Goal: Task Accomplishment & Management: Complete application form

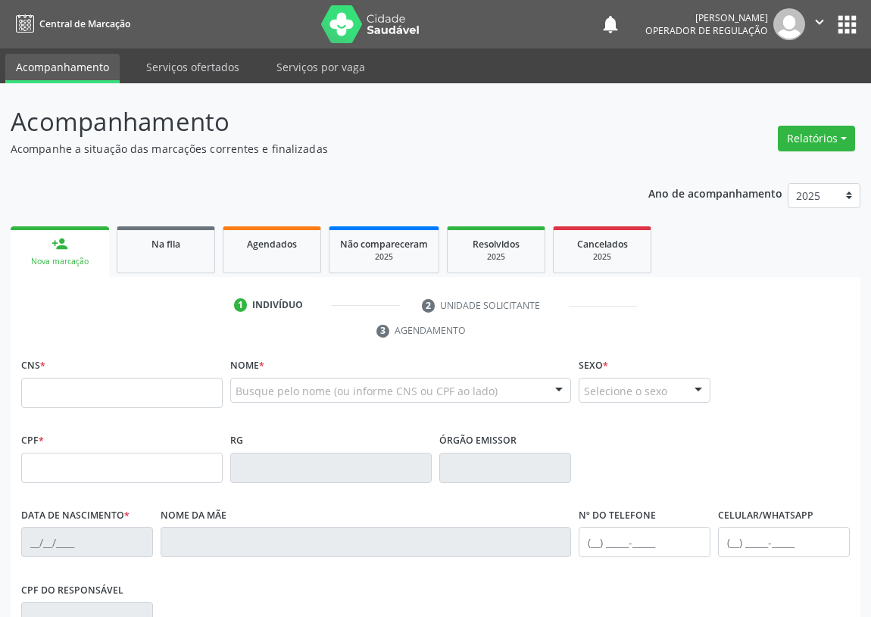
click at [32, 388] on input "text" at bounding box center [122, 393] width 202 height 30
type input "708 4062 9728 0866"
type input "041.554.794-60"
type input "[DATE]"
type input "[PERSON_NAME]"
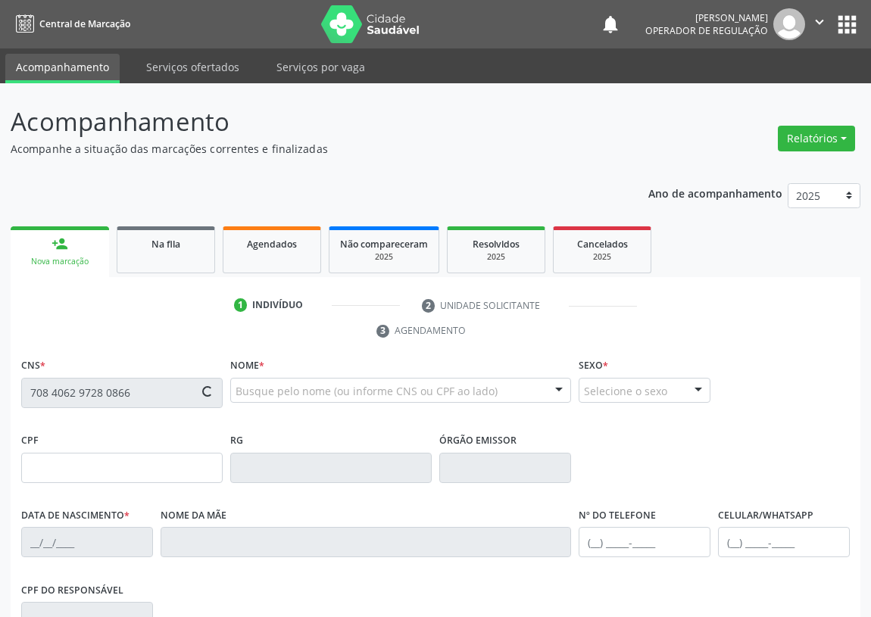
type input "[PHONE_NUMBER]"
type input "113"
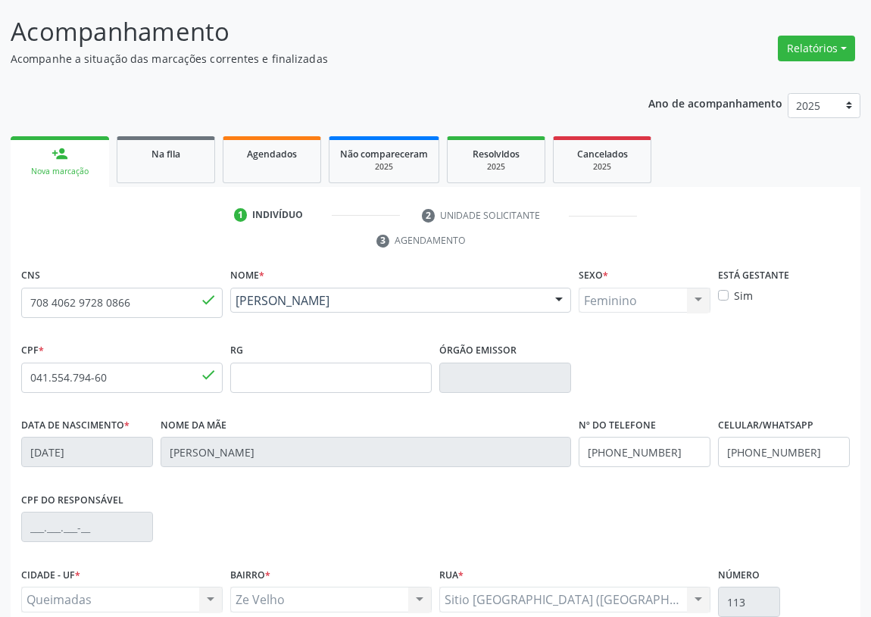
scroll to position [227, 0]
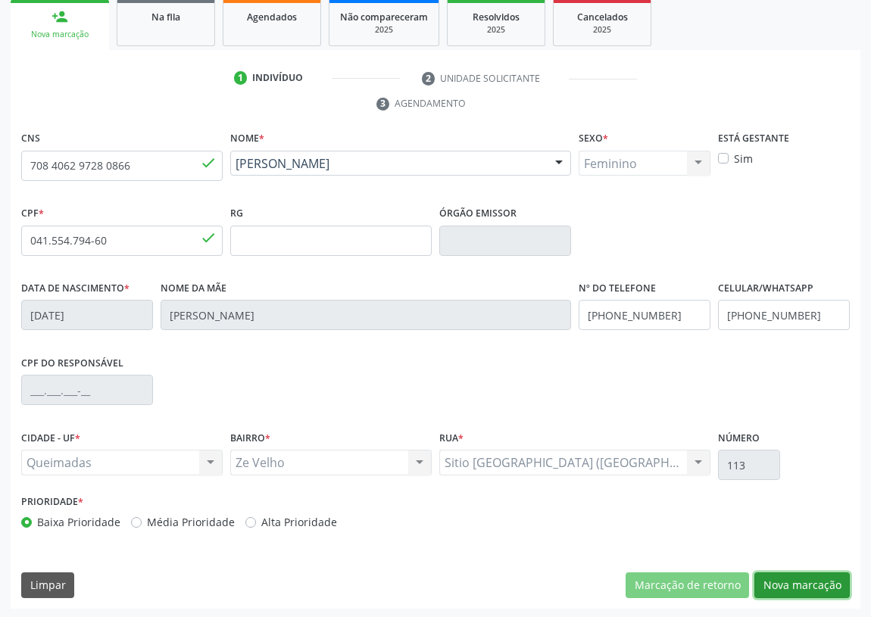
drag, startPoint x: 805, startPoint y: 582, endPoint x: 587, endPoint y: 536, distance: 222.3
click at [792, 576] on button "Nova marcação" at bounding box center [802, 586] width 95 height 26
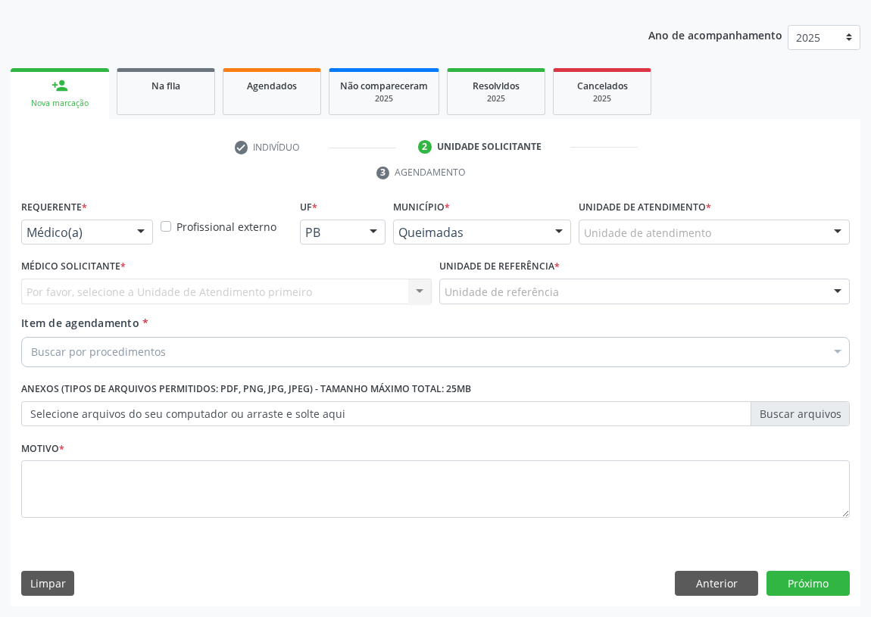
scroll to position [157, 0]
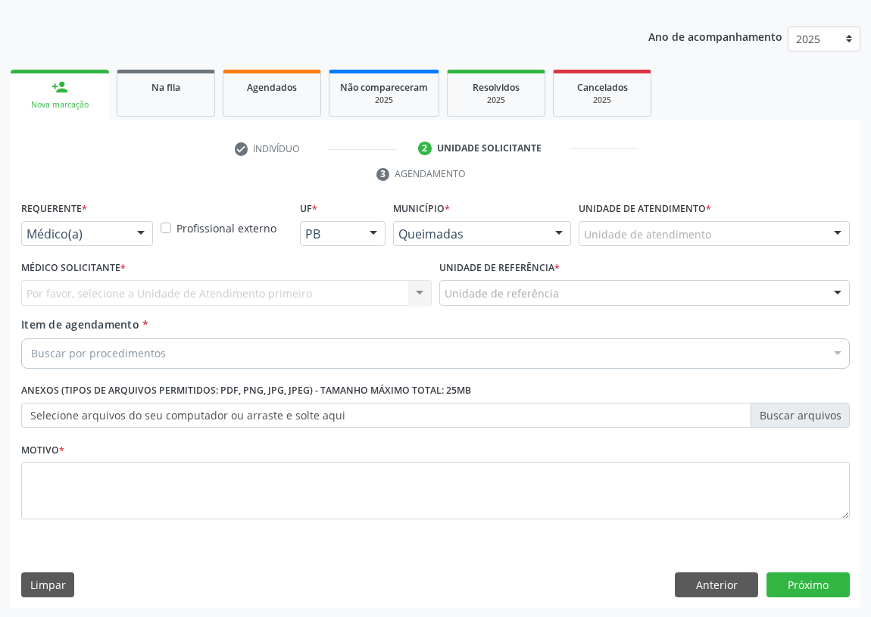
click at [145, 231] on div at bounding box center [141, 235] width 23 height 26
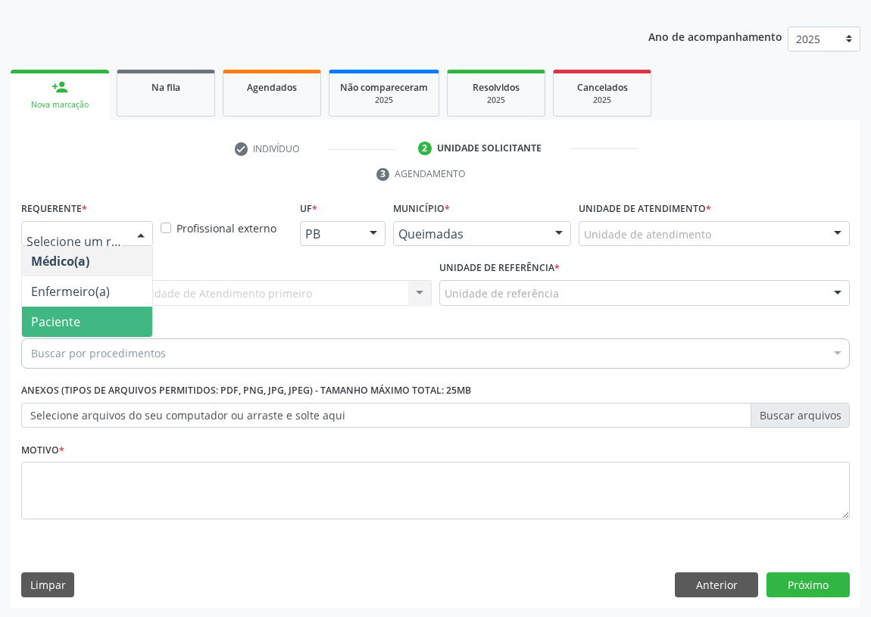
click at [128, 325] on span "Paciente" at bounding box center [87, 322] width 130 height 30
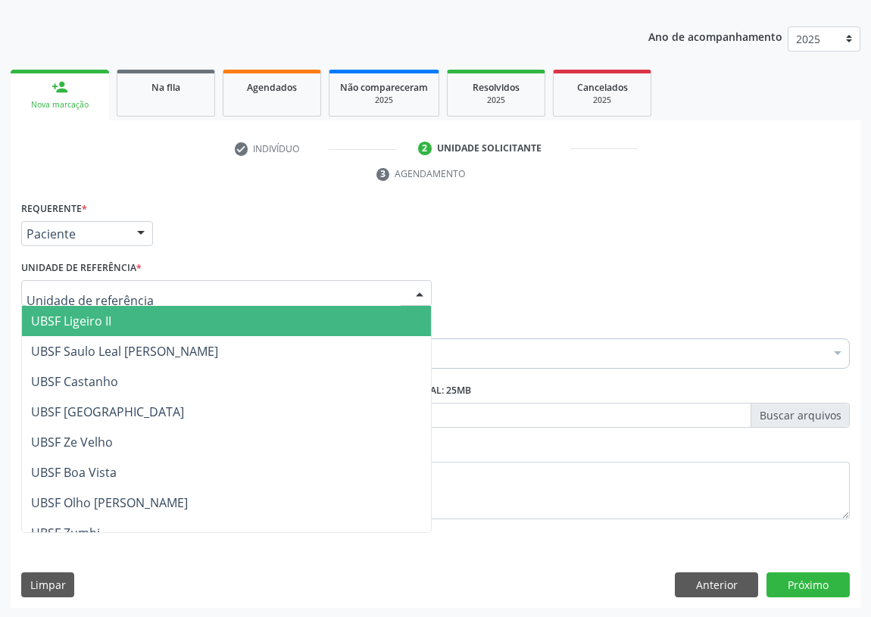
drag, startPoint x: 418, startPoint y: 292, endPoint x: 324, endPoint y: 319, distance: 98.3
click at [419, 292] on div at bounding box center [419, 294] width 23 height 26
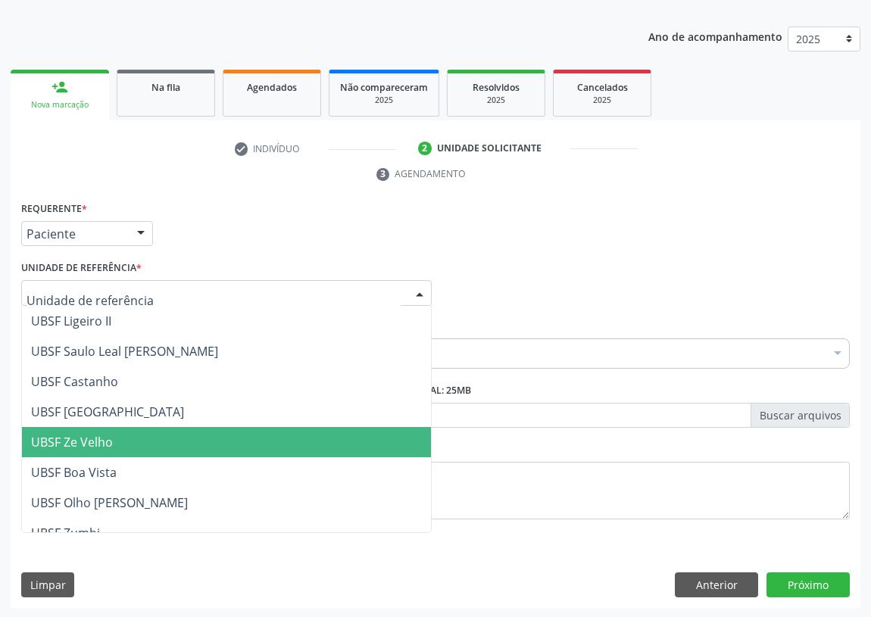
click at [72, 428] on span "UBSF Ze Velho" at bounding box center [226, 442] width 409 height 30
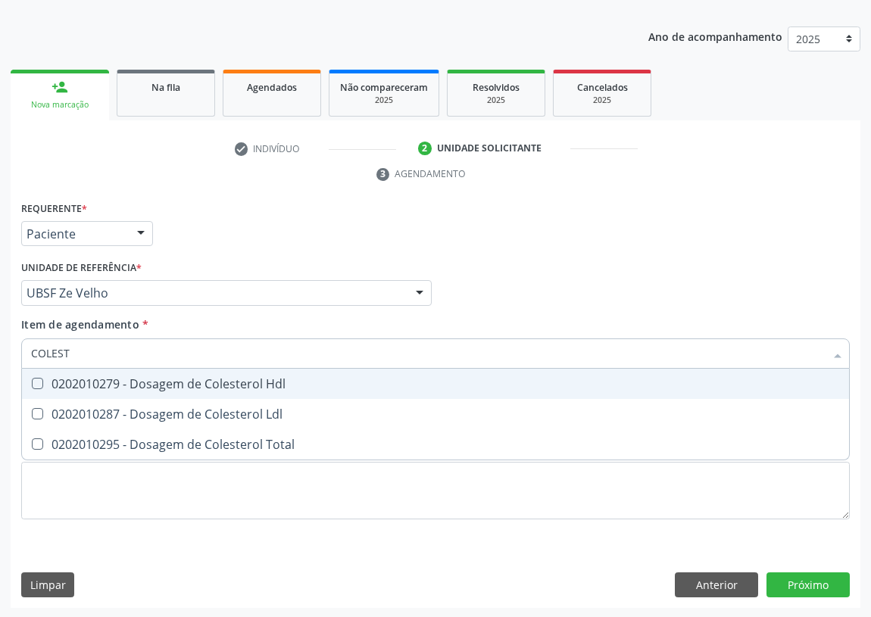
type input "COLESTE"
click at [41, 380] on div "0202010279 - Dosagem de Colesterol Hdl" at bounding box center [435, 384] width 809 height 12
checkbox Hdl "true"
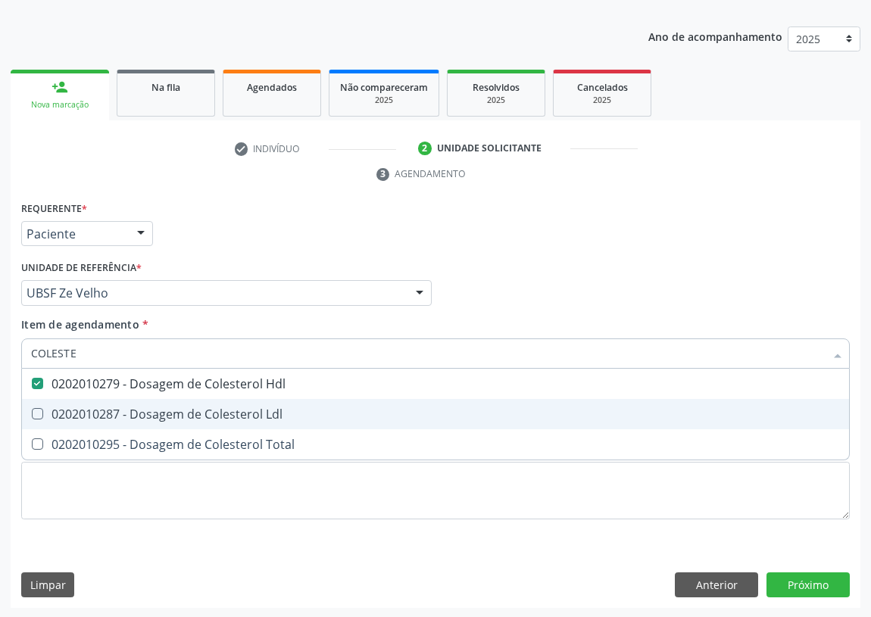
click at [36, 413] on Ldl at bounding box center [37, 413] width 11 height 11
click at [32, 413] on Ldl "checkbox" at bounding box center [27, 414] width 10 height 10
checkbox Ldl "true"
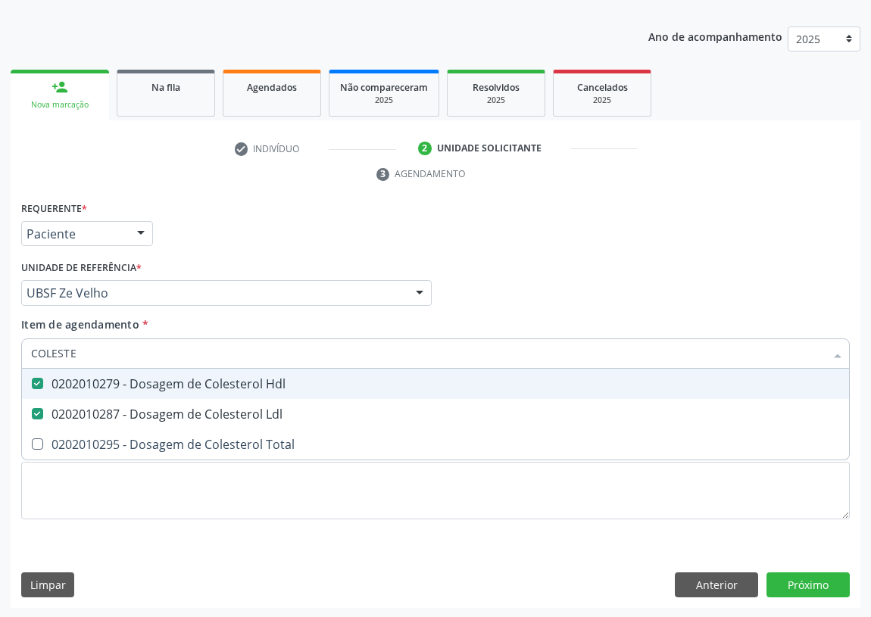
drag, startPoint x: 86, startPoint y: 351, endPoint x: 14, endPoint y: 349, distance: 71.3
click at [14, 349] on div "Requerente * Paciente Médico(a) Enfermeiro(a) Paciente Nenhum resultado encontr…" at bounding box center [436, 403] width 850 height 411
type input "C"
checkbox Hdl "false"
checkbox Ldl "false"
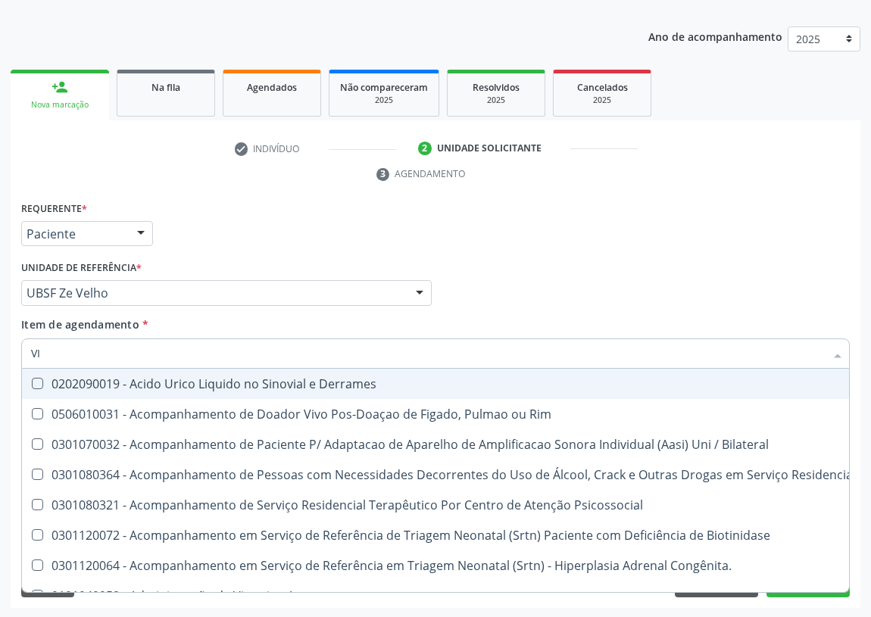
type input "VIT"
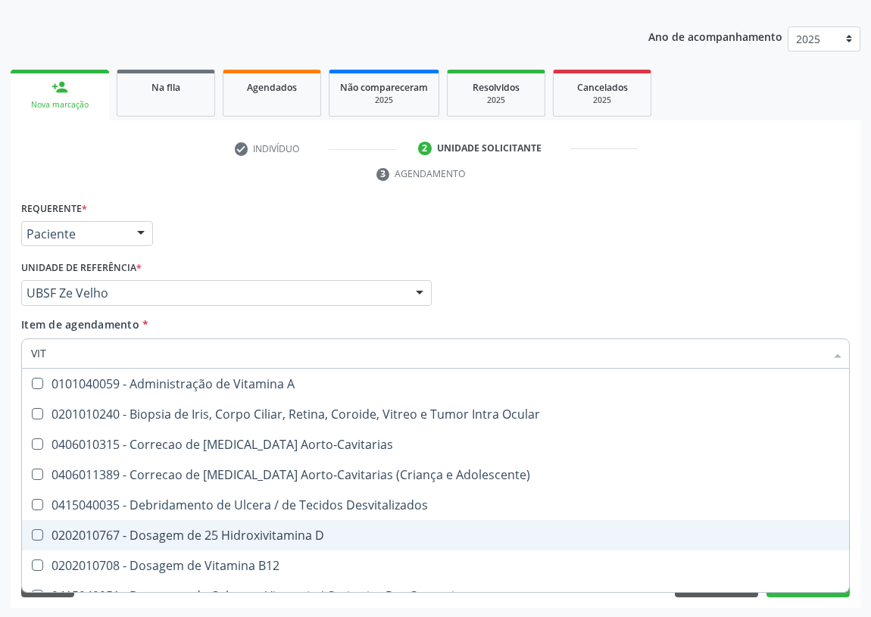
click at [246, 533] on div "0202010767 - Dosagem de 25 Hidroxivitamina D" at bounding box center [435, 536] width 809 height 12
checkbox D "true"
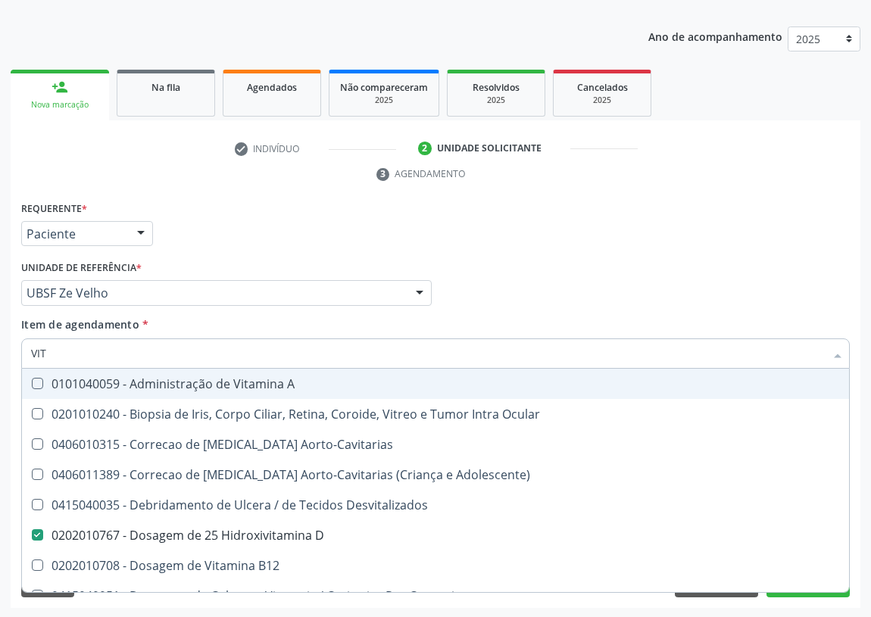
drag, startPoint x: 57, startPoint y: 350, endPoint x: 15, endPoint y: 349, distance: 41.7
click at [19, 350] on div "Item de agendamento * VIT Desfazer seleção 0101040059 - Administração de Vitami…" at bounding box center [435, 346] width 836 height 58
type input "T"
checkbox D "false"
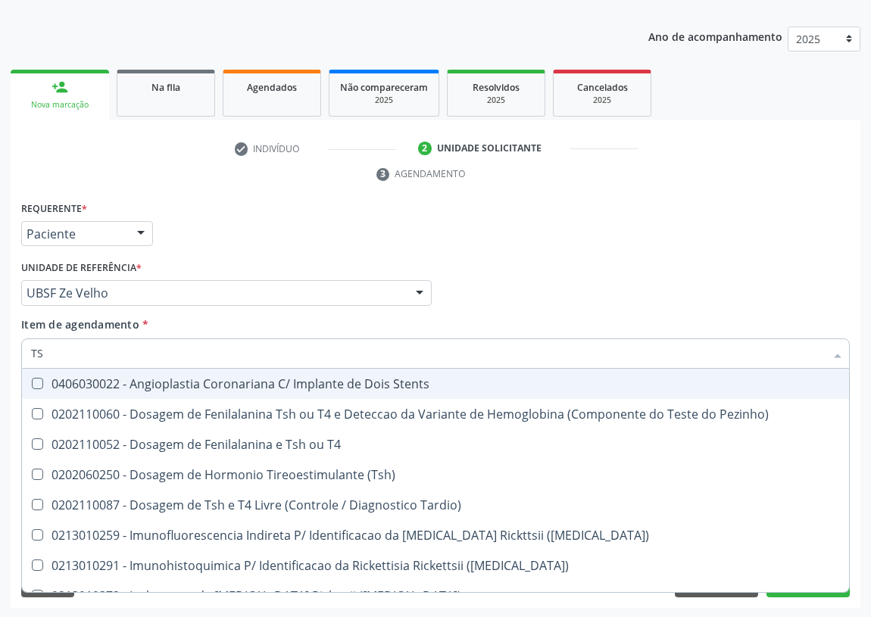
type input "TSH"
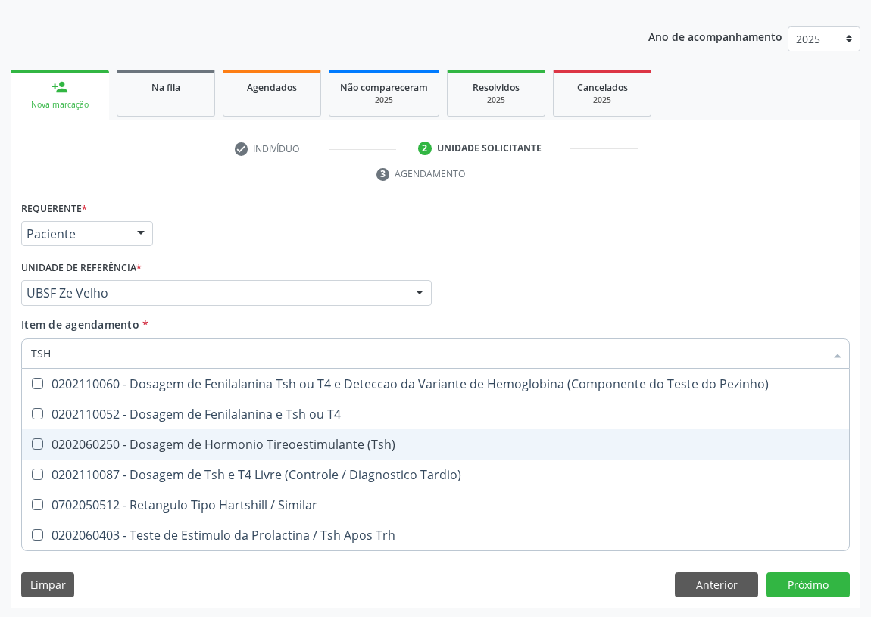
click at [26, 439] on div at bounding box center [27, 445] width 11 height 12
checkbox \(Tsh\) "true"
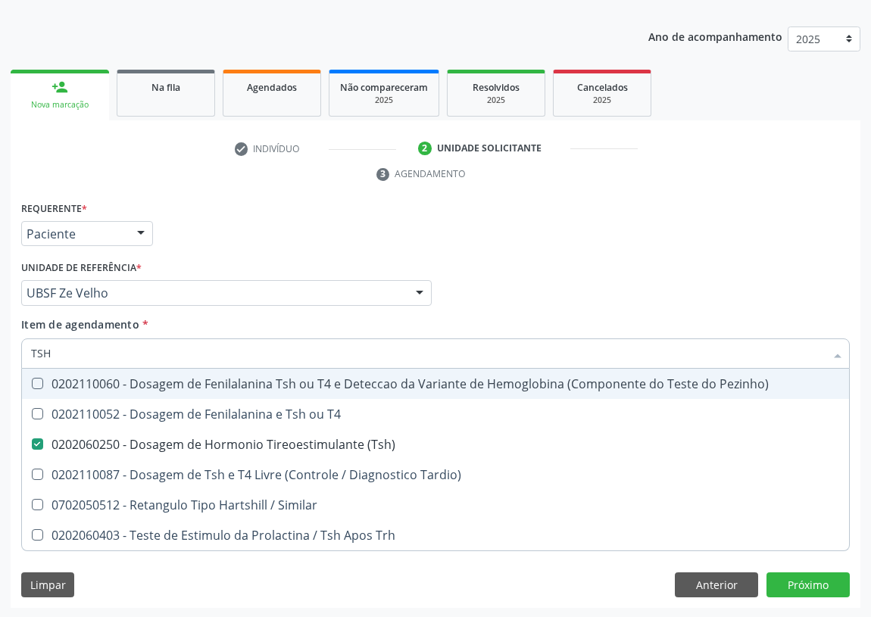
drag, startPoint x: 20, startPoint y: 352, endPoint x: 0, endPoint y: 342, distance: 22.7
click at [0, 342] on div "Acompanhamento Acompanhe a situação das marcações correntes e finalizadas Relat…" at bounding box center [435, 273] width 871 height 692
type input "PO"
checkbox \(Tsh\) "false"
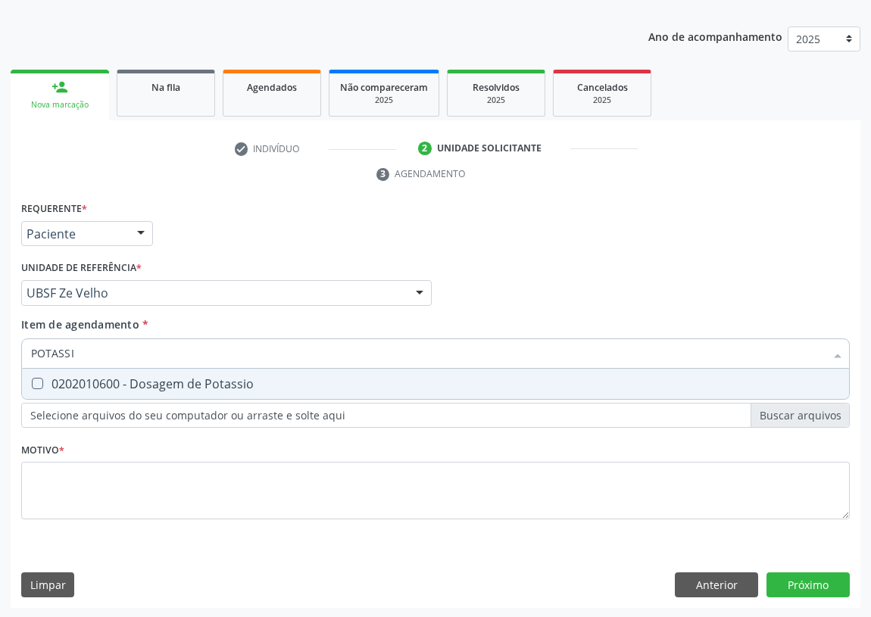
type input "POTASSIO"
drag, startPoint x: 38, startPoint y: 382, endPoint x: 64, endPoint y: 355, distance: 37.5
click at [38, 378] on Potassio at bounding box center [37, 383] width 11 height 11
click at [32, 379] on Potassio "checkbox" at bounding box center [27, 384] width 10 height 10
checkbox Potassio "true"
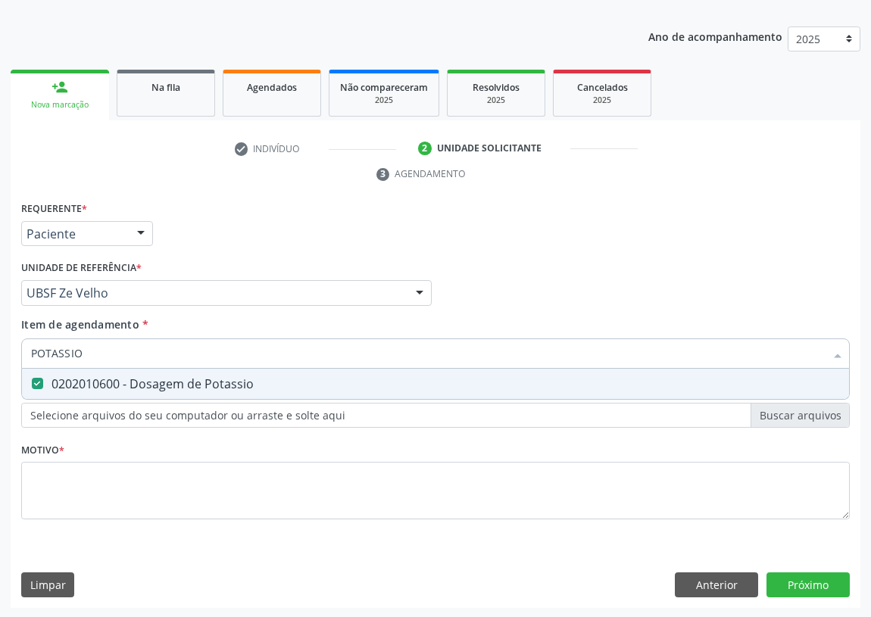
drag, startPoint x: 43, startPoint y: 351, endPoint x: 0, endPoint y: 352, distance: 43.2
click at [1, 352] on div "Acompanhamento Acompanhe a situação das marcações correntes e finalizadas Relat…" at bounding box center [435, 273] width 871 height 692
drag, startPoint x: 93, startPoint y: 356, endPoint x: 15, endPoint y: 355, distance: 78.0
click at [15, 355] on div "Requerente * Paciente Médico(a) Enfermeiro(a) Paciente Nenhum resultado encontr…" at bounding box center [436, 403] width 850 height 411
type input "T"
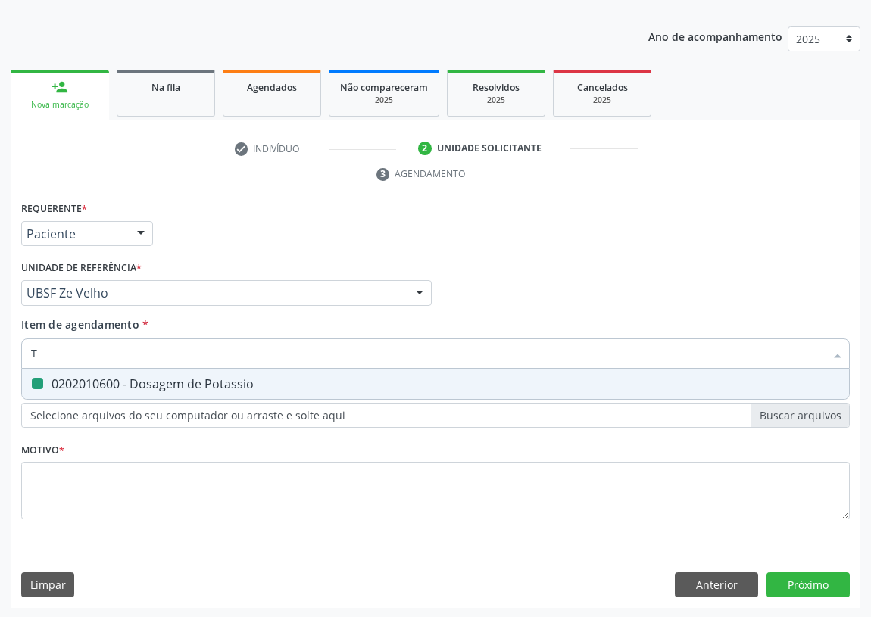
checkbox Potassio "false"
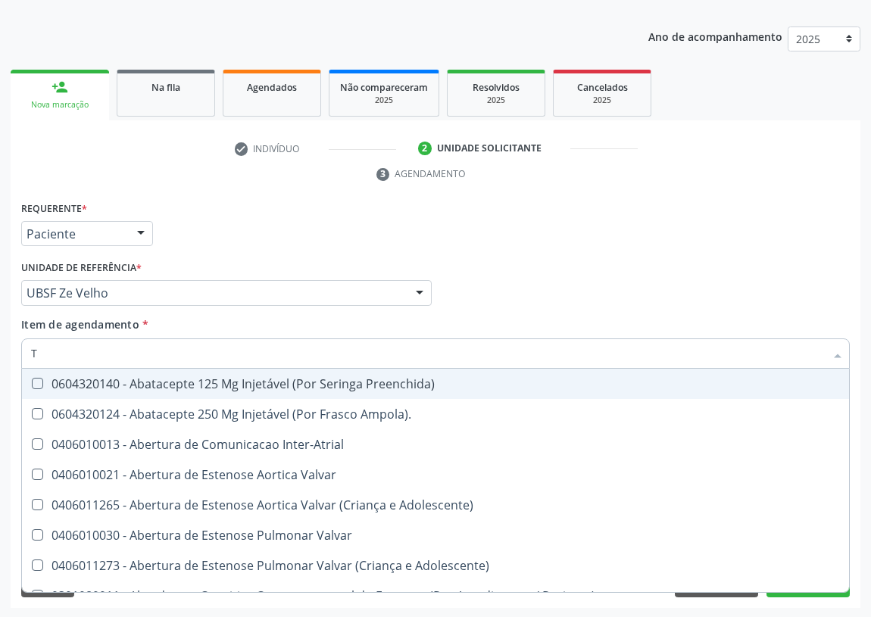
type input "T4"
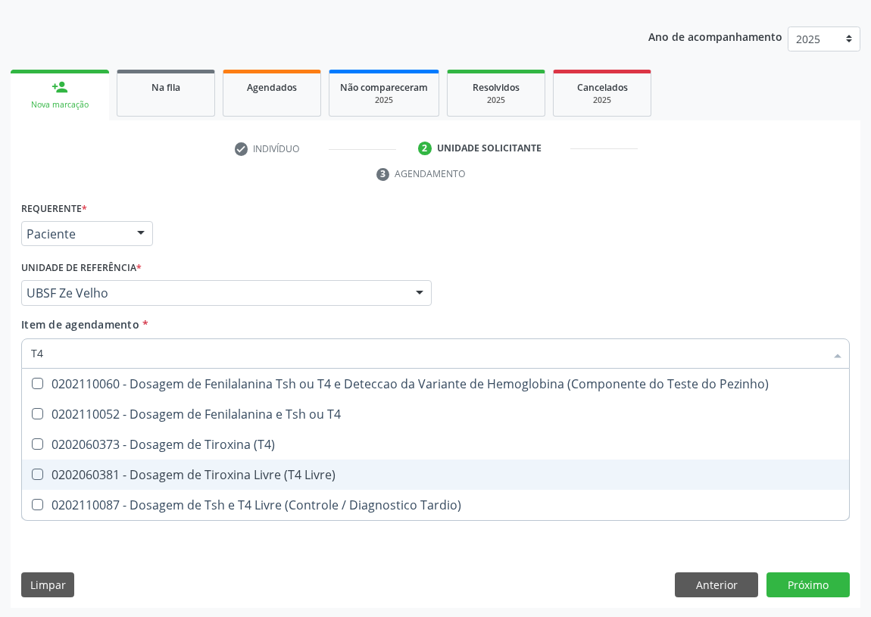
click at [39, 470] on Livre\) at bounding box center [37, 474] width 11 height 11
click at [32, 470] on Livre\) "checkbox" at bounding box center [27, 475] width 10 height 10
checkbox Livre\) "true"
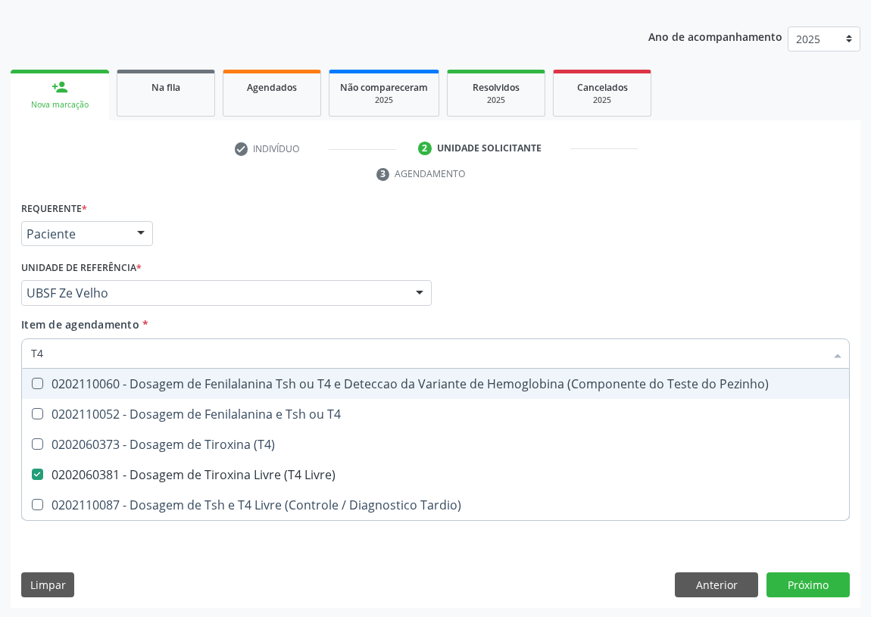
drag, startPoint x: 70, startPoint y: 348, endPoint x: 0, endPoint y: 347, distance: 69.7
click at [0, 348] on div "Acompanhamento Acompanhe a situação das marcações correntes e finalizadas Relat…" at bounding box center [435, 273] width 871 height 692
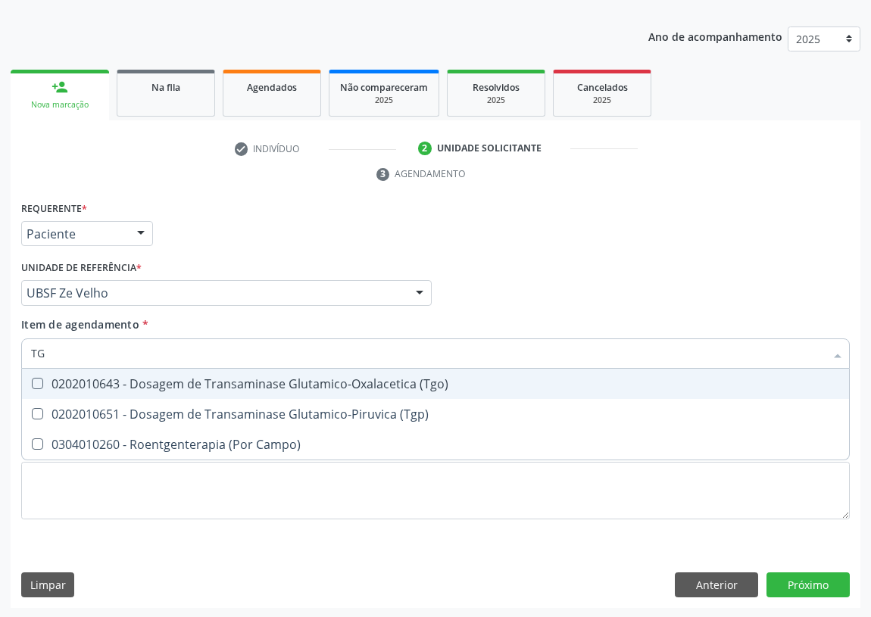
type input "TGO"
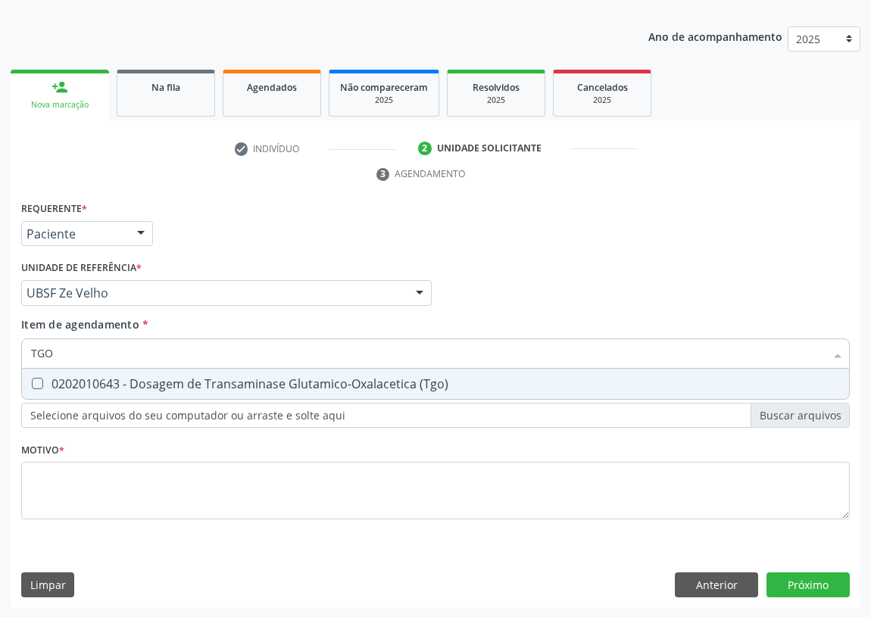
drag, startPoint x: 31, startPoint y: 383, endPoint x: 61, endPoint y: 363, distance: 35.5
click at [39, 379] on \(Tgo\) at bounding box center [37, 383] width 11 height 11
click at [32, 379] on \(Tgo\) "checkbox" at bounding box center [27, 384] width 10 height 10
checkbox \(Tgo\) "true"
drag, startPoint x: 61, startPoint y: 352, endPoint x: 14, endPoint y: 345, distance: 47.5
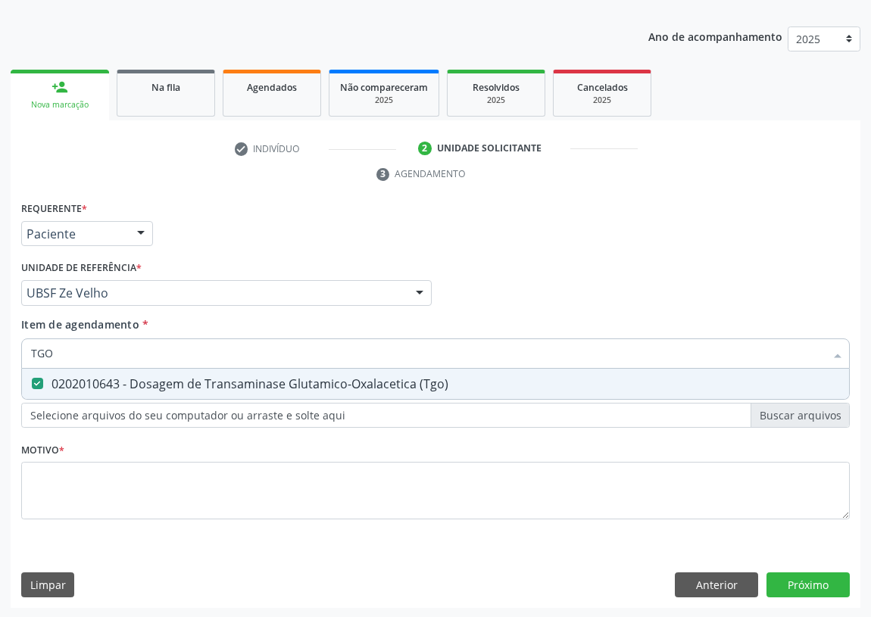
click at [14, 345] on div "Requerente * Paciente Médico(a) Enfermeiro(a) Paciente Nenhum resultado encontr…" at bounding box center [436, 403] width 850 height 411
type input "TG"
checkbox \(Tgo\) "true"
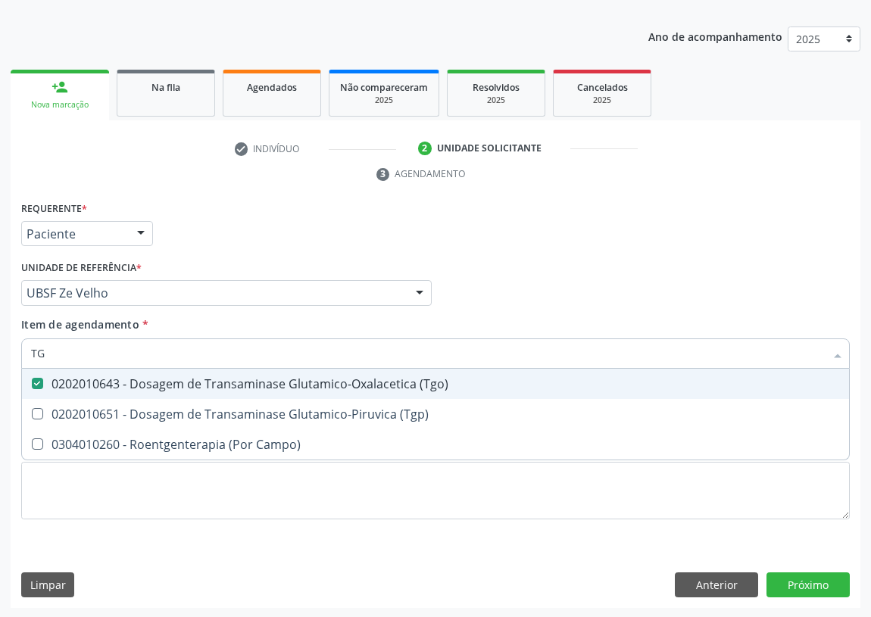
type input "TGP"
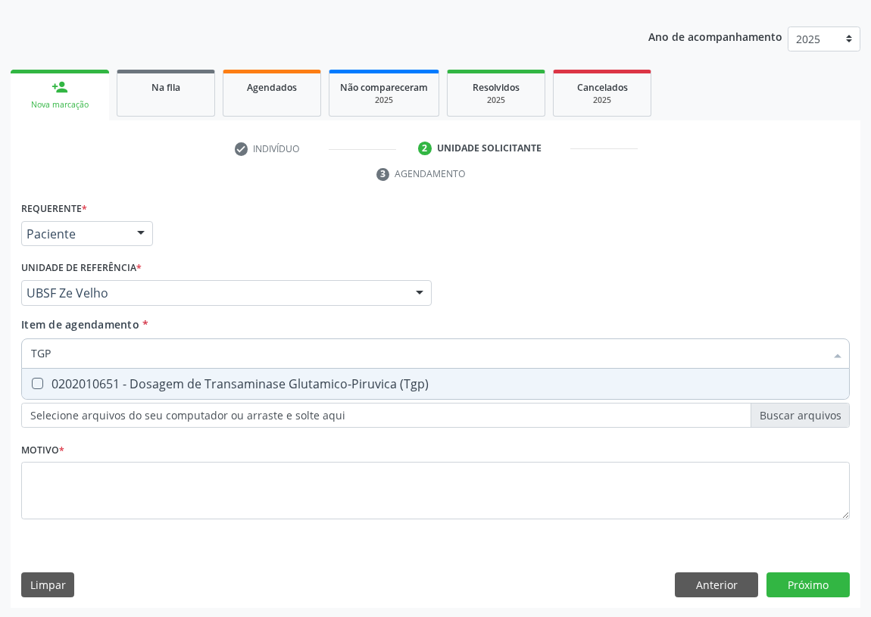
drag, startPoint x: 38, startPoint y: 383, endPoint x: 53, endPoint y: 353, distance: 33.2
click at [38, 379] on \(Tgp\) at bounding box center [37, 383] width 11 height 11
click at [32, 379] on \(Tgp\) "checkbox" at bounding box center [27, 384] width 10 height 10
checkbox \(Tgp\) "true"
drag, startPoint x: 57, startPoint y: 350, endPoint x: 19, endPoint y: 349, distance: 37.9
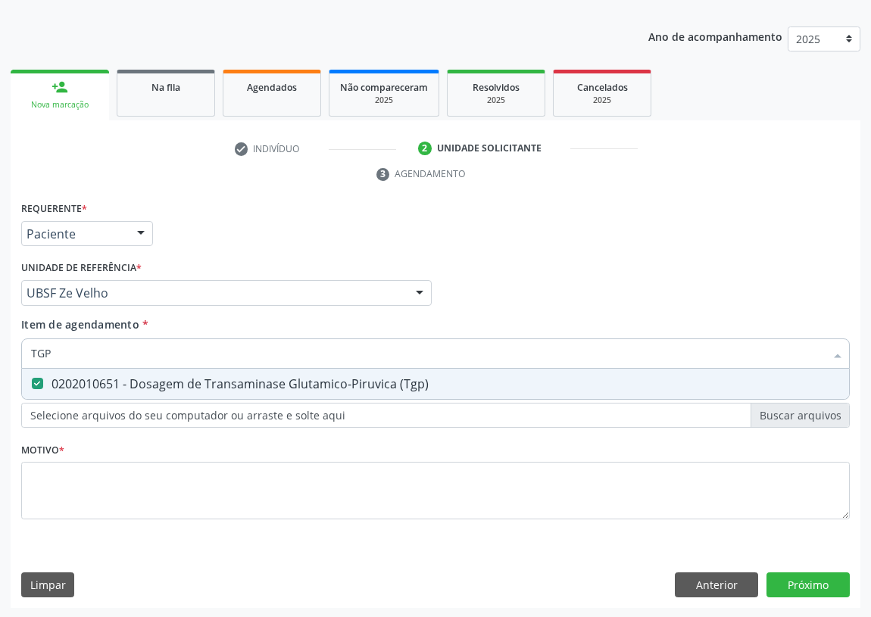
click at [19, 349] on div "Item de agendamento * TGP Desfazer seleção 0202010651 - Dosagem de Transaminase…" at bounding box center [435, 346] width 836 height 58
type input "TR"
checkbox \(Tgp\) "false"
type input "TRIGLI"
drag, startPoint x: 34, startPoint y: 383, endPoint x: 55, endPoint y: 368, distance: 25.6
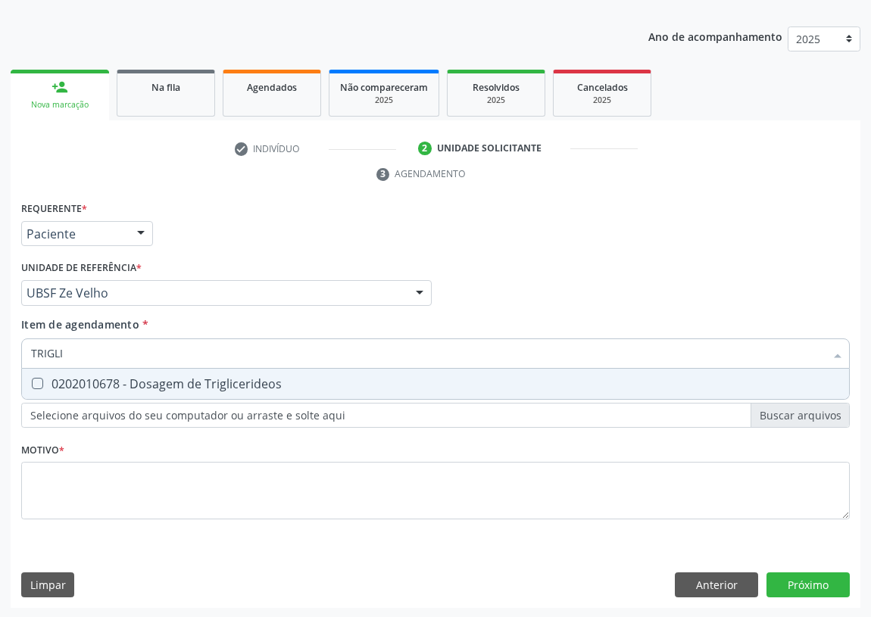
click at [38, 381] on Triglicerideos at bounding box center [37, 383] width 11 height 11
click at [32, 381] on Triglicerideos "checkbox" at bounding box center [27, 384] width 10 height 10
checkbox Triglicerideos "true"
drag, startPoint x: 66, startPoint y: 349, endPoint x: 30, endPoint y: 356, distance: 37.0
click at [30, 356] on div "TRIGLI" at bounding box center [435, 354] width 829 height 30
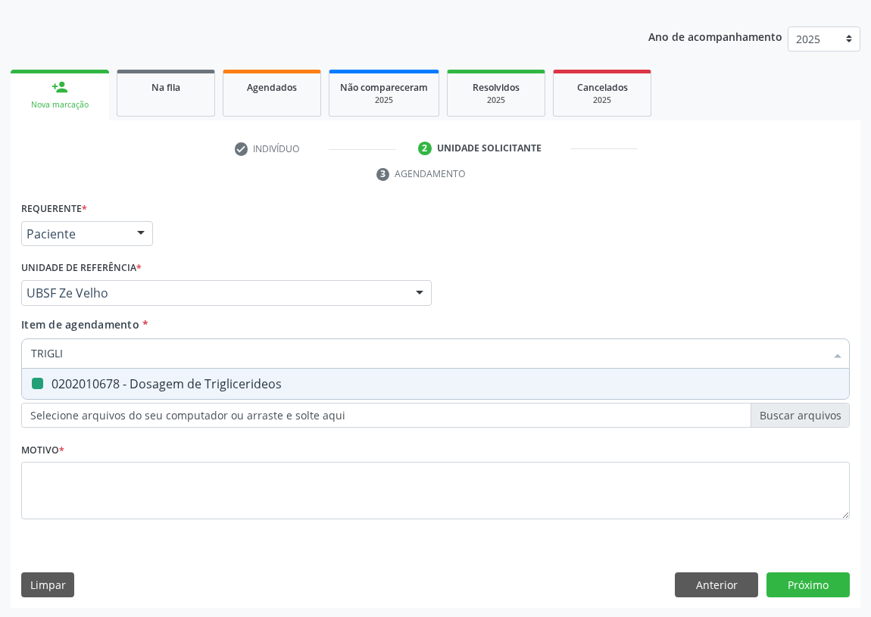
type input "U"
checkbox Triglicerideos "false"
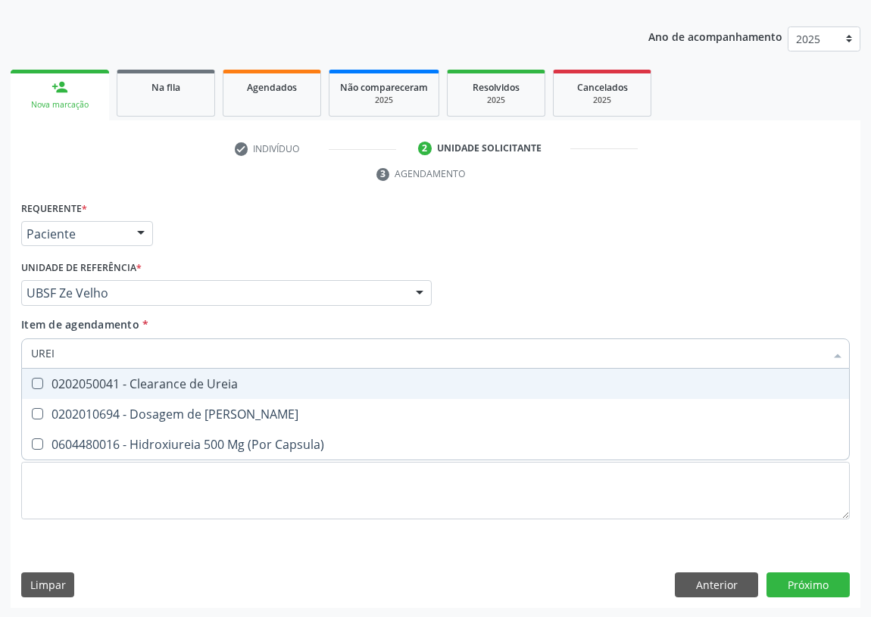
type input "UREIA"
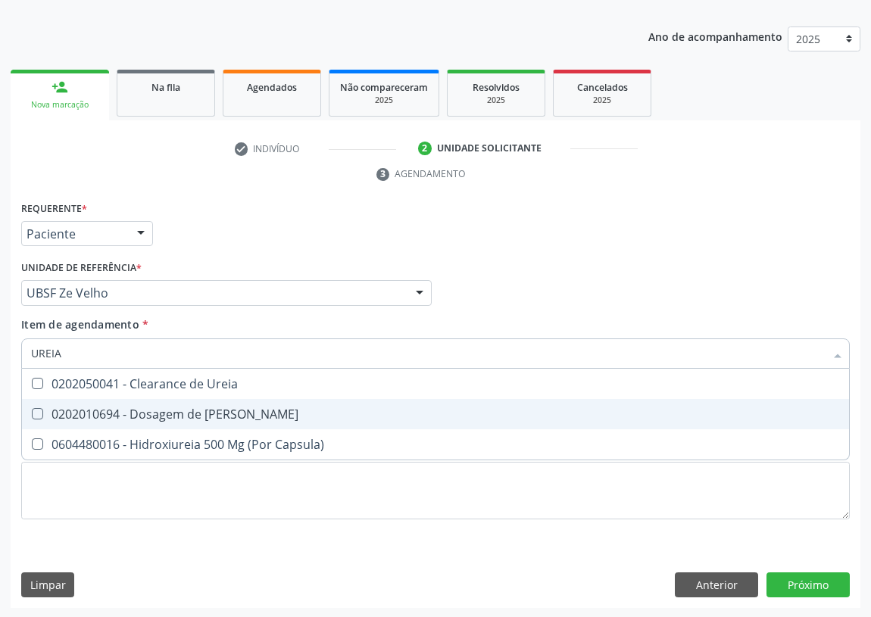
click at [39, 408] on Ureia at bounding box center [37, 413] width 11 height 11
click at [32, 409] on Ureia "checkbox" at bounding box center [27, 414] width 10 height 10
checkbox Ureia "true"
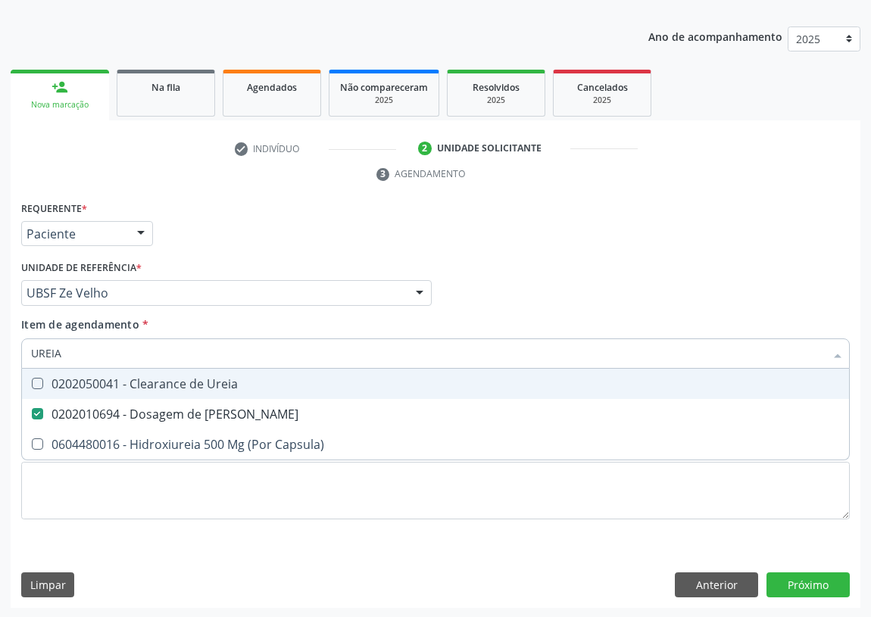
drag, startPoint x: 49, startPoint y: 355, endPoint x: 14, endPoint y: 355, distance: 35.6
click at [14, 355] on div "Requerente * Paciente Médico(a) Enfermeiro(a) Paciente Nenhum resultado encontr…" at bounding box center [436, 403] width 850 height 411
type input "02"
checkbox Ureia "false"
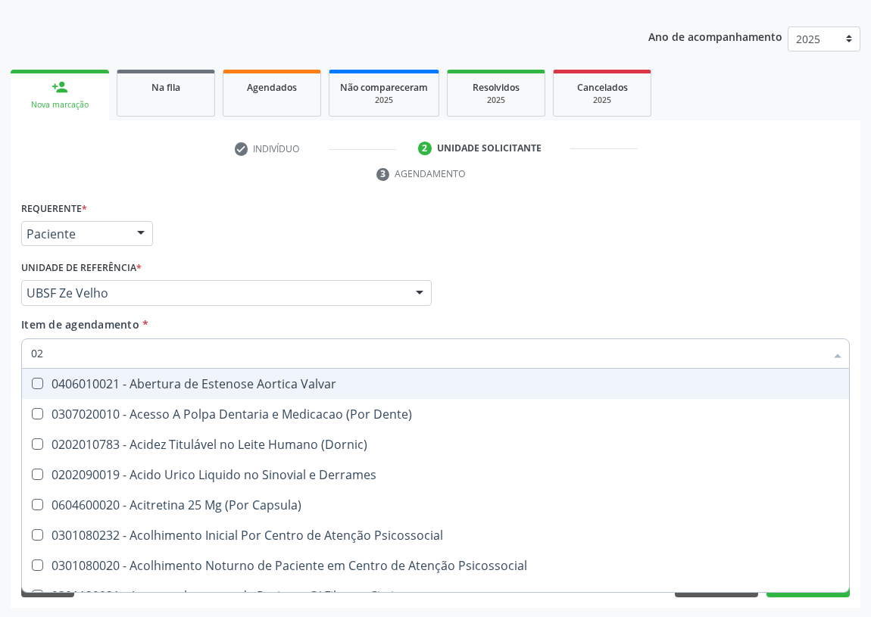
type input "020"
checkbox Cerebral "true"
checkbox \(Pos-Pasteurização\) "true"
checkbox Debridamento "true"
checkbox \(Vhs\) "true"
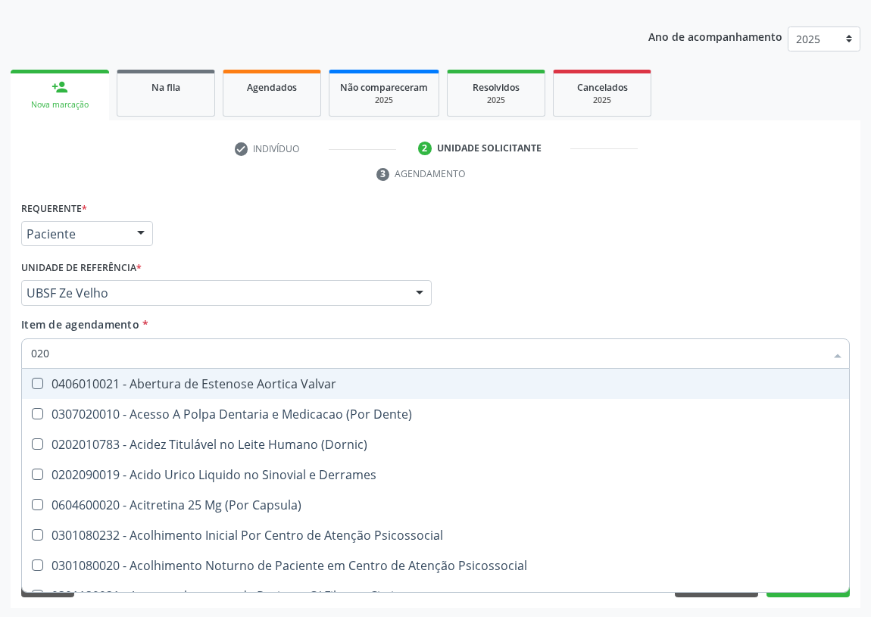
checkbox Bloqueio "true"
checkbox Totais "true"
checkbox 17-Hidroxicorticosteroides "true"
checkbox Acetona "true"
checkbox Metil-Hipurico "true"
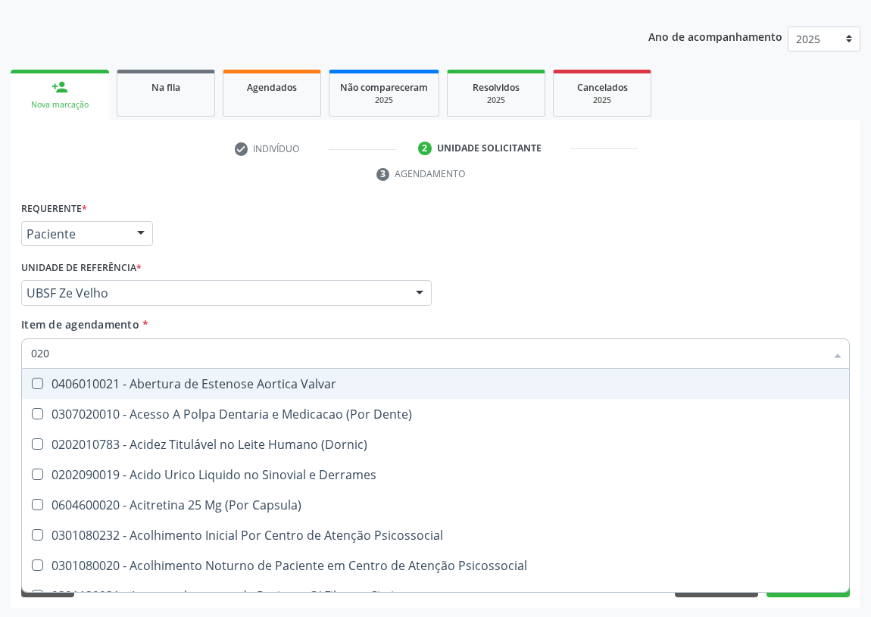
checkbox Hdl "false"
checkbox Ldl "false"
checkbox \(Tsh\) "false"
checkbox Potassio "false"
checkbox Livre\) "false"
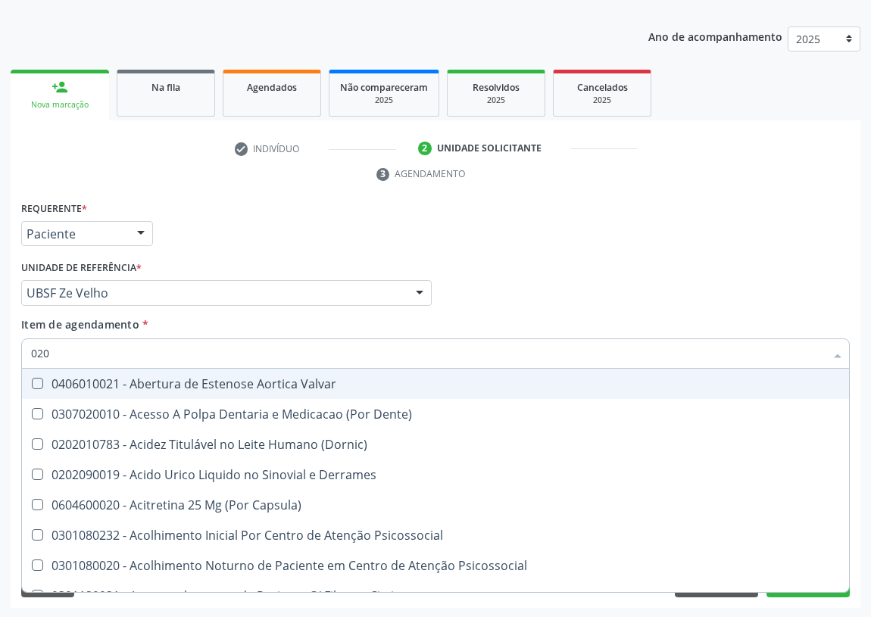
checkbox \(Tgo\) "false"
checkbox \(Tgp\) "false"
checkbox Triglicerideos "false"
checkbox Ureia "false"
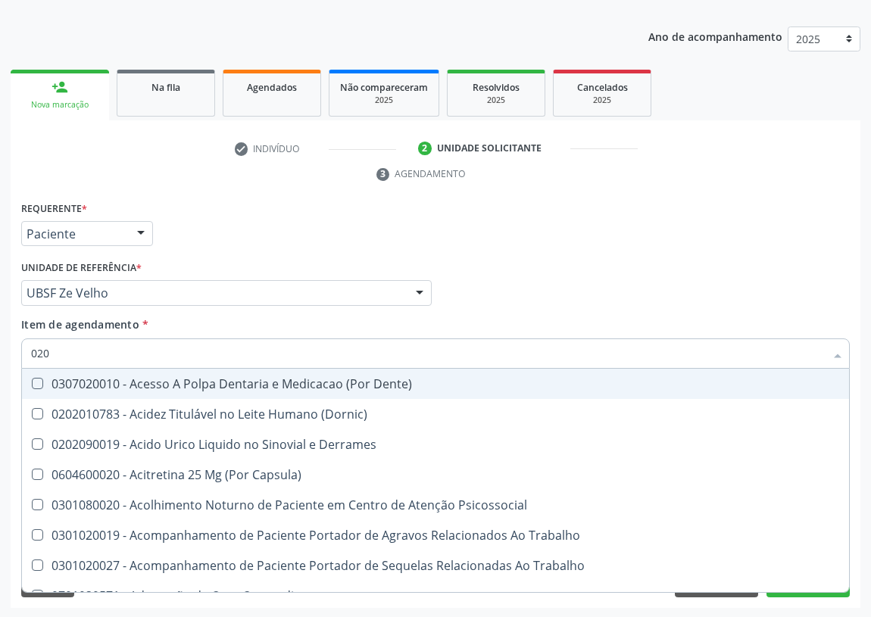
type input "0202"
checkbox Esqueléticas "true"
checkbox Ocular "true"
checkbox Aberto\) "true"
checkbox Reservatorio "true"
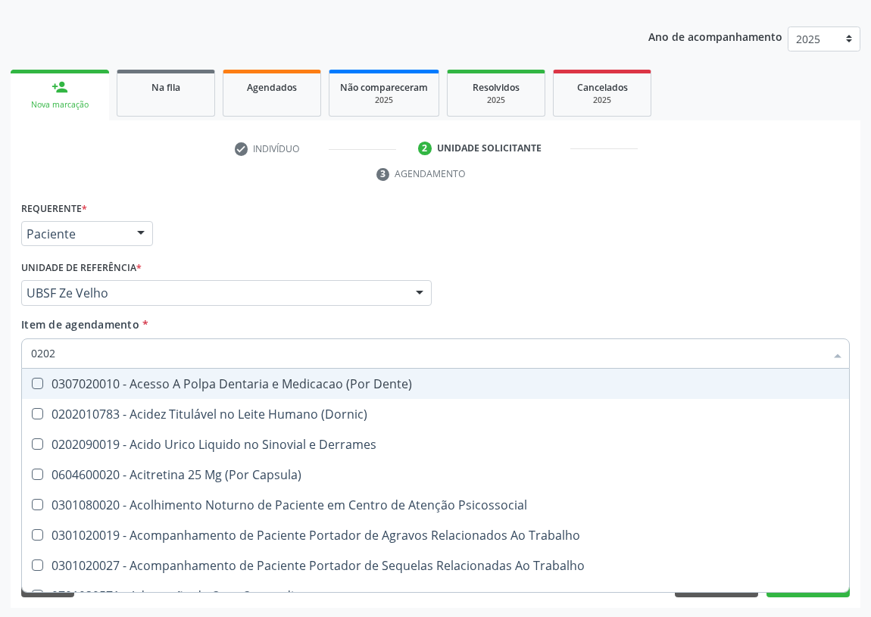
checkbox Gastro-Esofagico "true"
checkbox \(Spcto\) "true"
checkbox 67 "true"
checkbox Aspiracao "true"
checkbox Projecoes\) "true"
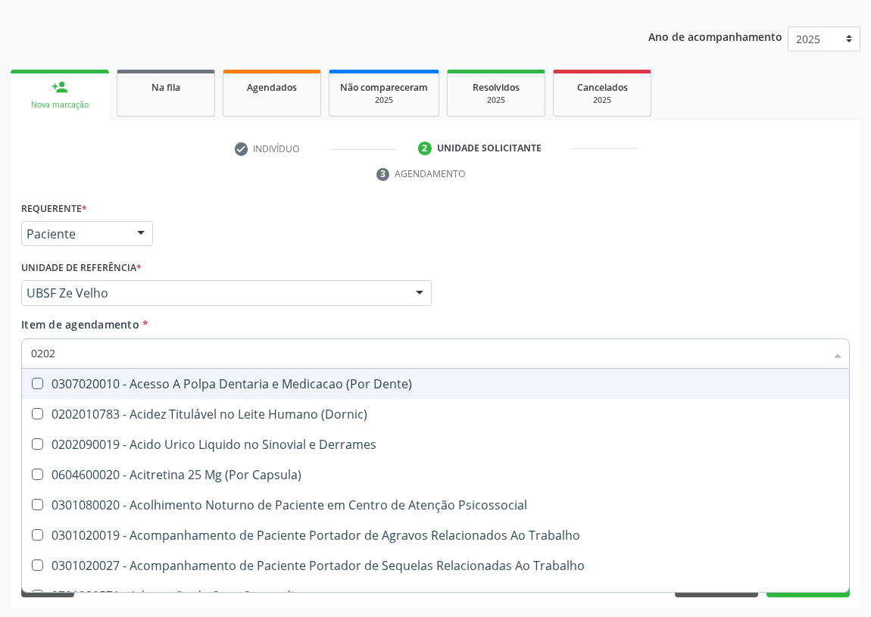
checkbox Captacao "true"
checkbox D "false"
checkbox Hdl "false"
checkbox Ldl "false"
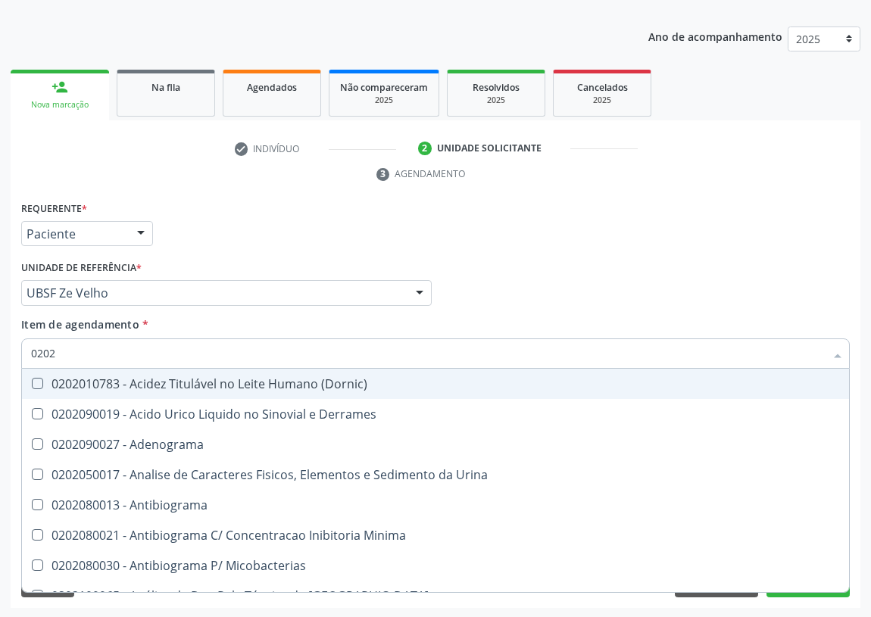
type input "02020"
checkbox Ivy "true"
checkbox D "false"
checkbox Barbituratos "true"
checkbox Benzodiazepinicos "true"
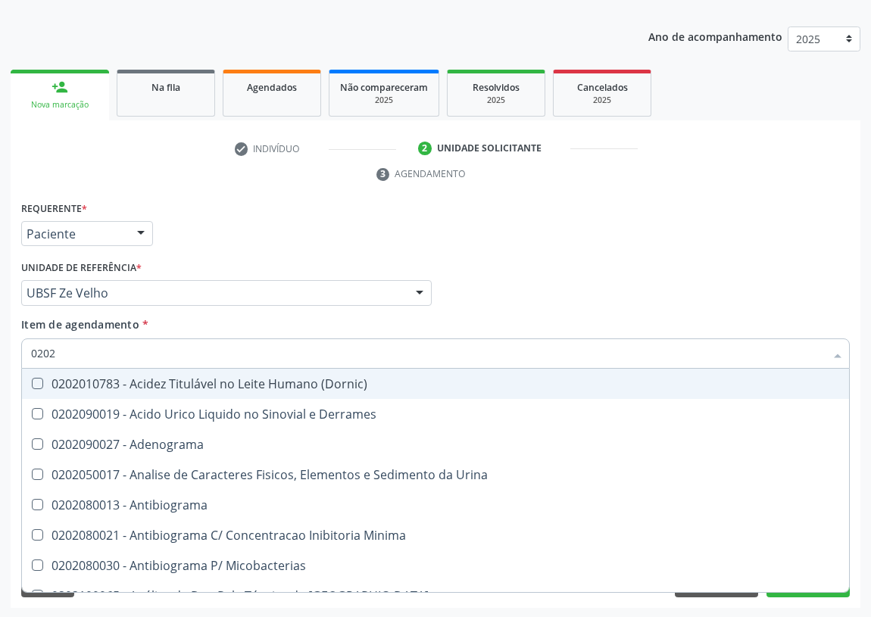
checkbox Hdl "false"
checkbox Ldl "false"
checkbox Fosforo "true"
checkbox \(Tsh\) "false"
checkbox \(Igm\) "true"
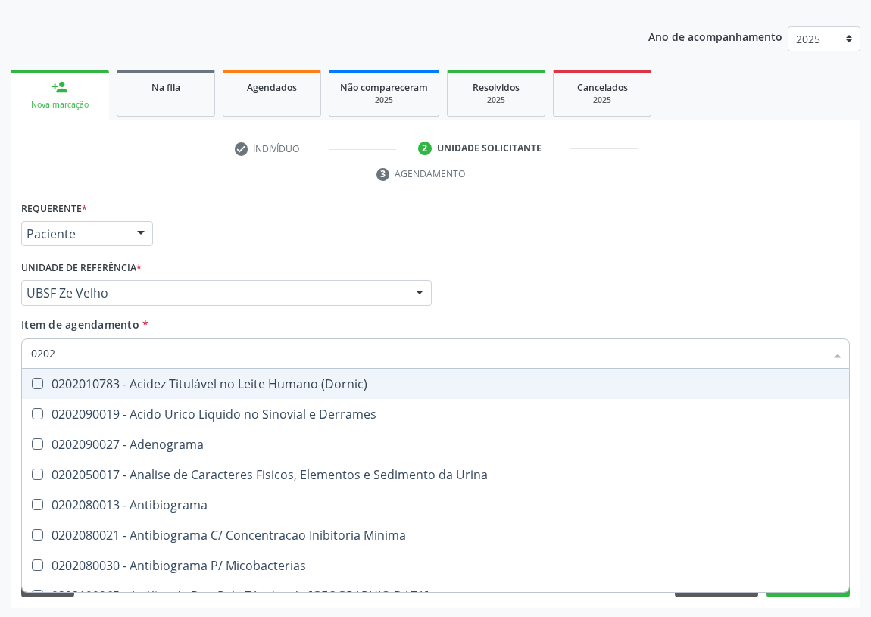
checkbox Progesterona "true"
checkbox Prolactina "true"
checkbox Horas\) "true"
checkbox Quinidina "true"
checkbox Livre\) "false"
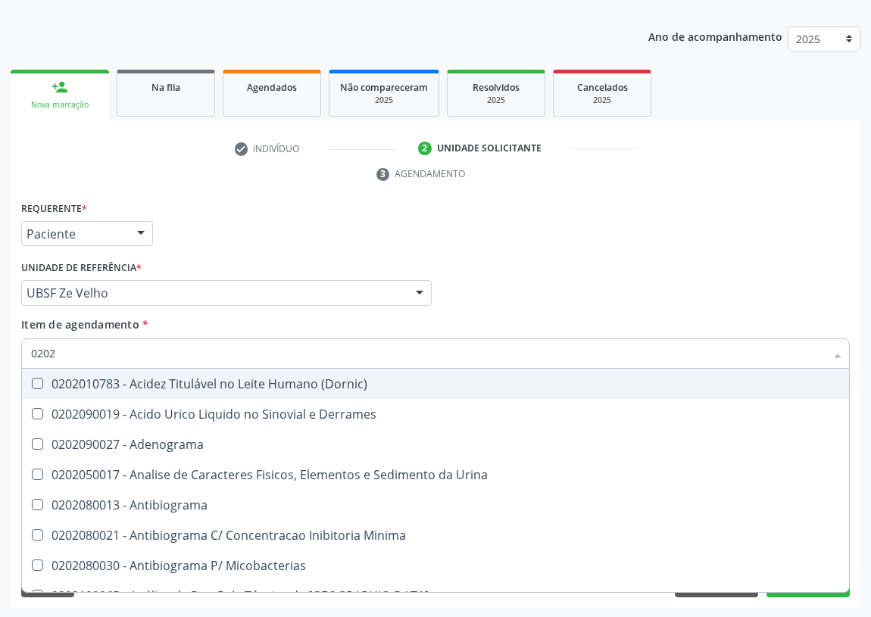
checkbox \(Tgo\) "false"
checkbox \(Tgp\) "false"
checkbox Triglicerideos "false"
checkbox Ureia "false"
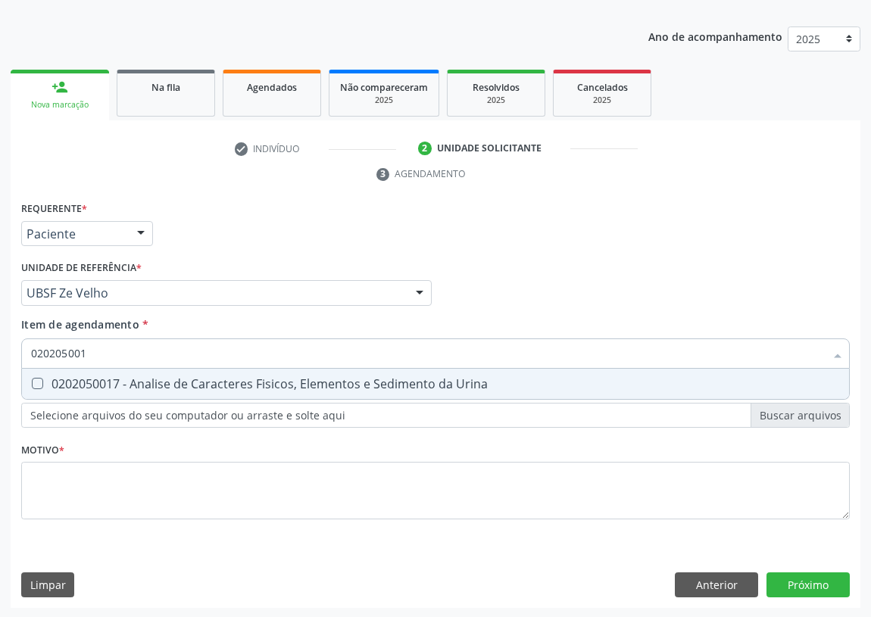
type input "0202050017"
click at [36, 383] on Urina at bounding box center [37, 383] width 11 height 11
click at [32, 383] on Urina "checkbox" at bounding box center [27, 384] width 10 height 10
checkbox Urina "true"
drag, startPoint x: 112, startPoint y: 351, endPoint x: 0, endPoint y: 327, distance: 114.6
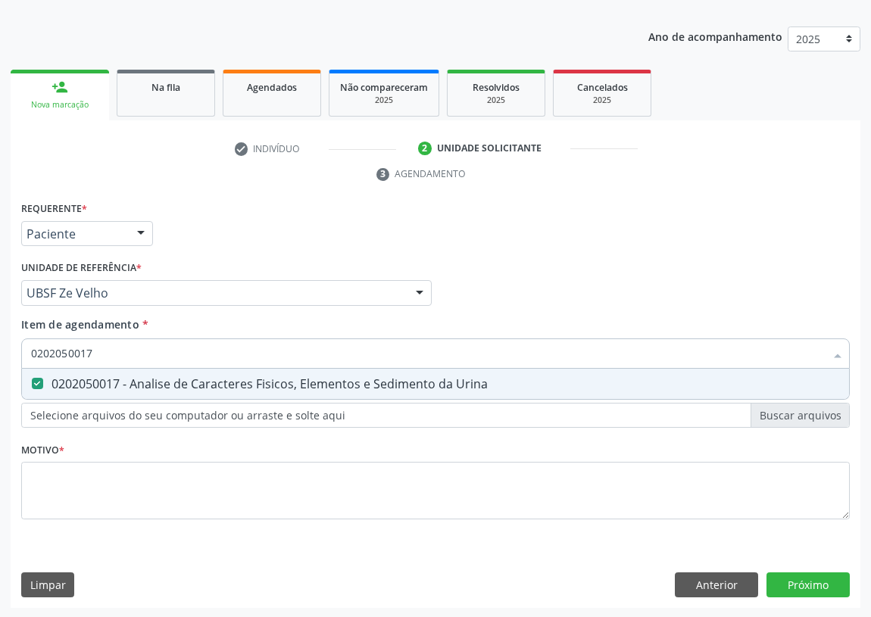
click at [0, 327] on div "Acompanhamento Acompanhe a situação das marcações correntes e finalizadas Relat…" at bounding box center [435, 273] width 871 height 692
type input "G"
checkbox Urina "false"
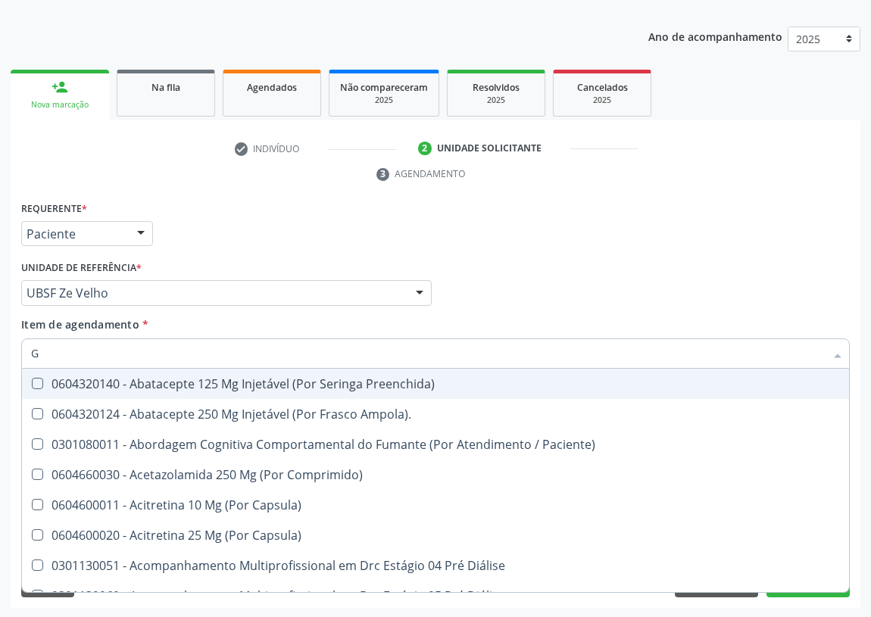
type input "GL"
checkbox Pé\) "true"
checkbox Columela "true"
checkbox Bucomaxilofacial "true"
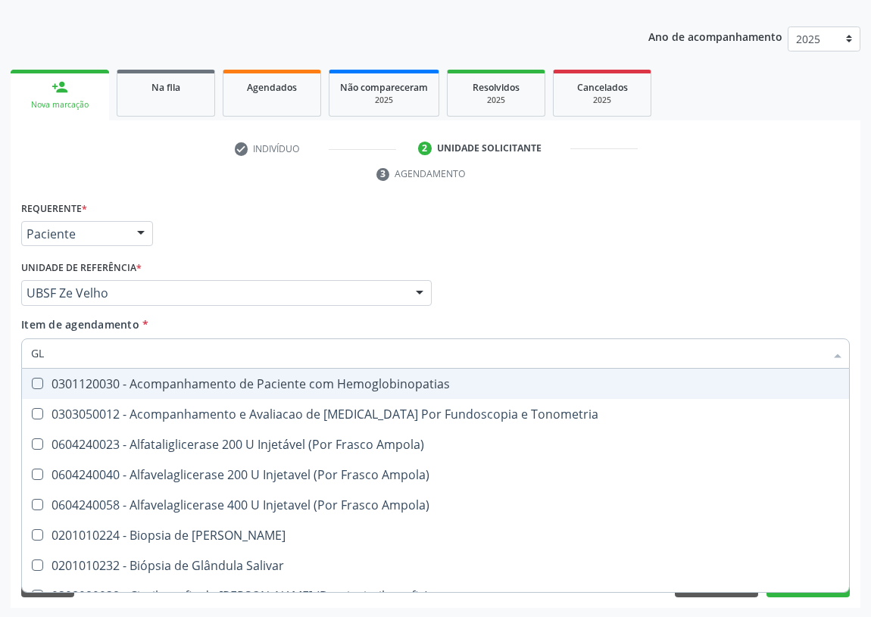
type input "GLI"
checkbox Dosagens\) "true"
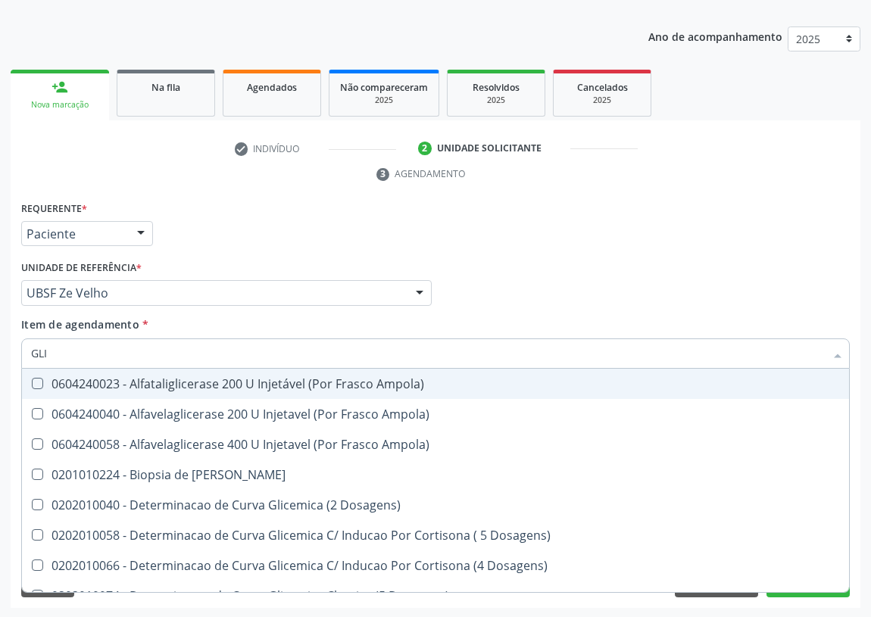
type input "GLIC"
checkbox Glicosilada "true"
checkbox Triglicerideos "false"
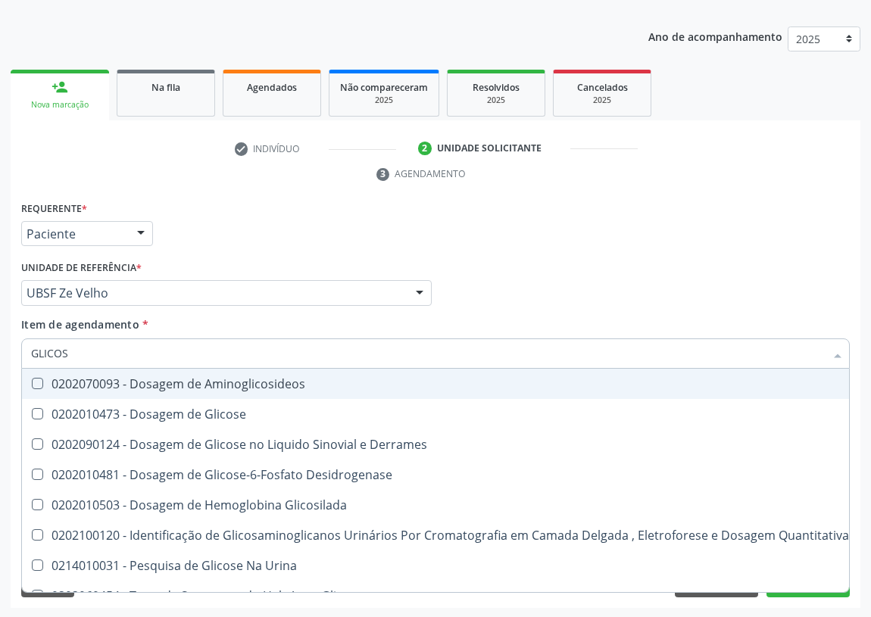
type input "GLICOSE"
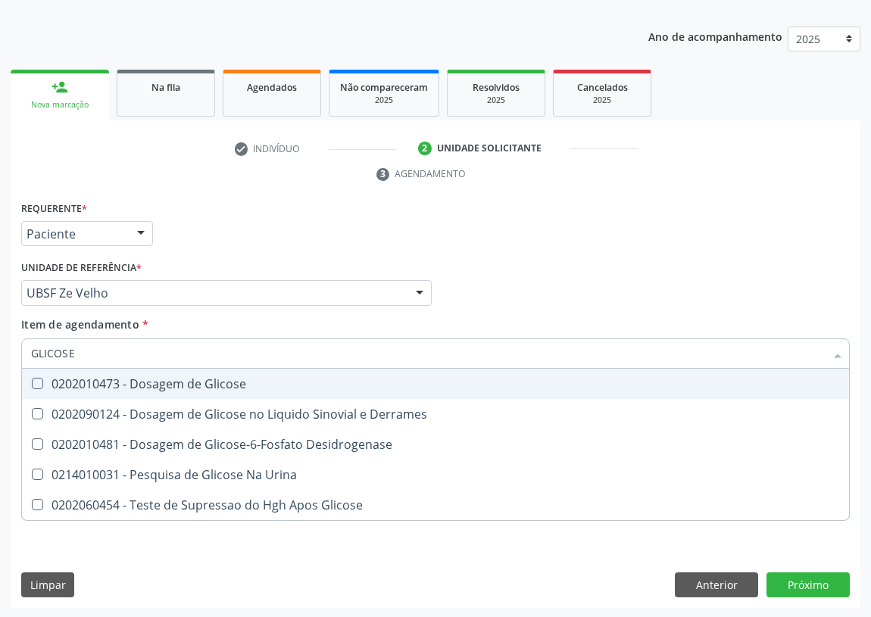
drag, startPoint x: 34, startPoint y: 380, endPoint x: 41, endPoint y: 376, distance: 7.8
click at [34, 379] on Glicose at bounding box center [37, 383] width 11 height 11
click at [32, 379] on Glicose "checkbox" at bounding box center [27, 384] width 10 height 10
checkbox Glicose "true"
drag, startPoint x: 75, startPoint y: 348, endPoint x: 21, endPoint y: 344, distance: 53.9
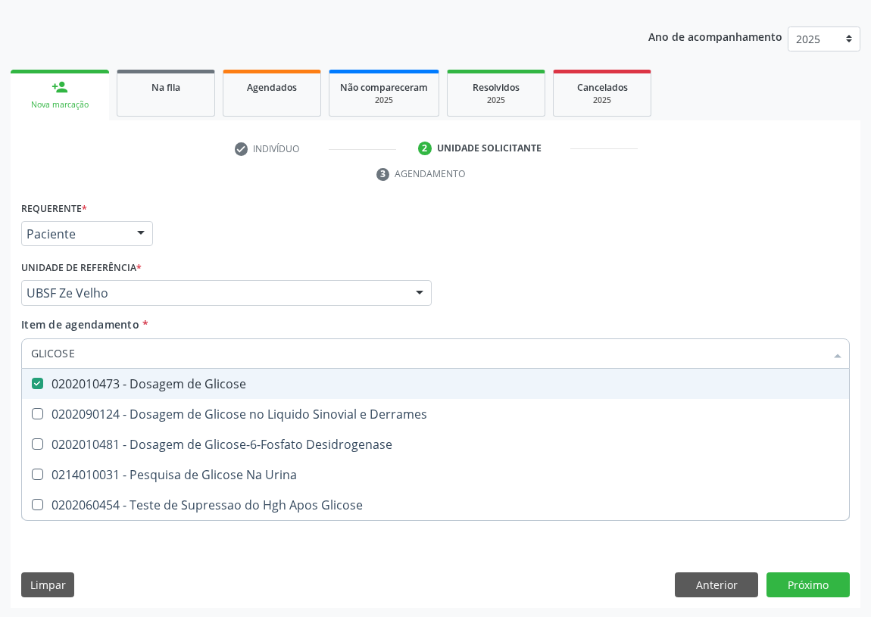
click at [22, 345] on div "GLICOSE" at bounding box center [435, 354] width 829 height 30
type input "H"
checkbox Glicose "false"
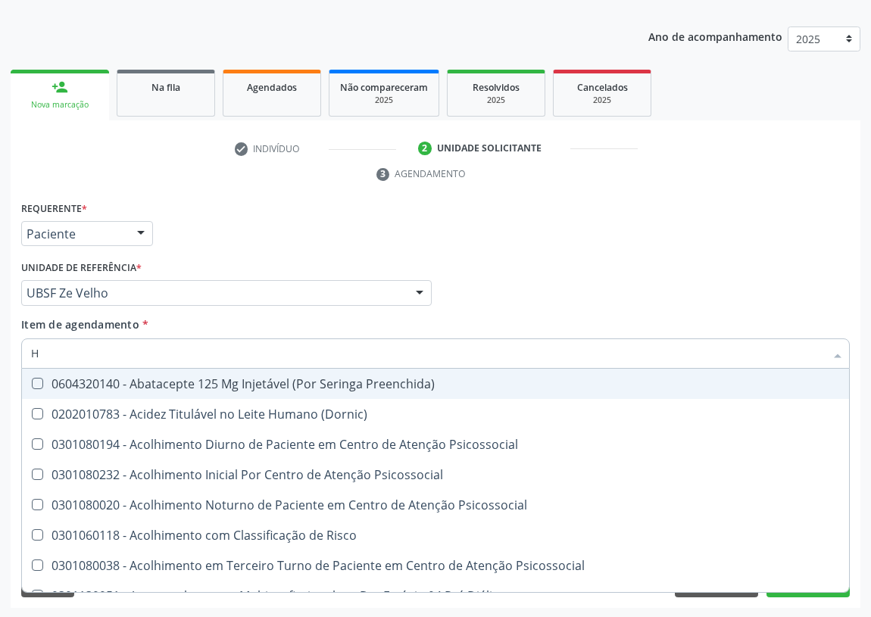
type input "HE"
checkbox D "false"
checkbox Hdl "false"
checkbox \(Tsh\) "false"
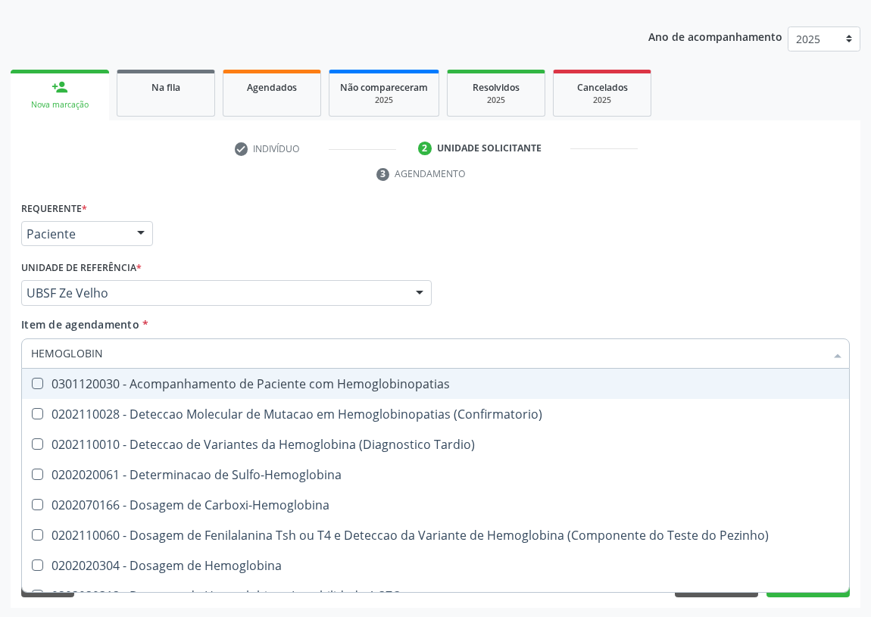
type input "HEMOGLOBINA"
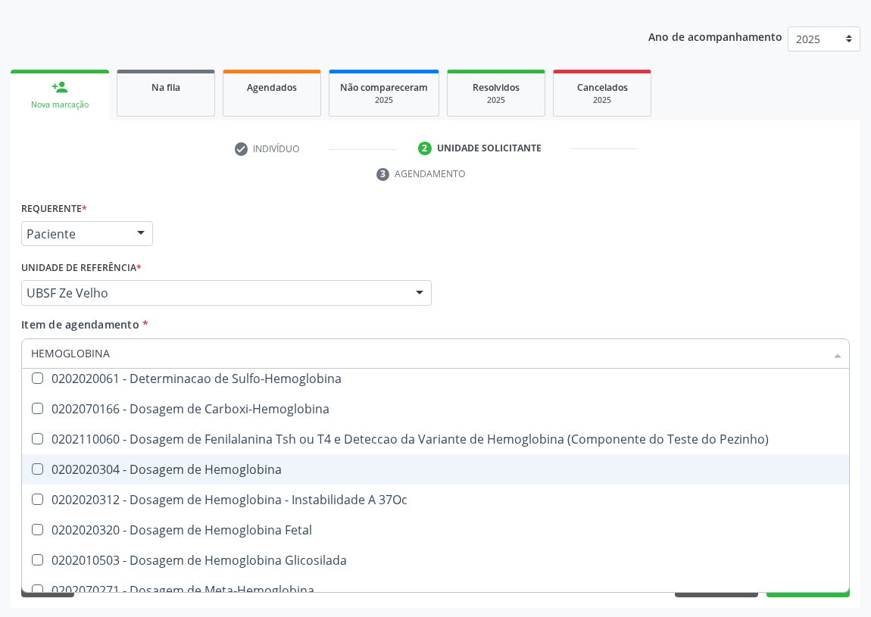
scroll to position [68, 0]
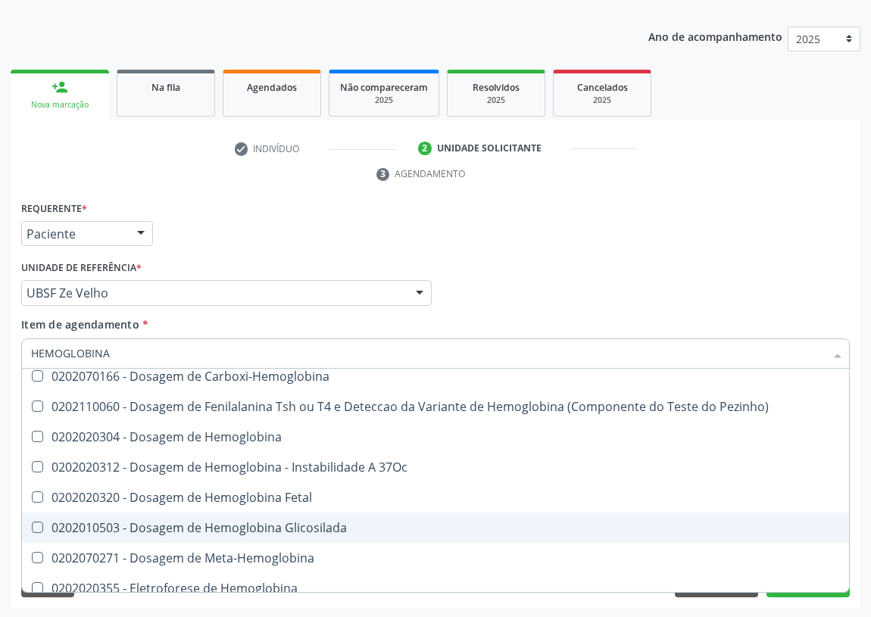
drag, startPoint x: 226, startPoint y: 527, endPoint x: 136, endPoint y: 515, distance: 90.1
click at [217, 527] on div "0202010503 - Dosagem de Hemoglobina Glicosilada" at bounding box center [435, 528] width 809 height 12
checkbox Glicosilada "true"
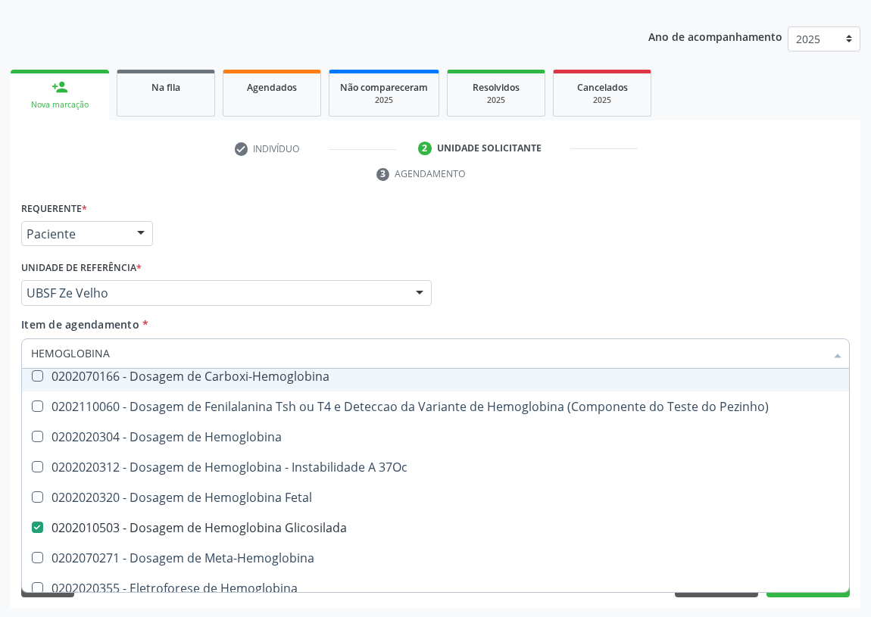
drag, startPoint x: 113, startPoint y: 347, endPoint x: 0, endPoint y: 347, distance: 112.9
click at [0, 347] on div "Acompanhamento Acompanhe a situação das marcações correntes e finalizadas Relat…" at bounding box center [435, 273] width 871 height 692
type input "H"
checkbox Glicosilada "false"
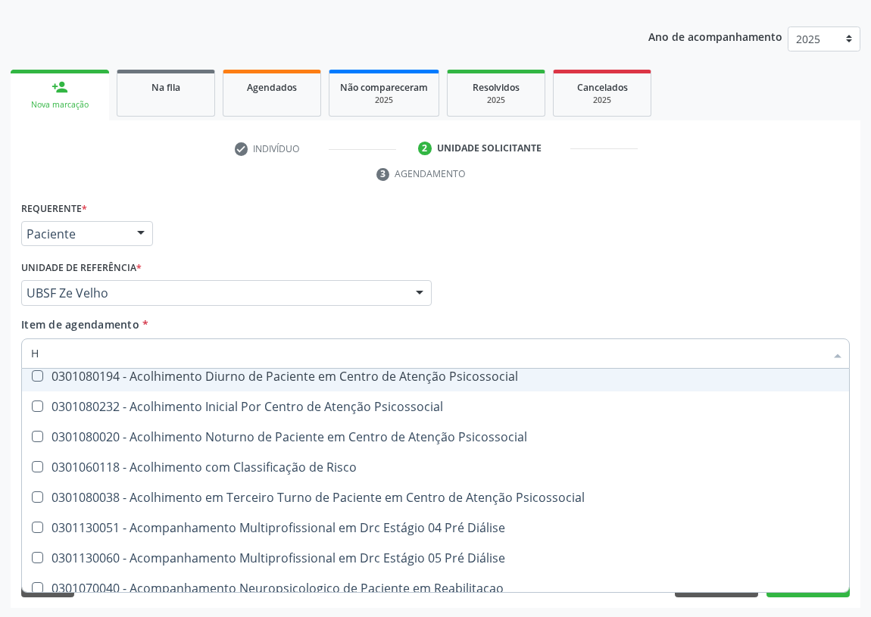
type input "HE"
checkbox Genético "true"
checkbox D "false"
checkbox Hdl "false"
checkbox Glicosilada "false"
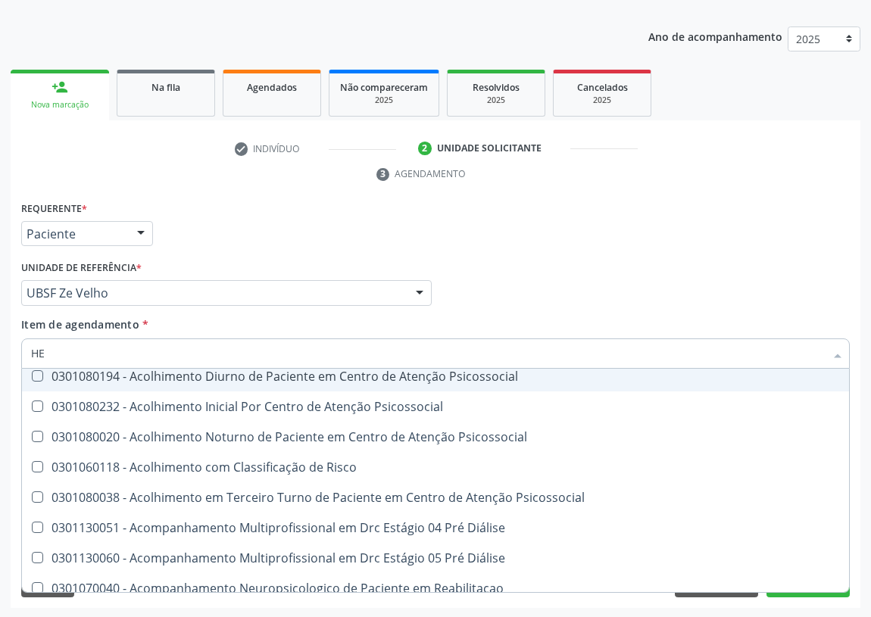
checkbox \(Tsh\) "false"
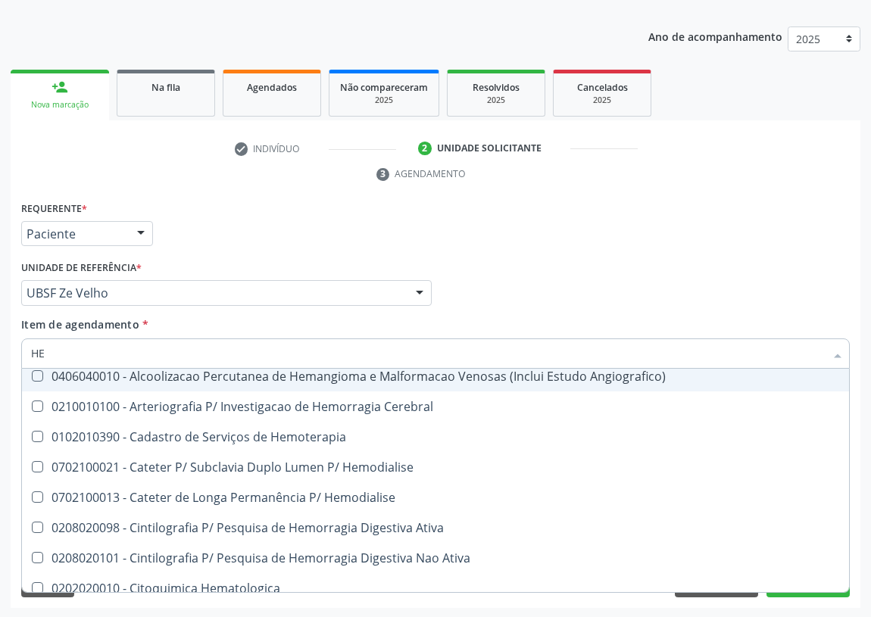
type input "HEM"
checkbox Glicosilada "true"
checkbox \) "false"
type input "HEMO"
checkbox Fase "true"
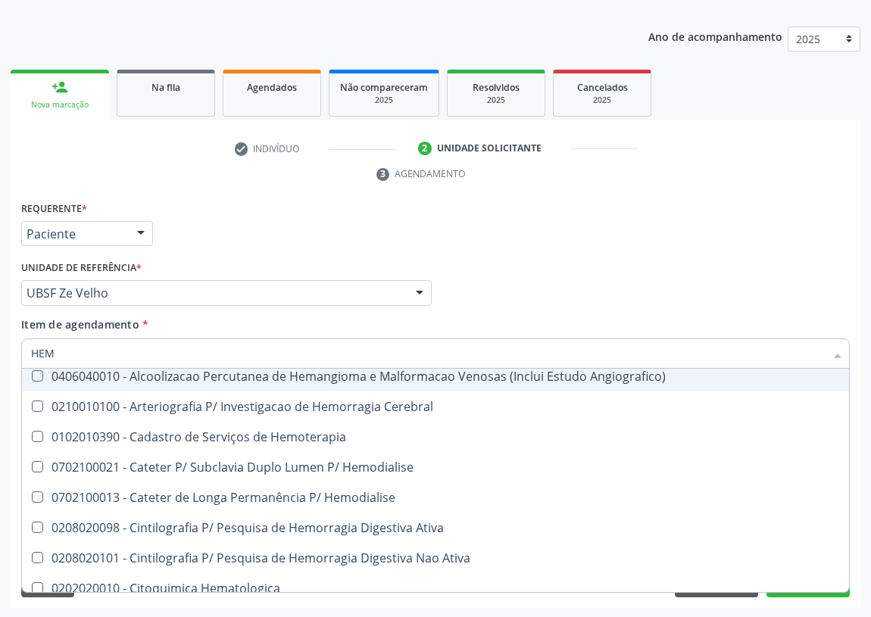
checkbox Glicosilada "false"
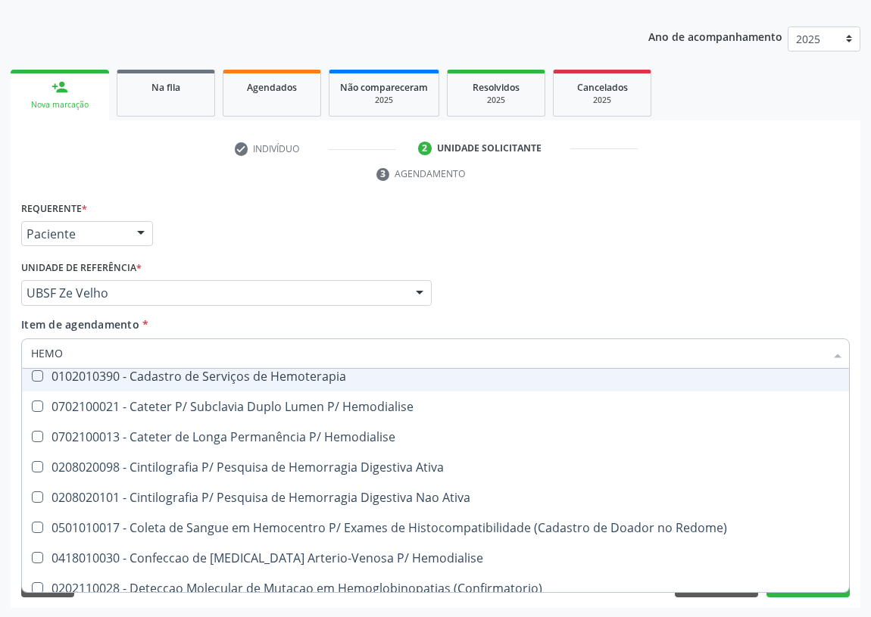
type input "HEMOG"
checkbox \(Confirmatorio\) "true"
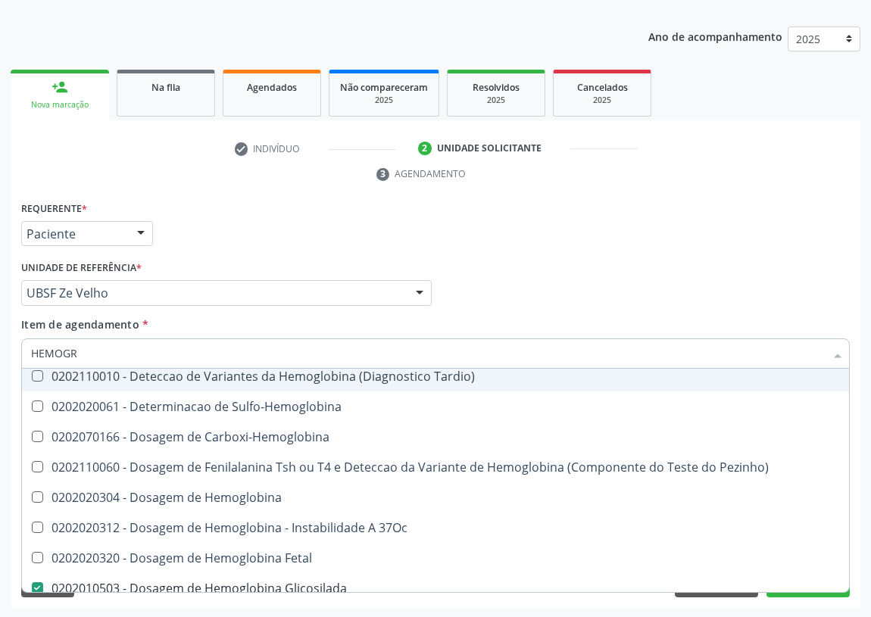
scroll to position [0, 0]
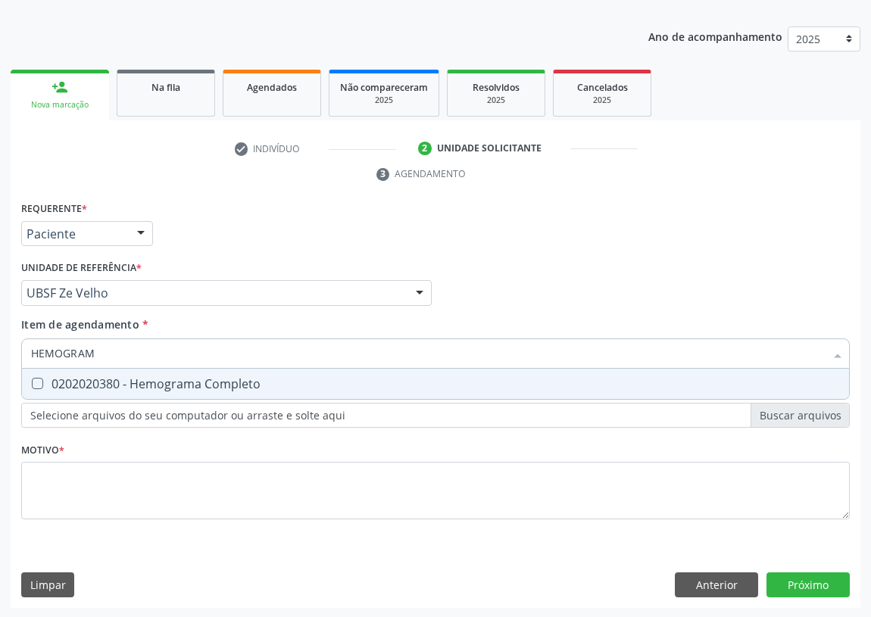
type input "HEMOGRAMA"
drag, startPoint x: 36, startPoint y: 383, endPoint x: 83, endPoint y: 350, distance: 57.8
click at [47, 380] on div "0202020380 - Hemograma Completo" at bounding box center [435, 384] width 809 height 12
checkbox Completo "true"
drag, startPoint x: 46, startPoint y: 352, endPoint x: 0, endPoint y: 351, distance: 46.2
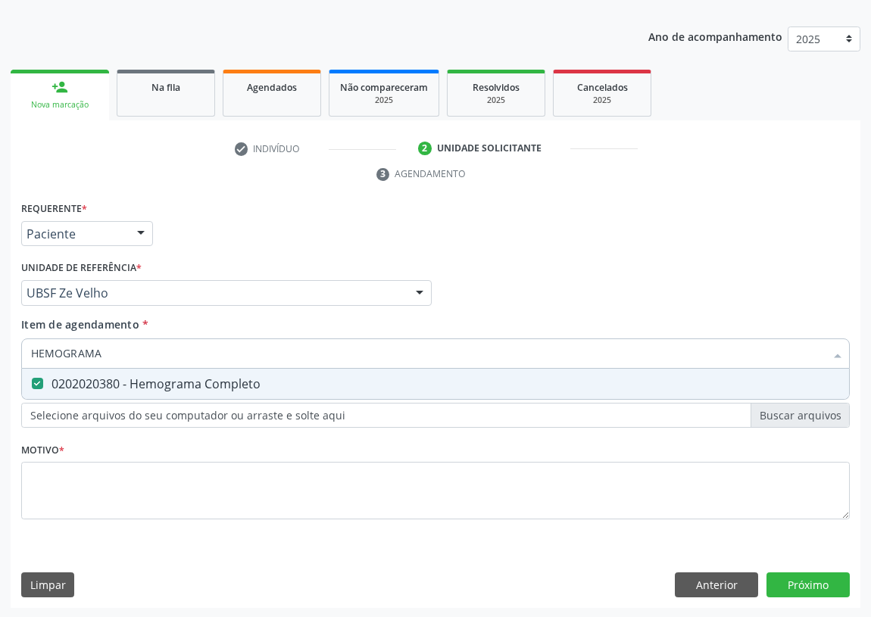
click at [0, 351] on div "Acompanhamento Acompanhe a situação das marcações correntes e finalizadas Relat…" at bounding box center [435, 273] width 871 height 692
type input "CO"
checkbox Completo "false"
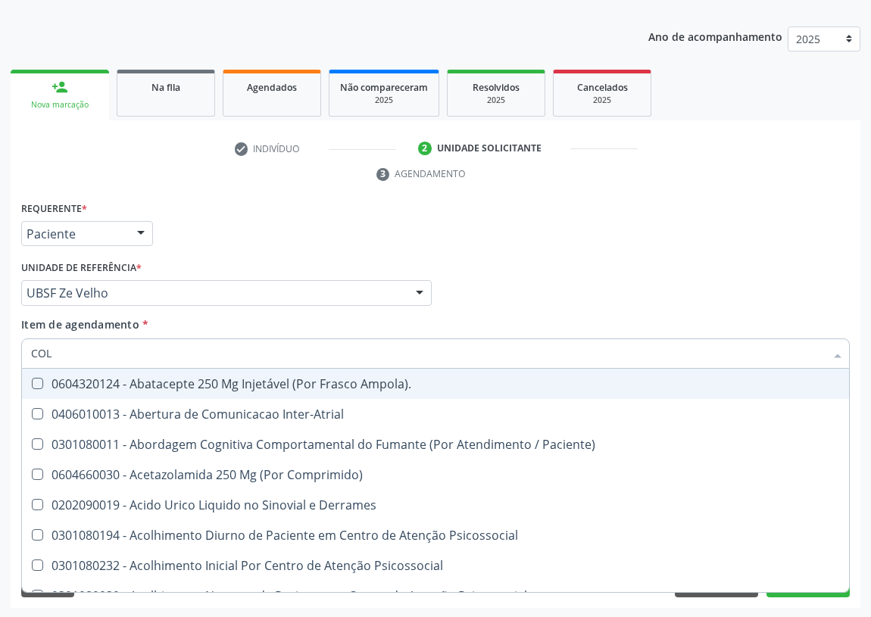
type input "COLE"
checkbox Terapeutica\) "true"
checkbox Nutricional "true"
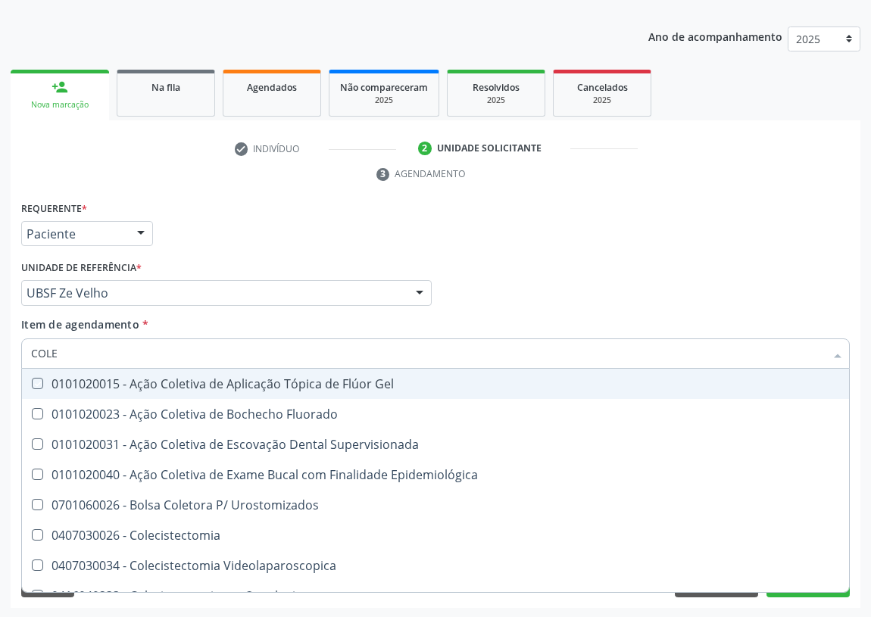
type input "COLES"
checkbox Gel "true"
checkbox Fluorado "true"
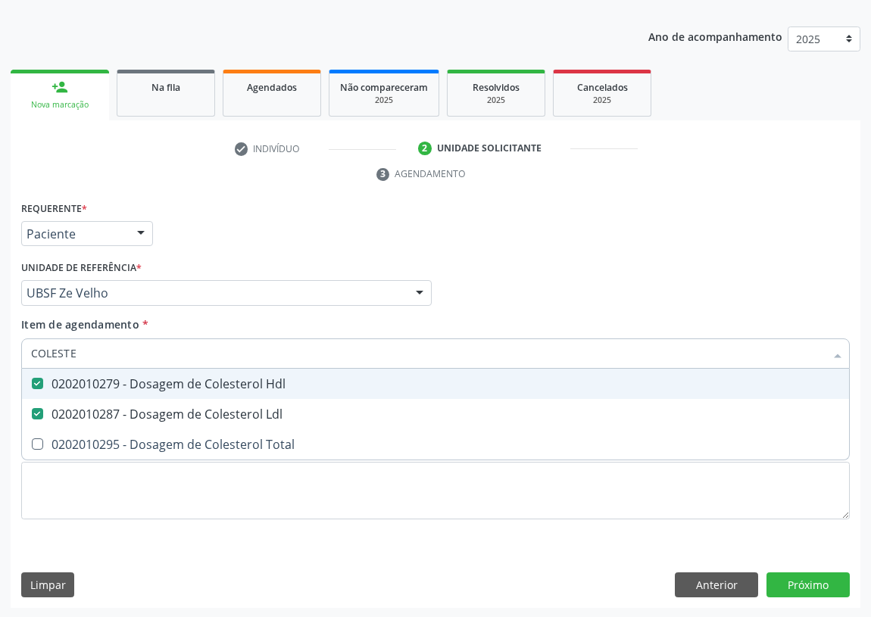
drag, startPoint x: 74, startPoint y: 350, endPoint x: 0, endPoint y: 348, distance: 74.3
click at [0, 348] on div "Acompanhamento Acompanhe a situação das marcações correntes e finalizadas Relat…" at bounding box center [435, 273] width 871 height 692
type input "V"
checkbox Hdl "false"
checkbox Ldl "false"
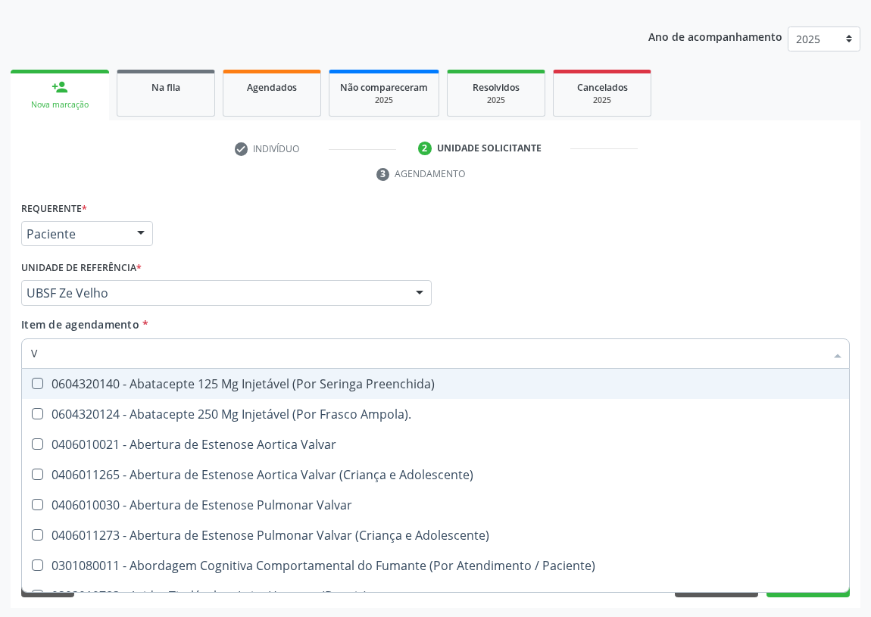
type input "VI"
checkbox Periféricas "true"
checkbox Psicoterapia "true"
checkbox D "false"
checkbox Livre\) "false"
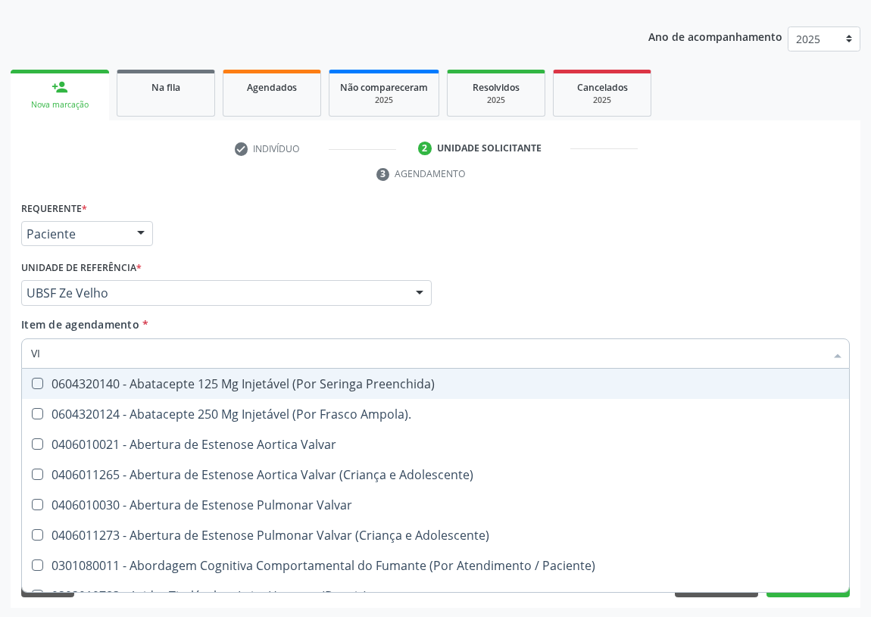
checkbox \(Tgp\) "false"
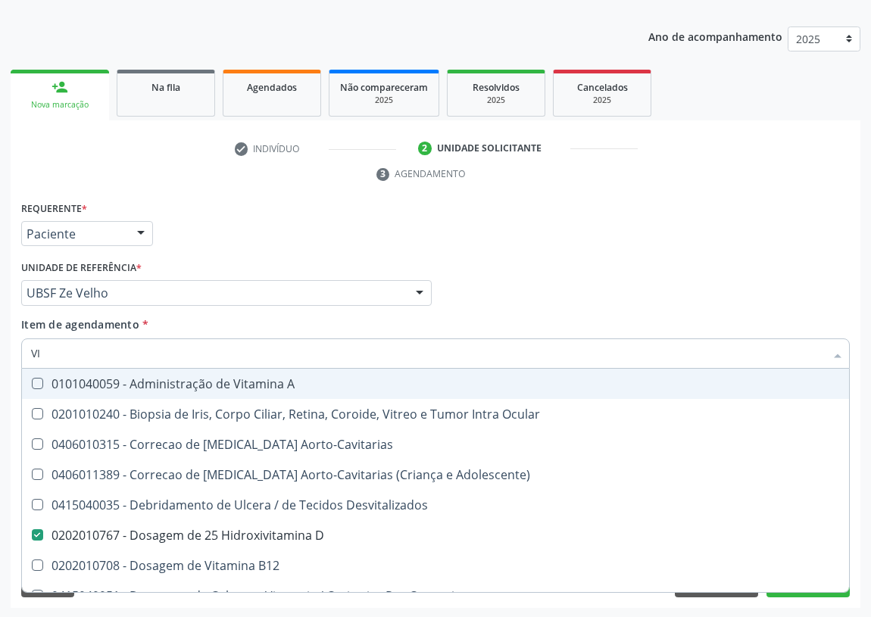
type input "VIT"
checkbox D "true"
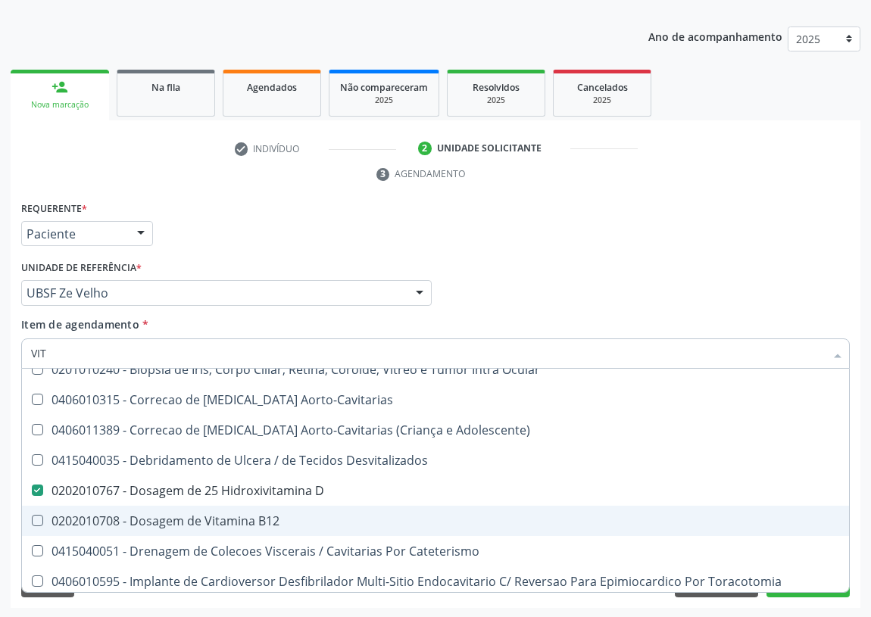
scroll to position [68, 0]
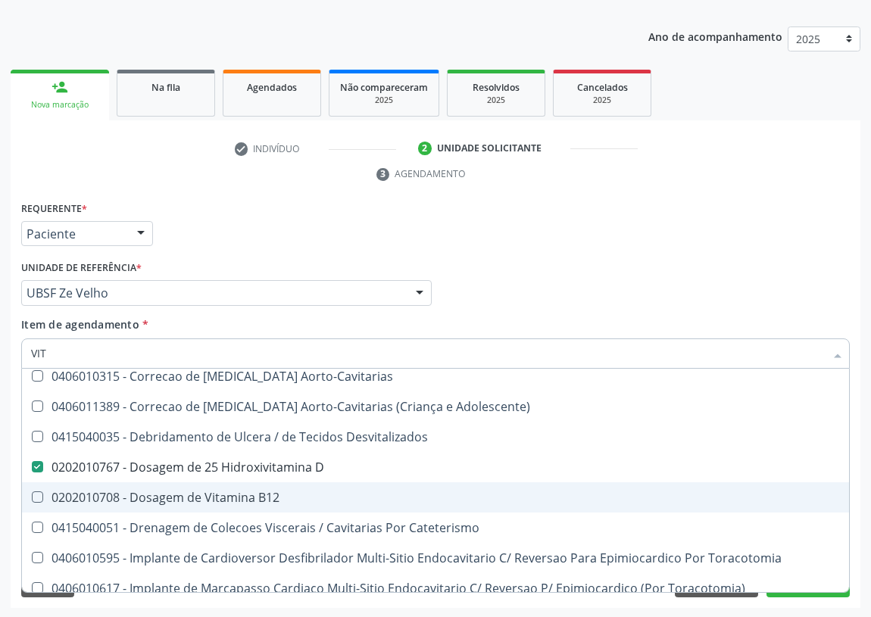
drag, startPoint x: 114, startPoint y: 494, endPoint x: 0, endPoint y: 519, distance: 117.1
click at [108, 495] on div "0202010708 - Dosagem de Vitamina B12" at bounding box center [435, 498] width 809 height 12
checkbox B12 "true"
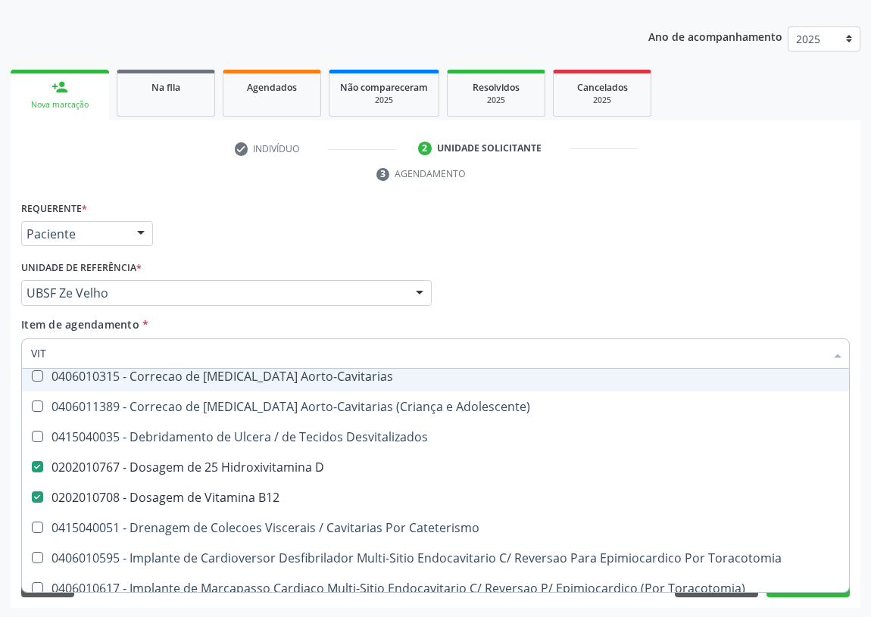
drag, startPoint x: 55, startPoint y: 350, endPoint x: 0, endPoint y: 355, distance: 54.7
click at [0, 355] on div "Acompanhamento Acompanhe a situação das marcações correntes e finalizadas Relat…" at bounding box center [435, 273] width 871 height 692
type input "02"
checkbox D "false"
checkbox B12 "false"
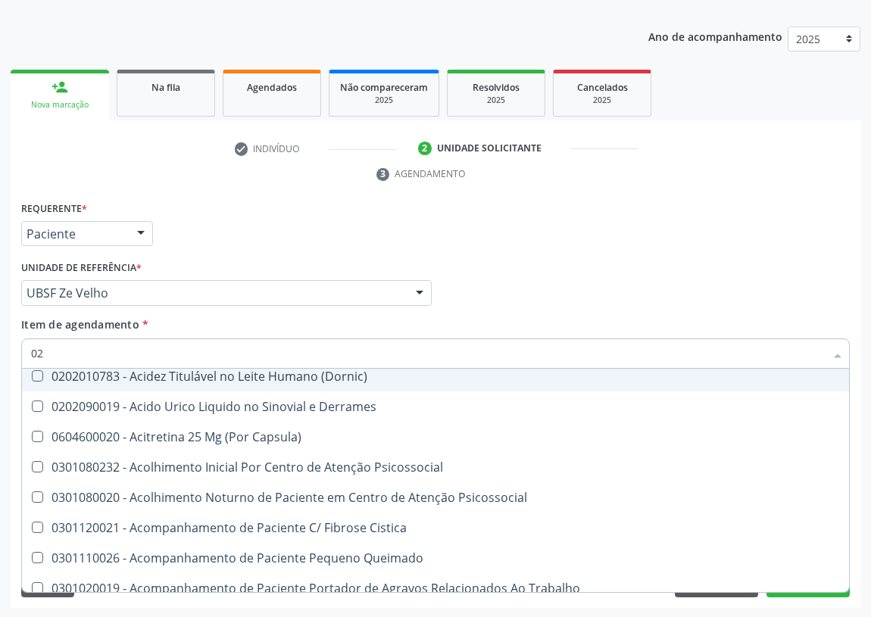
type input "020"
checkbox Frasco-Ampola\) "true"
checkbox Urina "false"
checkbox Cerebral "true"
checkbox \(Pos-Pasteurização\) "true"
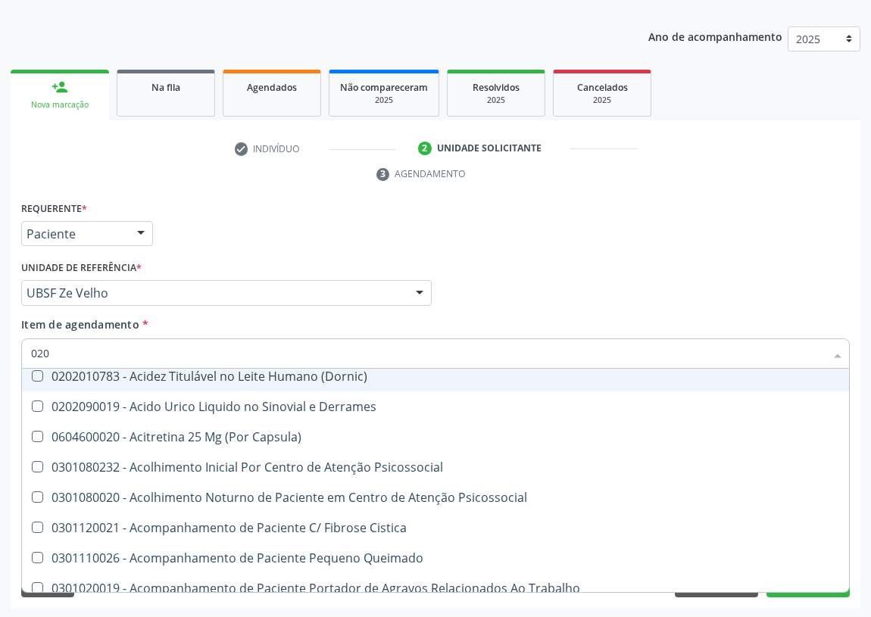
checkbox Debridamento "true"
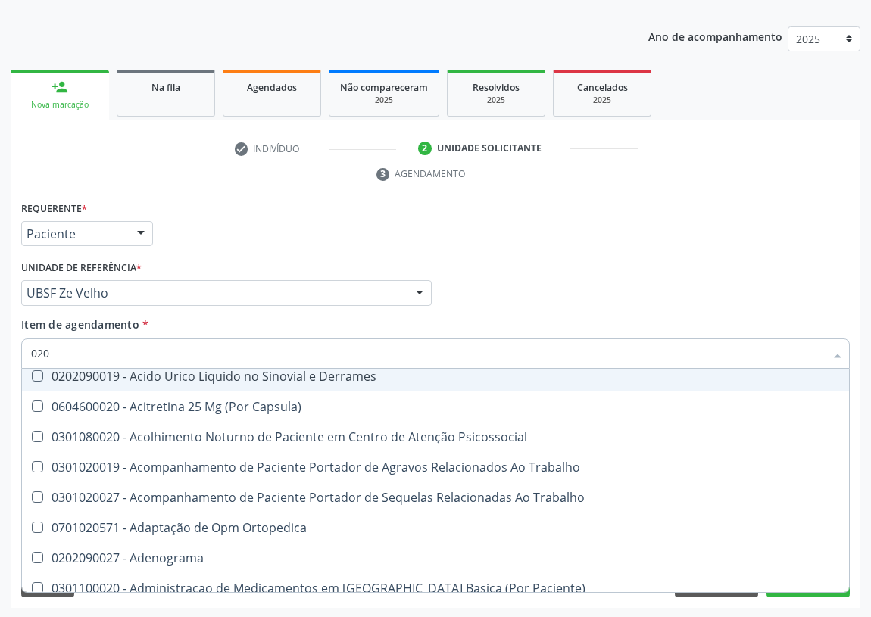
type input "0202"
checkbox Capsula\) "true"
checkbox Urina "false"
checkbox Esqueléticas "true"
checkbox Ocular "true"
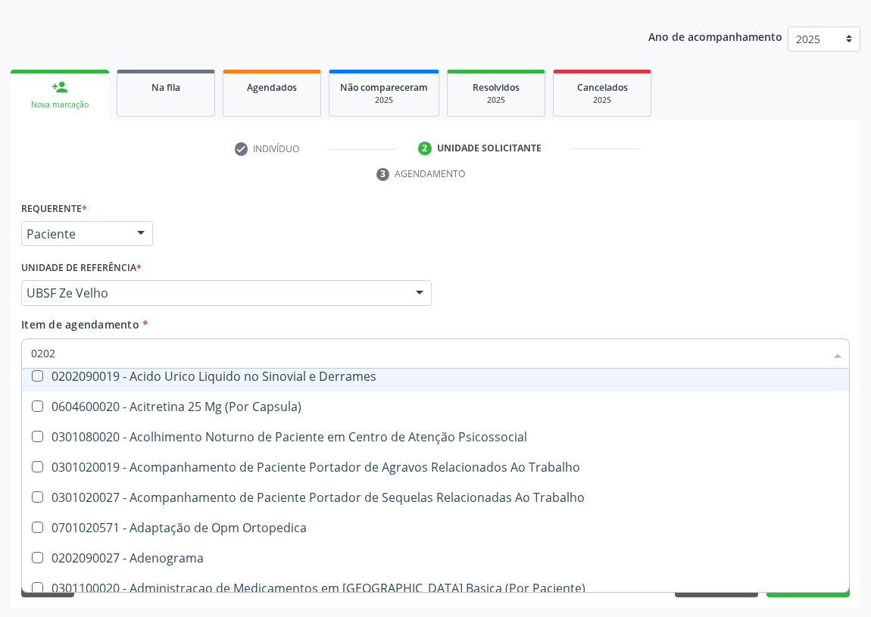
checkbox Aberto\) "true"
checkbox Cortante "true"
checkbox Drogas "true"
checkbox Reservatorio "true"
checkbox Gastro-Esofagico "true"
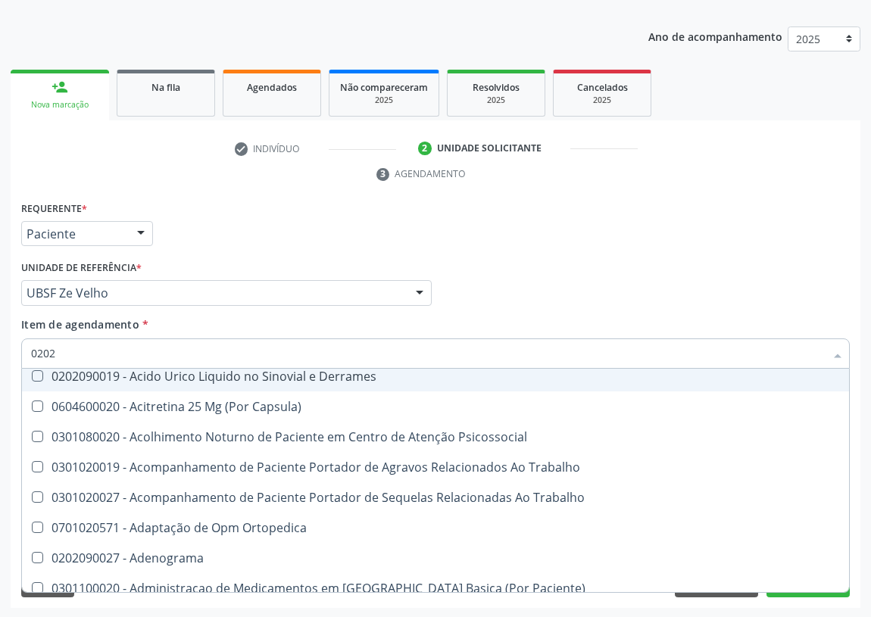
checkbox \(Spcto\) "true"
checkbox 67 "true"
checkbox Aspiracao "true"
checkbox Projecoes\) "true"
checkbox Captacao "true"
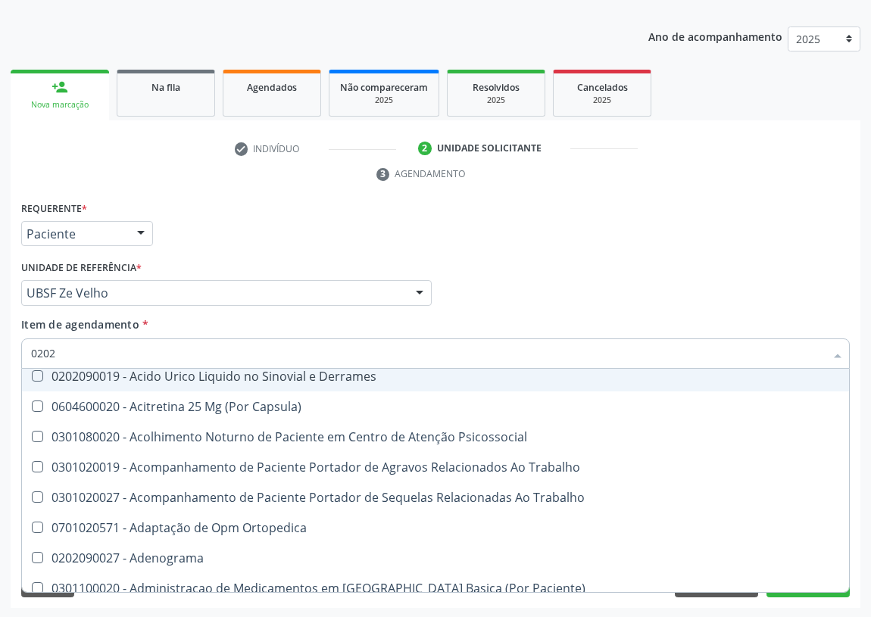
checkbox \(Cantoplastia\) "true"
checkbox Revisao "true"
checkbox D "false"
checkbox Hdl "false"
checkbox Ldl "false"
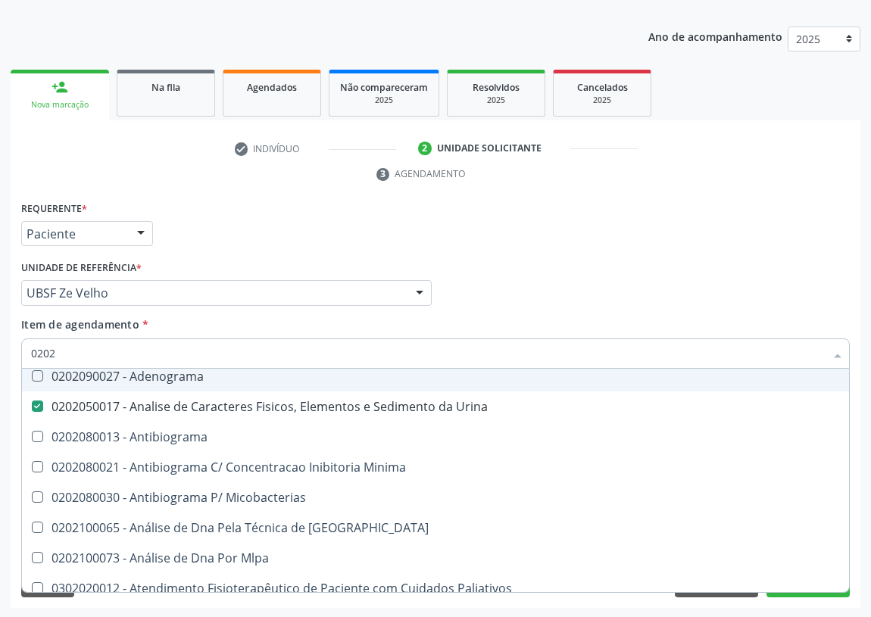
type input "02020"
checkbox Ivy "true"
checkbox D "false"
checkbox Barbituratos "true"
checkbox Benzodiazepinicos "true"
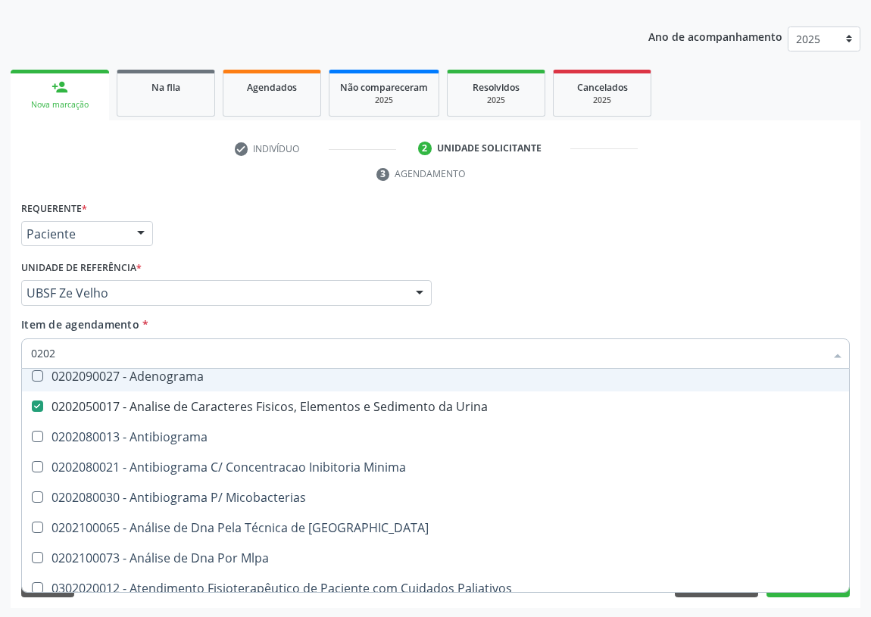
checkbox Hdl "false"
checkbox Ldl "false"
checkbox Xiii "true"
checkbox Formaldeido "true"
checkbox Fosforo "true"
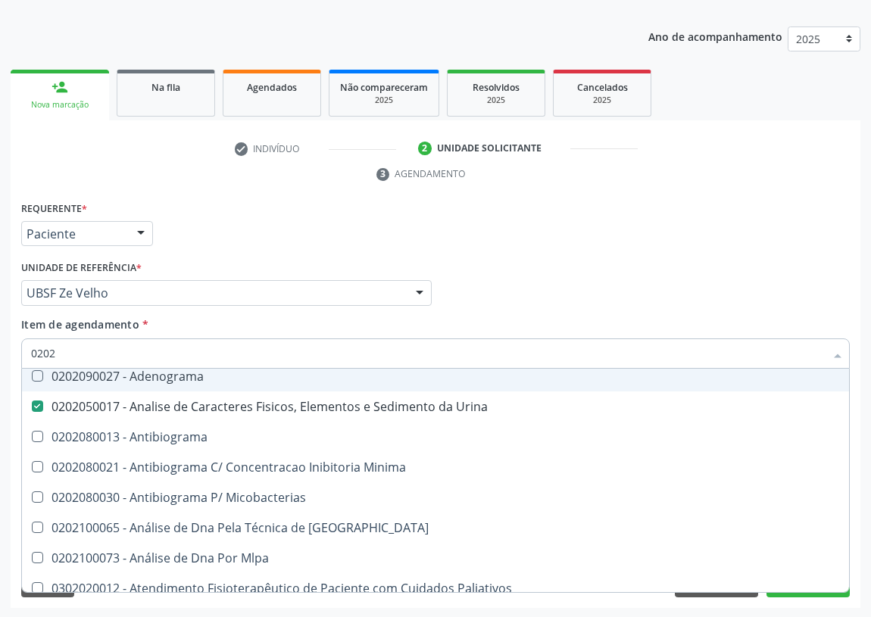
checkbox Glicose "false"
checkbox Glicosilada "false"
checkbox \(Tsh\) "false"
checkbox \(Igm\) "true"
checkbox Progesterona "true"
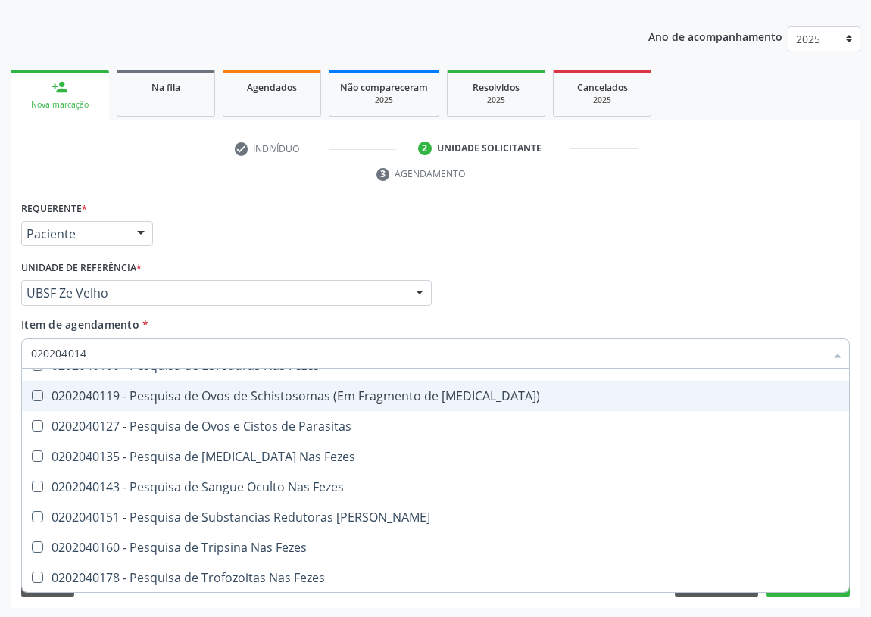
scroll to position [0, 0]
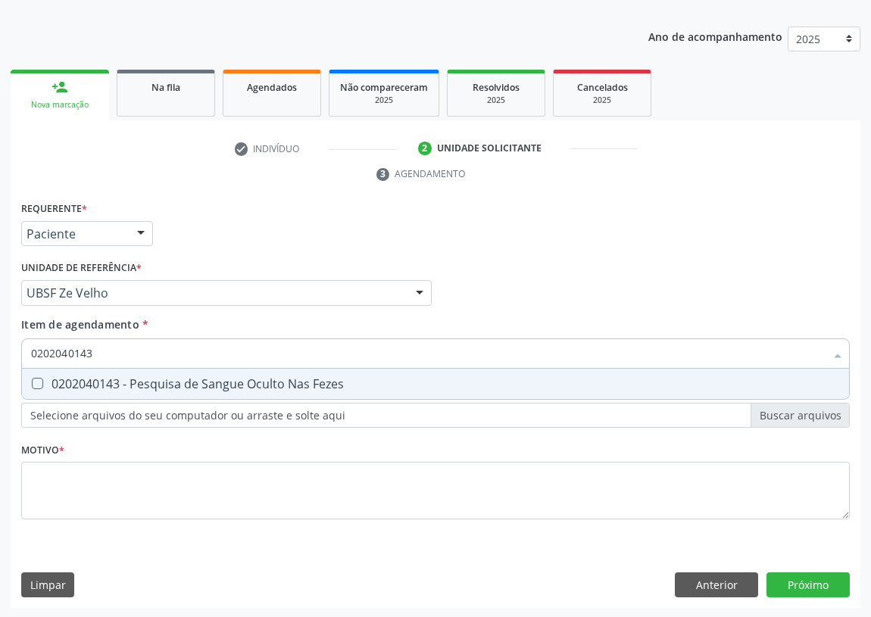
drag, startPoint x: 33, startPoint y: 383, endPoint x: 76, endPoint y: 371, distance: 43.9
click at [41, 379] on Fezes at bounding box center [37, 383] width 11 height 11
click at [32, 379] on Fezes "checkbox" at bounding box center [27, 384] width 10 height 10
drag, startPoint x: 88, startPoint y: 355, endPoint x: 2, endPoint y: 367, distance: 86.4
click at [4, 367] on div "Acompanhamento Acompanhe a situação das marcações correntes e finalizadas Relat…" at bounding box center [435, 273] width 871 height 692
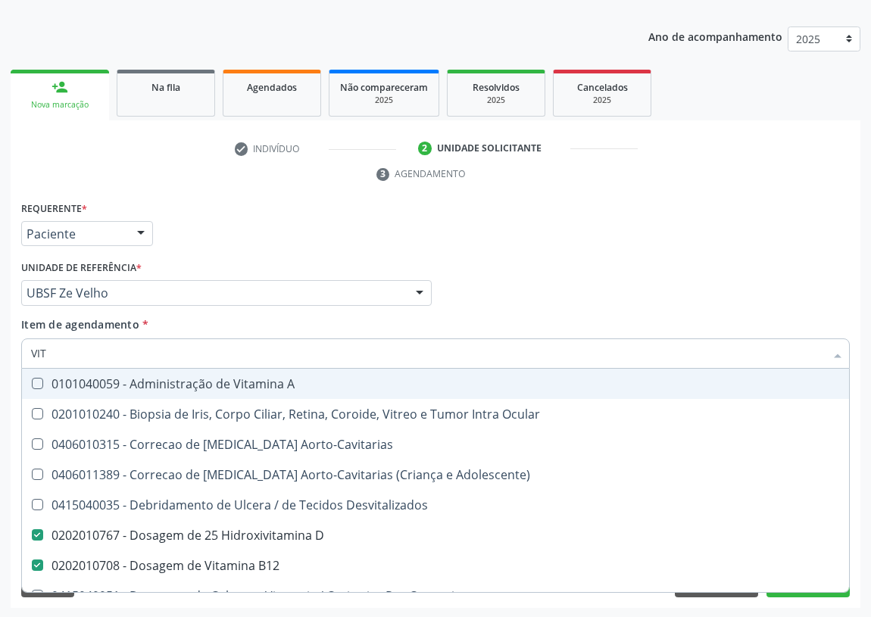
drag, startPoint x: 714, startPoint y: 272, endPoint x: 61, endPoint y: 325, distance: 655.2
click at [714, 271] on div "Médico Solicitante Por favor, selecione a Unidade de Atendimento primeiro Nenhu…" at bounding box center [435, 286] width 836 height 59
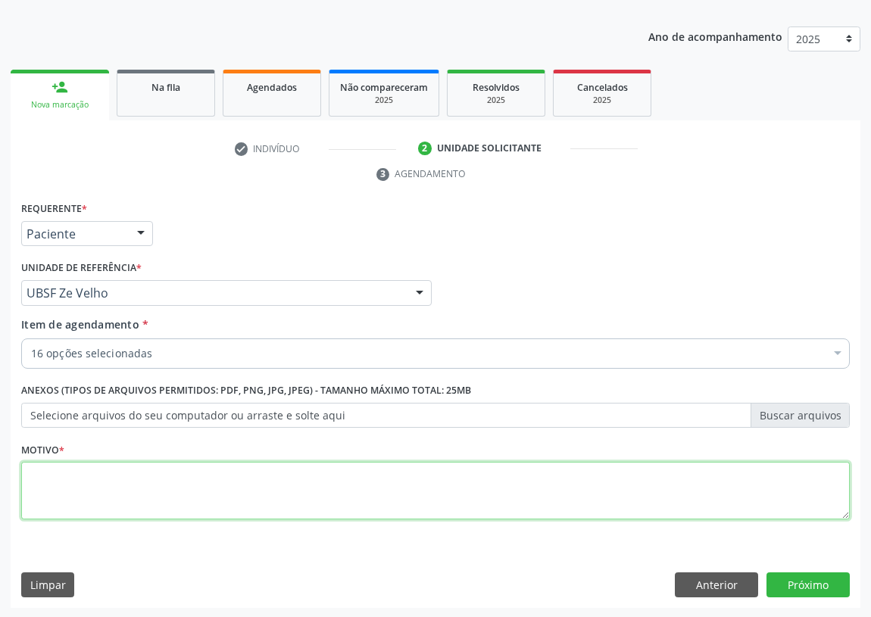
click at [42, 495] on textarea at bounding box center [435, 491] width 829 height 58
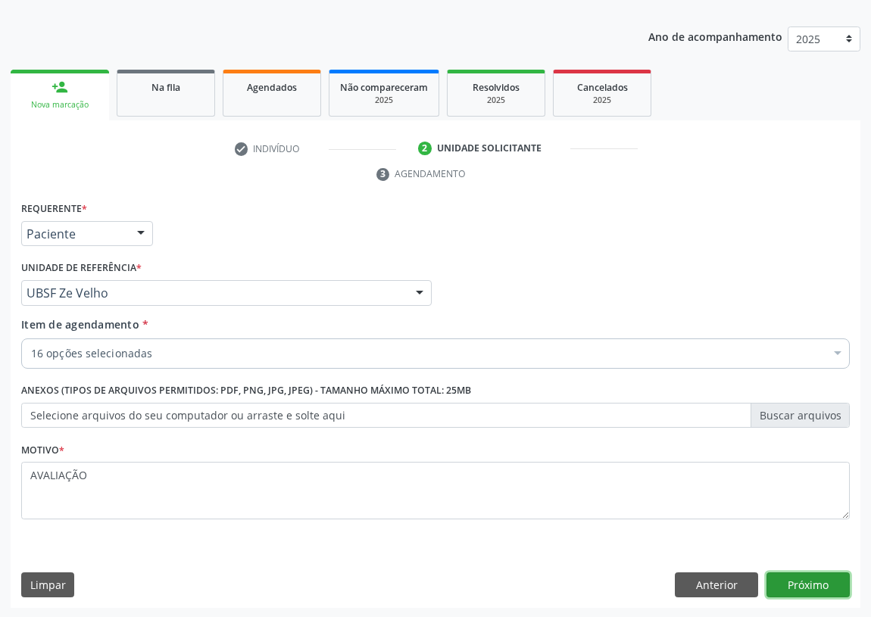
click at [809, 577] on button "Próximo" at bounding box center [808, 586] width 83 height 26
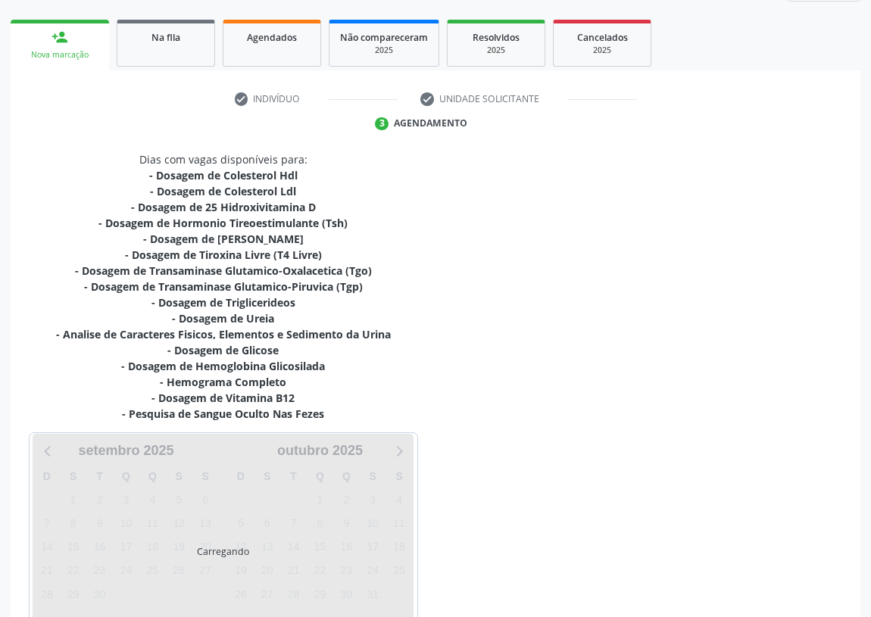
scroll to position [303, 0]
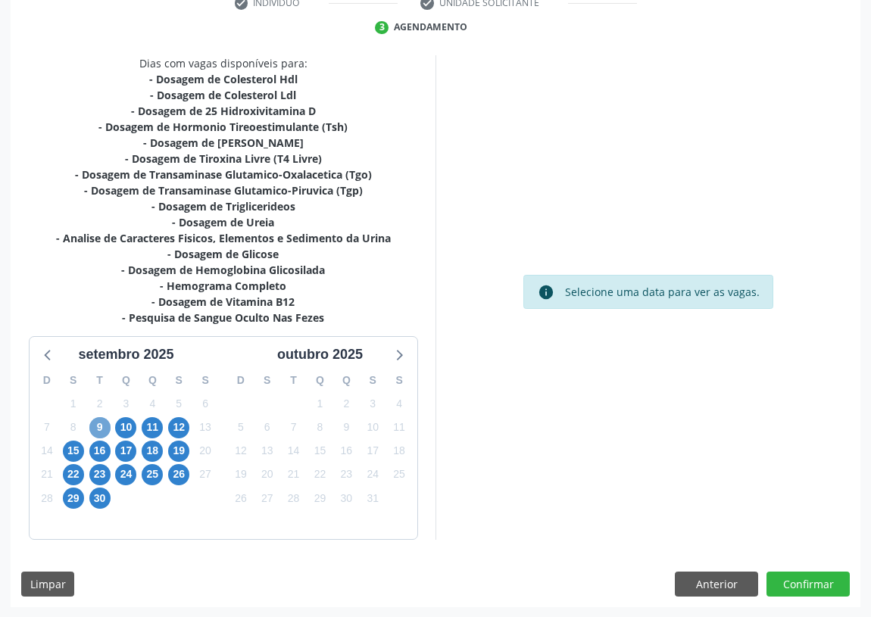
click at [98, 427] on span "9" at bounding box center [99, 427] width 21 height 21
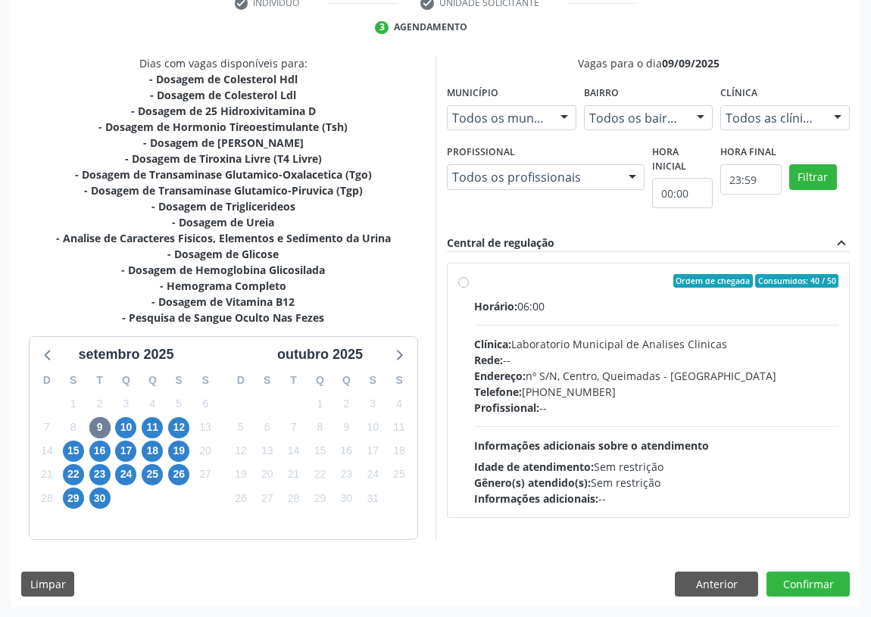
click at [474, 280] on label "Ordem de chegada Consumidos: 40 / 50 Horário: 06:00 Clínica: Laboratorio Munici…" at bounding box center [656, 390] width 364 height 233
click at [463, 280] on input "Ordem de chegada Consumidos: 40 / 50 Horário: 06:00 Clínica: Laboratorio Munici…" at bounding box center [463, 281] width 11 height 14
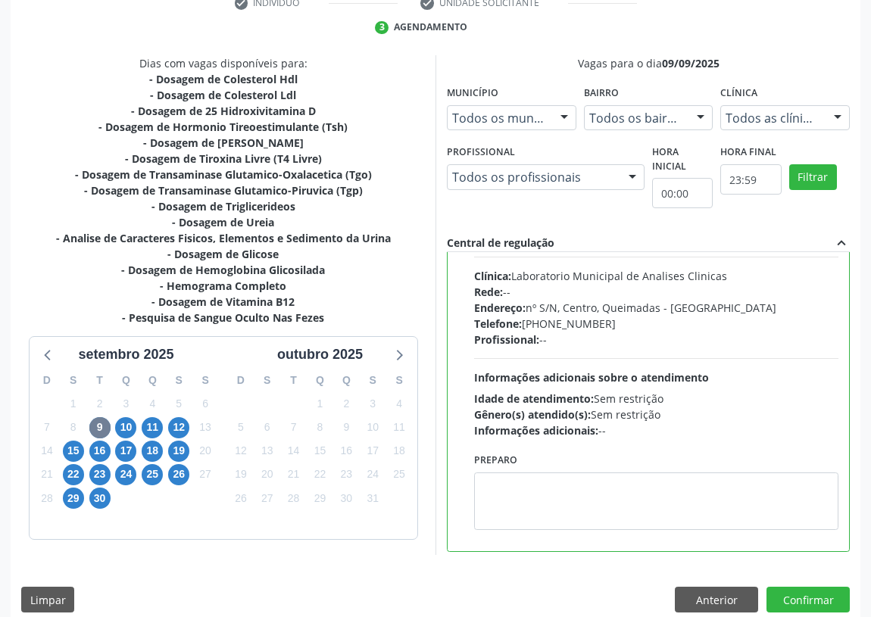
scroll to position [75, 0]
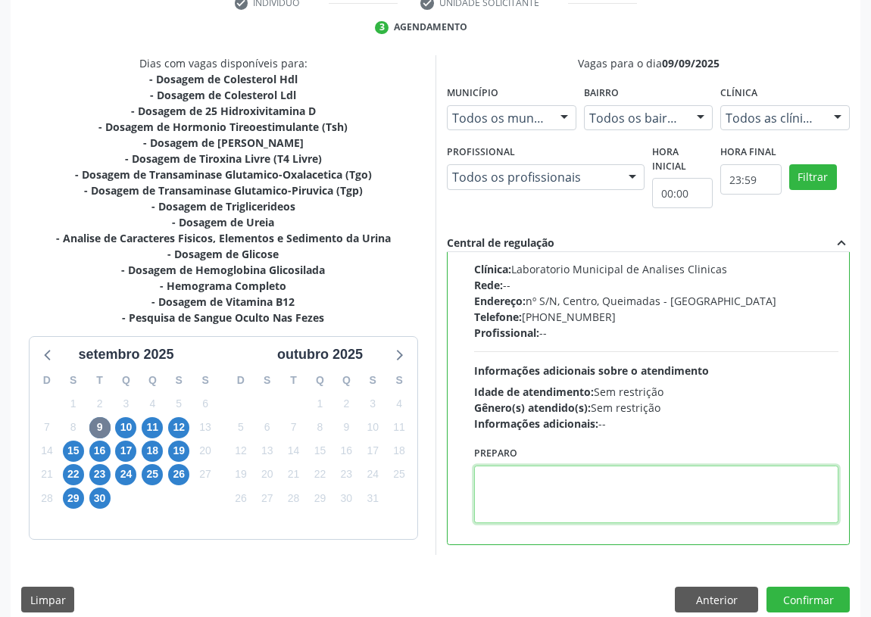
drag, startPoint x: 523, startPoint y: 498, endPoint x: 520, endPoint y: 480, distance: 17.6
click at [523, 489] on textarea at bounding box center [656, 495] width 364 height 58
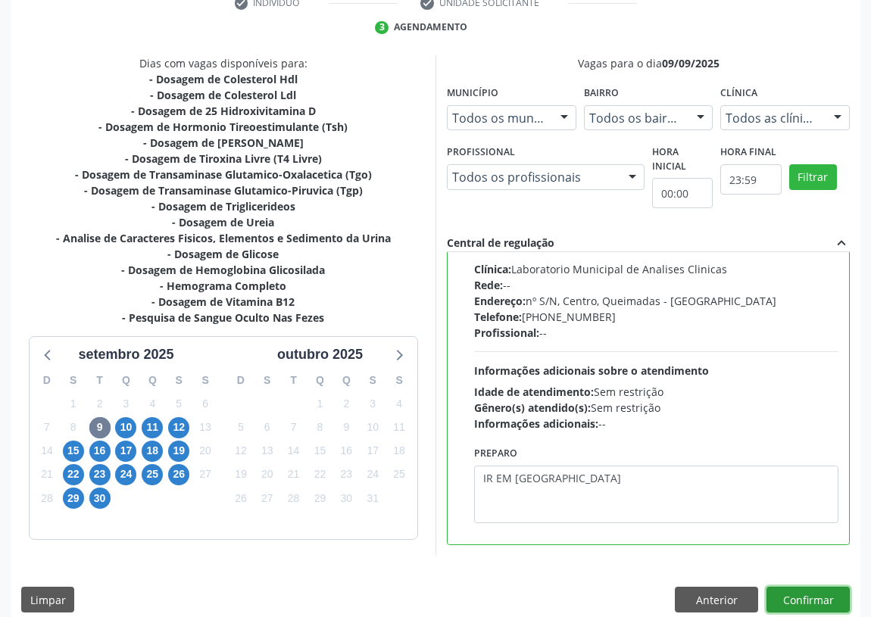
drag, startPoint x: 819, startPoint y: 594, endPoint x: 214, endPoint y: 488, distance: 614.6
click at [757, 598] on div "Anterior Confirmar" at bounding box center [762, 600] width 175 height 26
click at [809, 602] on button "Confirmar" at bounding box center [808, 600] width 83 height 26
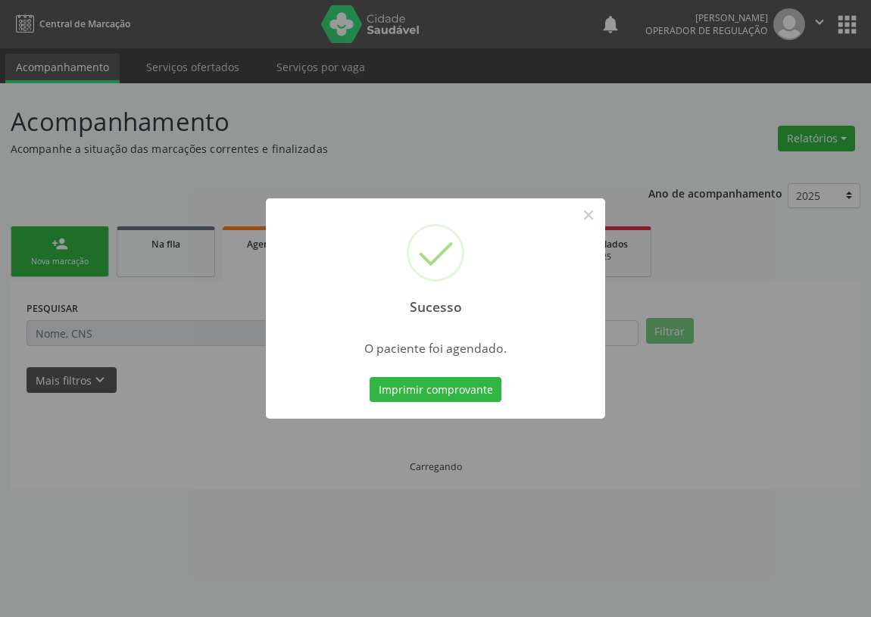
scroll to position [0, 0]
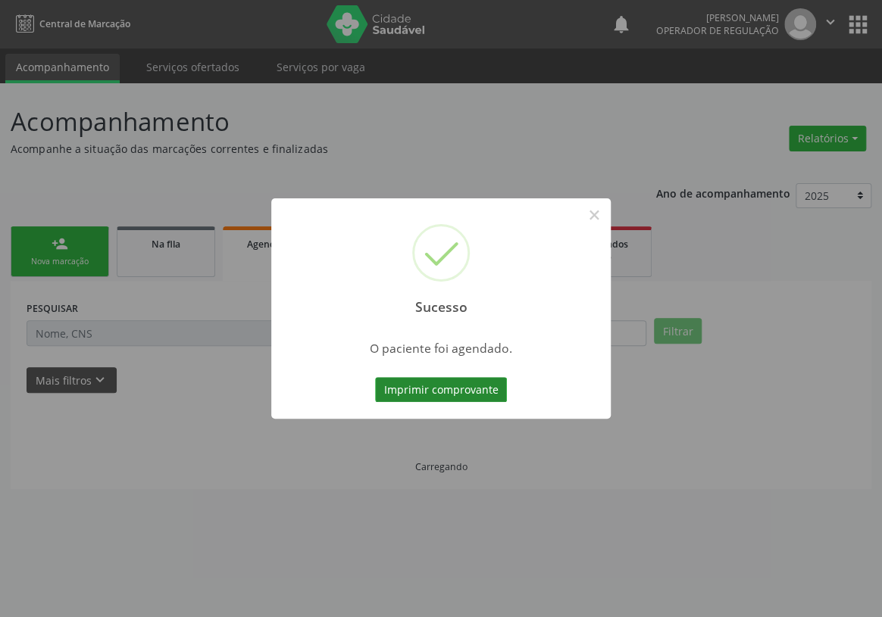
click at [458, 389] on button "Imprimir comprovante" at bounding box center [441, 390] width 132 height 26
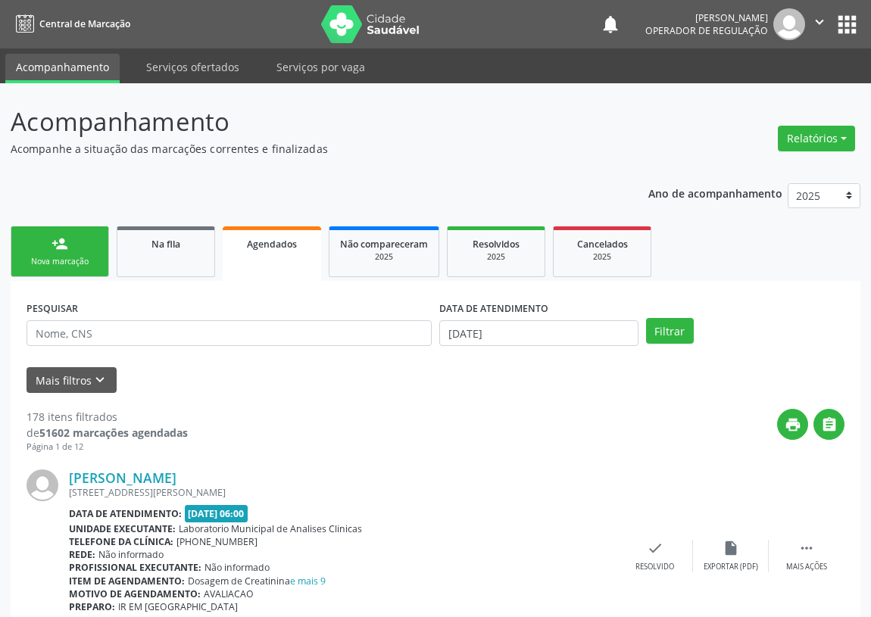
click at [58, 247] on div "person_add" at bounding box center [60, 244] width 17 height 17
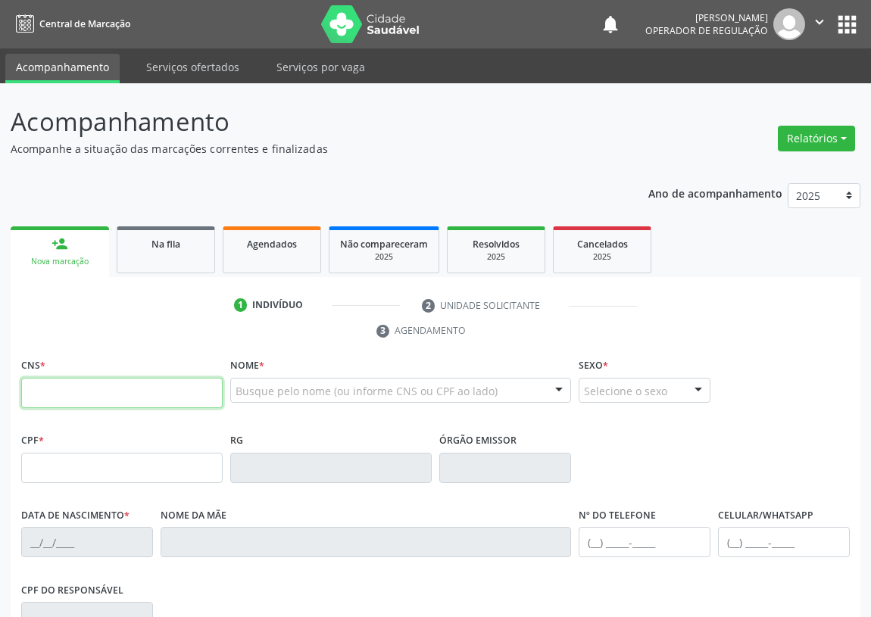
click at [36, 395] on input "text" at bounding box center [122, 393] width 202 height 30
click at [34, 386] on input "text" at bounding box center [122, 393] width 202 height 30
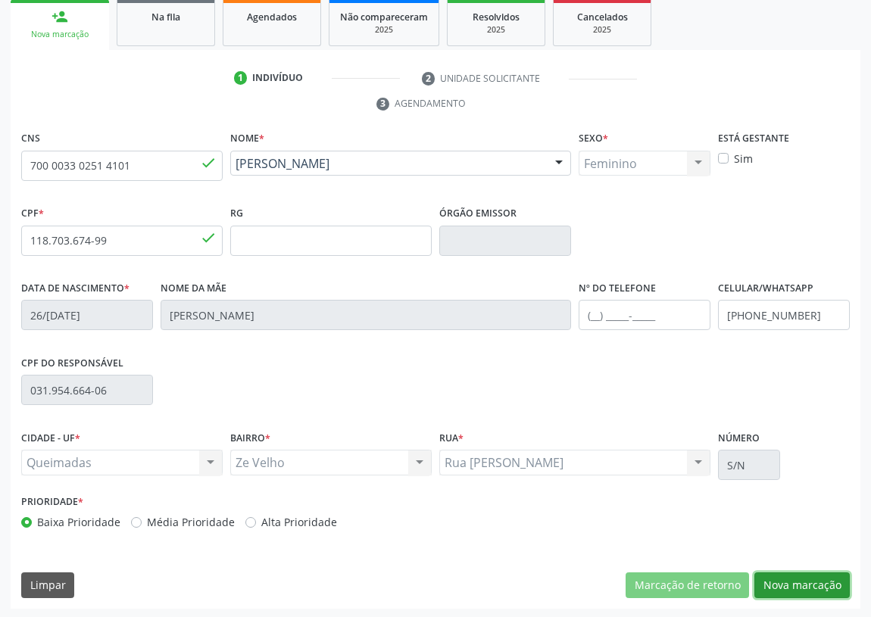
drag, startPoint x: 806, startPoint y: 583, endPoint x: 419, endPoint y: 505, distance: 394.9
click at [803, 583] on button "Nova marcação" at bounding box center [802, 586] width 95 height 26
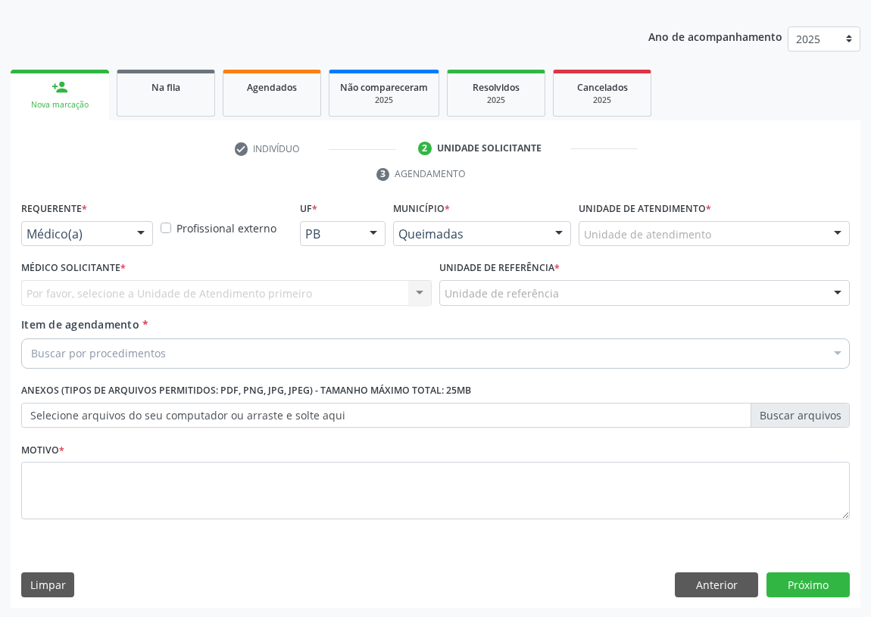
click at [136, 229] on div at bounding box center [141, 235] width 23 height 26
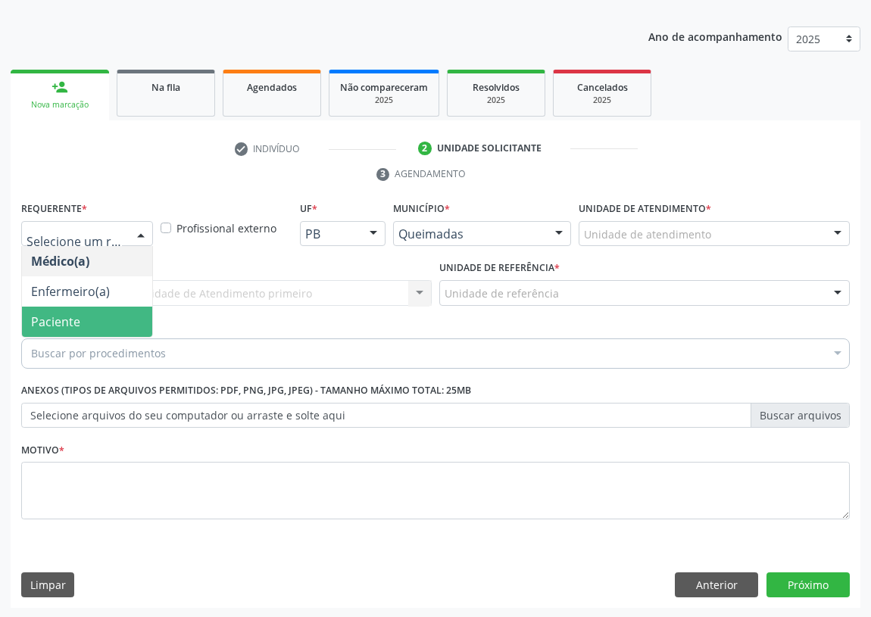
click at [108, 324] on span "Paciente" at bounding box center [87, 322] width 130 height 30
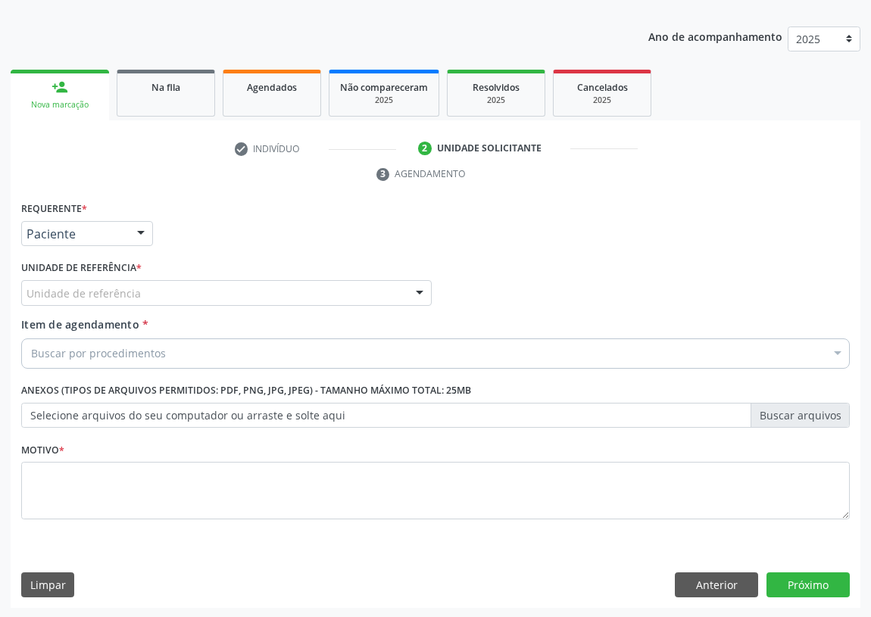
drag, startPoint x: 394, startPoint y: 302, endPoint x: 338, endPoint y: 311, distance: 56.8
click at [392, 302] on div "Unidade de referência" at bounding box center [226, 293] width 411 height 26
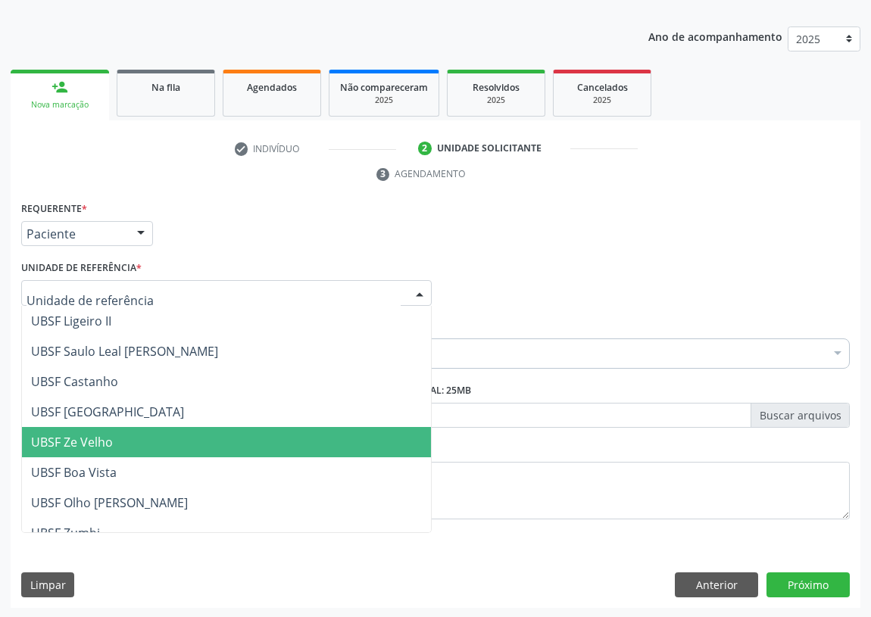
click at [86, 439] on span "UBSF Ze Velho" at bounding box center [72, 442] width 82 height 17
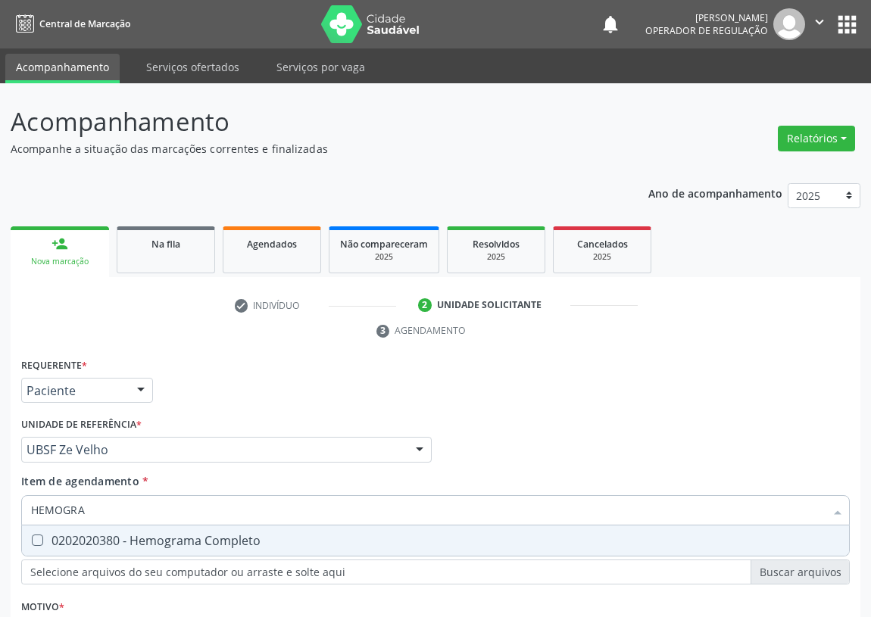
scroll to position [157, 0]
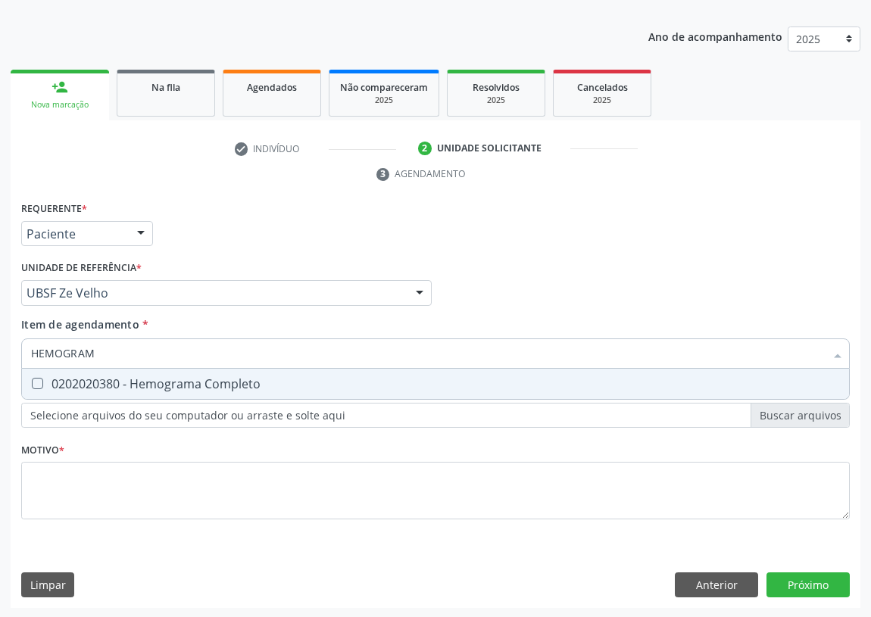
type input "HEMOGRAMA"
drag, startPoint x: 33, startPoint y: 380, endPoint x: 86, endPoint y: 361, distance: 56.6
click at [36, 380] on Completo at bounding box center [37, 383] width 11 height 11
click at [32, 380] on Completo "checkbox" at bounding box center [27, 384] width 10 height 10
checkbox Completo "true"
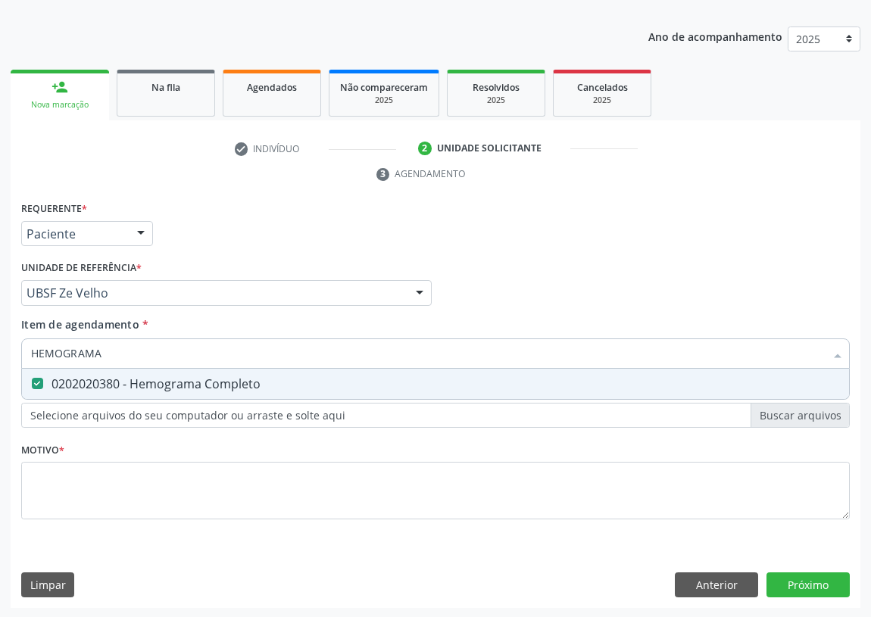
drag, startPoint x: 110, startPoint y: 355, endPoint x: 14, endPoint y: 355, distance: 96.2
click at [14, 355] on div "Requerente * Paciente Médico(a) Enfermeiro(a) Paciente Nenhum resultado encontr…" at bounding box center [436, 403] width 850 height 411
type input "G"
checkbox Completo "false"
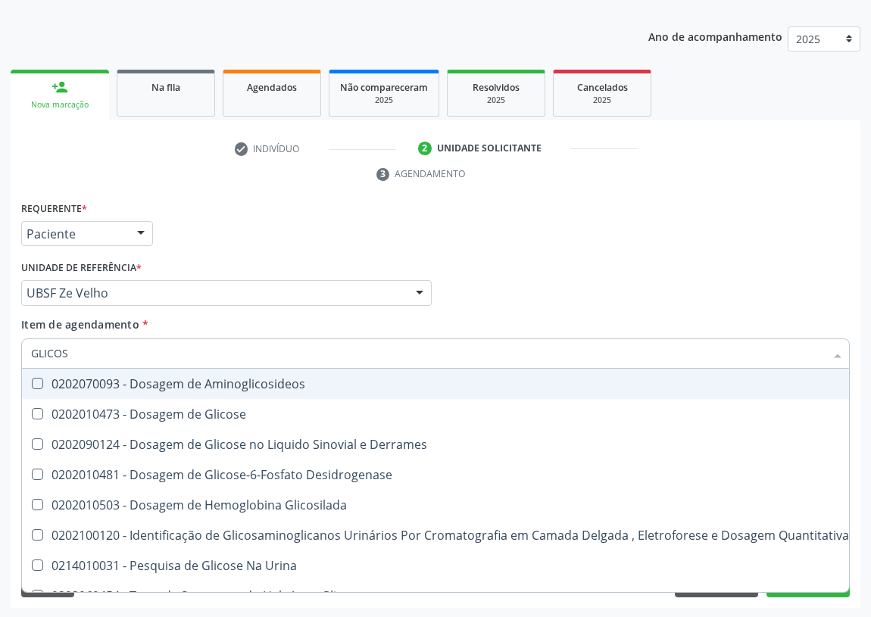
type input "GLICOSE"
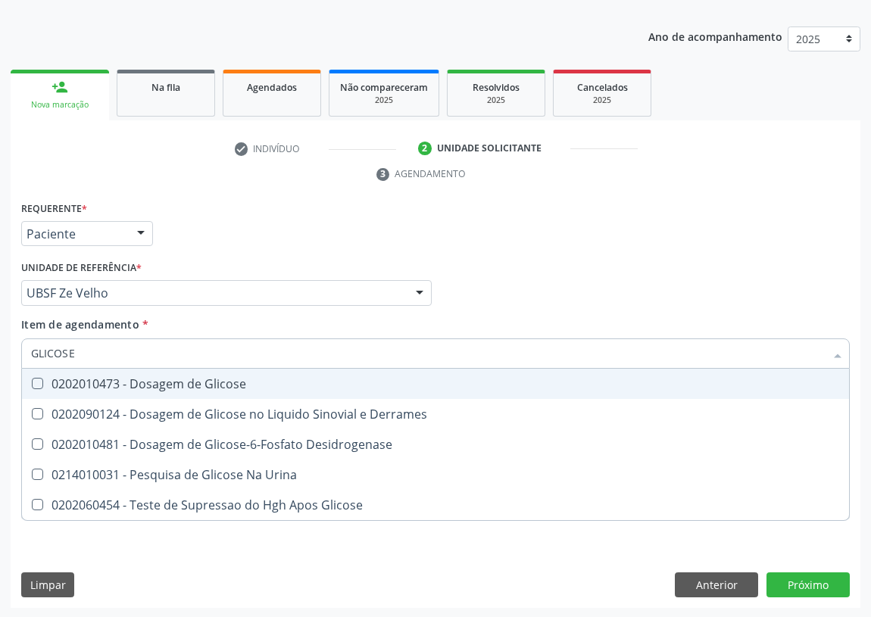
drag, startPoint x: 30, startPoint y: 382, endPoint x: 80, endPoint y: 357, distance: 55.2
click at [33, 380] on div at bounding box center [27, 384] width 11 height 12
checkbox Glicose "true"
drag, startPoint x: 56, startPoint y: 361, endPoint x: 4, endPoint y: 355, distance: 52.5
click at [8, 364] on div "Acompanhamento Acompanhe a situação das marcações correntes e finalizadas Relat…" at bounding box center [435, 273] width 871 height 692
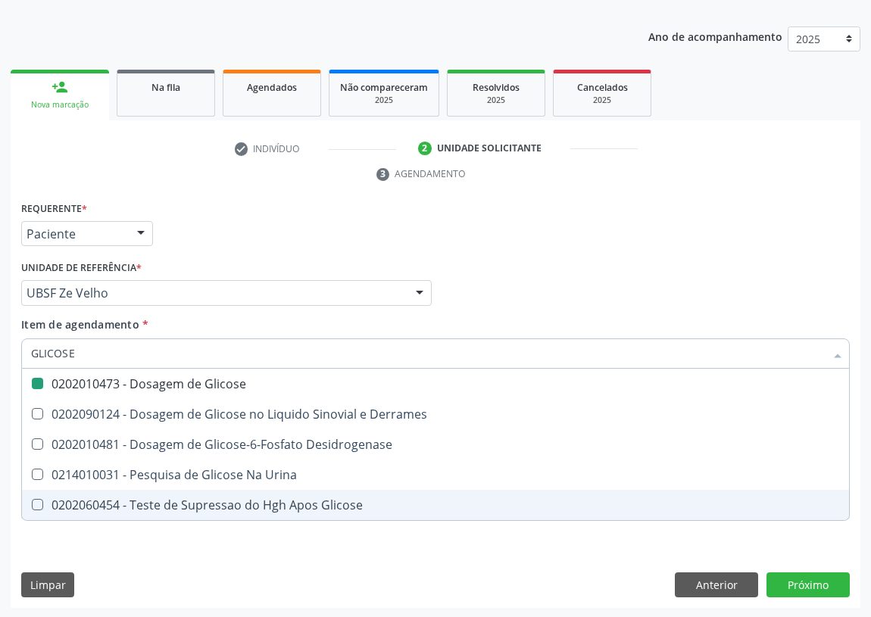
type input "0"
checkbox Glicose "false"
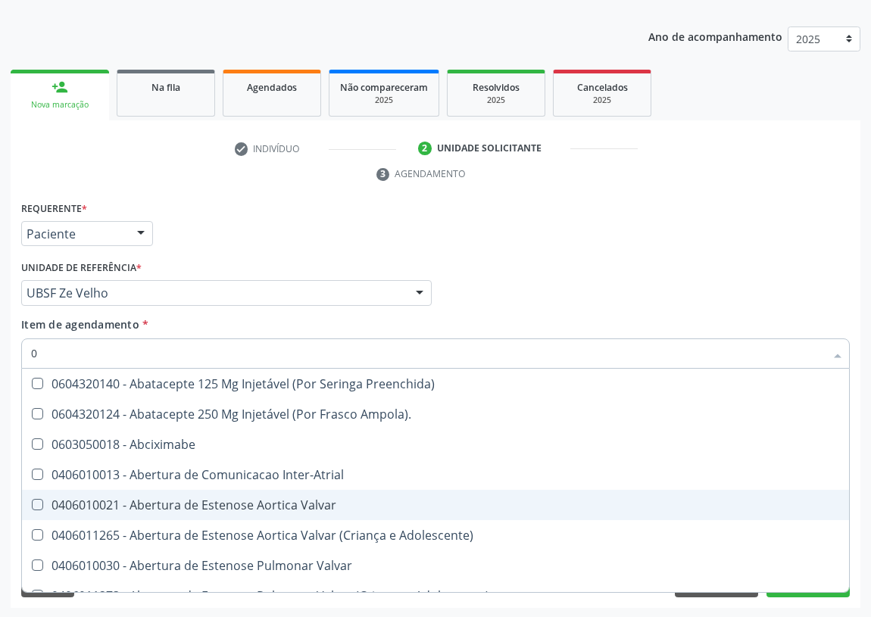
type input "02"
checkbox Comprimido\) "true"
type input "020"
checkbox Ampola\) "true"
checkbox Comprimido\) "false"
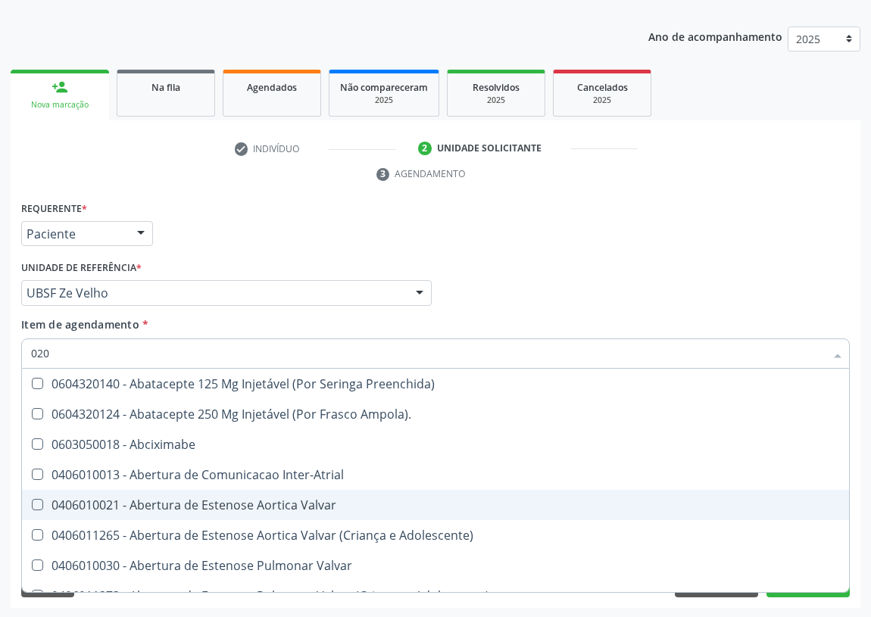
checkbox Revisao "true"
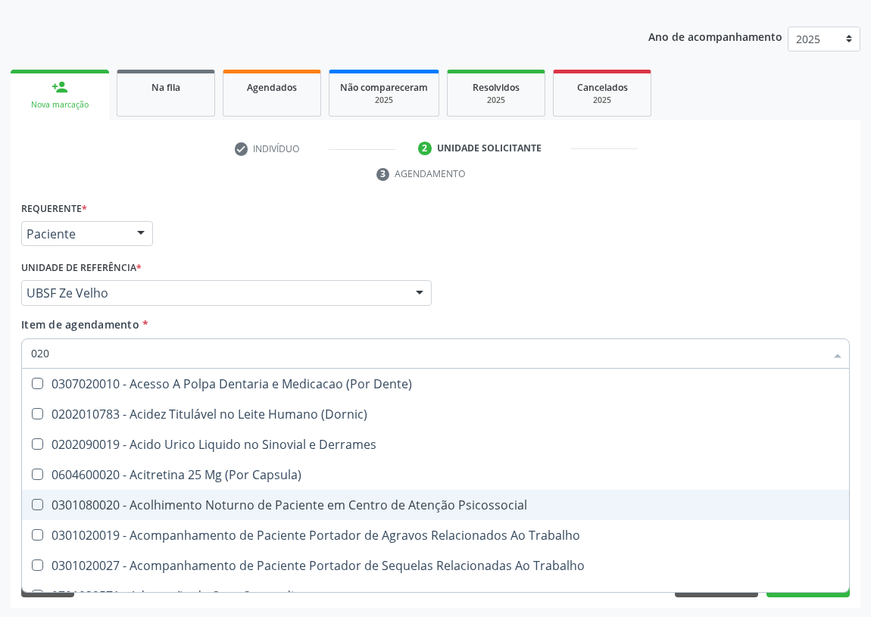
type input "0202"
checkbox Cortante "true"
checkbox Revisao "true"
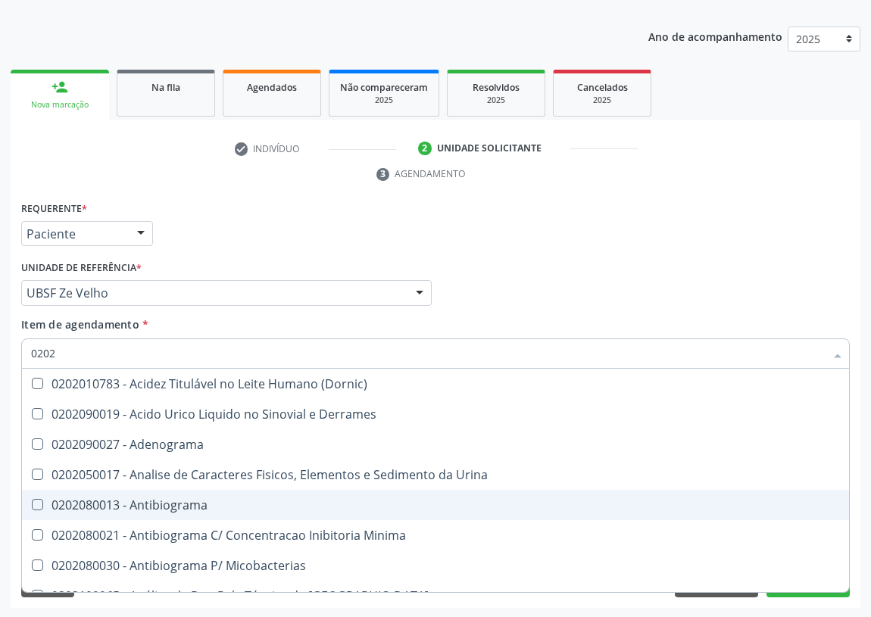
type input "02020"
checkbox Xiii "true"
checkbox Glicose "false"
checkbox Zinco "true"
checkbox Completo "false"
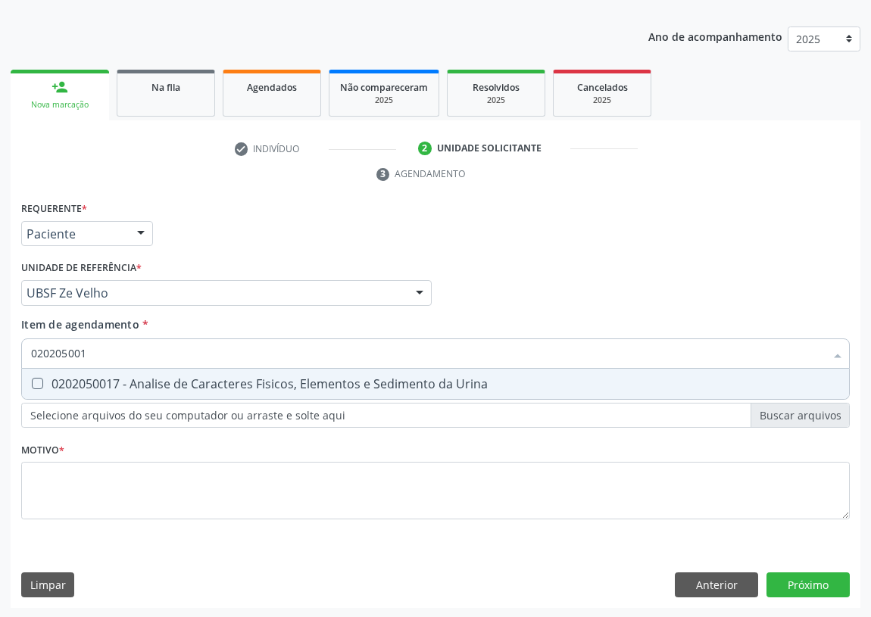
type input "0202050017"
click at [33, 380] on Urina at bounding box center [37, 383] width 11 height 11
click at [32, 380] on Urina "checkbox" at bounding box center [27, 384] width 10 height 10
checkbox Urina "true"
drag, startPoint x: 103, startPoint y: 350, endPoint x: 18, endPoint y: 348, distance: 84.9
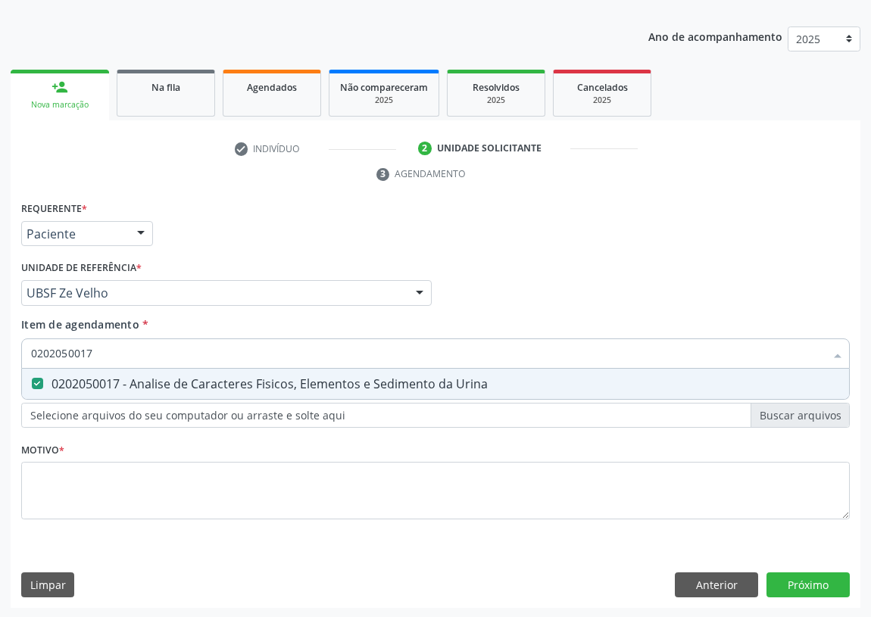
click at [21, 349] on div "0202050017" at bounding box center [435, 354] width 829 height 30
type input "C"
checkbox Urina "false"
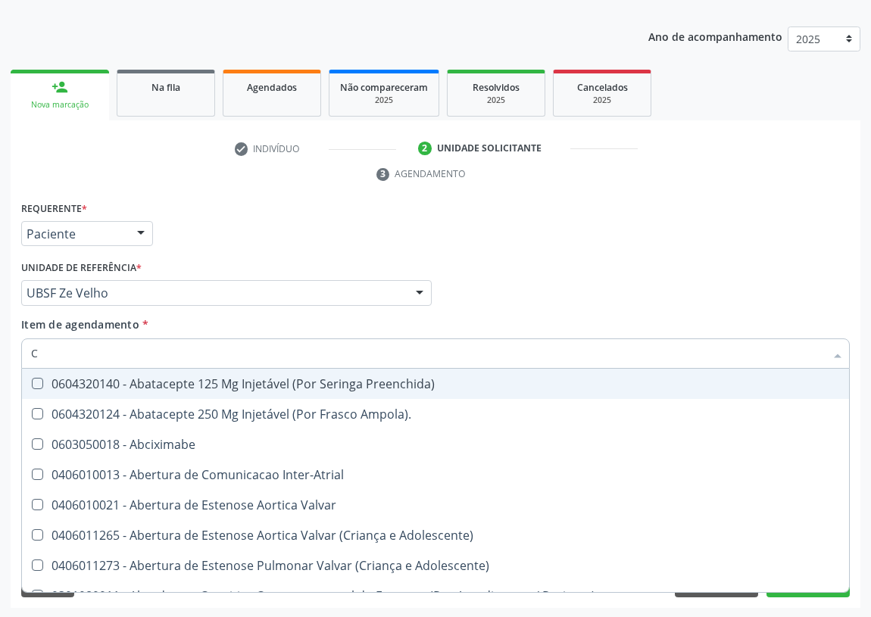
type input "CO"
checkbox Frasco-Ampola\) "true"
checkbox Urina "false"
checkbox Comprimido\) "true"
checkbox Osseo "true"
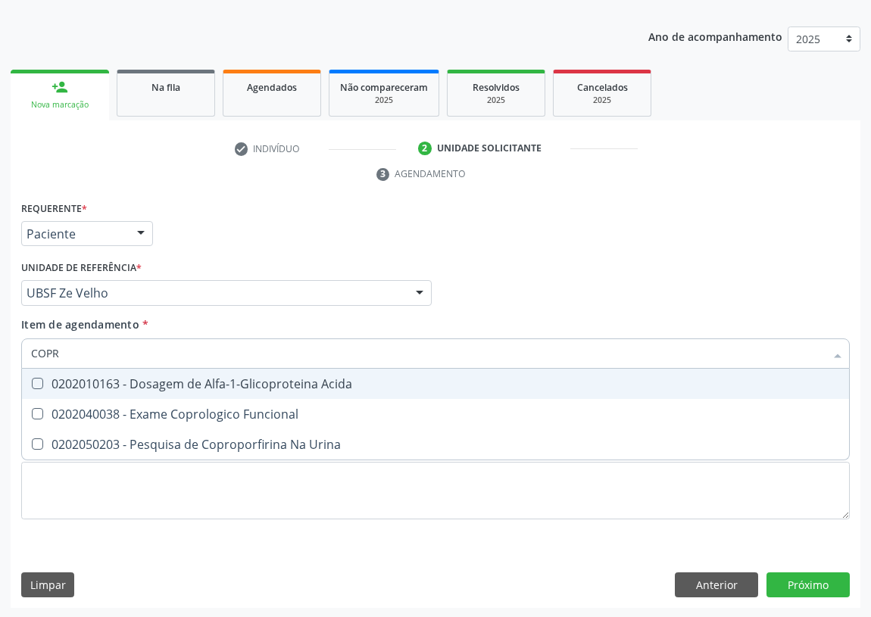
type input "COPRO"
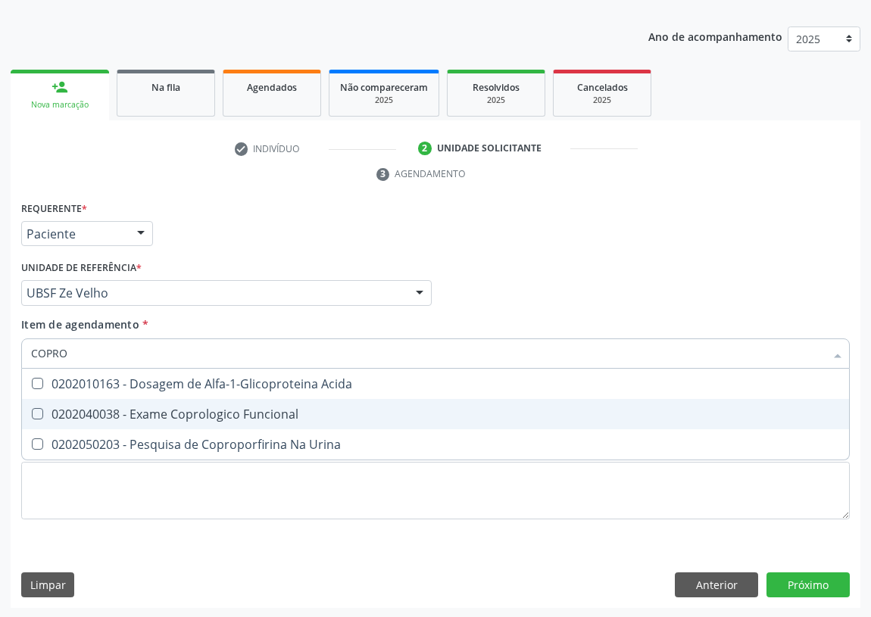
drag, startPoint x: 166, startPoint y: 414, endPoint x: 61, endPoint y: 447, distance: 109.5
click at [155, 414] on div "0202040038 - Exame Coprologico Funcional" at bounding box center [435, 414] width 809 height 12
checkbox Funcional "true"
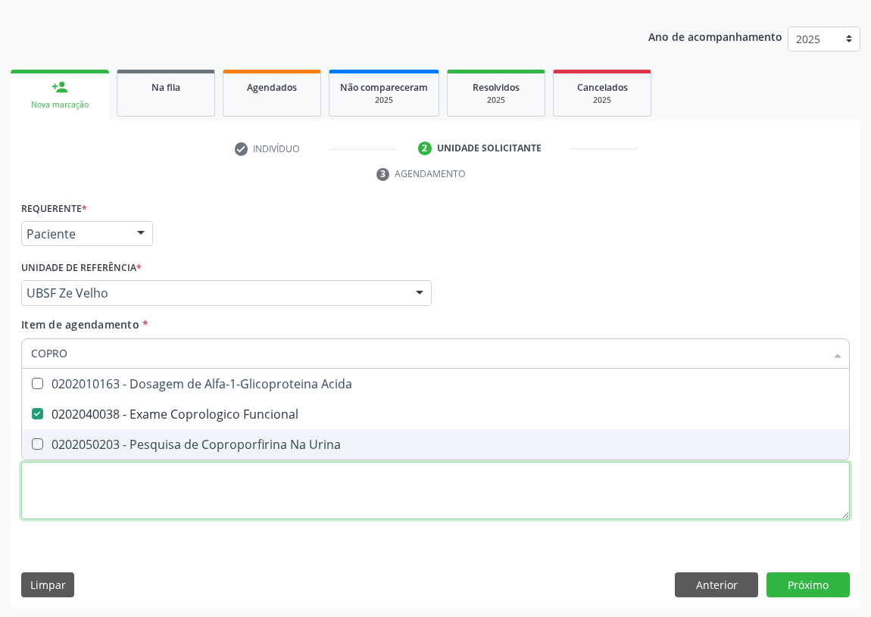
click at [64, 489] on div "Requerente * Paciente Médico(a) Enfermeiro(a) Paciente Nenhum resultado encontr…" at bounding box center [435, 369] width 829 height 343
checkbox Urina "true"
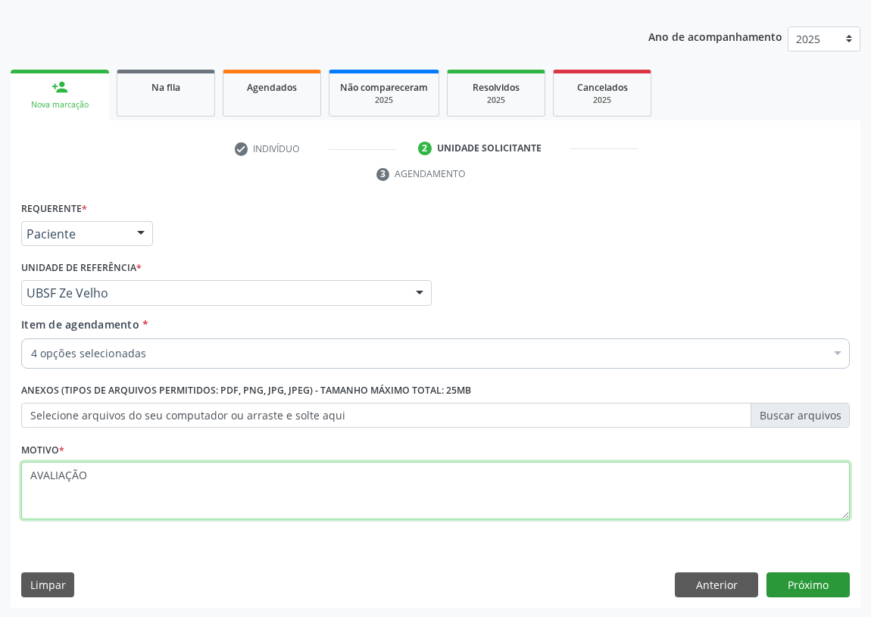
type textarea "AVALIAÇÃO"
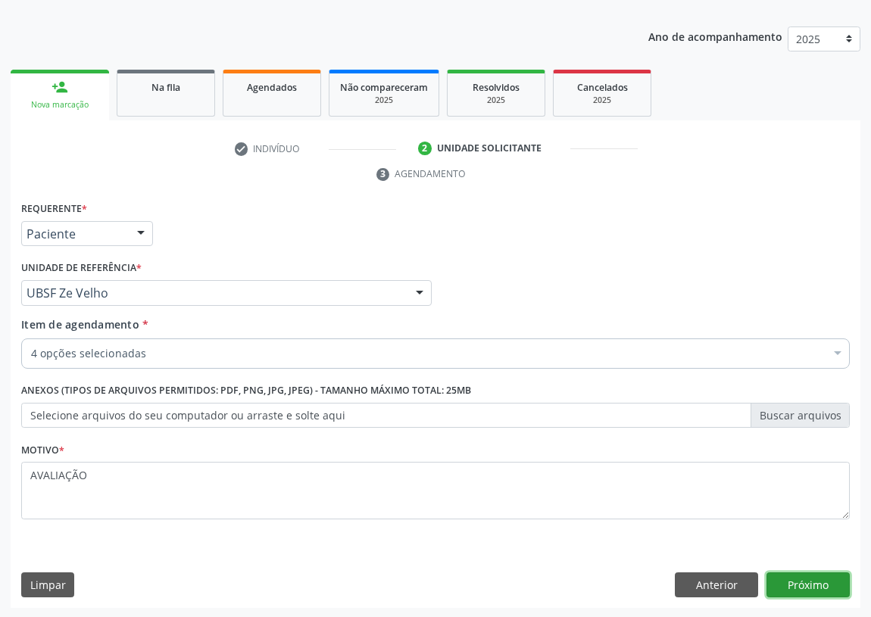
drag, startPoint x: 806, startPoint y: 576, endPoint x: 0, endPoint y: 458, distance: 814.6
click at [778, 574] on button "Próximo" at bounding box center [808, 586] width 83 height 26
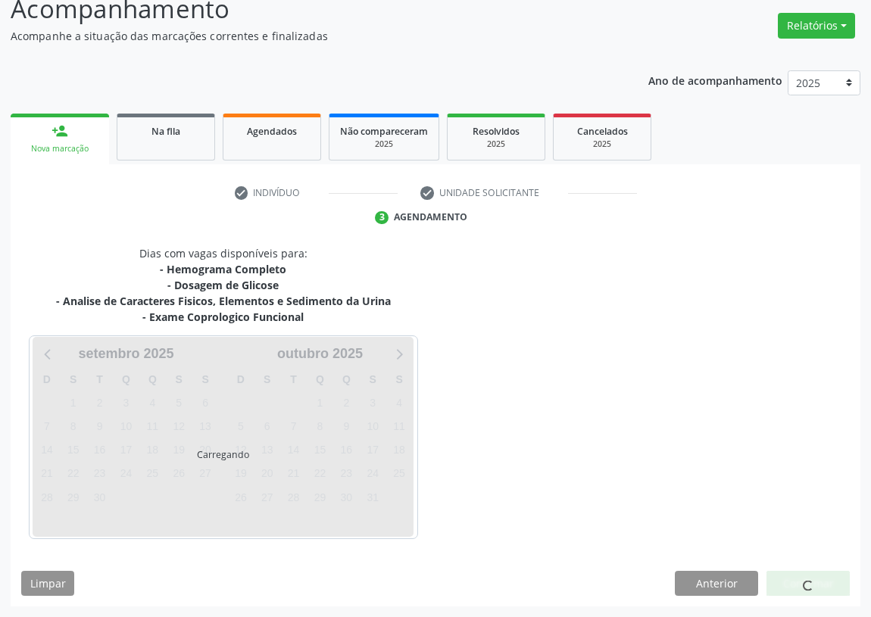
scroll to position [112, 0]
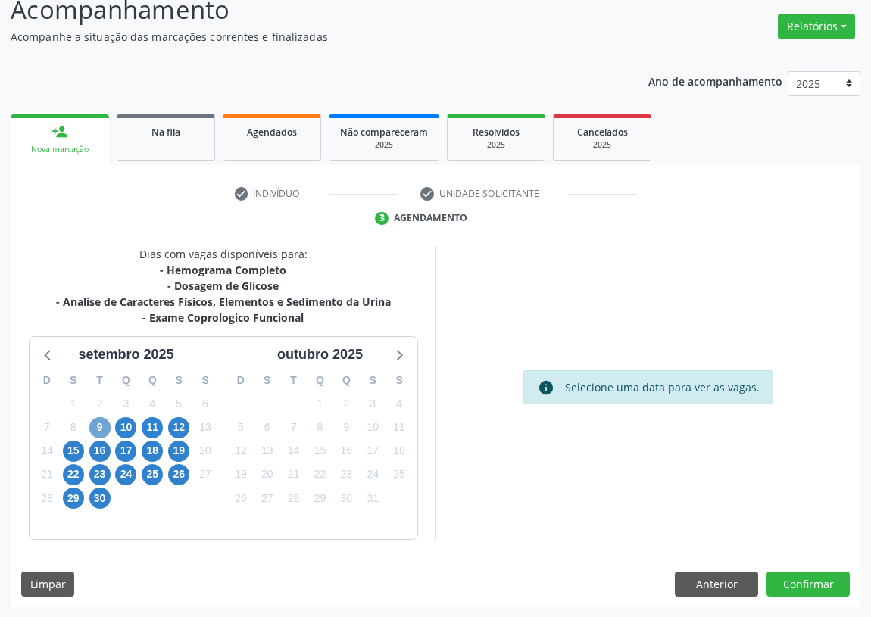
drag, startPoint x: 94, startPoint y: 421, endPoint x: 401, endPoint y: 321, distance: 322.7
click at [103, 416] on div "9" at bounding box center [99, 427] width 21 height 23
click at [97, 424] on span "9" at bounding box center [99, 427] width 21 height 21
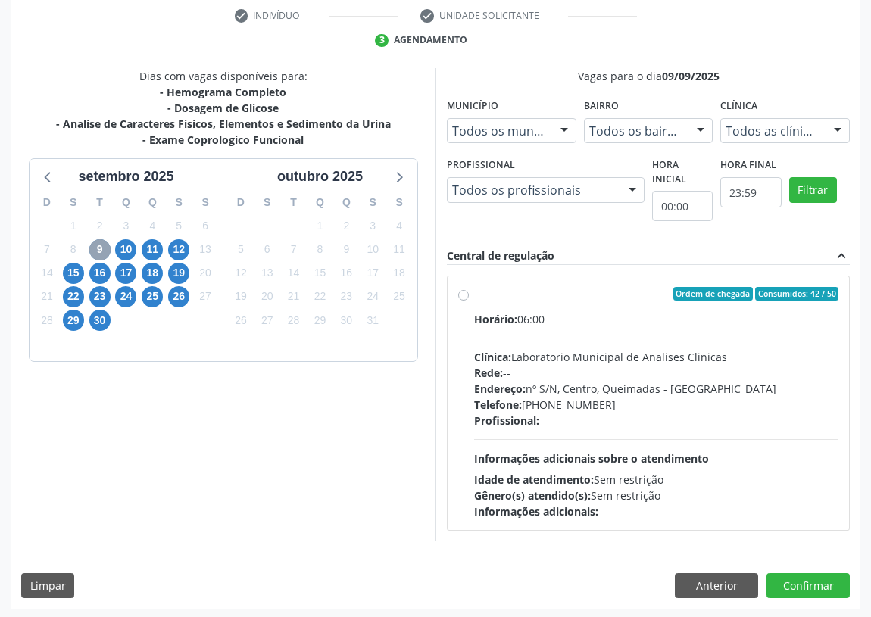
scroll to position [291, 0]
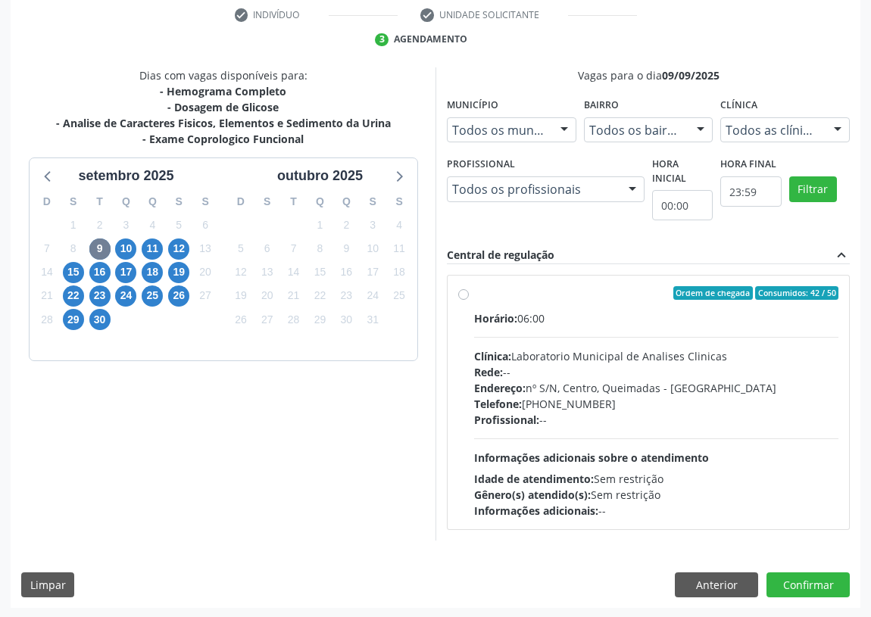
click at [474, 295] on label "Ordem de chegada Consumidos: 42 / 50 Horário: 06:00 Clínica: Laboratorio Munici…" at bounding box center [656, 402] width 364 height 233
click at [464, 295] on input "Ordem de chegada Consumidos: 42 / 50 Horário: 06:00 Clínica: Laboratorio Munici…" at bounding box center [463, 293] width 11 height 14
radio input "true"
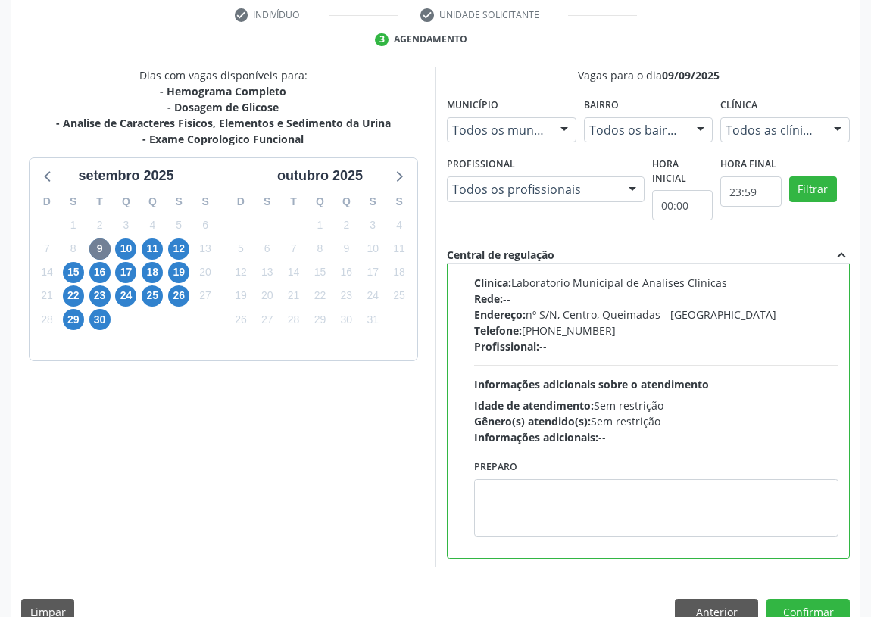
scroll to position [75, 0]
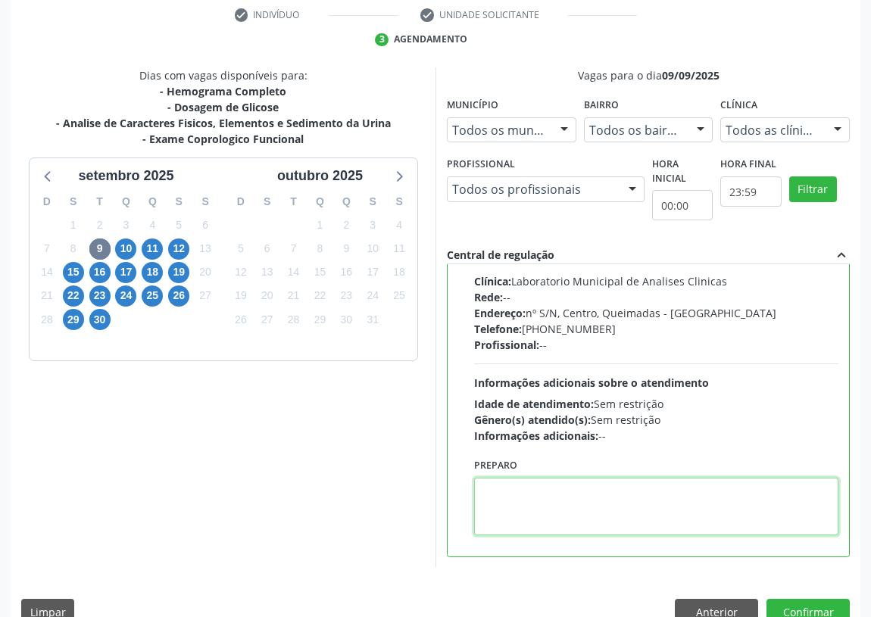
click at [517, 492] on textarea at bounding box center [656, 507] width 364 height 58
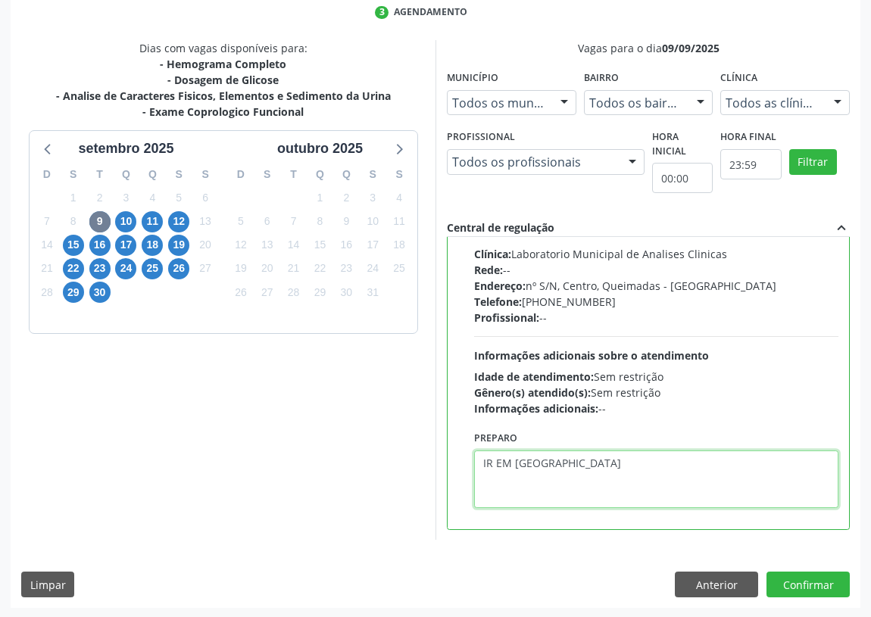
scroll to position [318, 0]
type textarea "IR EM [GEOGRAPHIC_DATA]"
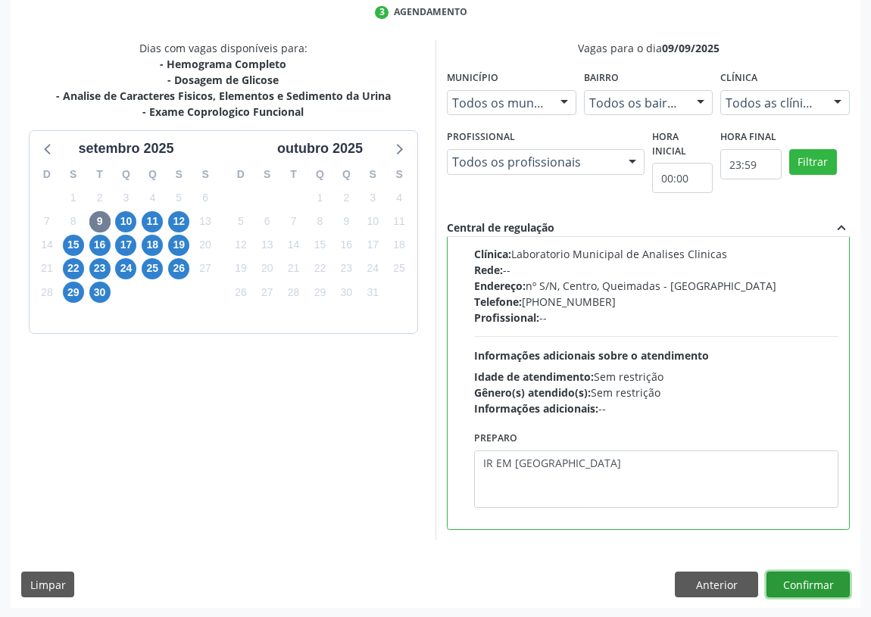
drag, startPoint x: 810, startPoint y: 586, endPoint x: 664, endPoint y: 575, distance: 146.6
click at [805, 584] on button "Confirmar" at bounding box center [808, 585] width 83 height 26
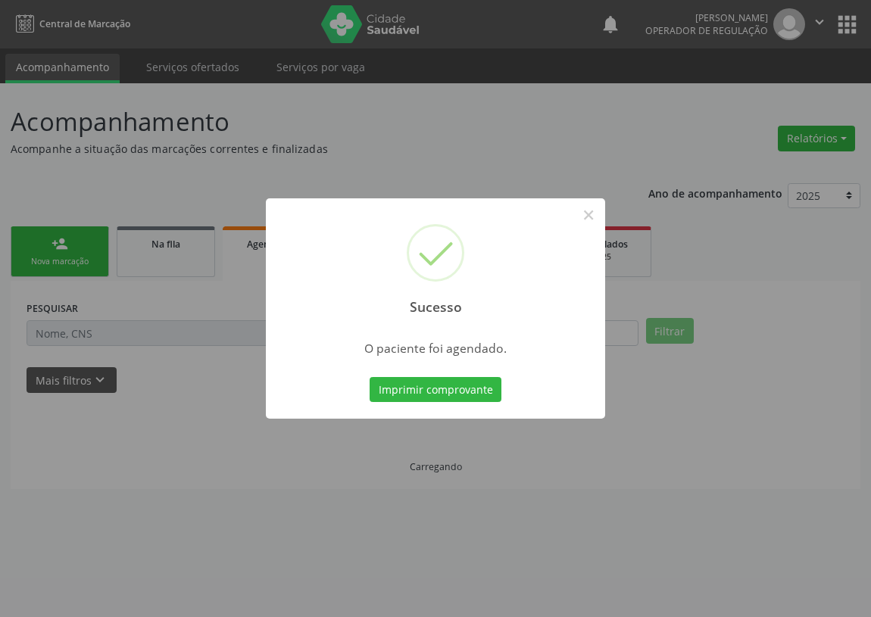
scroll to position [0, 0]
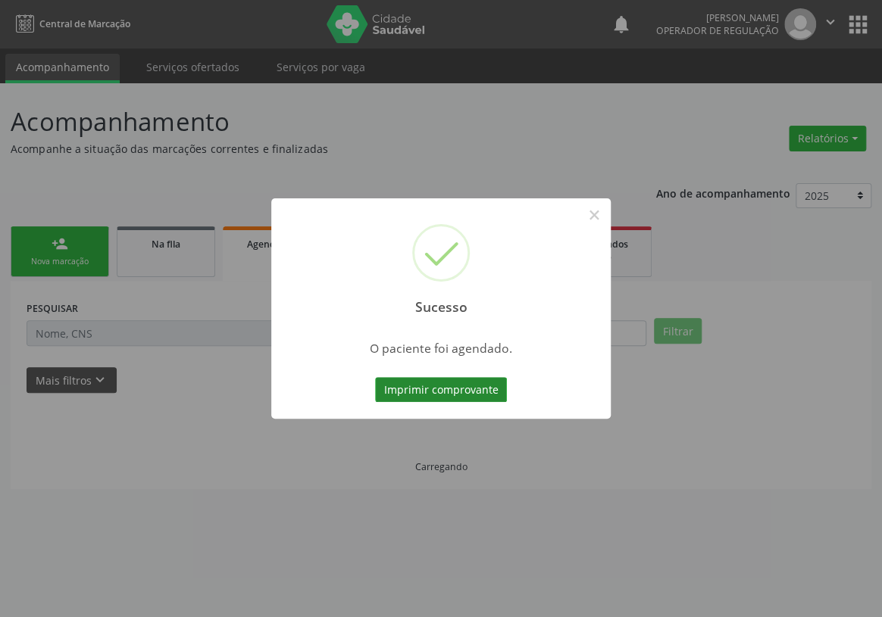
click at [444, 392] on button "Imprimir comprovante" at bounding box center [441, 390] width 132 height 26
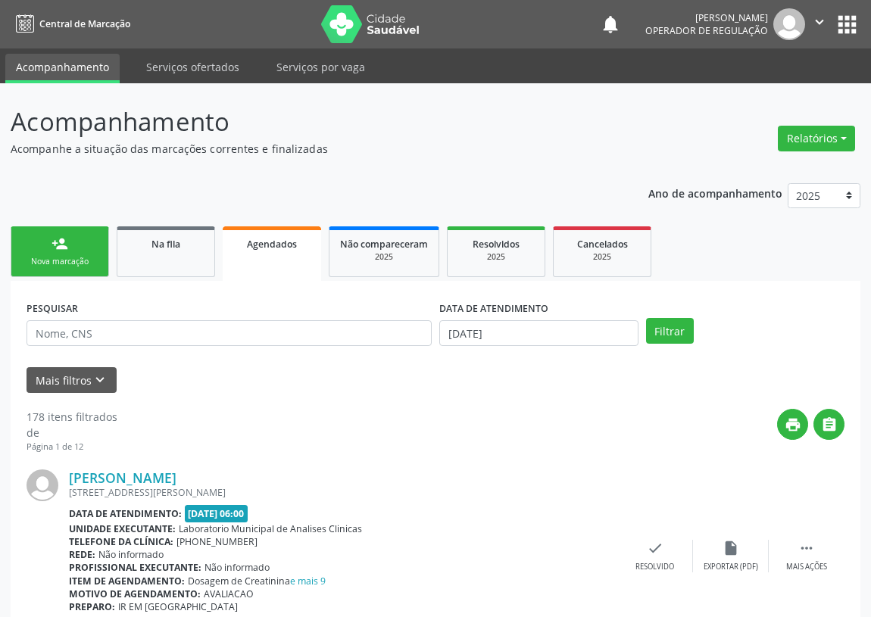
click at [61, 252] on link "person_add Nova marcação" at bounding box center [60, 252] width 98 height 51
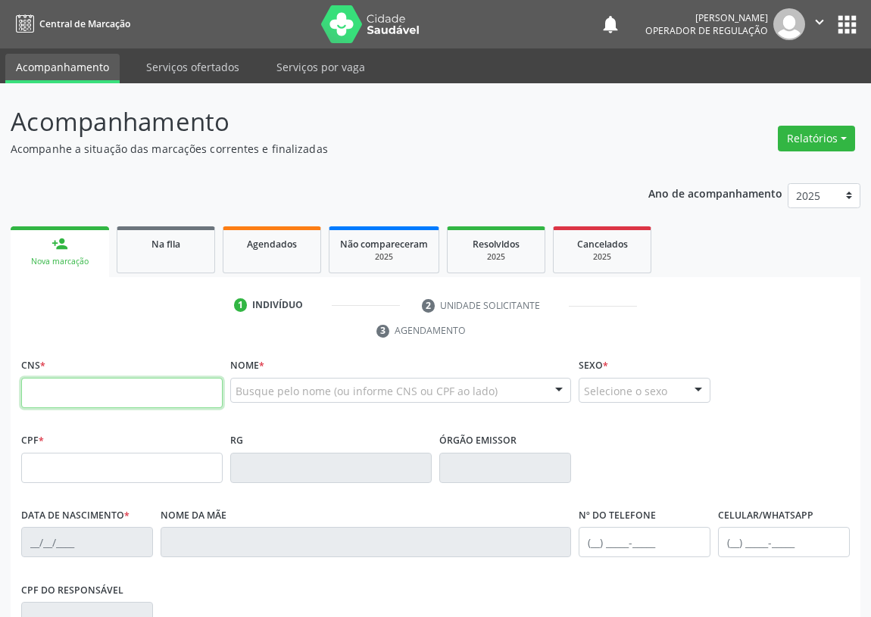
click at [47, 387] on input "text" at bounding box center [122, 393] width 202 height 30
click at [39, 386] on input "text" at bounding box center [122, 393] width 202 height 30
type input "700 0058 4221 1607"
type input "078.297.744-80"
type input "23/07/1965"
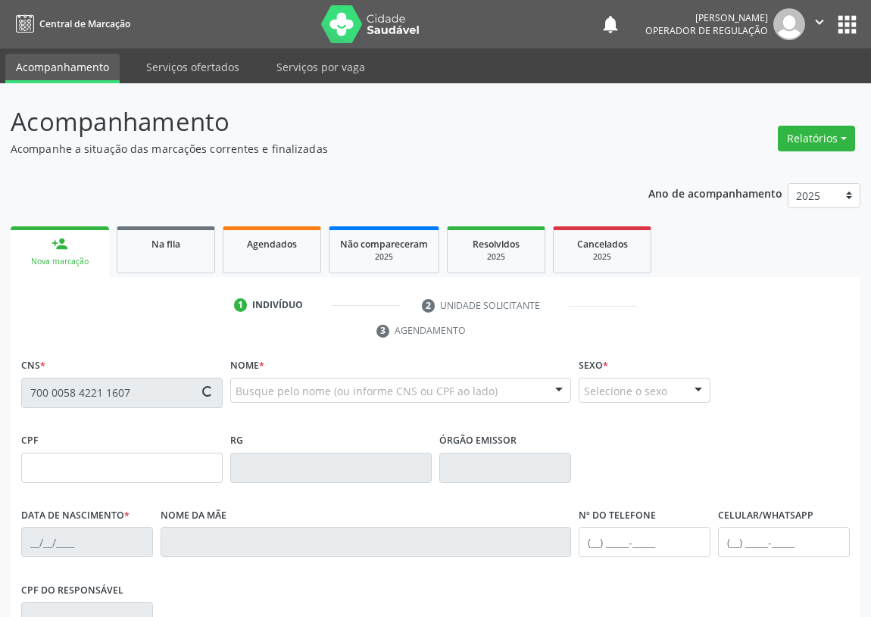
type input "Maria Francisca Ribeiro"
type input "(83) 99378-4020"
type input "S/N"
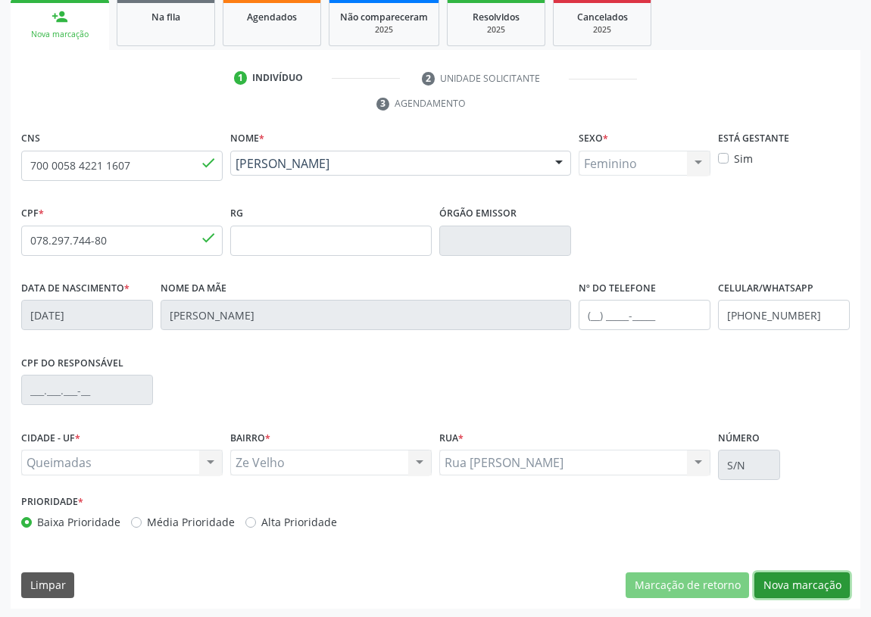
drag, startPoint x: 799, startPoint y: 585, endPoint x: 637, endPoint y: 555, distance: 164.8
click at [796, 583] on button "Nova marcação" at bounding box center [802, 586] width 95 height 26
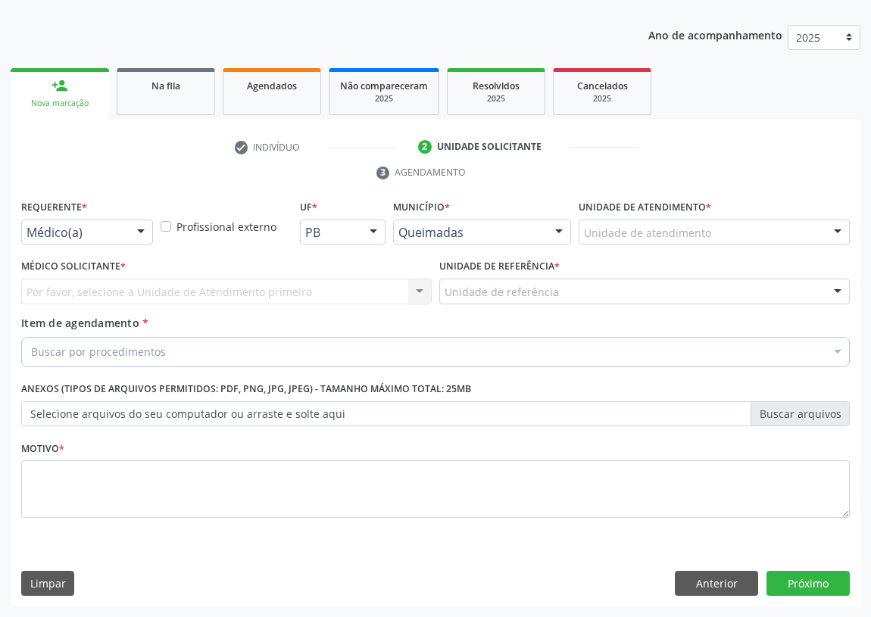
scroll to position [157, 0]
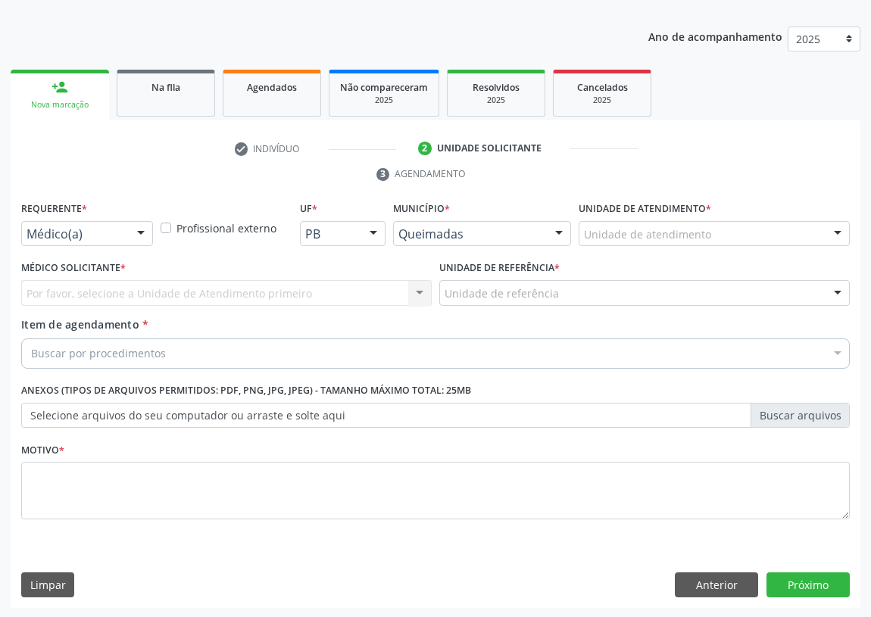
drag, startPoint x: 144, startPoint y: 228, endPoint x: 100, endPoint y: 271, distance: 61.6
click at [142, 227] on div at bounding box center [141, 235] width 23 height 26
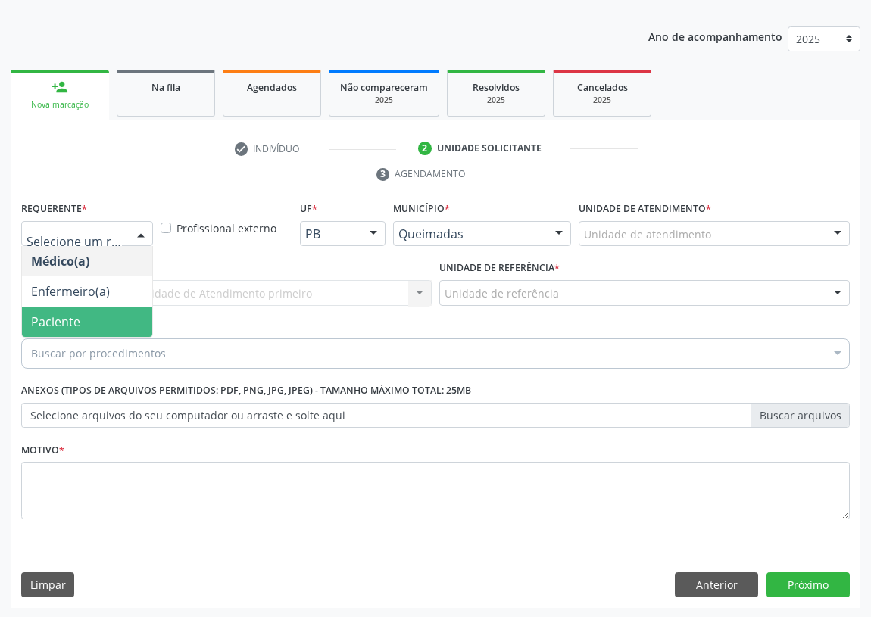
click at [97, 315] on span "Paciente" at bounding box center [87, 322] width 130 height 30
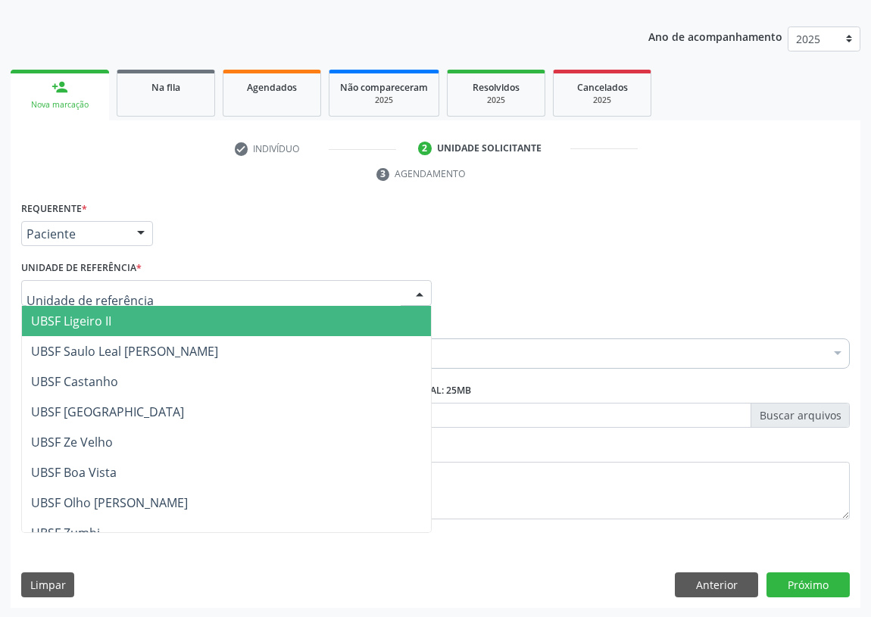
drag, startPoint x: 400, startPoint y: 295, endPoint x: 261, endPoint y: 345, distance: 148.4
click at [397, 295] on div at bounding box center [226, 293] width 411 height 26
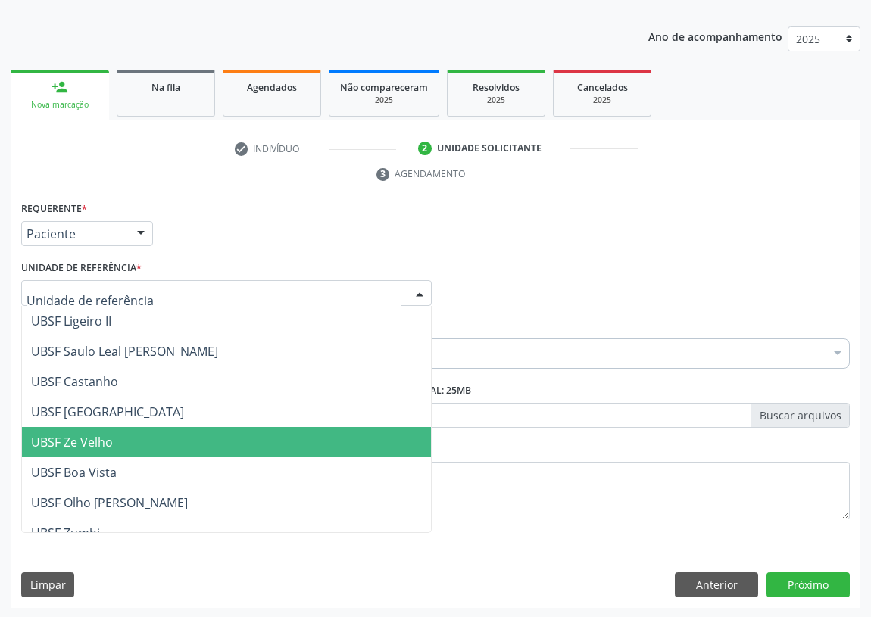
drag, startPoint x: 124, startPoint y: 444, endPoint x: 0, endPoint y: 431, distance: 124.9
click at [123, 442] on span "UBSF Ze Velho" at bounding box center [226, 442] width 409 height 30
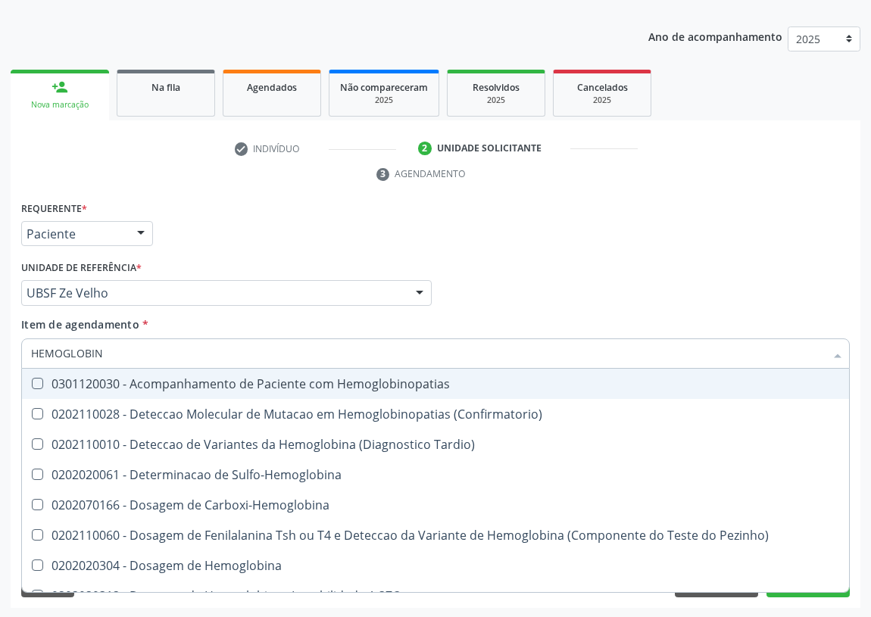
type input "HEMOGLOBINA"
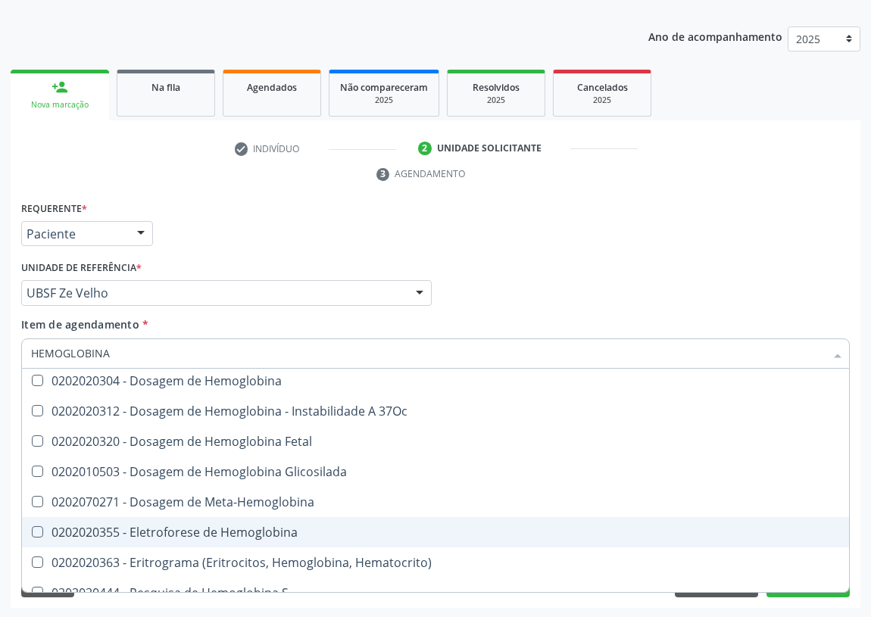
scroll to position [137, 0]
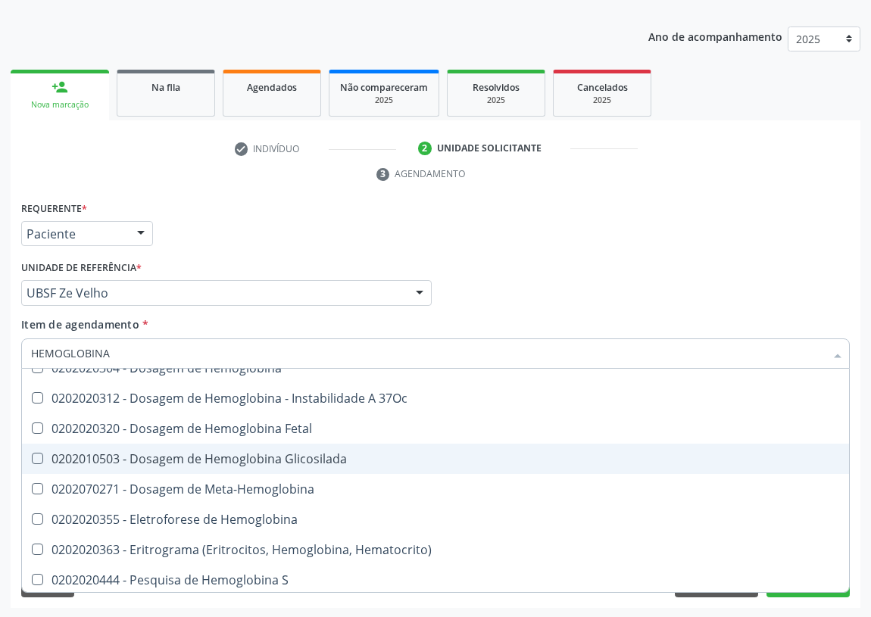
drag, startPoint x: 279, startPoint y: 447, endPoint x: 210, endPoint y: 465, distance: 71.3
click at [279, 448] on span "0202010503 - Dosagem de Hemoglobina Glicosilada" at bounding box center [435, 459] width 827 height 30
checkbox Glicosilada "true"
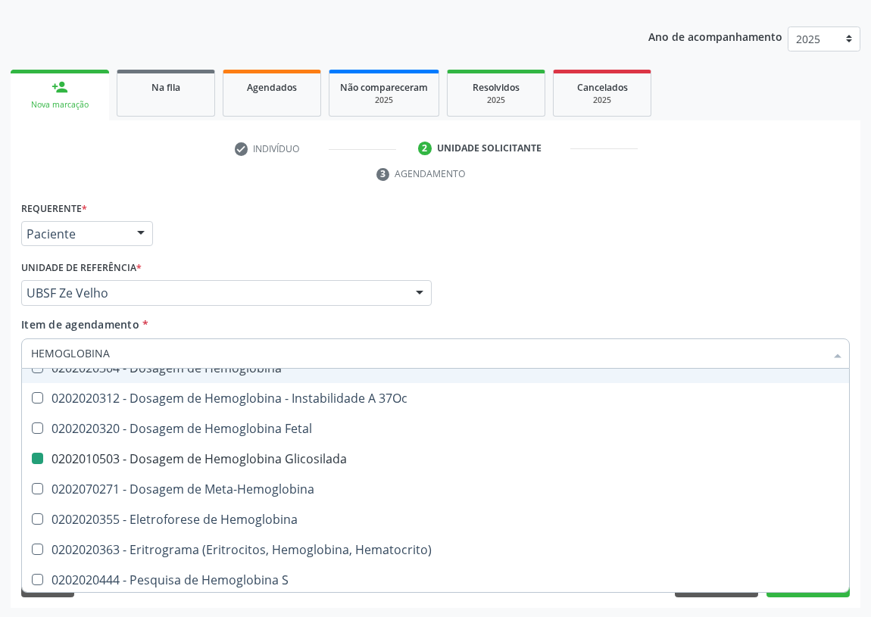
drag, startPoint x: 590, startPoint y: 239, endPoint x: 0, endPoint y: 511, distance: 649.8
click at [588, 240] on div "Requerente * Paciente Médico(a) Enfermeiro(a) Paciente Nenhum resultado encontr…" at bounding box center [435, 227] width 836 height 59
checkbox Sulfo-Hemoglobina "true"
checkbox Glicosilada "false"
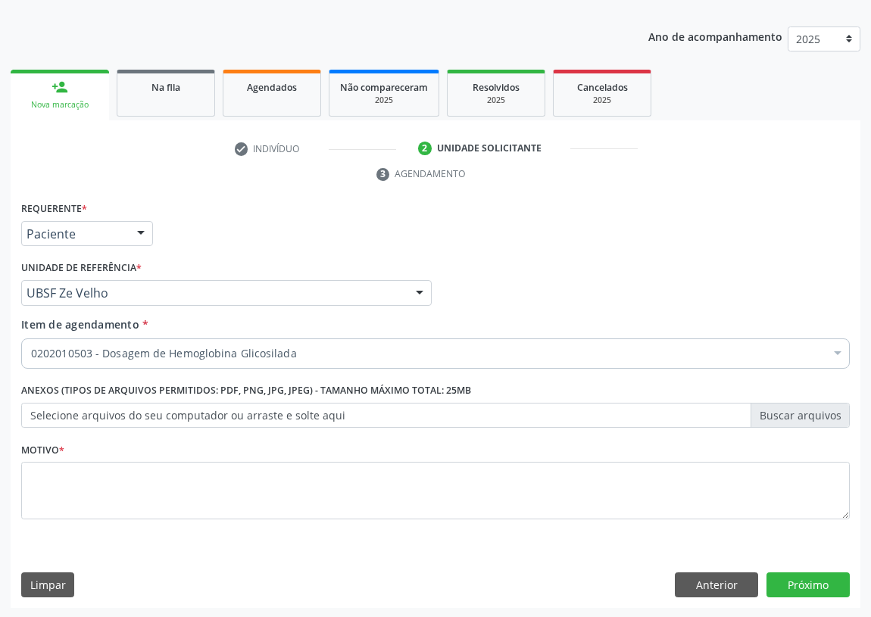
scroll to position [0, 0]
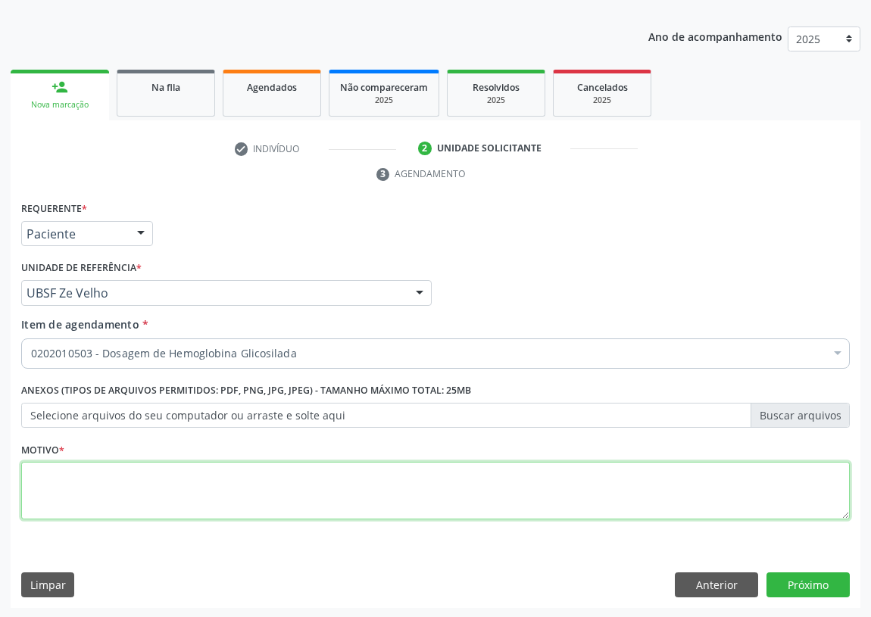
click at [71, 497] on textarea at bounding box center [435, 491] width 829 height 58
type textarea "AVALIAÇÃO"
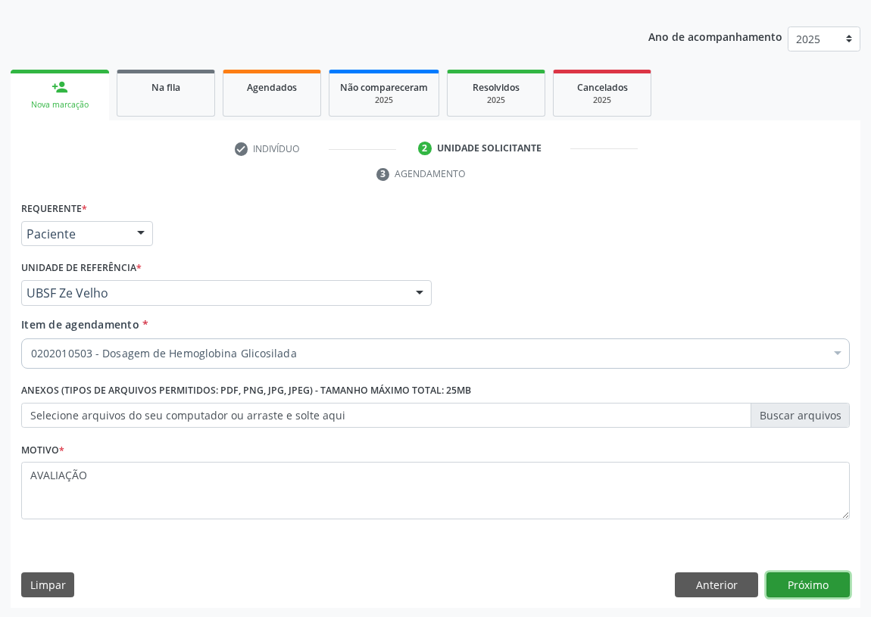
drag, startPoint x: 824, startPoint y: 586, endPoint x: 0, endPoint y: 427, distance: 838.8
click at [777, 579] on button "Próximo" at bounding box center [808, 586] width 83 height 26
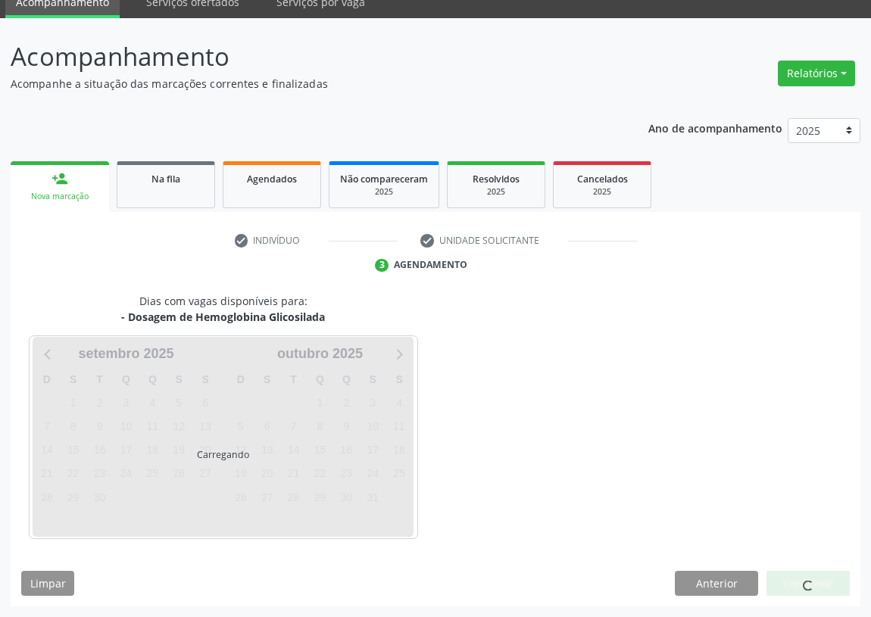
scroll to position [64, 0]
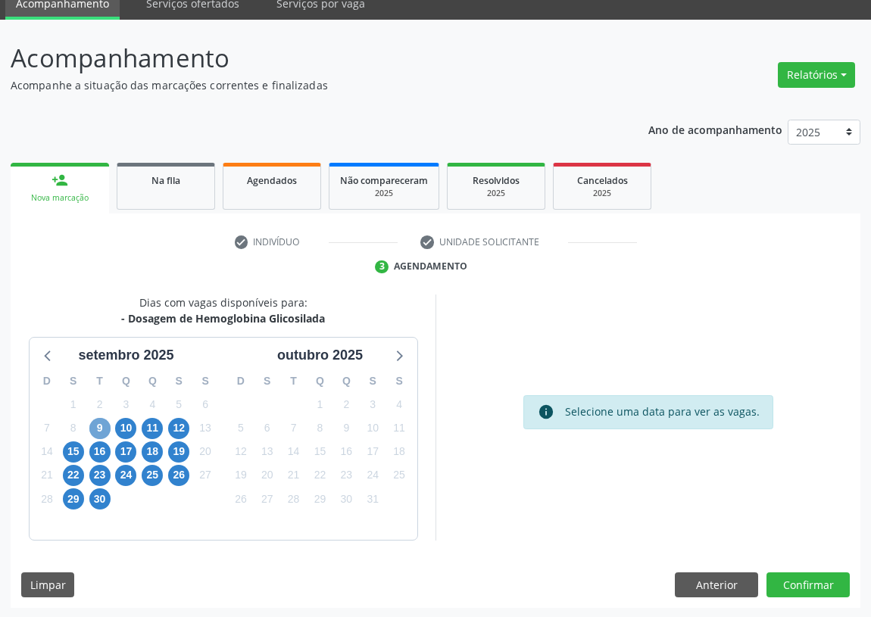
click at [98, 426] on span "9" at bounding box center [99, 428] width 21 height 21
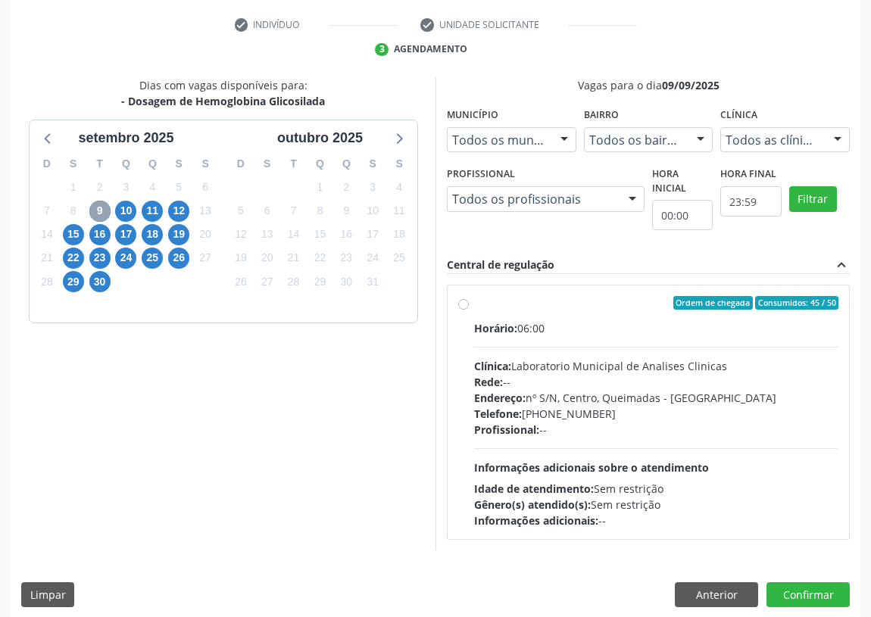
scroll to position [291, 0]
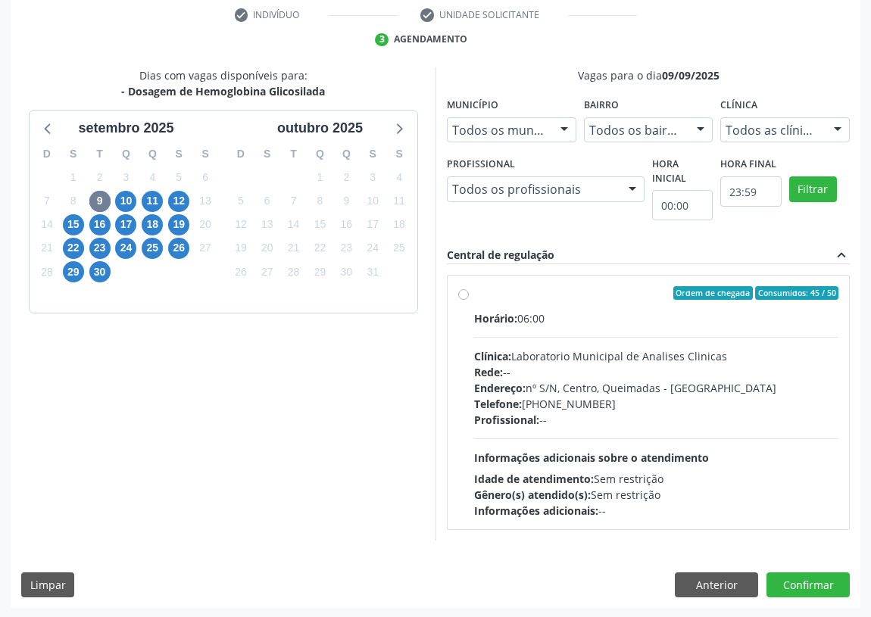
click at [474, 290] on label "Ordem de chegada Consumidos: 45 / 50 Horário: 06:00 Clínica: Laboratorio Munici…" at bounding box center [656, 402] width 364 height 233
click at [463, 290] on input "Ordem de chegada Consumidos: 45 / 50 Horário: 06:00 Clínica: Laboratorio Munici…" at bounding box center [463, 293] width 11 height 14
radio input "true"
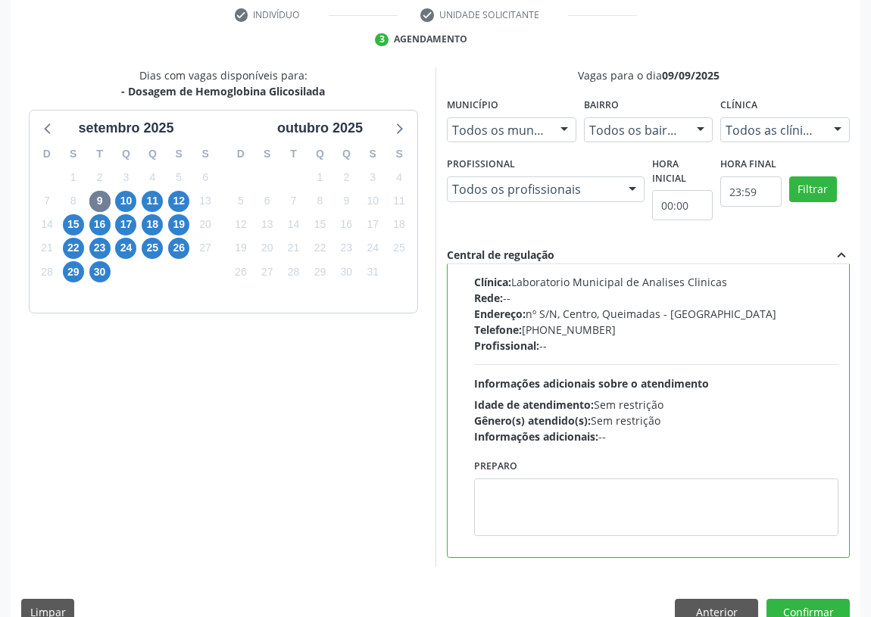
scroll to position [75, 0]
drag, startPoint x: 554, startPoint y: 501, endPoint x: 553, endPoint y: 491, distance: 9.9
click at [554, 494] on textarea at bounding box center [656, 507] width 364 height 58
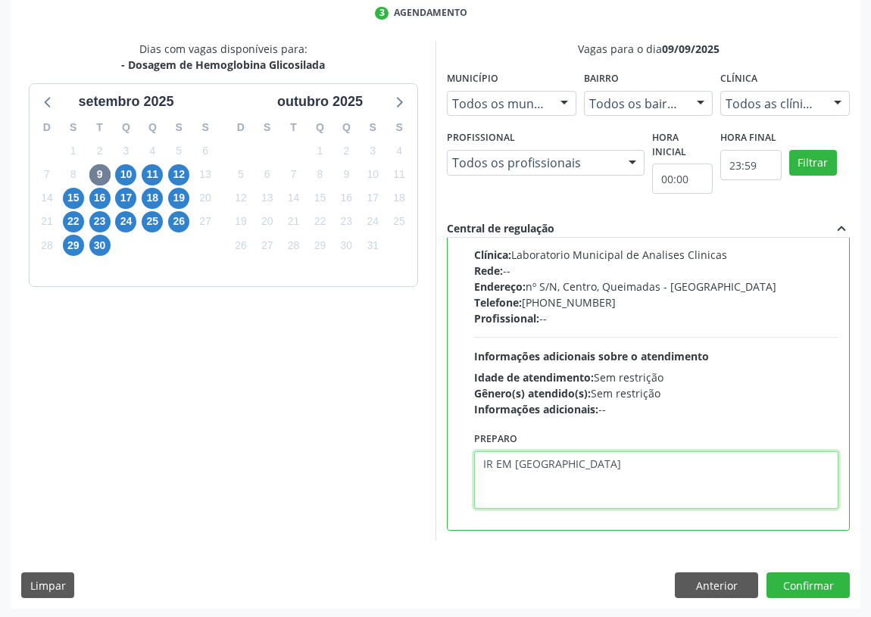
scroll to position [318, 0]
type textarea "IR EM [GEOGRAPHIC_DATA]"
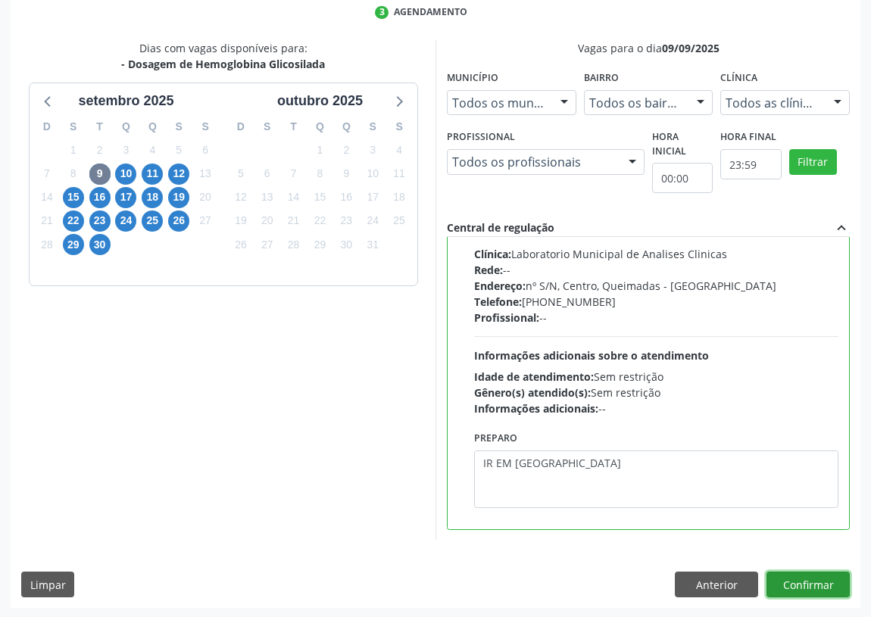
click at [802, 586] on button "Confirmar" at bounding box center [808, 585] width 83 height 26
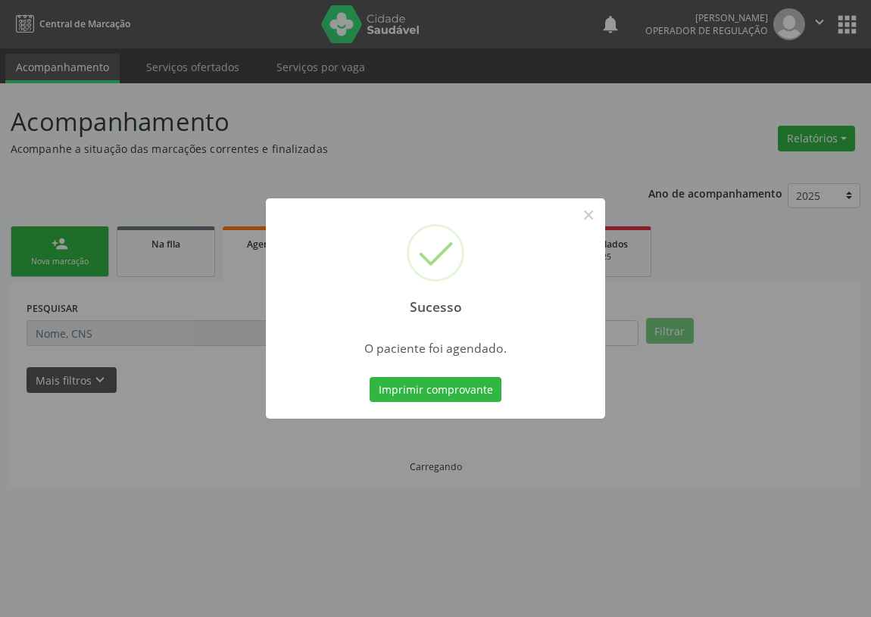
scroll to position [0, 0]
click at [445, 389] on button "Imprimir comprovante" at bounding box center [436, 390] width 132 height 26
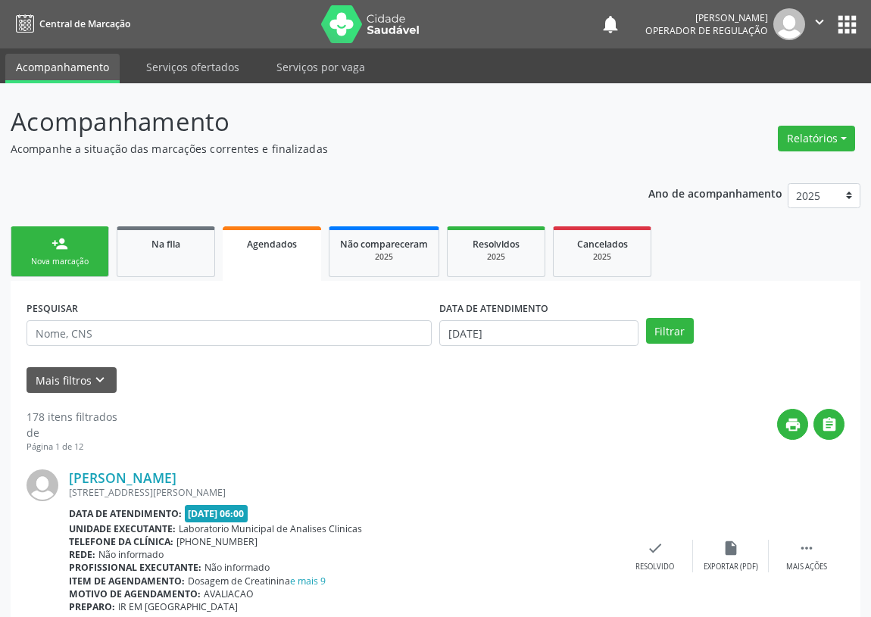
click at [45, 243] on link "person_add Nova marcação" at bounding box center [60, 252] width 98 height 51
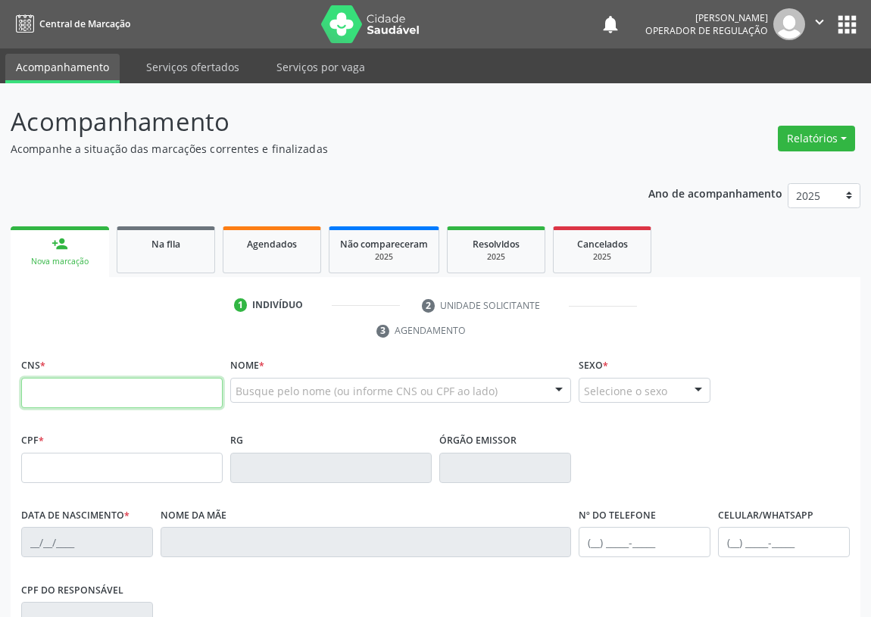
click at [23, 387] on input "text" at bounding box center [122, 393] width 202 height 30
click at [46, 383] on input "text" at bounding box center [122, 393] width 202 height 30
type input "700 3019 3063 0435"
type input "054.484.467-01"
type input "04/05/1982"
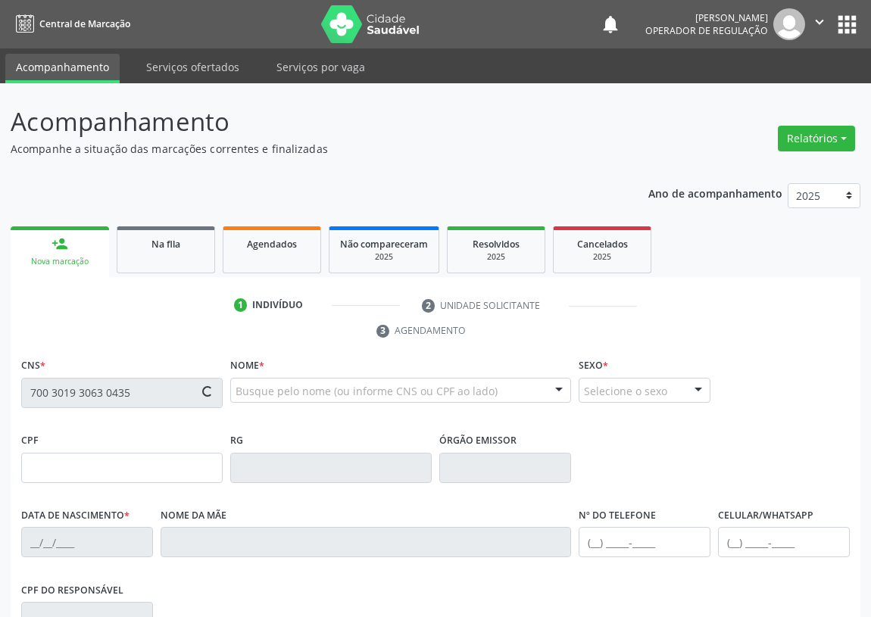
type input "Severina Rodrigues Silva"
type input "(83) 99608-0289"
type input "599.288.407-68"
type input "S/N"
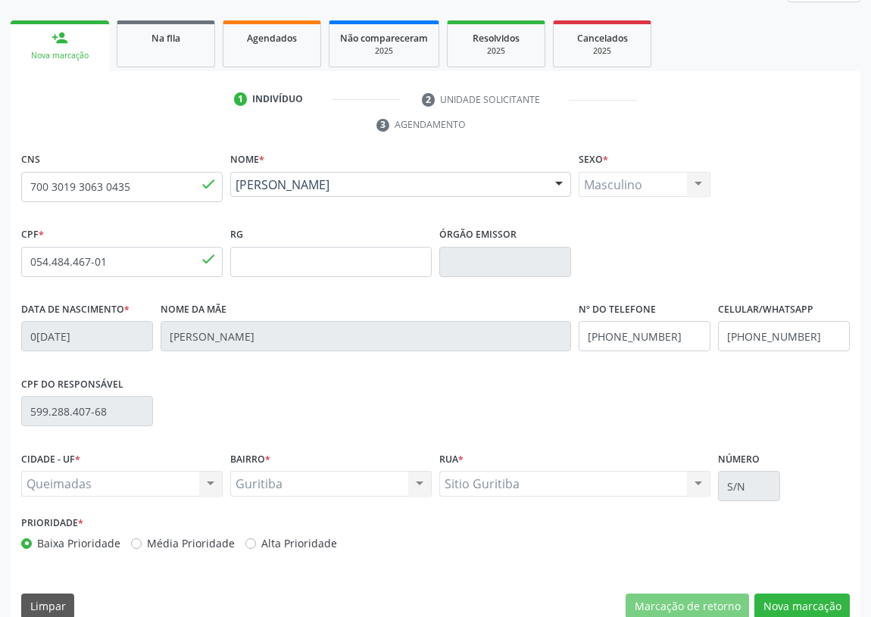
scroll to position [227, 0]
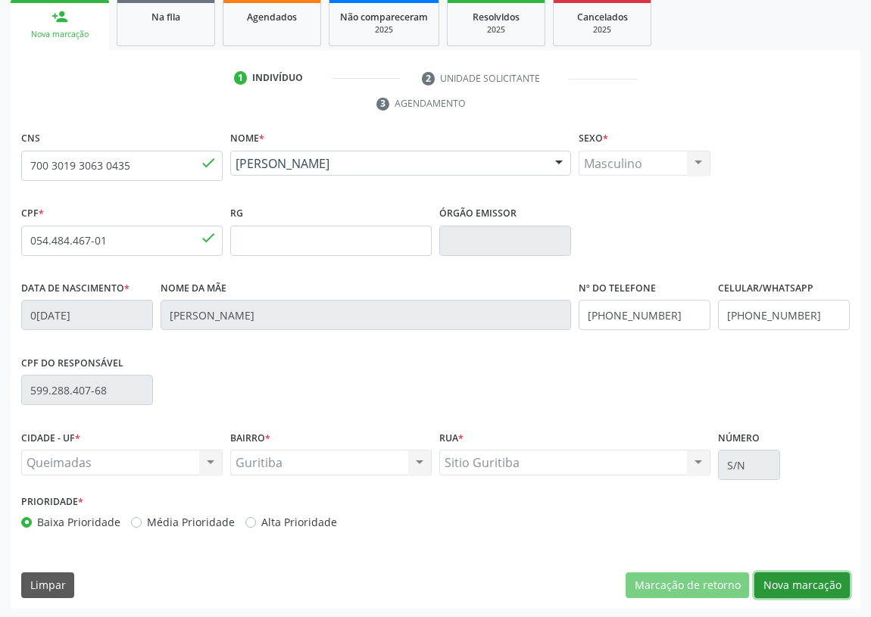
drag, startPoint x: 836, startPoint y: 586, endPoint x: 682, endPoint y: 565, distance: 155.9
click at [830, 583] on button "Nova marcação" at bounding box center [802, 586] width 95 height 26
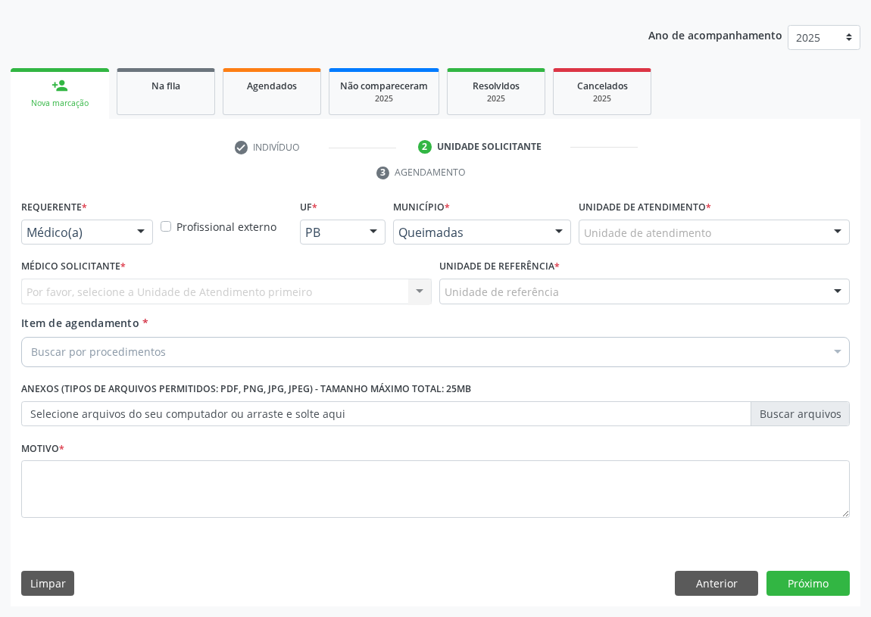
scroll to position [157, 0]
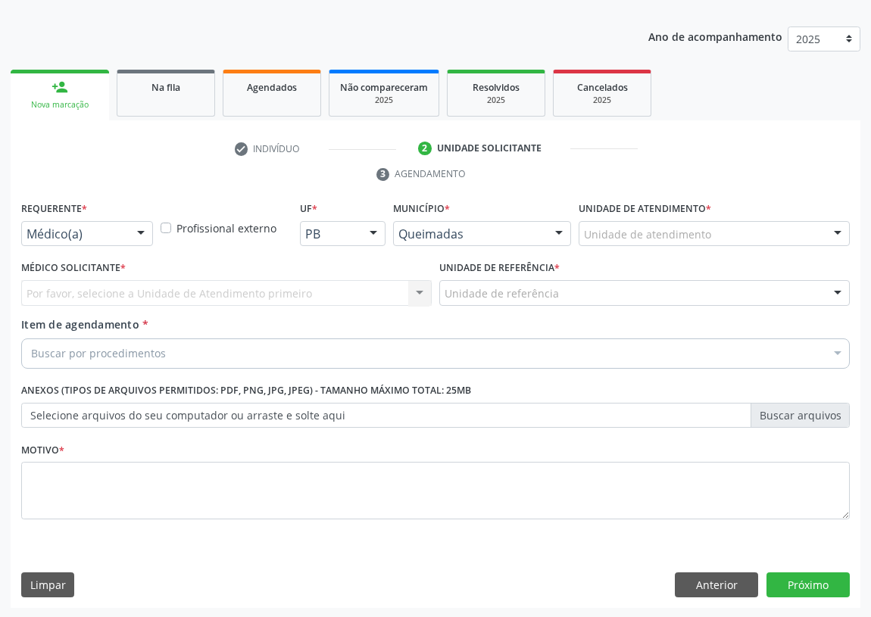
drag, startPoint x: 147, startPoint y: 235, endPoint x: 107, endPoint y: 317, distance: 91.8
click at [143, 238] on div at bounding box center [141, 235] width 23 height 26
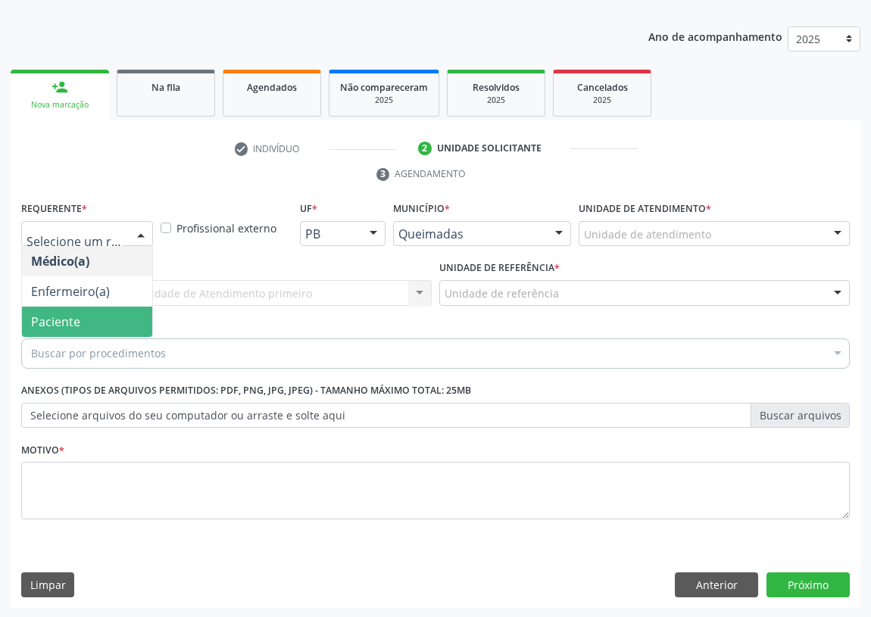
drag, startPoint x: 108, startPoint y: 320, endPoint x: 311, endPoint y: 294, distance: 204.7
click at [118, 316] on span "Paciente" at bounding box center [87, 322] width 130 height 30
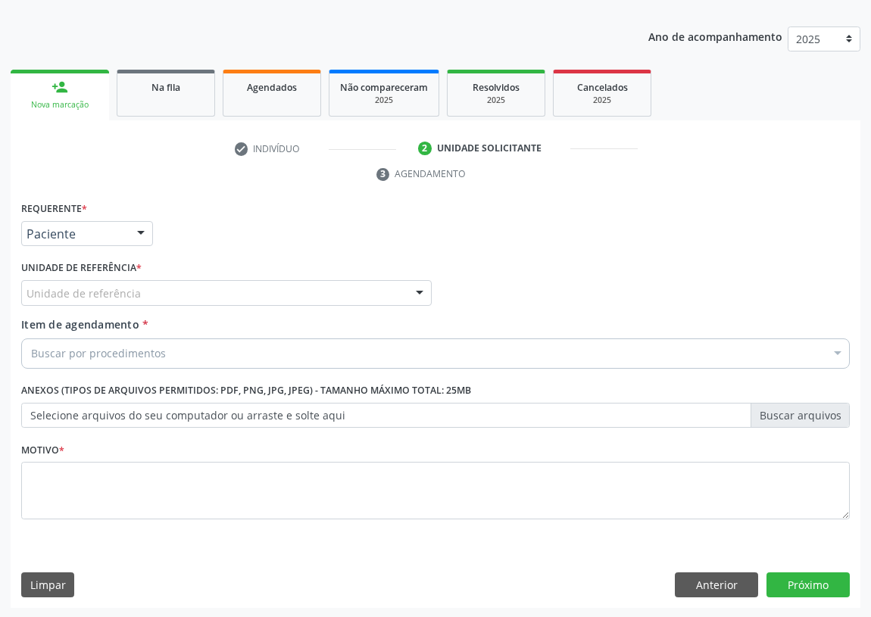
drag, startPoint x: 407, startPoint y: 292, endPoint x: 221, endPoint y: 356, distance: 196.2
click at [406, 293] on div "Unidade de referência UBSF Ligeiro II UBSF Saulo Leal [PERSON_NAME] UBSF Castan…" at bounding box center [226, 293] width 411 height 26
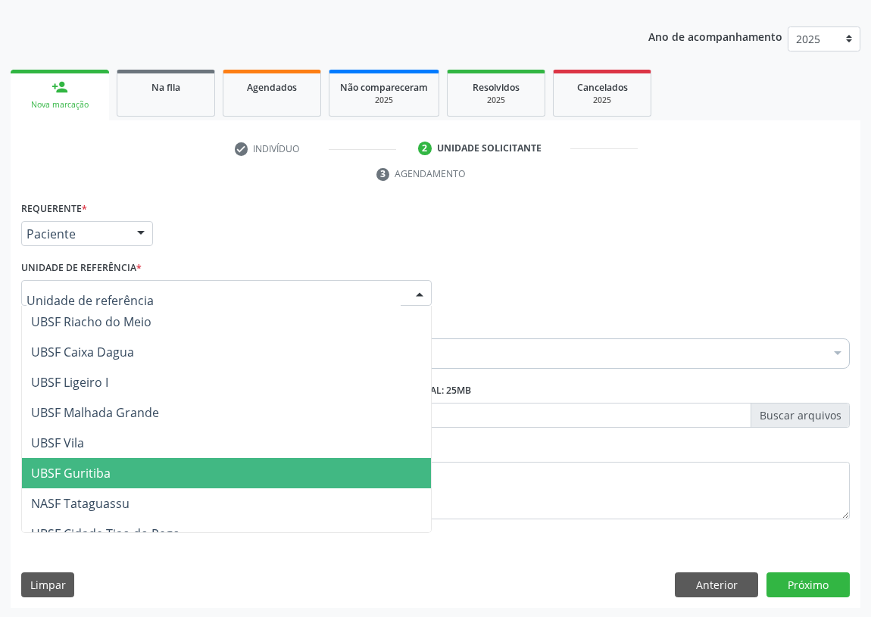
scroll to position [379, 0]
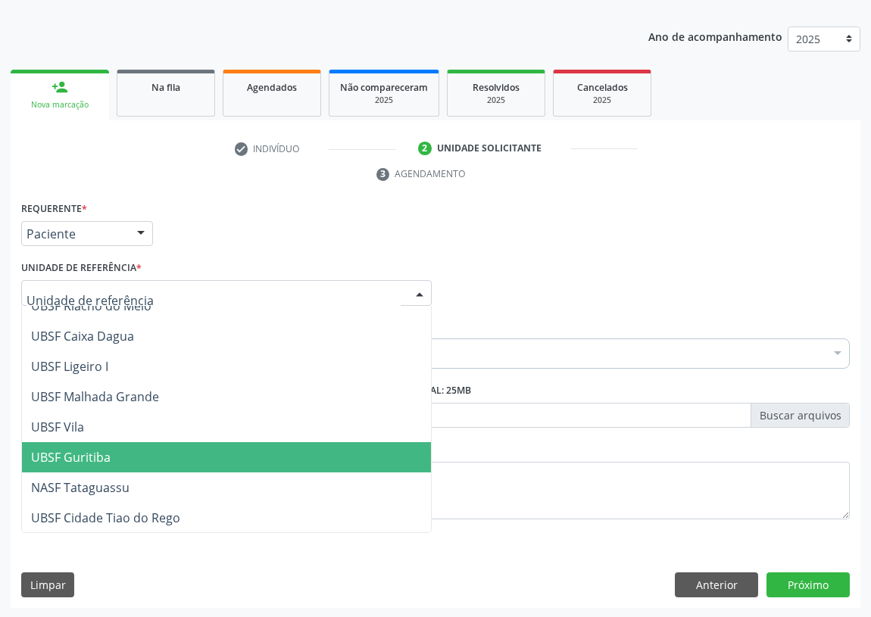
drag, startPoint x: 86, startPoint y: 453, endPoint x: 45, endPoint y: 455, distance: 41.7
click at [85, 453] on span "UBSF Guritiba" at bounding box center [71, 457] width 80 height 17
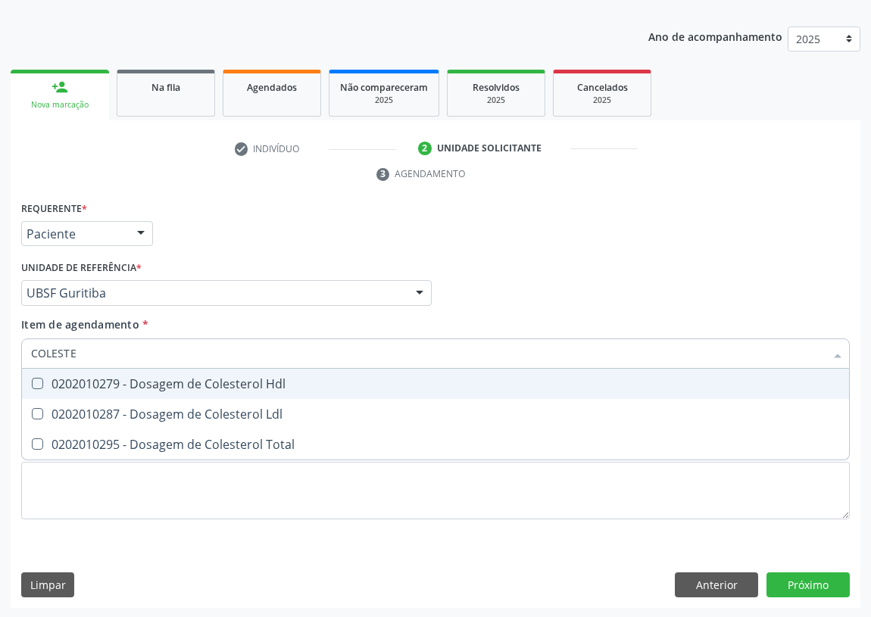
type input "COLESTER"
drag, startPoint x: 38, startPoint y: 377, endPoint x: 35, endPoint y: 413, distance: 35.7
click at [38, 386] on Hdl at bounding box center [37, 383] width 11 height 11
click at [32, 386] on Hdl "checkbox" at bounding box center [27, 384] width 10 height 10
checkbox Hdl "true"
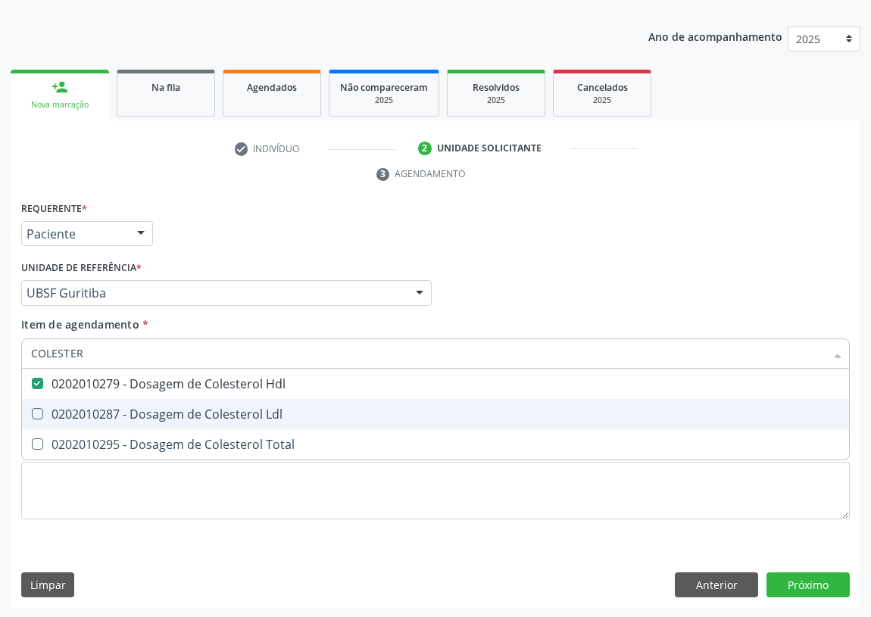
drag, startPoint x: 36, startPoint y: 417, endPoint x: 42, endPoint y: 385, distance: 32.5
click at [36, 414] on Ldl at bounding box center [37, 413] width 11 height 11
click at [32, 414] on Ldl "checkbox" at bounding box center [27, 414] width 10 height 10
checkbox Ldl "true"
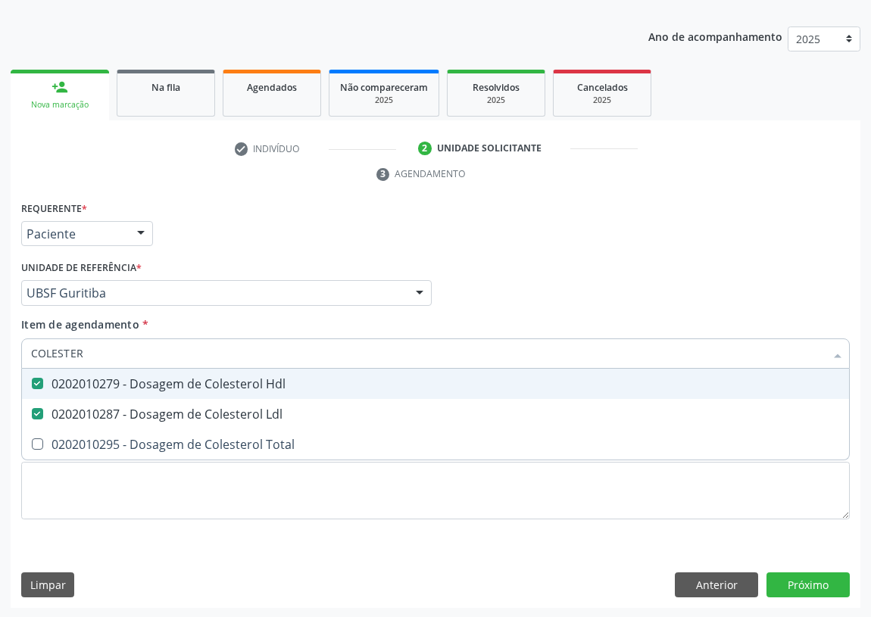
drag, startPoint x: 14, startPoint y: 352, endPoint x: 0, endPoint y: 352, distance: 14.4
click at [0, 352] on div "Acompanhamento Acompanhe a situação das marcações correntes e finalizadas Relat…" at bounding box center [435, 273] width 871 height 692
type input "CR"
checkbox Hdl "false"
checkbox Ldl "false"
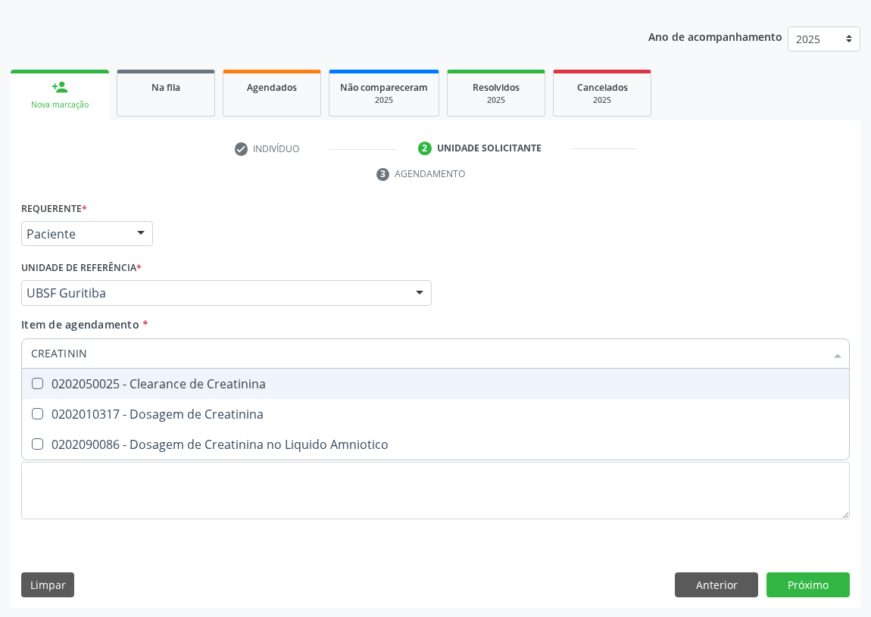
type input "CREATININA"
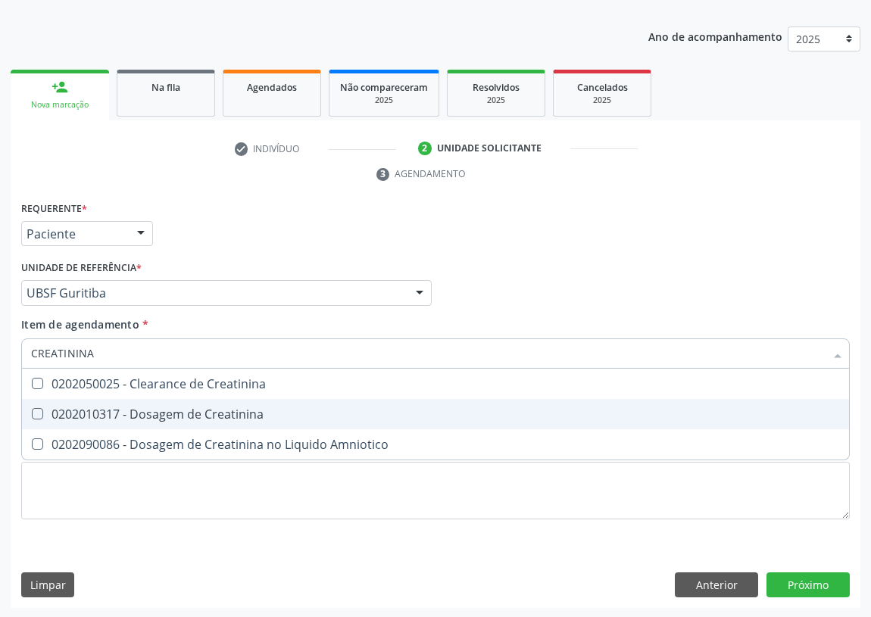
drag, startPoint x: 37, startPoint y: 411, endPoint x: 80, endPoint y: 367, distance: 61.6
click at [38, 411] on Creatinina at bounding box center [37, 413] width 11 height 11
click at [32, 411] on Creatinina "checkbox" at bounding box center [27, 414] width 10 height 10
checkbox Creatinina "true"
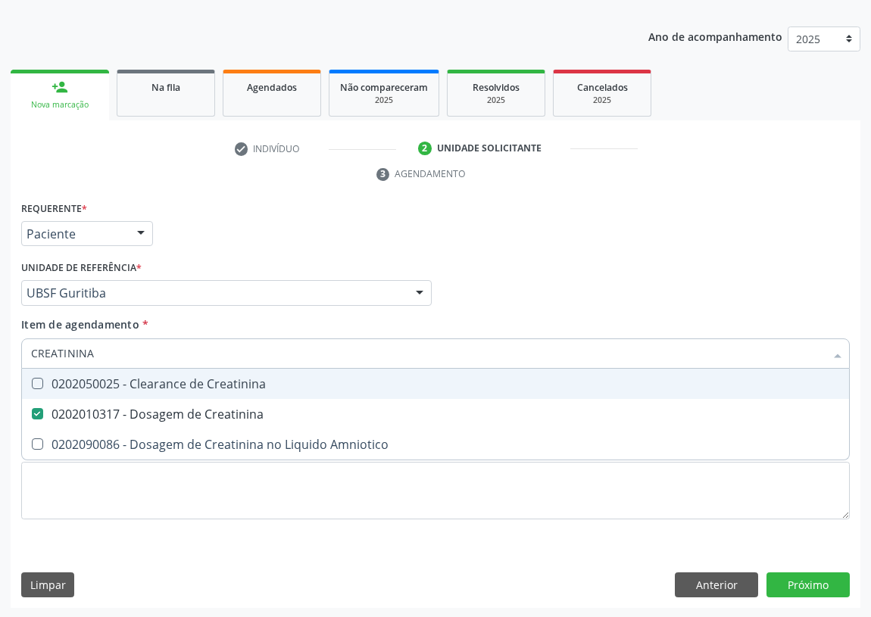
drag, startPoint x: 93, startPoint y: 354, endPoint x: 0, endPoint y: 342, distance: 93.9
click at [0, 345] on div "Acompanhamento Acompanhe a situação das marcações correntes e finalizadas Relat…" at bounding box center [435, 273] width 871 height 692
type input "PO"
checkbox Creatinina "false"
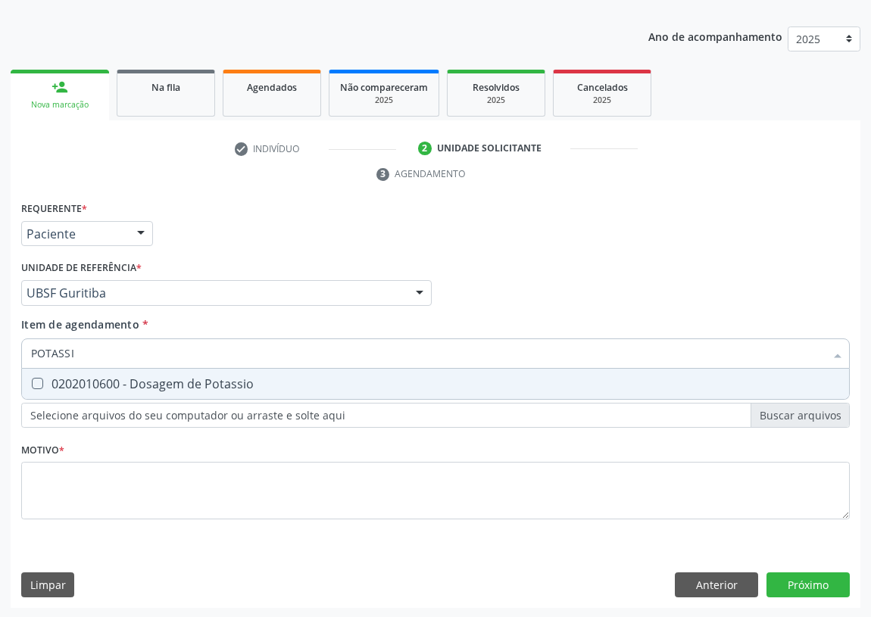
type input "POTASSIO"
drag, startPoint x: 36, startPoint y: 386, endPoint x: 47, endPoint y: 370, distance: 19.1
click at [38, 383] on Potassio at bounding box center [37, 383] width 11 height 11
click at [32, 383] on Potassio "checkbox" at bounding box center [27, 384] width 10 height 10
checkbox Potassio "true"
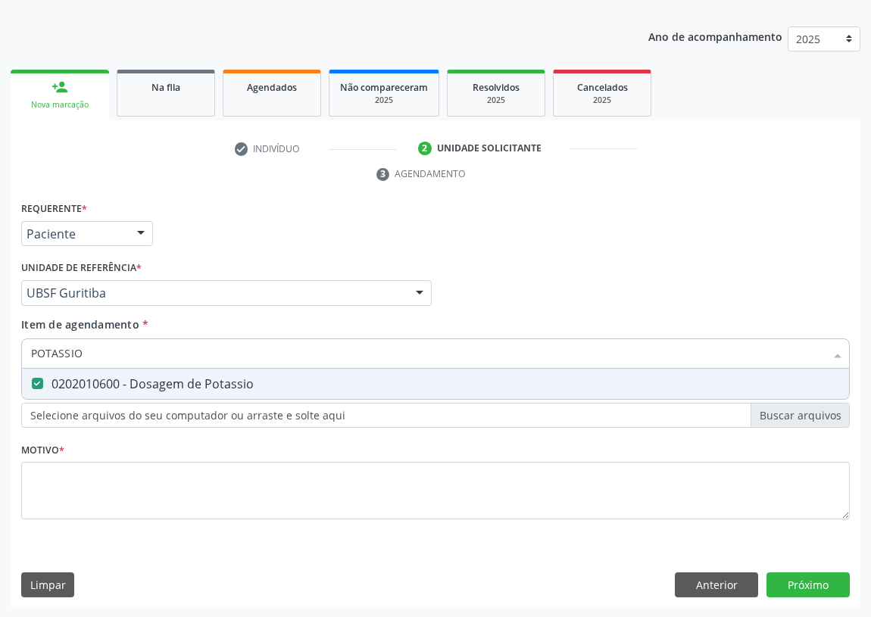
drag, startPoint x: 78, startPoint y: 348, endPoint x: 0, endPoint y: 357, distance: 78.6
click at [0, 361] on div "Acompanhamento Acompanhe a situação das marcações correntes e finalizadas Relat…" at bounding box center [435, 273] width 871 height 692
type input "TR"
checkbox Potassio "false"
type input "TRIGLI"
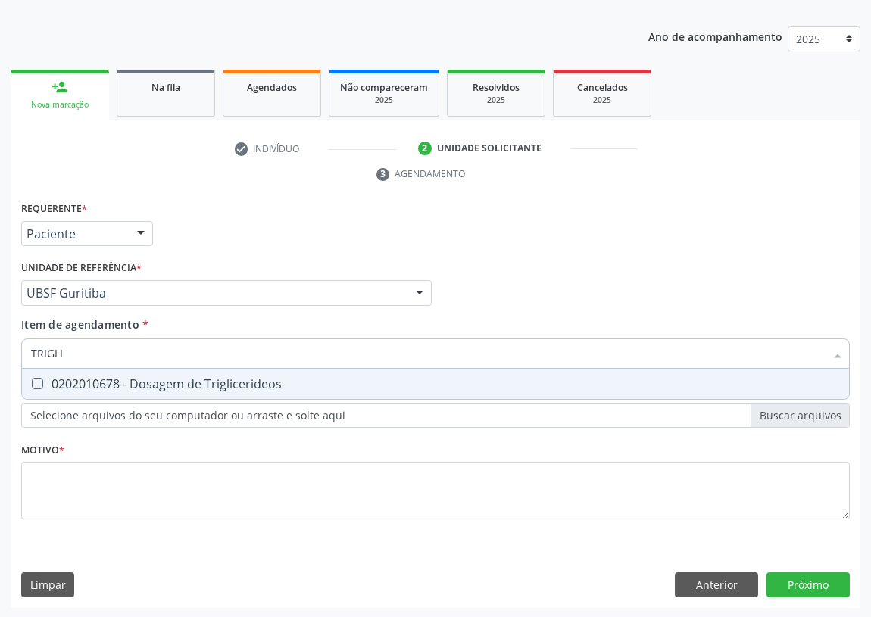
click at [44, 382] on div "0202010678 - Dosagem de Triglicerideos" at bounding box center [435, 384] width 809 height 12
checkbox Triglicerideos "true"
drag, startPoint x: 29, startPoint y: 342, endPoint x: 0, endPoint y: 338, distance: 29.1
click at [2, 341] on div "Acompanhamento Acompanhe a situação das marcações correntes e finalizadas Relat…" at bounding box center [435, 273] width 871 height 692
drag, startPoint x: 67, startPoint y: 355, endPoint x: 1, endPoint y: 342, distance: 67.2
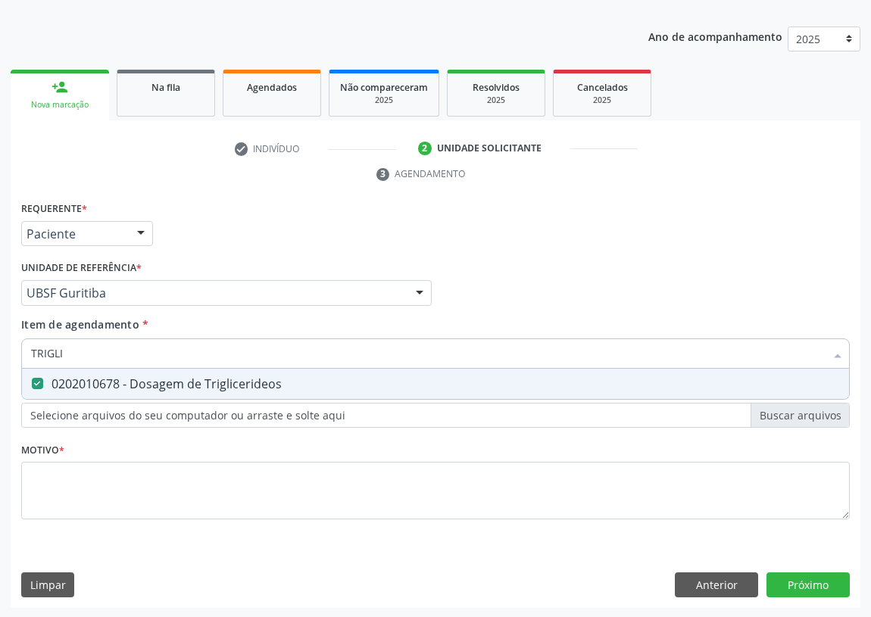
click at [3, 346] on div "Acompanhamento Acompanhe a situação das marcações correntes e finalizadas Relat…" at bounding box center [435, 273] width 871 height 692
type input "0"
checkbox Triglicerideos "false"
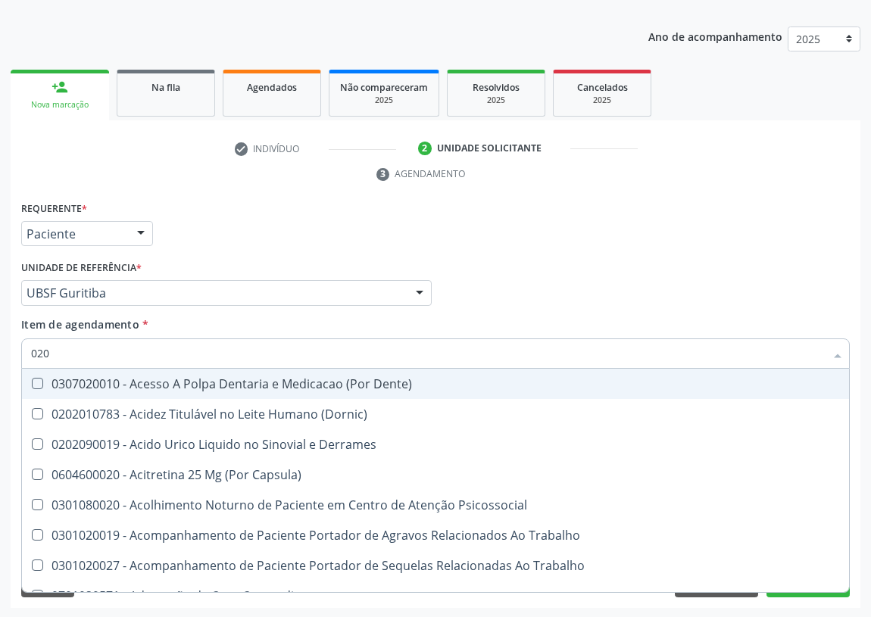
type input "0202"
checkbox Ocular "true"
checkbox Aberto\) "true"
checkbox Gastro-Esofagico "true"
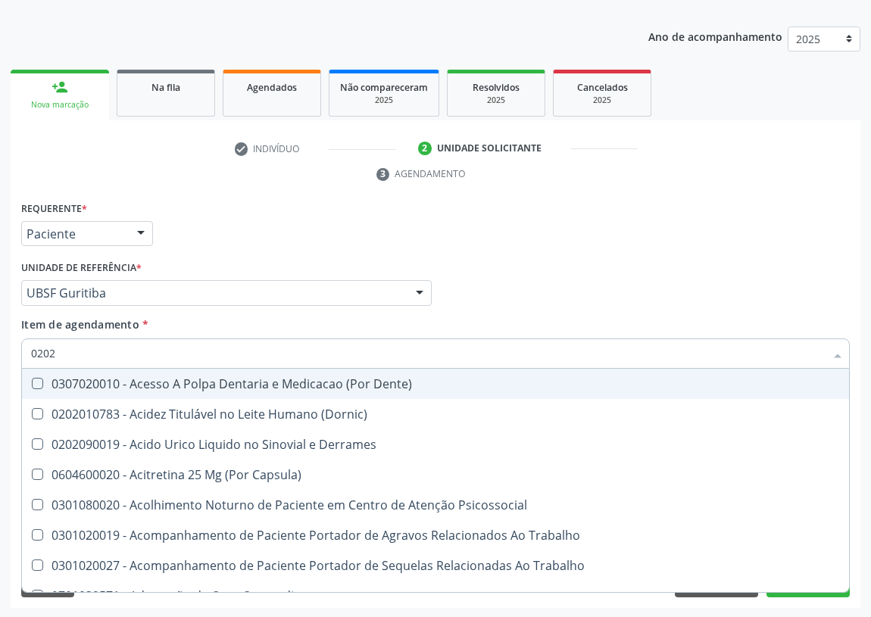
checkbox Projecoes\) "true"
checkbox Hdl "false"
checkbox Ldl "false"
checkbox Creatinina "false"
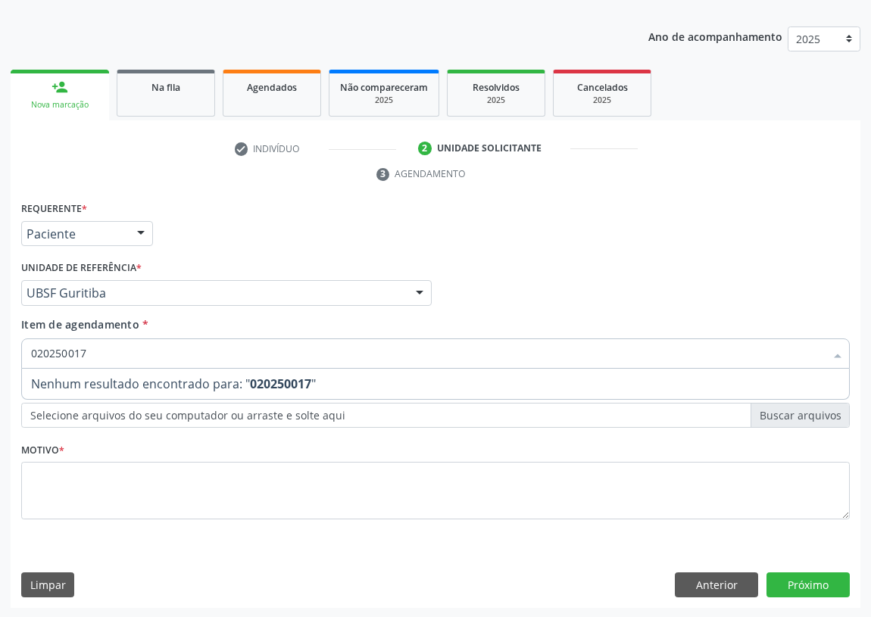
click at [54, 353] on input "020250017" at bounding box center [428, 354] width 794 height 30
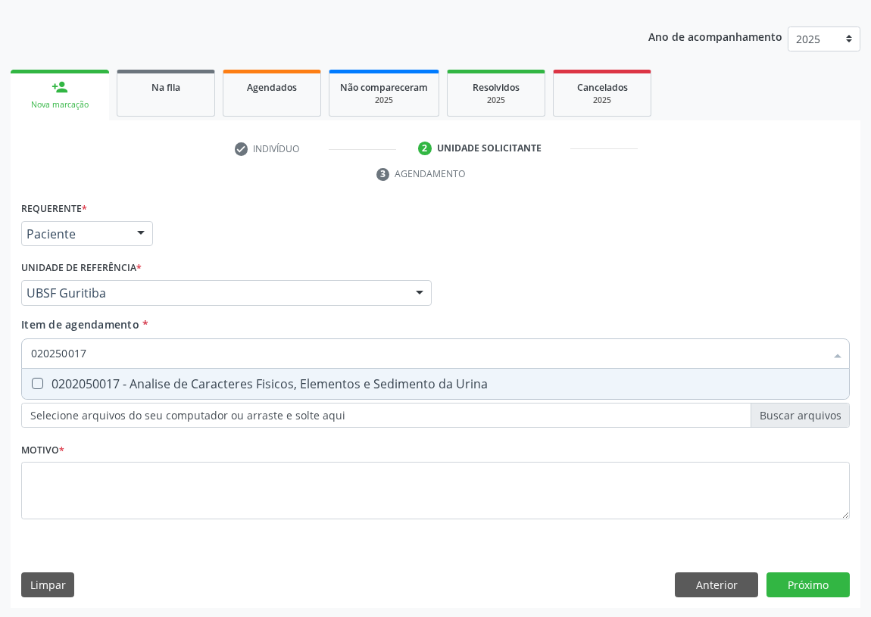
type input "0202050017"
click at [39, 379] on Urina at bounding box center [37, 383] width 11 height 11
click at [32, 379] on Urina "checkbox" at bounding box center [27, 384] width 10 height 10
checkbox Urina "true"
drag, startPoint x: 106, startPoint y: 352, endPoint x: 0, endPoint y: 352, distance: 106.1
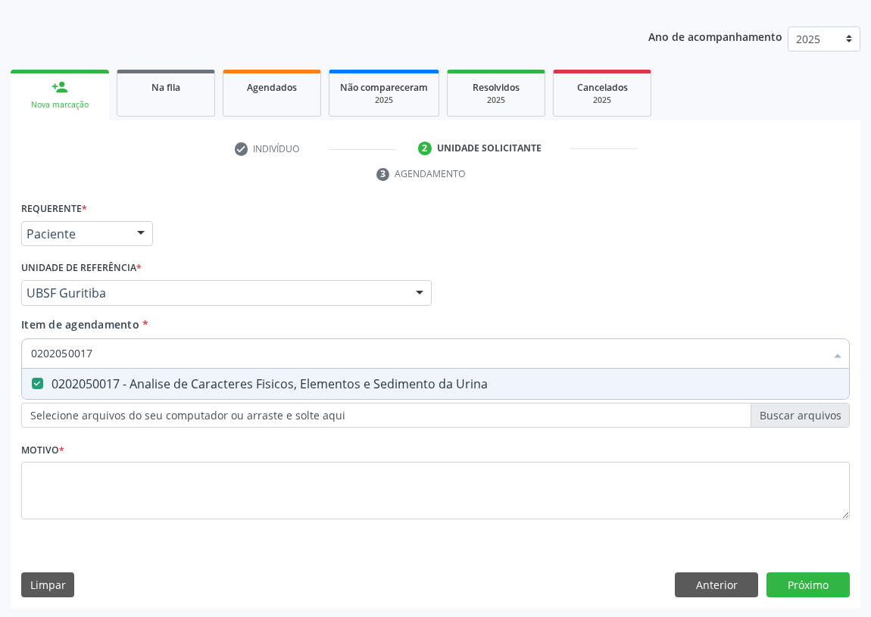
click at [0, 352] on div "Acompanhamento Acompanhe a situação das marcações correntes e finalizadas Relat…" at bounding box center [435, 273] width 871 height 692
type input "H"
checkbox Urina "false"
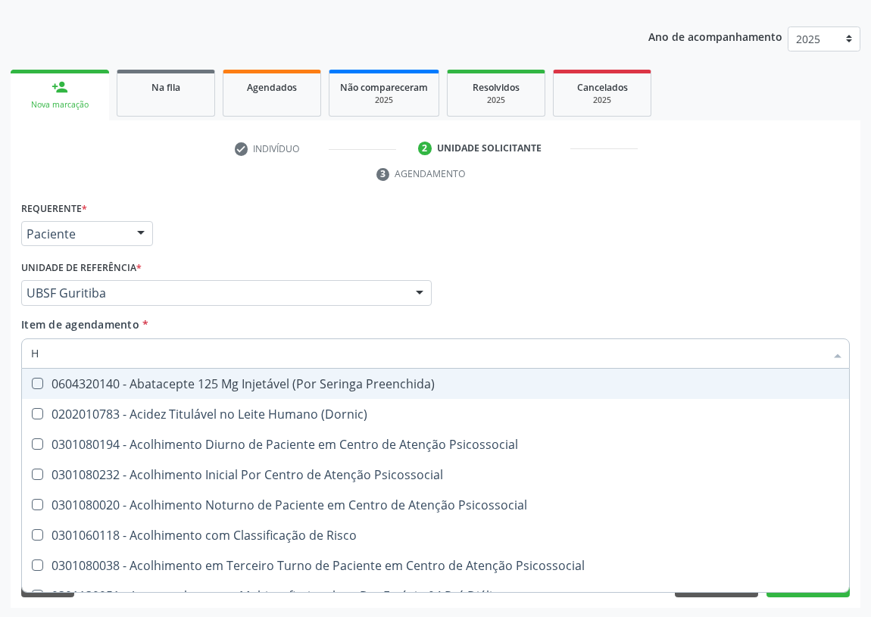
type input "HE"
checkbox Hdl "false"
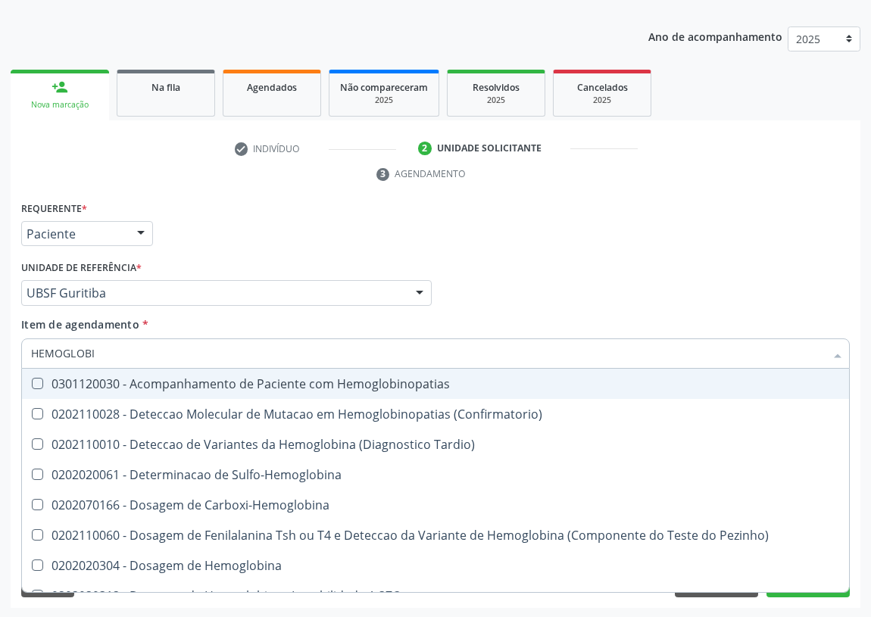
type input "HEMOGLOB"
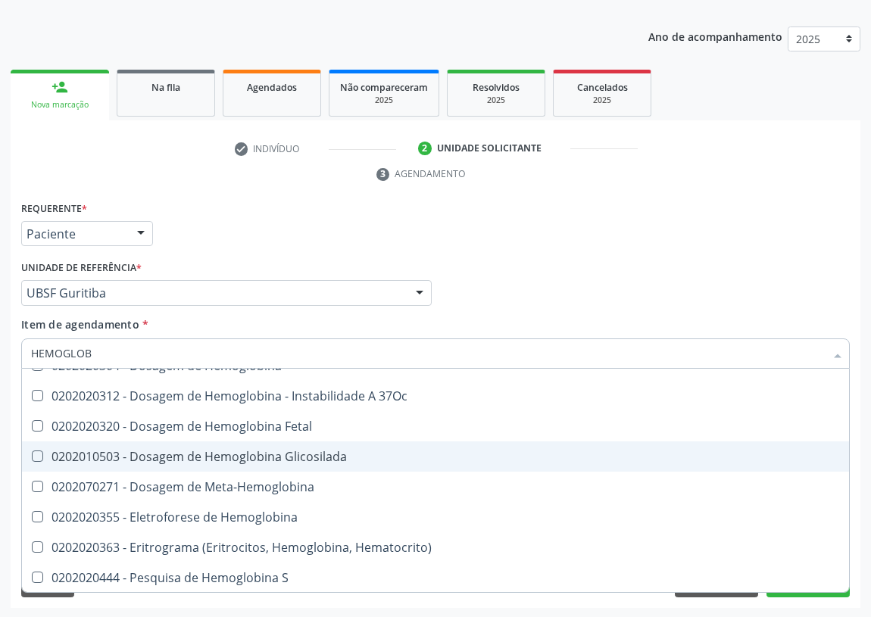
scroll to position [131, 0]
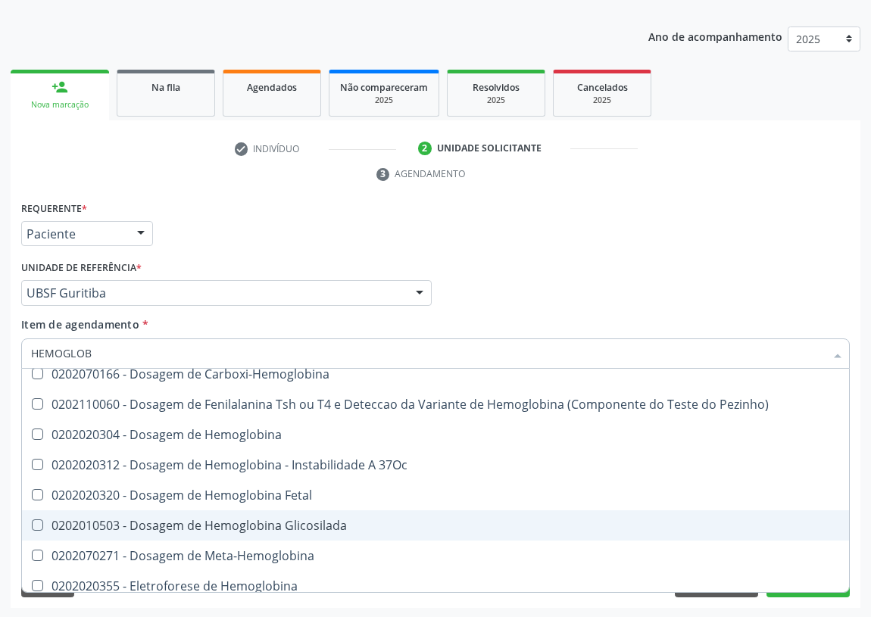
click at [291, 520] on div "0202010503 - Dosagem de Hemoglobina Glicosilada" at bounding box center [435, 526] width 809 height 12
checkbox Glicosilada "true"
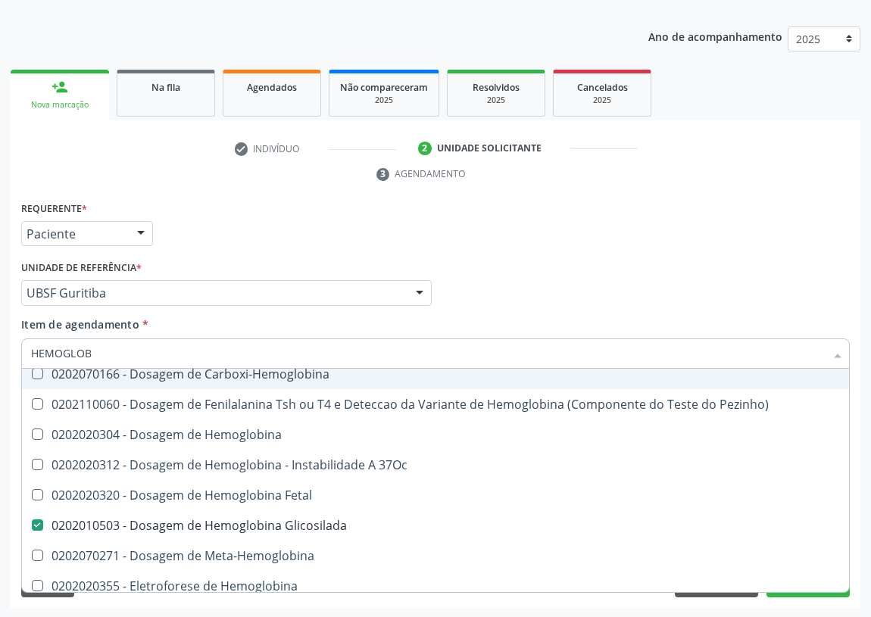
drag, startPoint x: 14, startPoint y: 349, endPoint x: 0, endPoint y: 346, distance: 14.6
click at [0, 349] on div "Acompanhamento Acompanhe a situação das marcações correntes e finalizadas Relat…" at bounding box center [435, 273] width 871 height 692
type input "H"
checkbox Glicosilada "false"
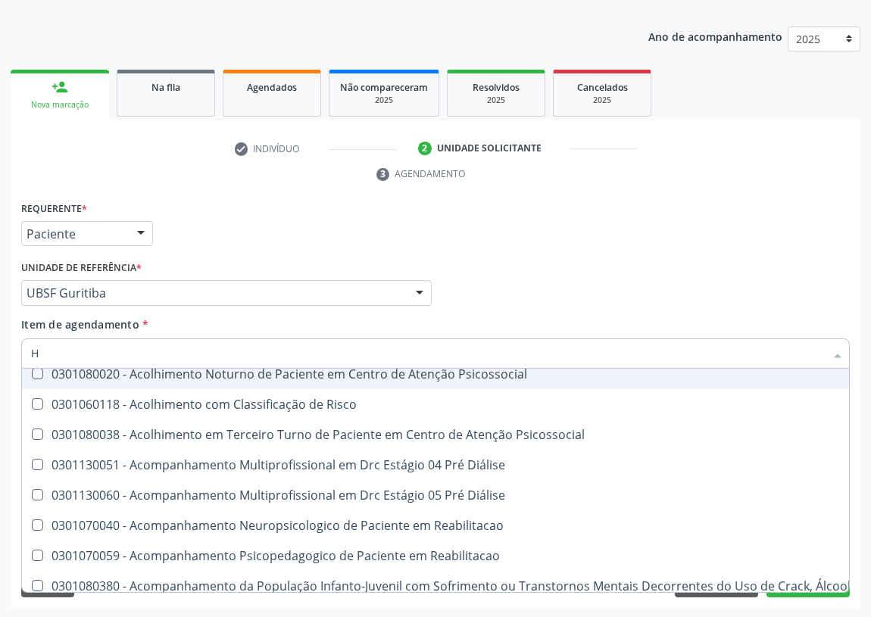
type input "HE"
checkbox Genético "true"
checkbox Hdl "false"
checkbox Glicosilada "false"
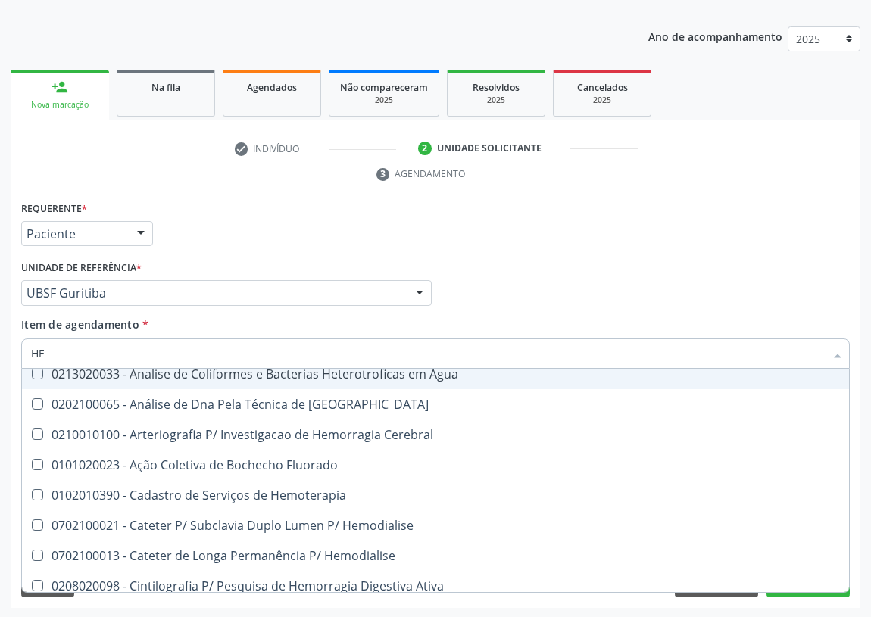
type input "HEM"
checkbox Radiosotopos\) "true"
checkbox Glicosilada "false"
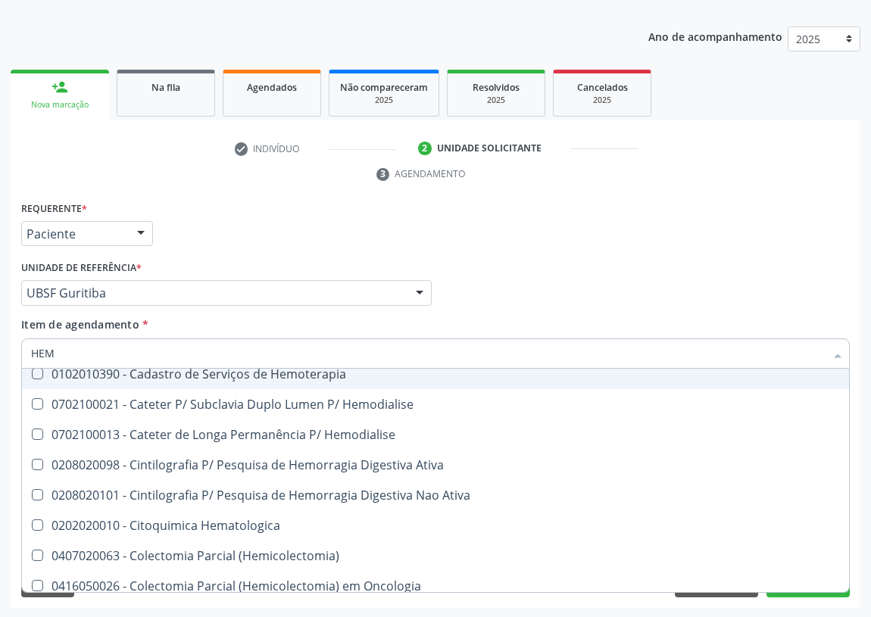
type input "HEMO"
checkbox Fase "true"
checkbox Glicosilada "false"
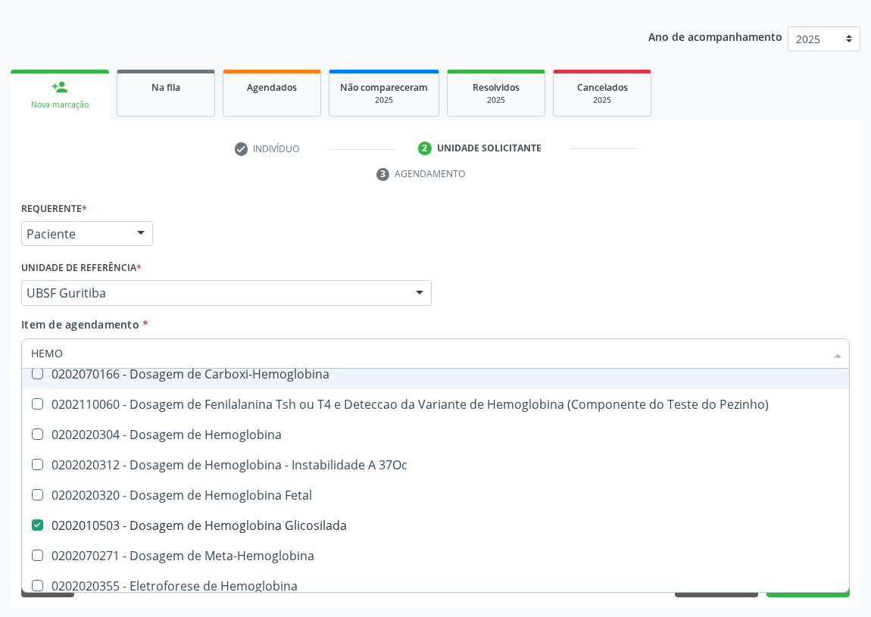
type input "HEMOG"
checkbox Glicosilada "true"
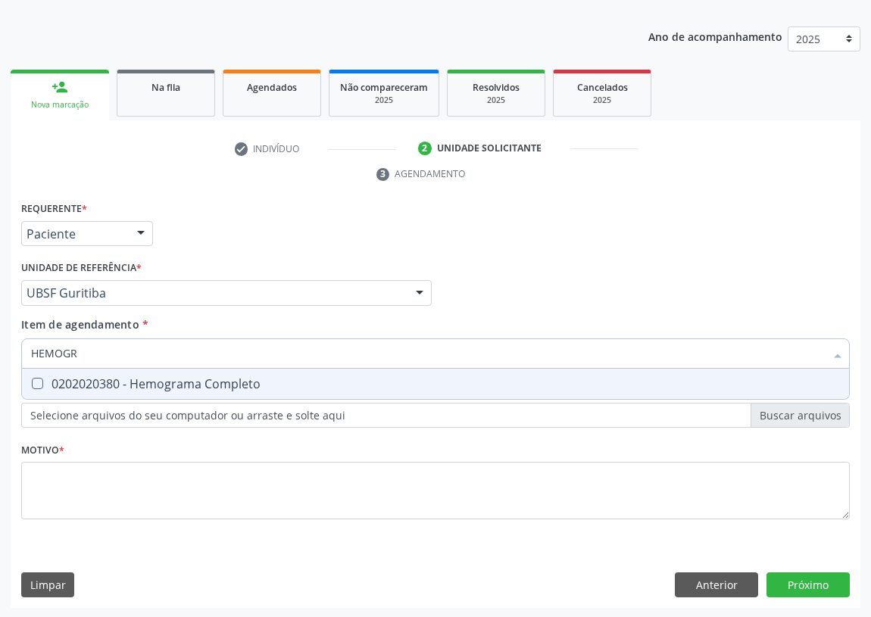
scroll to position [0, 0]
type input "HEMOGRAMA"
click at [38, 384] on Completo at bounding box center [37, 383] width 11 height 11
click at [32, 384] on Completo "checkbox" at bounding box center [27, 384] width 10 height 10
checkbox Completo "true"
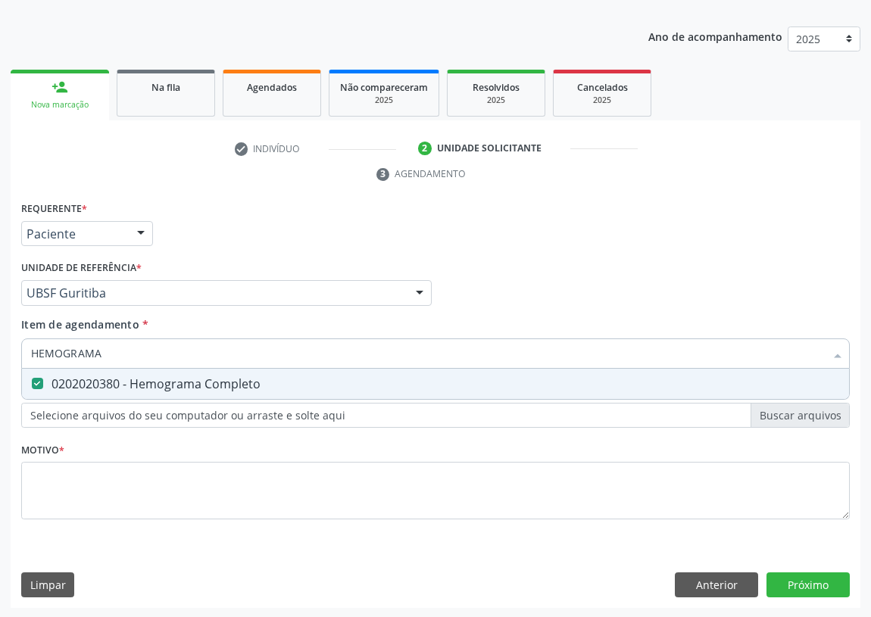
drag, startPoint x: 109, startPoint y: 355, endPoint x: 0, endPoint y: 349, distance: 109.3
click at [0, 349] on div "Acompanhamento Acompanhe a situação das marcações correntes e finalizadas Relat…" at bounding box center [435, 273] width 871 height 692
type input "U"
checkbox Completo "false"
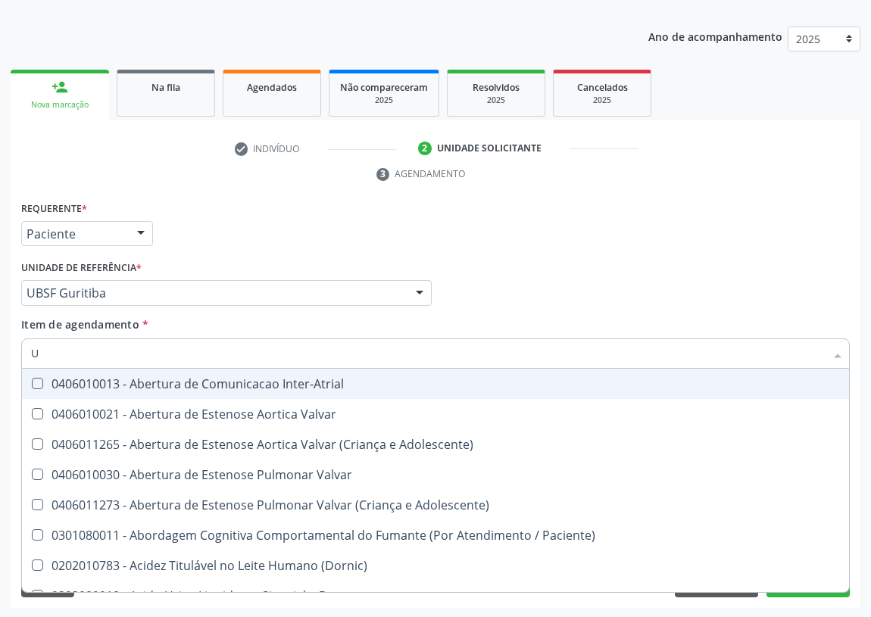
type input "UR"
checkbox Reabilitacao "true"
checkbox Urina "false"
type input "URE"
checkbox Urina "false"
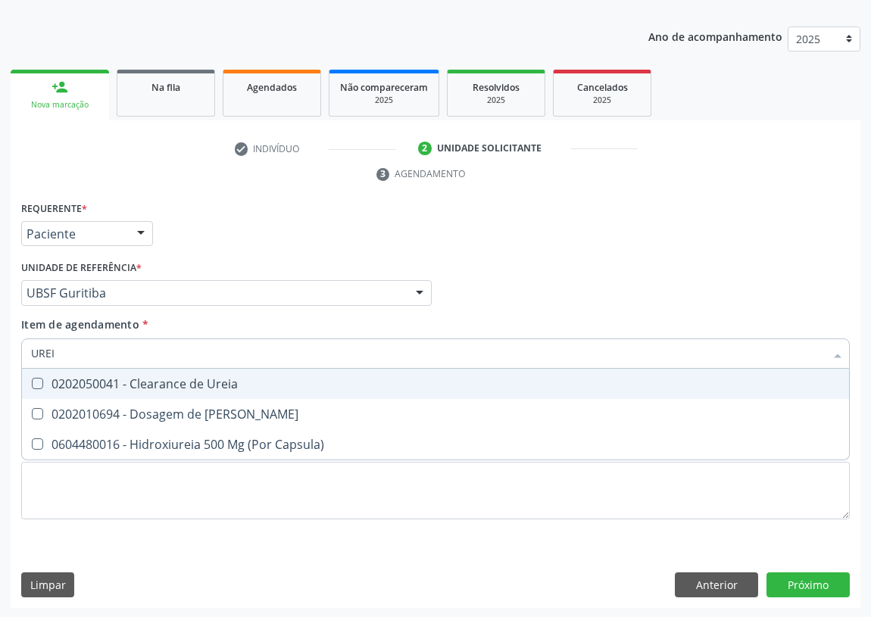
type input "UREIA"
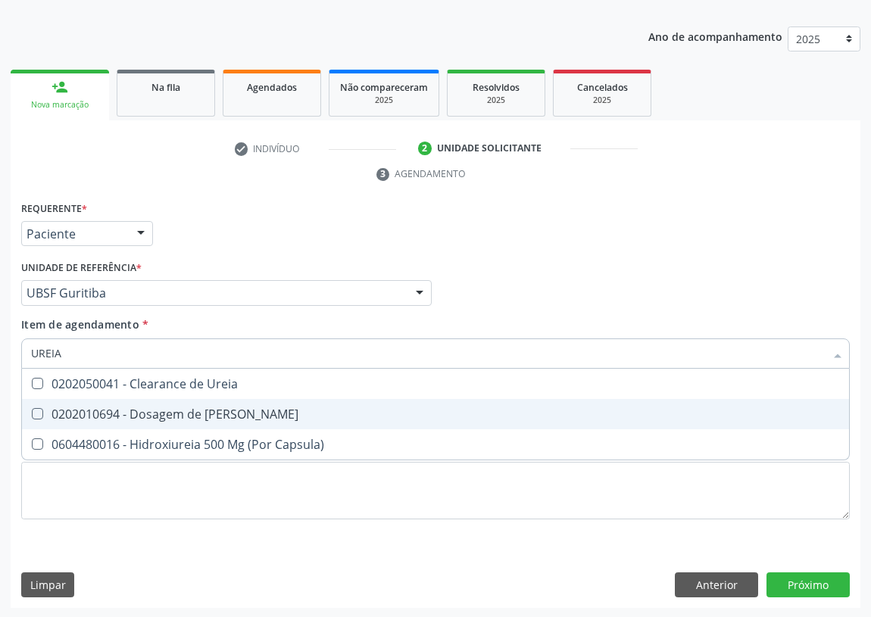
drag, startPoint x: 37, startPoint y: 410, endPoint x: 73, endPoint y: 345, distance: 74.2
click at [38, 408] on Ureia at bounding box center [37, 413] width 11 height 11
click at [32, 409] on Ureia "checkbox" at bounding box center [27, 414] width 10 height 10
checkbox Ureia "true"
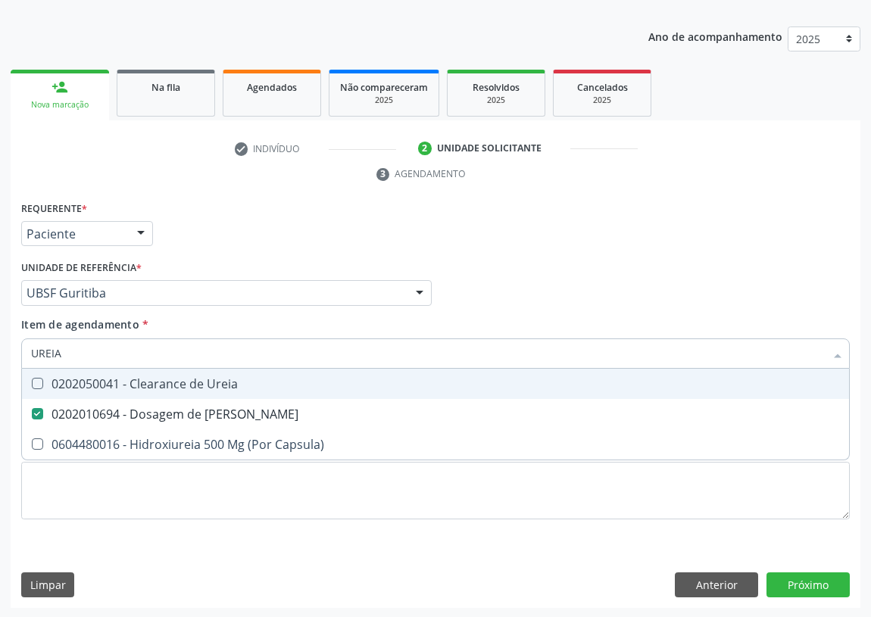
drag, startPoint x: 69, startPoint y: 352, endPoint x: 0, endPoint y: 340, distance: 69.9
click at [0, 347] on div "Acompanhamento Acompanhe a situação das marcações correntes e finalizadas Relat…" at bounding box center [435, 273] width 871 height 692
type input "02"
checkbox Ureia "false"
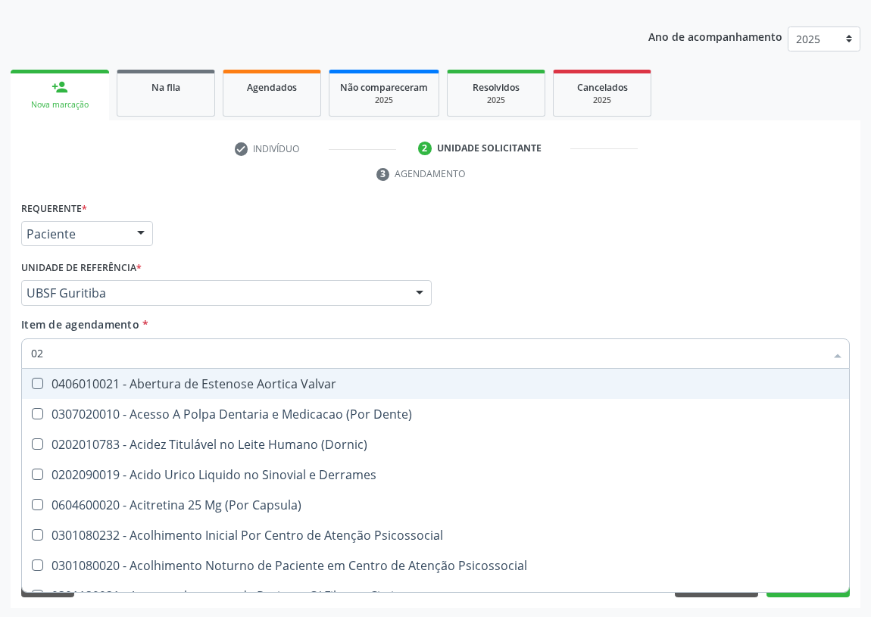
type input "020"
checkbox Frasco-Ampola\) "true"
checkbox Urina "false"
checkbox \(Pos-Pasteurização\) "true"
checkbox Debridamento "true"
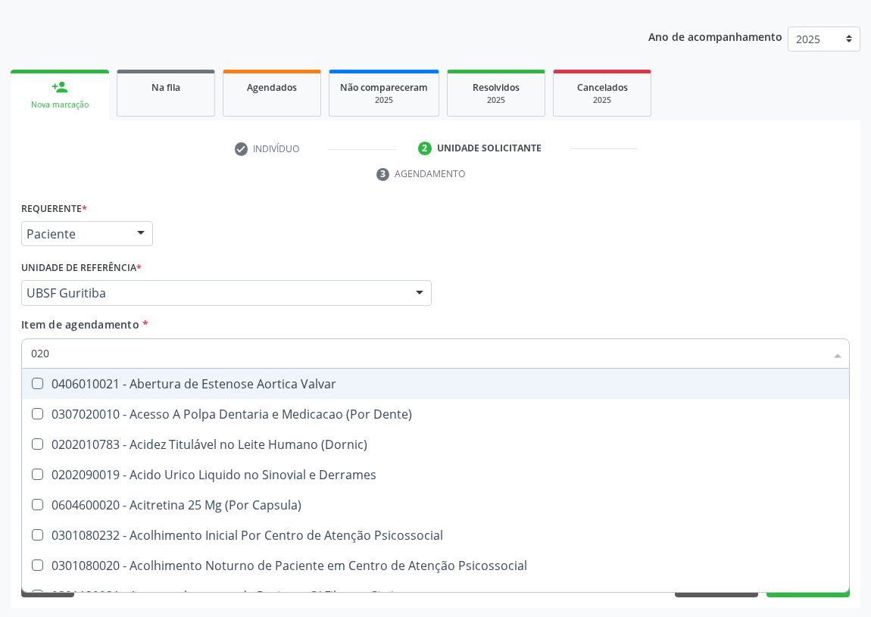
checkbox Dacriocistografia "true"
checkbox Ivy "true"
checkbox Bloqueio "true"
checkbox Acetona "true"
checkbox Metil-Hipurico "true"
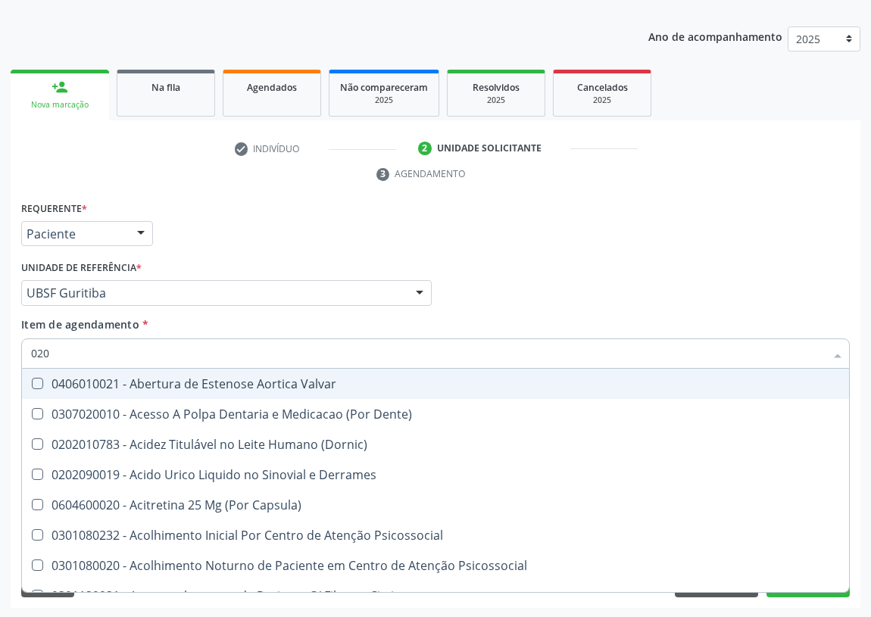
checkbox Hdl "false"
checkbox Ldl "false"
checkbox Creatinina "false"
checkbox Glicosilada "false"
checkbox Potassio "false"
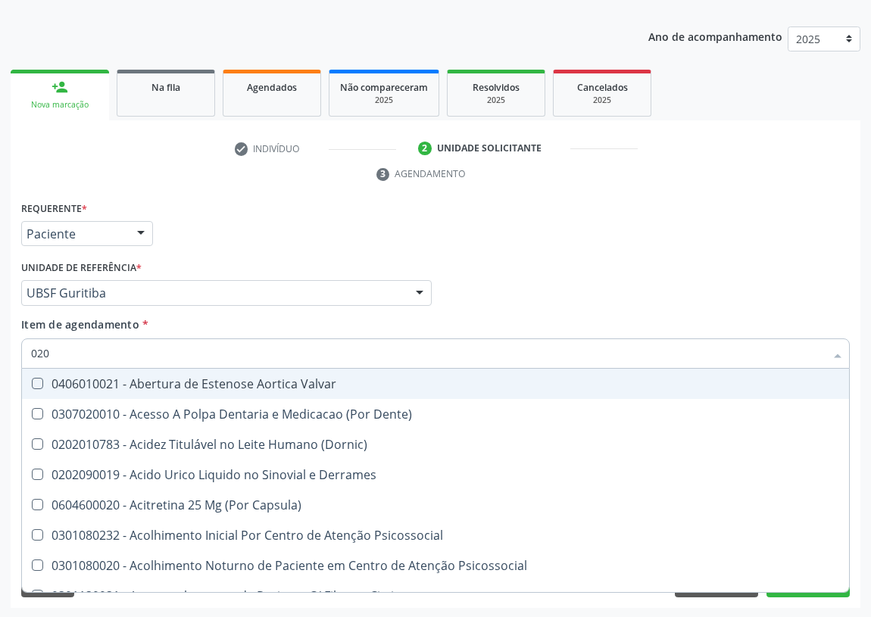
checkbox Triglicerideos "false"
checkbox Ureia "false"
checkbox Eletro-Oculografia "true"
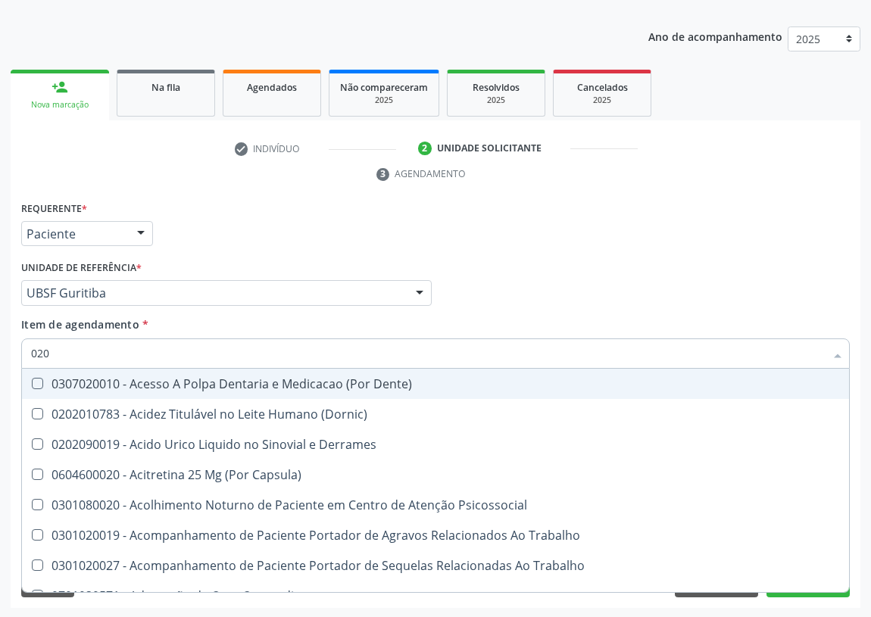
type input "0202"
checkbox Capsula\) "true"
checkbox Urina "false"
checkbox Ocular "true"
checkbox Aberto\) "true"
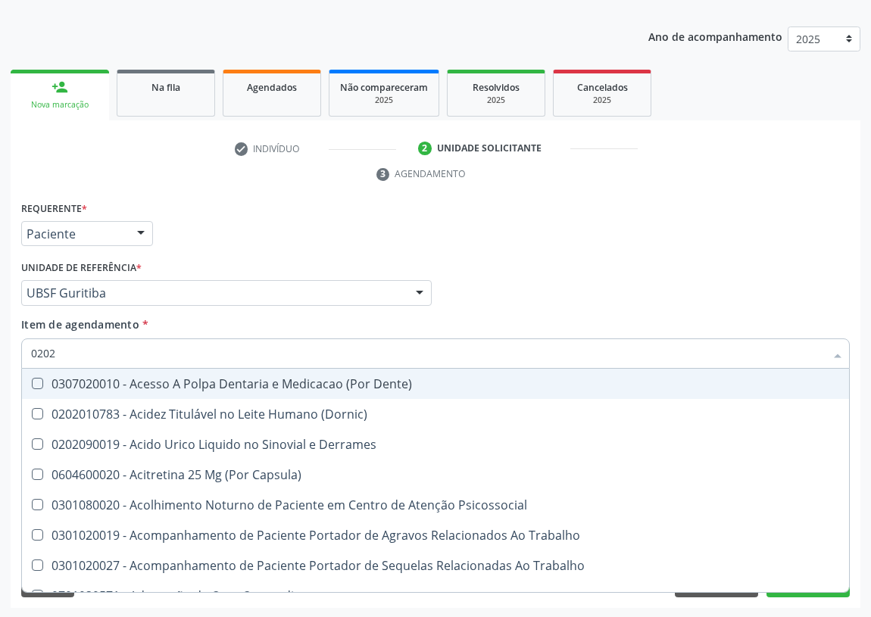
checkbox Aberto\) "true"
checkbox Drogas "true"
checkbox Gastro-Esofagico "true"
checkbox Projecoes\) "true"
checkbox Captacao "true"
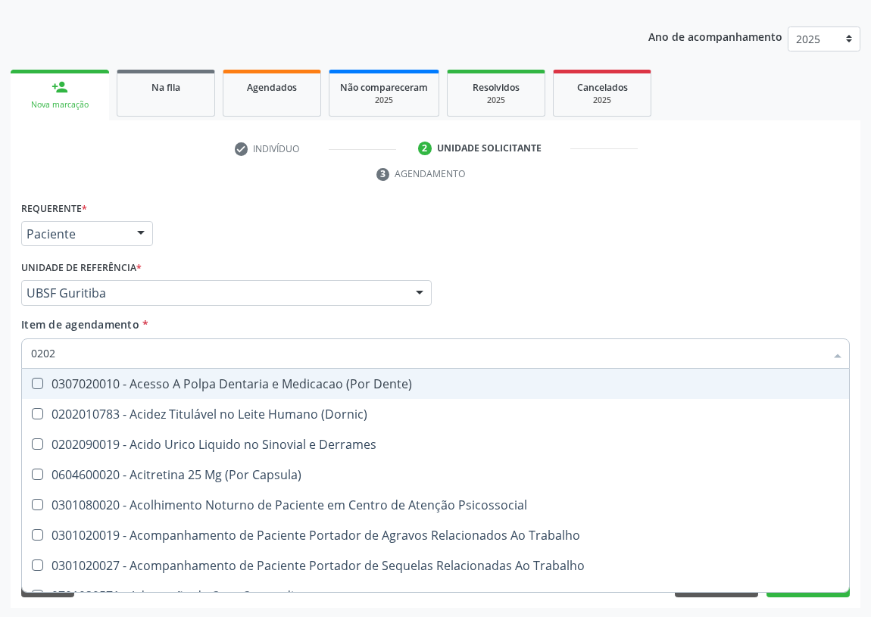
checkbox Revisao "true"
checkbox Hdl "false"
checkbox Ldl "false"
checkbox Creatinina "false"
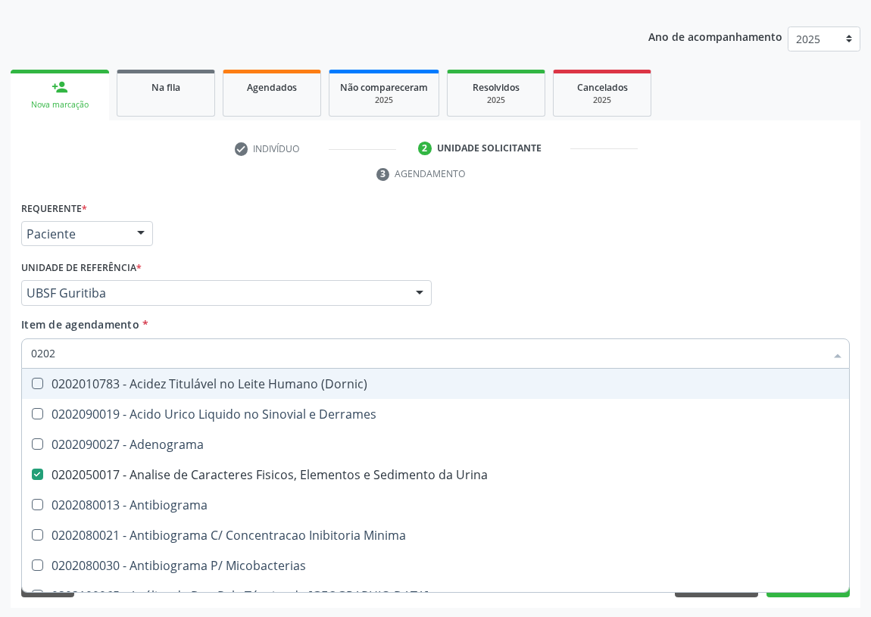
type input "02020"
checkbox Barbituratos "true"
checkbox Benzodiazepinicos "true"
checkbox Calcitonina "true"
checkbox Hdl "false"
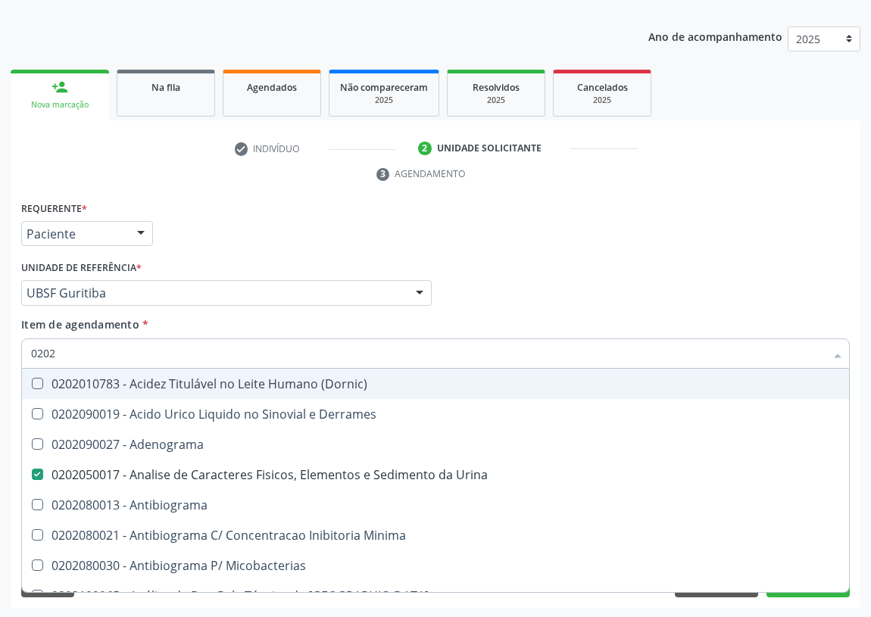
checkbox Ldl "false"
checkbox Creatinina "false"
checkbox Formaldeido "true"
checkbox Glicosilada "false"
checkbox \(Igm\) "true"
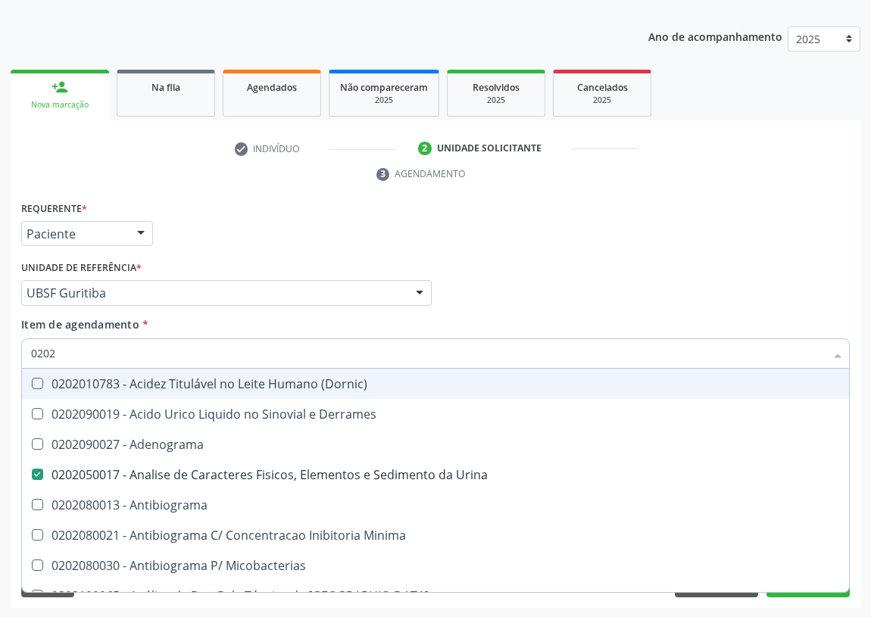
checkbox Potassio "false"
checkbox Horas\) "true"
checkbox Quinidina "true"
checkbox Triglicerideos "false"
checkbox Ureia "false"
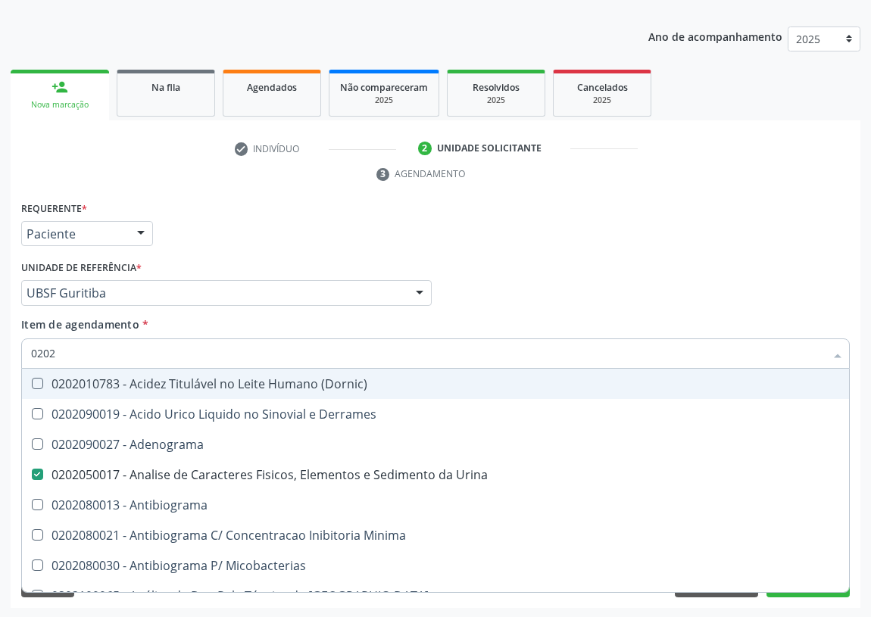
checkbox Zinco "true"
checkbox Completo "false"
type input "020204"
checkbox Urina "false"
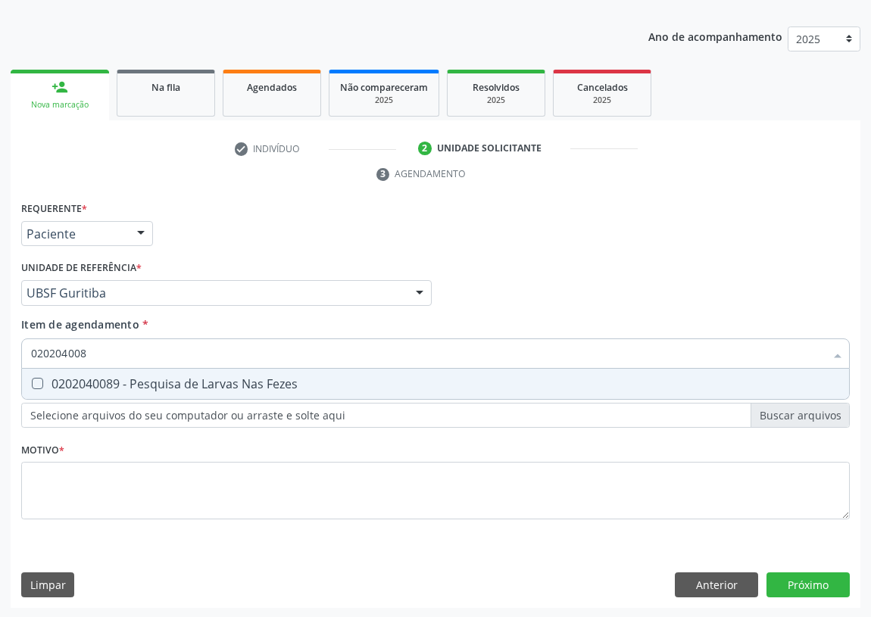
type input "0202040089"
click at [38, 383] on Fezes at bounding box center [37, 383] width 11 height 11
click at [32, 383] on Fezes "checkbox" at bounding box center [27, 384] width 10 height 10
checkbox Fezes "true"
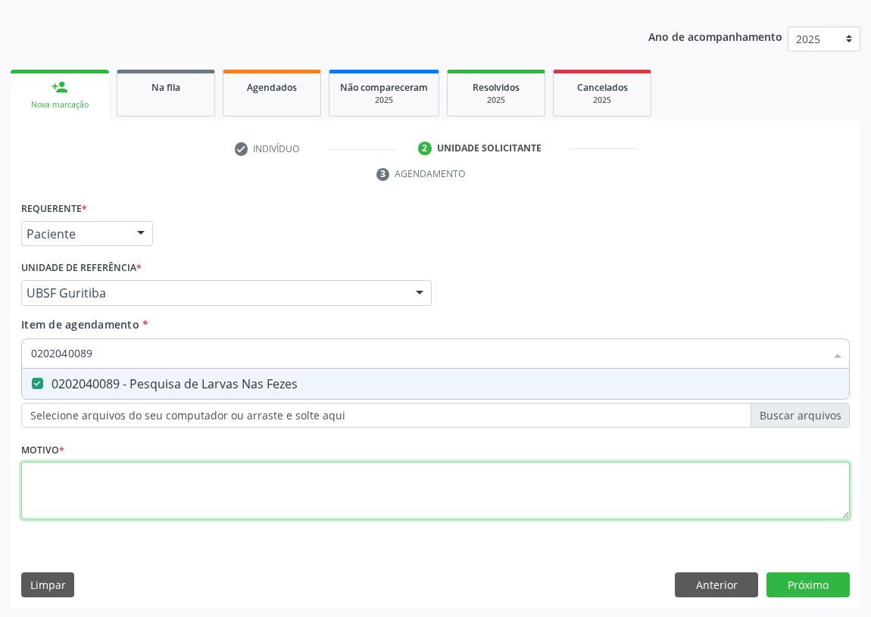
click at [45, 491] on div "Requerente * Paciente Médico(a) Enfermeiro(a) Paciente Nenhum resultado encontr…" at bounding box center [435, 369] width 829 height 343
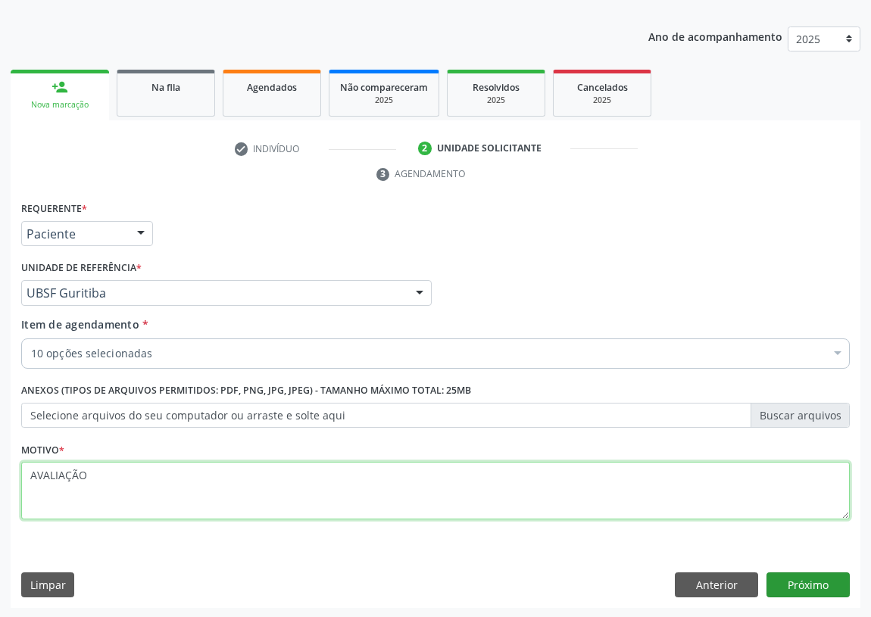
type textarea "AVALIAÇÃO"
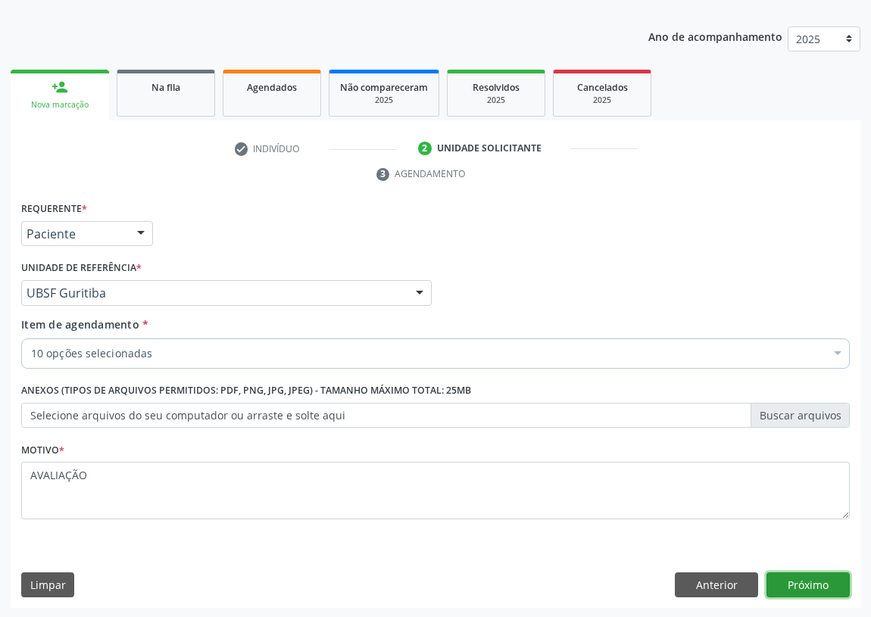
click at [816, 583] on button "Próximo" at bounding box center [808, 586] width 83 height 26
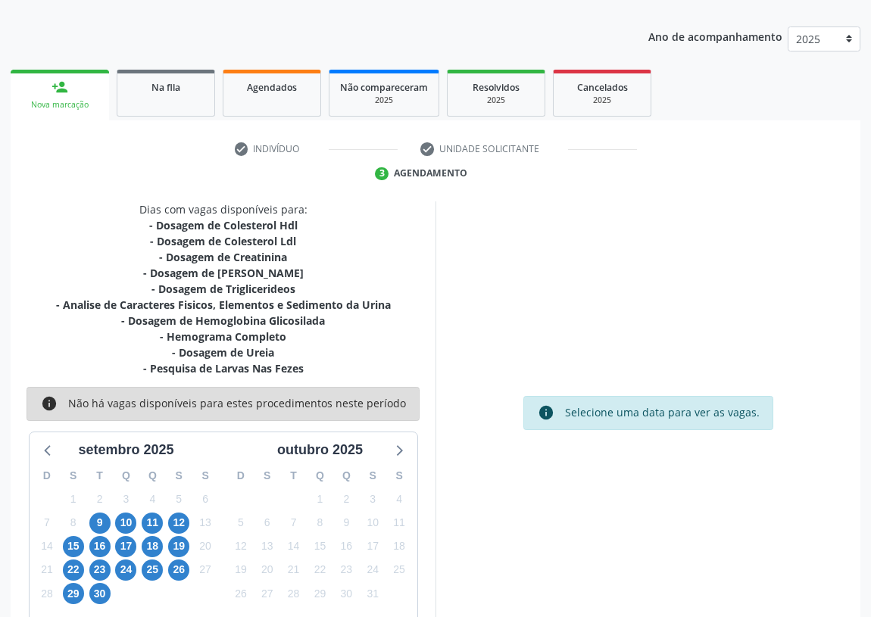
scroll to position [207, 0]
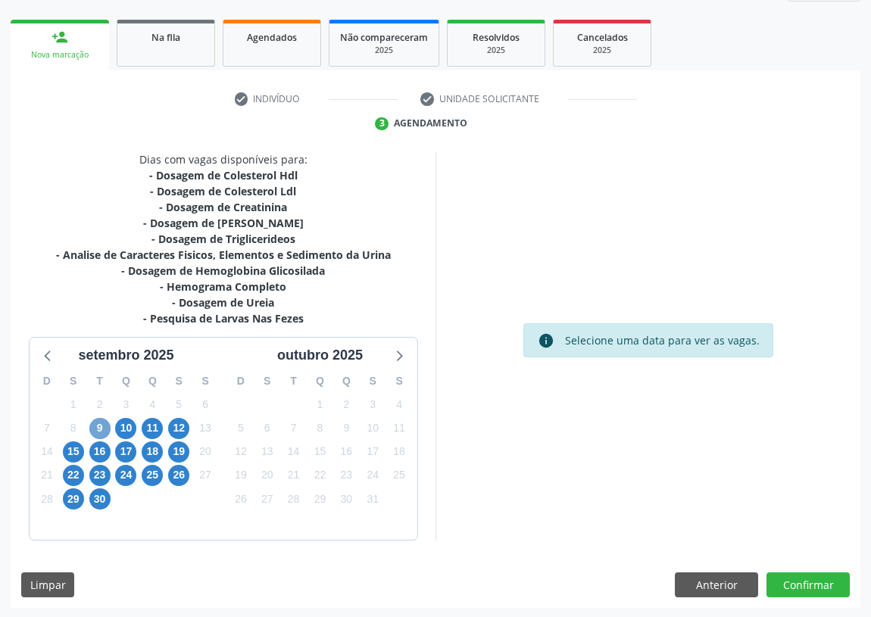
drag, startPoint x: 97, startPoint y: 427, endPoint x: 386, endPoint y: 316, distance: 309.4
click at [98, 427] on span "9" at bounding box center [99, 428] width 21 height 21
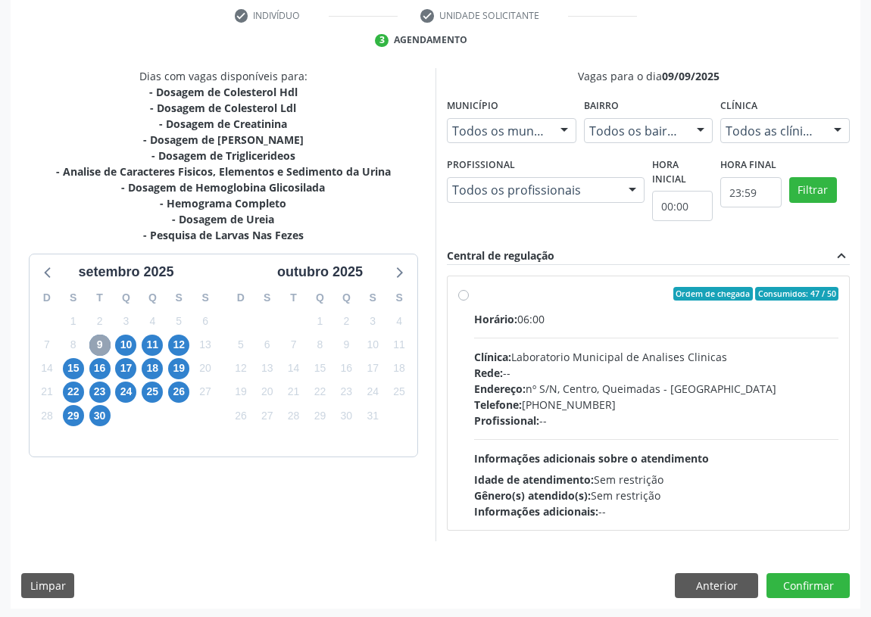
scroll to position [291, 0]
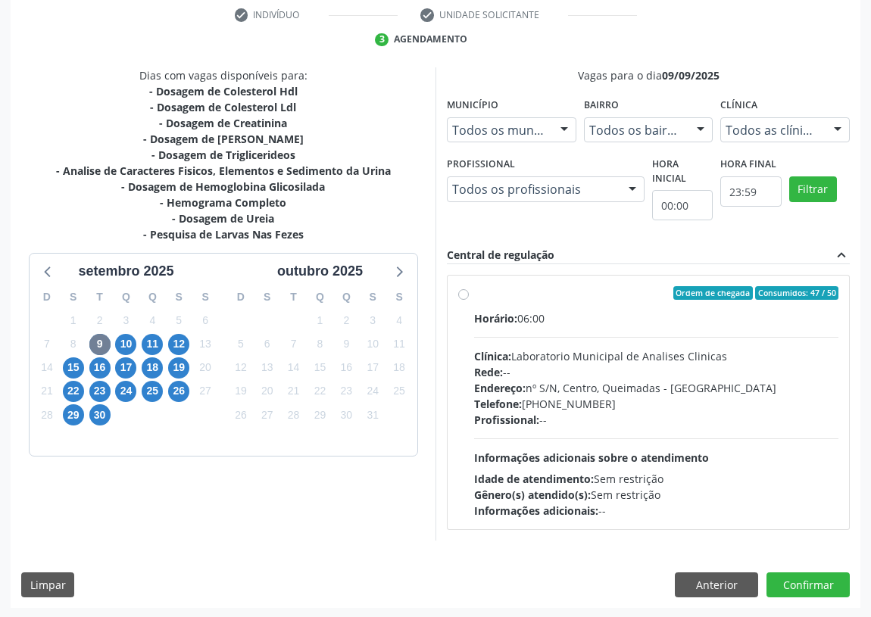
click at [474, 292] on label "Ordem de chegada Consumidos: 47 / 50 Horário: 06:00 Clínica: Laboratorio Munici…" at bounding box center [656, 402] width 364 height 233
click at [463, 292] on input "Ordem de chegada Consumidos: 47 / 50 Horário: 06:00 Clínica: Laboratorio Munici…" at bounding box center [463, 293] width 11 height 14
radio input "true"
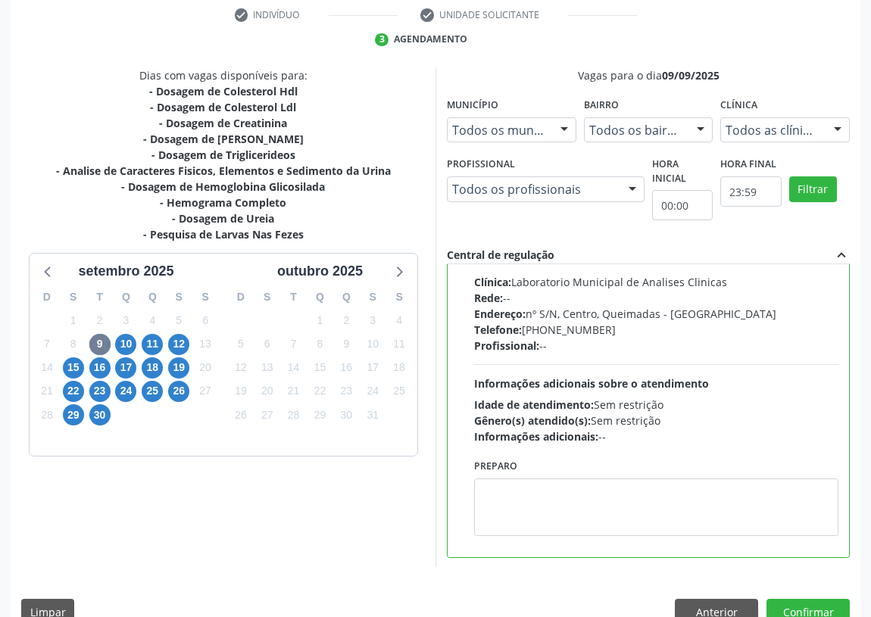
scroll to position [75, 0]
click at [524, 499] on textarea at bounding box center [656, 507] width 364 height 58
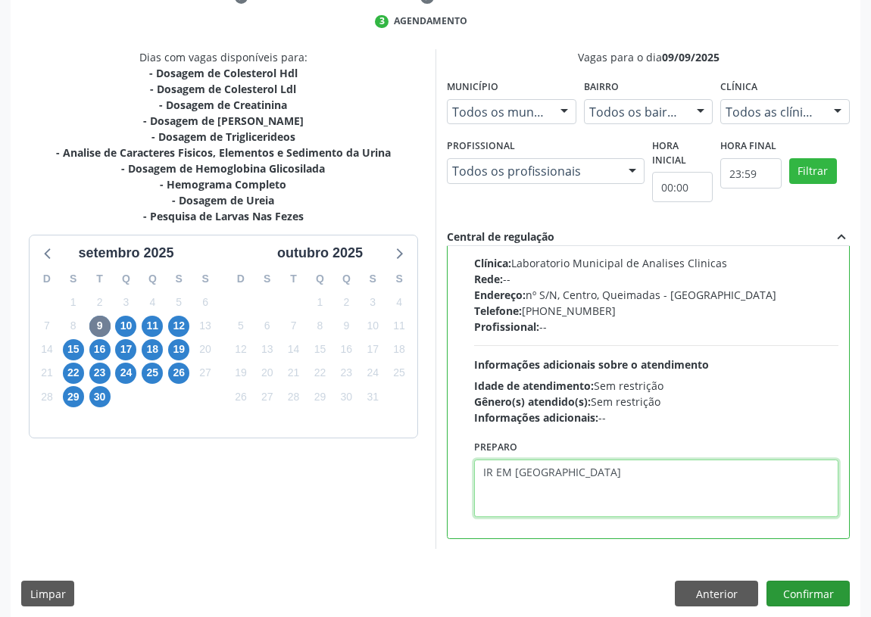
scroll to position [318, 0]
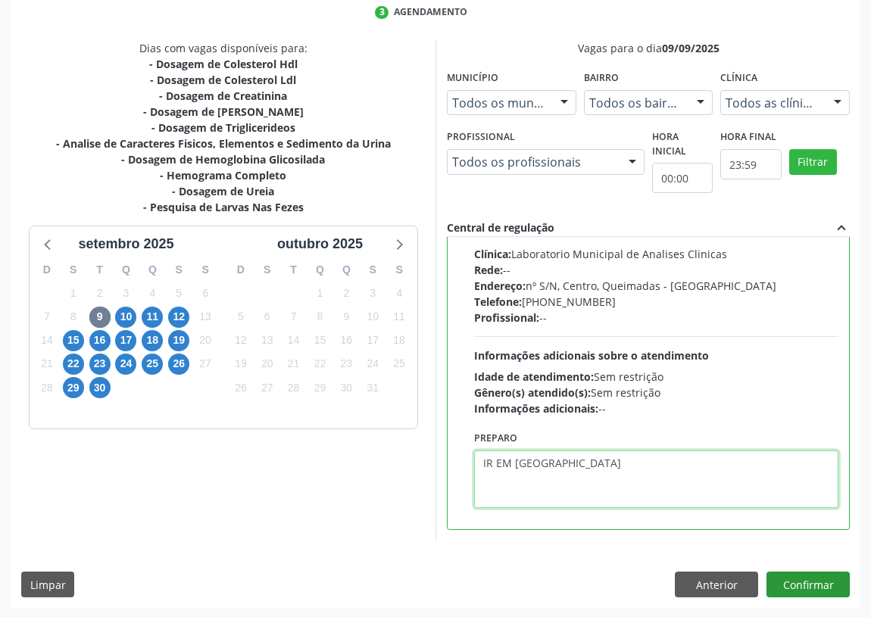
type textarea "IR EM [GEOGRAPHIC_DATA]"
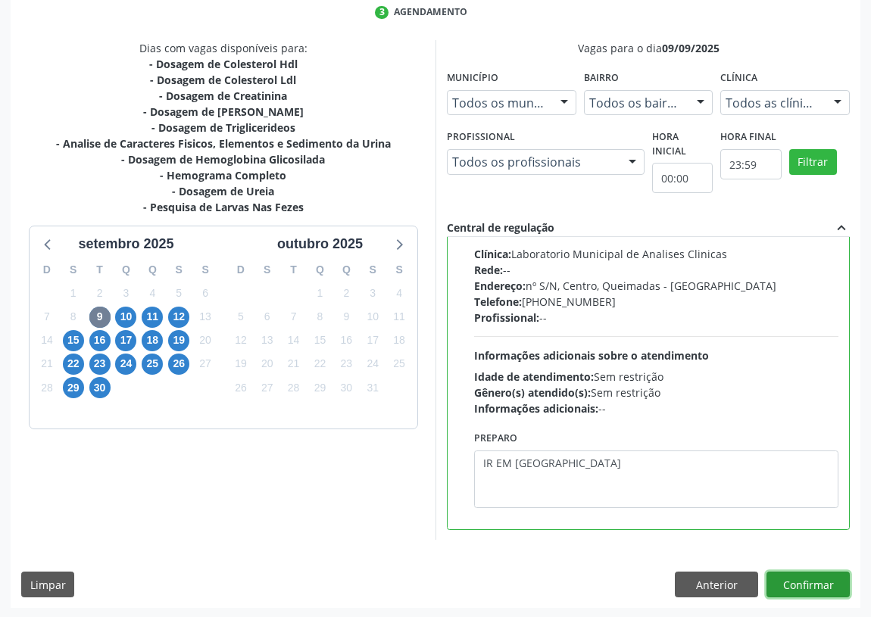
click at [808, 572] on button "Confirmar" at bounding box center [808, 585] width 83 height 26
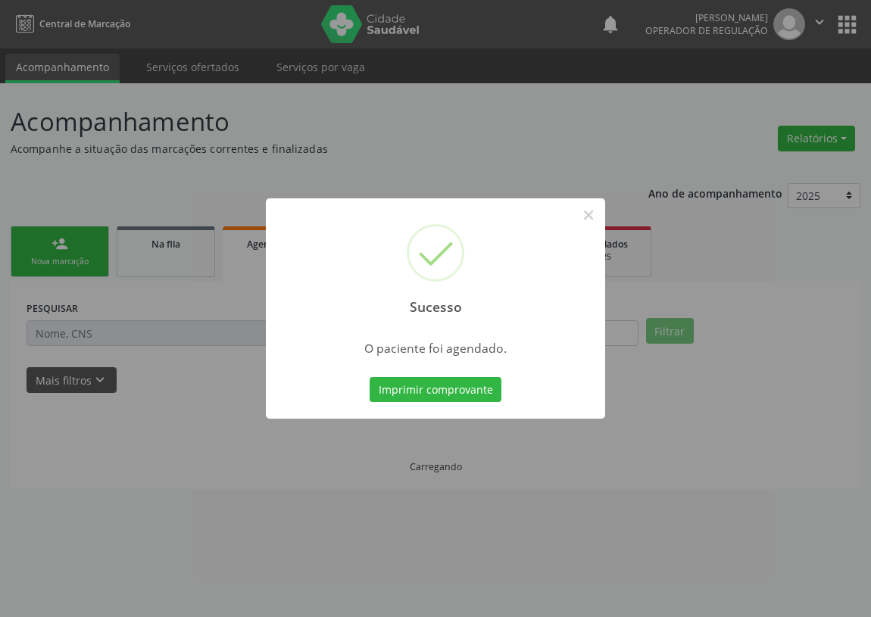
scroll to position [0, 0]
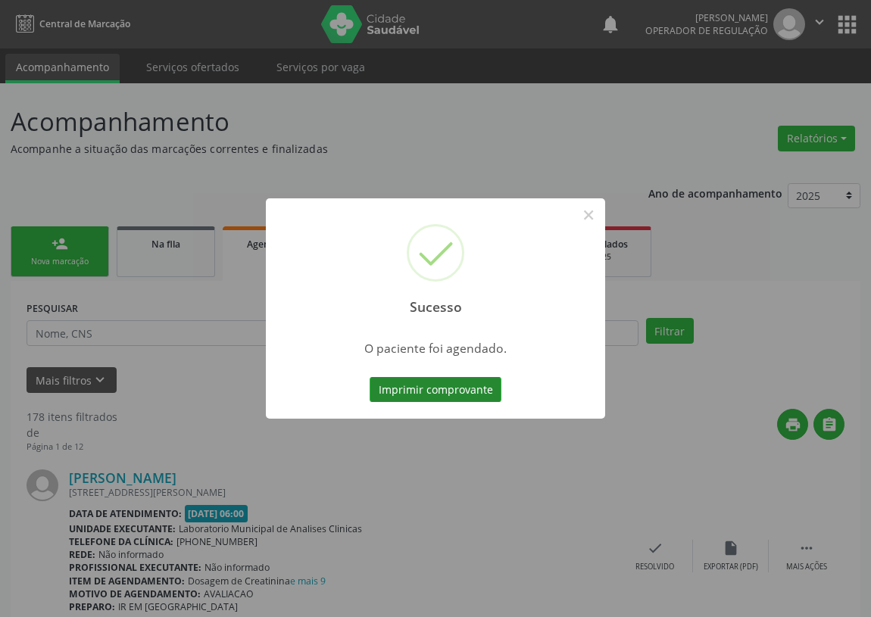
click at [446, 386] on button "Imprimir comprovante" at bounding box center [436, 390] width 132 height 26
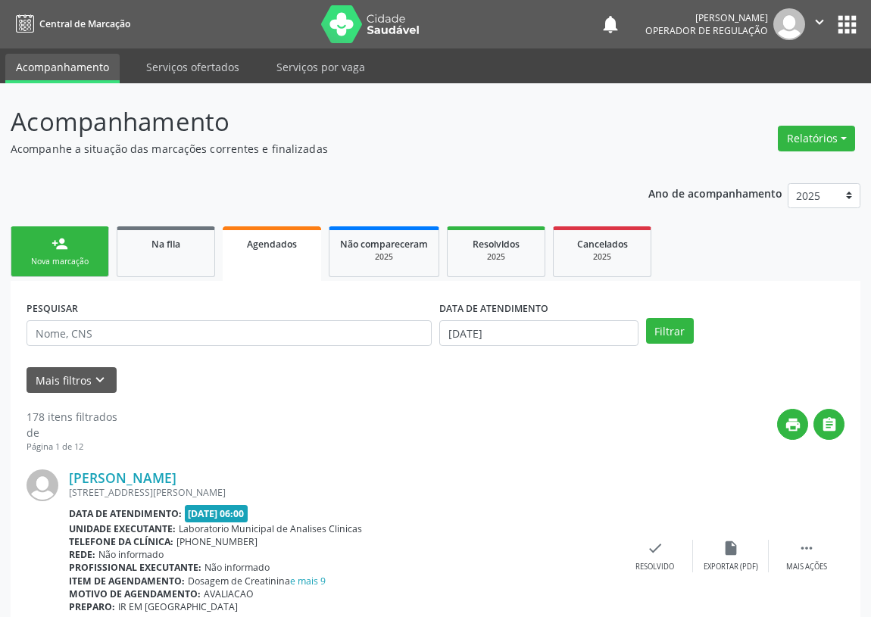
click at [67, 265] on div "Nova marcação" at bounding box center [60, 261] width 76 height 11
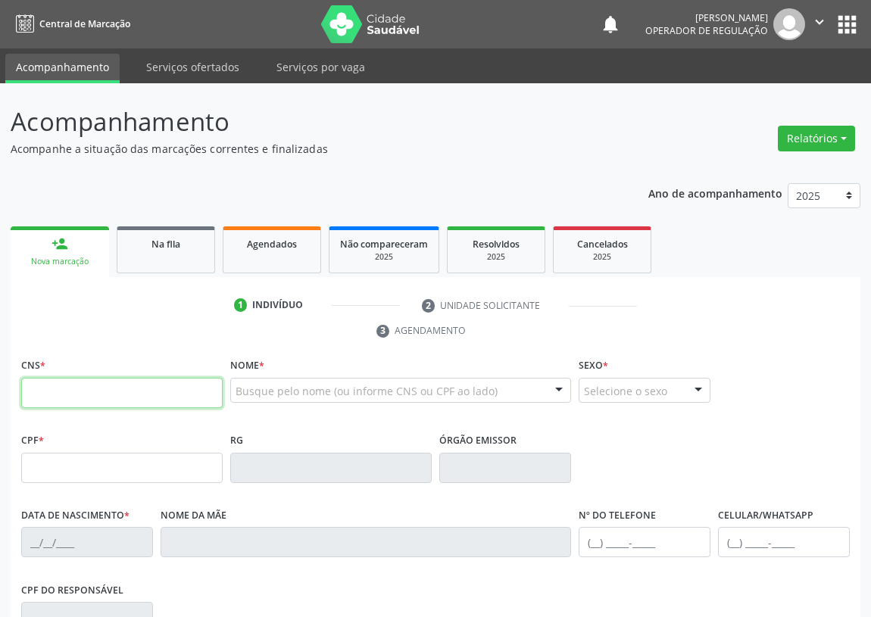
click at [38, 389] on input "text" at bounding box center [122, 393] width 202 height 30
click at [39, 388] on input "text" at bounding box center [122, 393] width 202 height 30
type input "700 5049 0486 0659"
type input "045.878.274-28"
type input "17/05/1982"
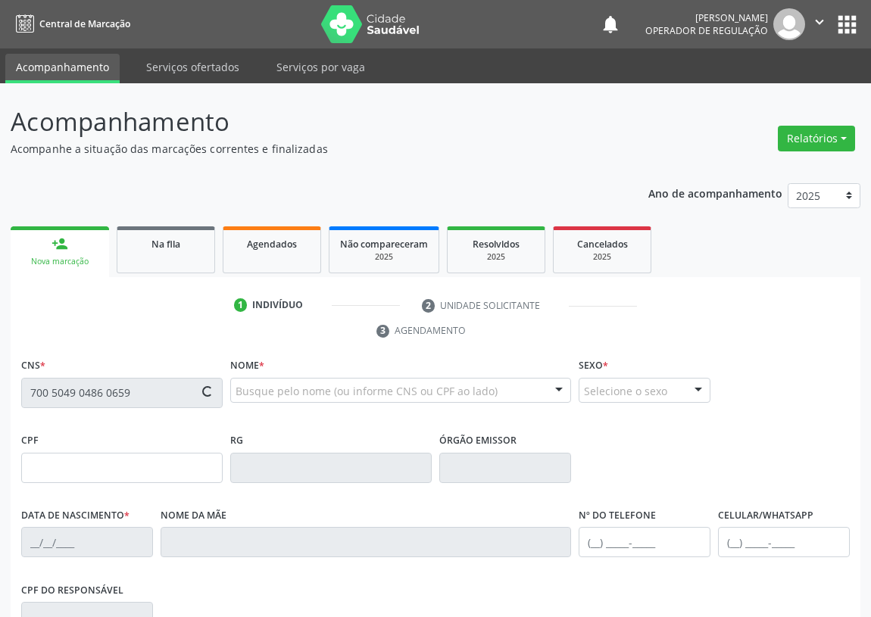
type input "Sebastiana dos Santos Pereira"
type input "(83) 99309-1854"
type input "S/N"
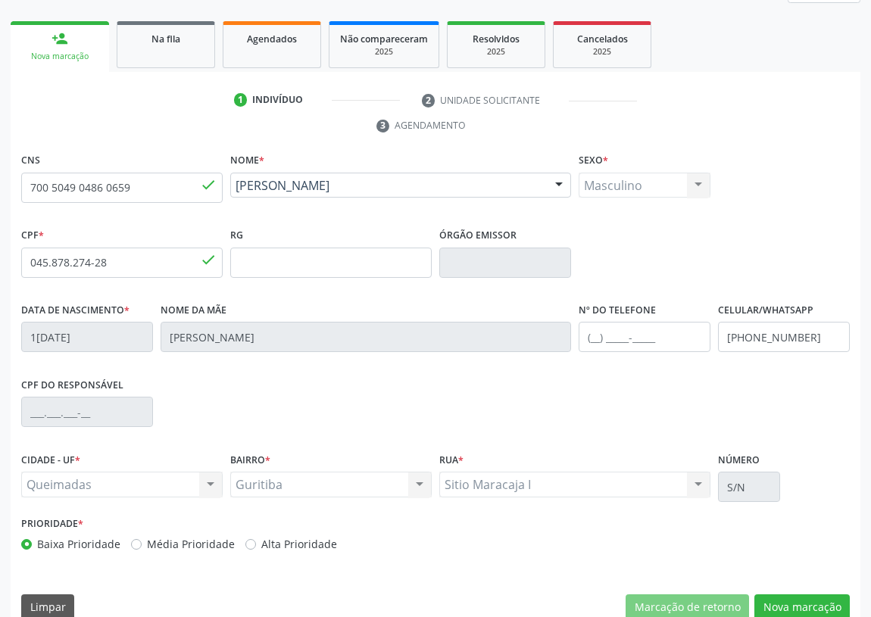
scroll to position [206, 0]
drag, startPoint x: 795, startPoint y: 603, endPoint x: 342, endPoint y: 455, distance: 476.8
click at [789, 602] on button "Nova marcação" at bounding box center [802, 607] width 95 height 26
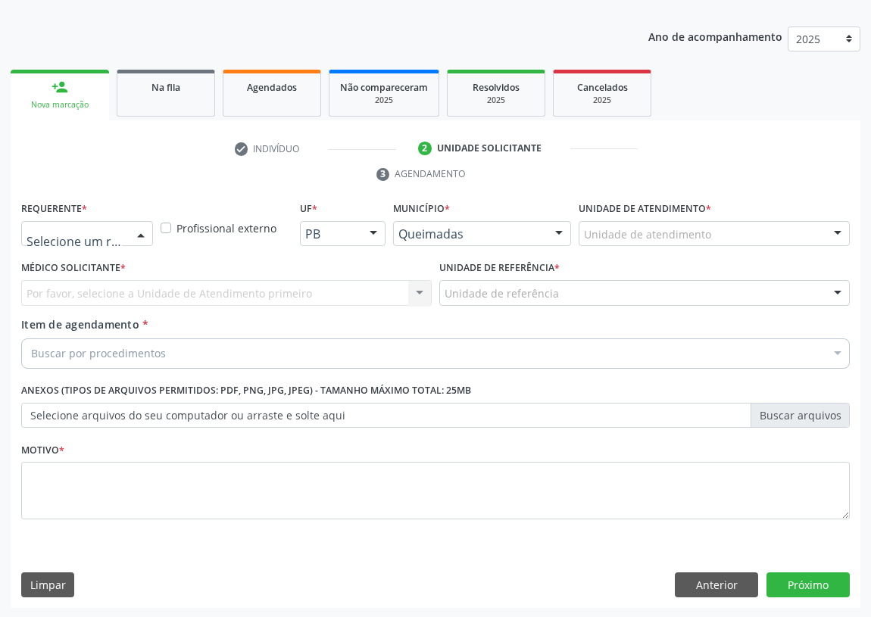
drag, startPoint x: 146, startPoint y: 232, endPoint x: 107, endPoint y: 283, distance: 64.9
click at [137, 237] on div at bounding box center [141, 235] width 23 height 26
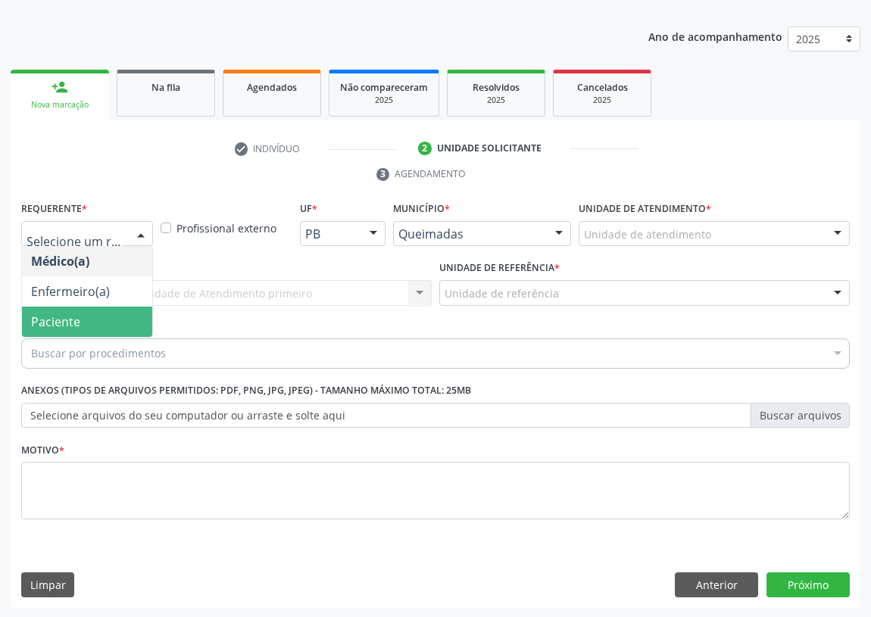
drag, startPoint x: 121, startPoint y: 322, endPoint x: 281, endPoint y: 306, distance: 160.6
click at [133, 318] on span "Paciente" at bounding box center [87, 322] width 130 height 30
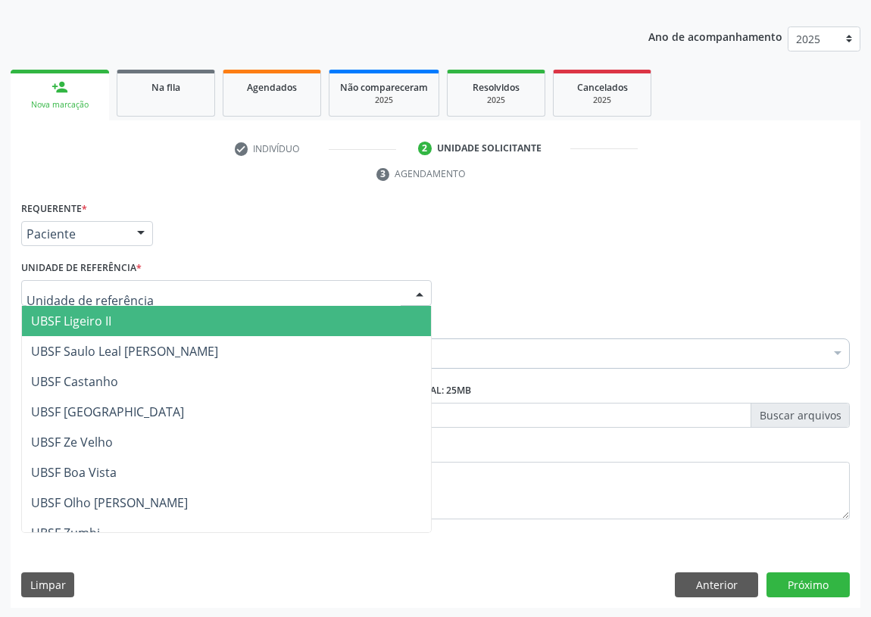
click at [389, 292] on div at bounding box center [226, 293] width 411 height 26
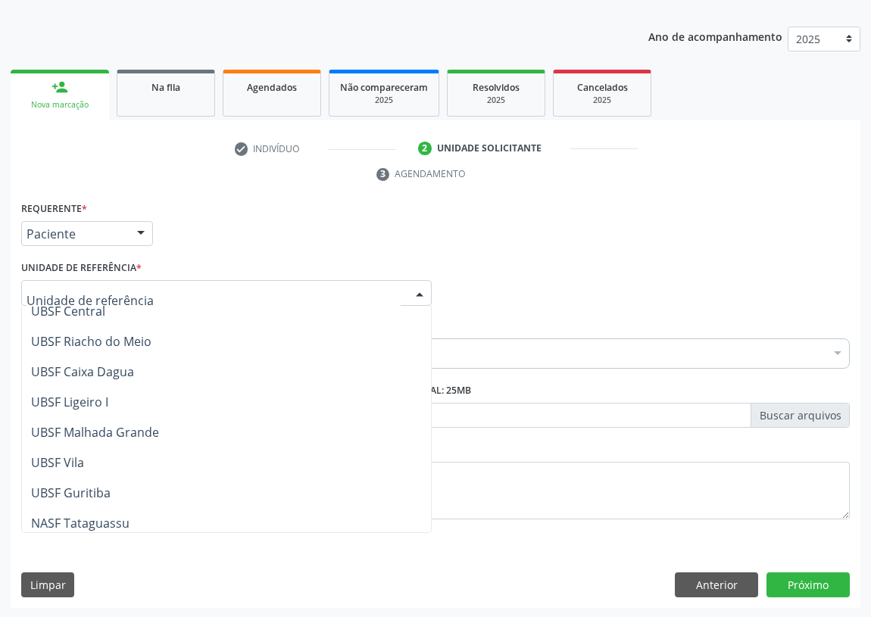
scroll to position [344, 0]
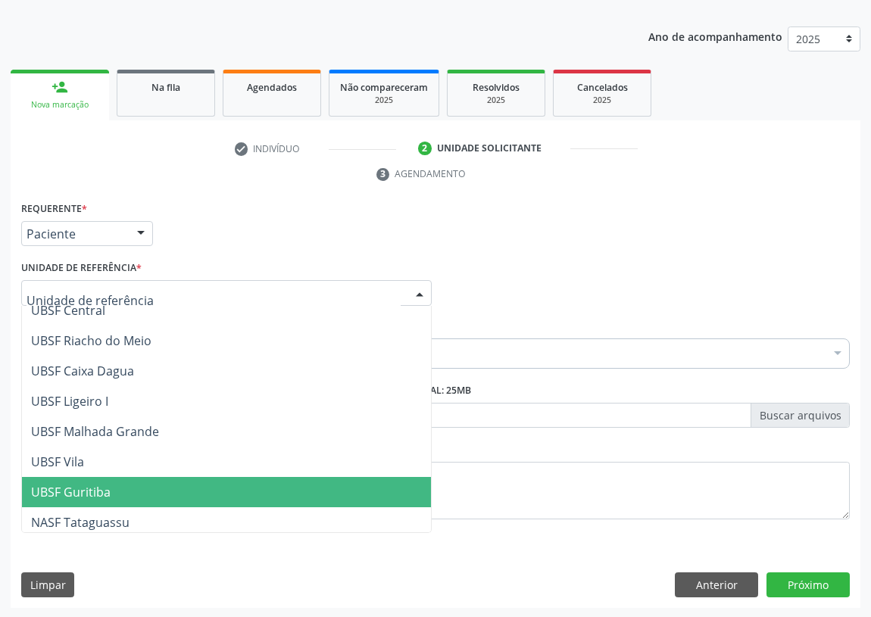
drag, startPoint x: 88, startPoint y: 486, endPoint x: 73, endPoint y: 485, distance: 14.4
click at [87, 486] on span "UBSF Guritiba" at bounding box center [71, 492] width 80 height 17
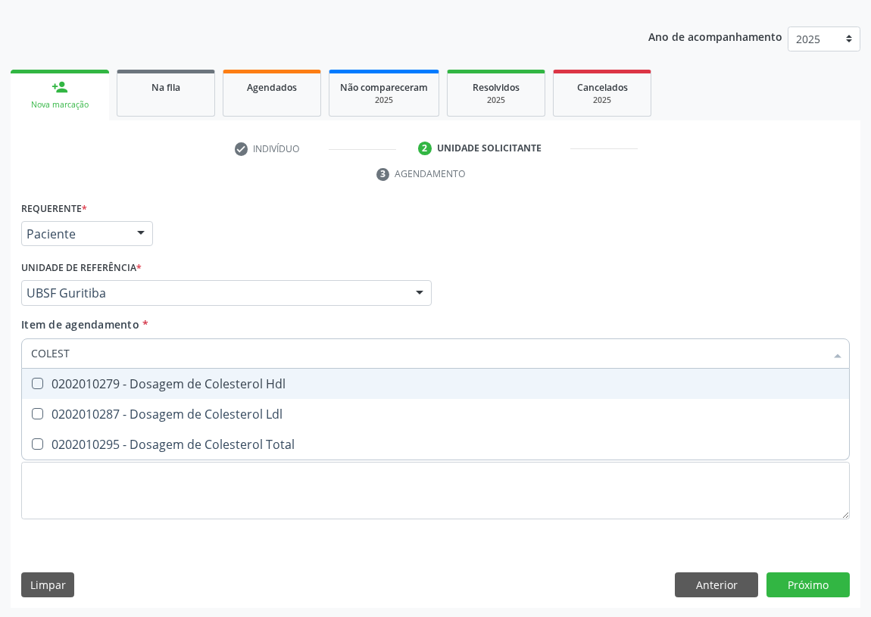
type input "COLESTE"
drag, startPoint x: 45, startPoint y: 380, endPoint x: 26, endPoint y: 403, distance: 30.2
click at [38, 384] on div "0202010279 - Dosagem de Colesterol Hdl" at bounding box center [435, 384] width 809 height 12
checkbox Hdl "true"
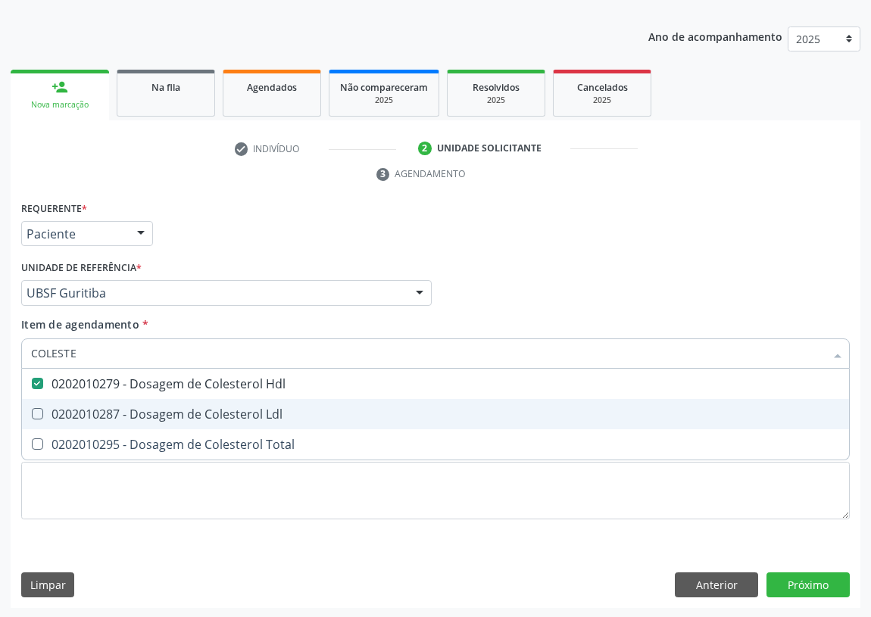
drag, startPoint x: 27, startPoint y: 408, endPoint x: 55, endPoint y: 392, distance: 32.2
click at [30, 408] on div at bounding box center [27, 414] width 11 height 12
checkbox Ldl "true"
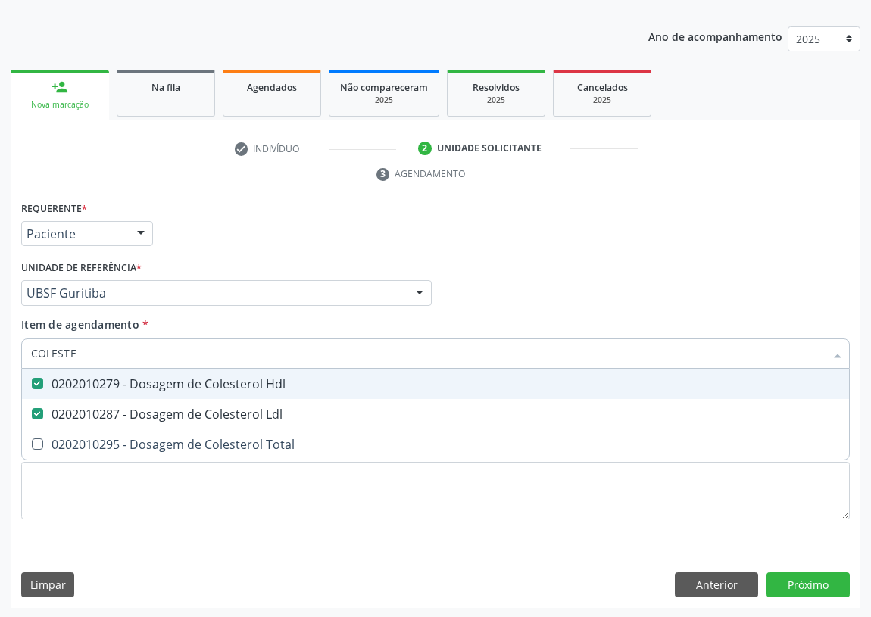
drag, startPoint x: 77, startPoint y: 357, endPoint x: 0, endPoint y: 345, distance: 77.5
click at [0, 345] on div "Acompanhamento Acompanhe a situação das marcações correntes e finalizadas Relat…" at bounding box center [435, 273] width 871 height 692
type input "PO"
checkbox Hdl "false"
checkbox Ldl "false"
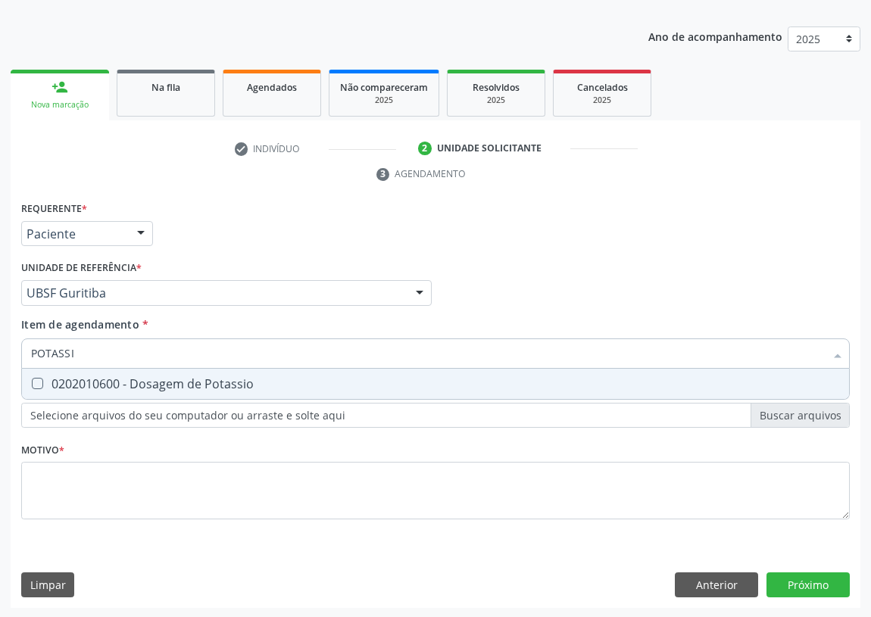
type input "POTASSIO"
click at [38, 381] on Potassio at bounding box center [37, 383] width 11 height 11
click at [32, 381] on Potassio "checkbox" at bounding box center [27, 384] width 10 height 10
checkbox Potassio "true"
drag, startPoint x: 84, startPoint y: 354, endPoint x: 0, endPoint y: 311, distance: 94.2
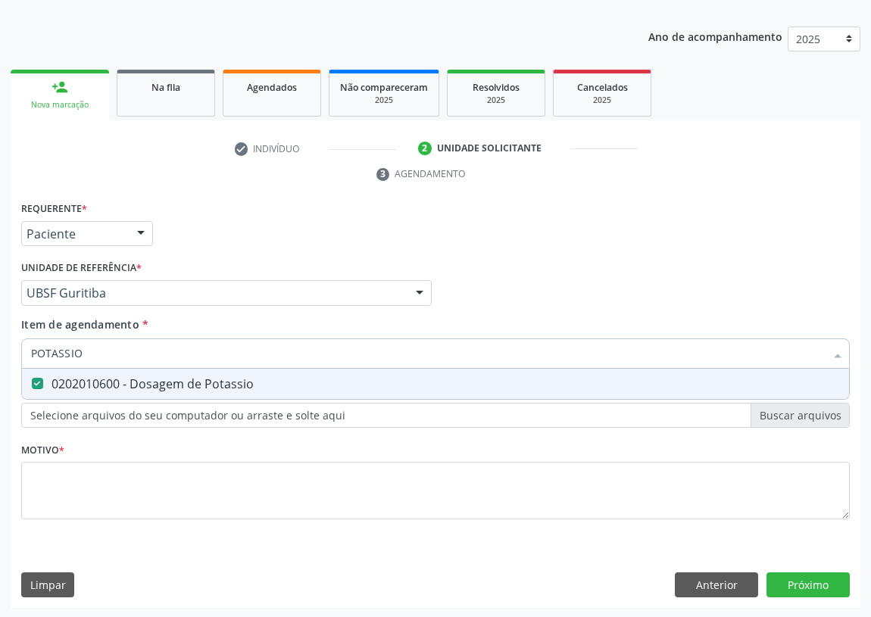
click at [0, 331] on div "Acompanhamento Acompanhe a situação das marcações correntes e finalizadas Relat…" at bounding box center [435, 273] width 871 height 692
type input "TR"
checkbox Potassio "false"
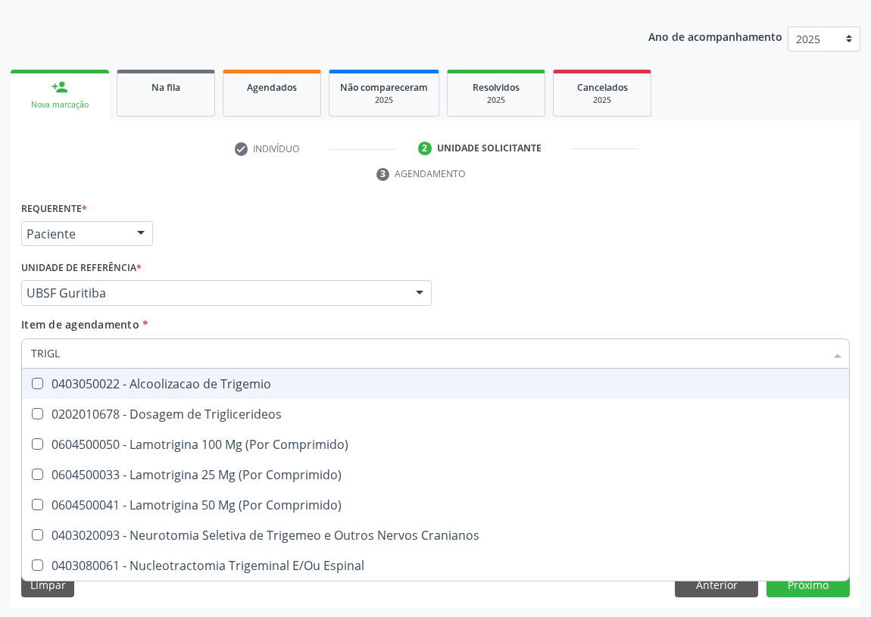
type input "TRIGLI"
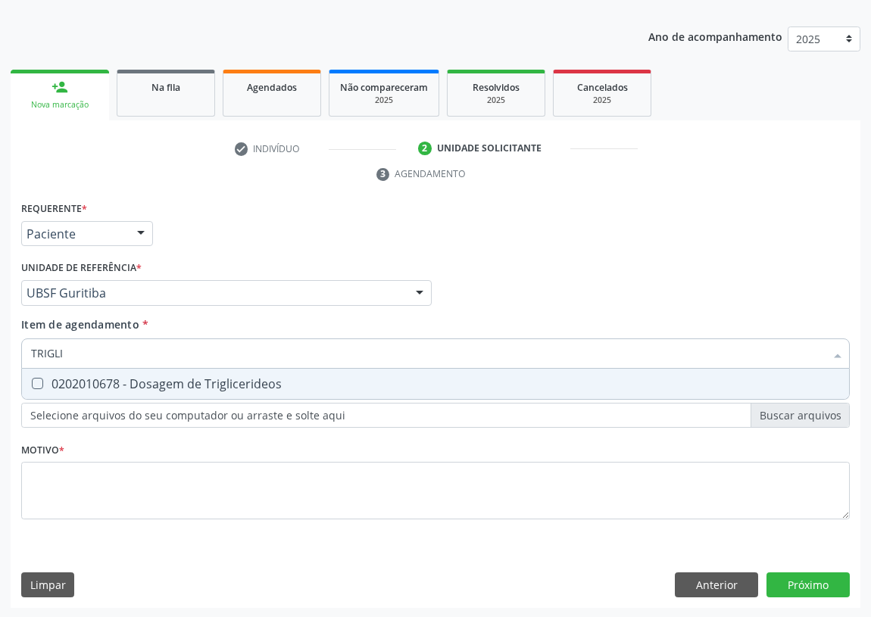
drag, startPoint x: 43, startPoint y: 389, endPoint x: 38, endPoint y: 378, distance: 12.5
click at [42, 386] on span "0202010678 - Dosagem de Triglicerideos" at bounding box center [435, 384] width 827 height 30
checkbox Triglicerideos "true"
drag, startPoint x: 26, startPoint y: 349, endPoint x: 0, endPoint y: 336, distance: 28.8
click at [0, 340] on div "Acompanhamento Acompanhe a situação das marcações correntes e finalizadas Relat…" at bounding box center [435, 273] width 871 height 692
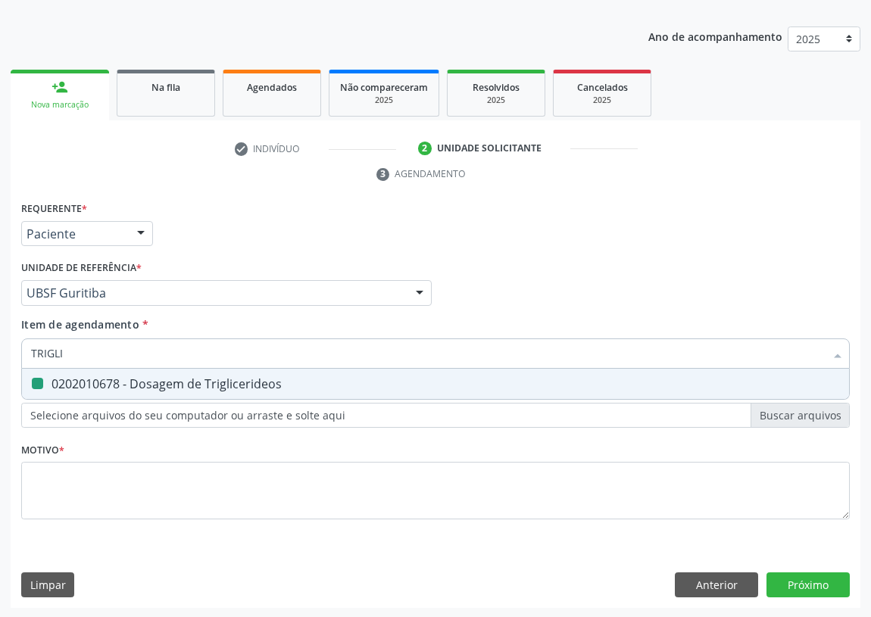
type input "0"
checkbox Triglicerideos "false"
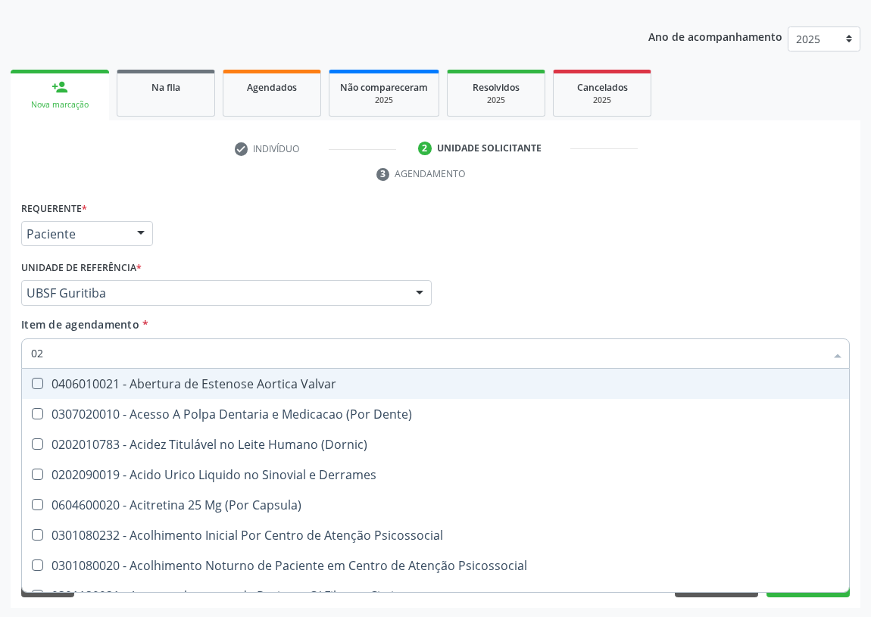
type input "020"
checkbox \(Pos-Pasteurização\) "true"
checkbox Debridamento "true"
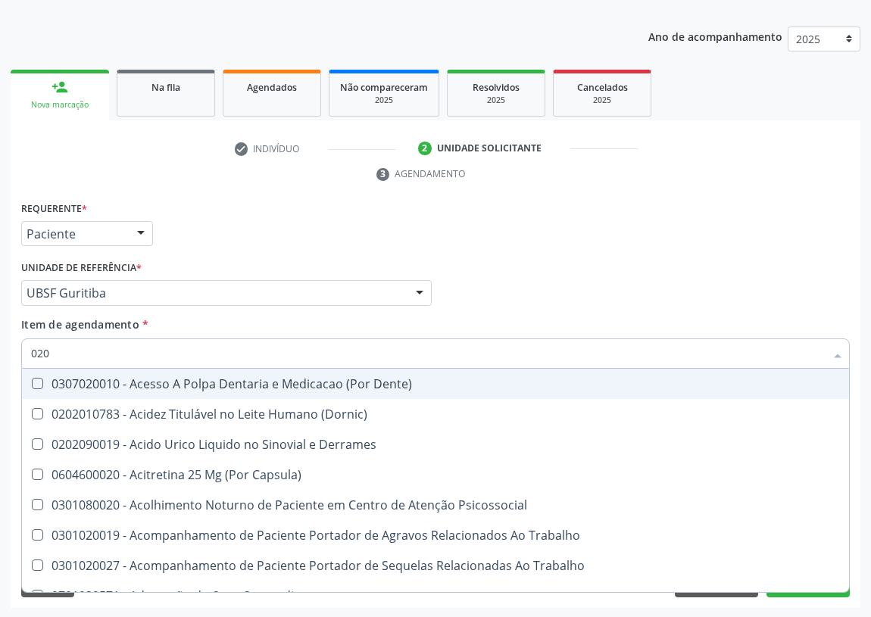
type input "0202"
checkbox Ocular "true"
checkbox Aberto\) "true"
checkbox Gastro-Esofagico "true"
checkbox Projecoes\) "true"
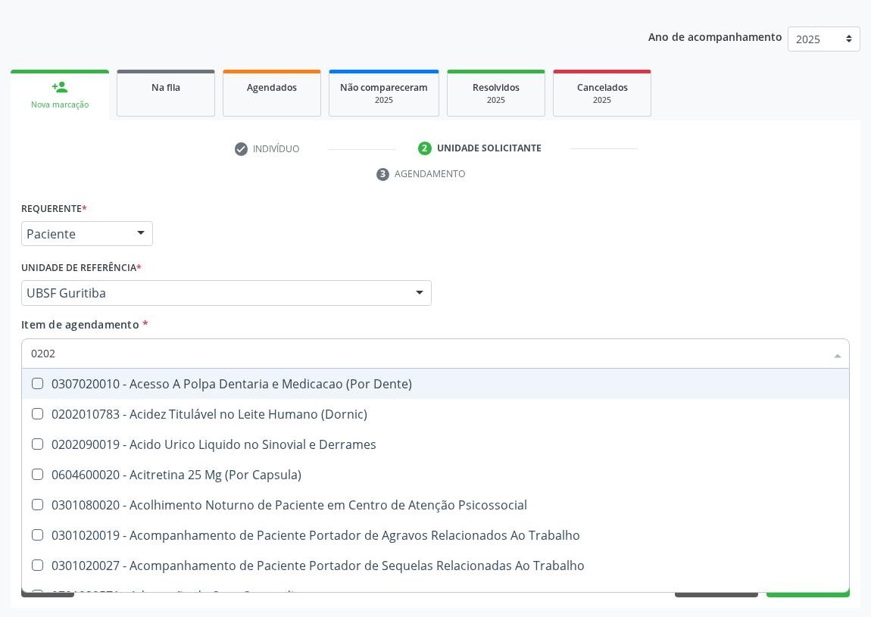
checkbox Hdl "false"
checkbox Ldl "false"
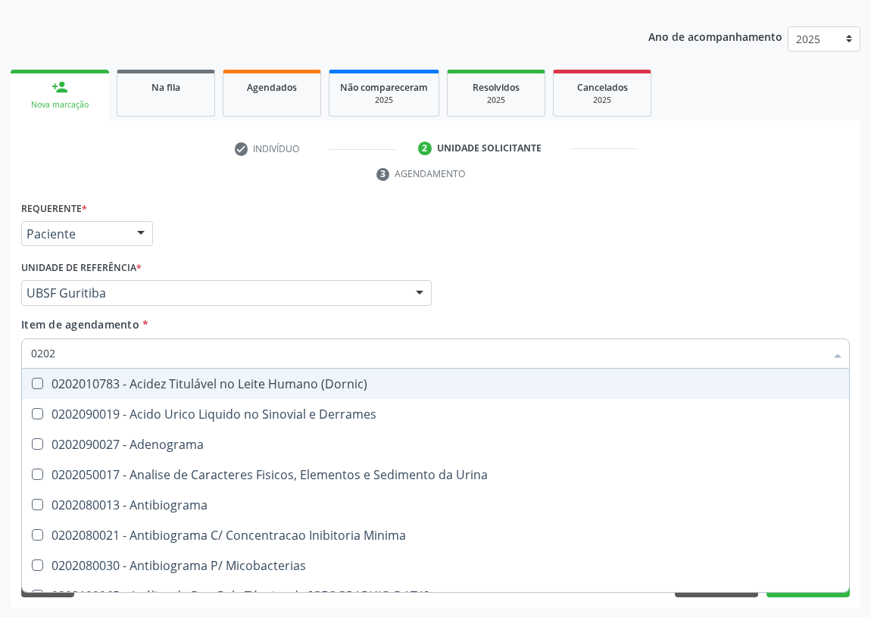
type input "02020"
checkbox Barbituratos "true"
checkbox Benzodiazepinicos "true"
checkbox Hdl "false"
checkbox Ldl "false"
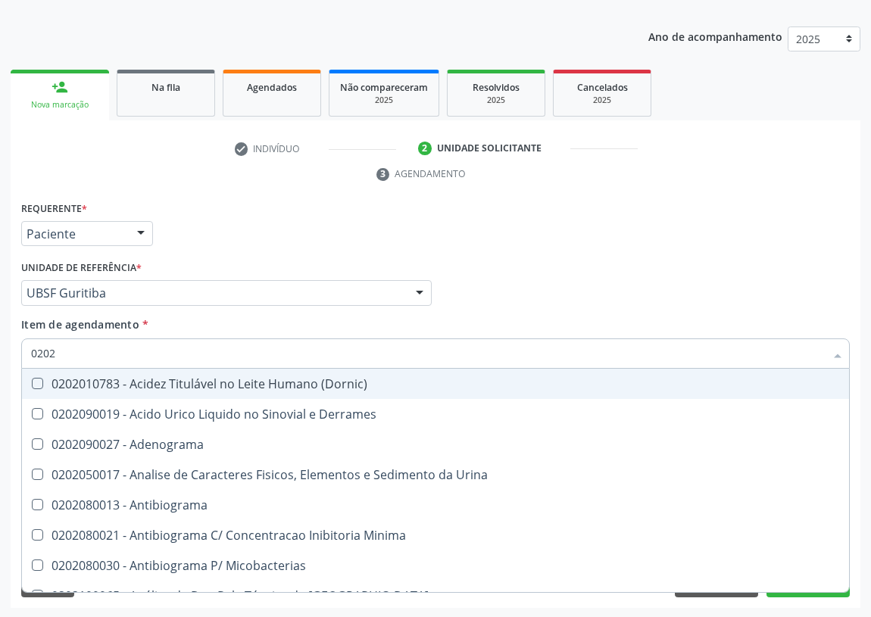
checkbox \(Igm\) "true"
checkbox Potassio "false"
checkbox Horas\) "true"
checkbox Triglicerideos "false"
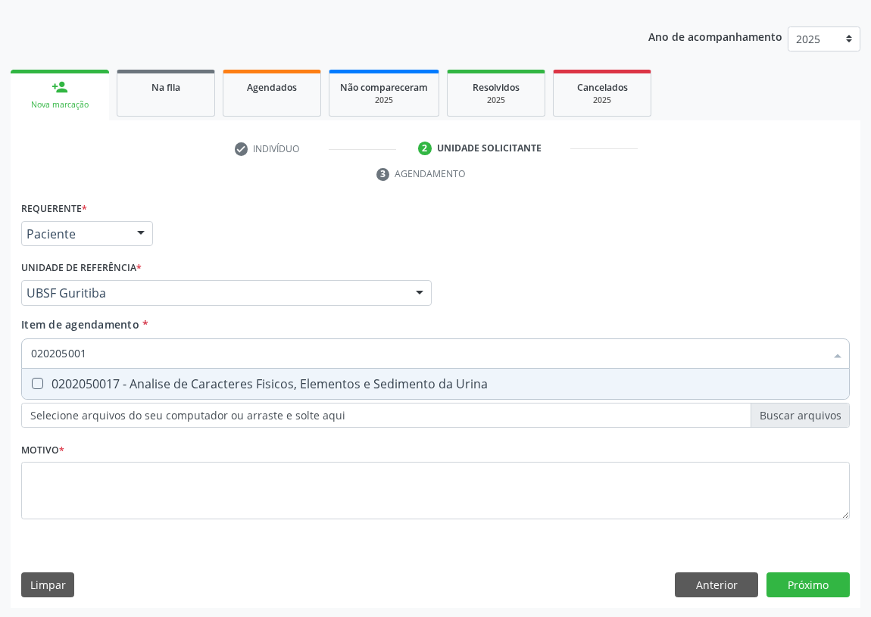
type input "0202050017"
drag, startPoint x: 38, startPoint y: 385, endPoint x: 83, endPoint y: 345, distance: 60.1
click at [42, 378] on Urina at bounding box center [37, 383] width 11 height 11
click at [32, 379] on Urina "checkbox" at bounding box center [27, 384] width 10 height 10
checkbox Urina "true"
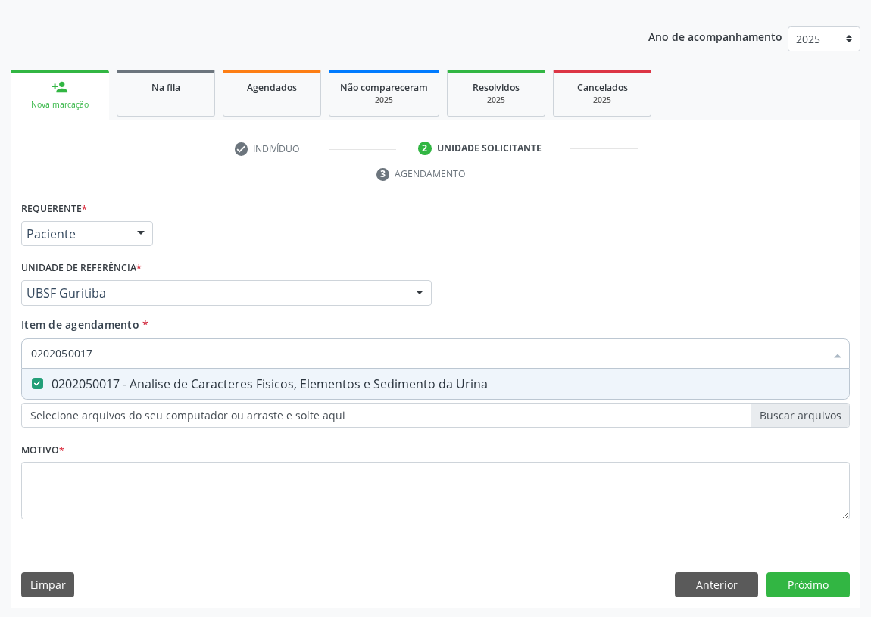
click at [0, 354] on div "Acompanhamento Acompanhe a situação das marcações correntes e finalizadas Relat…" at bounding box center [435, 273] width 871 height 692
type input "G"
checkbox Urina "false"
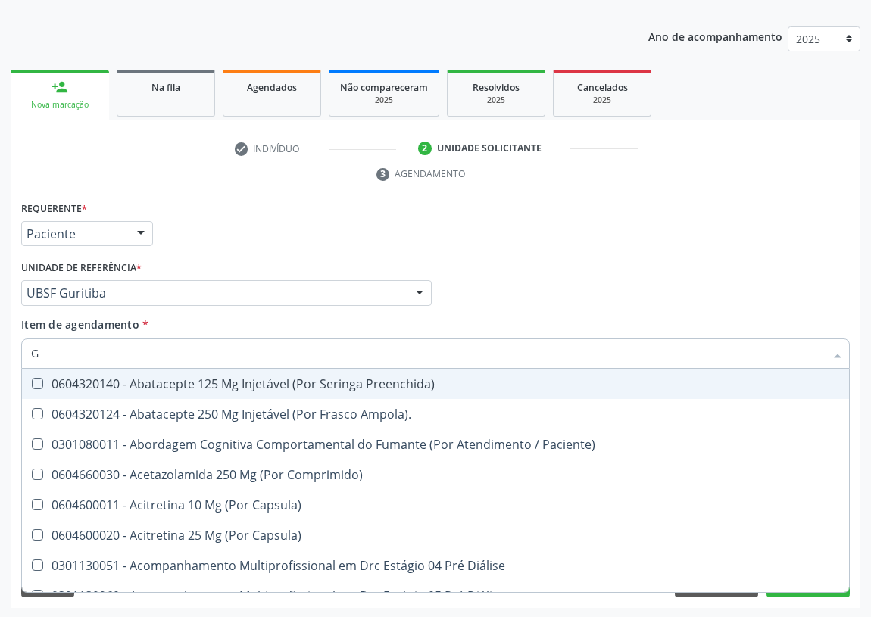
type input "GL"
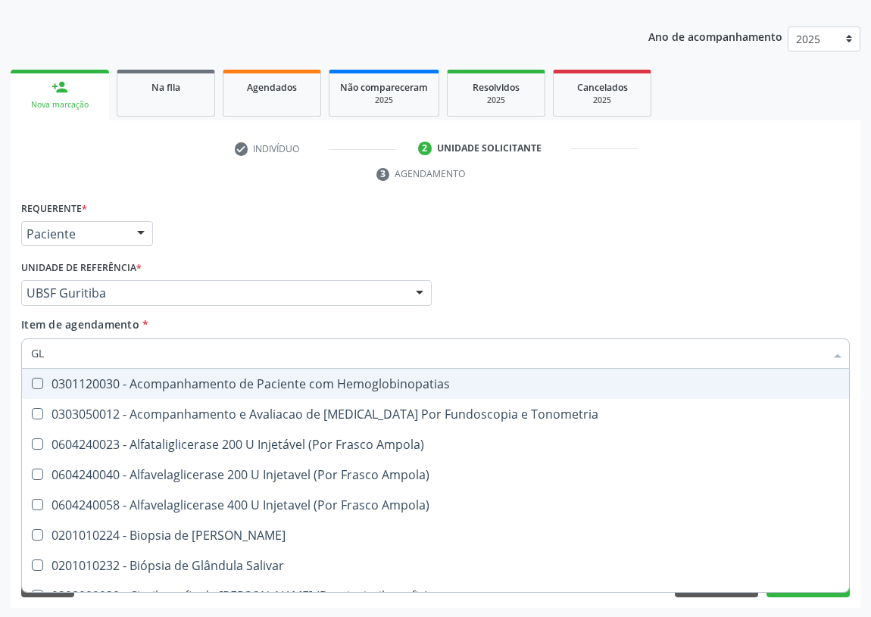
checkbox Triglicerideos "true"
type input "GLI"
checkbox Dosagens\) "true"
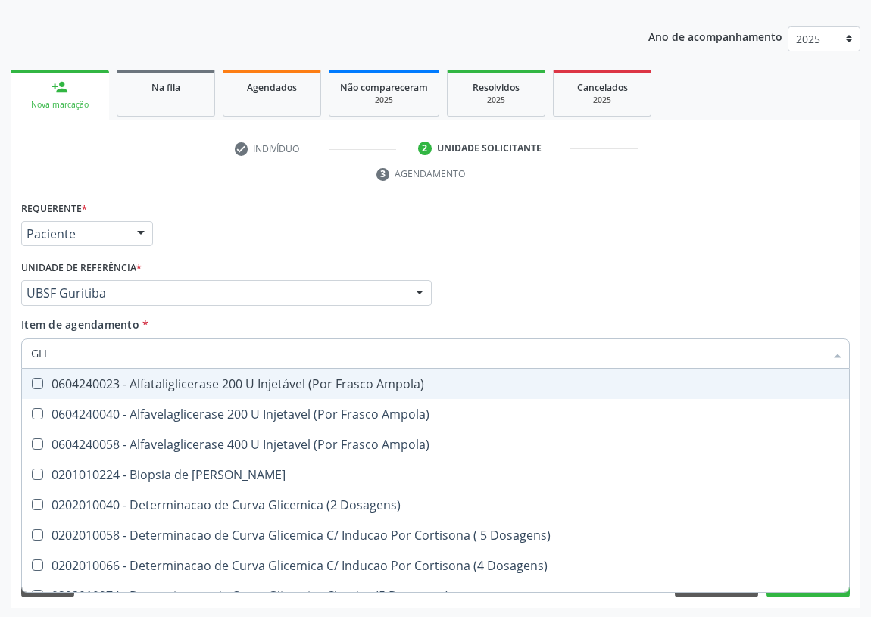
type input "GLIC"
checkbox Glicosilada "true"
checkbox Triglicerideos "false"
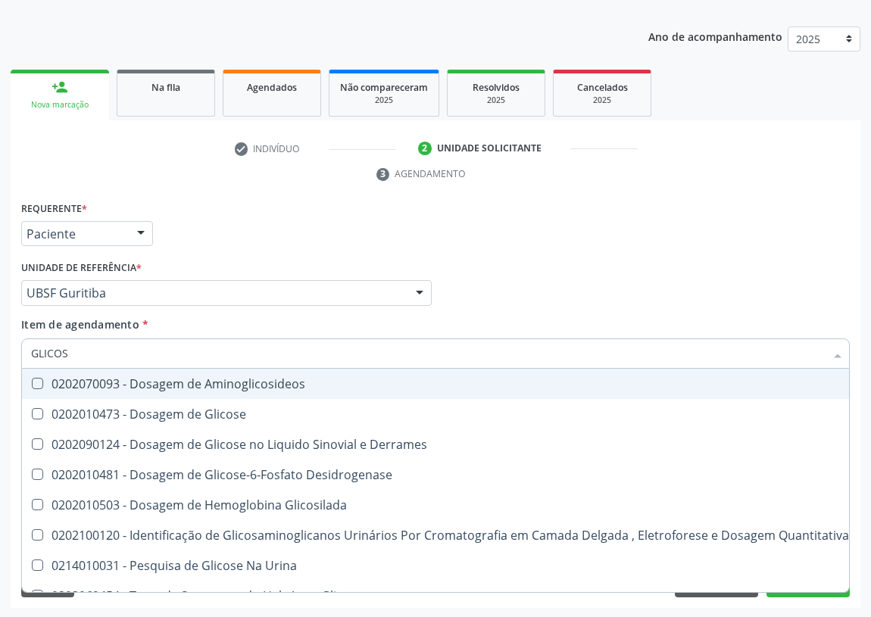
type input "GLICOSE"
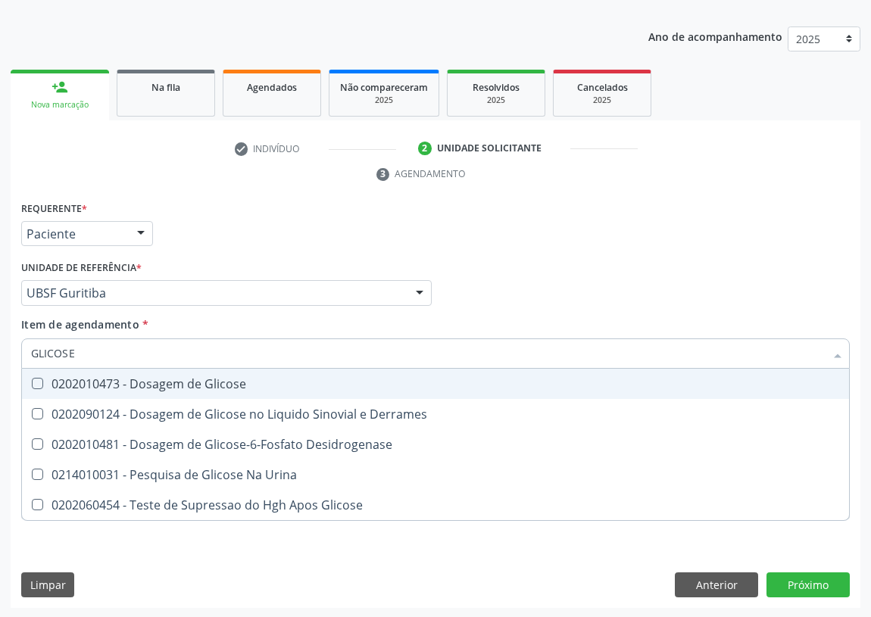
click at [39, 386] on div "0202010473 - Dosagem de Glicose" at bounding box center [435, 384] width 809 height 12
checkbox Glicose "true"
click at [0, 349] on div "Acompanhamento Acompanhe a situação das marcações correntes e finalizadas Relat…" at bounding box center [435, 273] width 871 height 692
type input "H"
checkbox Glicose "false"
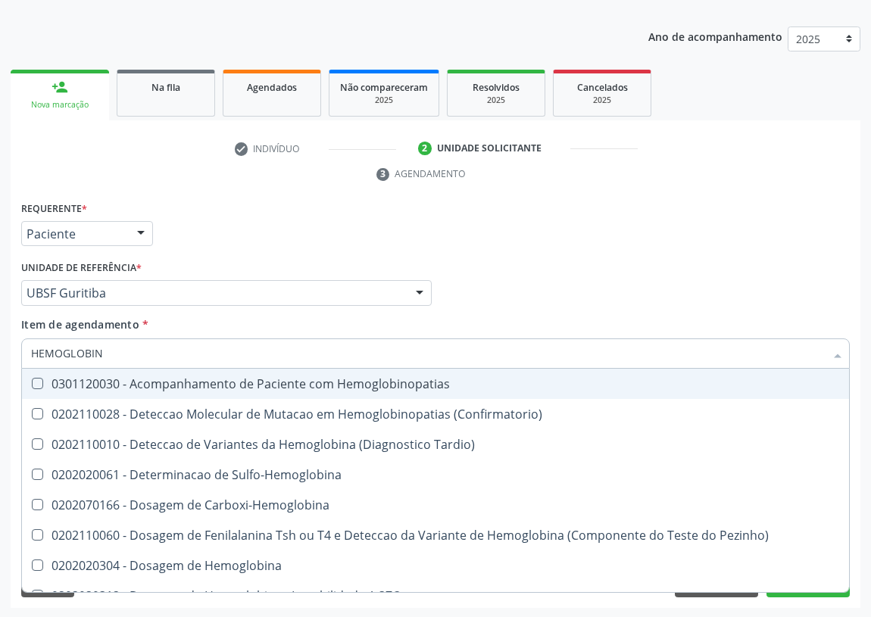
type input "HEMOGLOBINA"
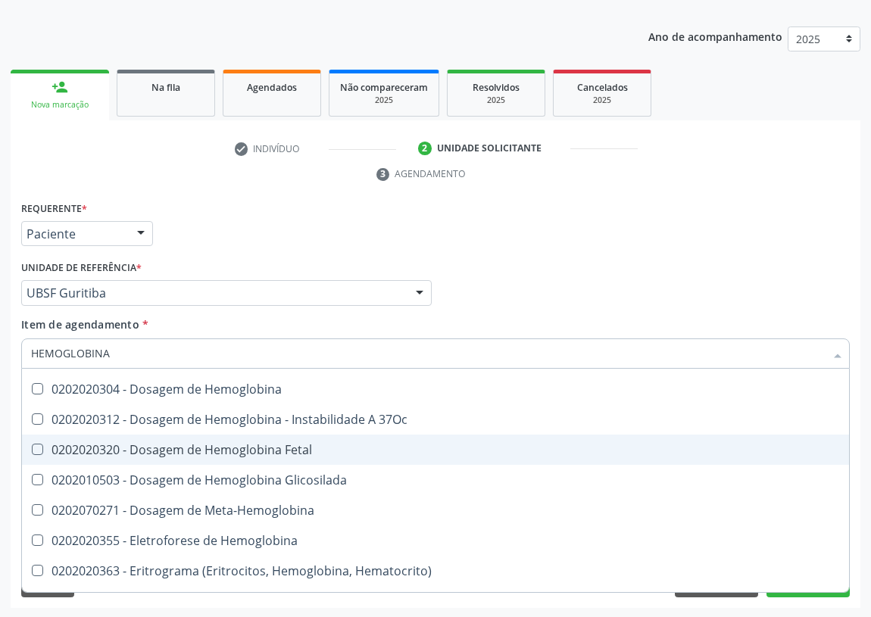
scroll to position [137, 0]
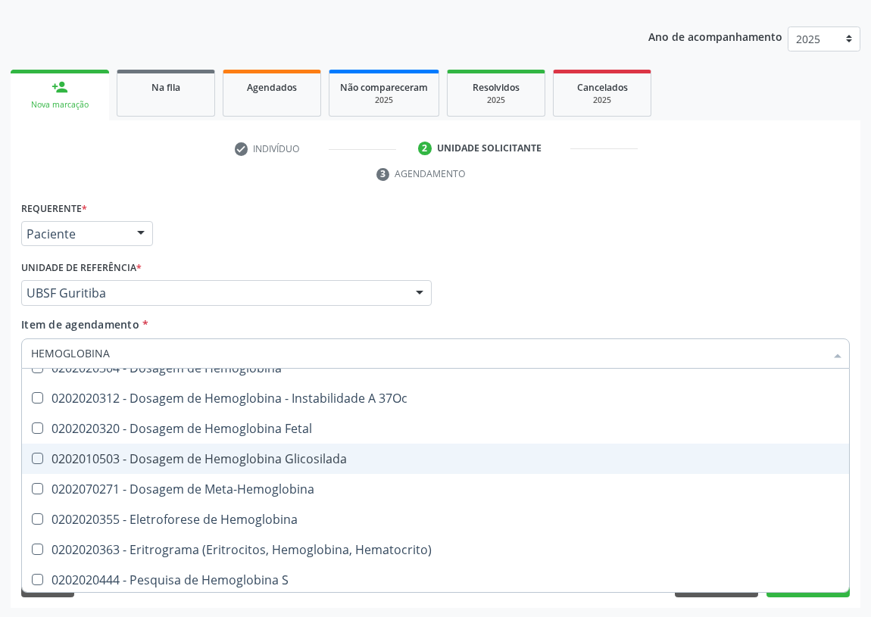
drag, startPoint x: 232, startPoint y: 462, endPoint x: 197, endPoint y: 446, distance: 38.3
click at [233, 462] on div "0202010503 - Dosagem de Hemoglobina Glicosilada" at bounding box center [435, 459] width 809 height 12
checkbox Glicosilada "true"
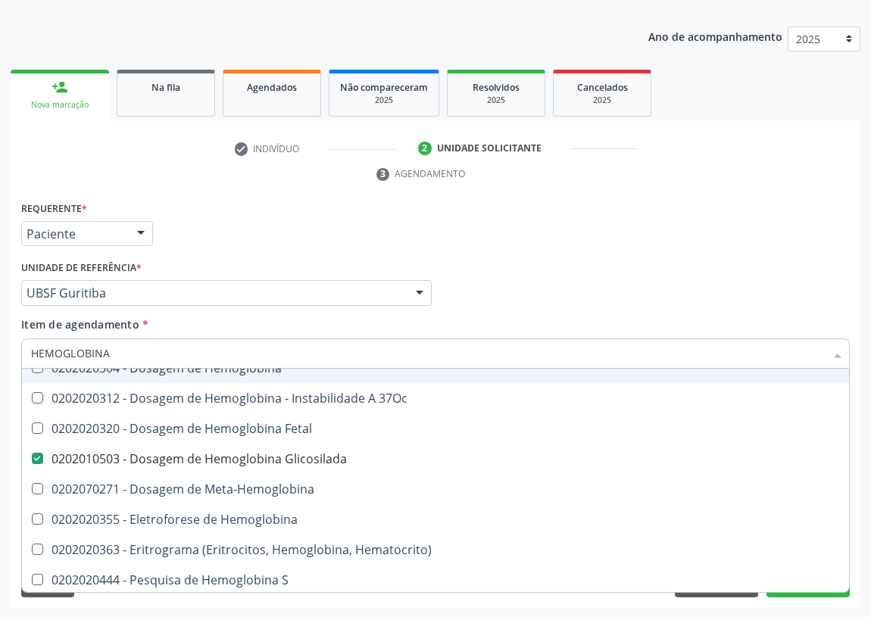
drag, startPoint x: 78, startPoint y: 352, endPoint x: 0, endPoint y: 340, distance: 78.9
click at [0, 348] on div "Acompanhamento Acompanhe a situação das marcações correntes e finalizadas Relat…" at bounding box center [435, 273] width 871 height 692
type input "U"
checkbox Glicosilada "false"
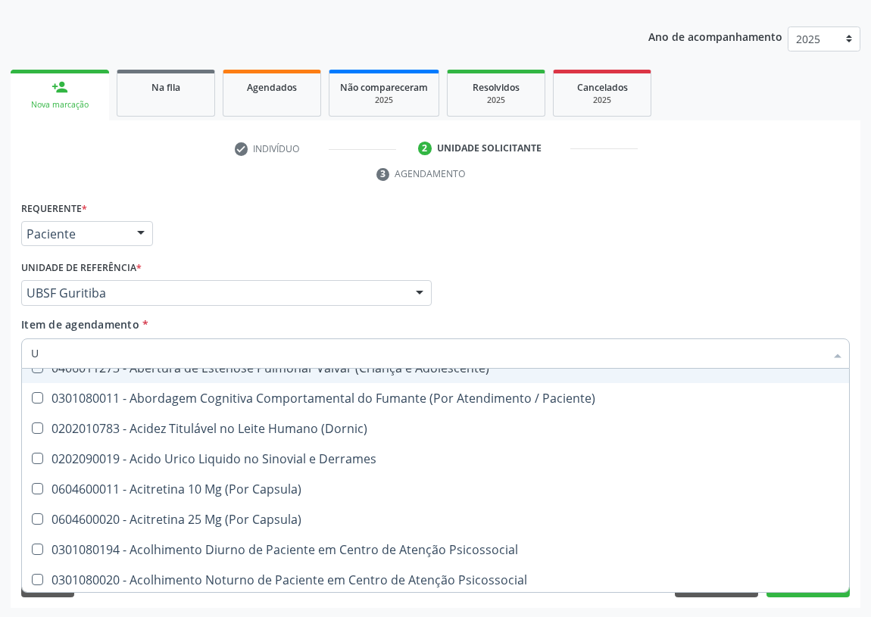
type input "UR"
checkbox Reabilitacao "true"
checkbox Urina "false"
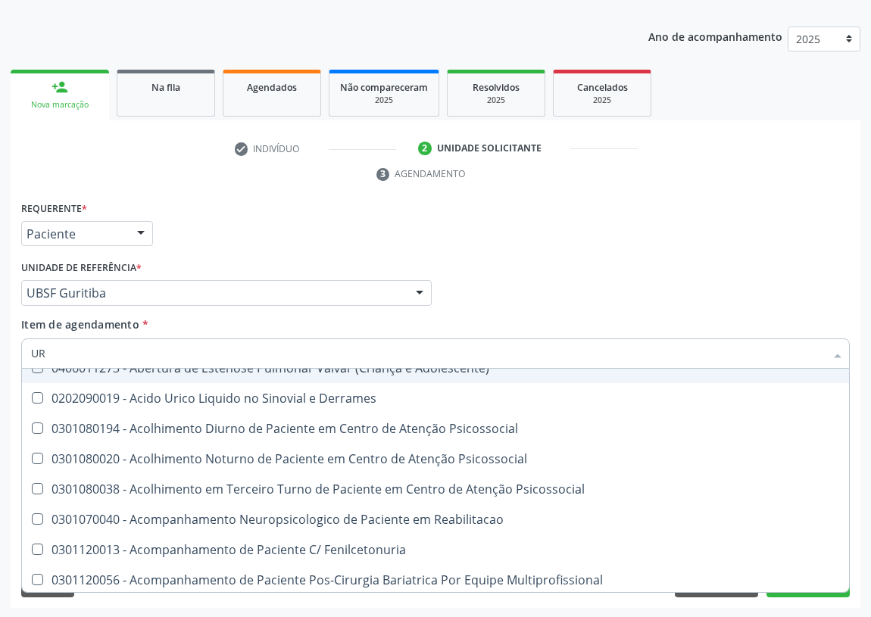
type input "URE"
checkbox Urina "false"
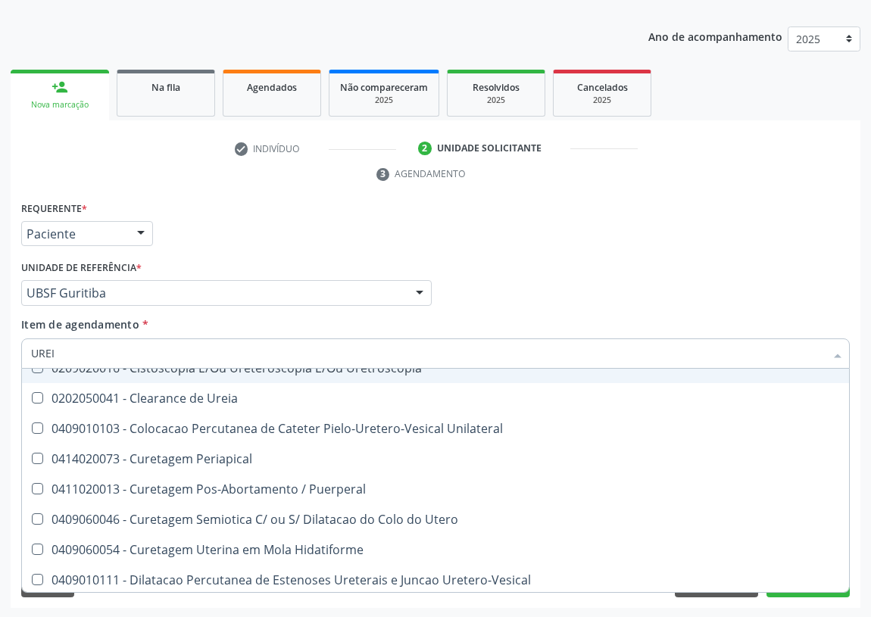
scroll to position [0, 0]
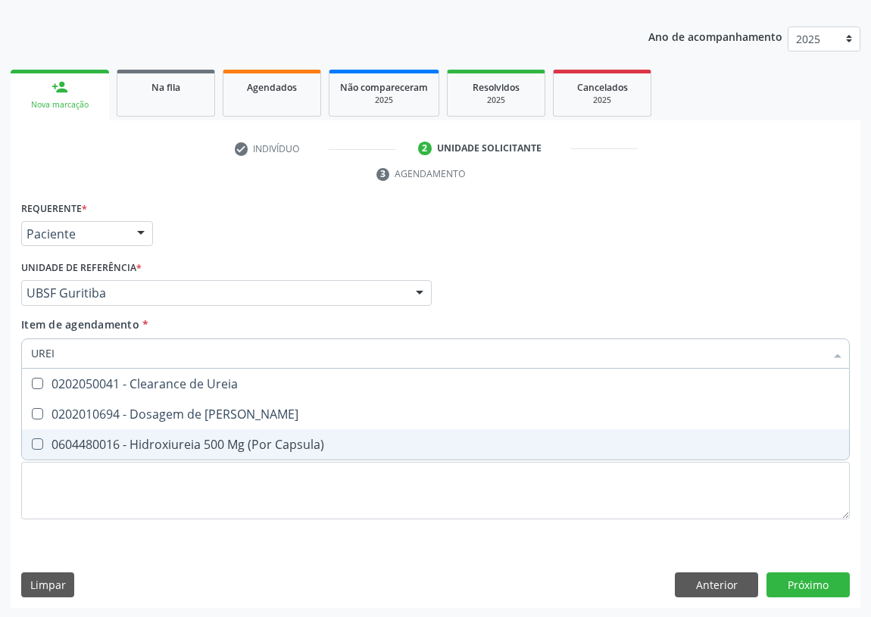
type input "UREIA"
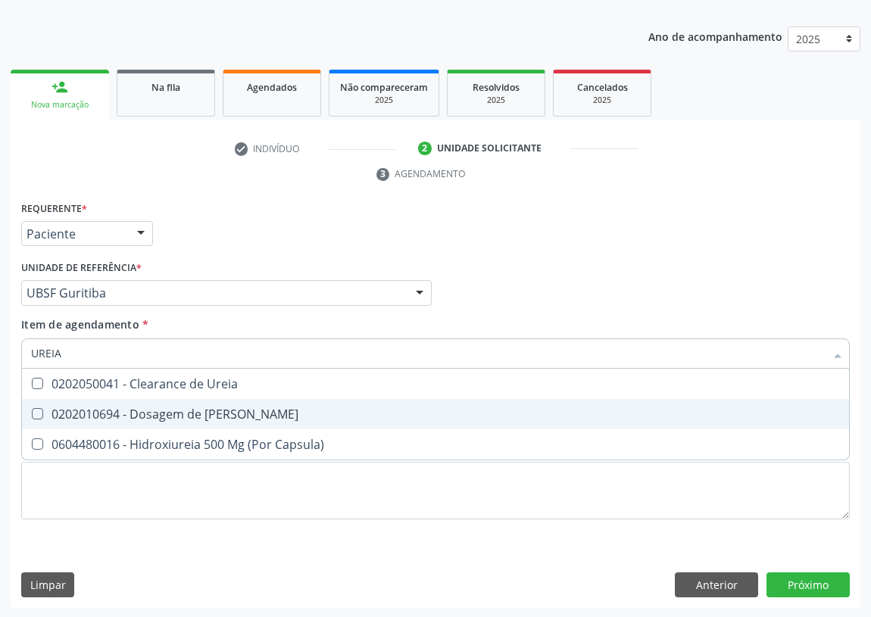
drag, startPoint x: 33, startPoint y: 412, endPoint x: 64, endPoint y: 358, distance: 62.4
click at [38, 402] on span "0202010694 - Dosagem de [PERSON_NAME]" at bounding box center [435, 414] width 827 height 30
checkbox Ureia "true"
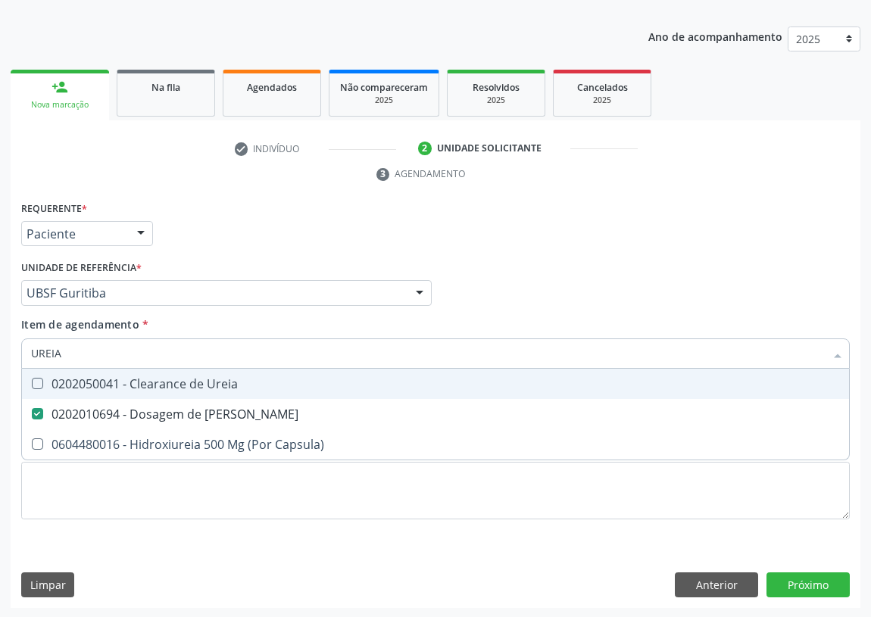
drag, startPoint x: 75, startPoint y: 350, endPoint x: 5, endPoint y: 345, distance: 70.6
click at [5, 346] on div "Acompanhamento Acompanhe a situação das marcações correntes e finalizadas Relat…" at bounding box center [435, 273] width 871 height 692
type input "SO"
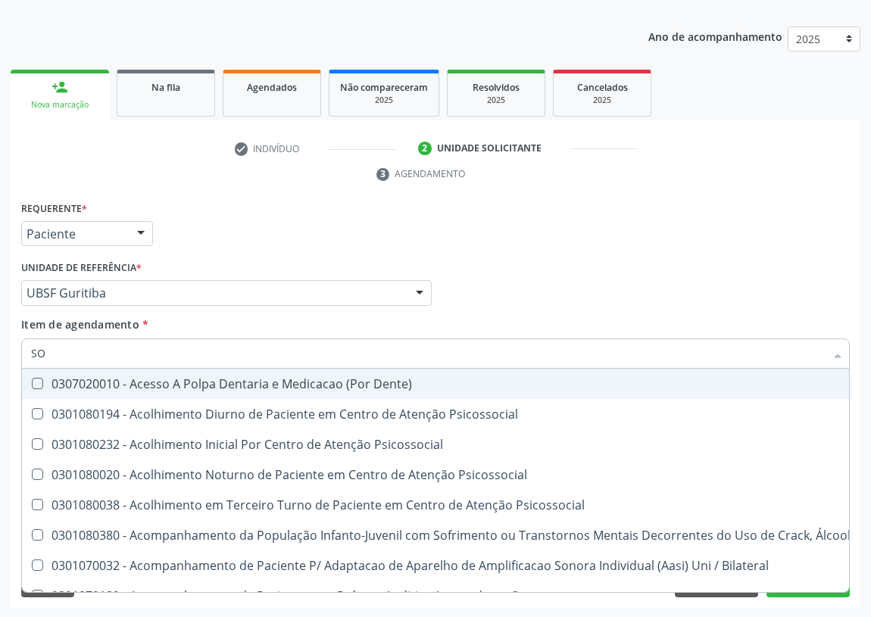
checkbox Psicossocial "false"
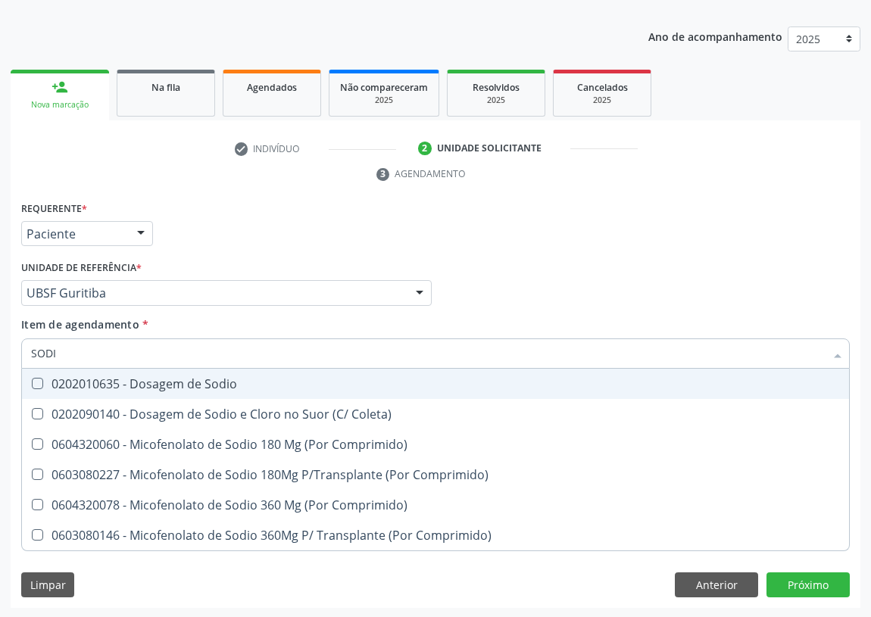
type input "SODIO"
drag, startPoint x: 36, startPoint y: 382, endPoint x: 55, endPoint y: 365, distance: 24.7
click at [38, 380] on Sodio at bounding box center [37, 383] width 11 height 11
click at [32, 380] on Sodio "checkbox" at bounding box center [27, 384] width 10 height 10
checkbox Sodio "true"
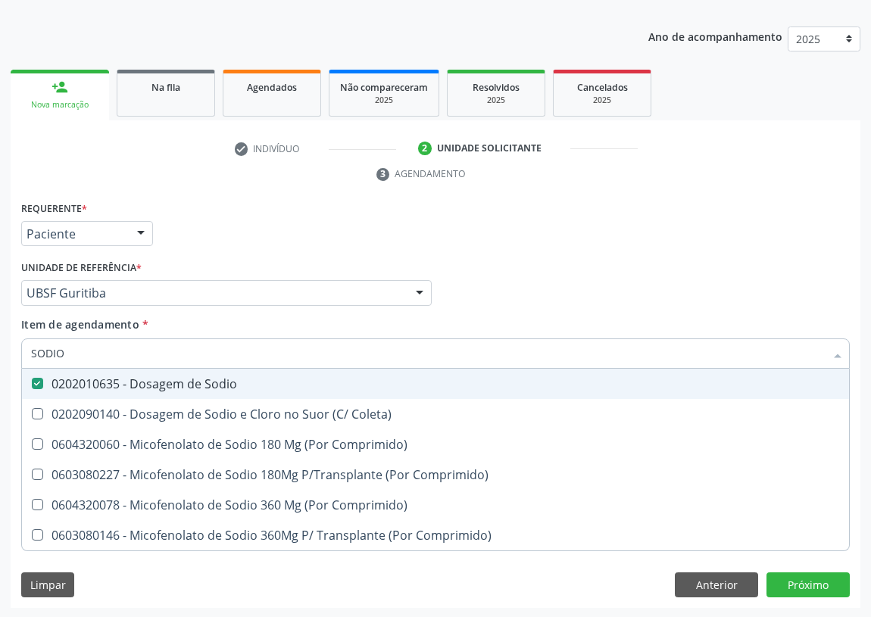
drag, startPoint x: 68, startPoint y: 353, endPoint x: 0, endPoint y: 329, distance: 72.4
click at [0, 330] on div "Acompanhamento Acompanhe a situação das marcações correntes e finalizadas Relat…" at bounding box center [435, 273] width 871 height 692
type input "T"
checkbox Sodio "false"
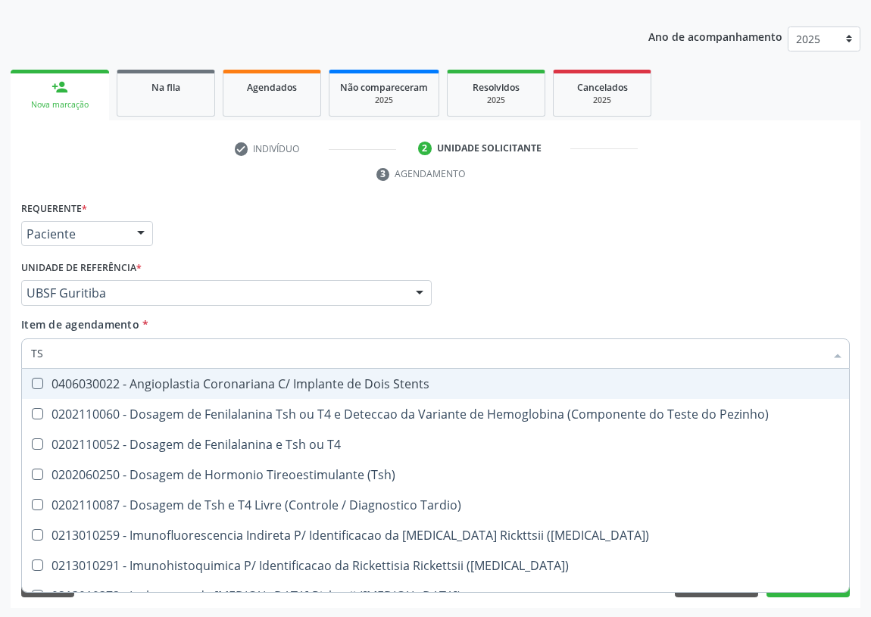
type input "TSH"
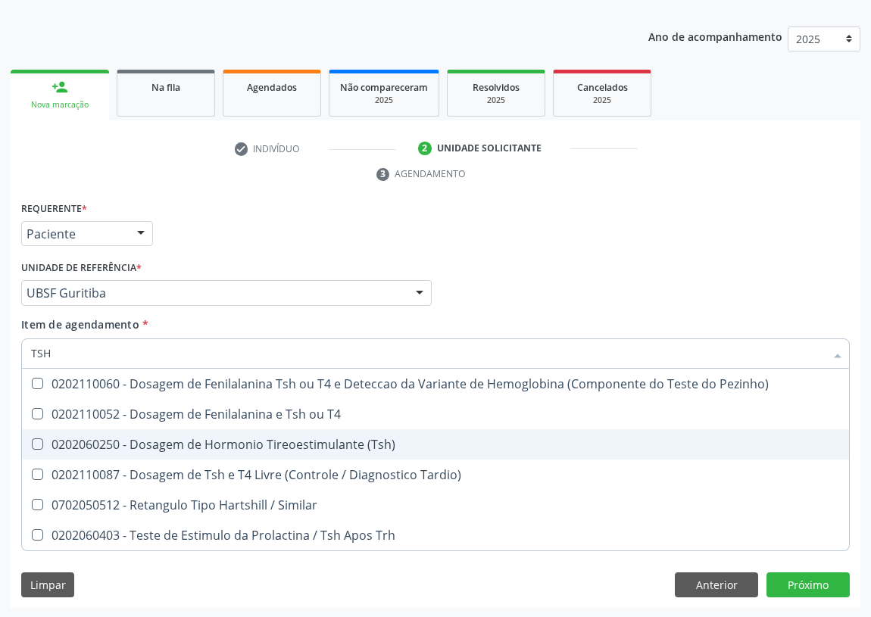
click at [42, 444] on div "0202060250 - Dosagem de Hormonio Tireoestimulante (Tsh)" at bounding box center [435, 445] width 809 height 12
checkbox \(Tsh\) "true"
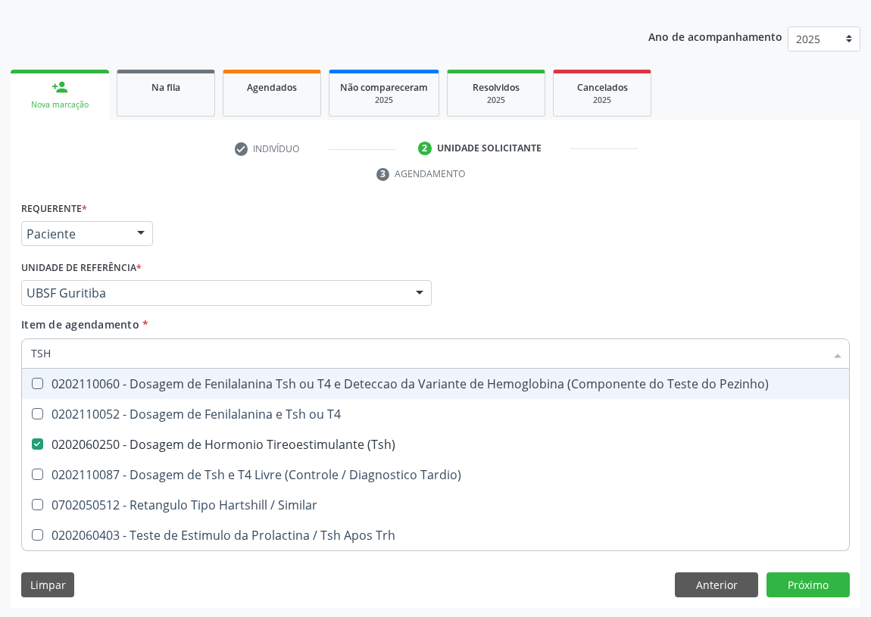
drag, startPoint x: 15, startPoint y: 355, endPoint x: 0, endPoint y: 335, distance: 25.5
click at [0, 346] on div "Acompanhamento Acompanhe a situação das marcações correntes e finalizadas Relat…" at bounding box center [435, 273] width 871 height 692
type input "T"
checkbox \(Tsh\) "false"
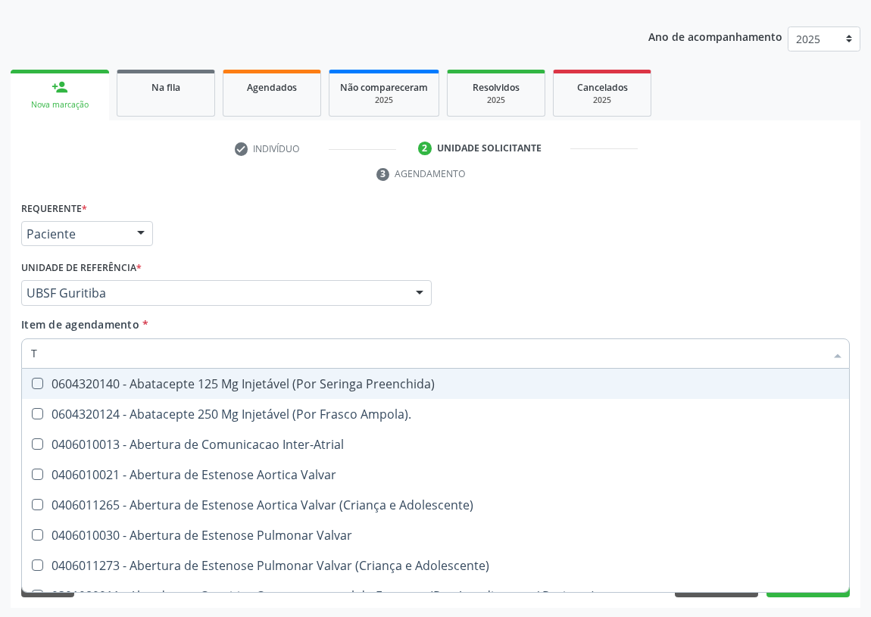
type input "T4"
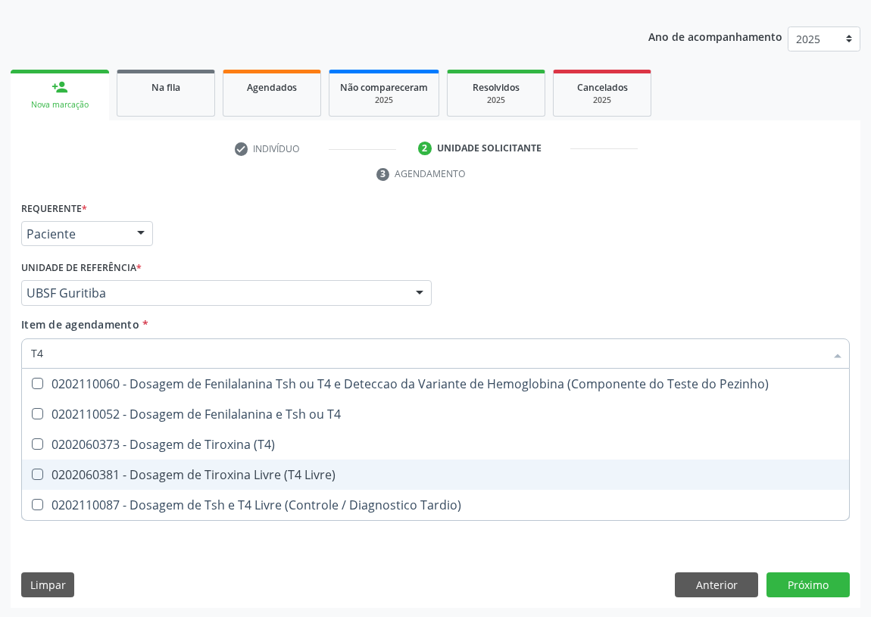
drag, startPoint x: 34, startPoint y: 470, endPoint x: 39, endPoint y: 386, distance: 85.0
click at [31, 449] on ul "Desfazer seleção 0202110060 - Dosagem de Fenilalanina Tsh ou T4 e Deteccao da V…" at bounding box center [435, 445] width 827 height 152
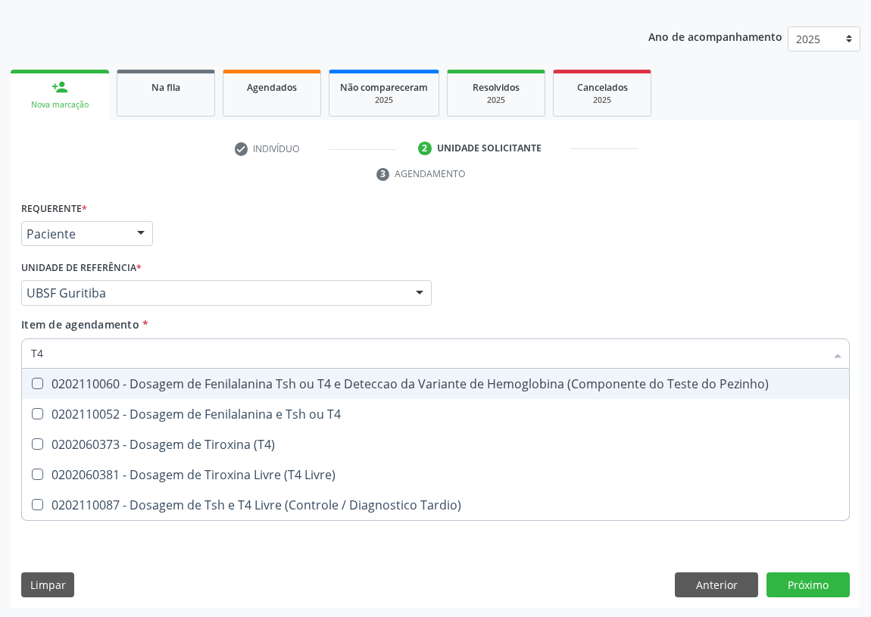
drag, startPoint x: 51, startPoint y: 346, endPoint x: 41, endPoint y: 360, distance: 16.8
click at [48, 347] on input "T4" at bounding box center [428, 354] width 794 height 30
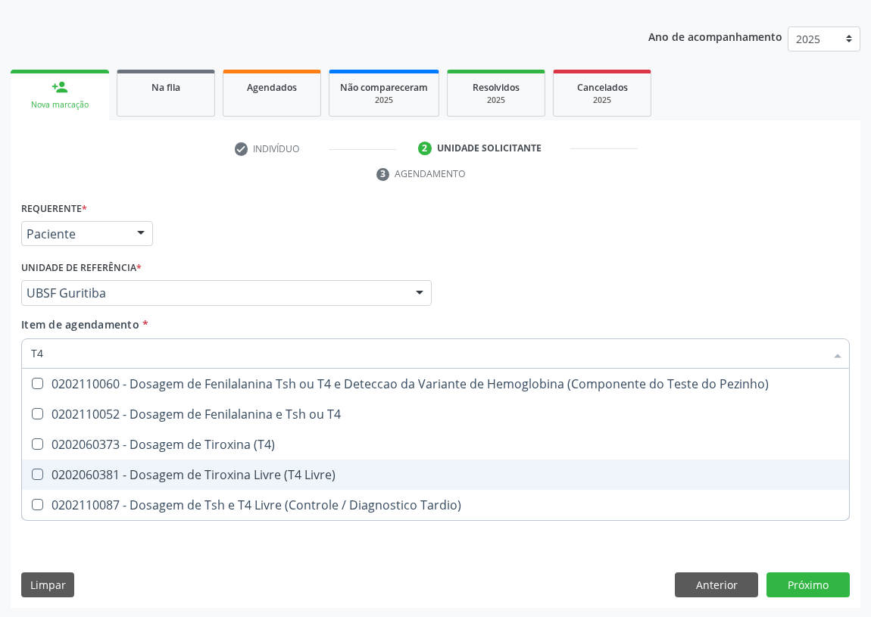
click at [34, 470] on Livre\) at bounding box center [37, 474] width 11 height 11
click at [32, 470] on Livre\) "checkbox" at bounding box center [27, 475] width 10 height 10
checkbox Livre\) "true"
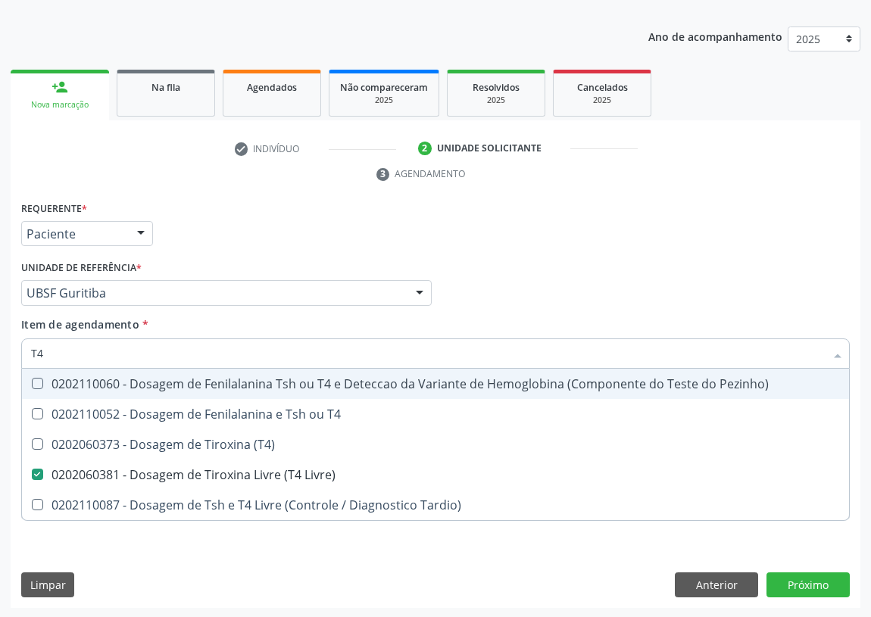
click at [0, 352] on div "Acompanhamento Acompanhe a situação das marcações correntes e finalizadas Relat…" at bounding box center [435, 273] width 871 height 692
type input "V"
checkbox Livre\) "false"
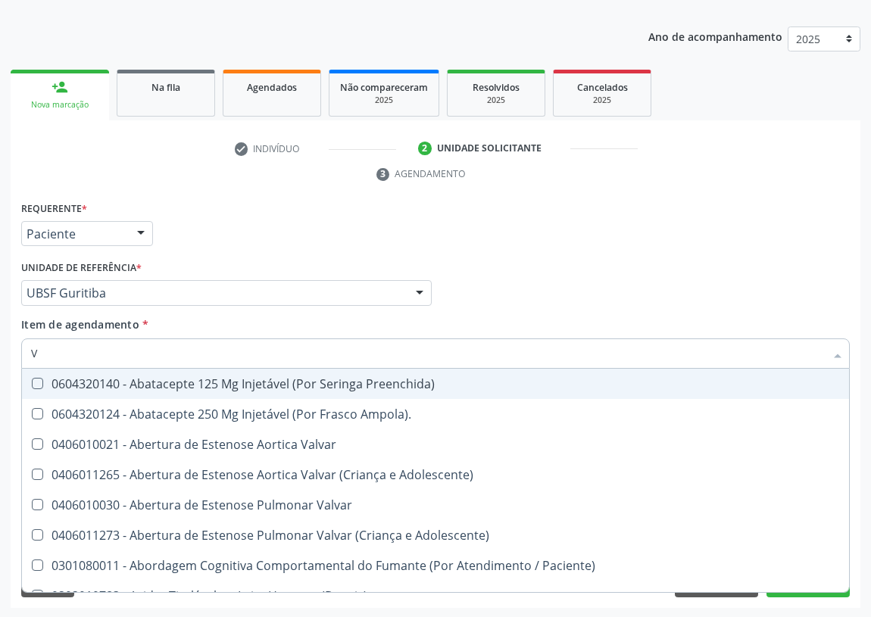
type input "VI"
checkbox Livre\) "false"
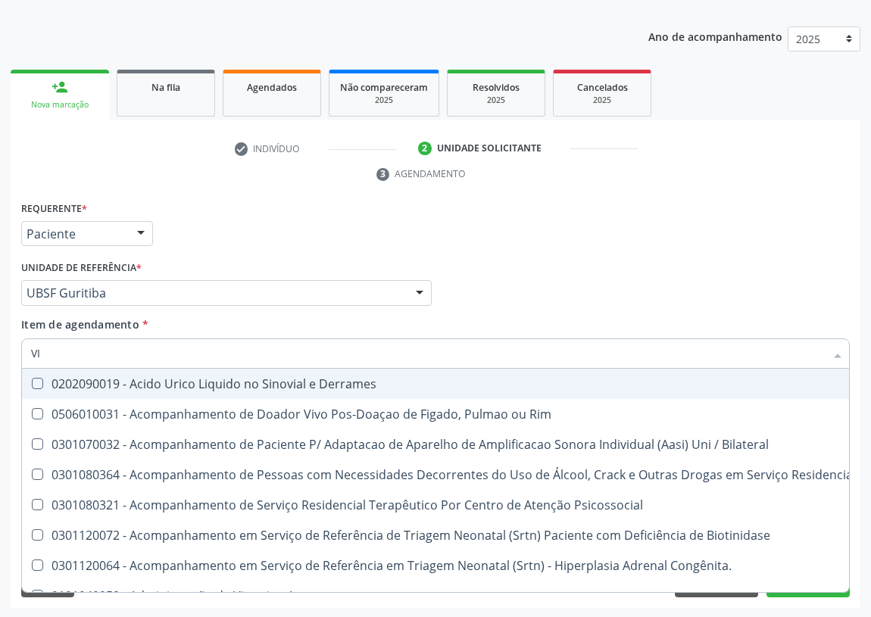
type input "VIT"
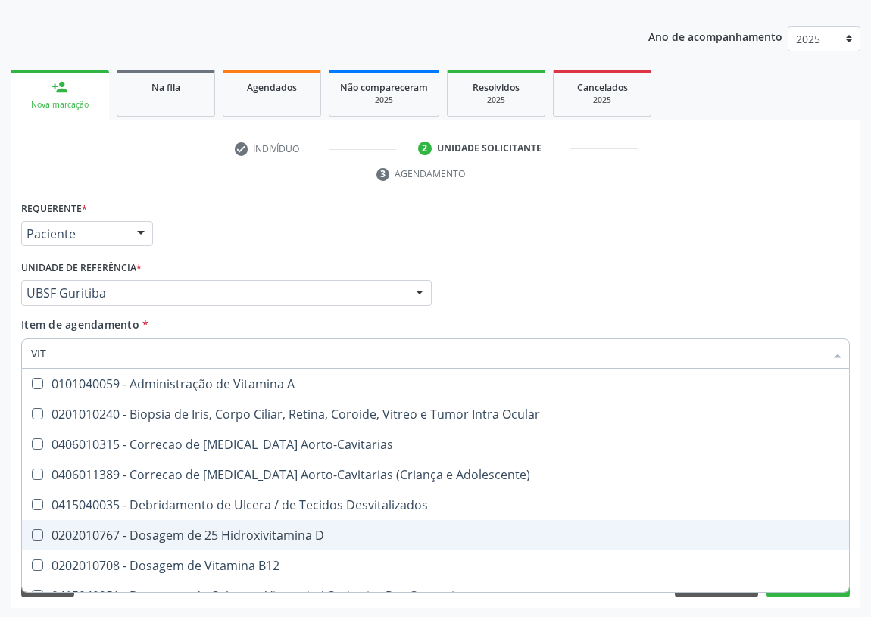
click at [295, 523] on span "0202010767 - Dosagem de 25 Hidroxivitamina D" at bounding box center [435, 535] width 827 height 30
checkbox D "true"
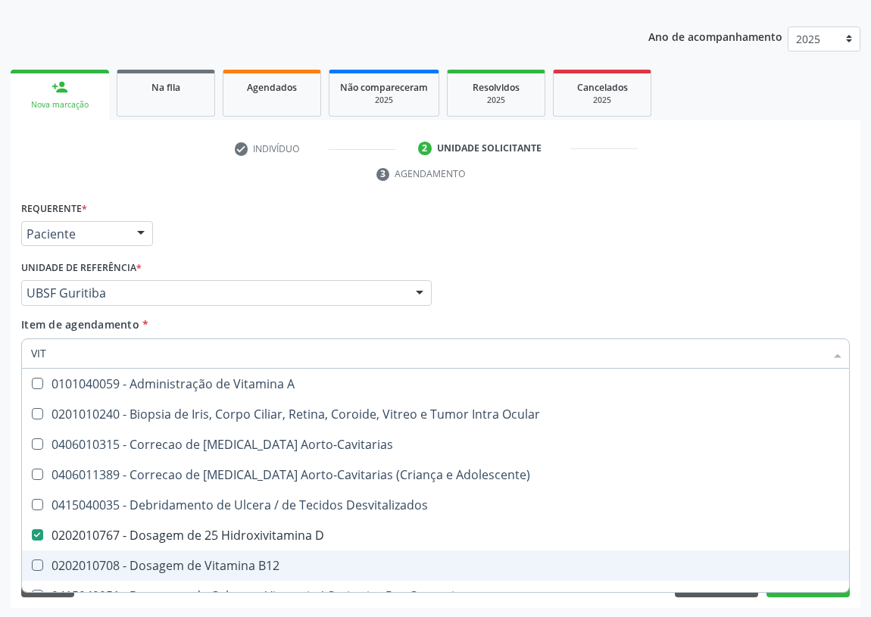
click at [245, 561] on div "0202010708 - Dosagem de Vitamina B12" at bounding box center [435, 566] width 809 height 12
checkbox B12 "true"
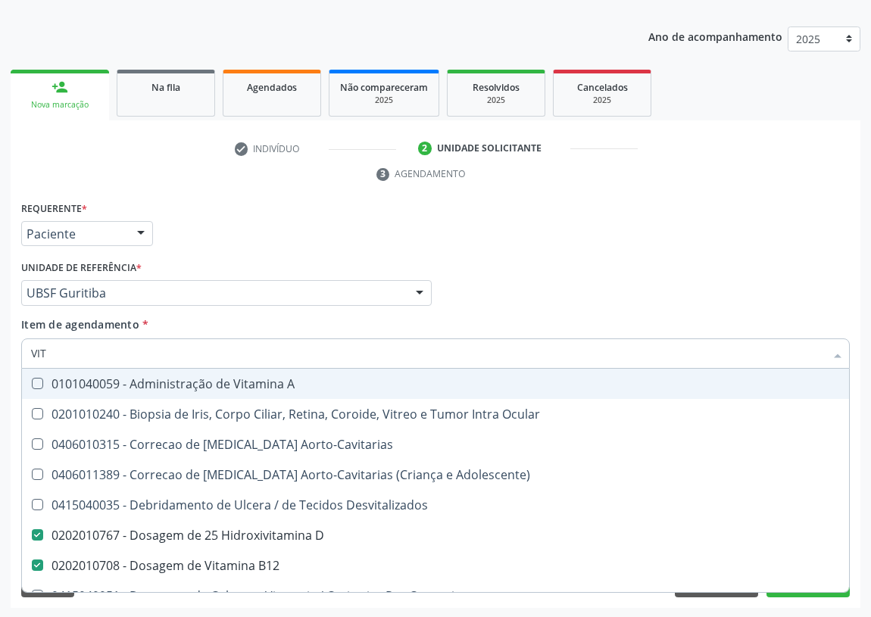
drag, startPoint x: 50, startPoint y: 348, endPoint x: 0, endPoint y: 348, distance: 50.0
click at [0, 348] on div "Acompanhamento Acompanhe a situação das marcações correntes e finalizadas Relat…" at bounding box center [435, 273] width 871 height 692
type input "P"
checkbox D "false"
checkbox B12 "false"
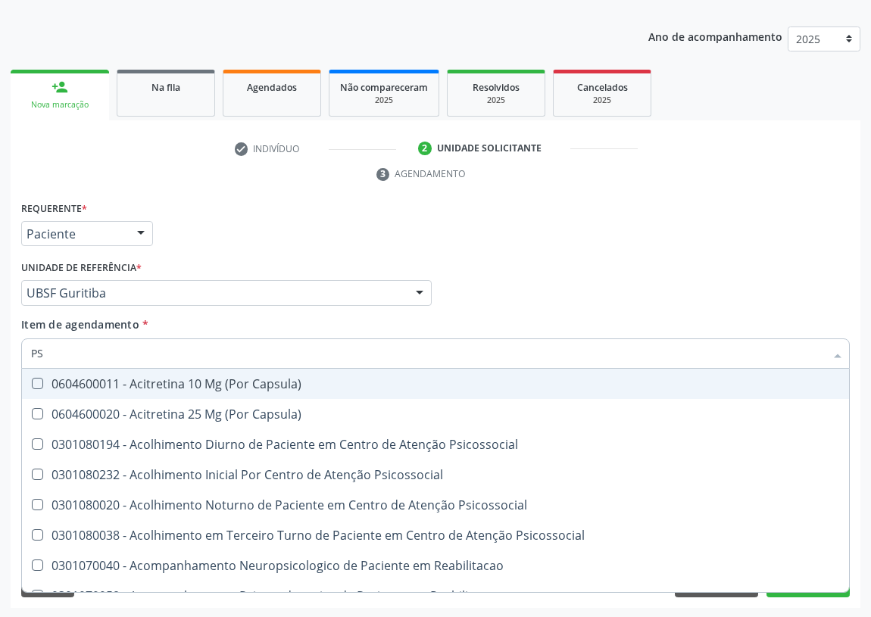
type input "PSA"
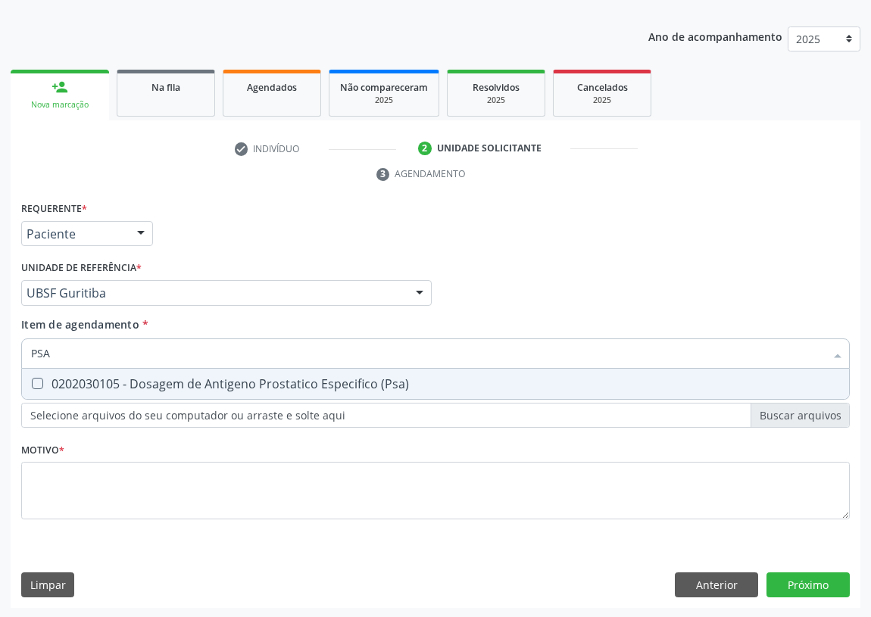
drag, startPoint x: 32, startPoint y: 376, endPoint x: 40, endPoint y: 454, distance: 78.5
click at [33, 377] on span "0202030105 - Dosagem de Antigeno Prostatico Especifico (Psa)" at bounding box center [435, 384] width 827 height 30
checkbox \(Psa\) "true"
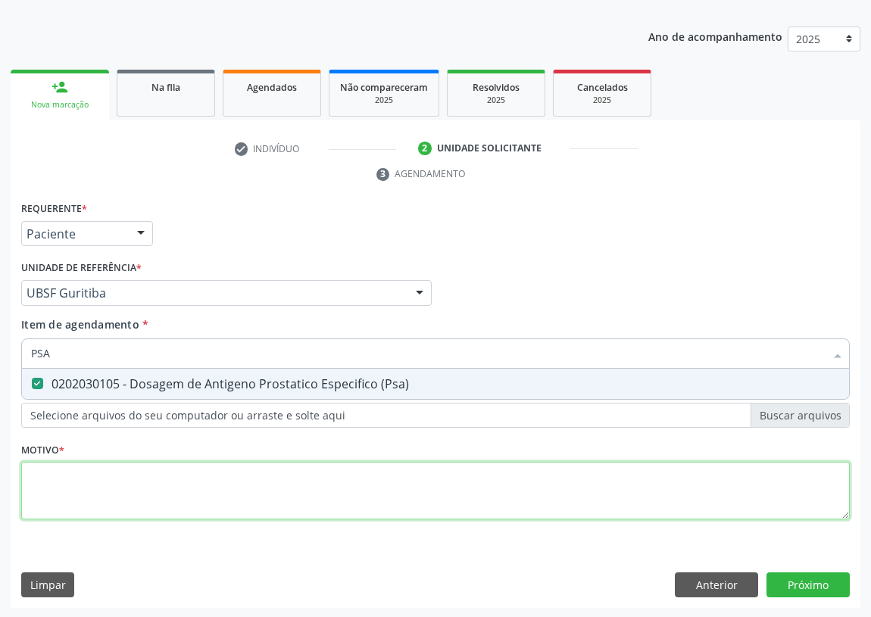
click at [65, 505] on div "Requerente * Paciente Médico(a) Enfermeiro(a) Paciente Nenhum resultado encontr…" at bounding box center [435, 369] width 829 height 343
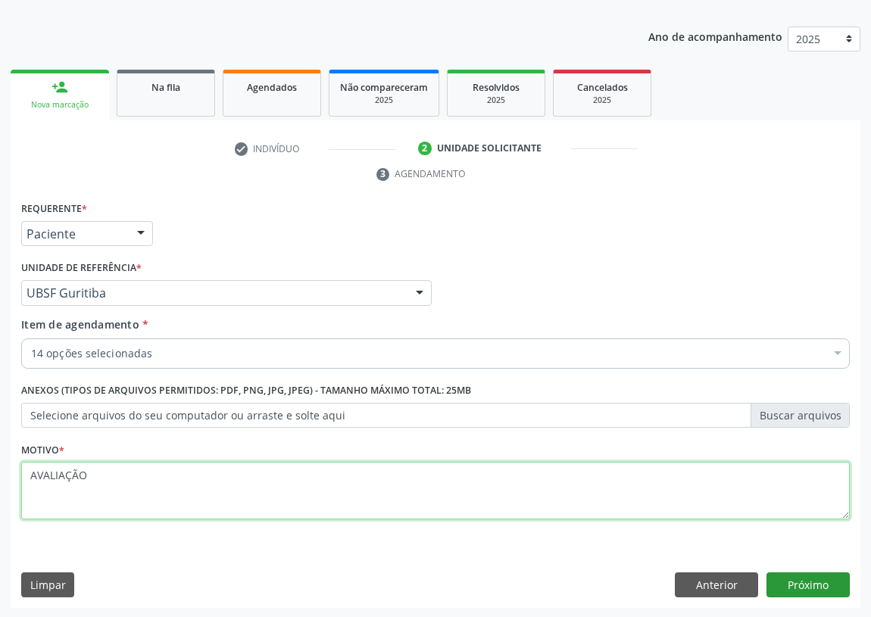
type textarea "AVALIAÇÃO"
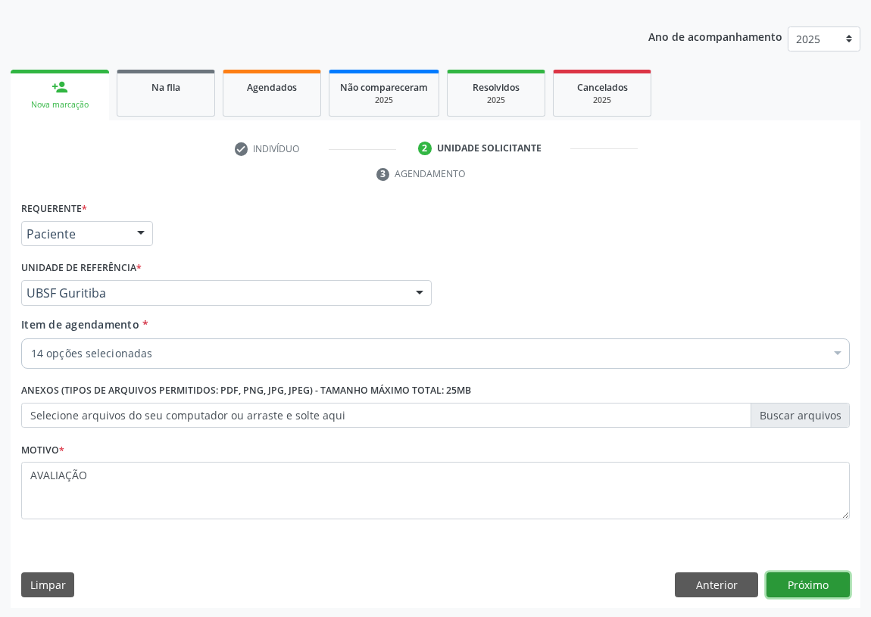
click at [804, 580] on button "Próximo" at bounding box center [808, 586] width 83 height 26
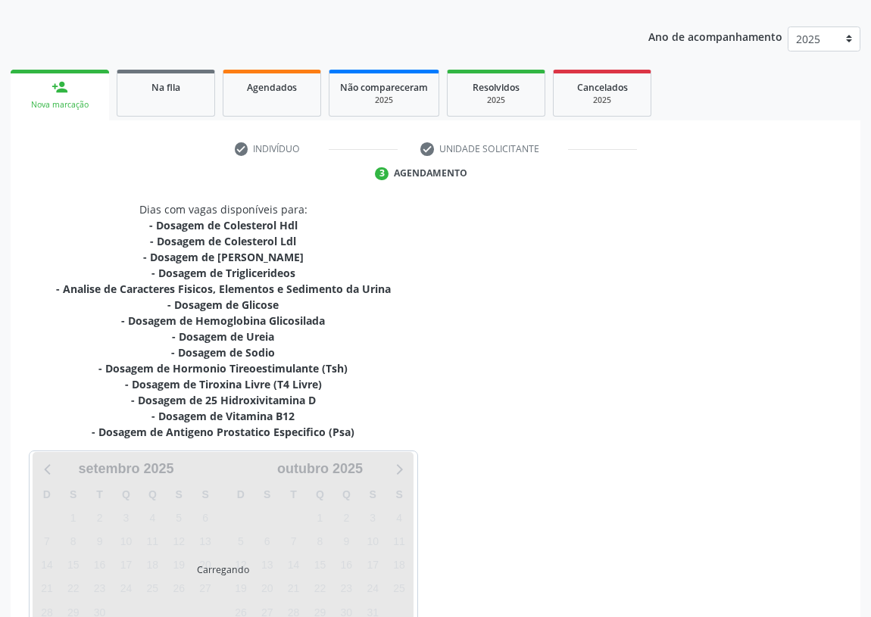
scroll to position [271, 0]
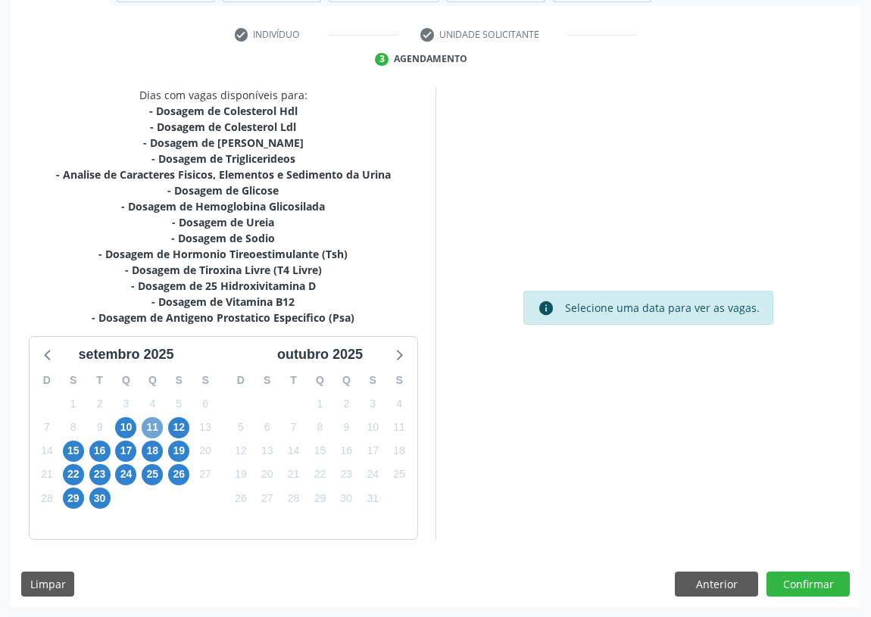
drag, startPoint x: 152, startPoint y: 428, endPoint x: 205, endPoint y: 372, distance: 77.2
click at [152, 427] on span "11" at bounding box center [152, 427] width 21 height 21
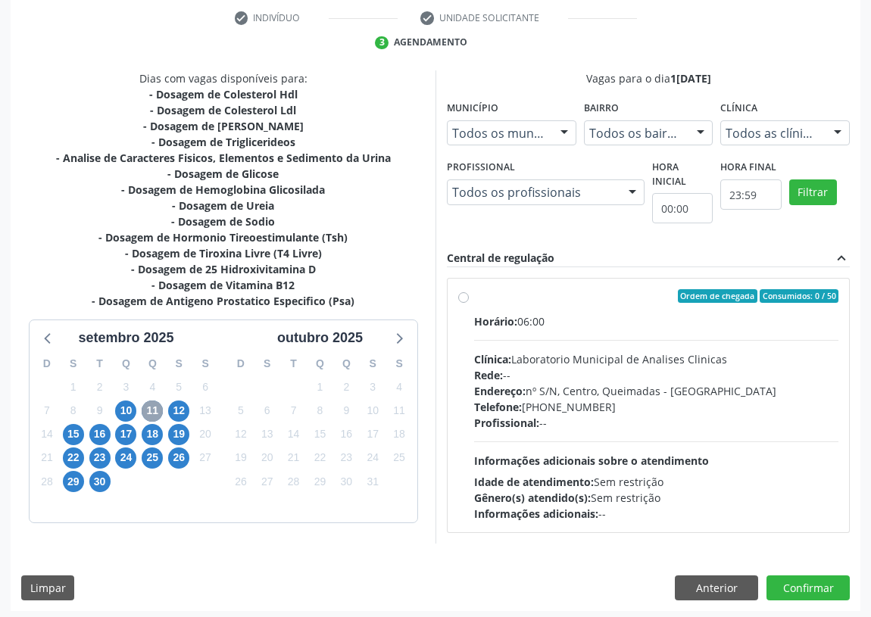
scroll to position [291, 0]
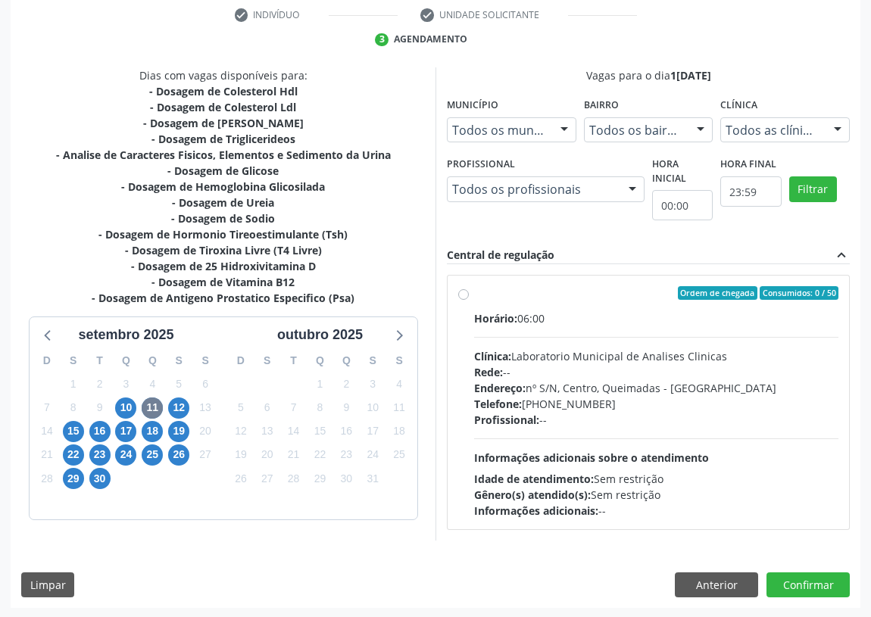
drag, startPoint x: 467, startPoint y: 295, endPoint x: 473, endPoint y: 339, distance: 43.5
click at [474, 295] on label "Ordem de chegada Consumidos: 0 / 50 Horário: 06:00 Clínica: Laboratorio Municip…" at bounding box center [656, 402] width 364 height 233
click at [467, 295] on input "Ordem de chegada Consumidos: 0 / 50 Horário: 06:00 Clínica: Laboratorio Municip…" at bounding box center [463, 293] width 11 height 14
radio input "true"
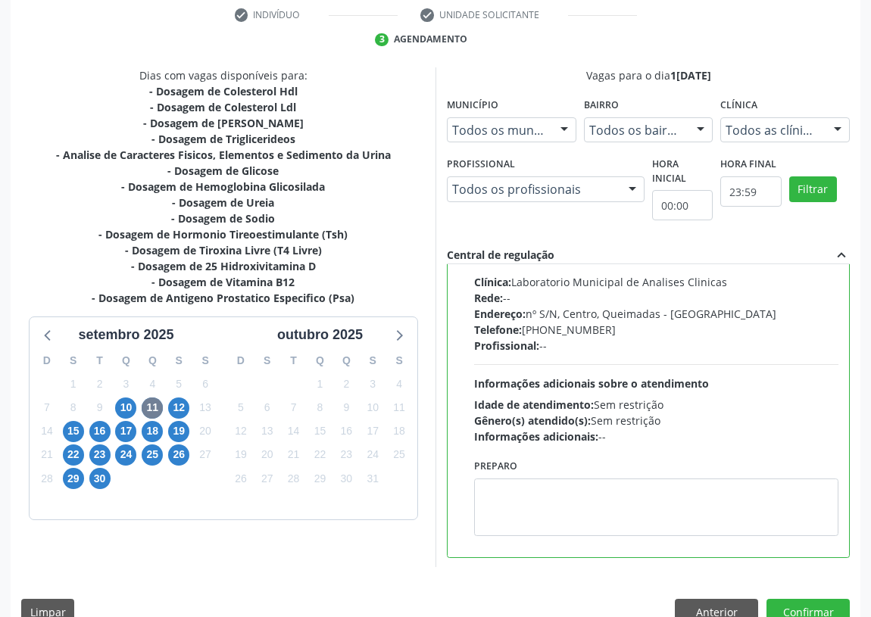
scroll to position [75, 0]
drag, startPoint x: 520, startPoint y: 515, endPoint x: 499, endPoint y: 500, distance: 26.7
click at [515, 510] on textarea at bounding box center [656, 507] width 364 height 58
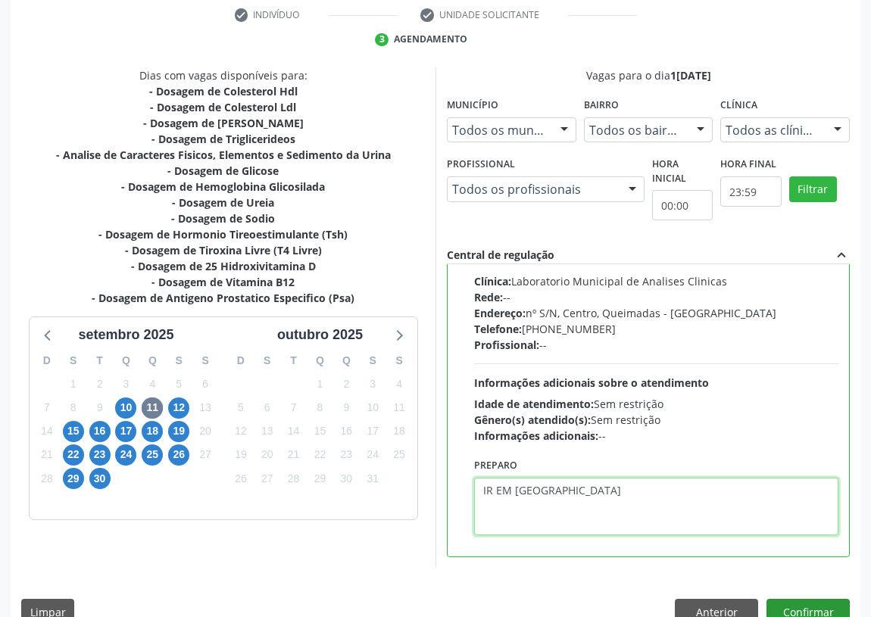
scroll to position [318, 0]
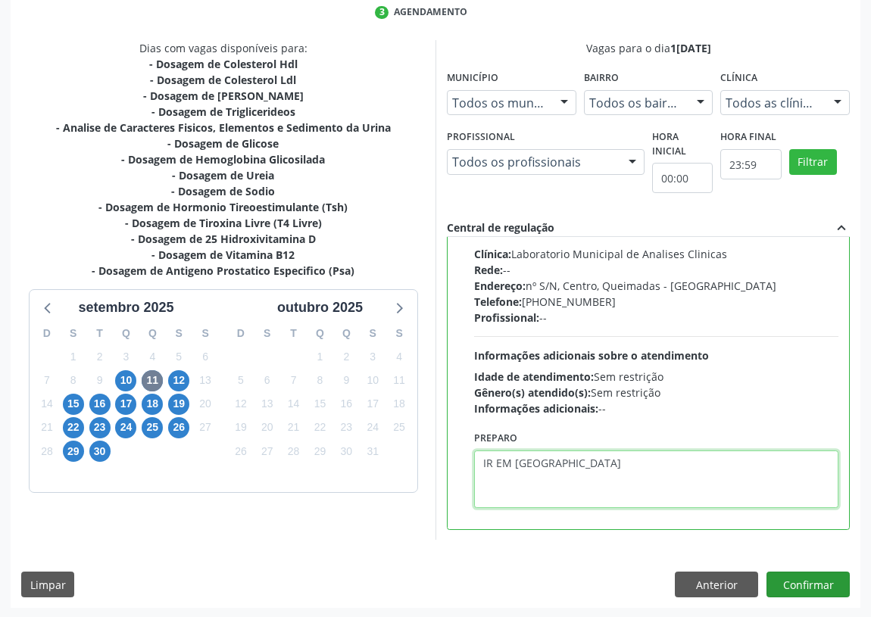
type textarea "IR EM [GEOGRAPHIC_DATA]"
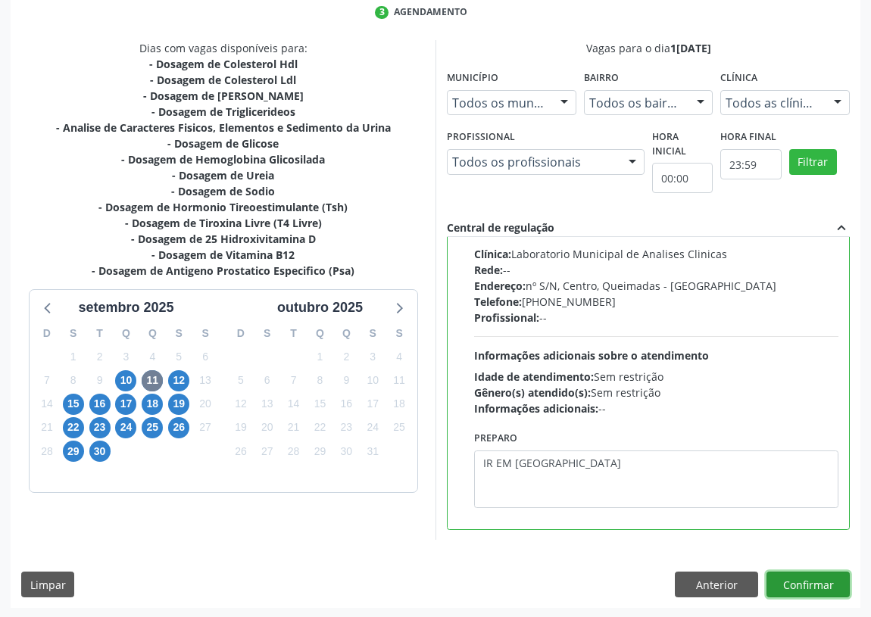
click at [822, 578] on button "Confirmar" at bounding box center [808, 585] width 83 height 26
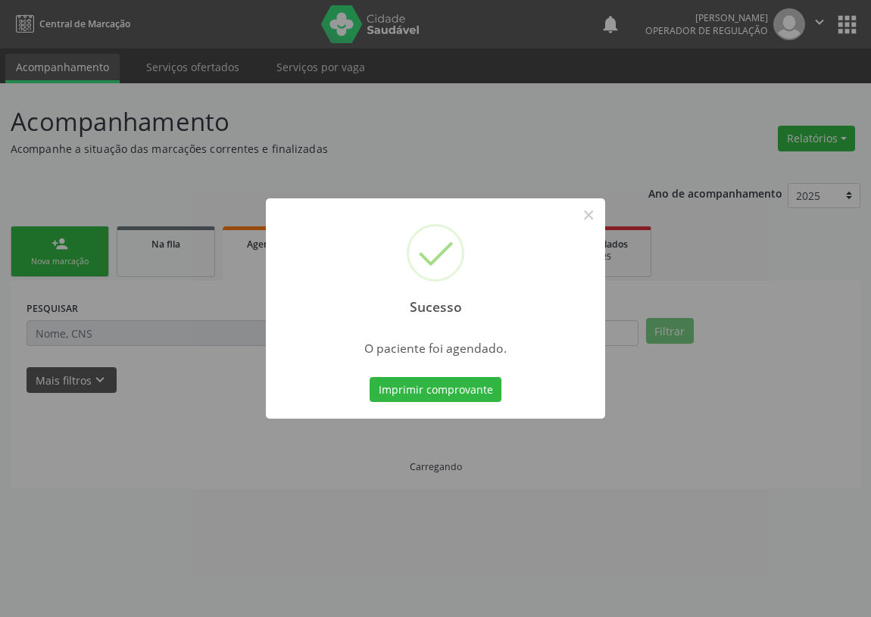
scroll to position [0, 0]
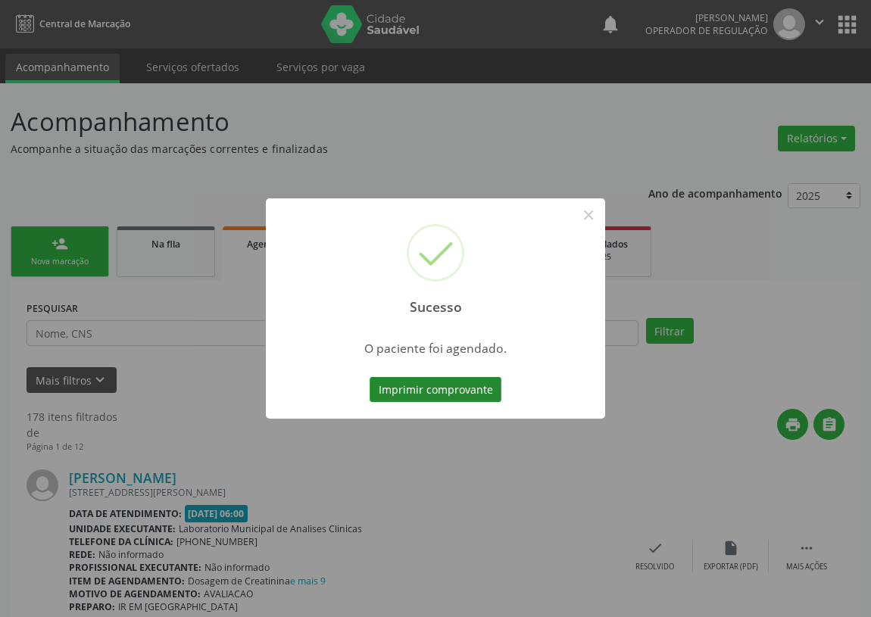
click at [412, 386] on button "Imprimir comprovante" at bounding box center [436, 390] width 132 height 26
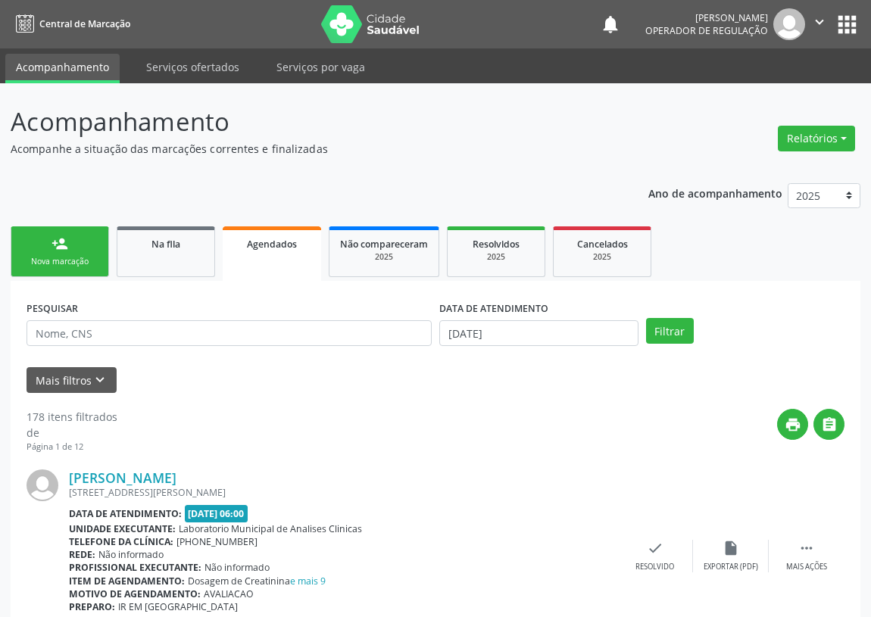
click at [72, 246] on link "person_add Nova marcação" at bounding box center [60, 252] width 98 height 51
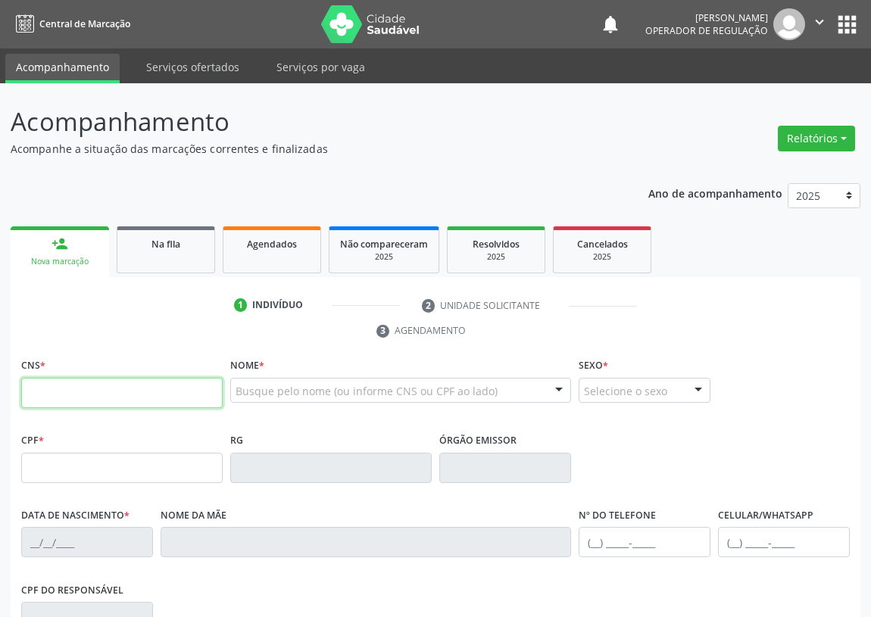
click at [46, 383] on input "text" at bounding box center [122, 393] width 202 height 30
click at [38, 393] on input "text" at bounding box center [122, 393] width 202 height 30
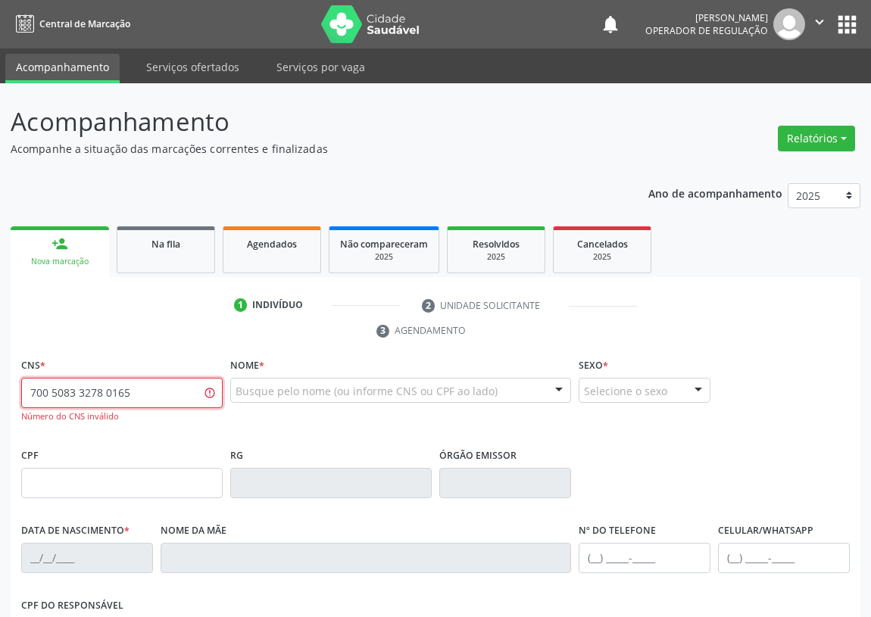
drag, startPoint x: 143, startPoint y: 393, endPoint x: 0, endPoint y: 383, distance: 143.6
click at [0, 384] on div "Acompanhamento Acompanhe a situação das marcações correntes e finalizadas Relat…" at bounding box center [435, 472] width 871 height 779
type input "700 5083 3270 1651"
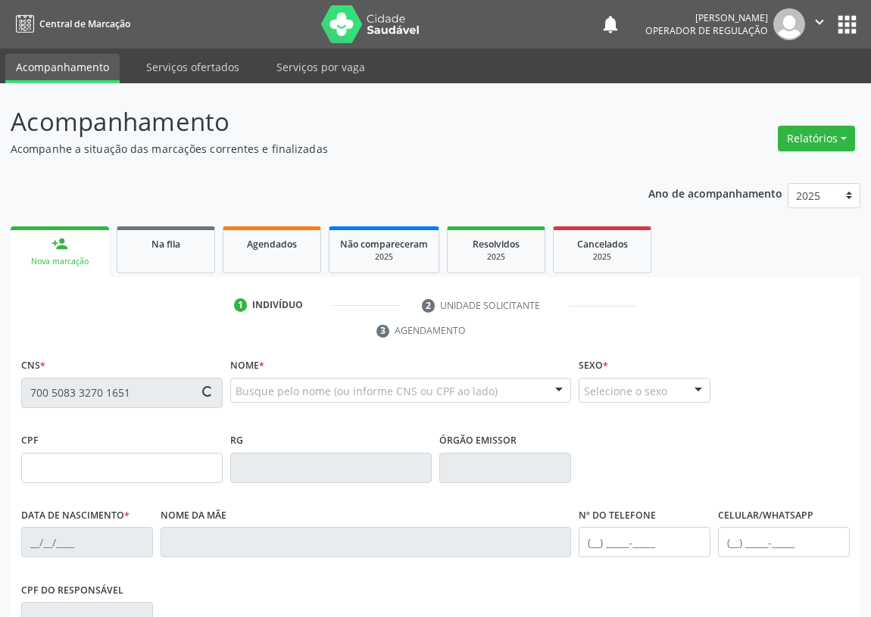
type input "000.185.634-06"
type input "01/04/1945"
type input "Josefa Minervina do Espirito Santo"
type input "(83) 99384-6513"
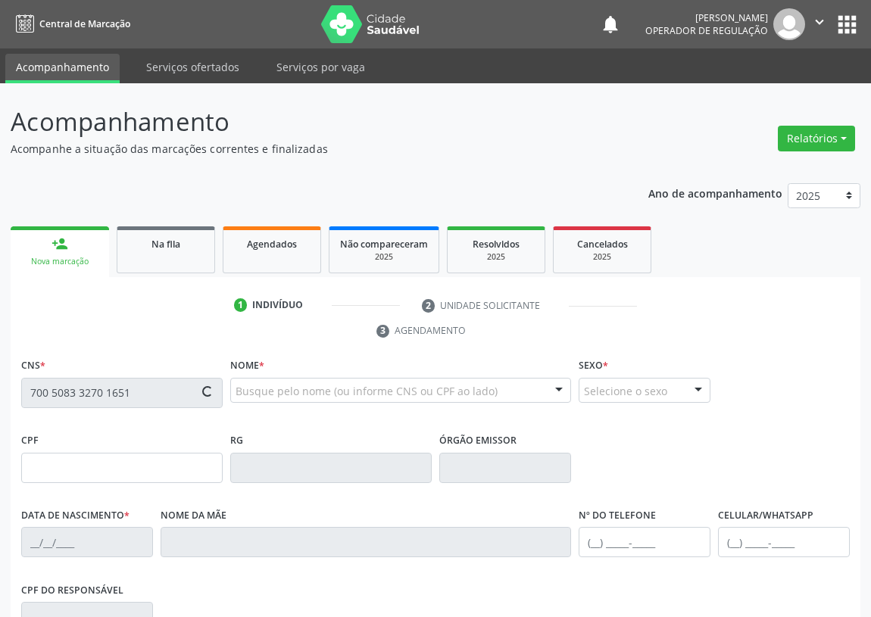
type input "20"
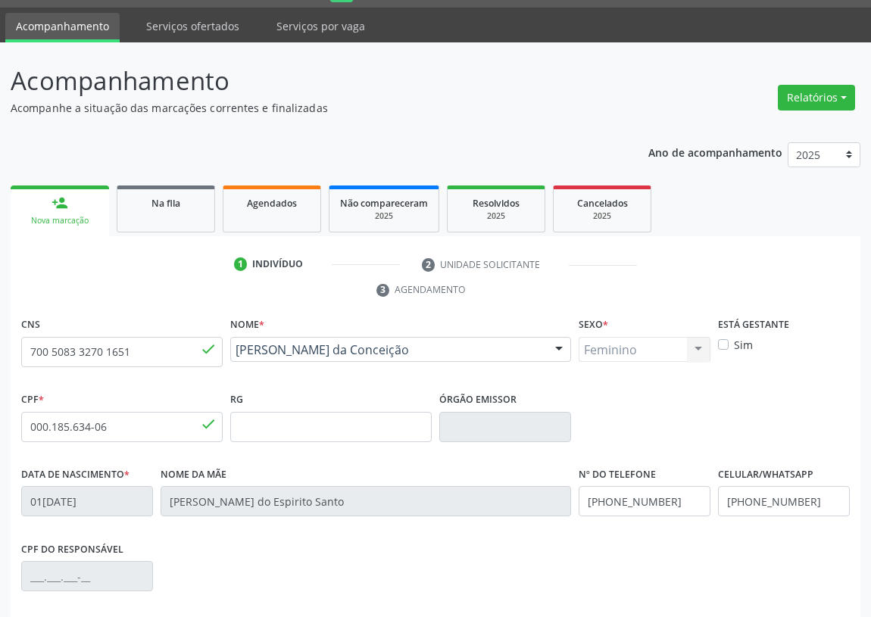
scroll to position [227, 0]
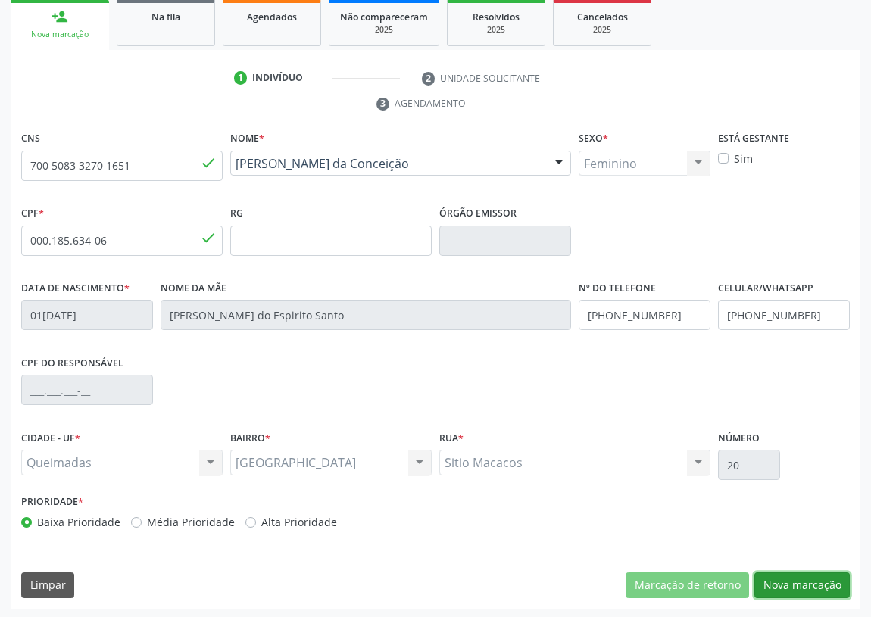
drag, startPoint x: 786, startPoint y: 579, endPoint x: 473, endPoint y: 517, distance: 318.9
click at [757, 568] on div "CNS 700 5083 3270 1651 done Nome * Beatriz Minervina da Conceição Beatriz Miner…" at bounding box center [436, 368] width 850 height 482
drag, startPoint x: 814, startPoint y: 582, endPoint x: 706, endPoint y: 567, distance: 108.5
click at [809, 582] on button "Nova marcação" at bounding box center [802, 586] width 95 height 26
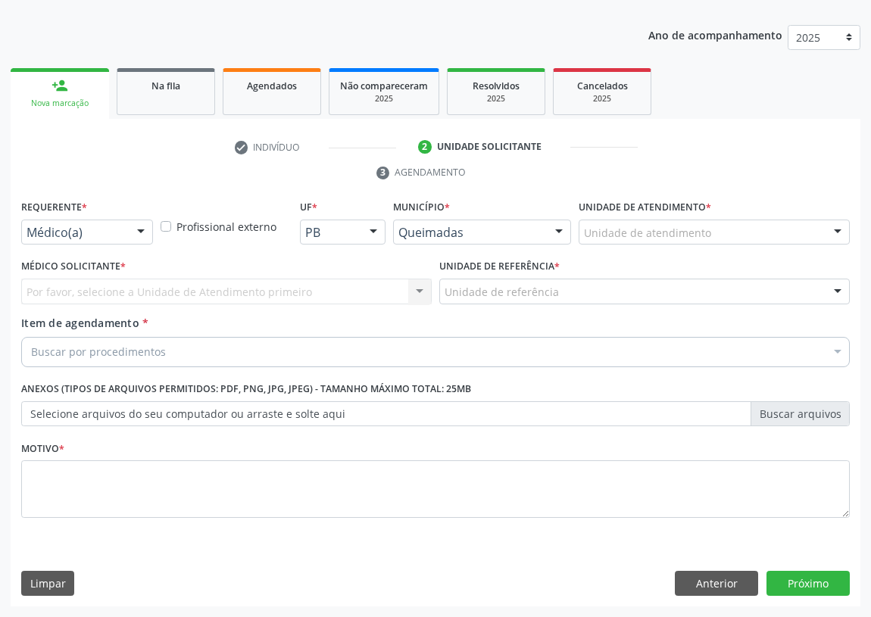
scroll to position [157, 0]
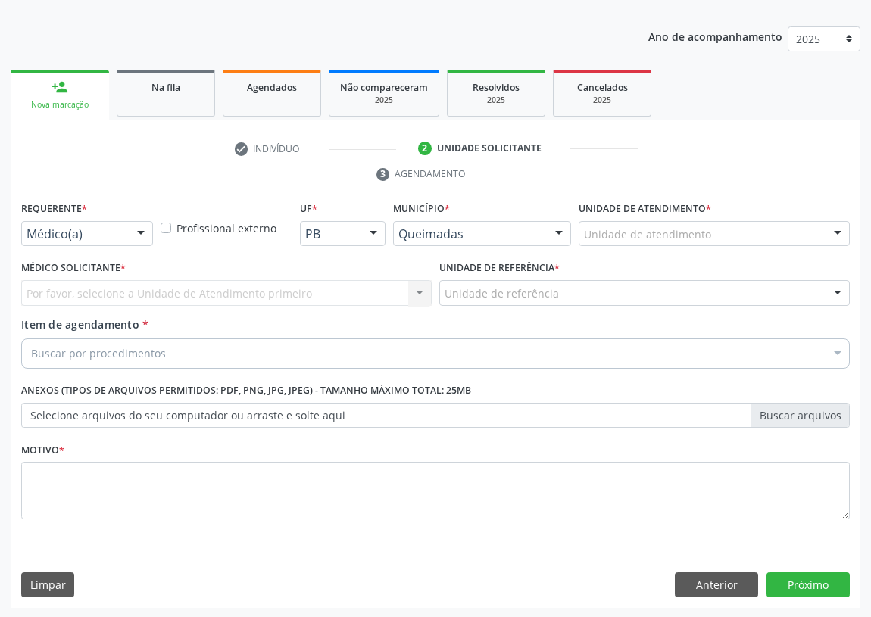
drag, startPoint x: 142, startPoint y: 232, endPoint x: 83, endPoint y: 299, distance: 89.2
click at [138, 235] on div at bounding box center [141, 235] width 23 height 26
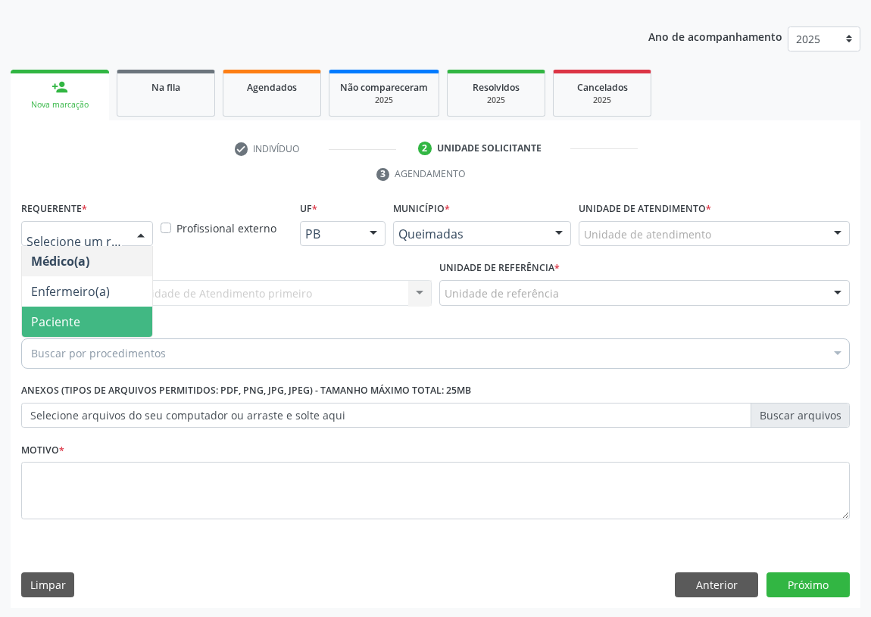
click at [90, 329] on span "Paciente" at bounding box center [87, 322] width 130 height 30
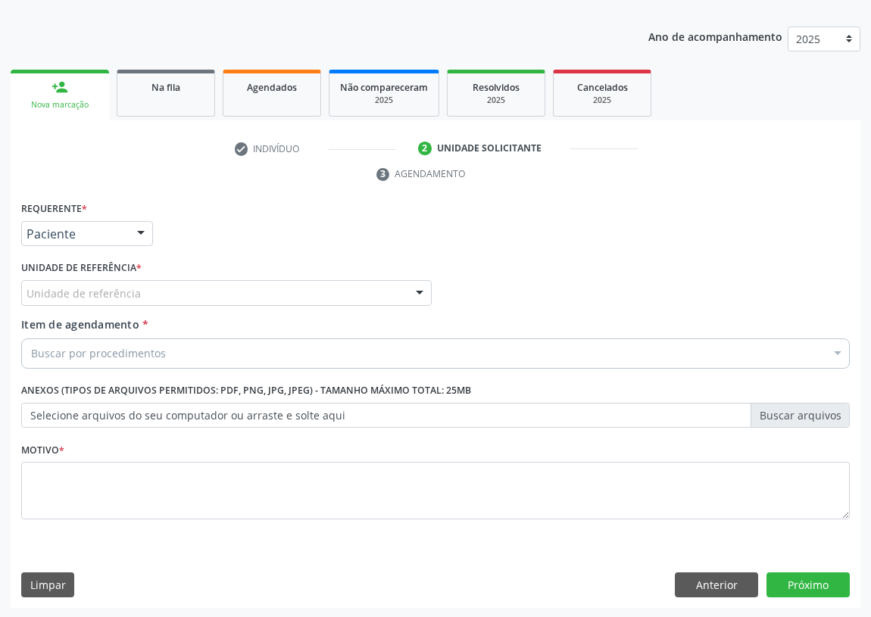
drag, startPoint x: 422, startPoint y: 288, endPoint x: 201, endPoint y: 386, distance: 241.8
click at [418, 289] on div at bounding box center [419, 294] width 23 height 26
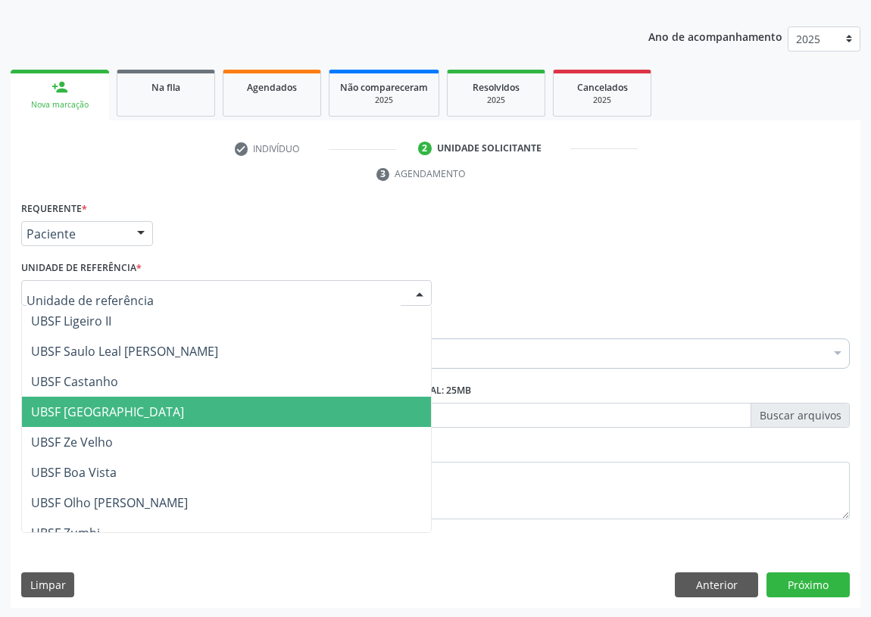
drag, startPoint x: 89, startPoint y: 409, endPoint x: 0, endPoint y: 403, distance: 89.6
click at [77, 411] on span "UBSF [GEOGRAPHIC_DATA]" at bounding box center [107, 412] width 153 height 17
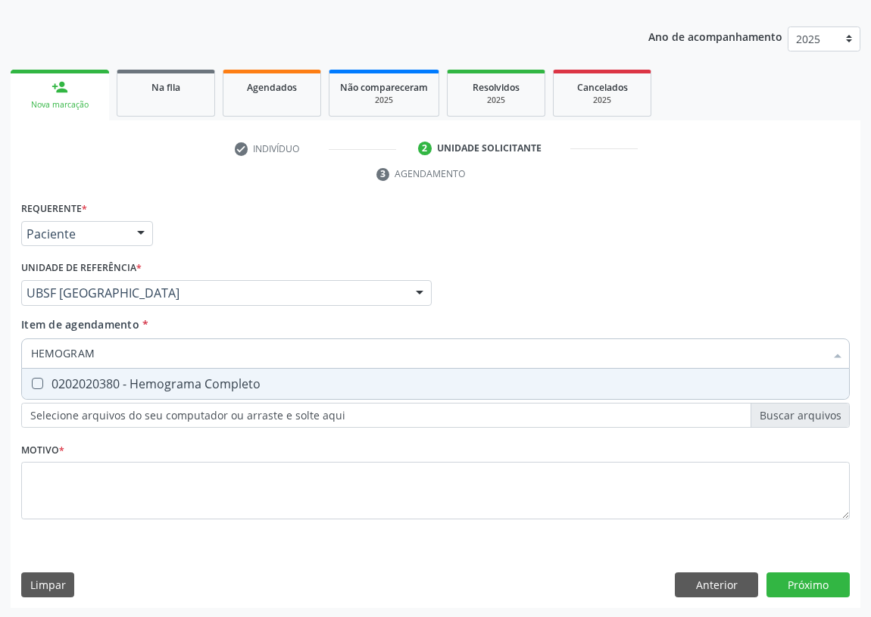
type input "HEMOGRAMA"
drag, startPoint x: 30, startPoint y: 380, endPoint x: 82, endPoint y: 364, distance: 53.7
click at [33, 379] on div at bounding box center [27, 384] width 11 height 12
checkbox Completo "true"
drag, startPoint x: 88, startPoint y: 352, endPoint x: 0, endPoint y: 333, distance: 89.7
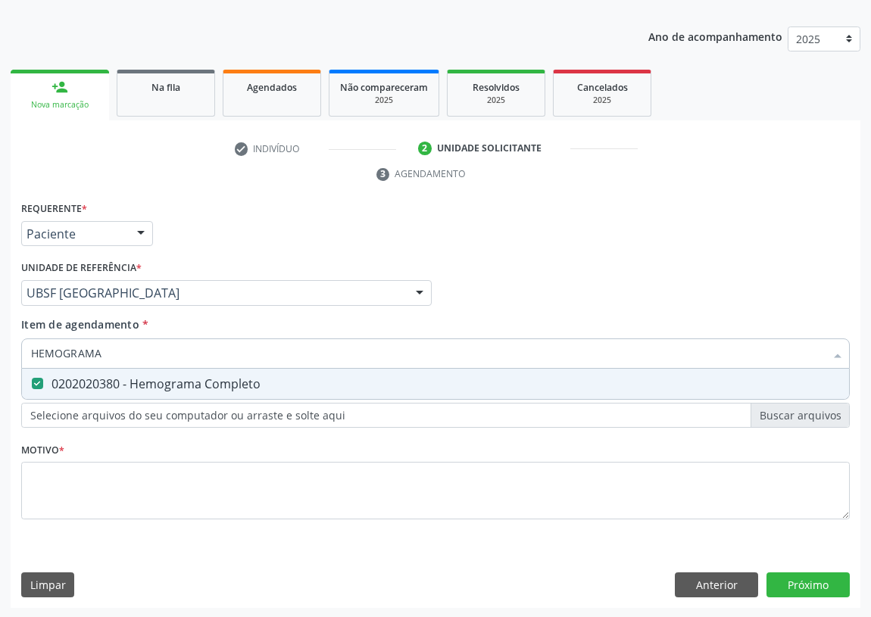
click at [1, 336] on div "Acompanhamento Acompanhe a situação das marcações correntes e finalizadas Relat…" at bounding box center [435, 273] width 871 height 692
type input "C"
checkbox Completo "false"
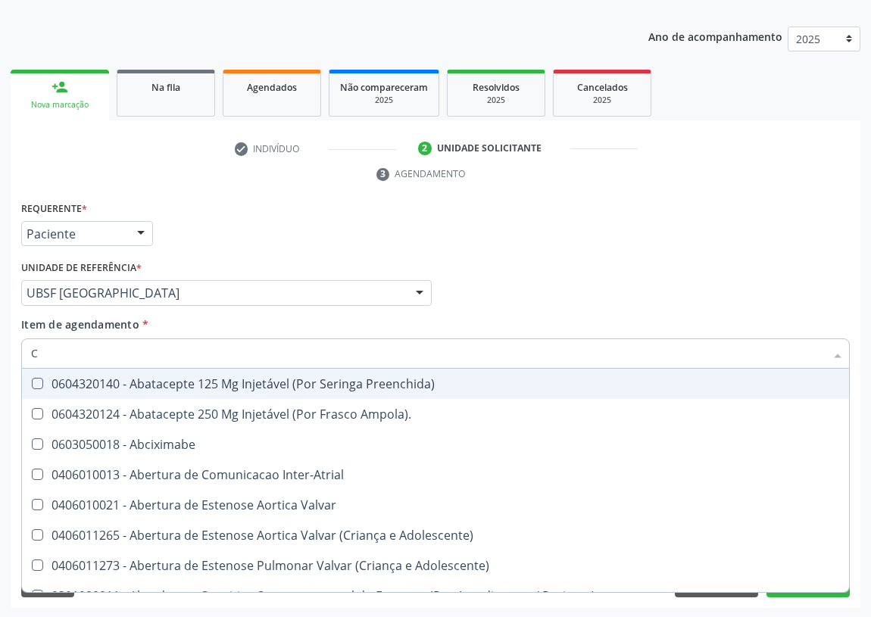
type input "CO"
checkbox Osseo "true"
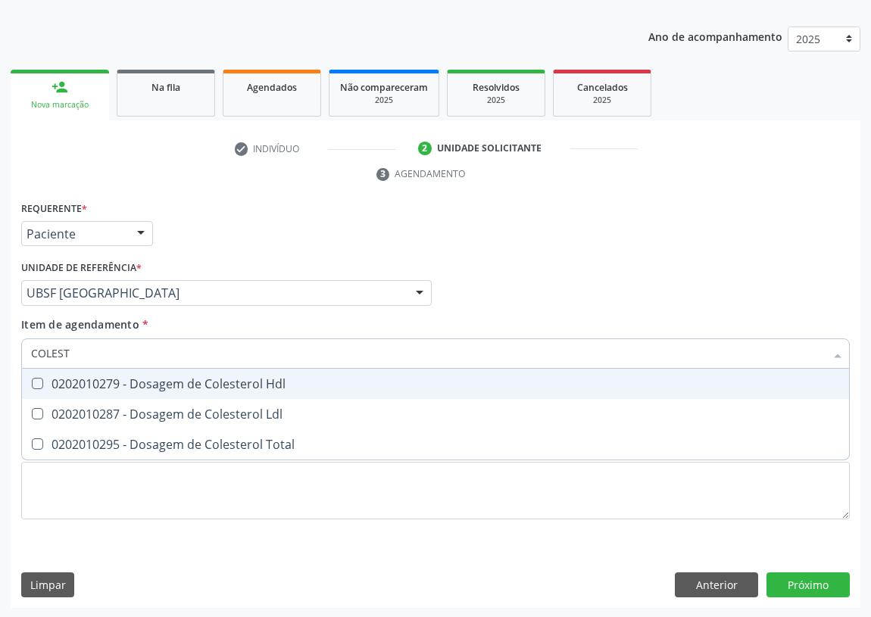
type input "COLESTE"
drag, startPoint x: 43, startPoint y: 378, endPoint x: 36, endPoint y: 401, distance: 24.0
click at [41, 385] on div "0202010279 - Dosagem de Colesterol Hdl" at bounding box center [435, 384] width 809 height 12
checkbox Hdl "true"
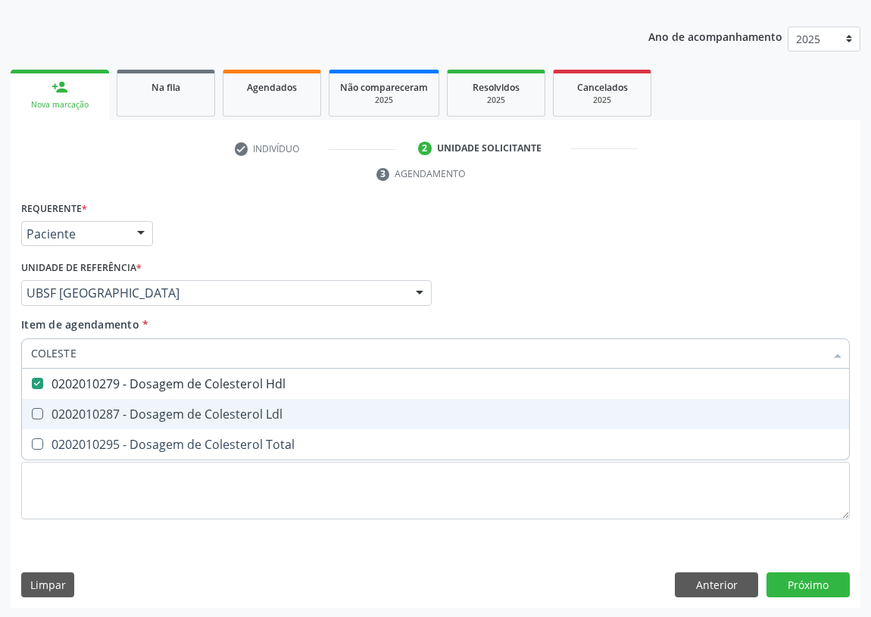
click at [36, 411] on Ldl at bounding box center [37, 413] width 11 height 11
click at [32, 411] on Ldl "checkbox" at bounding box center [27, 414] width 10 height 10
checkbox Ldl "true"
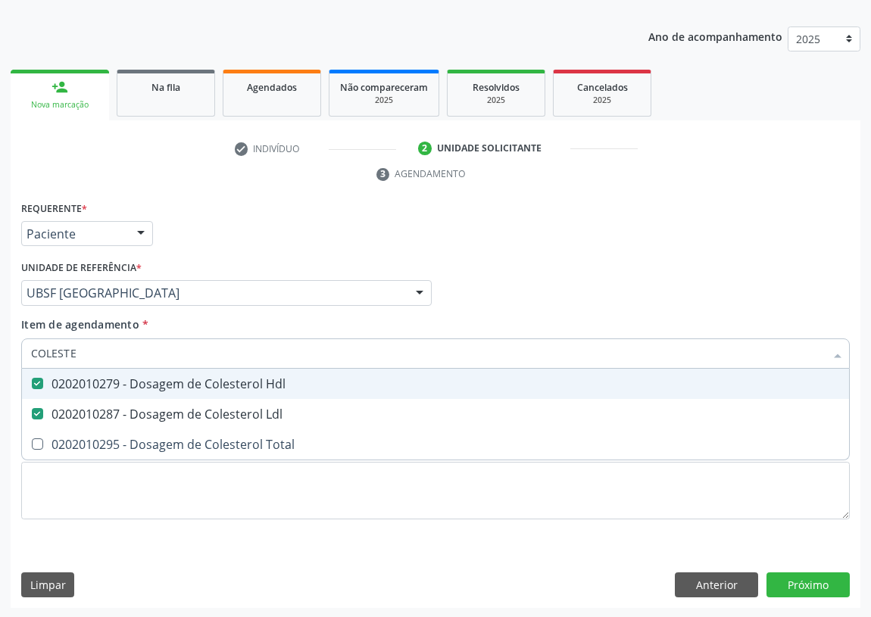
drag, startPoint x: 77, startPoint y: 354, endPoint x: 0, endPoint y: 342, distance: 78.2
click at [0, 342] on div "Acompanhamento Acompanhe a situação das marcações correntes e finalizadas Relat…" at bounding box center [435, 273] width 871 height 692
type input "TR"
checkbox Hdl "false"
checkbox Ldl "false"
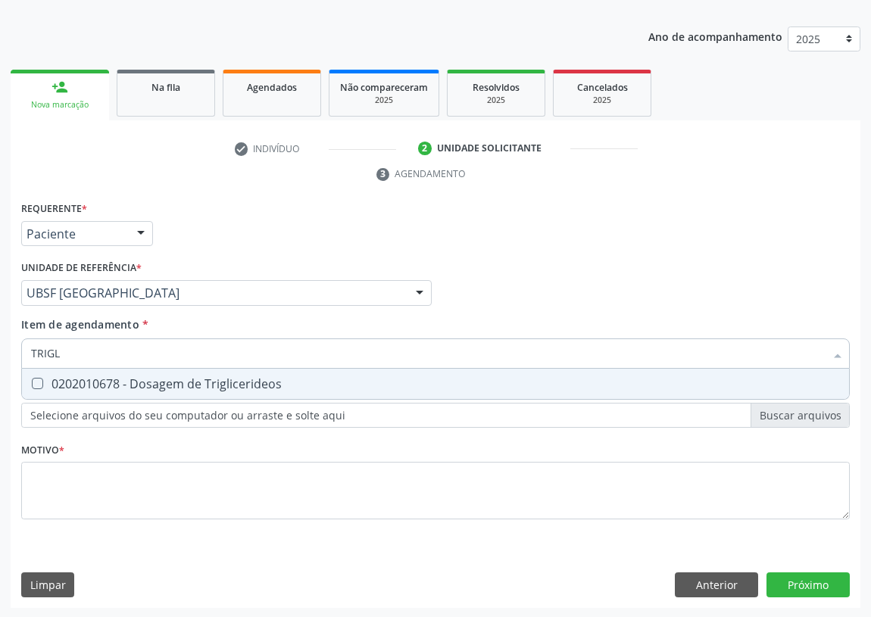
type input "TRIGLI"
drag, startPoint x: 36, startPoint y: 386, endPoint x: 50, endPoint y: 360, distance: 30.2
click at [40, 378] on Triglicerideos at bounding box center [37, 383] width 11 height 11
click at [32, 379] on Triglicerideos "checkbox" at bounding box center [27, 384] width 10 height 10
checkbox Triglicerideos "true"
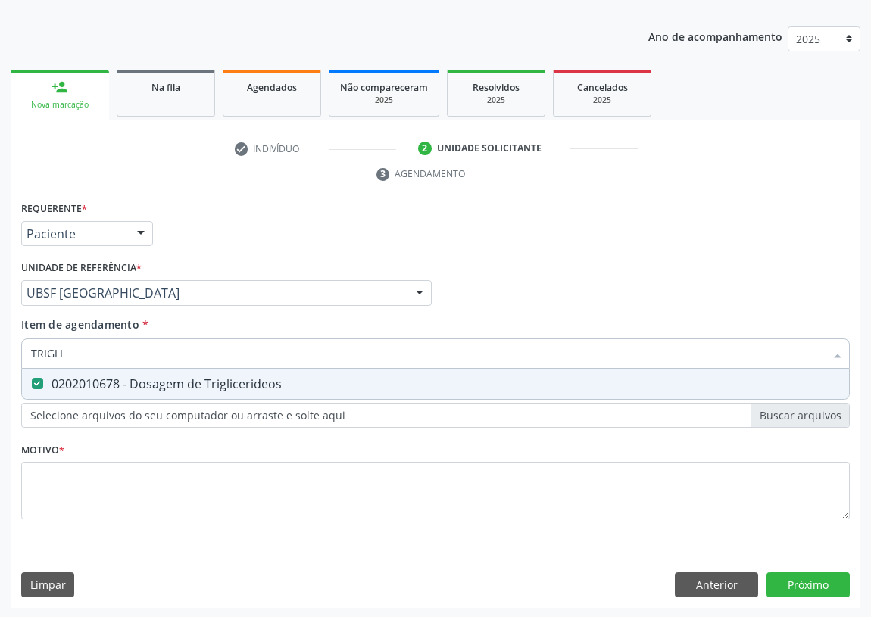
drag, startPoint x: 14, startPoint y: 335, endPoint x: 0, endPoint y: 325, distance: 16.8
click at [0, 325] on div "Acompanhamento Acompanhe a situação das marcações correntes e finalizadas Relat…" at bounding box center [435, 273] width 871 height 692
drag, startPoint x: 61, startPoint y: 355, endPoint x: 23, endPoint y: 352, distance: 37.2
click at [23, 352] on div "TRIGLI" at bounding box center [435, 354] width 829 height 30
drag, startPoint x: 64, startPoint y: 353, endPoint x: 36, endPoint y: 353, distance: 27.3
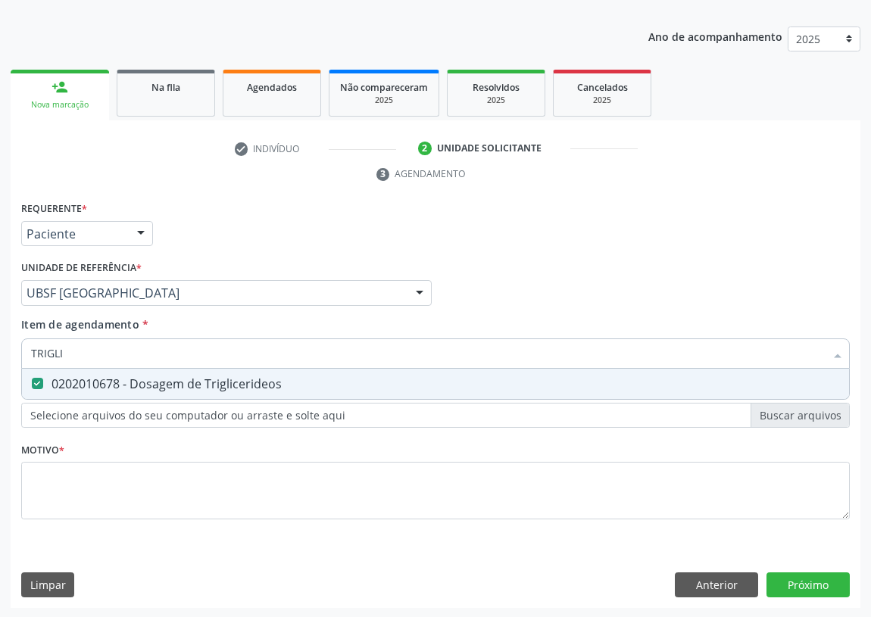
click at [36, 353] on input "TRIGLI" at bounding box center [428, 354] width 794 height 30
type input "TG"
checkbox Triglicerideos "false"
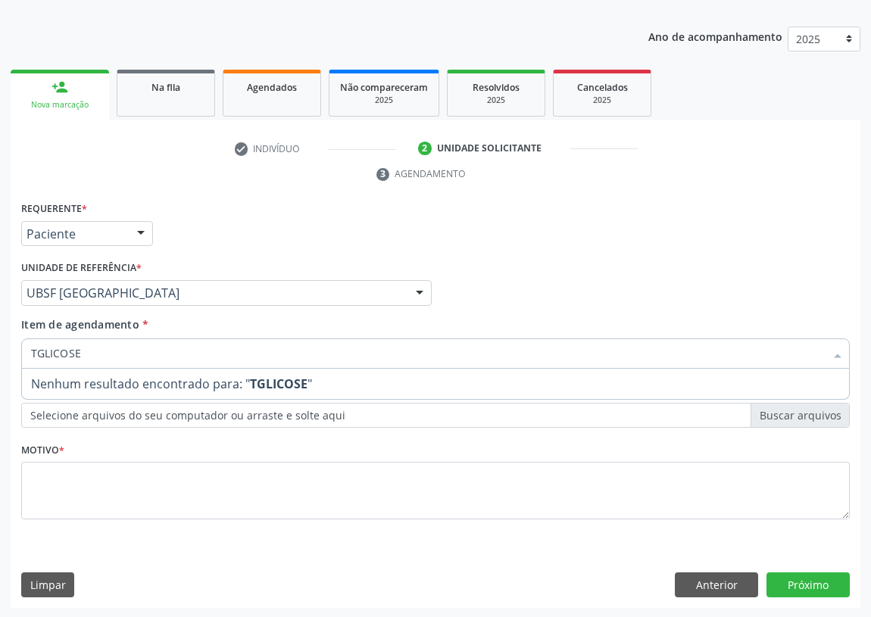
drag, startPoint x: 36, startPoint y: 353, endPoint x: 36, endPoint y: 344, distance: 9.1
click at [36, 345] on input "TGLICOSE" at bounding box center [428, 354] width 794 height 30
type input "GLICOSE"
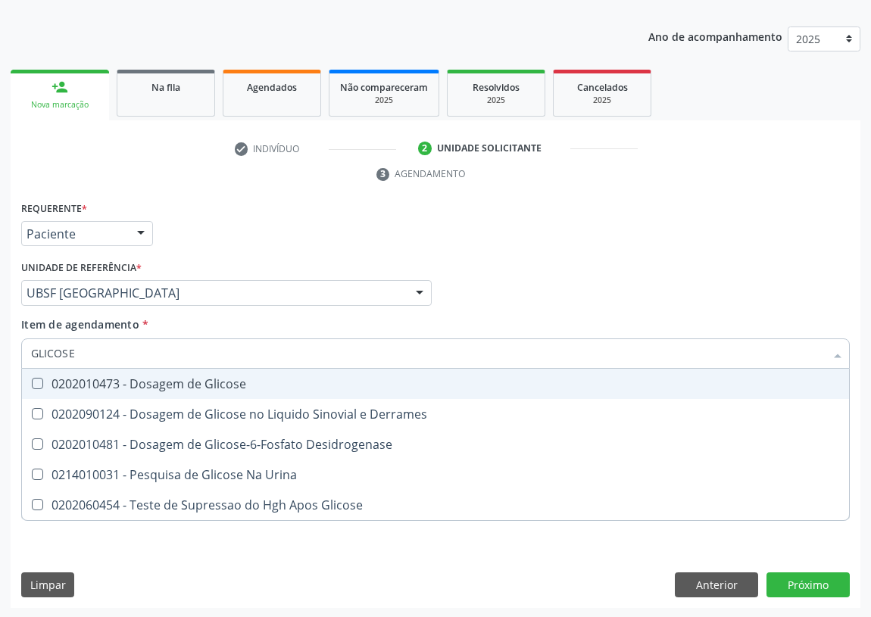
click at [187, 380] on div "0202010473 - Dosagem de Glicose" at bounding box center [435, 384] width 809 height 12
checkbox Glicose "true"
drag, startPoint x: 22, startPoint y: 349, endPoint x: 5, endPoint y: 349, distance: 16.7
click at [5, 349] on div "Acompanhamento Acompanhe a situação das marcações correntes e finalizadas Relat…" at bounding box center [435, 273] width 871 height 692
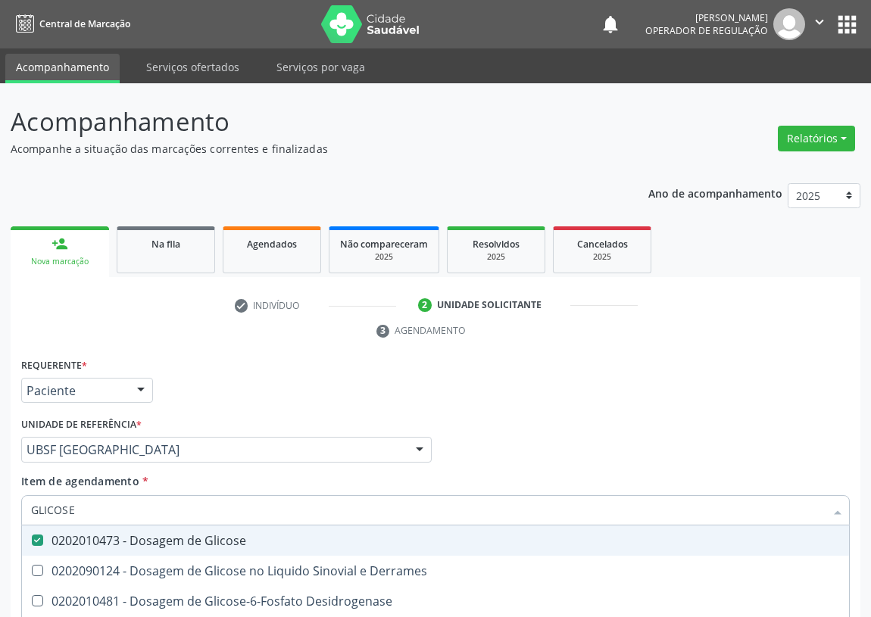
scroll to position [157, 0]
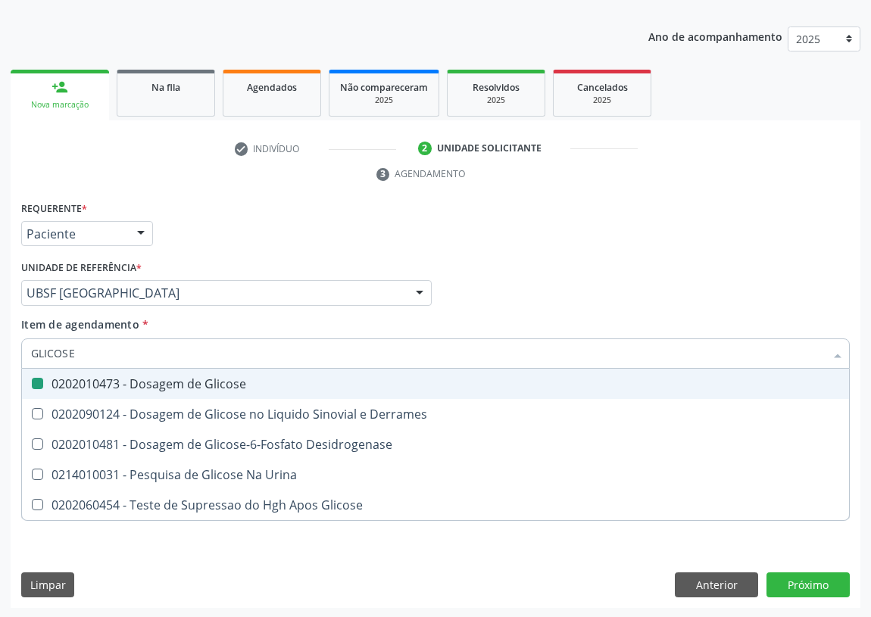
type input "T"
checkbox Glicose "false"
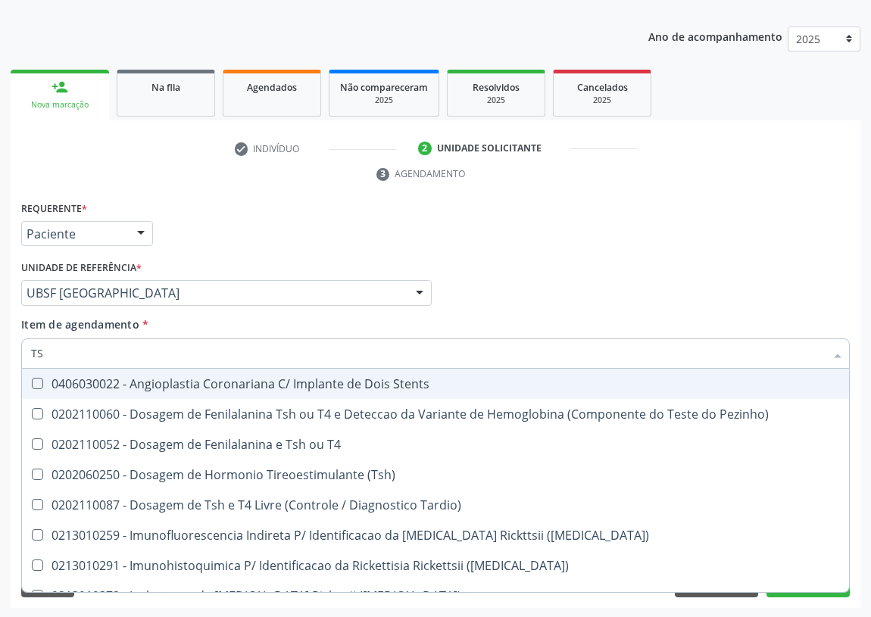
type input "TSH"
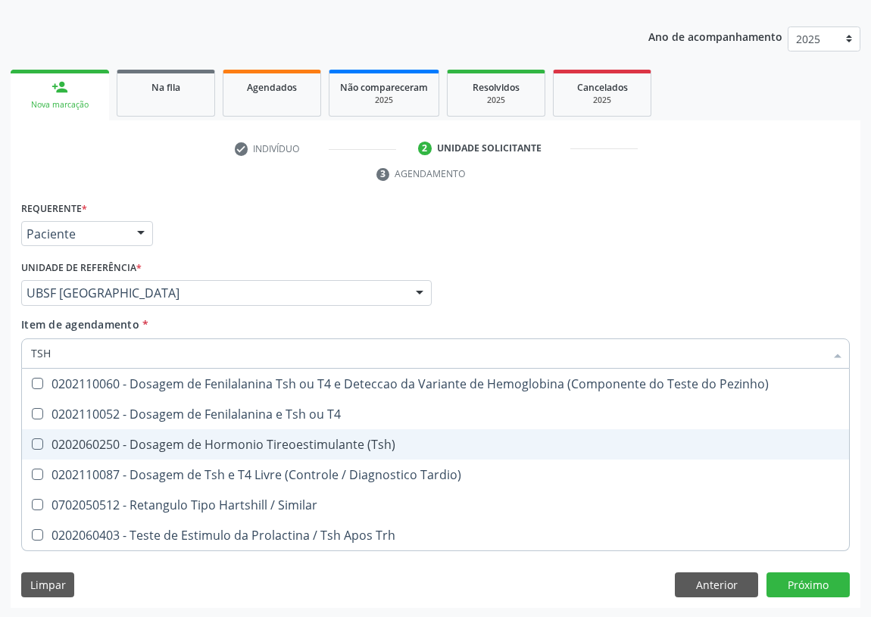
drag, startPoint x: 301, startPoint y: 450, endPoint x: 135, endPoint y: 403, distance: 172.4
click at [298, 448] on div "0202060250 - Dosagem de Hormonio Tireoestimulante (Tsh)" at bounding box center [435, 445] width 809 height 12
checkbox \(Tsh\) "true"
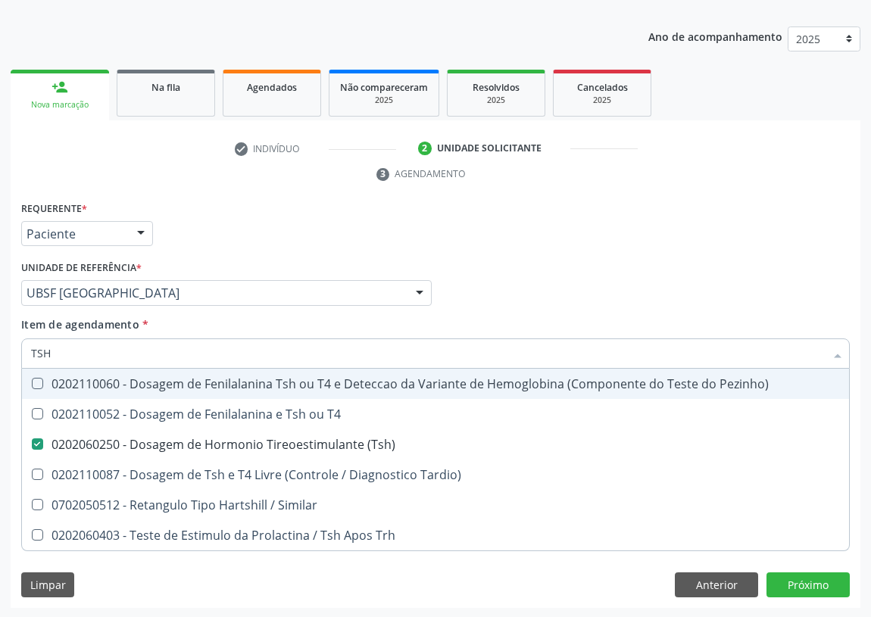
drag, startPoint x: 17, startPoint y: 348, endPoint x: 0, endPoint y: 340, distance: 18.3
click at [0, 340] on div "Acompanhamento Acompanhe a situação das marcações correntes e finalizadas Relat…" at bounding box center [435, 273] width 871 height 692
type input "T"
checkbox \(Tsh\) "false"
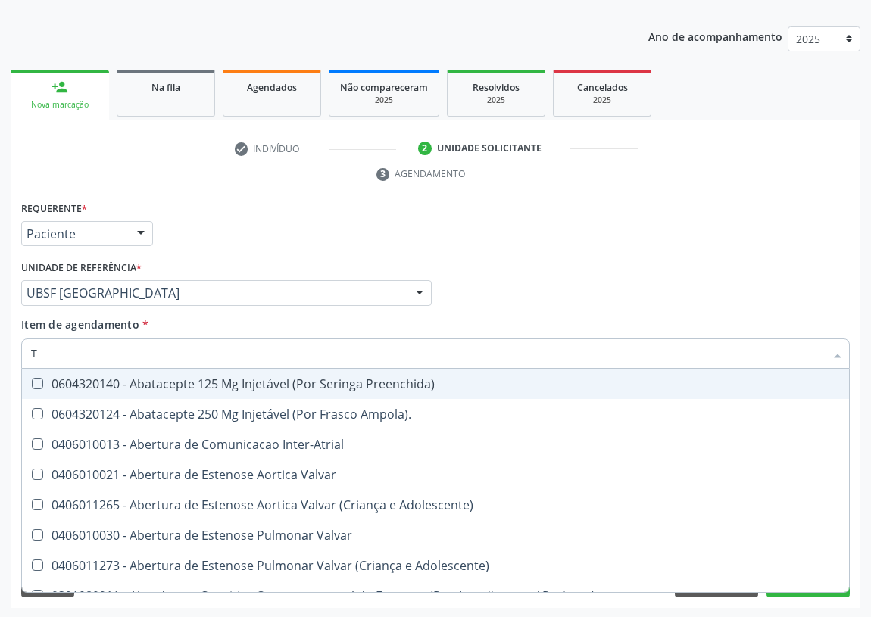
type input "T4"
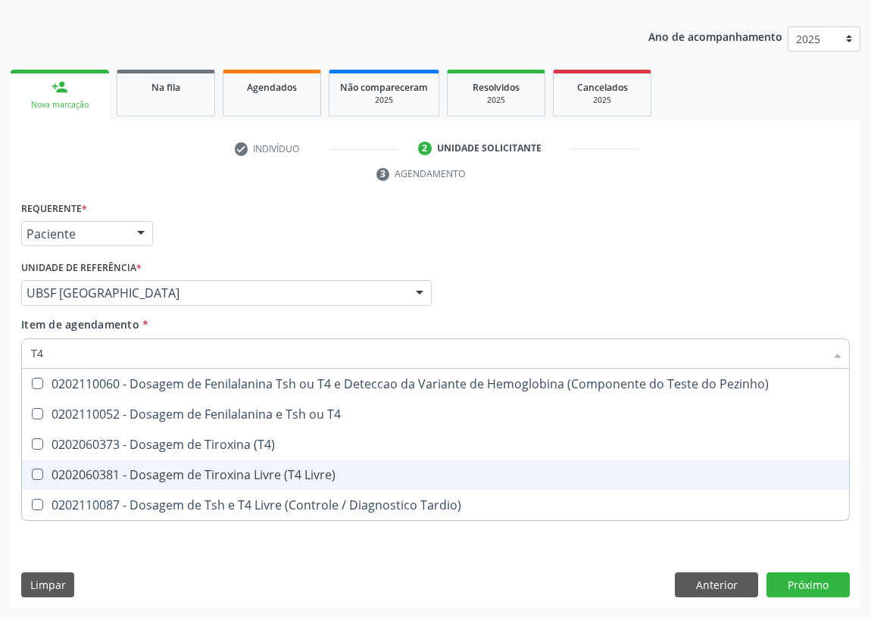
click at [202, 475] on div "0202060381 - Dosagem de Tiroxina Livre (T4 Livre)" at bounding box center [435, 475] width 809 height 12
checkbox Livre\) "true"
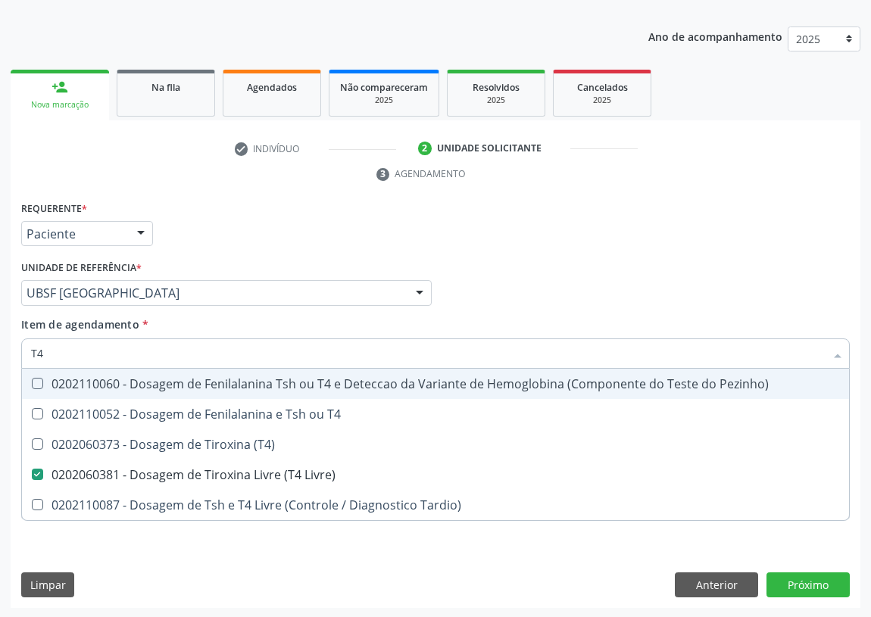
drag, startPoint x: 13, startPoint y: 354, endPoint x: 0, endPoint y: 353, distance: 12.9
click at [2, 354] on div "Acompanhamento Acompanhe a situação das marcações correntes e finalizadas Relat…" at bounding box center [435, 273] width 871 height 692
type input "V"
checkbox Livre\) "false"
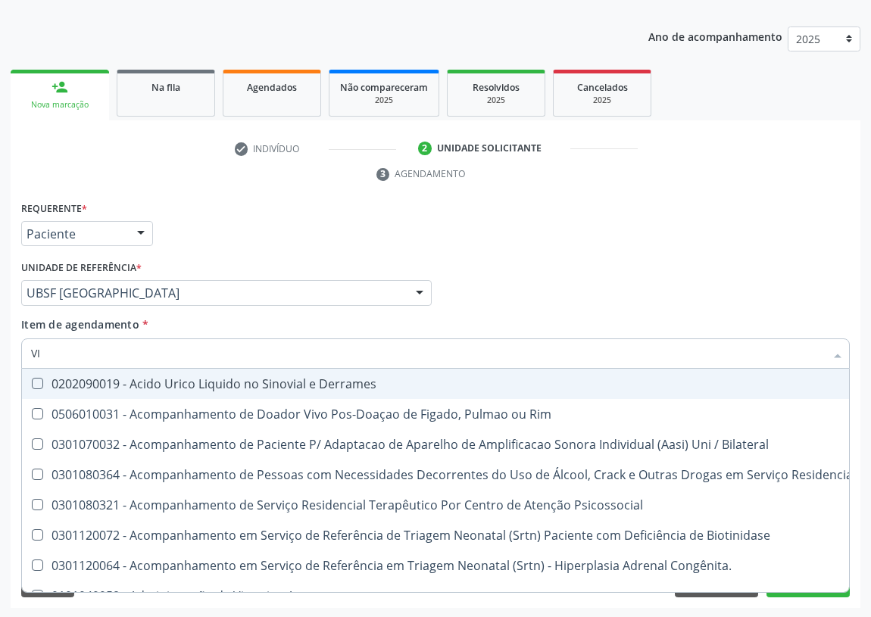
type input "VIT"
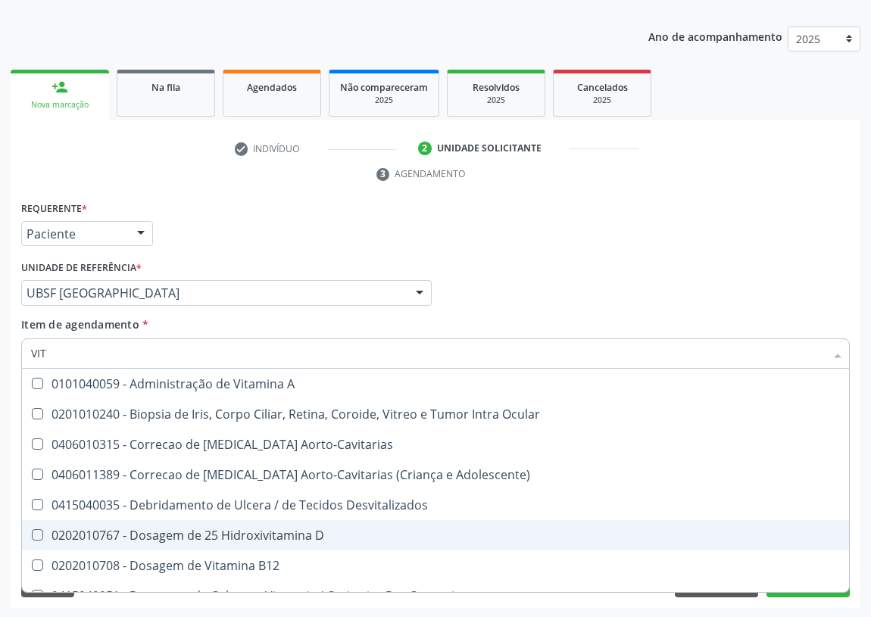
drag, startPoint x: 268, startPoint y: 531, endPoint x: 245, endPoint y: 558, distance: 35.4
click at [262, 535] on div "0202010767 - Dosagem de 25 Hidroxivitamina D" at bounding box center [435, 536] width 809 height 12
checkbox D "true"
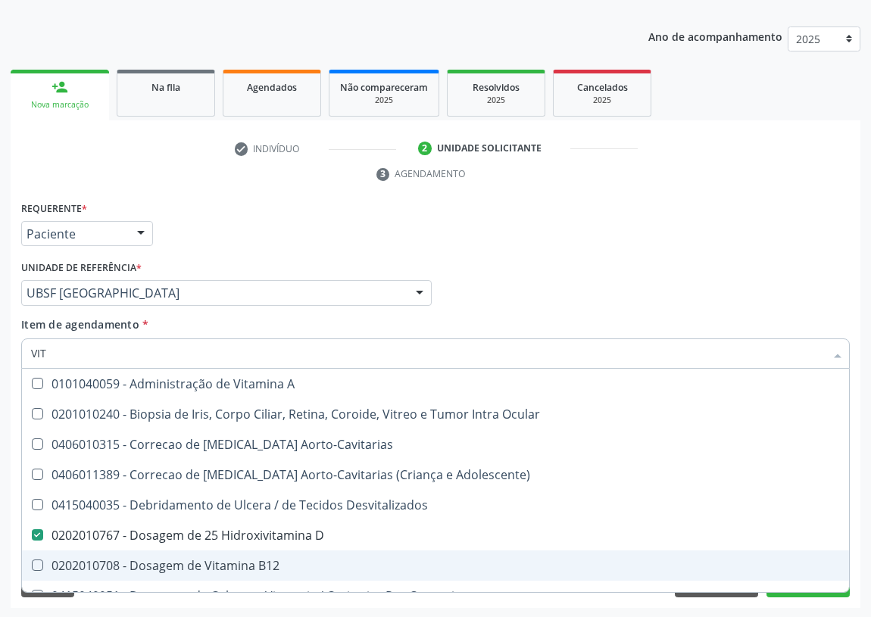
drag, startPoint x: 237, startPoint y: 568, endPoint x: 195, endPoint y: 538, distance: 52.1
click at [235, 564] on div "0202010708 - Dosagem de Vitamina B12" at bounding box center [435, 566] width 809 height 12
checkbox B12 "true"
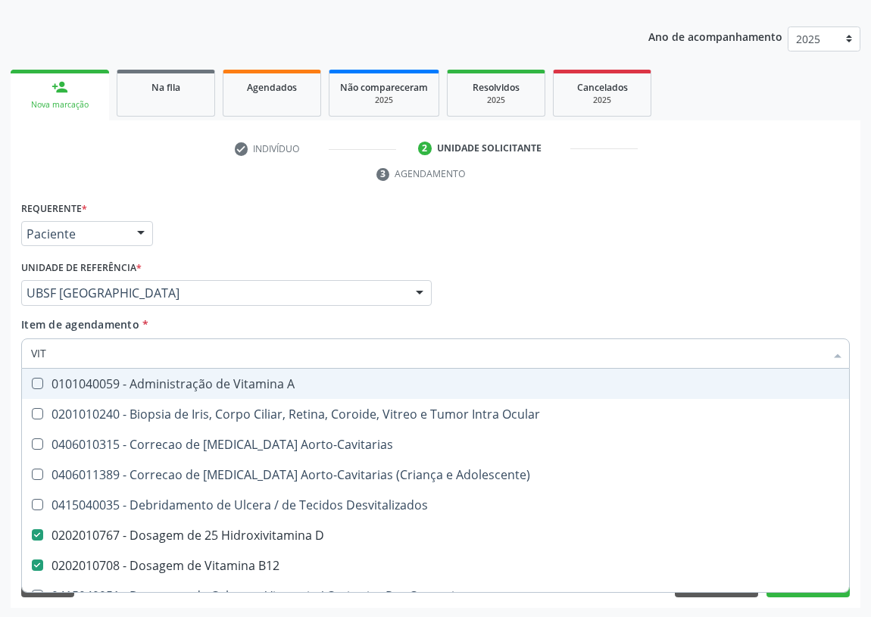
drag, startPoint x: 61, startPoint y: 352, endPoint x: 0, endPoint y: 339, distance: 62.6
click at [7, 349] on div "Acompanhamento Acompanhe a situação das marcações correntes e finalizadas Relat…" at bounding box center [435, 273] width 871 height 692
type input "02"
checkbox D "false"
checkbox B12 "false"
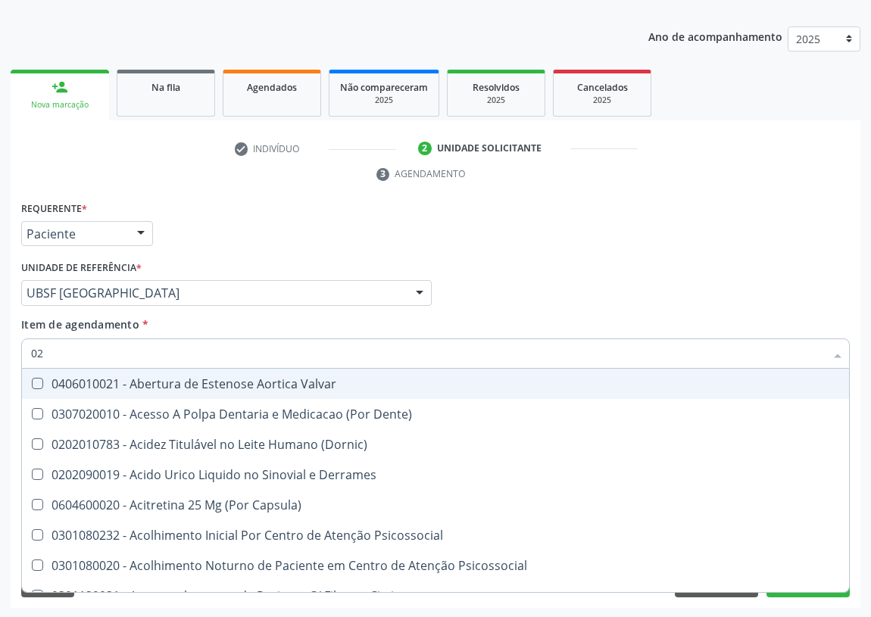
type input "020"
checkbox Cerebral "true"
checkbox \(Pos-Pasteurização\) "true"
checkbox Debridamento "true"
checkbox Osmolaridade "true"
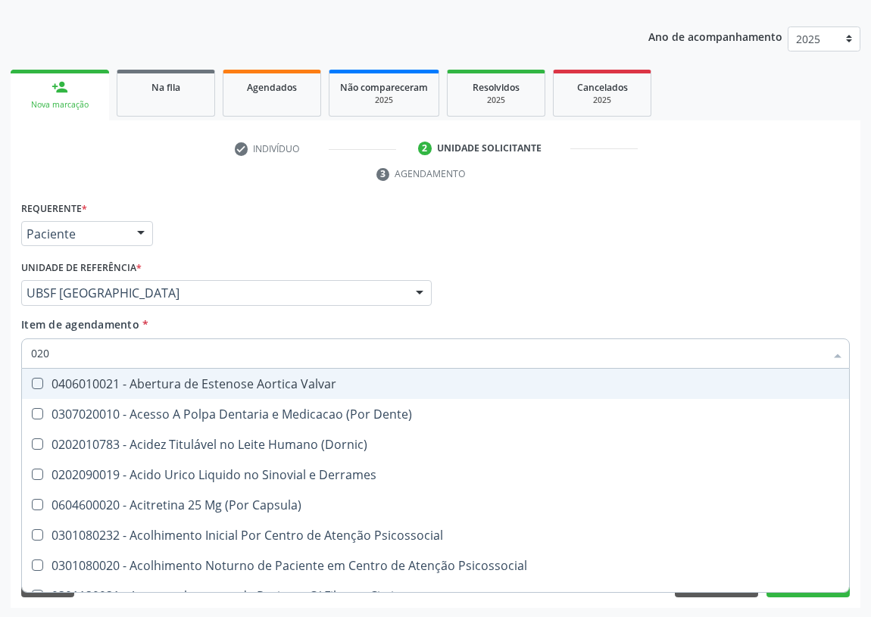
checkbox \(Vhs\) "true"
checkbox Totais "true"
checkbox D "false"
checkbox Acetona "true"
checkbox Urico "true"
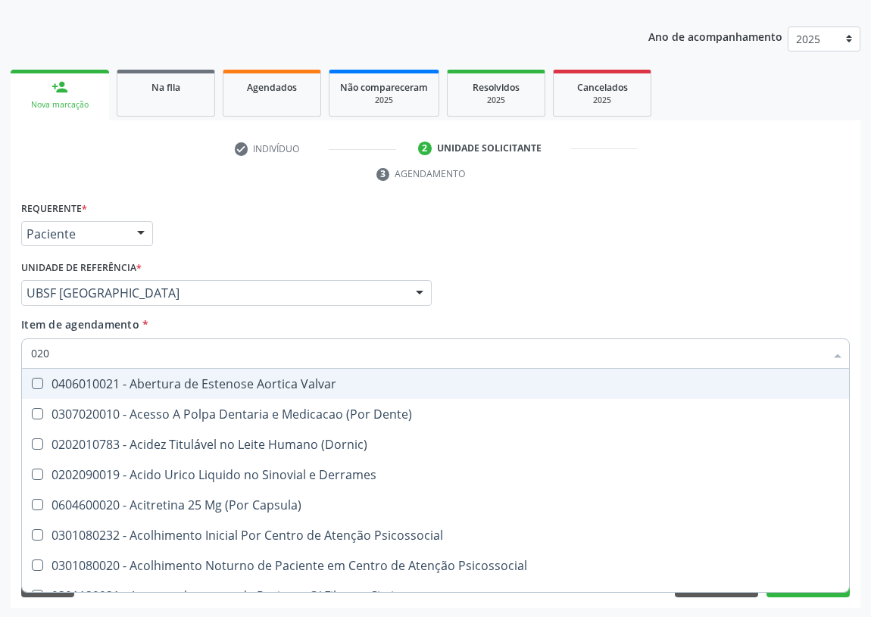
checkbox Hdl "false"
checkbox Ldl "false"
checkbox Glicose "false"
checkbox \(Tsh\) "false"
checkbox Livre\) "false"
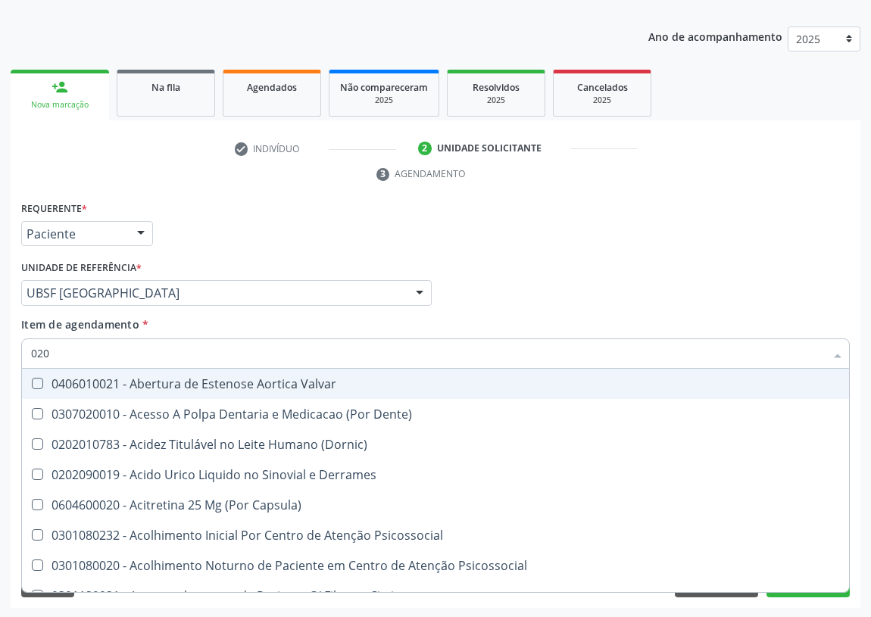
checkbox Triglicerideos "false"
checkbox B12 "false"
checkbox Eletro-Oculografia "true"
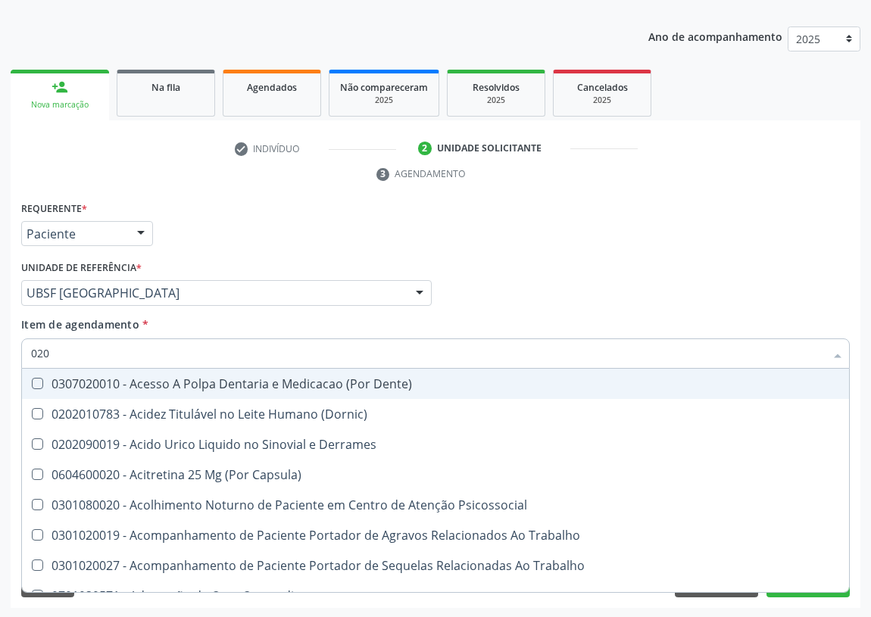
type input "0202"
checkbox Esqueléticas "true"
checkbox Ocular "true"
checkbox Aberto\) "true"
checkbox Cortante "true"
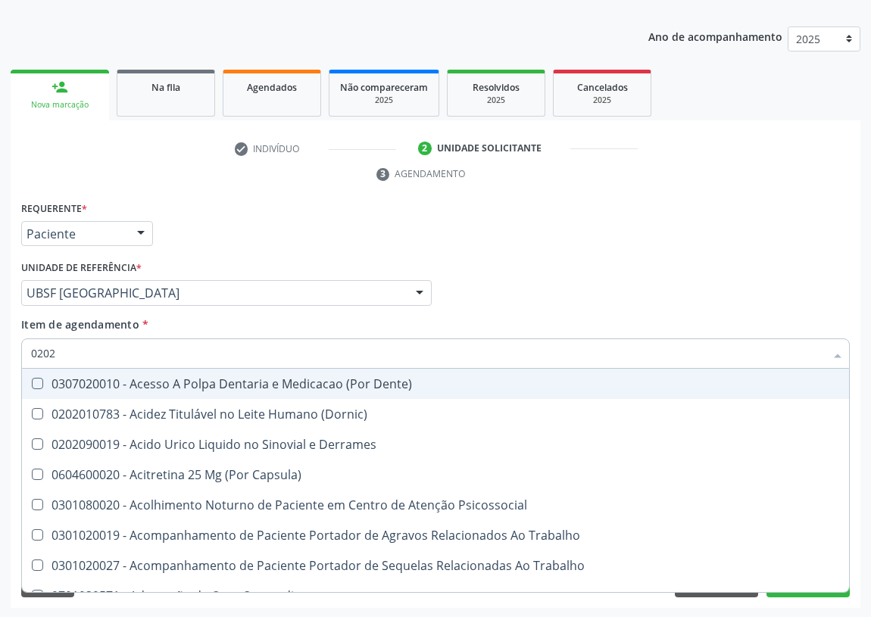
checkbox Reservatorio "true"
checkbox \(Spcto\) "true"
checkbox Projecoes\) "true"
checkbox \(Cantoplastia\) "true"
checkbox Revisao "true"
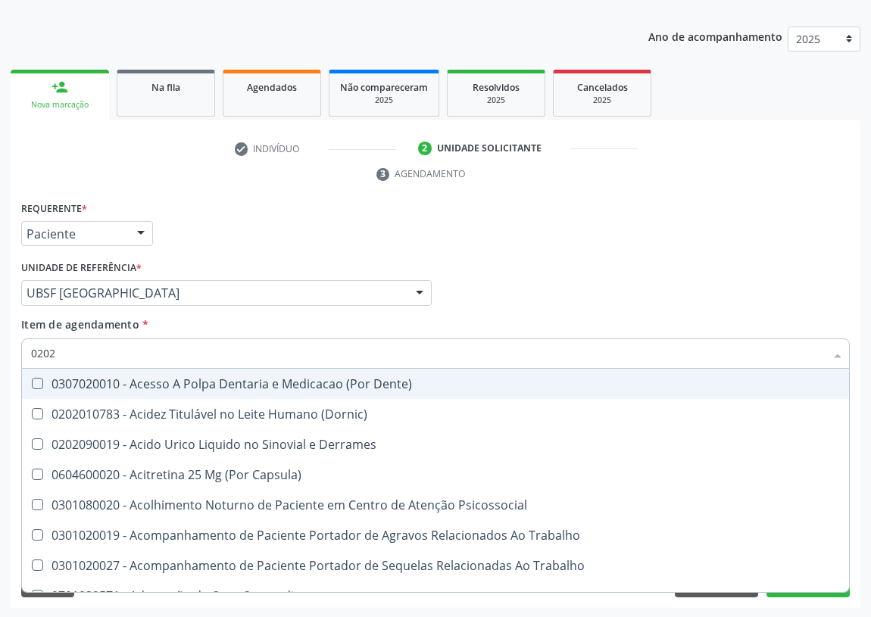
checkbox D "false"
checkbox Hdl "false"
checkbox Ldl "false"
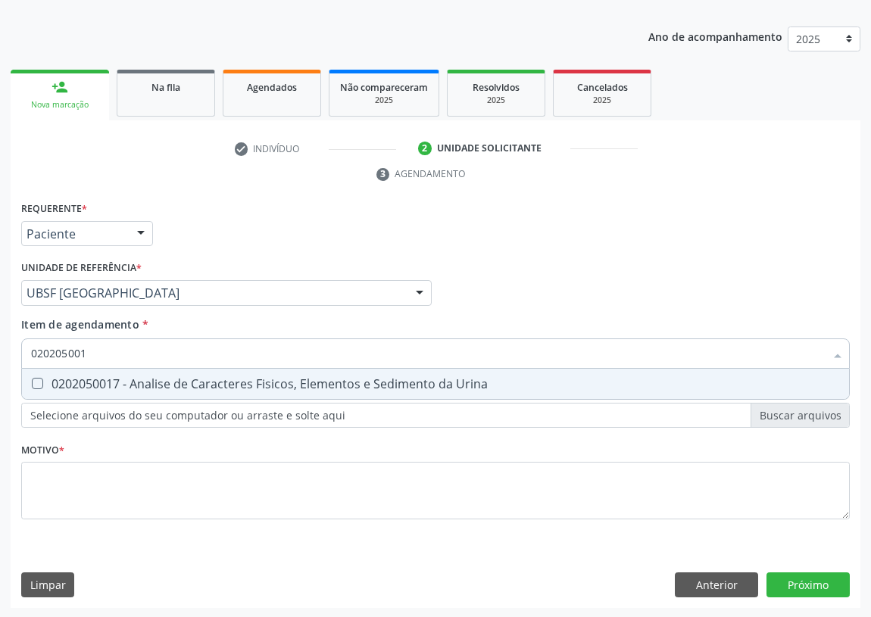
type input "0202050017"
drag, startPoint x: 33, startPoint y: 383, endPoint x: 62, endPoint y: 359, distance: 37.7
click at [38, 372] on span "0202050017 - Analise de Caracteres Fisicos, Elementos e Sedimento da Urina" at bounding box center [435, 384] width 827 height 30
checkbox Urina "true"
drag, startPoint x: 95, startPoint y: 352, endPoint x: 0, endPoint y: 359, distance: 95.8
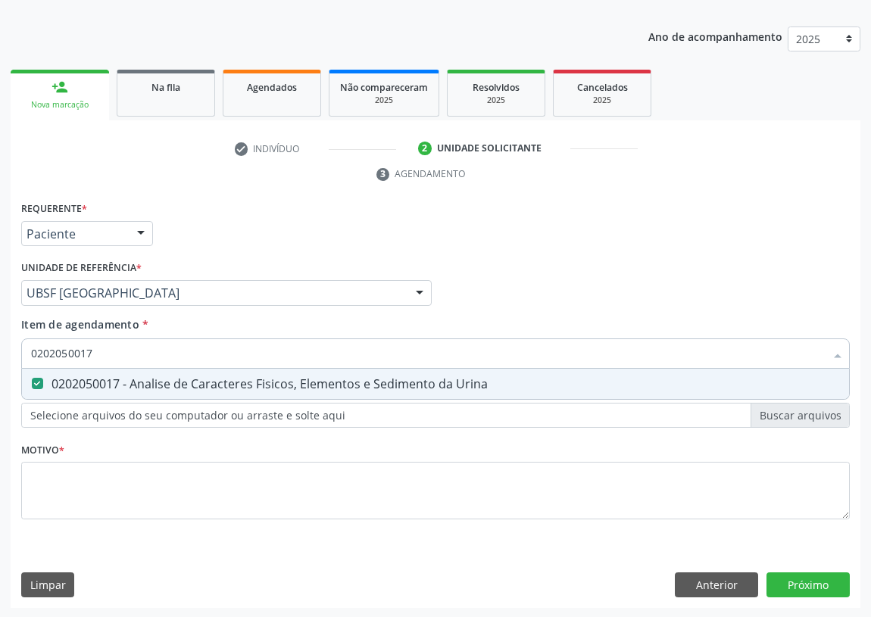
click at [0, 362] on div "Acompanhamento Acompanhe a situação das marcações correntes e finalizadas Relat…" at bounding box center [435, 273] width 871 height 692
type input "02"
checkbox Urina "false"
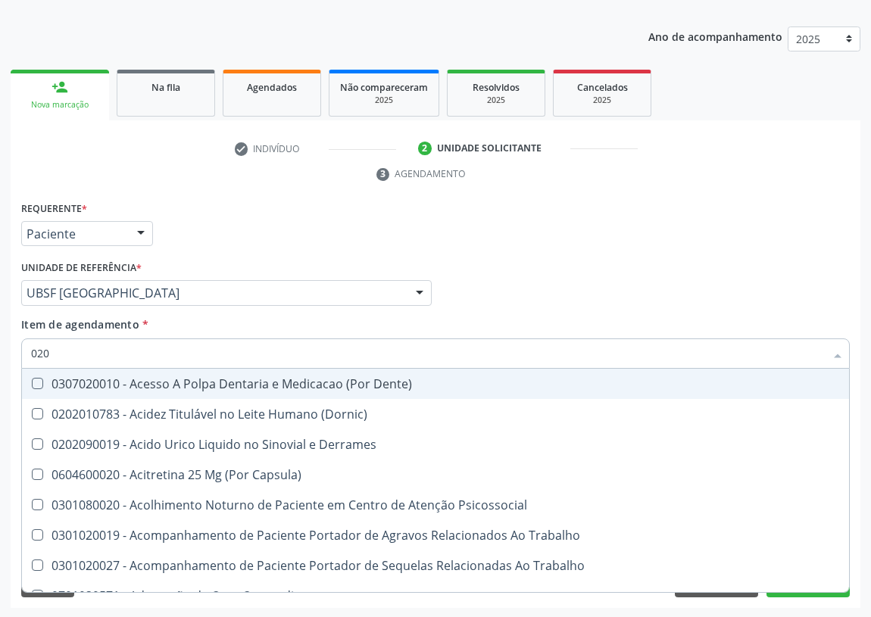
type input "0202"
checkbox Capsula\) "true"
checkbox Urina "false"
checkbox Coagulacao "false"
checkbox Esqueléticas "true"
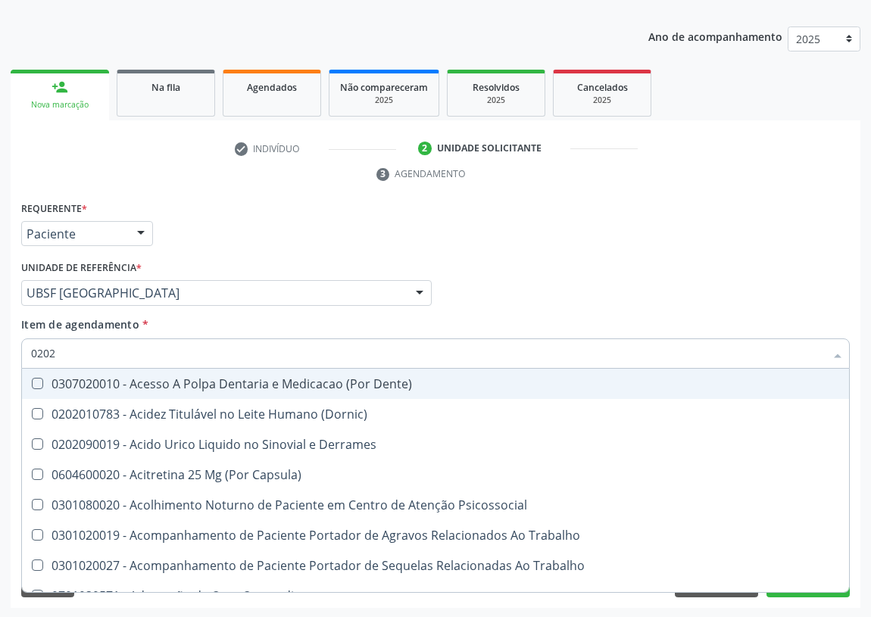
checkbox Ocular "true"
checkbox Aberto\) "true"
checkbox Cortante "true"
checkbox Reservatorio "true"
checkbox \(Spcto\) "true"
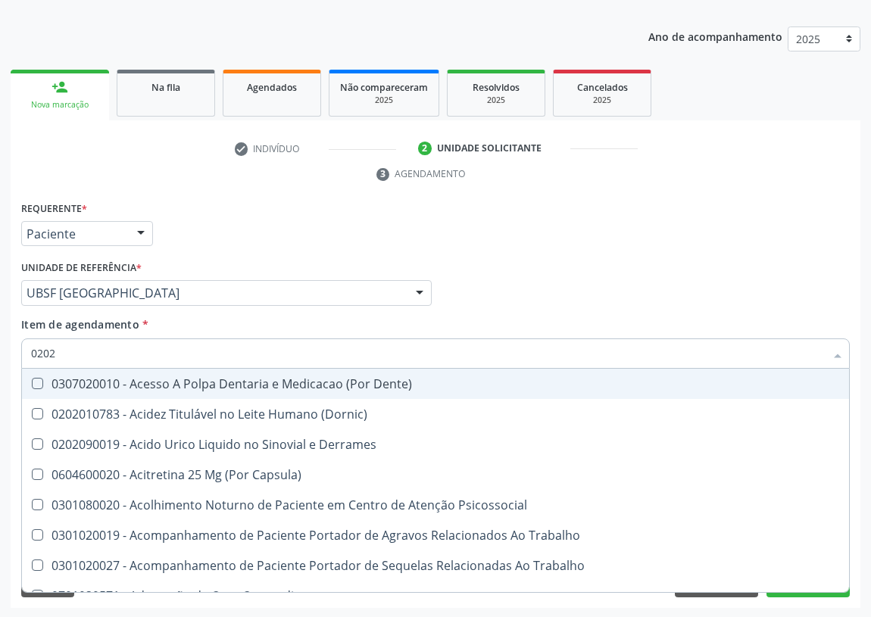
checkbox Projecoes\) "true"
checkbox \(Cantoplastia\) "true"
checkbox Revisao "true"
checkbox D "false"
checkbox Hdl "false"
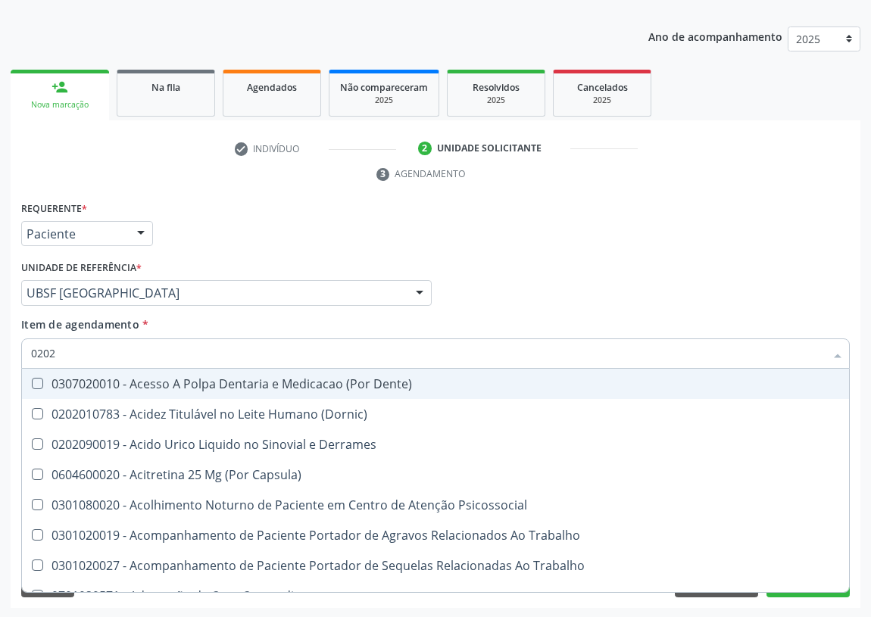
checkbox Ldl "false"
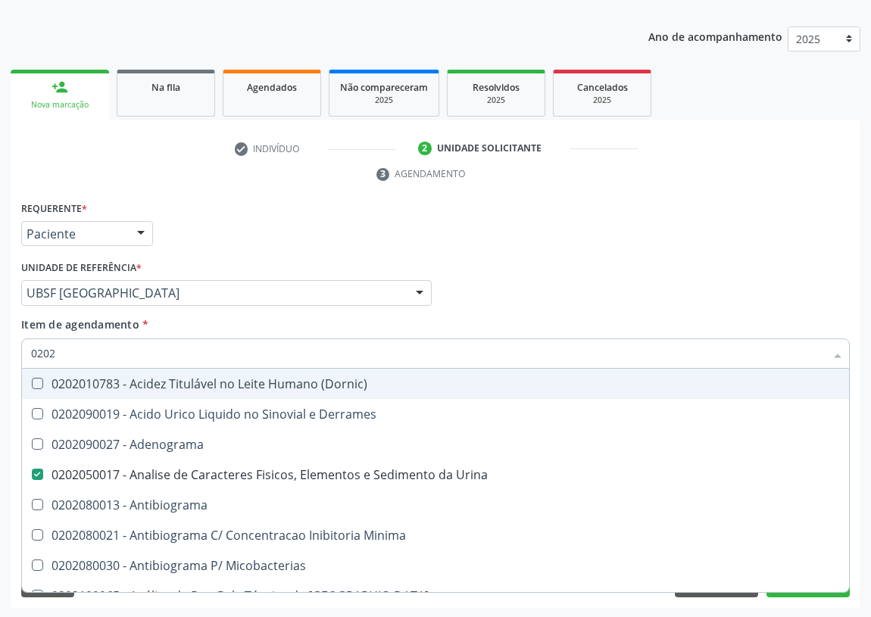
type input "02020"
checkbox Ivy "true"
checkbox D "false"
checkbox Barbituratos "true"
checkbox Benzodiazepinicos "true"
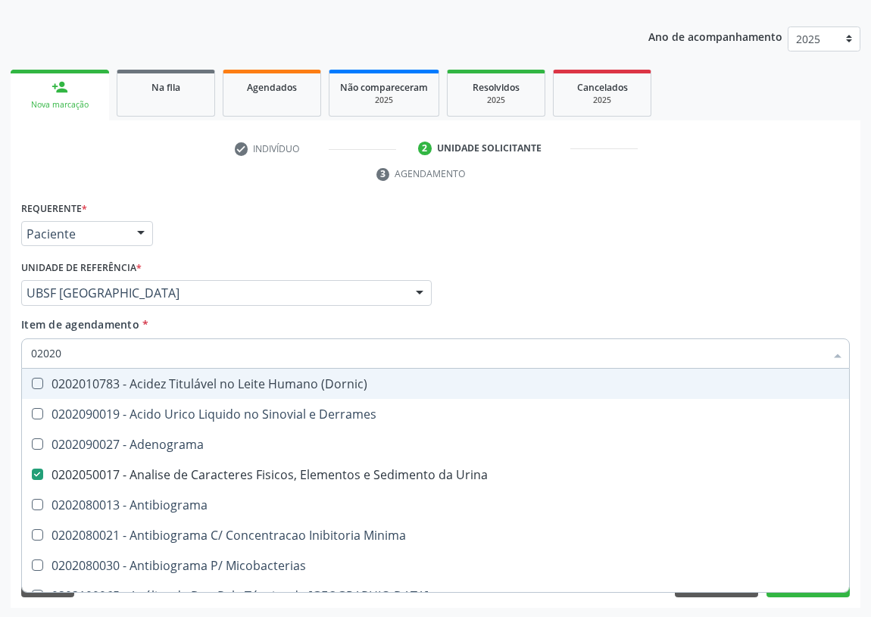
checkbox Hdl "false"
checkbox Ldl "false"
checkbox Xiii "true"
checkbox Fosforo "true"
checkbox Glicose "false"
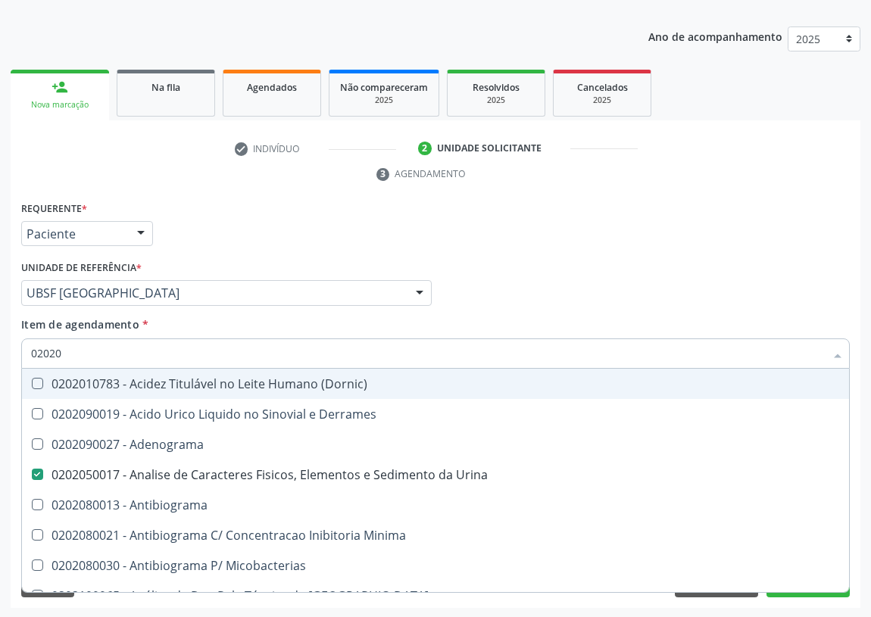
checkbox \(Tsh\) "false"
checkbox Potassio "true"
checkbox Horas\) "true"
checkbox Renina "true"
checkbox Livre\) "false"
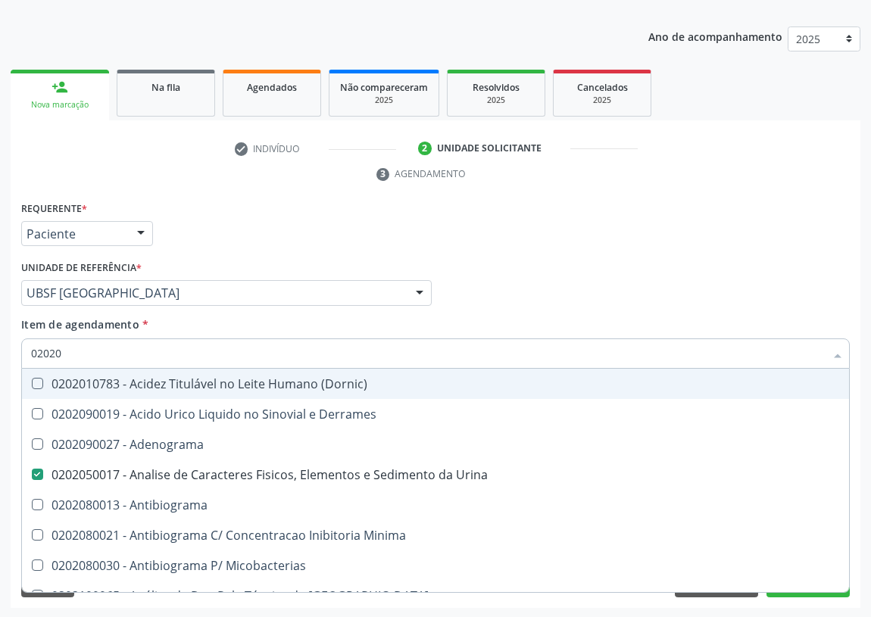
checkbox Triglicerideos "false"
checkbox B12 "false"
checkbox Zinco "true"
checkbox Completo "false"
type input "020204"
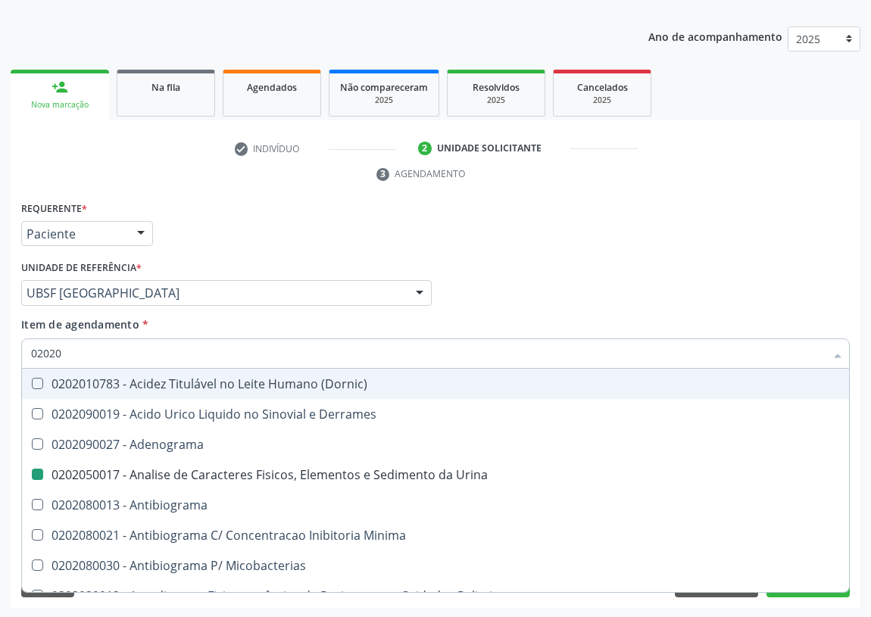
checkbox Urina "false"
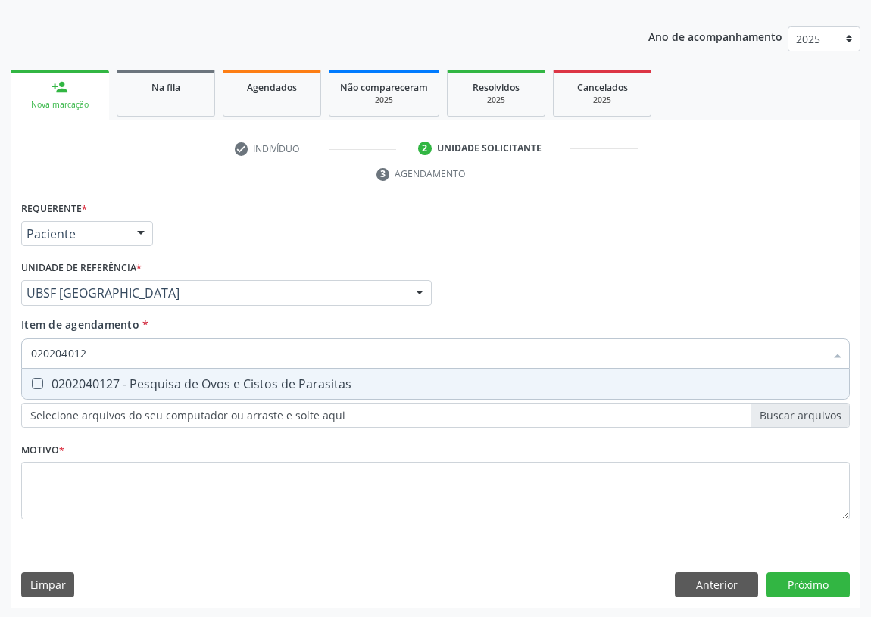
type input "0202040127"
drag, startPoint x: 39, startPoint y: 378, endPoint x: 19, endPoint y: 461, distance: 85.6
click at [38, 380] on Parasitas at bounding box center [37, 383] width 11 height 11
click at [32, 380] on Parasitas "checkbox" at bounding box center [27, 384] width 10 height 10
checkbox Parasitas "true"
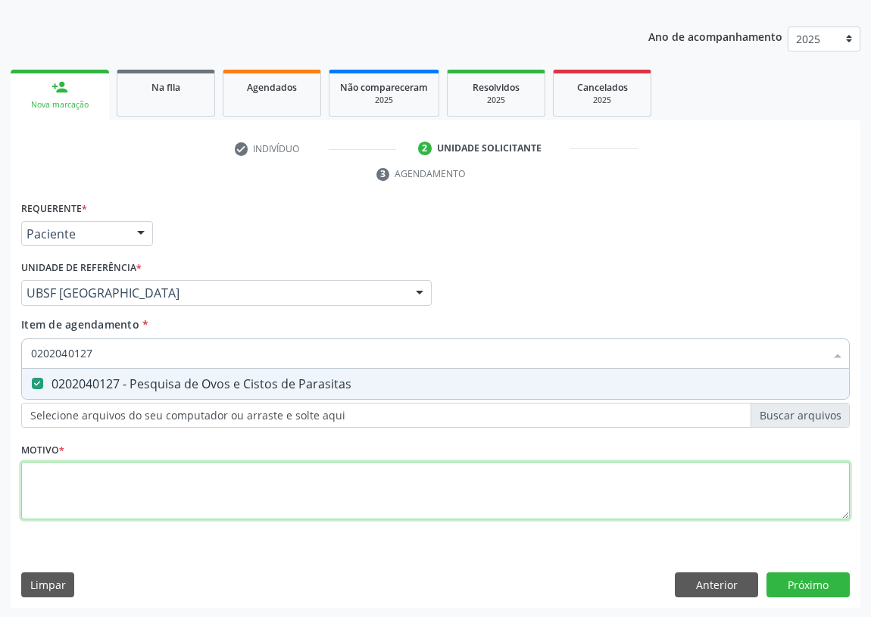
click at [61, 499] on div "Requerente * Paciente Médico(a) Enfermeiro(a) Paciente Nenhum resultado encontr…" at bounding box center [435, 369] width 829 height 343
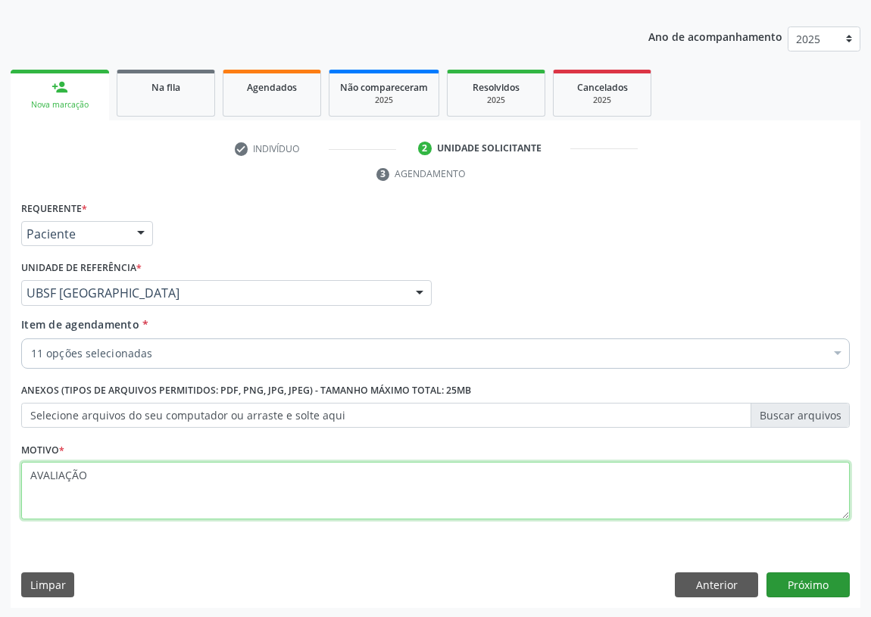
type textarea "AVALIAÇÃO"
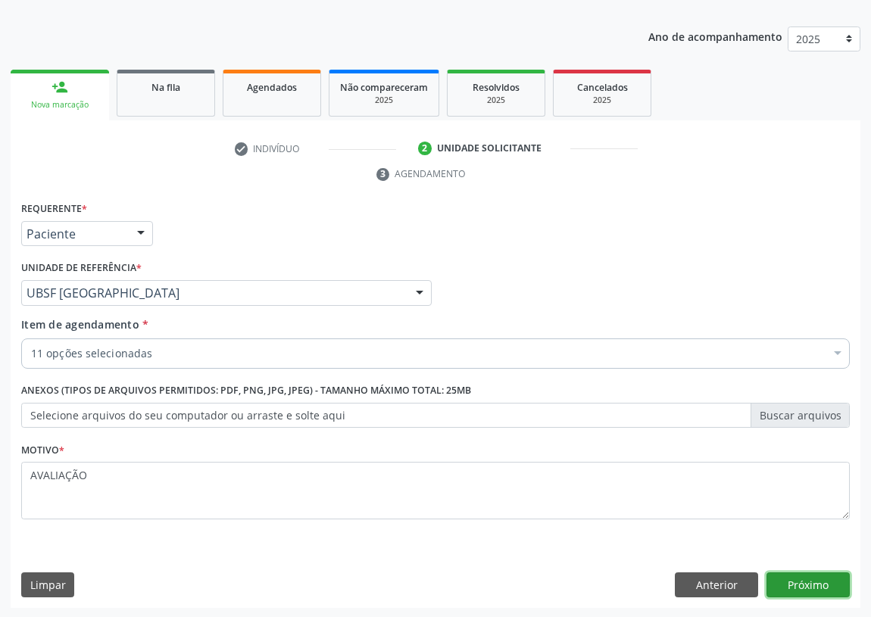
drag, startPoint x: 836, startPoint y: 577, endPoint x: 818, endPoint y: 574, distance: 18.6
click at [818, 574] on button "Próximo" at bounding box center [808, 586] width 83 height 26
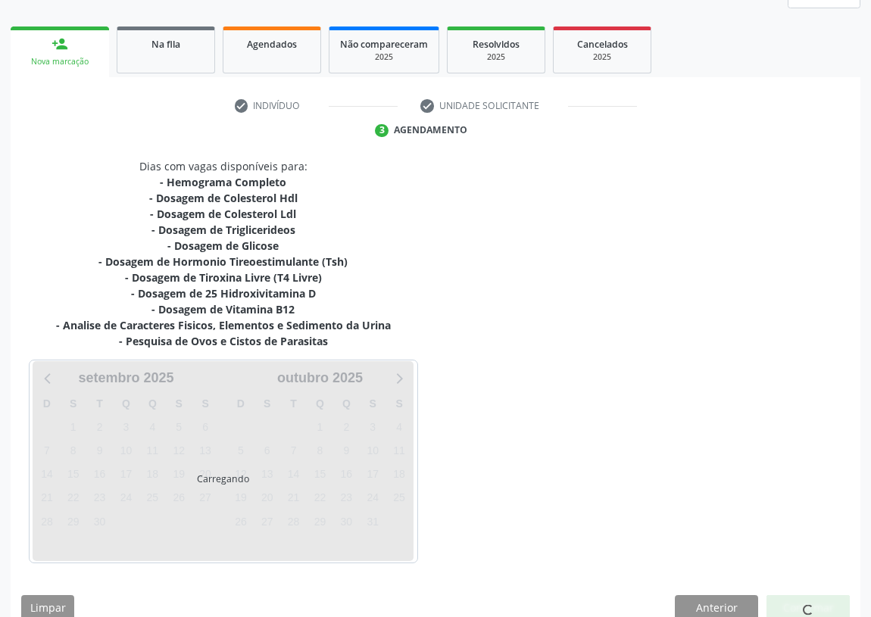
scroll to position [223, 0]
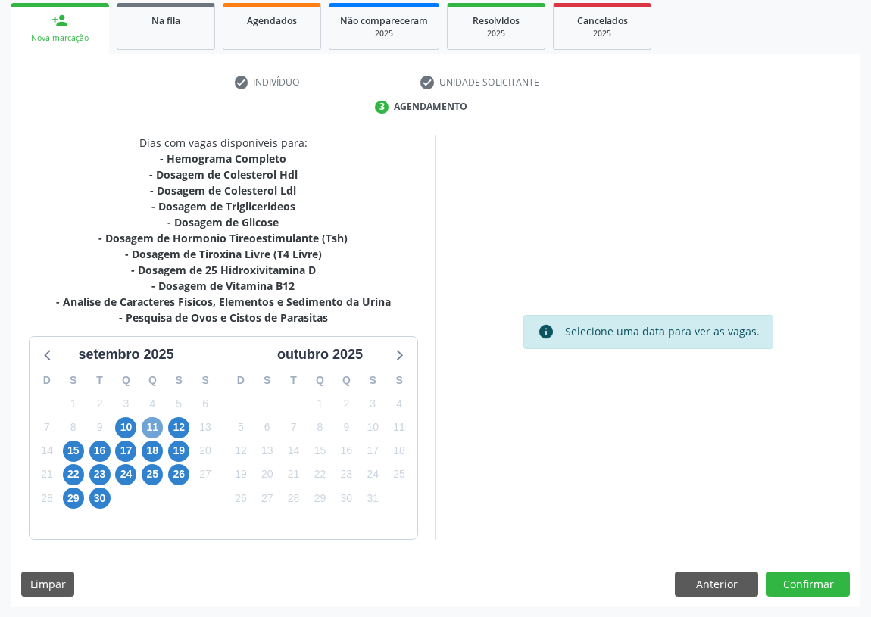
click at [158, 428] on span "11" at bounding box center [152, 427] width 21 height 21
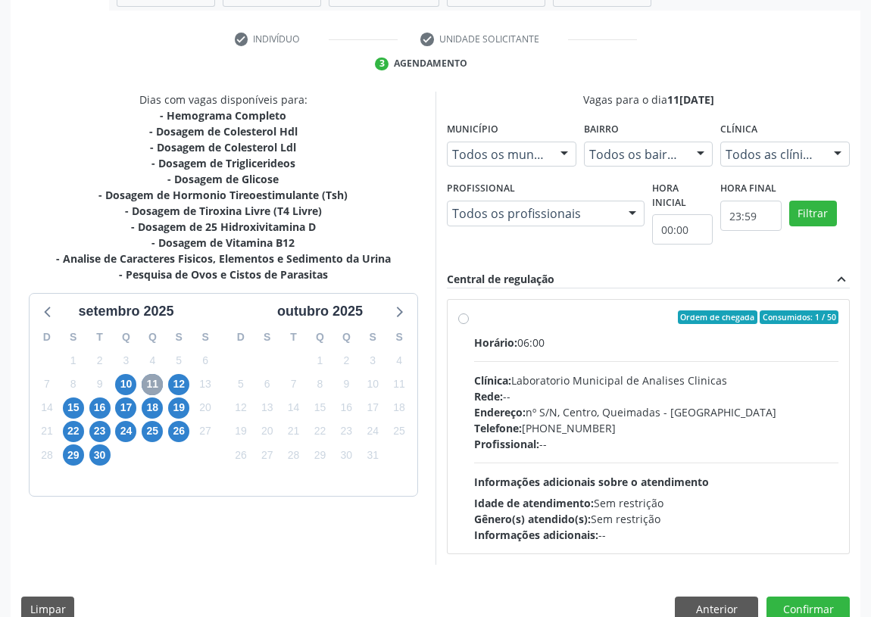
scroll to position [291, 0]
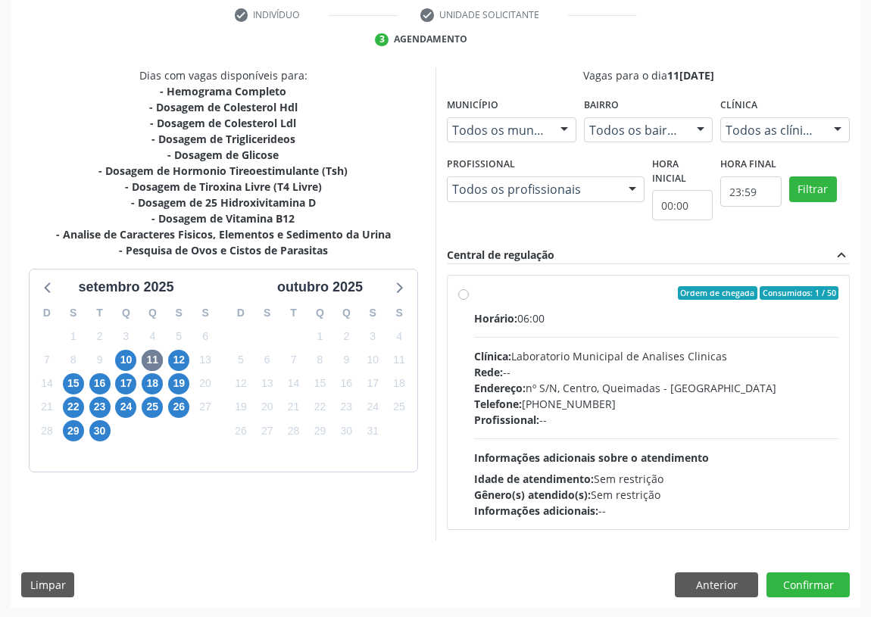
click at [474, 295] on label "Ordem de chegada Consumidos: 1 / 50 Horário: 06:00 Clínica: Laboratorio Municip…" at bounding box center [656, 402] width 364 height 233
click at [467, 295] on input "Ordem de chegada Consumidos: 1 / 50 Horário: 06:00 Clínica: Laboratorio Municip…" at bounding box center [463, 293] width 11 height 14
radio input "true"
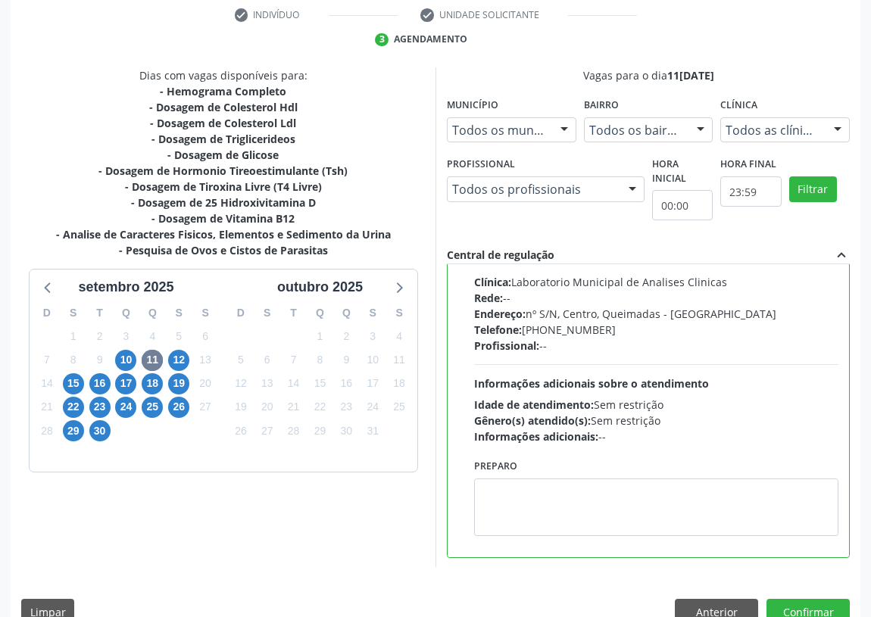
scroll to position [75, 0]
drag, startPoint x: 523, startPoint y: 514, endPoint x: 604, endPoint y: 440, distance: 109.9
click at [533, 502] on textarea at bounding box center [656, 507] width 364 height 58
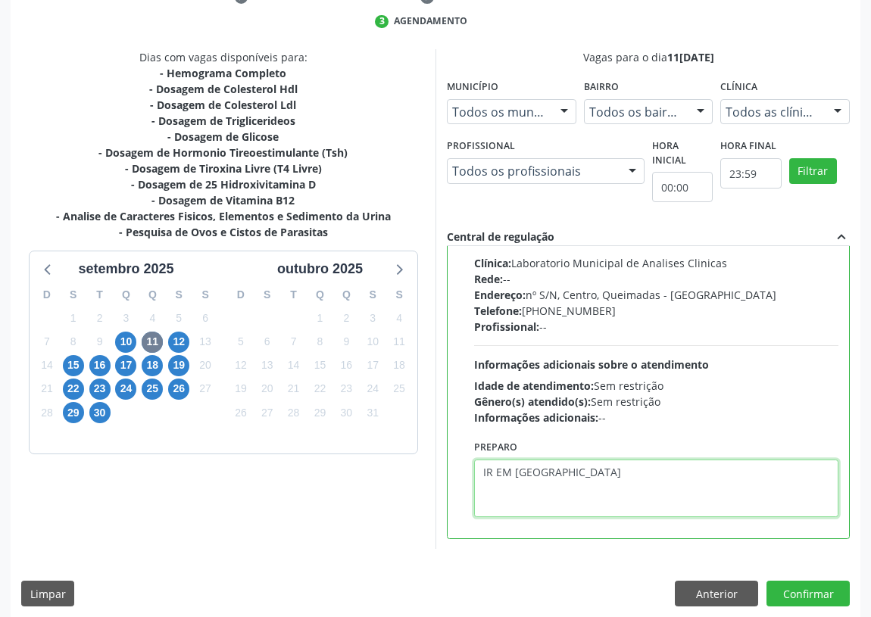
scroll to position [318, 0]
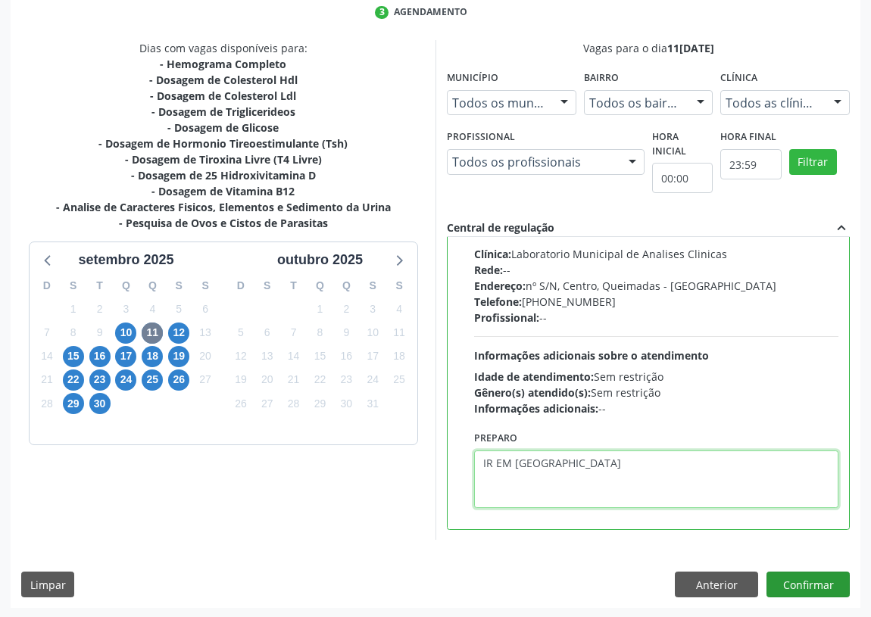
type textarea "IR EM [GEOGRAPHIC_DATA]"
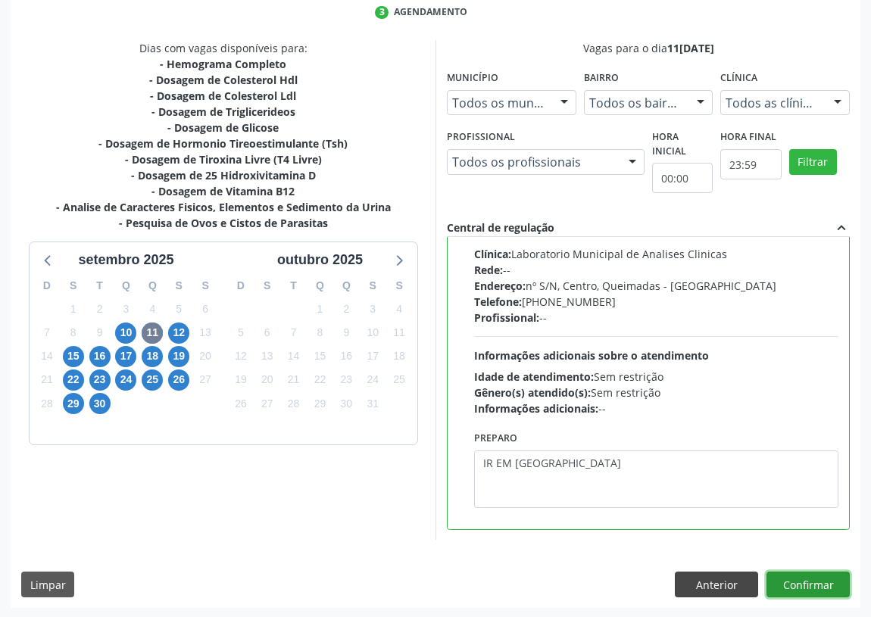
drag, startPoint x: 813, startPoint y: 582, endPoint x: 695, endPoint y: 588, distance: 117.6
click at [795, 583] on button "Confirmar" at bounding box center [808, 585] width 83 height 26
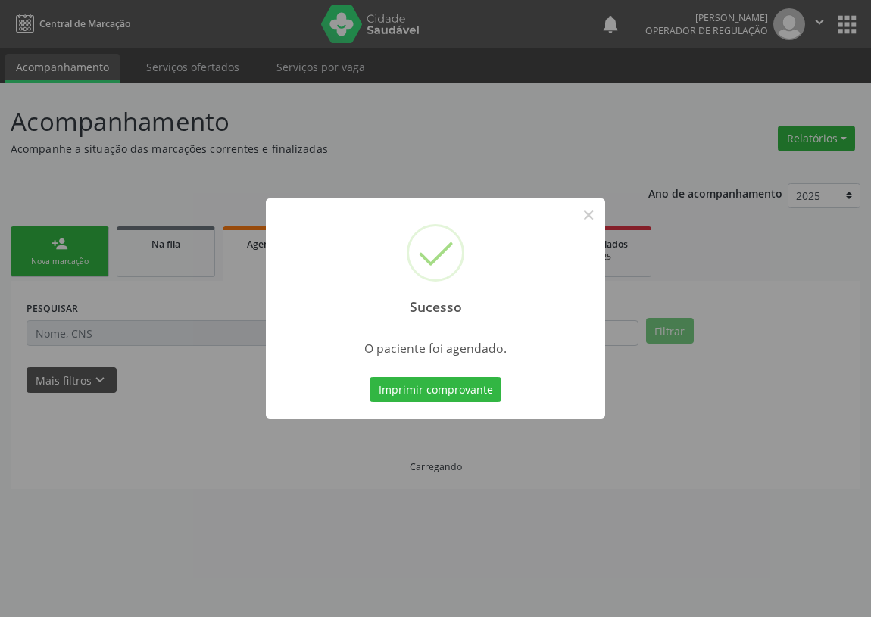
scroll to position [0, 0]
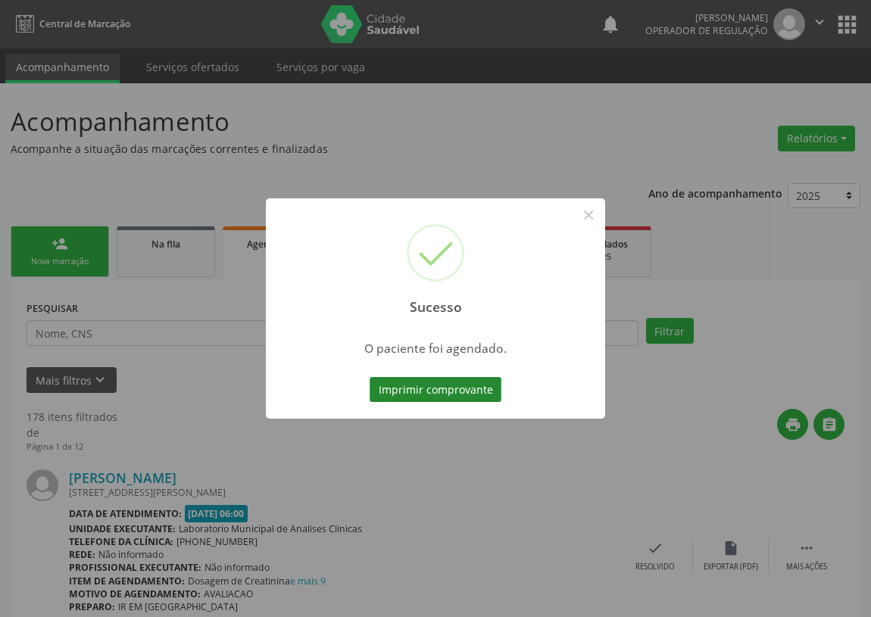
click at [455, 395] on button "Imprimir comprovante" at bounding box center [436, 390] width 132 height 26
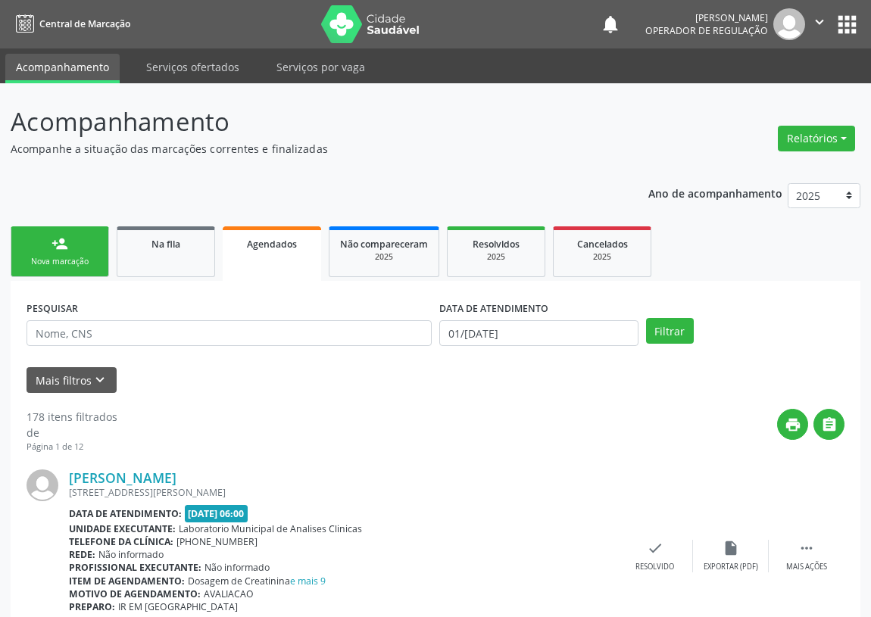
click at [55, 258] on div "Nova marcação" at bounding box center [60, 261] width 76 height 11
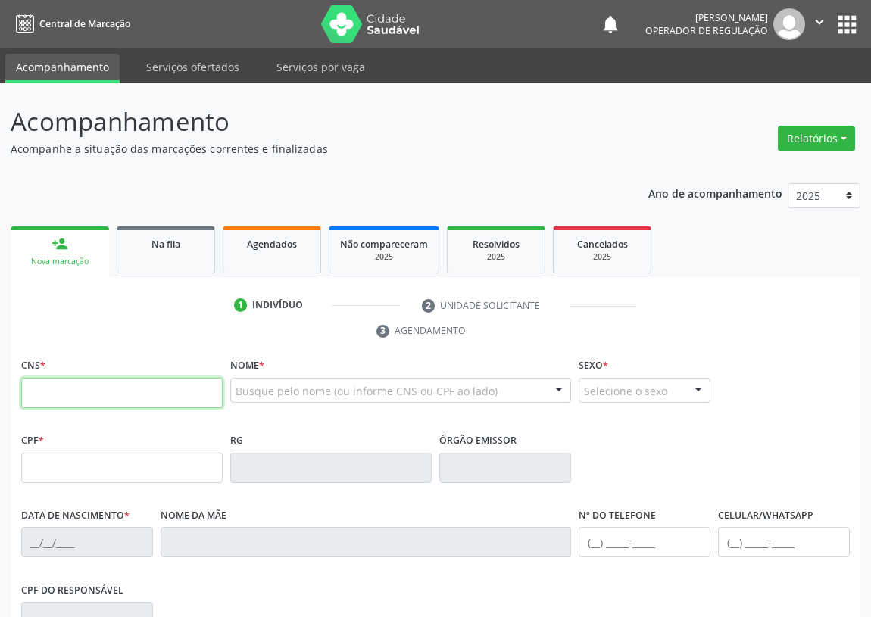
click at [45, 392] on input "text" at bounding box center [122, 393] width 202 height 30
click at [41, 397] on input "text" at bounding box center [122, 393] width 202 height 30
type input "700 5033 2986 1657"
type input "127.392.834-23"
type input "29/04/2009"
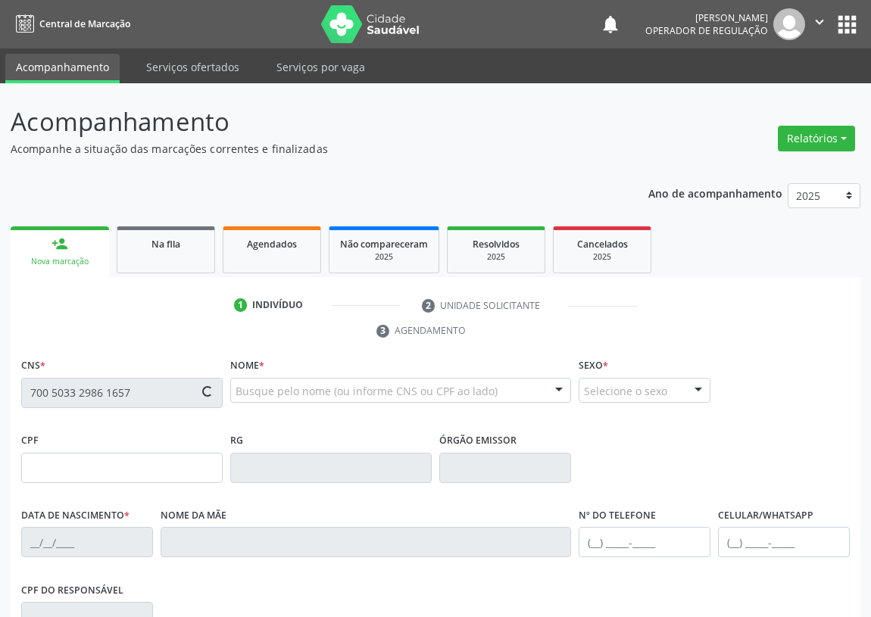
type input "Edvania da Silva"
type input "(83) 99306-2878"
type input "057.447.514-16"
type input "122"
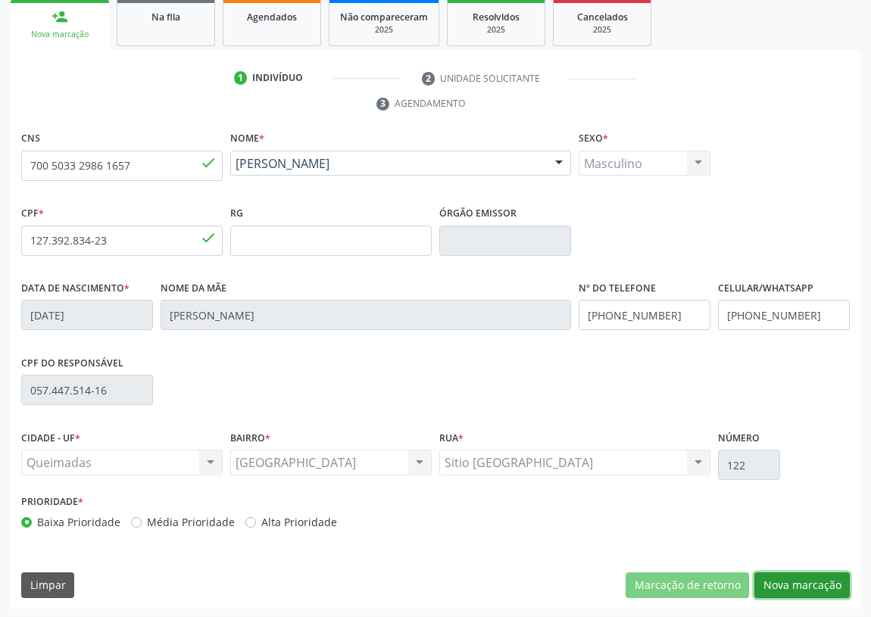
drag, startPoint x: 807, startPoint y: 586, endPoint x: 705, endPoint y: 568, distance: 103.9
click at [807, 586] on button "Nova marcação" at bounding box center [802, 586] width 95 height 26
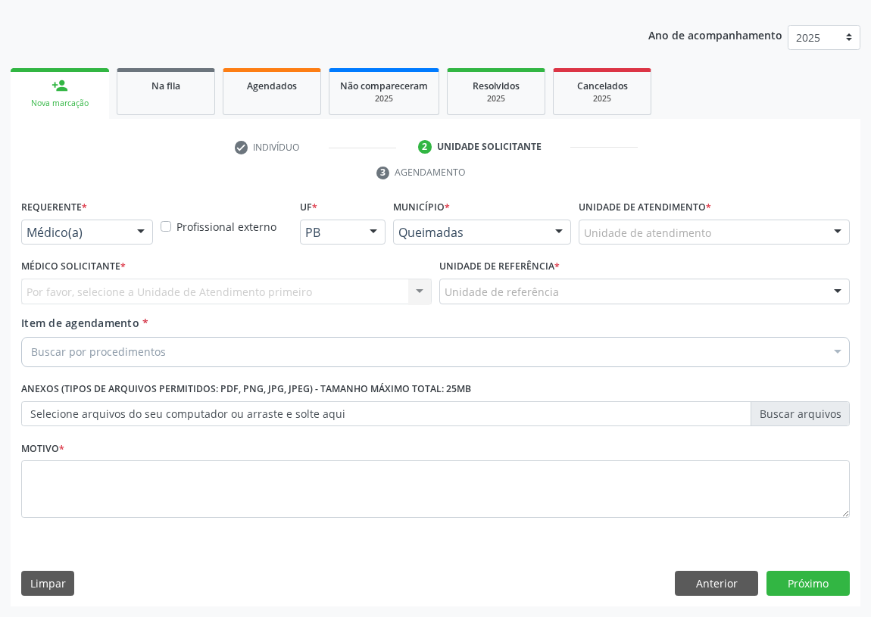
scroll to position [157, 0]
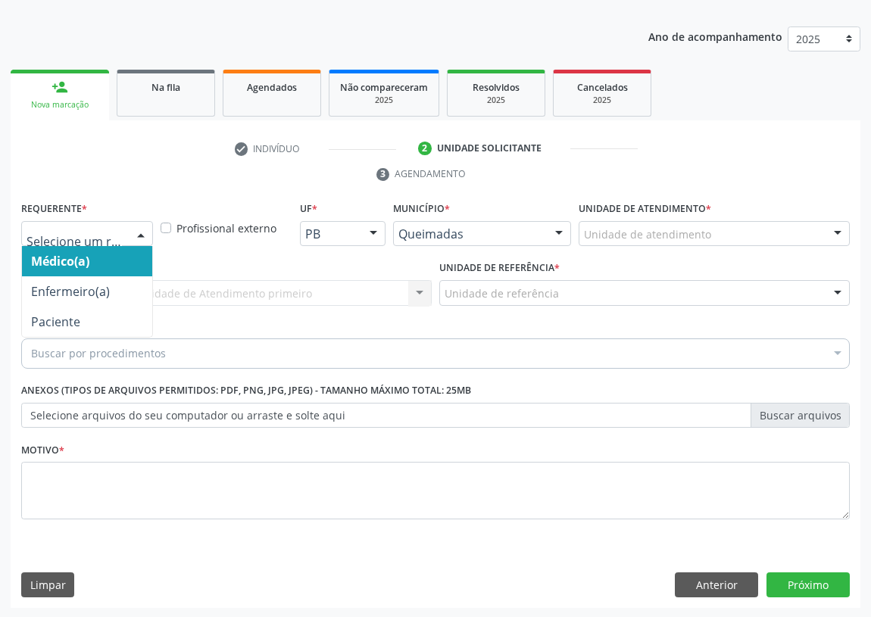
click at [146, 223] on div at bounding box center [141, 235] width 23 height 26
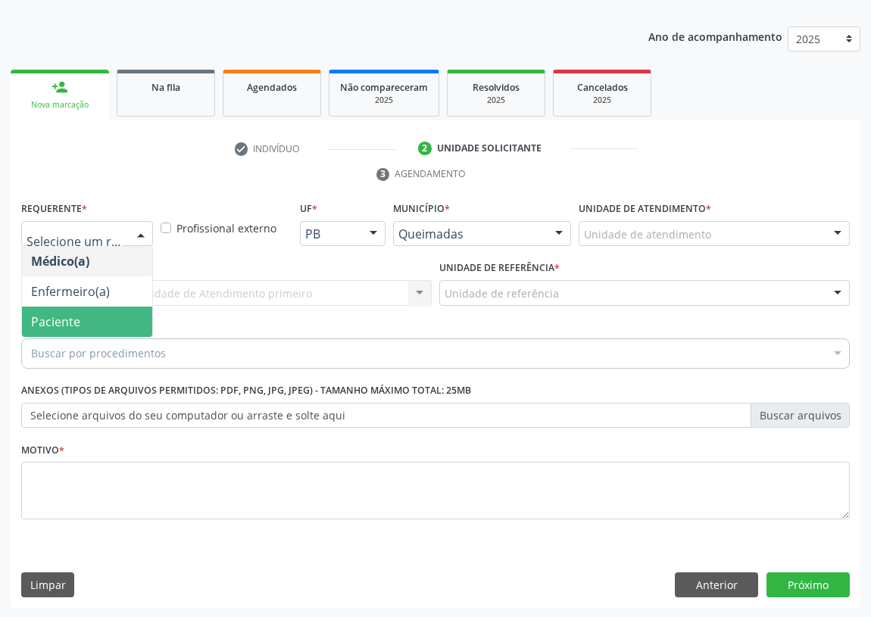
click at [99, 320] on span "Paciente" at bounding box center [87, 322] width 130 height 30
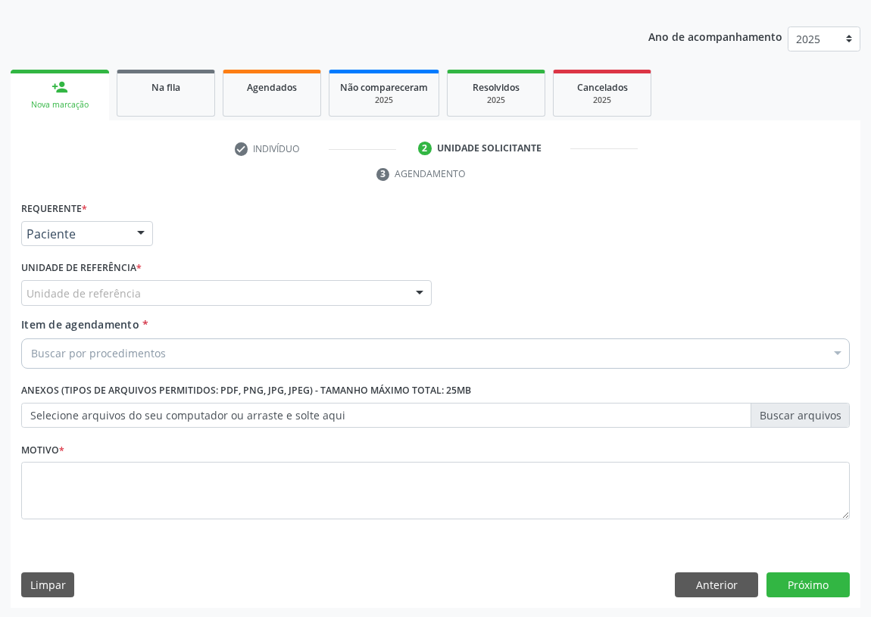
drag, startPoint x: 385, startPoint y: 294, endPoint x: 324, endPoint y: 303, distance: 61.3
click at [381, 294] on div "Unidade de referência" at bounding box center [226, 293] width 411 height 26
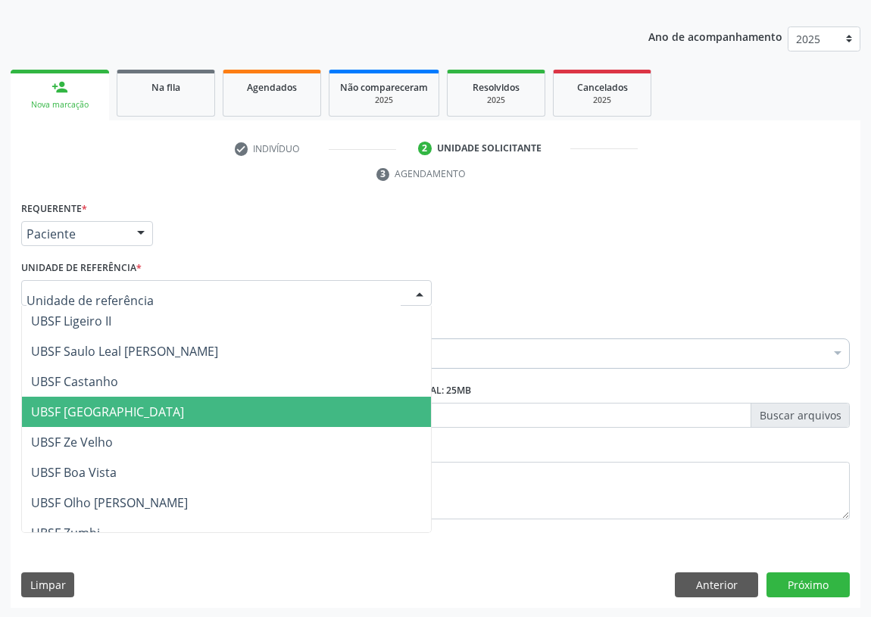
click at [125, 417] on span "UBSF [GEOGRAPHIC_DATA]" at bounding box center [107, 412] width 153 height 17
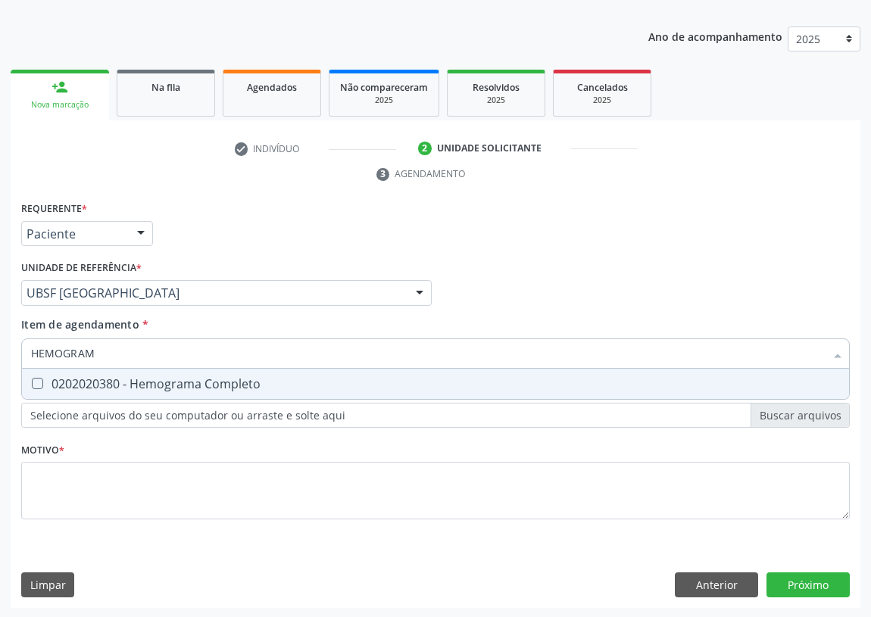
type input "HEMOGRAMA"
click at [32, 383] on Completo at bounding box center [37, 383] width 11 height 11
click at [32, 383] on Completo "checkbox" at bounding box center [27, 384] width 10 height 10
checkbox Completo "true"
drag, startPoint x: 32, startPoint y: 348, endPoint x: 0, endPoint y: 337, distance: 33.5
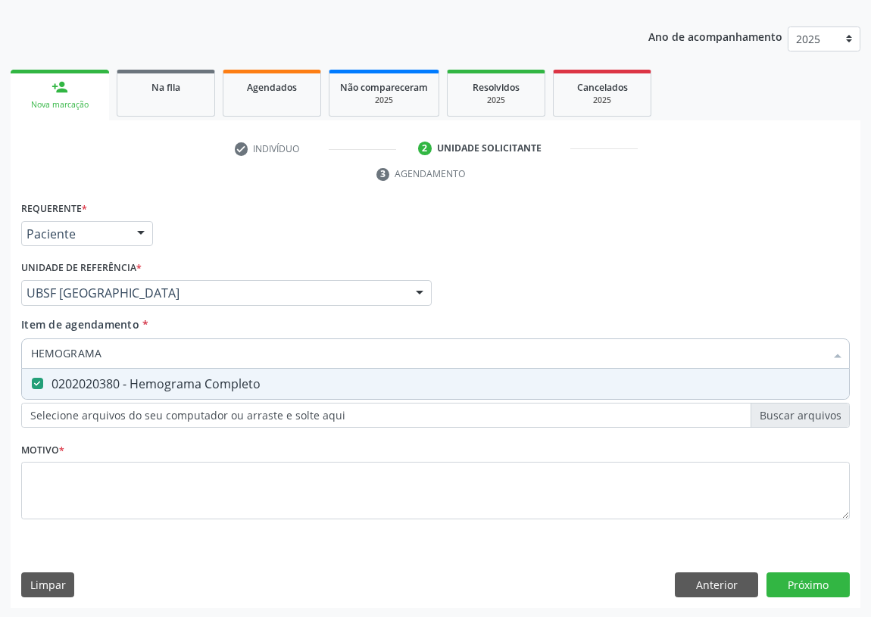
click at [0, 337] on div "Acompanhamento Acompanhe a situação das marcações correntes e finalizadas Relat…" at bounding box center [435, 273] width 871 height 692
type input "A"
checkbox Completo "false"
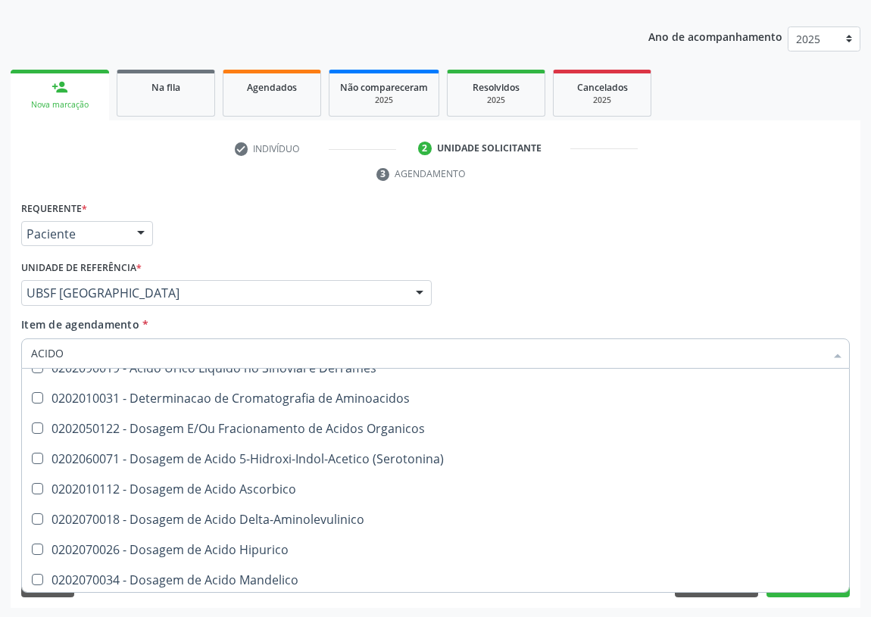
scroll to position [0, 0]
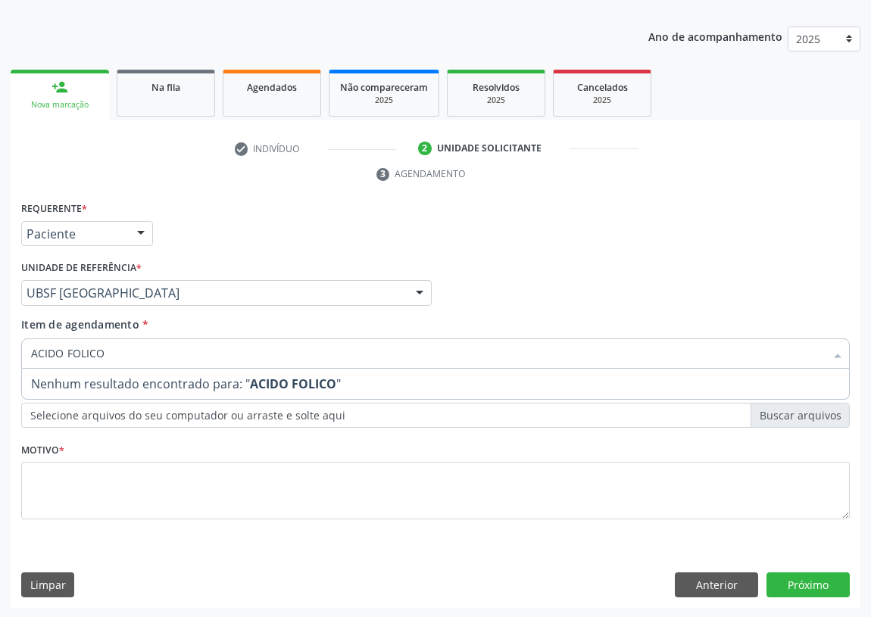
drag, startPoint x: 123, startPoint y: 356, endPoint x: 0, endPoint y: 336, distance: 125.1
click at [0, 345] on div "Acompanhamento Acompanhe a situação das marcações correntes e finalizadas Relat…" at bounding box center [435, 273] width 871 height 692
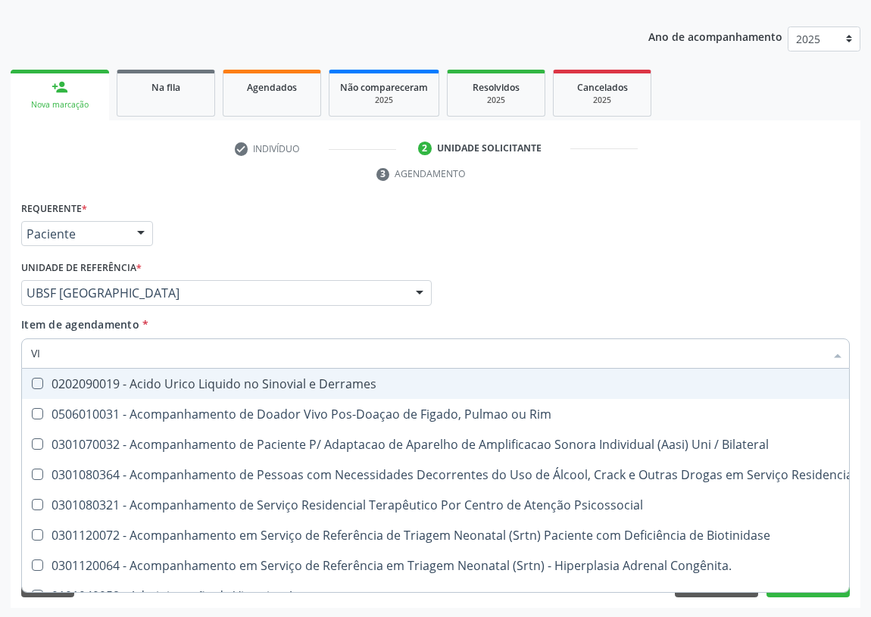
type input "VIT"
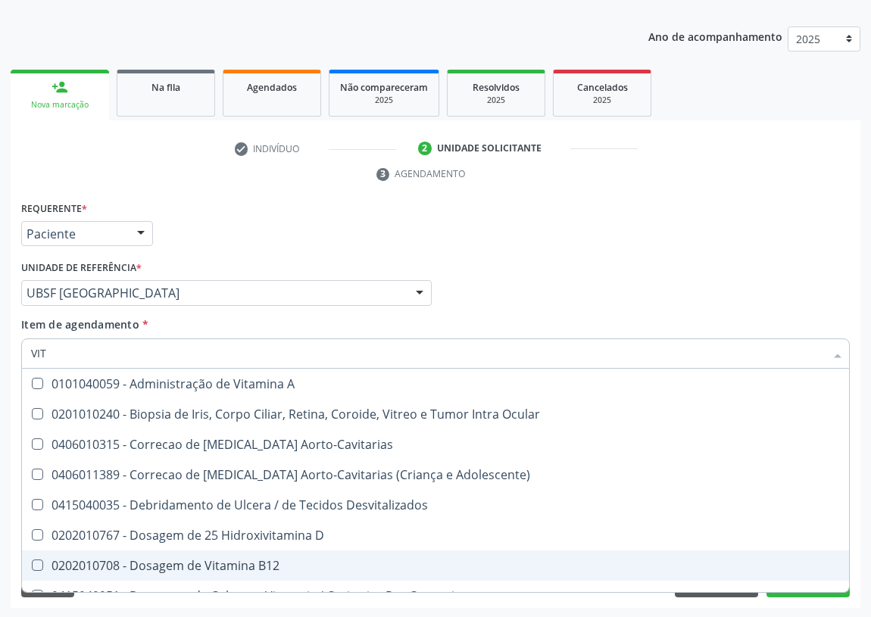
drag, startPoint x: 272, startPoint y: 567, endPoint x: 280, endPoint y: 539, distance: 28.5
click at [272, 565] on div "0202010708 - Dosagem de Vitamina B12" at bounding box center [435, 566] width 809 height 12
checkbox B12 "true"
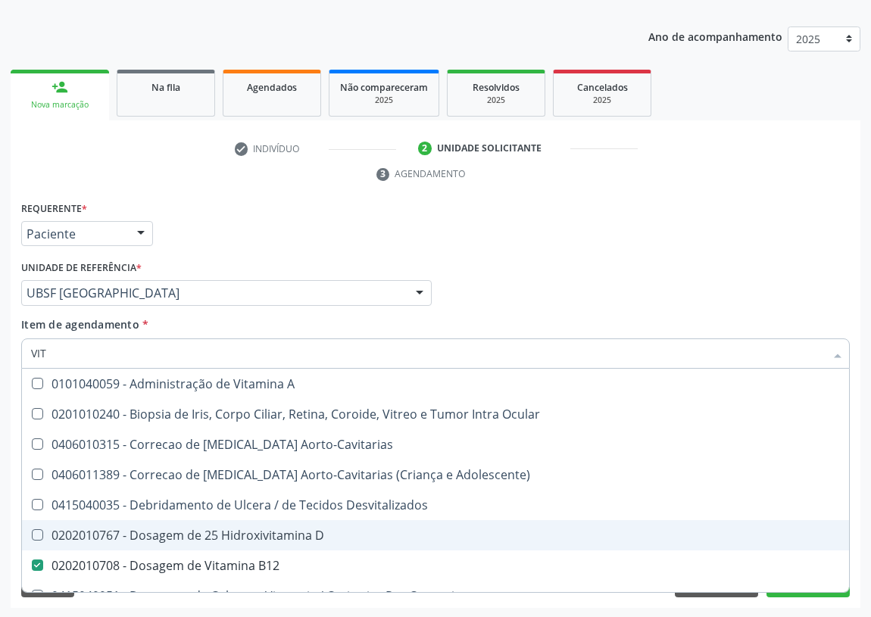
drag, startPoint x: 283, startPoint y: 531, endPoint x: 18, endPoint y: 453, distance: 275.7
click at [282, 530] on div "0202010767 - Dosagem de 25 Hidroxivitamina D" at bounding box center [435, 536] width 809 height 12
checkbox D "true"
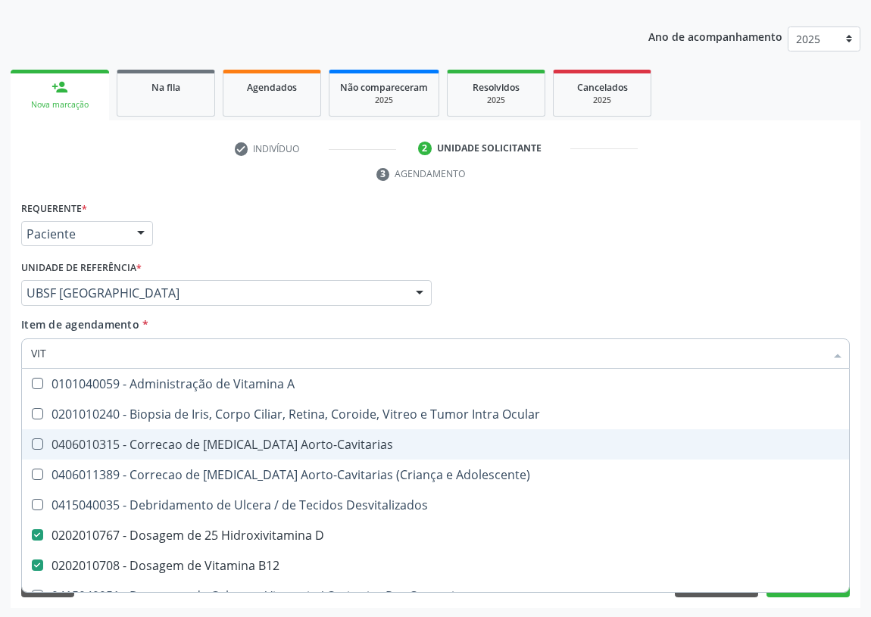
drag, startPoint x: 52, startPoint y: 348, endPoint x: 16, endPoint y: 348, distance: 35.6
click at [16, 348] on div "Requerente * Paciente Médico(a) Enfermeiro(a) Paciente Nenhum resultado encontr…" at bounding box center [436, 403] width 850 height 411
type input "U"
checkbox D "false"
checkbox B12 "false"
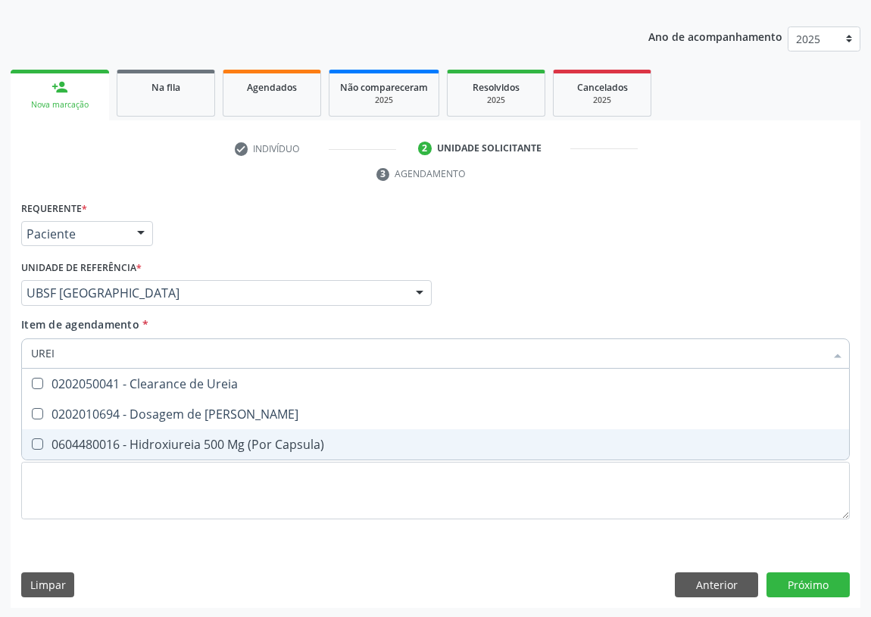
type input "UREIA"
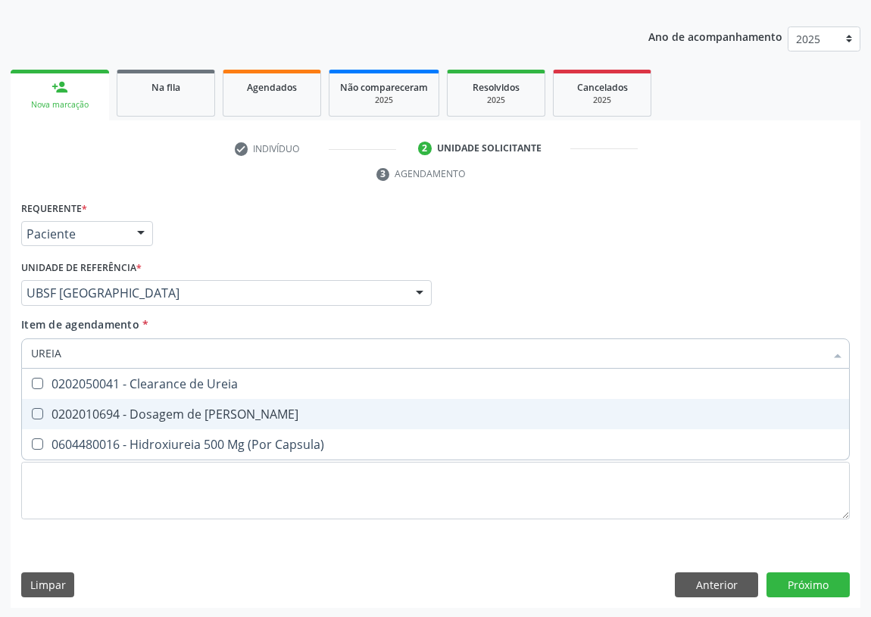
click at [38, 411] on Ureia at bounding box center [37, 413] width 11 height 11
click at [32, 411] on Ureia "checkbox" at bounding box center [27, 414] width 10 height 10
checkbox Ureia "true"
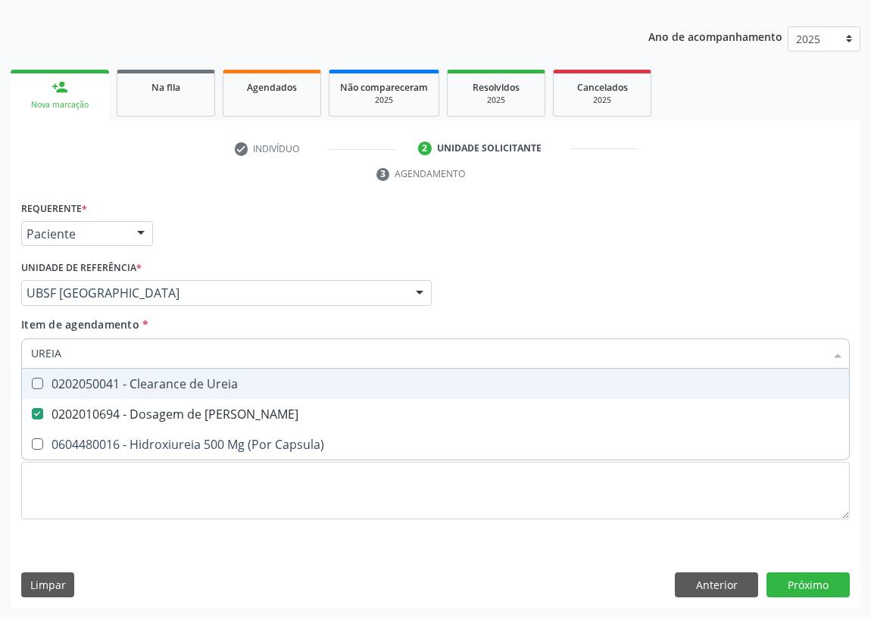
drag, startPoint x: 67, startPoint y: 353, endPoint x: 7, endPoint y: 355, distance: 59.9
click at [7, 355] on div "Acompanhamento Acompanhe a situação das marcações correntes e finalizadas Relat…" at bounding box center [435, 273] width 871 height 692
type input "C"
checkbox Ureia "false"
type input "CREATININA"
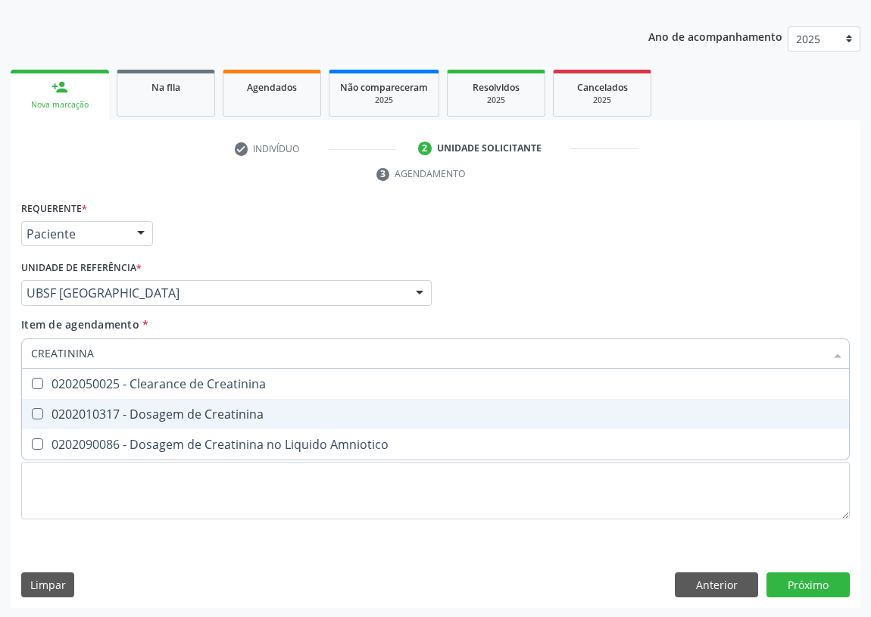
drag, startPoint x: 38, startPoint y: 413, endPoint x: 67, endPoint y: 364, distance: 57.4
click at [38, 412] on Creatinina at bounding box center [37, 413] width 11 height 11
click at [32, 412] on Creatinina "checkbox" at bounding box center [27, 414] width 10 height 10
checkbox Creatinina "true"
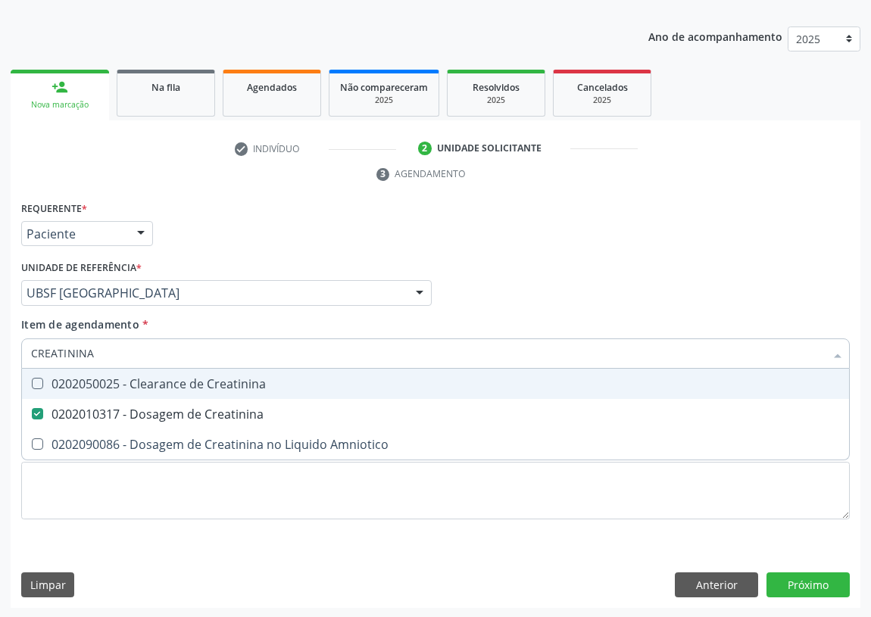
drag, startPoint x: 45, startPoint y: 353, endPoint x: 20, endPoint y: 353, distance: 24.2
click at [21, 353] on div "CREATININA" at bounding box center [435, 354] width 829 height 30
type input "G"
checkbox Creatinina "false"
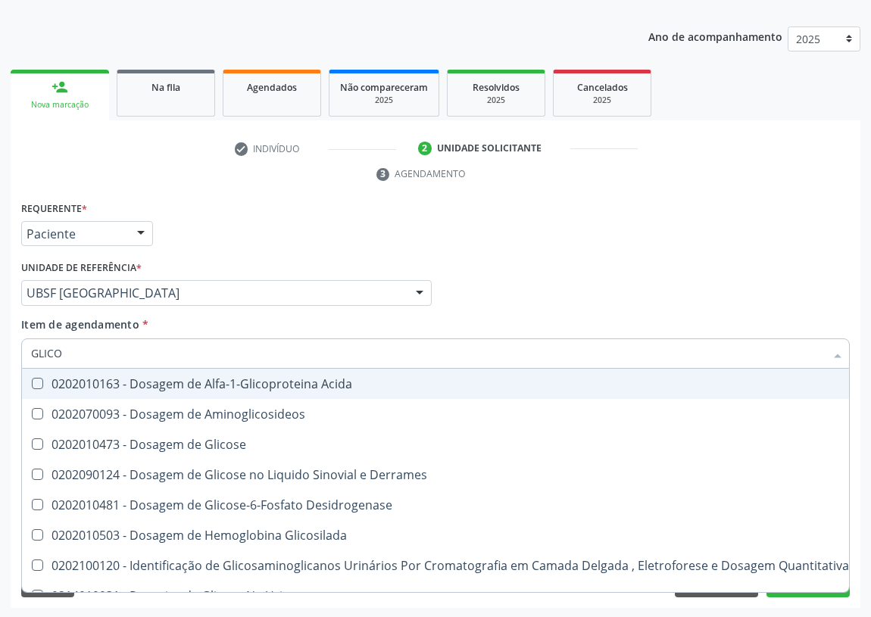
type input "GLICOS"
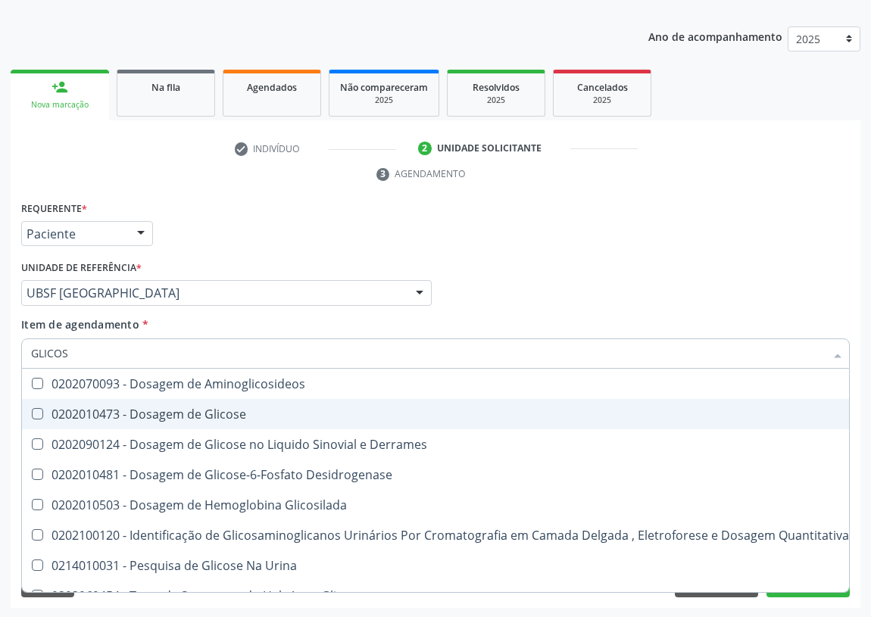
drag, startPoint x: 151, startPoint y: 409, endPoint x: 112, endPoint y: 399, distance: 40.1
click at [147, 409] on div "0202010473 - Dosagem de Glicose" at bounding box center [440, 414] width 818 height 12
checkbox Glicose "true"
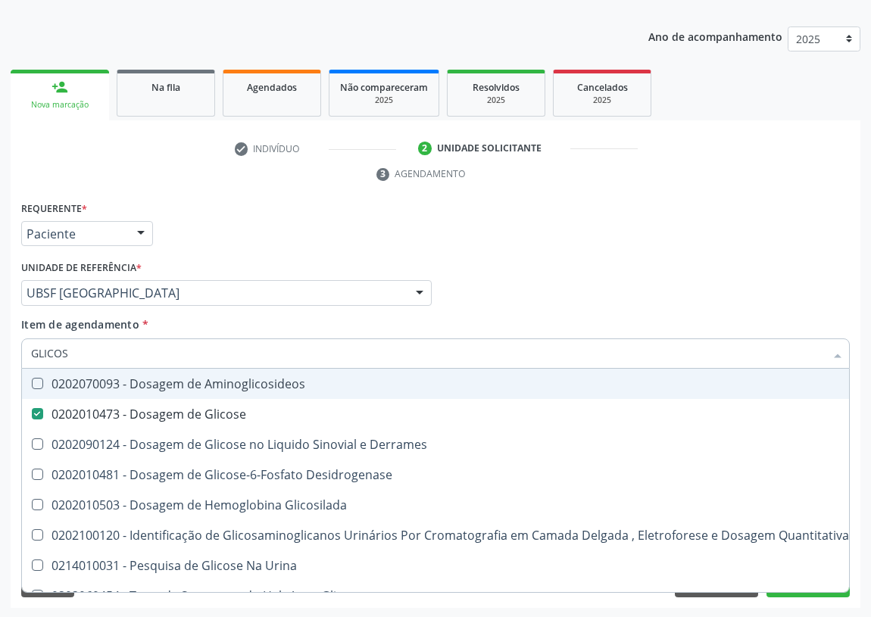
click at [0, 347] on div "Acompanhamento Acompanhe a situação das marcações correntes e finalizadas Relat…" at bounding box center [435, 273] width 871 height 692
type input "HE"
checkbox Glicose "false"
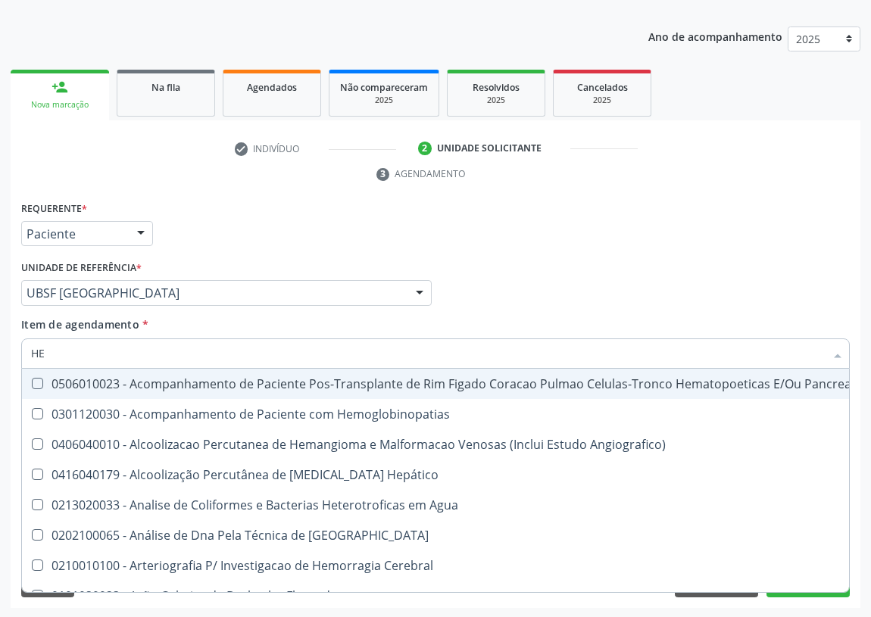
type input "HEM"
checkbox Transplante "true"
checkbox Completo "false"
type input "HEMO"
checkbox Retro-Retal "true"
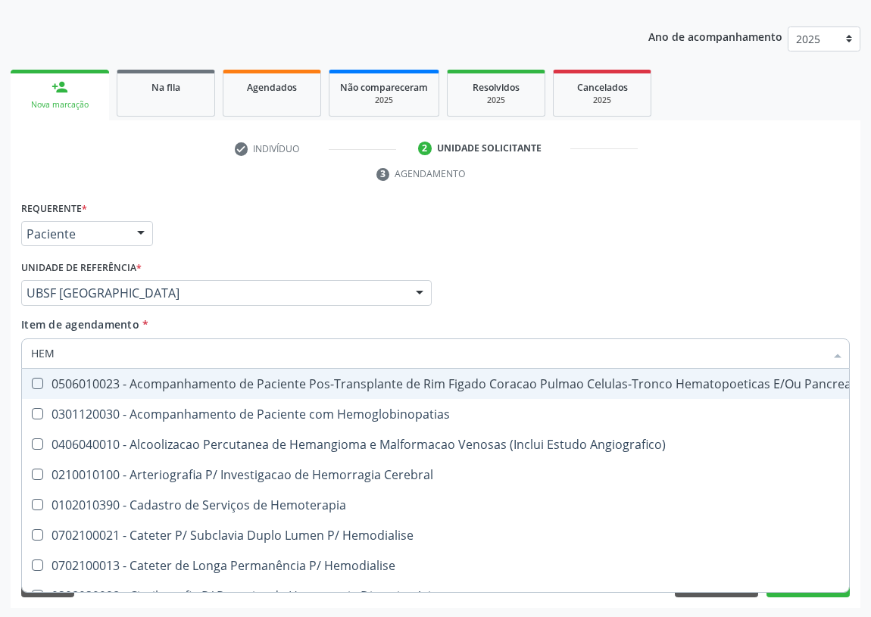
checkbox Completo "false"
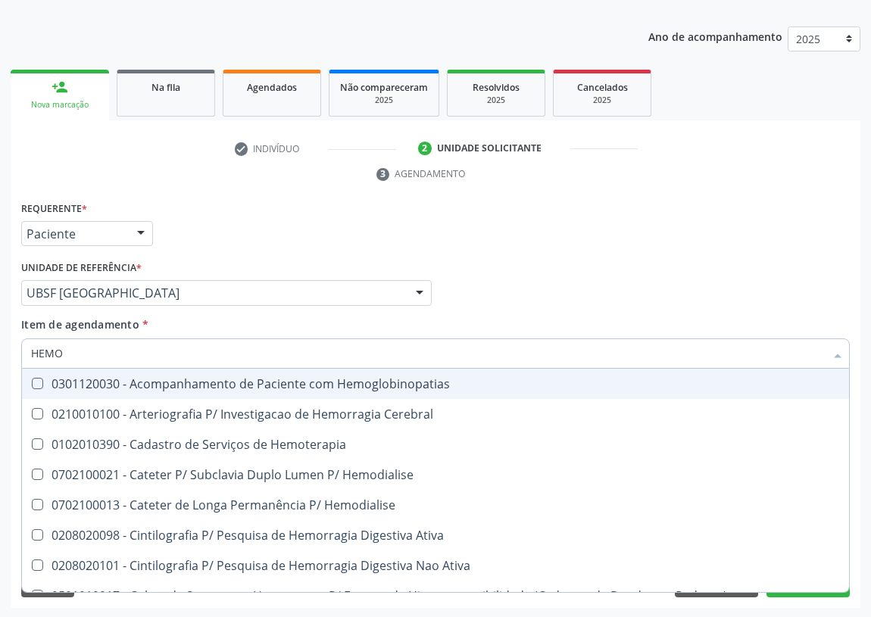
type input "HEMOG"
checkbox Carboxi-Hemoglobina "true"
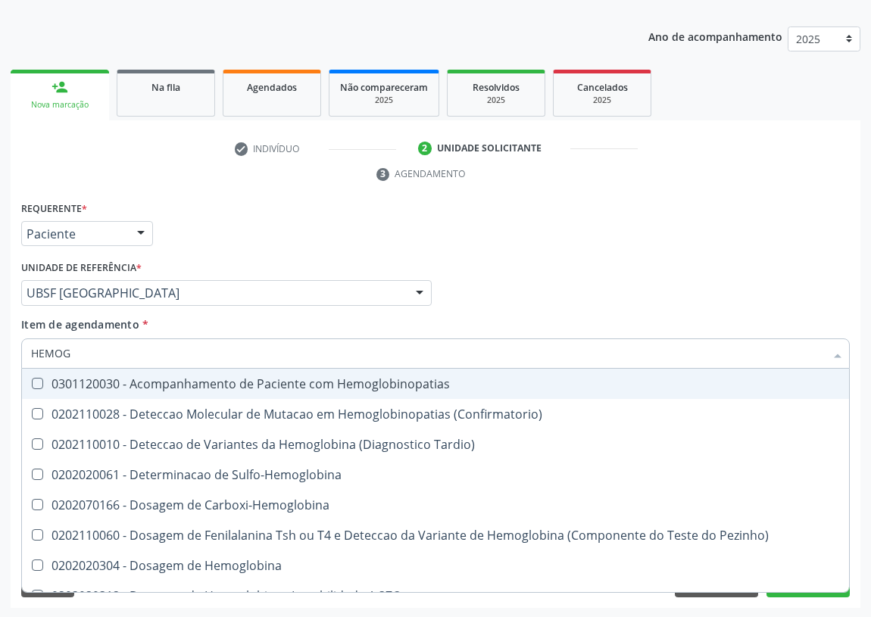
type input "HEMOGL"
checkbox Completo "false"
type input "HEMOGLOBINA"
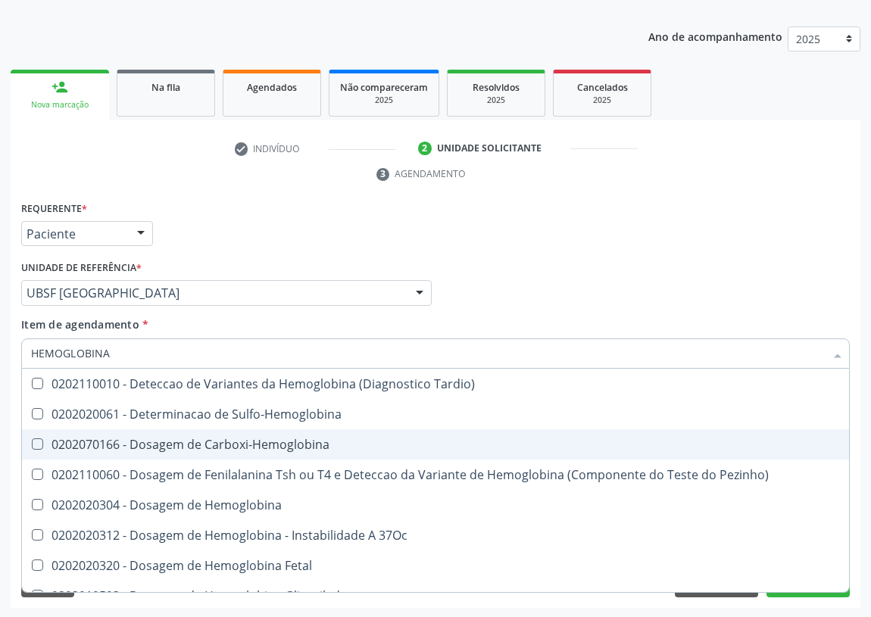
scroll to position [68, 0]
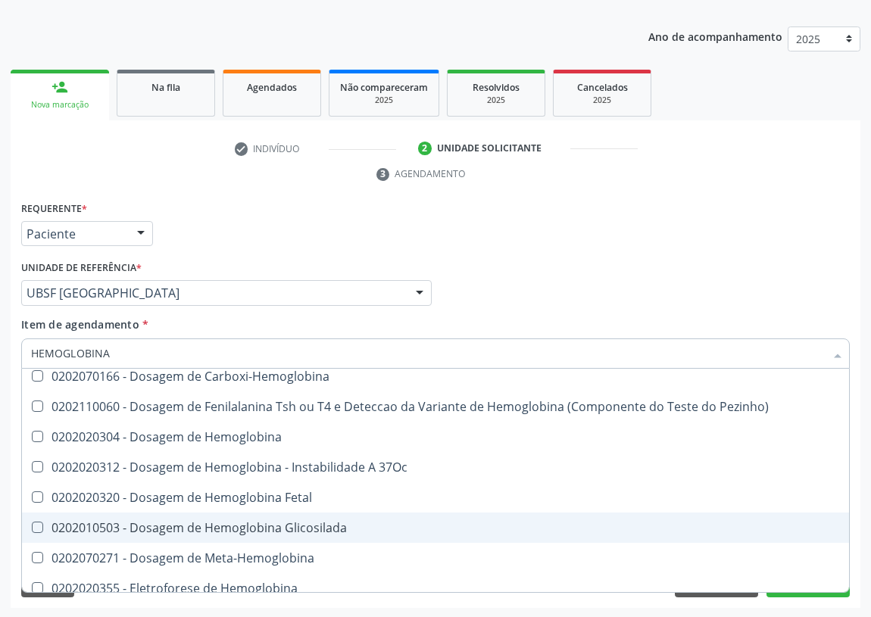
click at [232, 523] on div "0202010503 - Dosagem de Hemoglobina Glicosilada" at bounding box center [435, 528] width 809 height 12
checkbox Glicosilada "true"
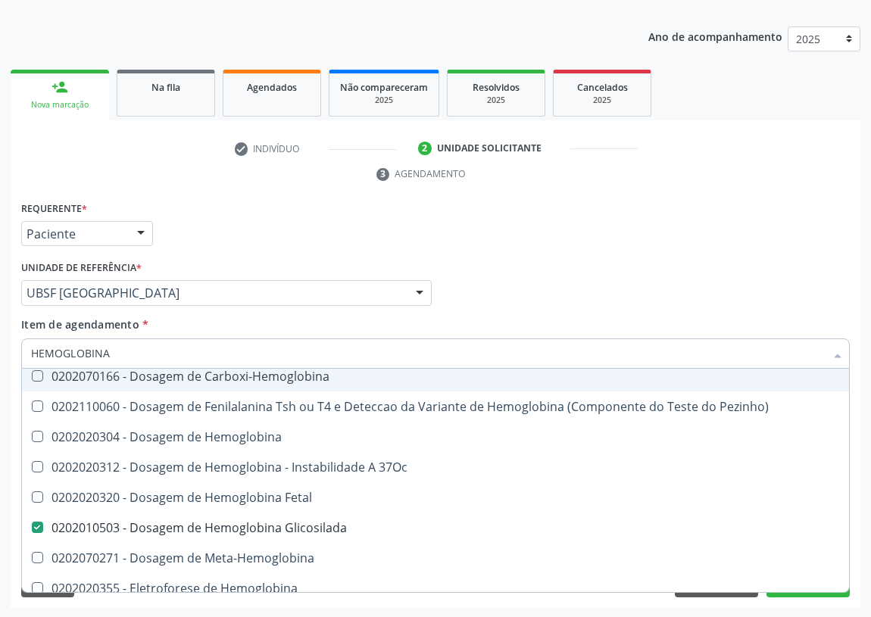
drag, startPoint x: 115, startPoint y: 355, endPoint x: 1, endPoint y: 335, distance: 116.2
click at [0, 346] on div "Acompanhamento Acompanhe a situação das marcações correntes e finalizadas Relat…" at bounding box center [435, 273] width 871 height 692
type input "FE"
checkbox Glicosilada "false"
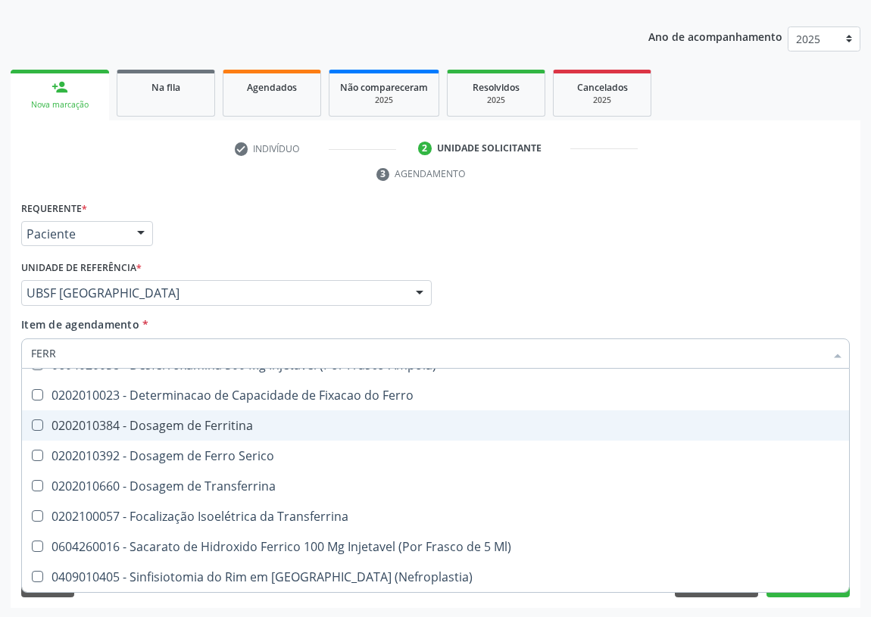
scroll to position [18, 0]
type input "FERRO"
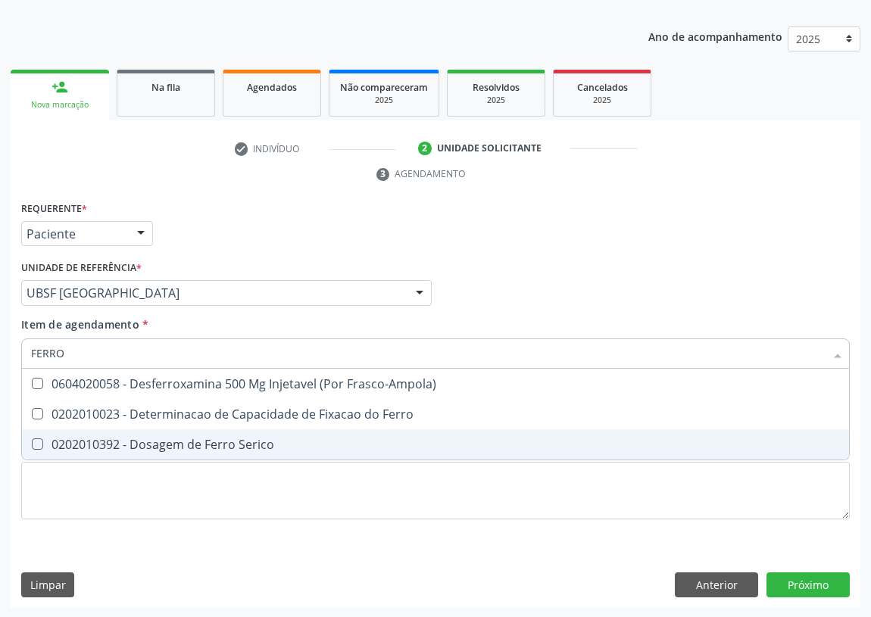
drag, startPoint x: 140, startPoint y: 442, endPoint x: 124, endPoint y: 444, distance: 16.0
click at [136, 442] on div "0202010392 - Dosagem de Ferro Serico" at bounding box center [435, 445] width 809 height 12
checkbox Serico "true"
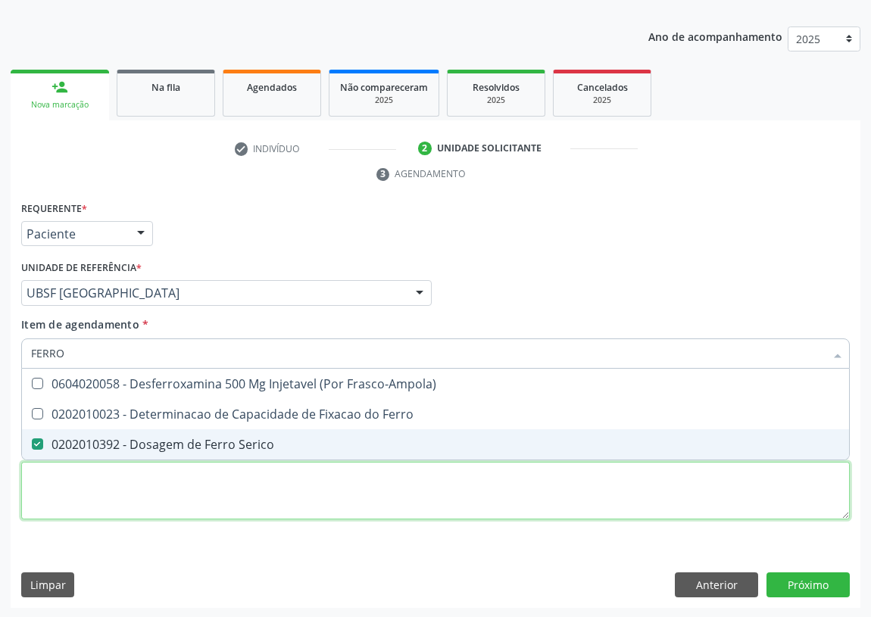
drag, startPoint x: 47, startPoint y: 489, endPoint x: 47, endPoint y: 477, distance: 12.1
click at [48, 485] on div "Requerente * Paciente Médico(a) Enfermeiro(a) Paciente Nenhum resultado encontr…" at bounding box center [435, 369] width 829 height 343
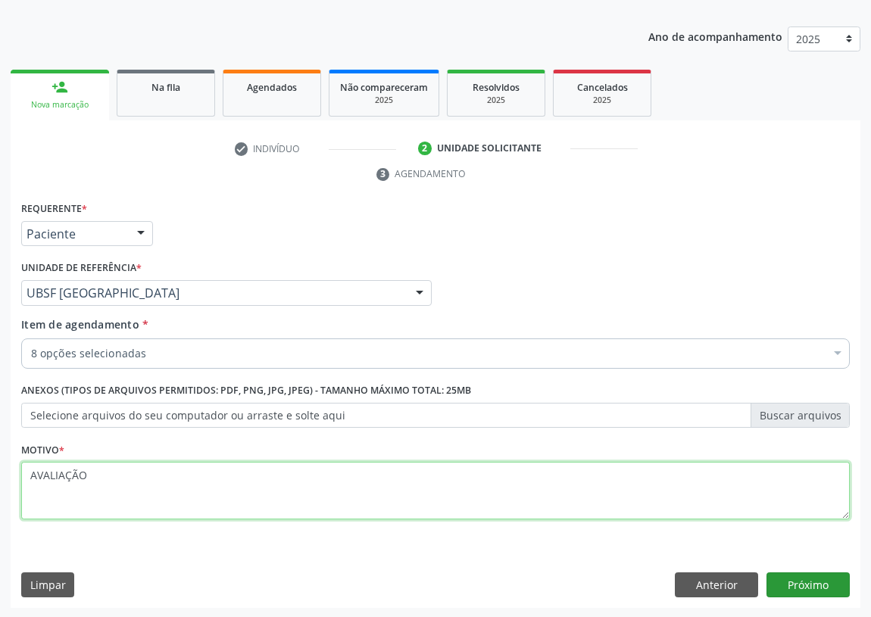
type textarea "AVALIAÇÃO"
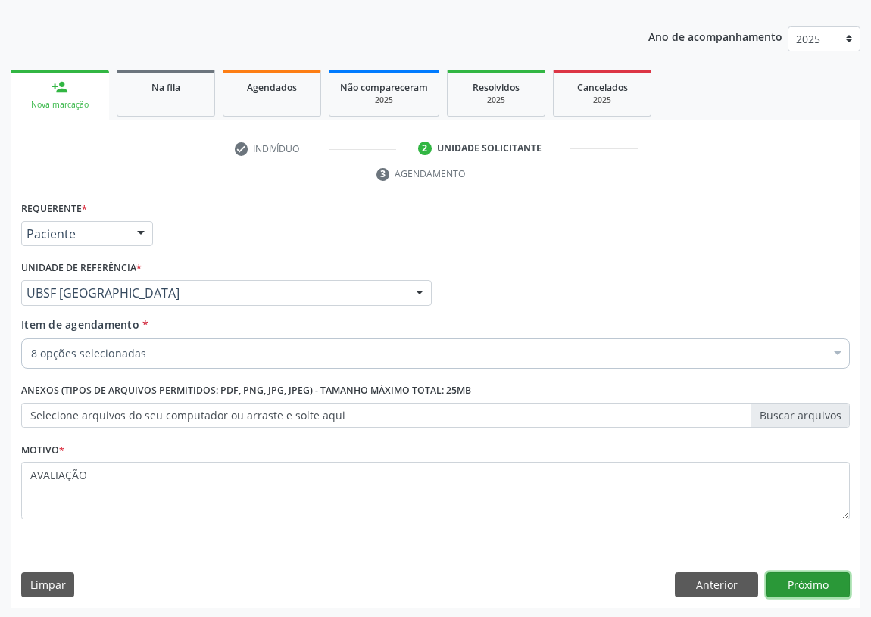
click at [823, 576] on button "Próximo" at bounding box center [808, 586] width 83 height 26
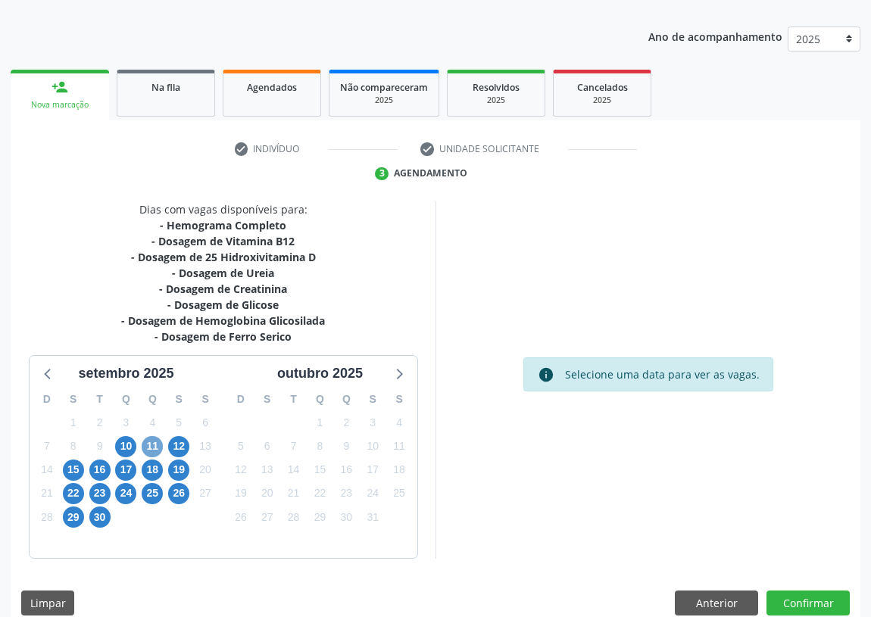
click at [154, 445] on span "11" at bounding box center [152, 446] width 21 height 21
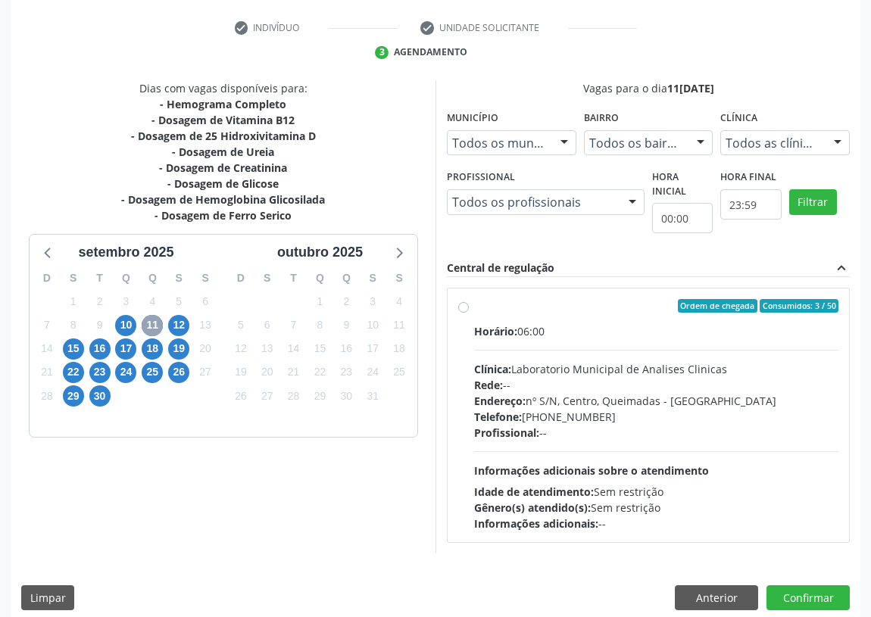
scroll to position [291, 0]
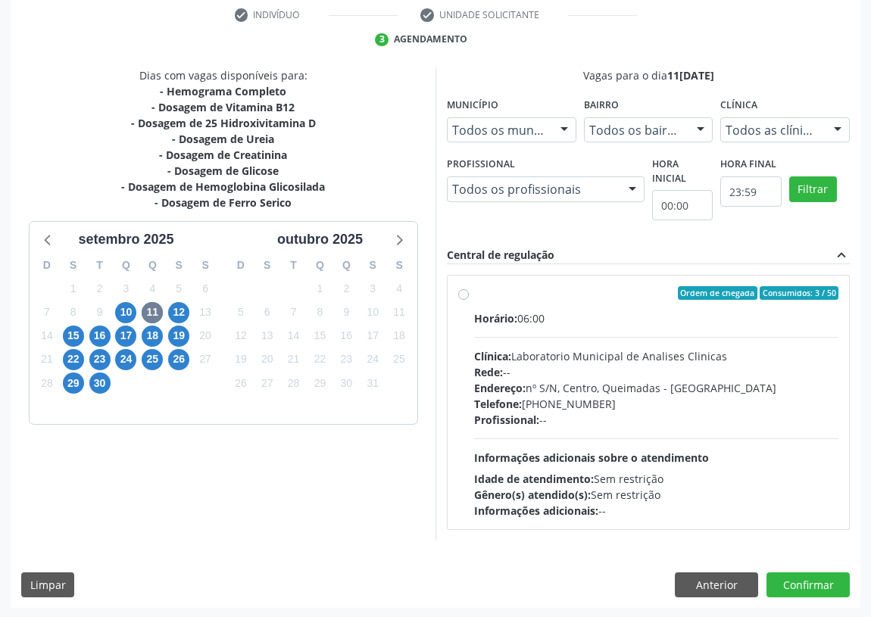
click at [474, 291] on label "Ordem de chegada Consumidos: 3 / 50 Horário: 06:00 Clínica: Laboratorio Municip…" at bounding box center [656, 402] width 364 height 233
click at [460, 291] on input "Ordem de chegada Consumidos: 3 / 50 Horário: 06:00 Clínica: Laboratorio Municip…" at bounding box center [463, 293] width 11 height 14
radio input "true"
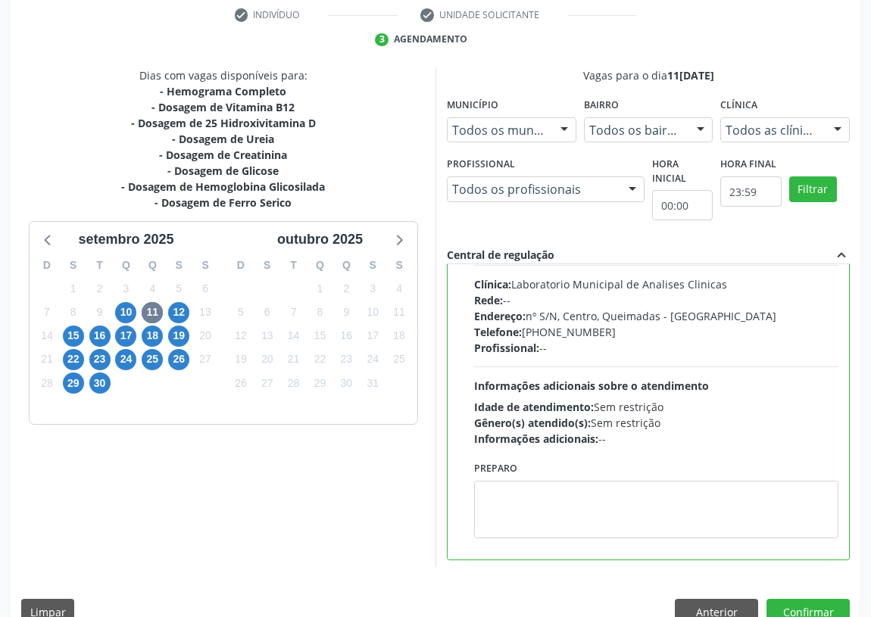
scroll to position [75, 0]
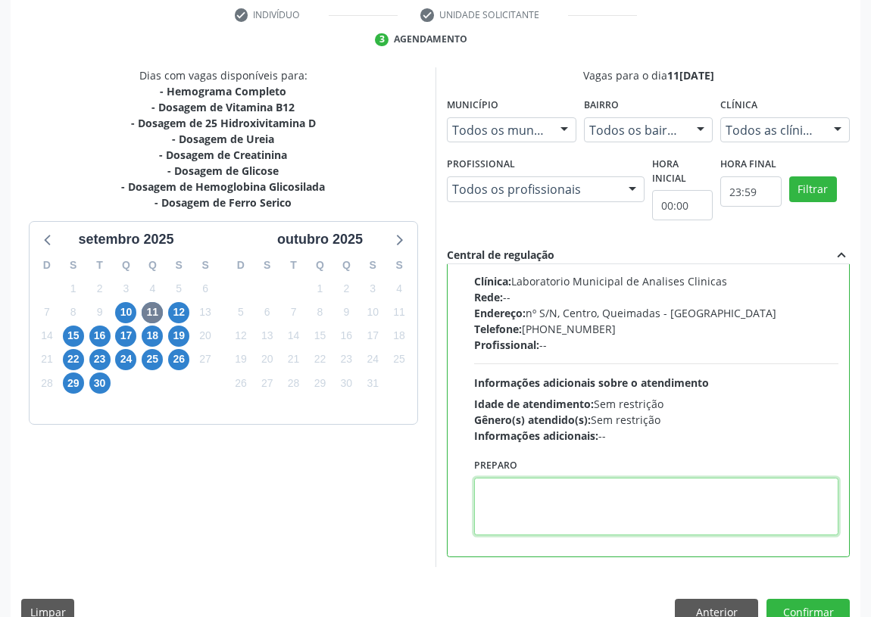
click at [505, 508] on textarea at bounding box center [656, 507] width 364 height 58
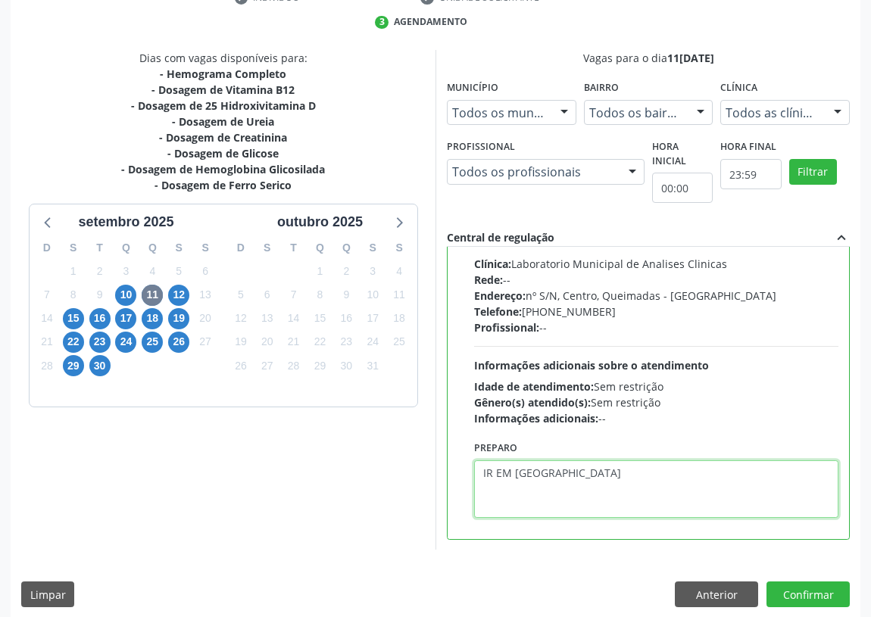
scroll to position [318, 0]
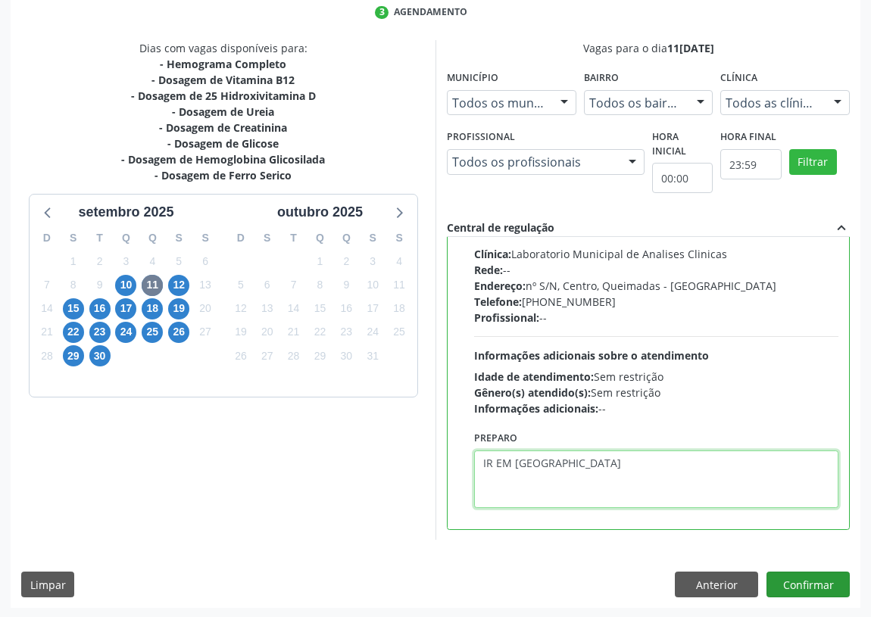
type textarea "IR EM [GEOGRAPHIC_DATA]"
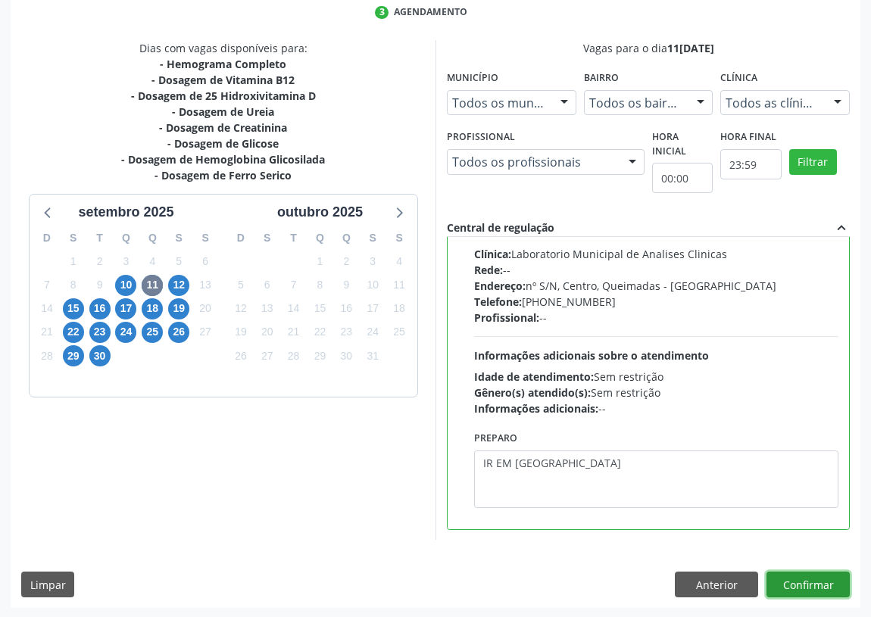
click at [811, 580] on button "Confirmar" at bounding box center [808, 585] width 83 height 26
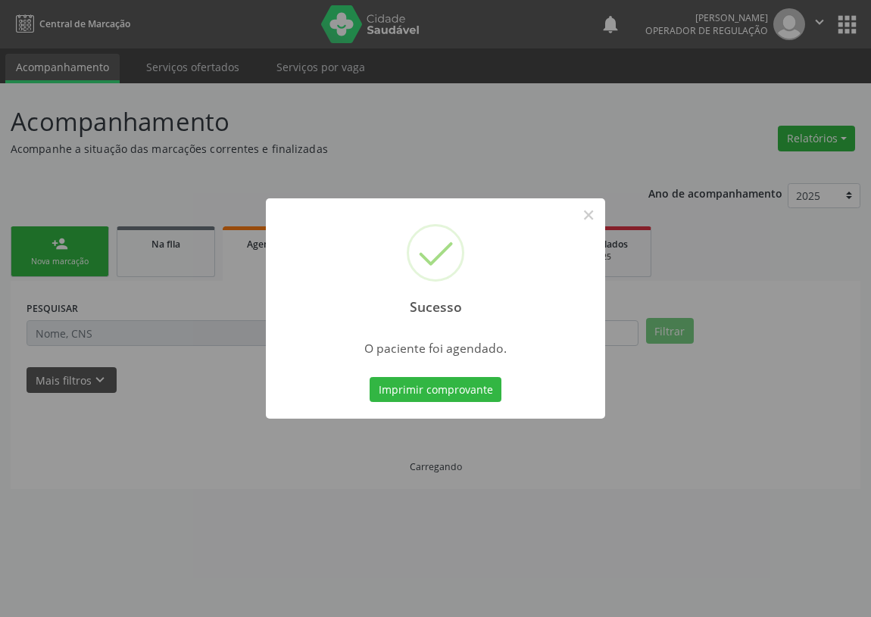
scroll to position [0, 0]
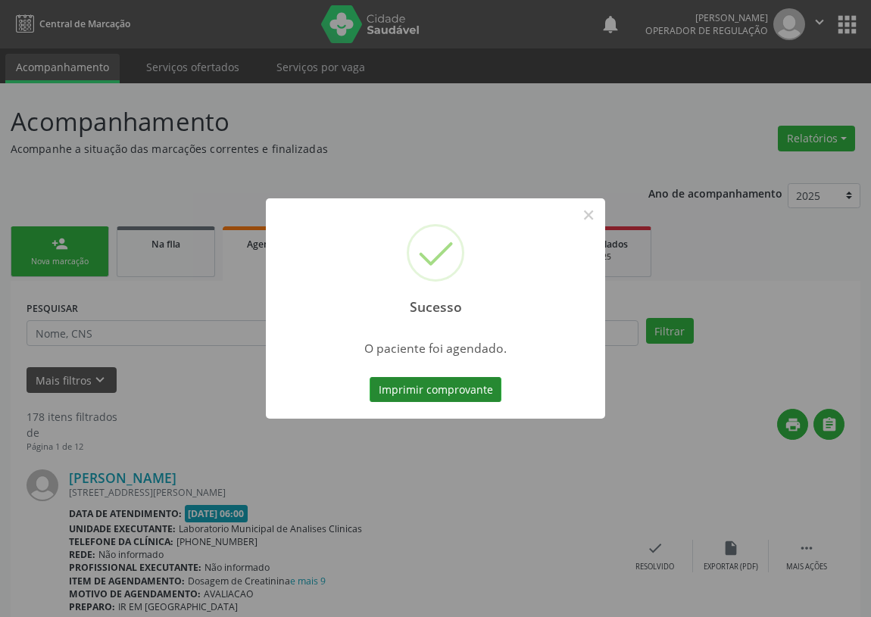
click at [424, 388] on button "Imprimir comprovante" at bounding box center [436, 390] width 132 height 26
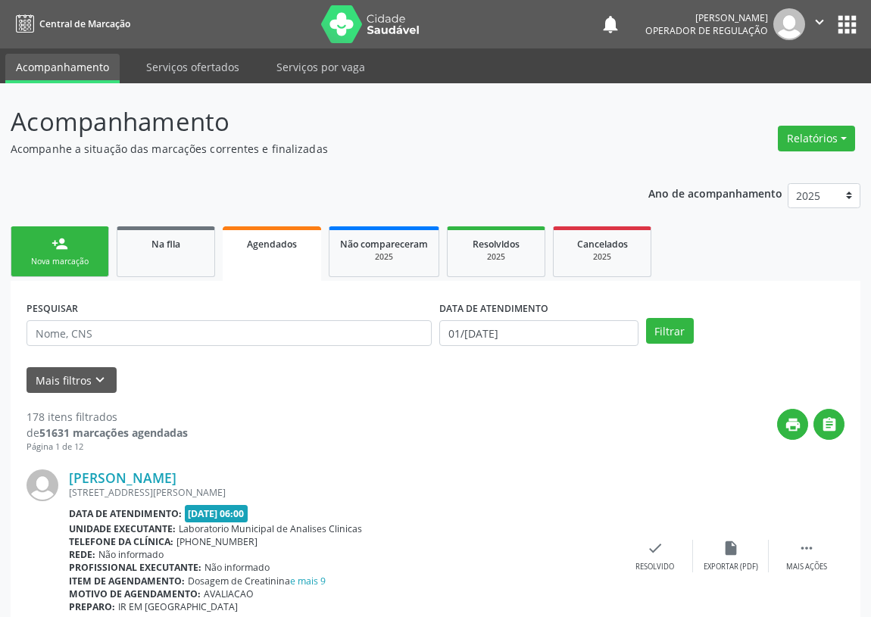
click at [43, 243] on link "person_add Nova marcação" at bounding box center [60, 252] width 98 height 51
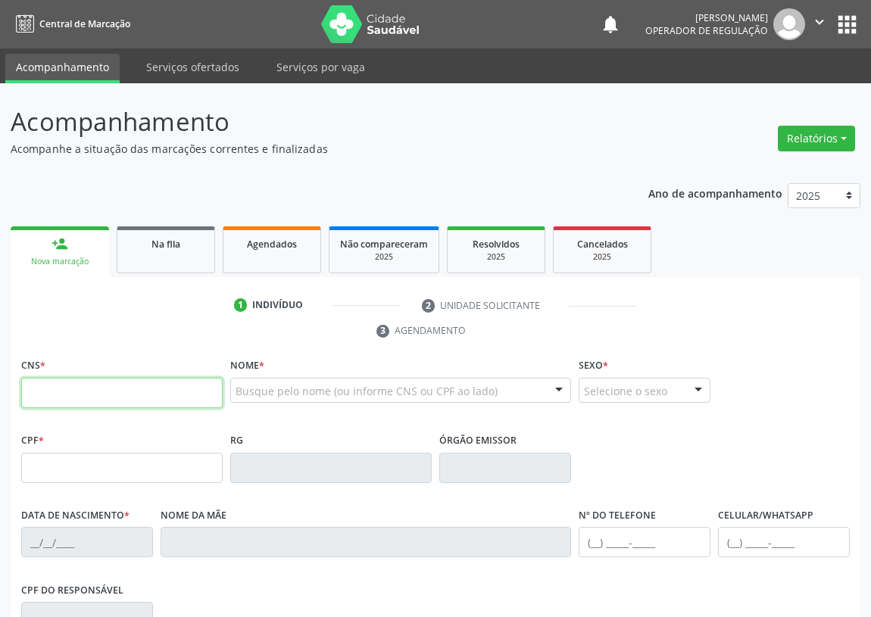
click at [45, 388] on input "text" at bounding box center [122, 393] width 202 height 30
type input "700 8079 1840 8788"
type input "664.250.697-91"
type input "1[DATE]"
type input "[PERSON_NAME]"
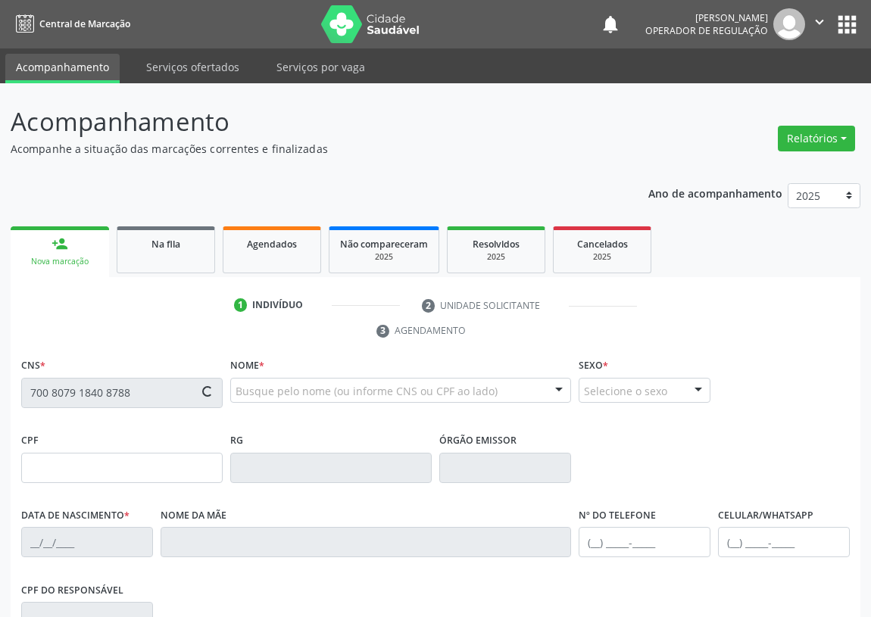
type input "[PHONE_NUMBER]"
type input "S/N"
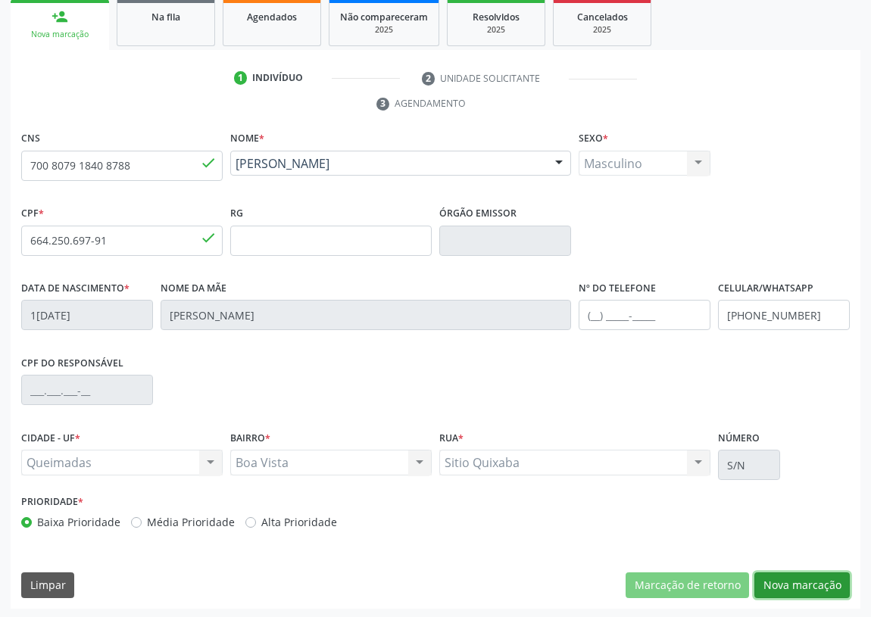
click at [820, 575] on button "Nova marcação" at bounding box center [802, 586] width 95 height 26
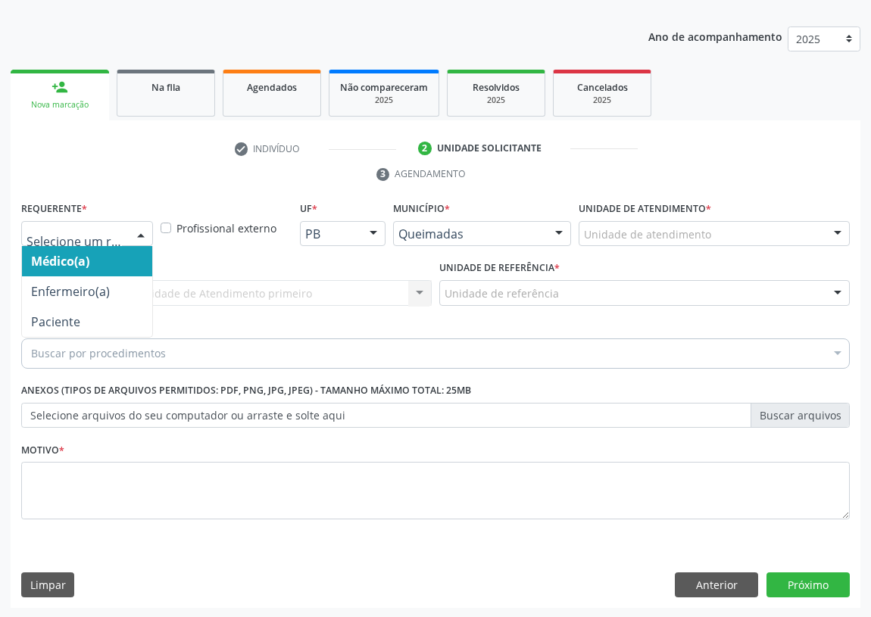
click at [139, 233] on div at bounding box center [141, 235] width 23 height 26
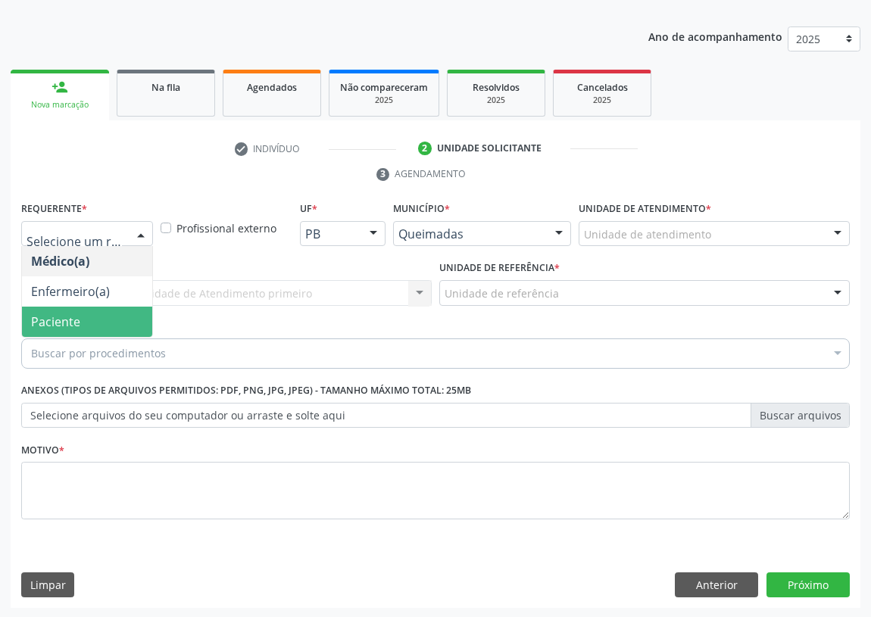
drag, startPoint x: 116, startPoint y: 318, endPoint x: 369, endPoint y: 321, distance: 253.1
click at [117, 318] on span "Paciente" at bounding box center [87, 322] width 130 height 30
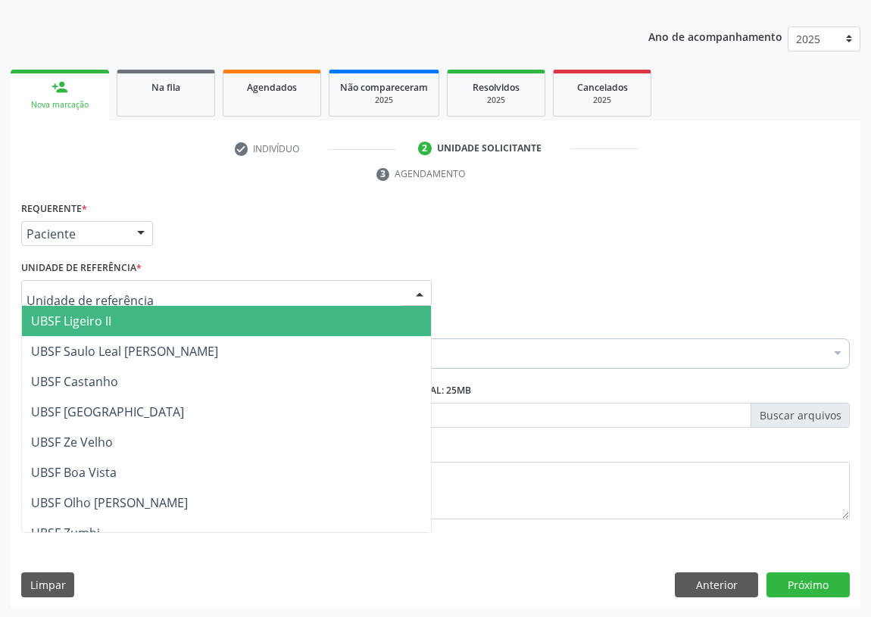
click at [417, 283] on div at bounding box center [419, 294] width 23 height 26
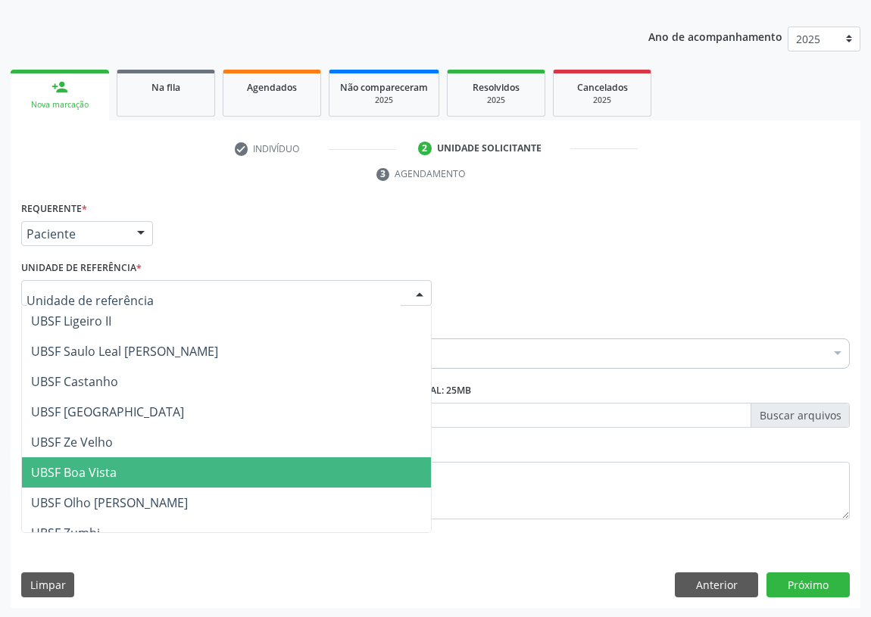
click at [108, 469] on span "UBSF Boa Vista" at bounding box center [74, 472] width 86 height 17
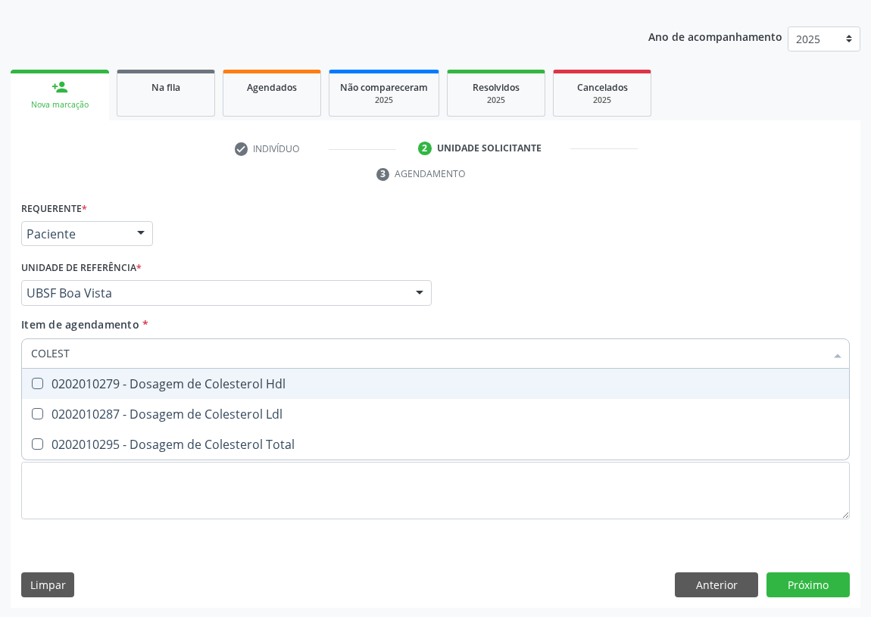
type input "COLESTE"
drag, startPoint x: 43, startPoint y: 380, endPoint x: 30, endPoint y: 396, distance: 21.0
click at [39, 380] on div "0202010279 - Dosagem de Colesterol Hdl" at bounding box center [435, 384] width 809 height 12
checkbox Hdl "true"
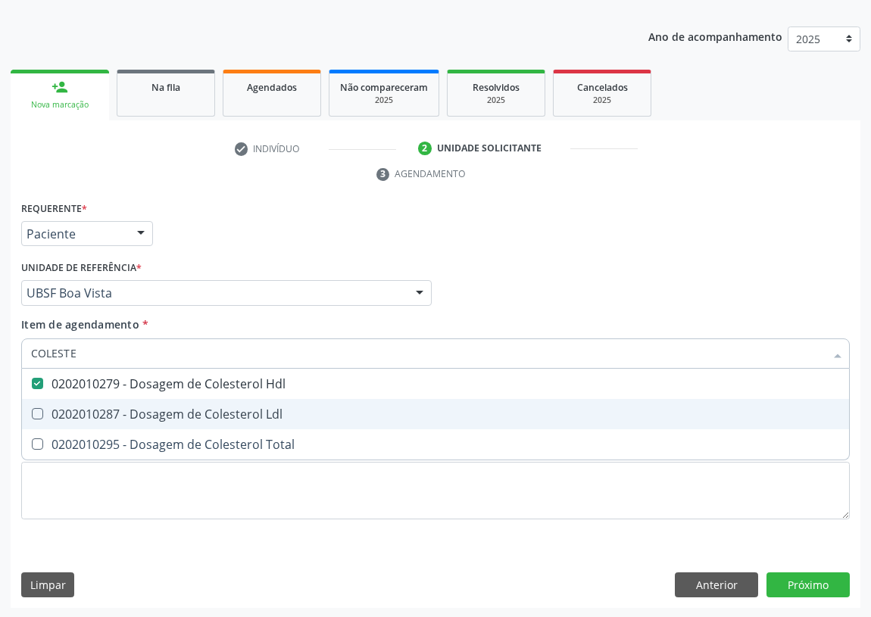
drag, startPoint x: 36, startPoint y: 406, endPoint x: 41, endPoint y: 386, distance: 21.0
click at [39, 399] on span "0202010287 - Dosagem de Colesterol Ldl" at bounding box center [435, 414] width 827 height 30
checkbox Ldl "true"
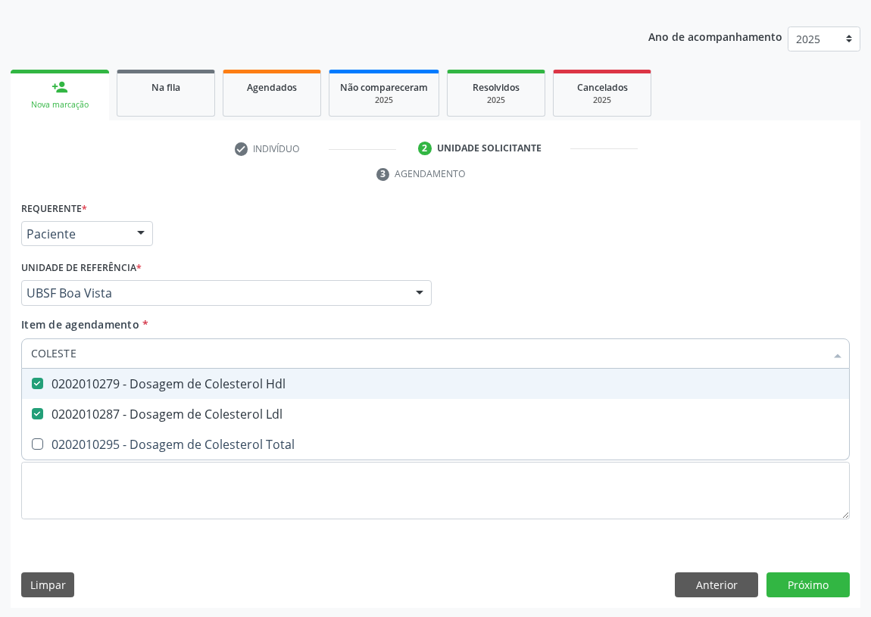
drag, startPoint x: 83, startPoint y: 352, endPoint x: 0, endPoint y: 361, distance: 83.9
click at [0, 361] on div "Acompanhamento Acompanhe a situação das marcações correntes e finalizadas Relat…" at bounding box center [435, 273] width 871 height 692
type input "C"
checkbox Hdl "false"
checkbox Ldl "false"
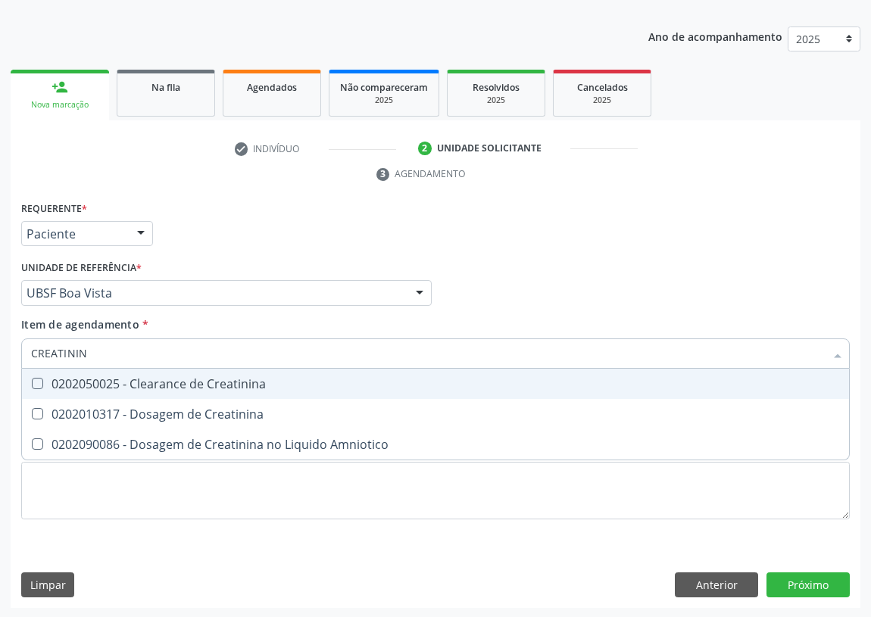
type input "CREATININA"
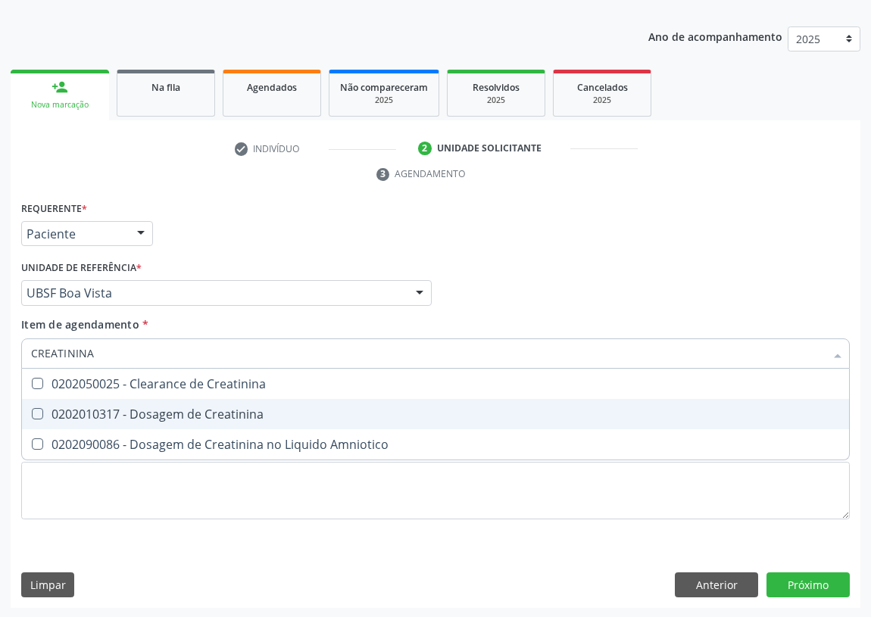
drag, startPoint x: 39, startPoint y: 411, endPoint x: 77, endPoint y: 363, distance: 61.5
click at [41, 402] on span "0202010317 - Dosagem de Creatinina" at bounding box center [435, 414] width 827 height 30
checkbox Creatinina "true"
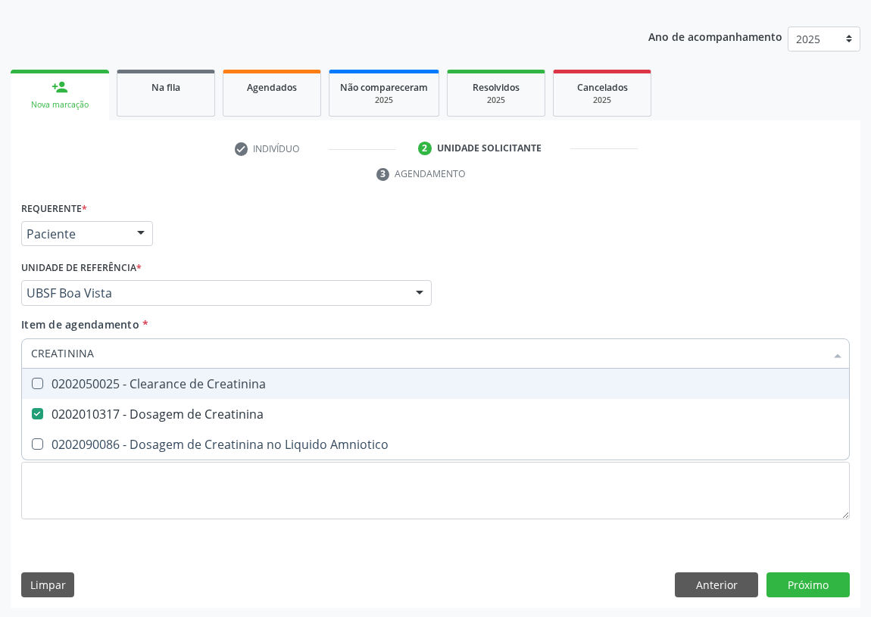
drag, startPoint x: 101, startPoint y: 358, endPoint x: 0, endPoint y: 342, distance: 102.1
click at [0, 342] on div "Acompanhamento Acompanhe a situação das marcações correntes e finalizadas Relat…" at bounding box center [435, 273] width 871 height 692
type input "0"
checkbox Creatinina "false"
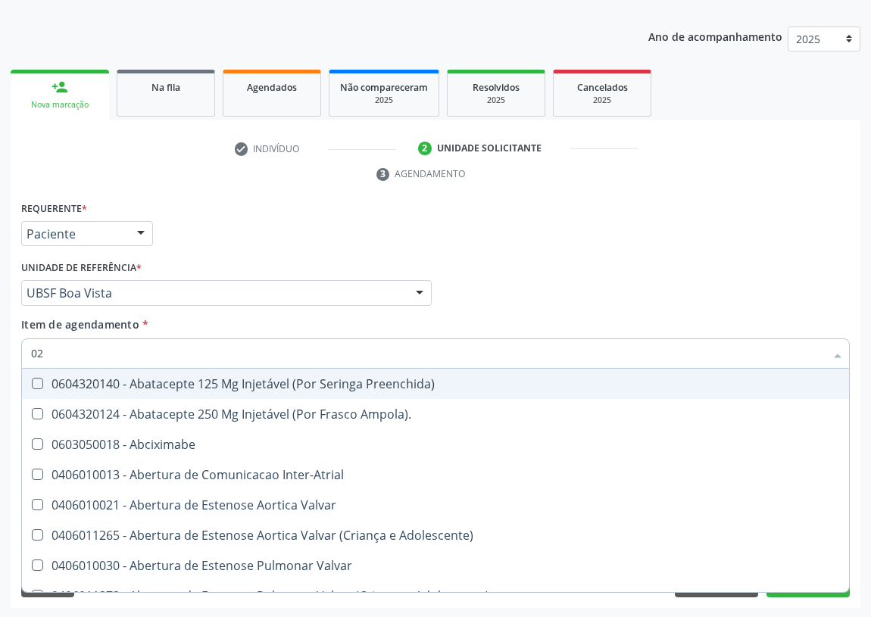
type input "020"
checkbox Transplantado "true"
checkbox Mama "true"
checkbox Boca "true"
checkbox Pancreas "false"
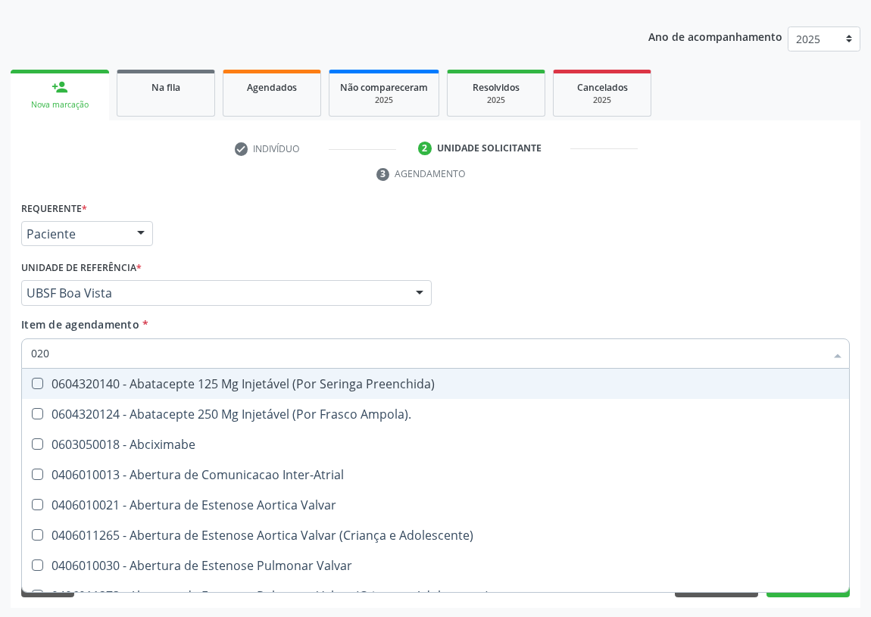
checkbox Paratireoides "false"
checkbox 67 "false"
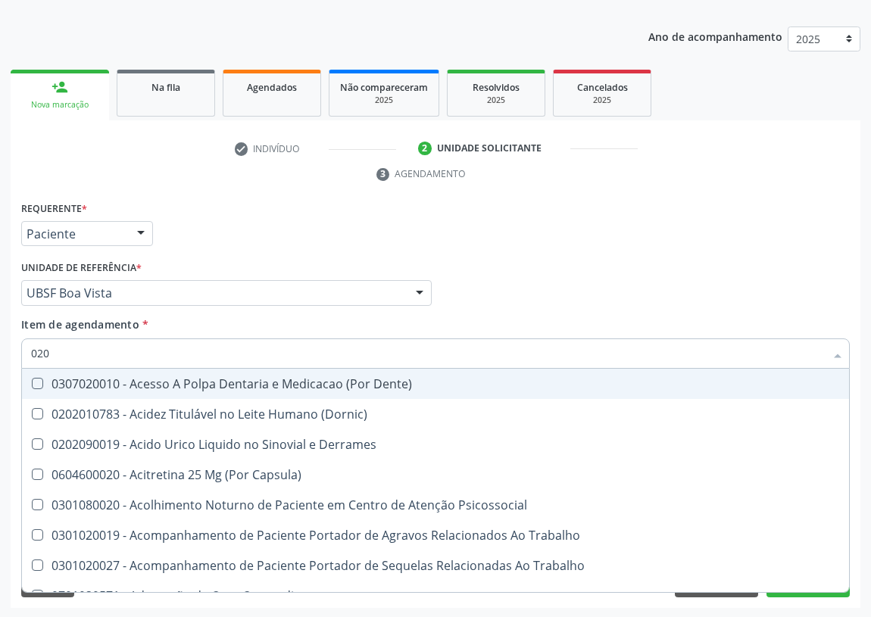
type input "0202"
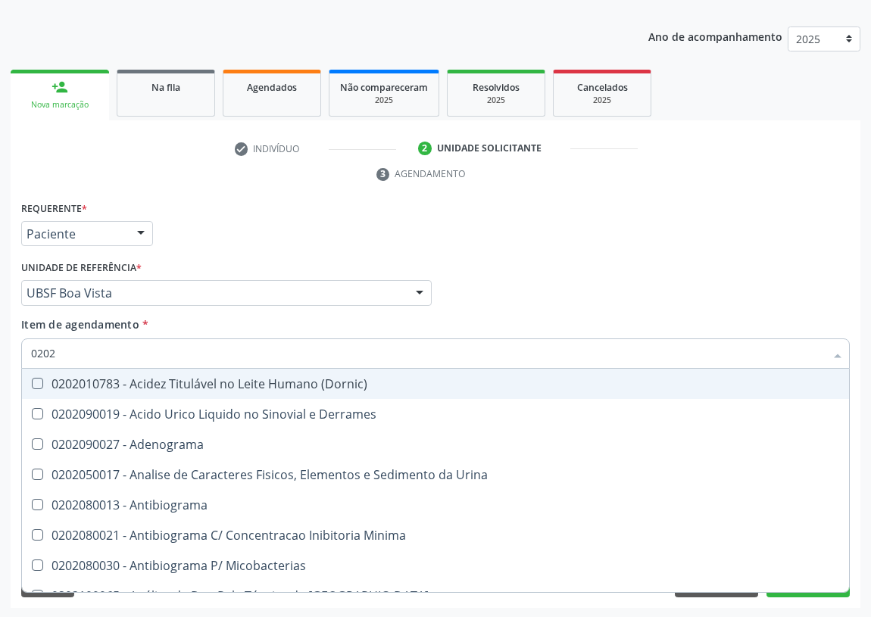
checkbox Hdl "true"
checkbox Ldl "true"
checkbox Creatinina "true"
checkbox Bilateral "false"
checkbox Unilateral "false"
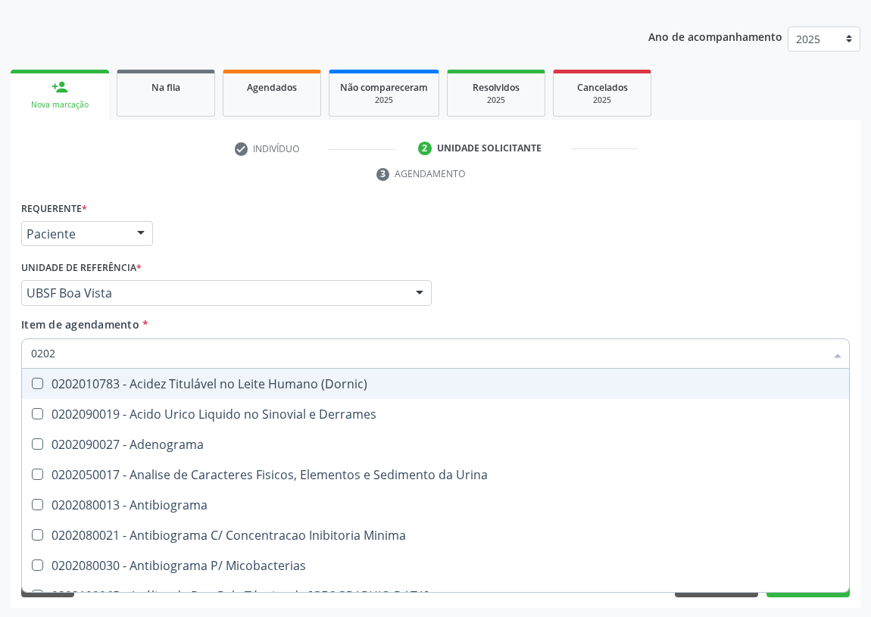
checkbox Sifilis "false"
type input "02020"
checkbox Barbituratos "true"
checkbox Benzodiazepinicos "true"
checkbox Calcitonina "true"
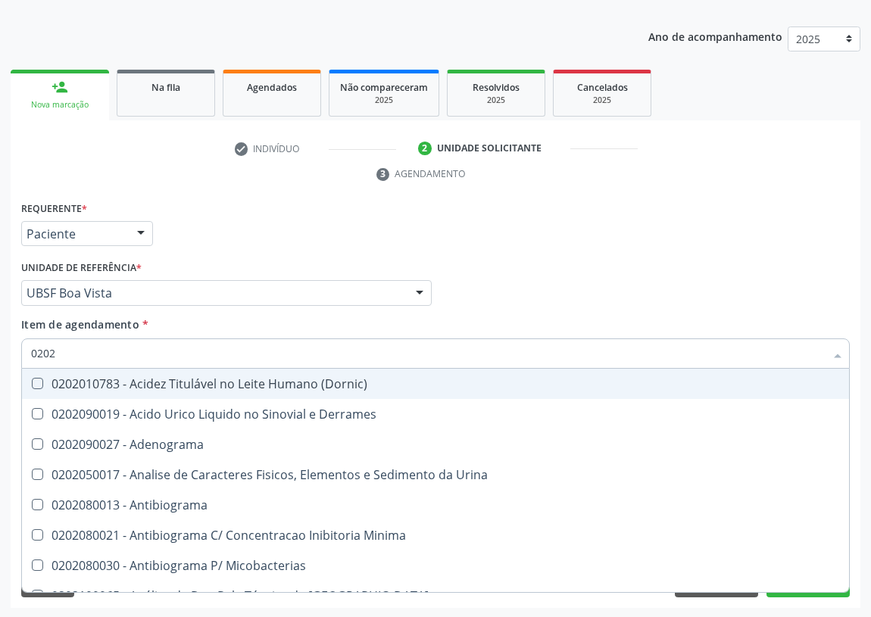
checkbox Hdl "false"
checkbox Ldl "false"
checkbox Creatinina "false"
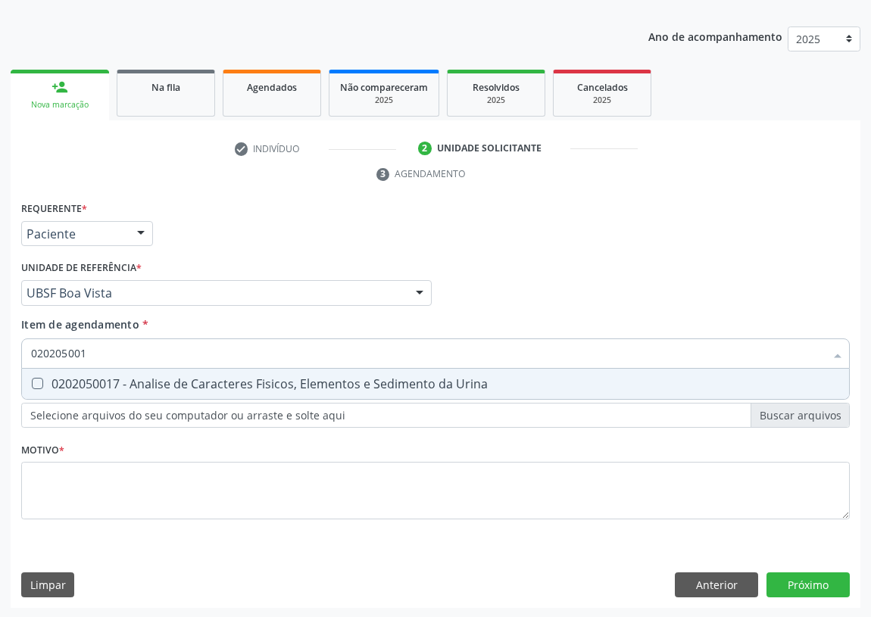
type input "0202050017"
click at [36, 381] on Urina at bounding box center [37, 383] width 11 height 11
click at [32, 381] on Urina "checkbox" at bounding box center [27, 384] width 10 height 10
checkbox Urina "true"
drag, startPoint x: 98, startPoint y: 351, endPoint x: 0, endPoint y: 362, distance: 99.1
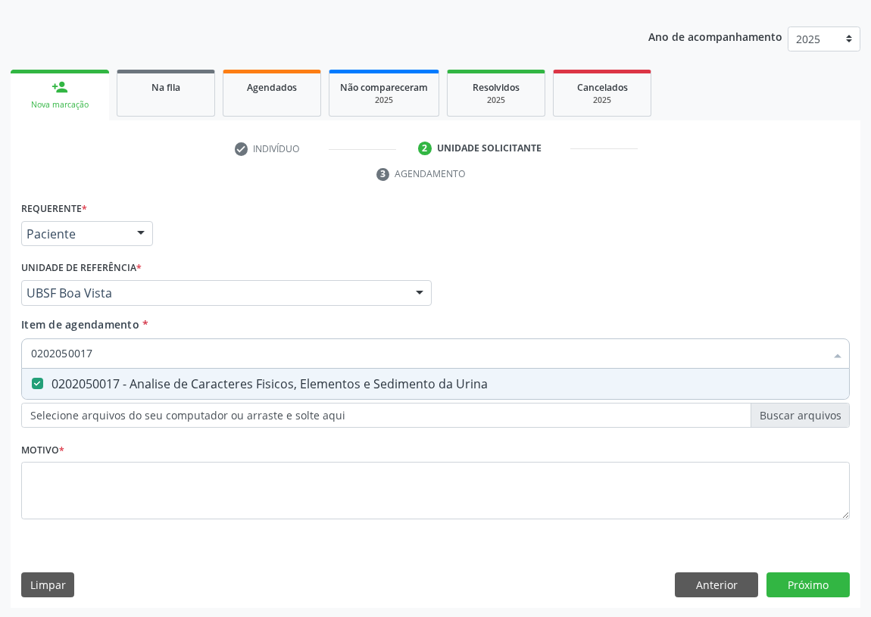
click at [0, 362] on div "Acompanhamento Acompanhe a situação das marcações correntes e finalizadas Relat…" at bounding box center [435, 273] width 871 height 692
type input "02"
checkbox Urina "false"
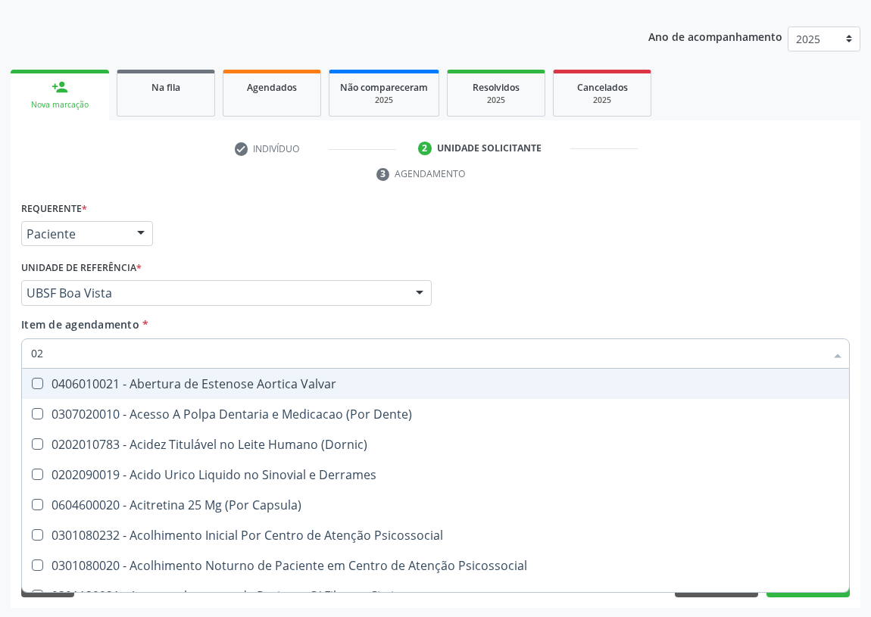
type input "020"
checkbox Frasco-Ampola\) "true"
checkbox Urina "false"
checkbox \(Pos-Pasteurização\) "true"
checkbox Debridamento "true"
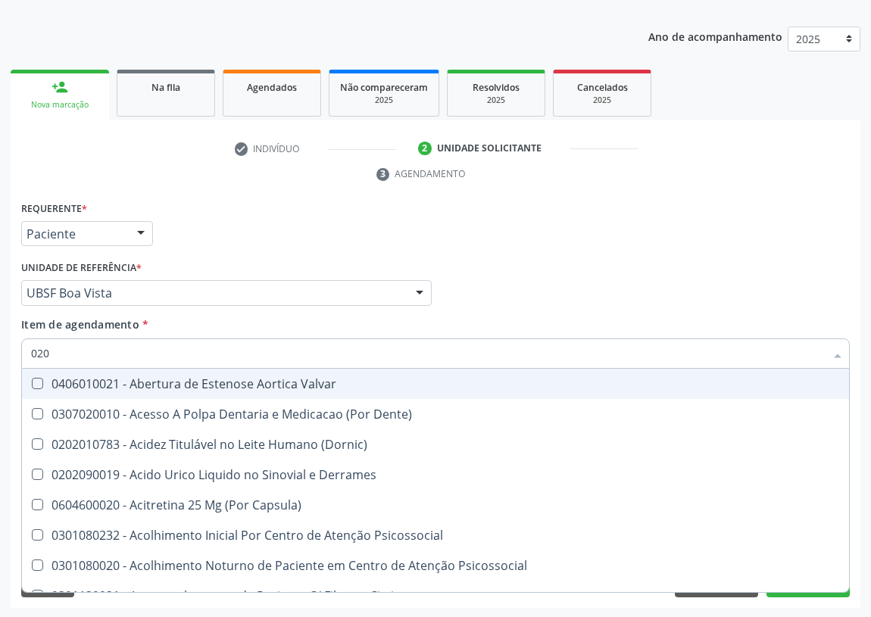
checkbox Dacriocistografia "true"
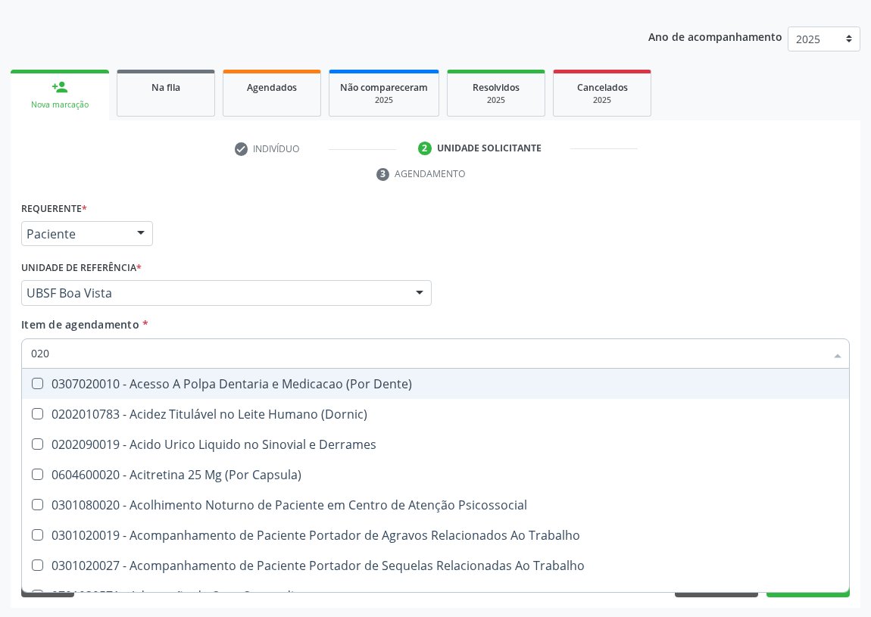
type input "0202"
checkbox Capsula\) "true"
checkbox Urina "false"
checkbox Ocular "true"
checkbox Aberto\) "true"
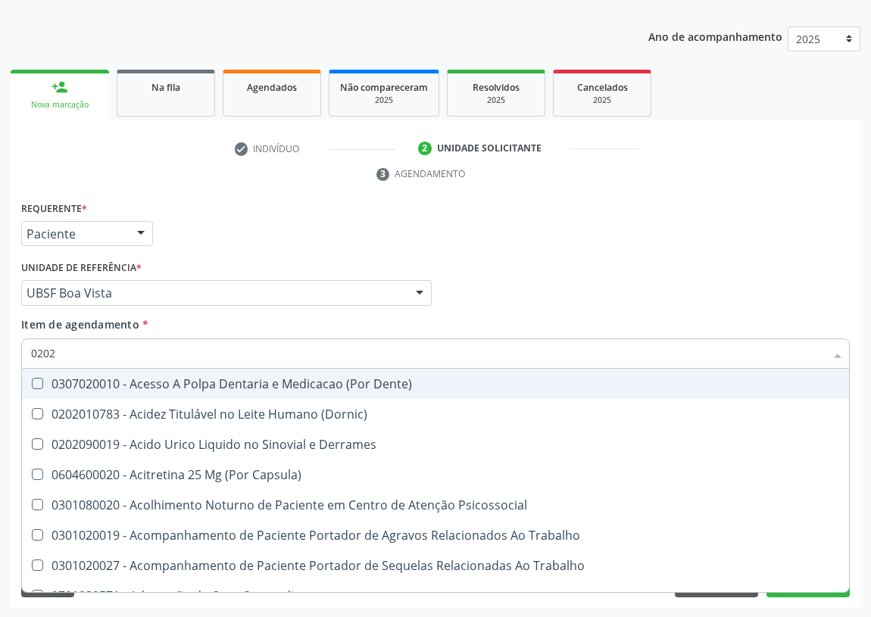
checkbox Aberto\) "true"
checkbox Hdl "false"
checkbox Ldl "false"
checkbox Creatinina "false"
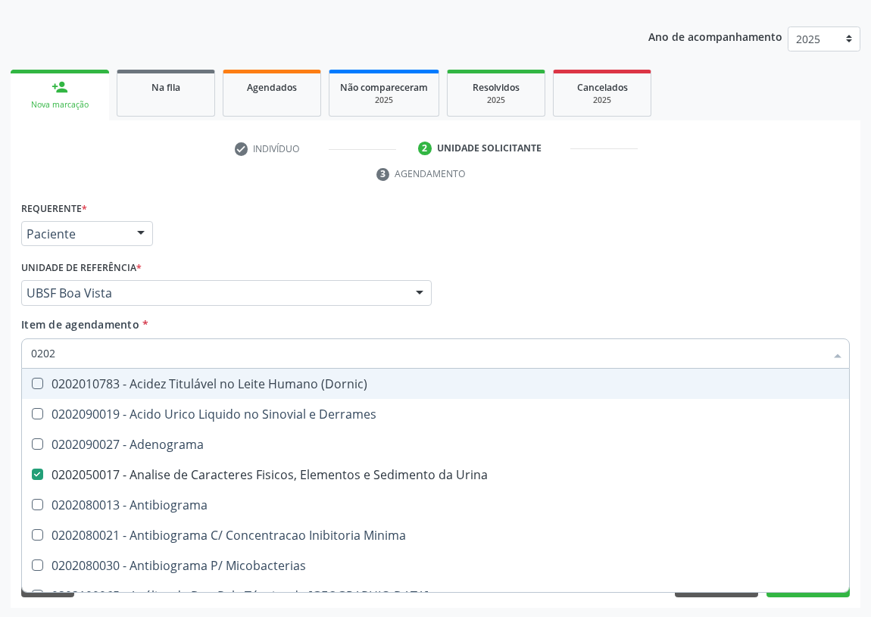
type input "02020"
checkbox Barbituratos "true"
checkbox Benzodiazepinicos "true"
checkbox Calcitonina "true"
checkbox Hdl "false"
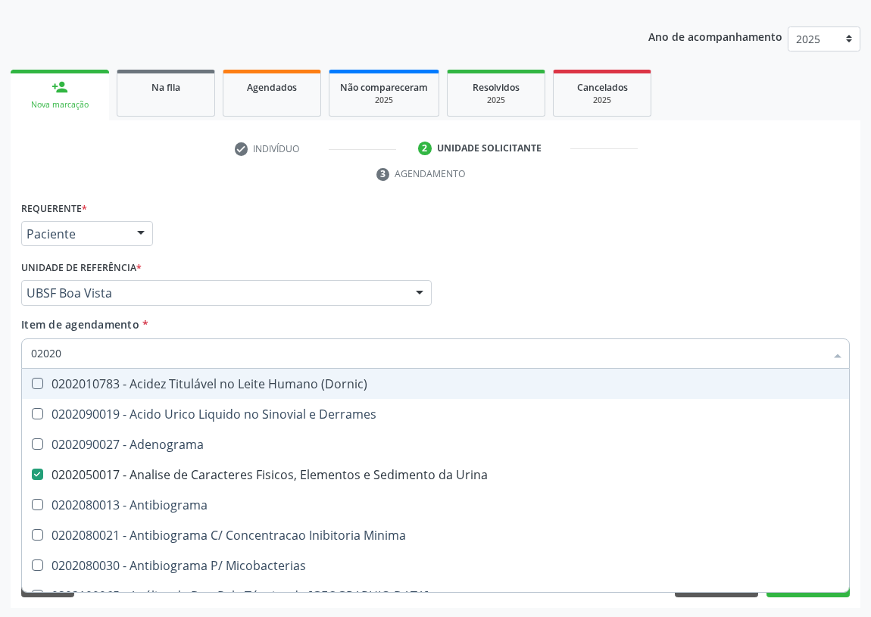
checkbox Ldl "false"
checkbox Creatinina "false"
type input "020204"
checkbox Urina "false"
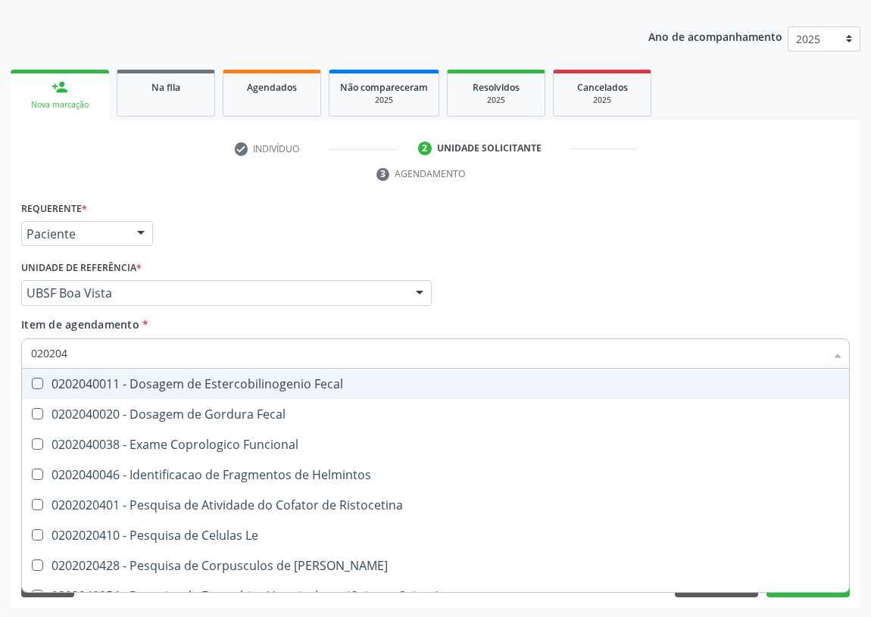
type input "02020"
checkbox Helmintos "true"
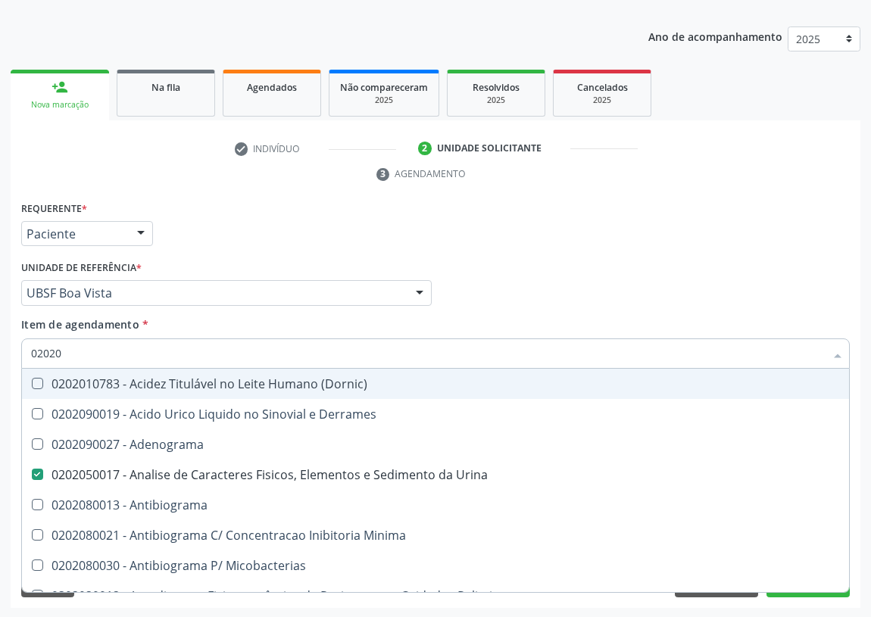
type input "020201"
checkbox Urina "false"
checkbox \(Qualitativo\) "true"
checkbox Molecular "true"
checkbox Ferro "true"
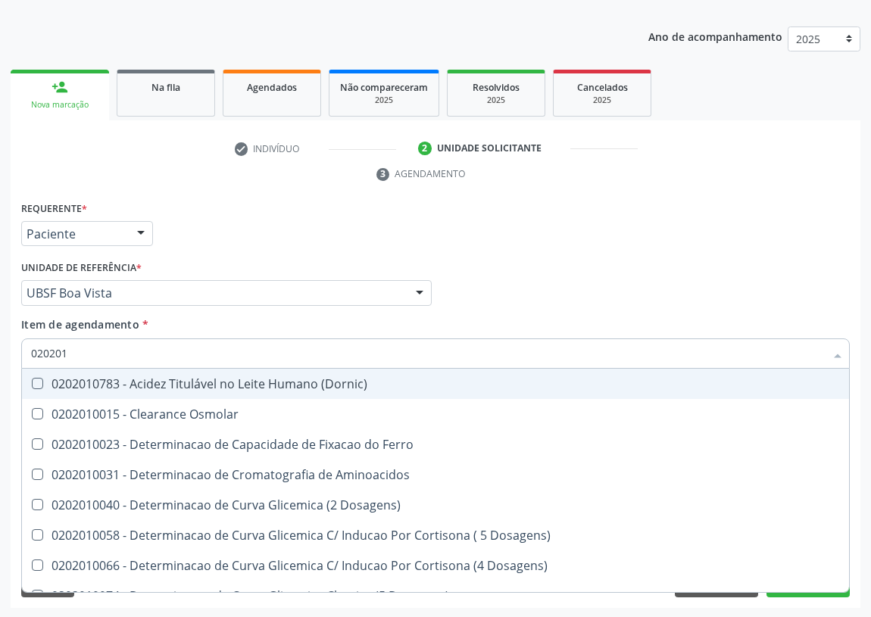
type input "0202010"
checkbox Fracoes "true"
checkbox Calcio "true"
checkbox Catecolaminas "true"
checkbox Hdl "false"
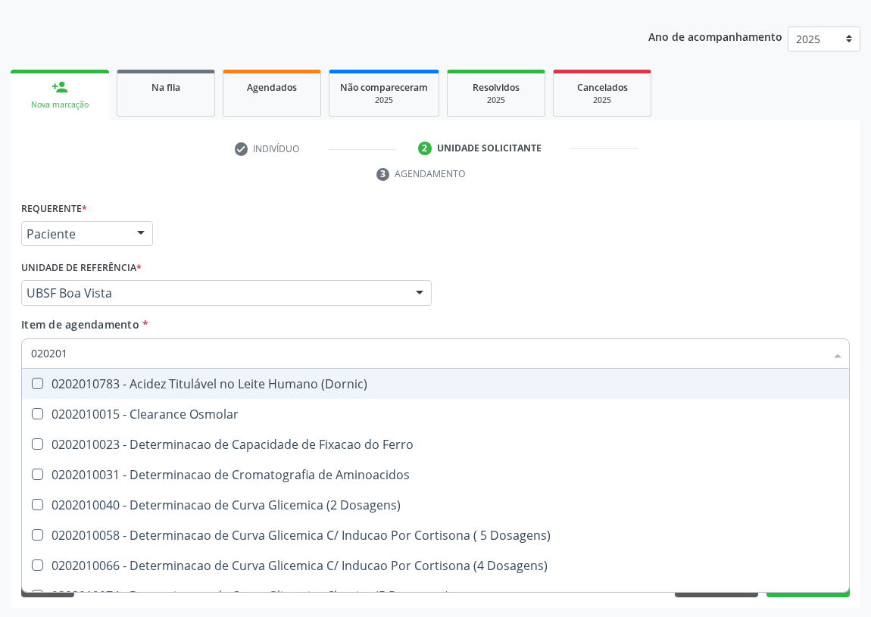
checkbox Ldl "false"
checkbox Creatinina "false"
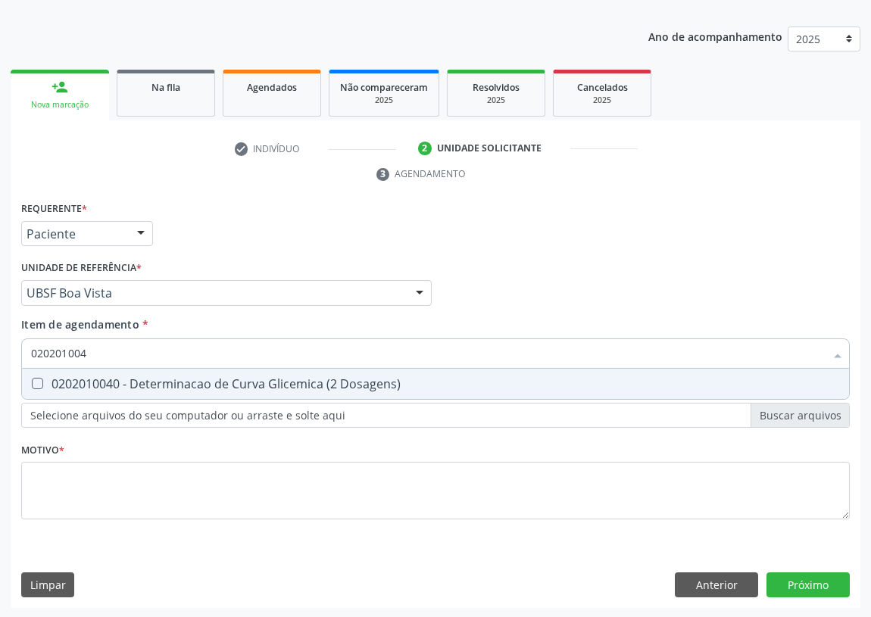
type input "0202010040"
click at [33, 381] on Dosagens\) at bounding box center [37, 383] width 11 height 11
click at [32, 381] on Dosagens\) "checkbox" at bounding box center [27, 384] width 10 height 10
checkbox Dosagens\) "true"
drag, startPoint x: 92, startPoint y: 350, endPoint x: 0, endPoint y: 351, distance: 91.7
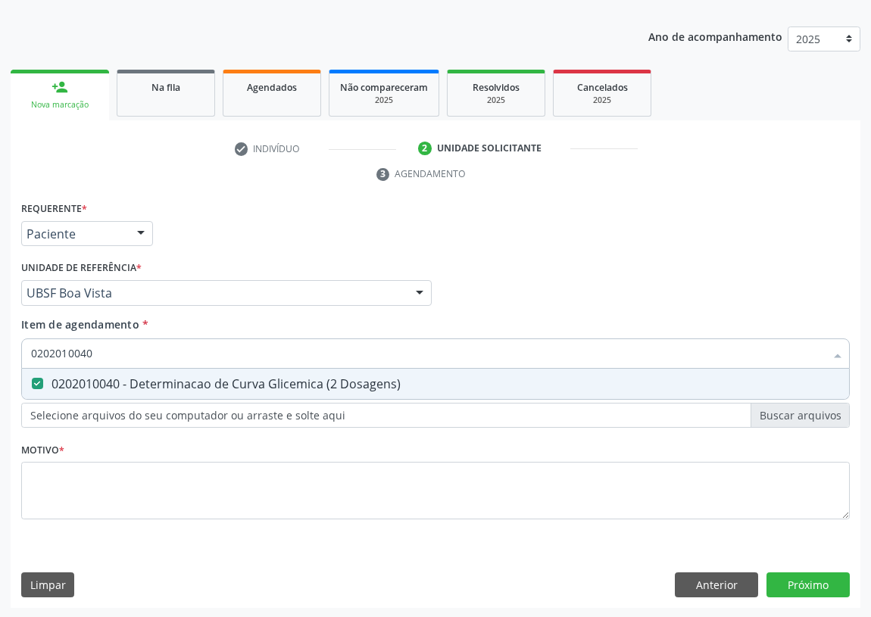
click at [0, 351] on div "Acompanhamento Acompanhe a situação das marcações correntes e finalizadas Relat…" at bounding box center [435, 273] width 871 height 692
type input "PO"
checkbox Dosagens\) "false"
type input "POTASSIO"
click at [40, 378] on Potassio at bounding box center [37, 383] width 11 height 11
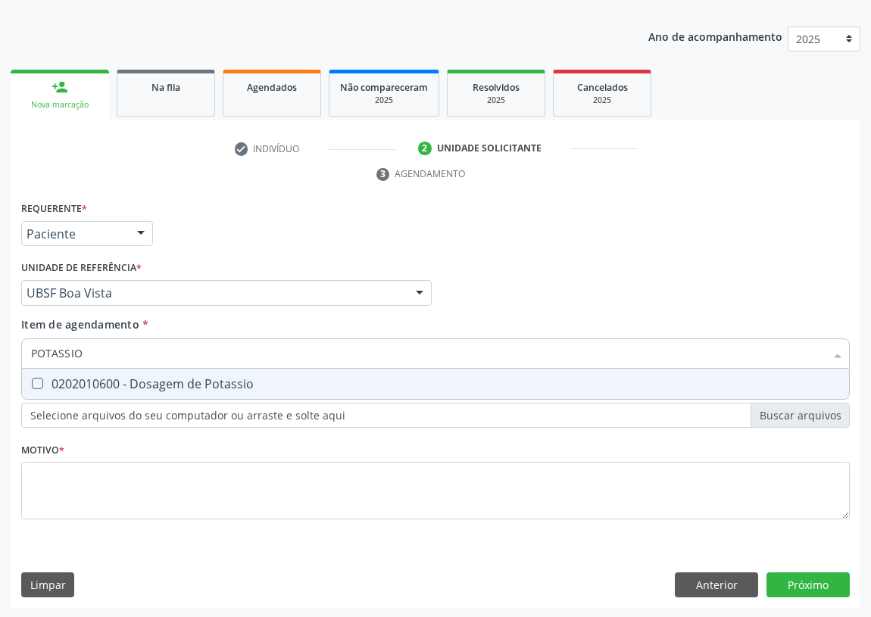
click at [32, 379] on Potassio "checkbox" at bounding box center [27, 384] width 10 height 10
checkbox Potassio "true"
drag, startPoint x: 95, startPoint y: 355, endPoint x: 28, endPoint y: 355, distance: 66.7
click at [28, 355] on div "POTASSIO" at bounding box center [435, 354] width 829 height 30
type input "TR"
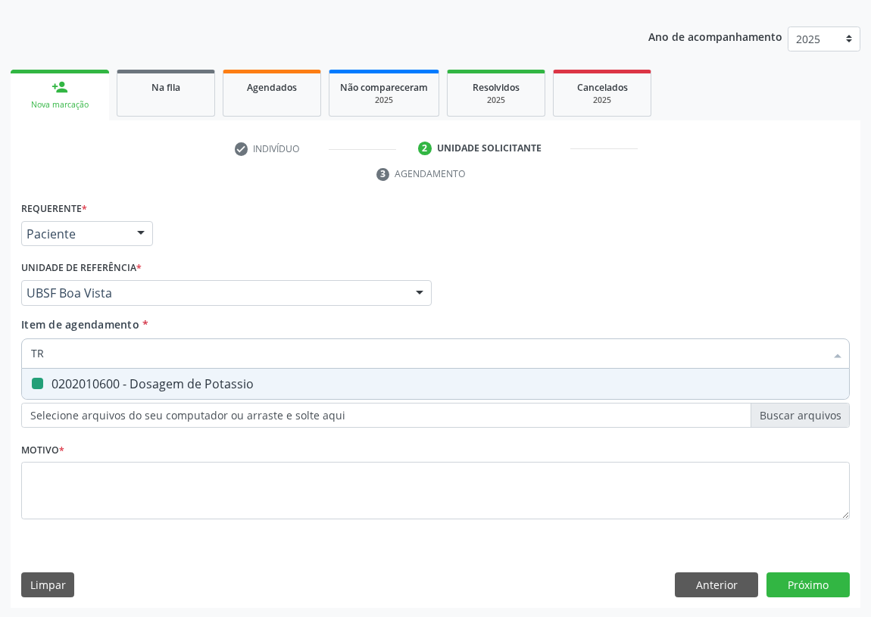
checkbox Potassio "false"
type input "TRIGLI"
drag, startPoint x: 37, startPoint y: 380, endPoint x: 45, endPoint y: 355, distance: 25.6
click at [38, 378] on Triglicerideos at bounding box center [37, 383] width 11 height 11
click at [32, 379] on Triglicerideos "checkbox" at bounding box center [27, 384] width 10 height 10
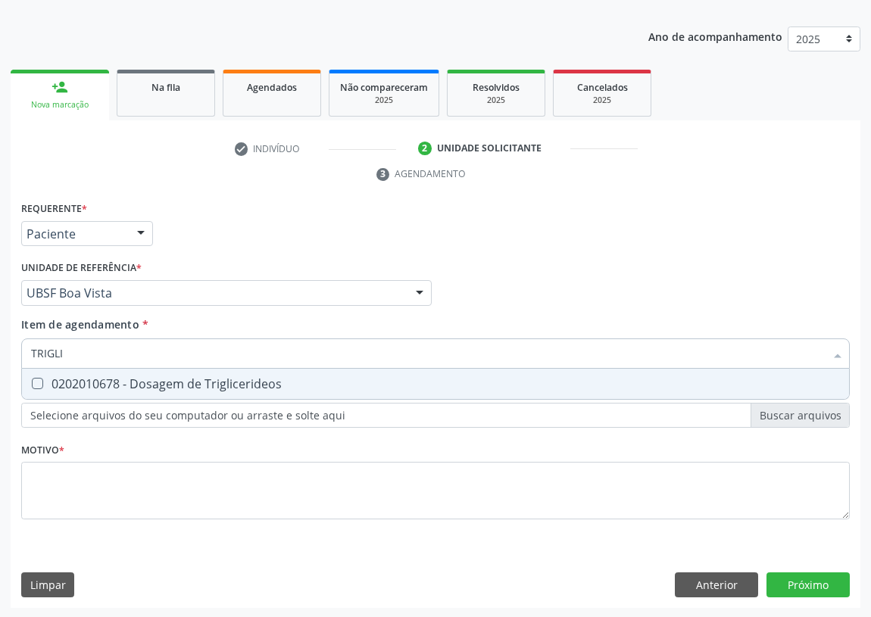
checkbox Triglicerideos "true"
drag, startPoint x: 72, startPoint y: 348, endPoint x: 3, endPoint y: 359, distance: 69.9
click at [3, 359] on div "Acompanhamento Acompanhe a situação das marcações correntes e finalizadas Relat…" at bounding box center [435, 273] width 871 height 692
type input "G"
checkbox Triglicerideos "false"
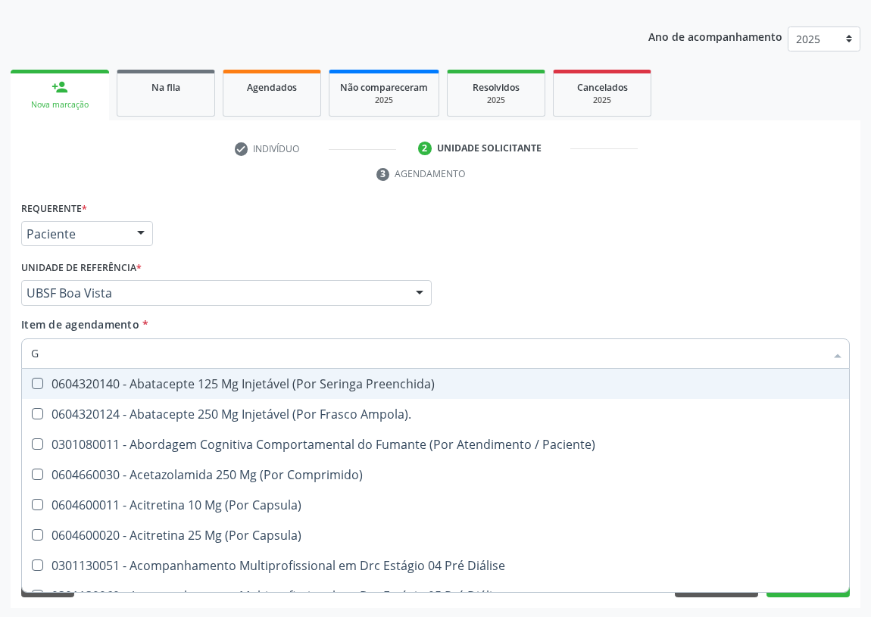
type input "GL"
checkbox Trabalho "true"
checkbox Bucomaxilofacial "true"
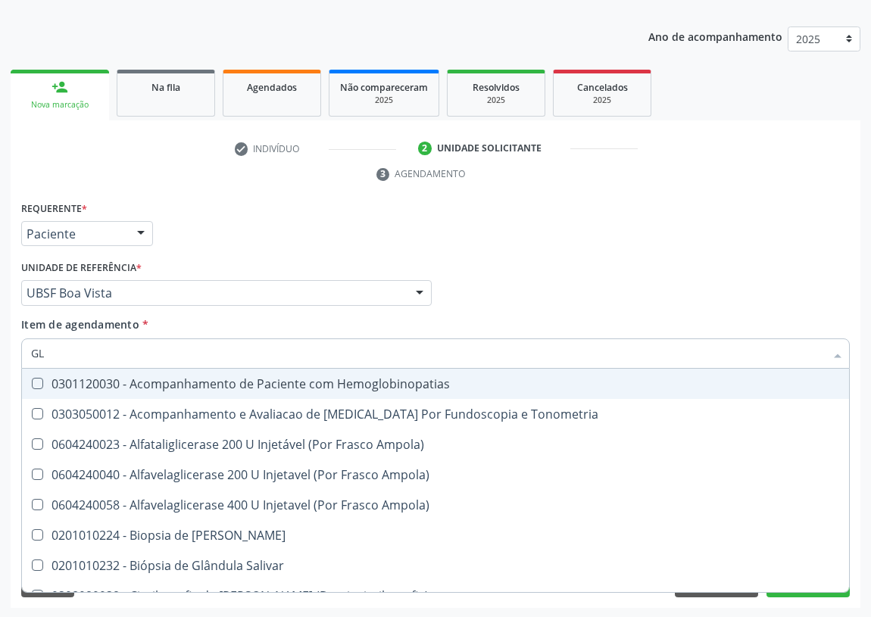
type input "GLI"
checkbox Ampola\) "true"
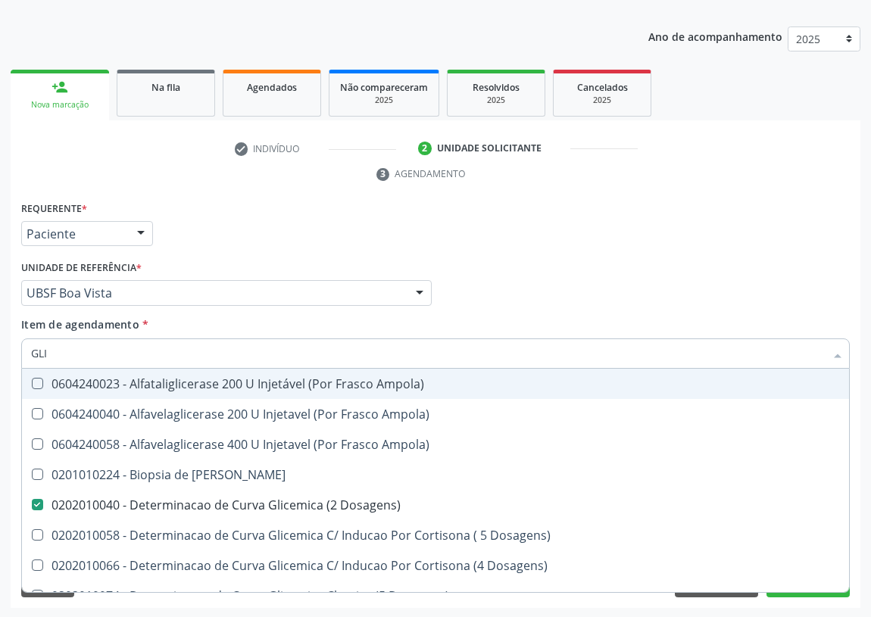
type input "GLIC"
checkbox Linfatico "true"
checkbox Dosagens\) "false"
checkbox Glicosilada "true"
checkbox Triglicerideos "false"
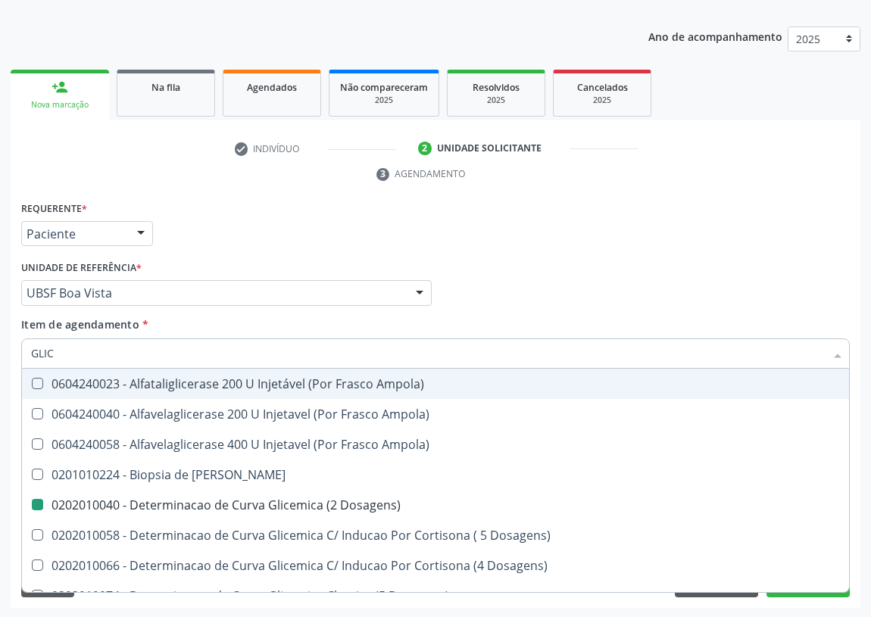
type input "GLICO"
checkbox Linfatico "false"
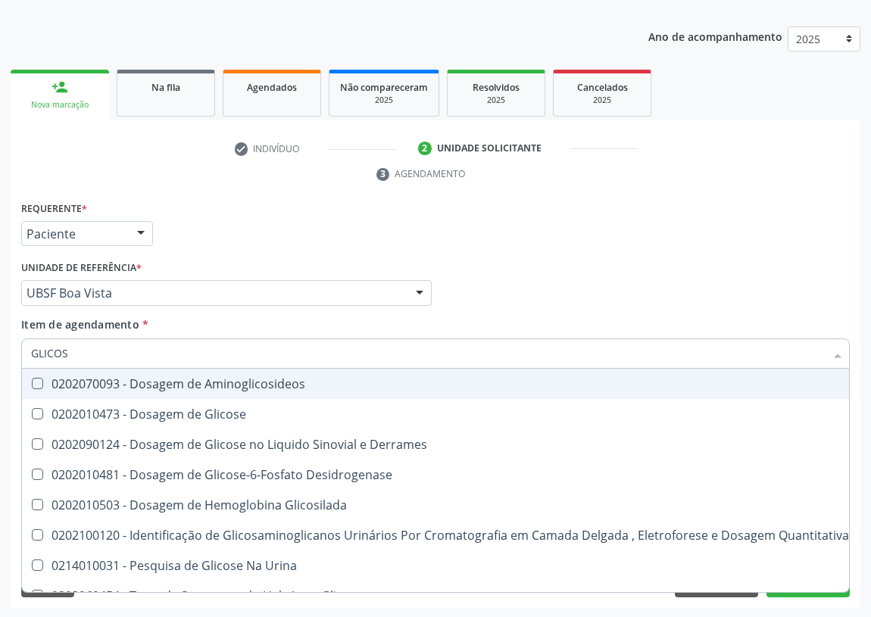
type input "GLICOSE"
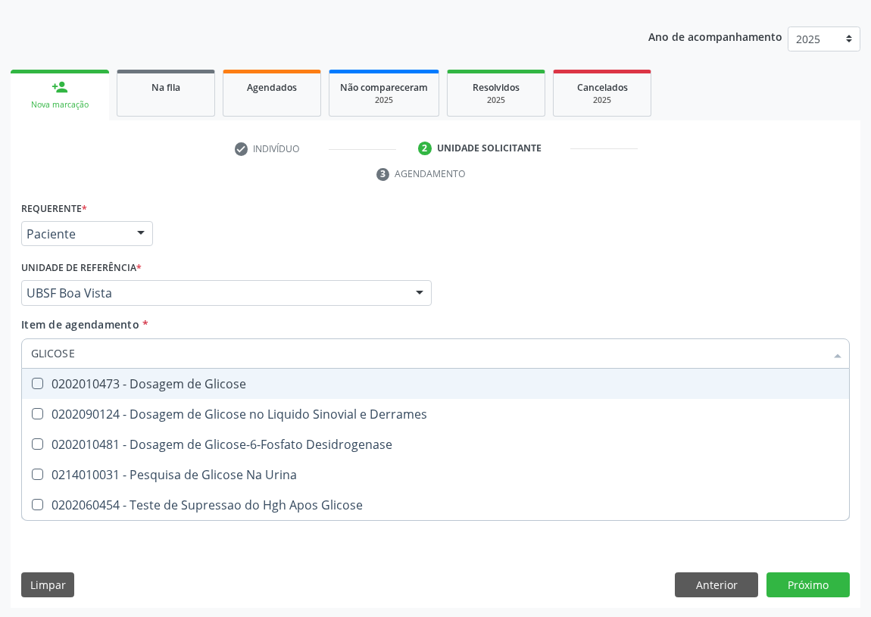
drag, startPoint x: 38, startPoint y: 383, endPoint x: 80, endPoint y: 349, distance: 54.4
click at [38, 383] on Glicose at bounding box center [37, 383] width 11 height 11
click at [32, 383] on Glicose "checkbox" at bounding box center [27, 384] width 10 height 10
checkbox Glicose "true"
drag, startPoint x: 13, startPoint y: 342, endPoint x: 0, endPoint y: 335, distance: 14.9
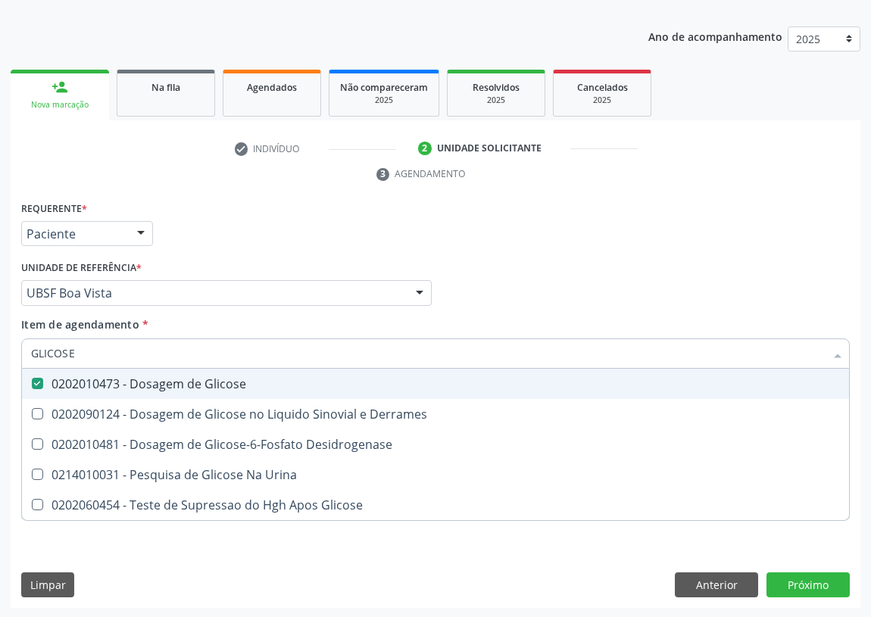
click at [0, 335] on div "Acompanhamento Acompanhe a situação das marcações correntes e finalizadas Relat…" at bounding box center [435, 273] width 871 height 692
type input "G"
checkbox Glicose "false"
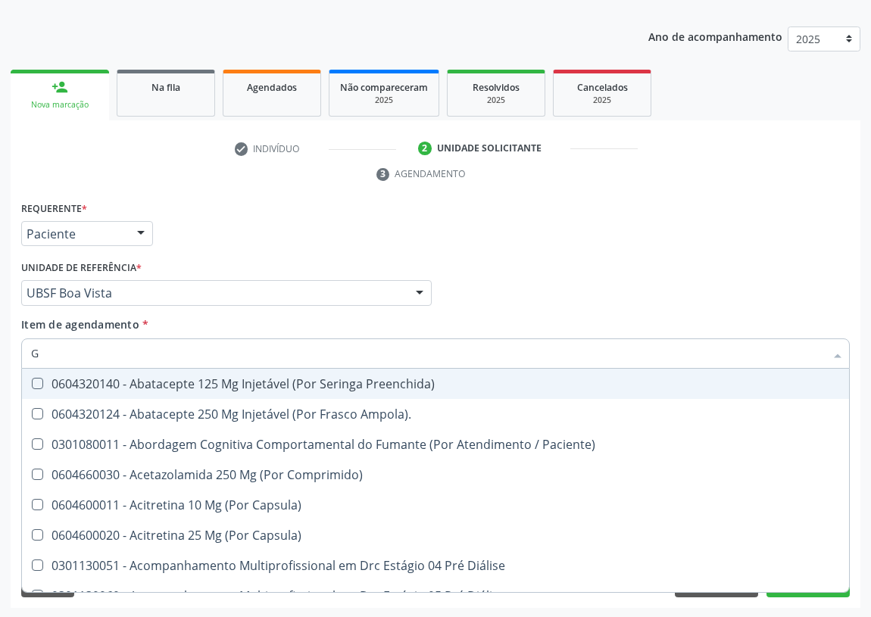
type input "GL"
checkbox Trabalho "true"
checkbox Vaginal "true"
checkbox Bucomaxilofacial "true"
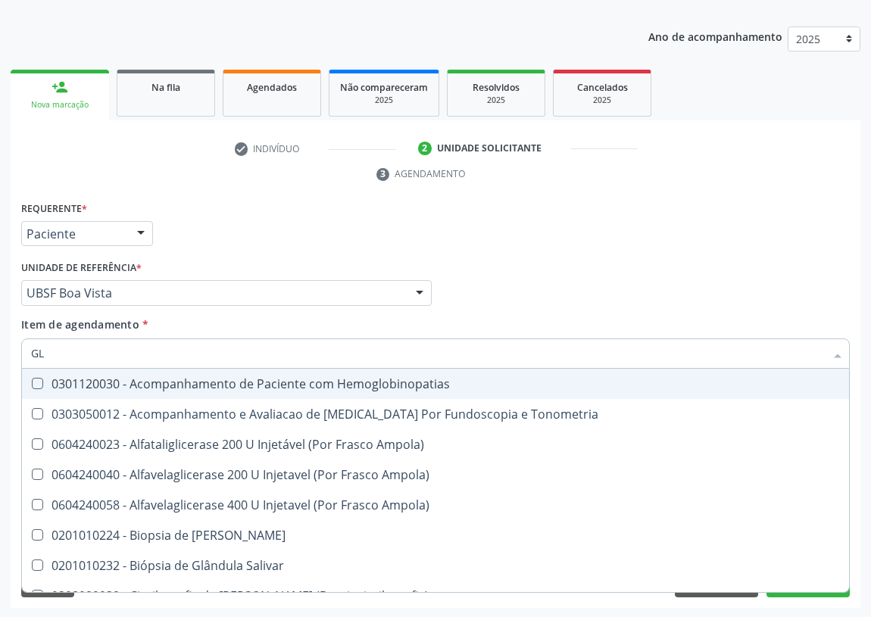
type input "GLI"
checkbox Ampola\) "true"
checkbox Campimetria\) "true"
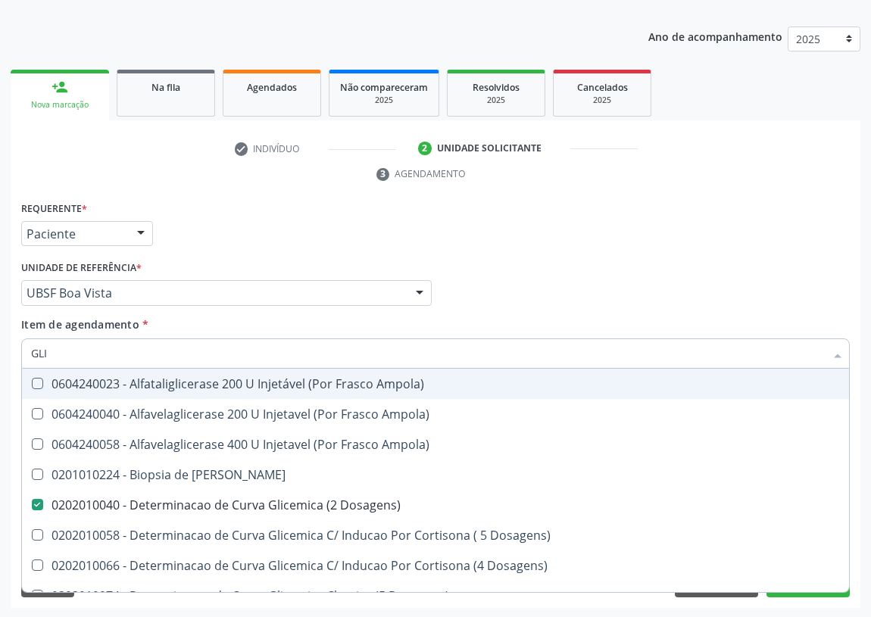
type input "GLIC"
checkbox Linfatico "true"
checkbox Dosagens\) "false"
checkbox Aminoglicosideos "true"
checkbox Glicose "false"
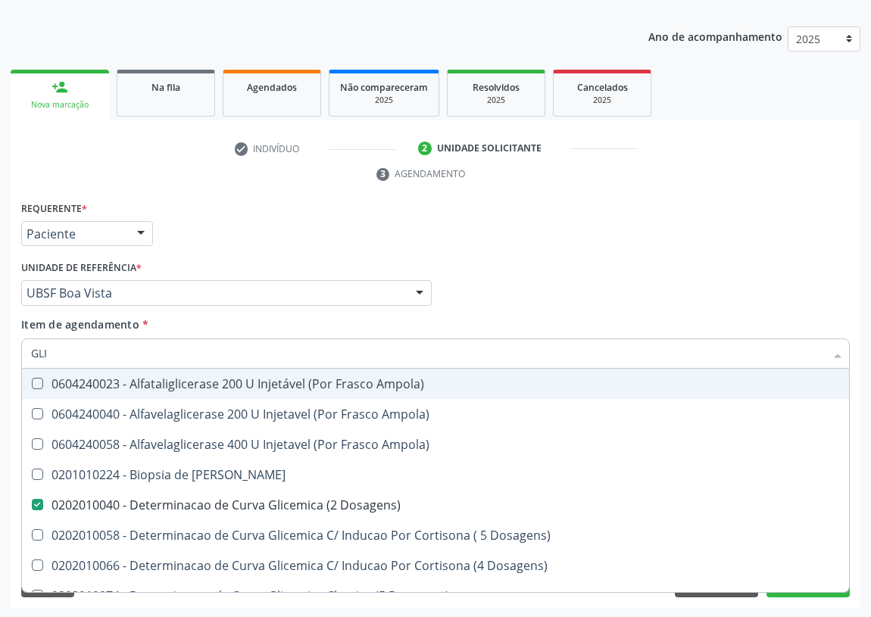
checkbox Glicosilada "true"
checkbox Triglicerideos "false"
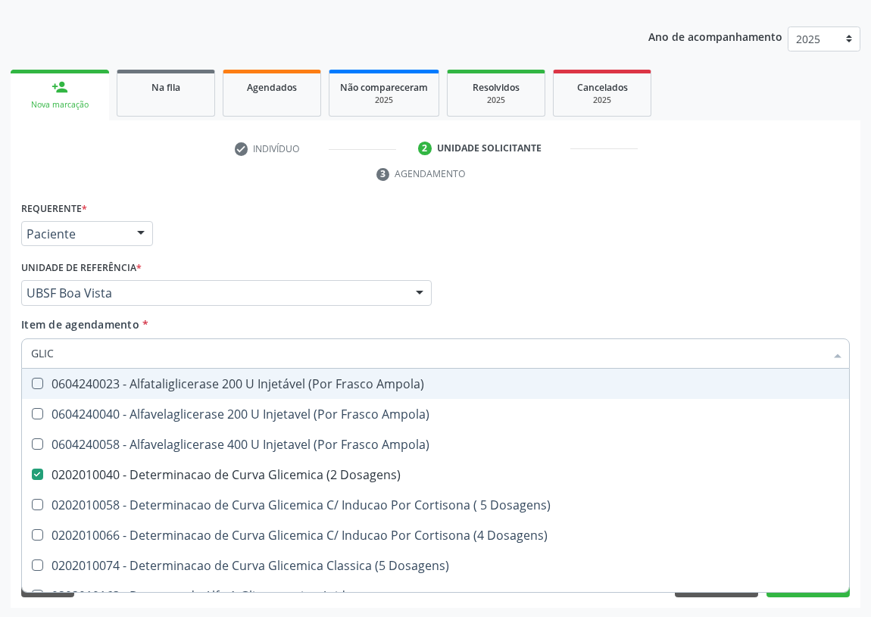
type input "GLICO"
checkbox Ampola\) "true"
checkbox Dosagens\) "false"
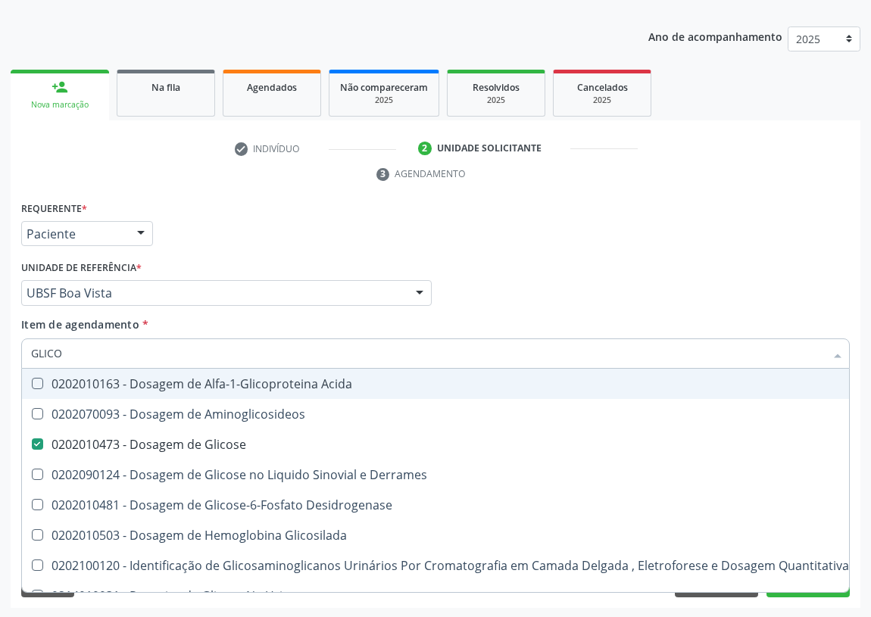
type input "GLICOS"
checkbox Aminoglicosideos "true"
checkbox Glicose "false"
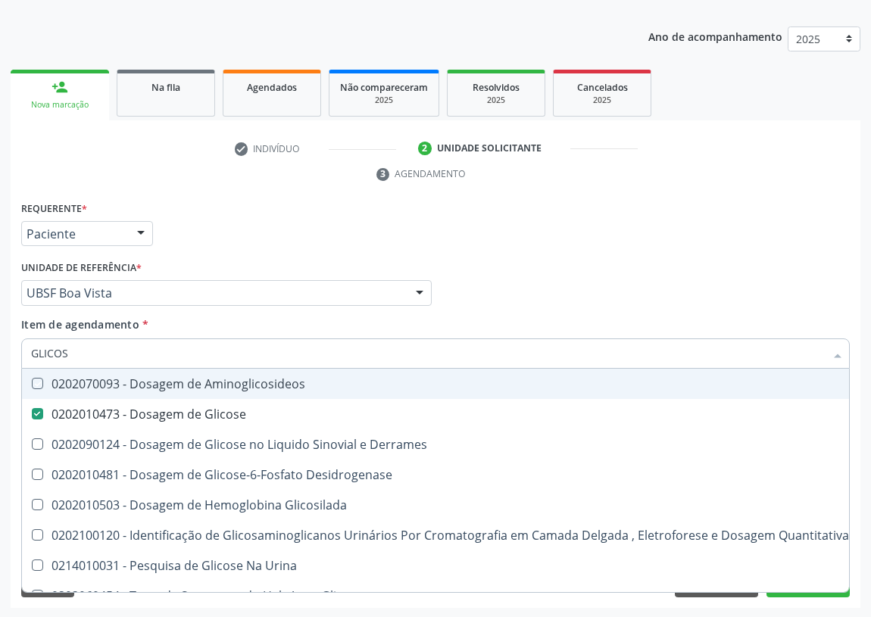
type input "GLICOSE"
checkbox Aminoglicosideos "true"
checkbox Glicose "false"
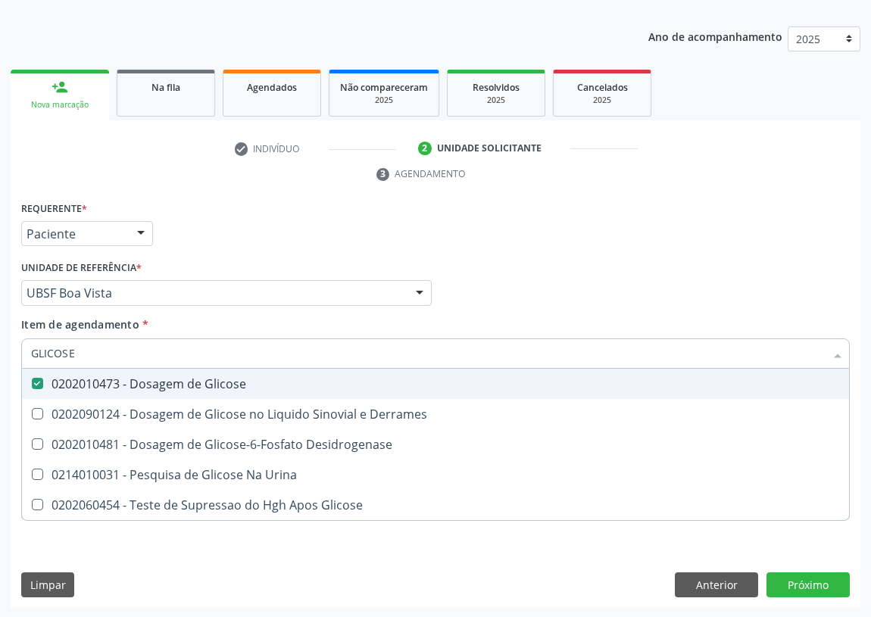
drag, startPoint x: 81, startPoint y: 350, endPoint x: 0, endPoint y: 350, distance: 81.1
click at [0, 350] on div "Acompanhamento Acompanhe a situação das marcações correntes e finalizadas Relat…" at bounding box center [435, 273] width 871 height 692
type input "H"
checkbox Glicose "false"
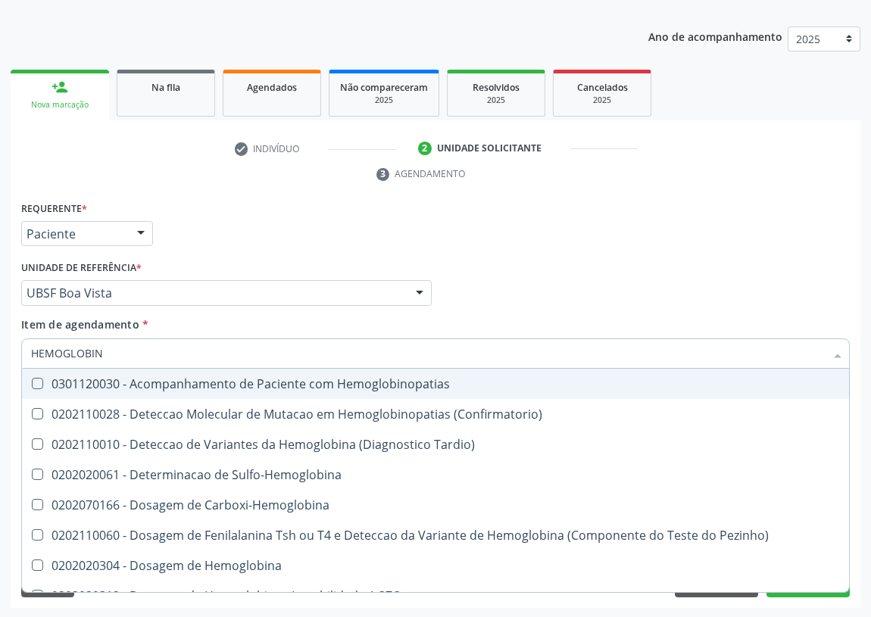
type input "HEMOGLOBINA"
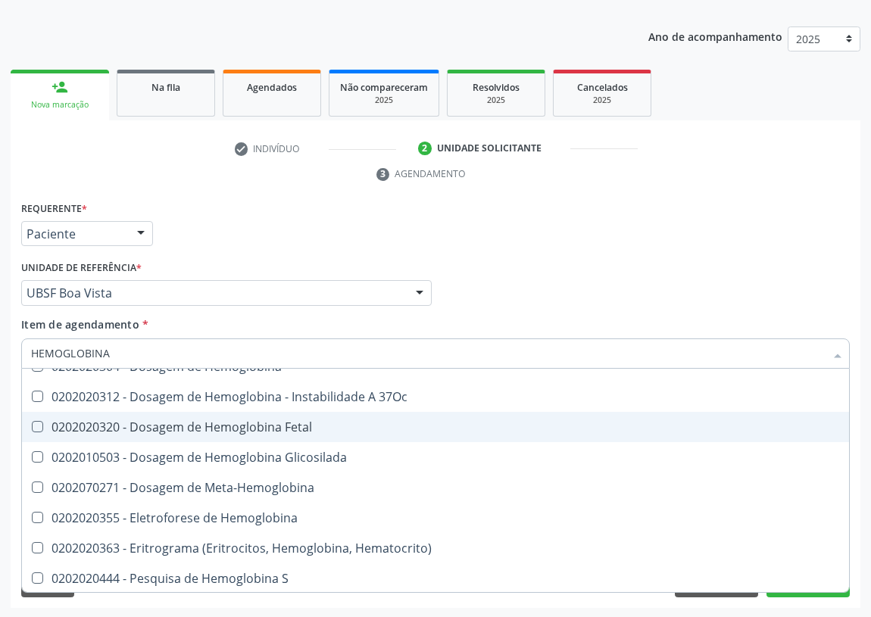
scroll to position [139, 0]
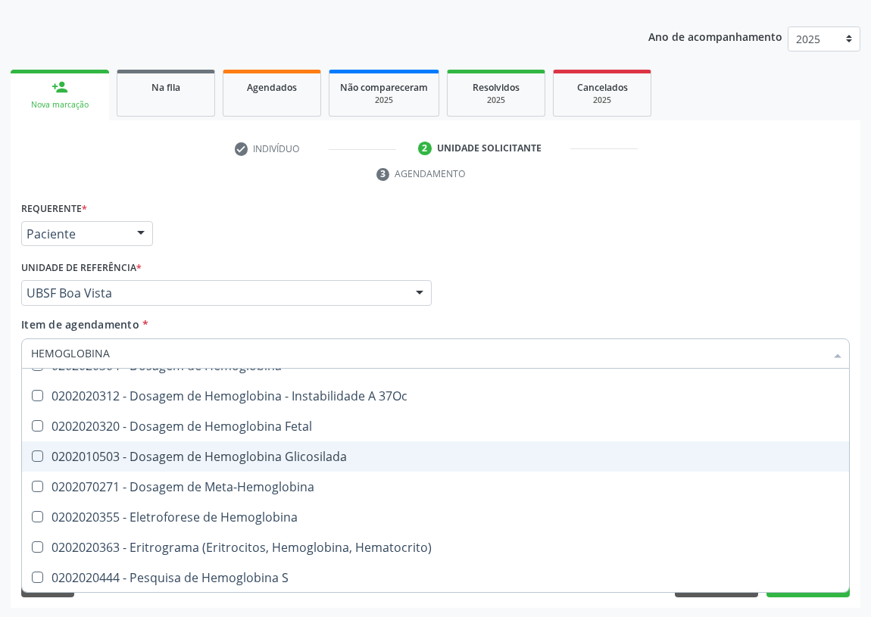
drag, startPoint x: 192, startPoint y: 450, endPoint x: 172, endPoint y: 444, distance: 21.3
click at [189, 451] on div "0202010503 - Dosagem de Hemoglobina Glicosilada" at bounding box center [435, 457] width 809 height 12
checkbox Glicosilada "true"
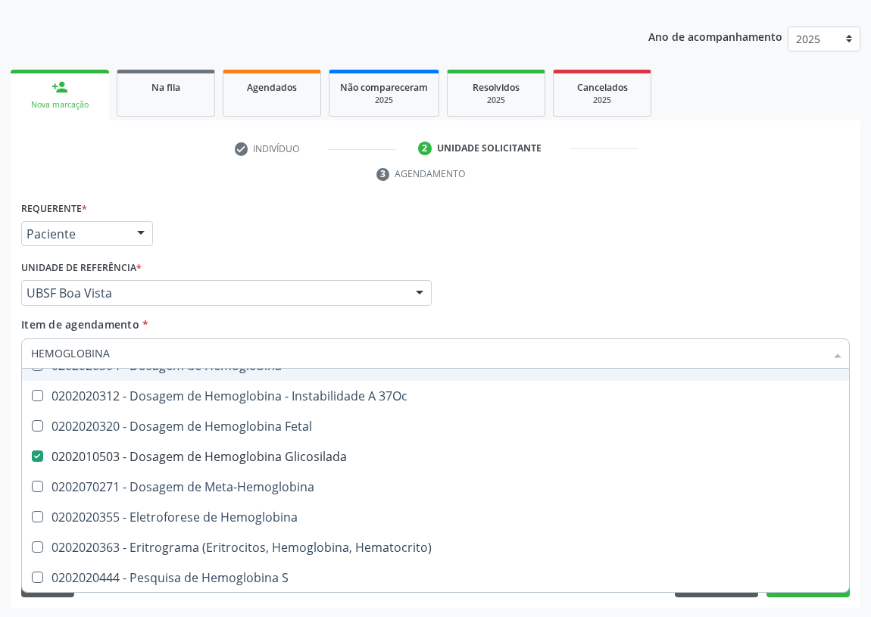
drag, startPoint x: 61, startPoint y: 348, endPoint x: 3, endPoint y: 333, distance: 59.5
click at [5, 339] on div "Acompanhamento Acompanhe a situação das marcações correntes e finalizadas Relat…" at bounding box center [435, 273] width 871 height 692
type input "CO"
checkbox Glicosilada "false"
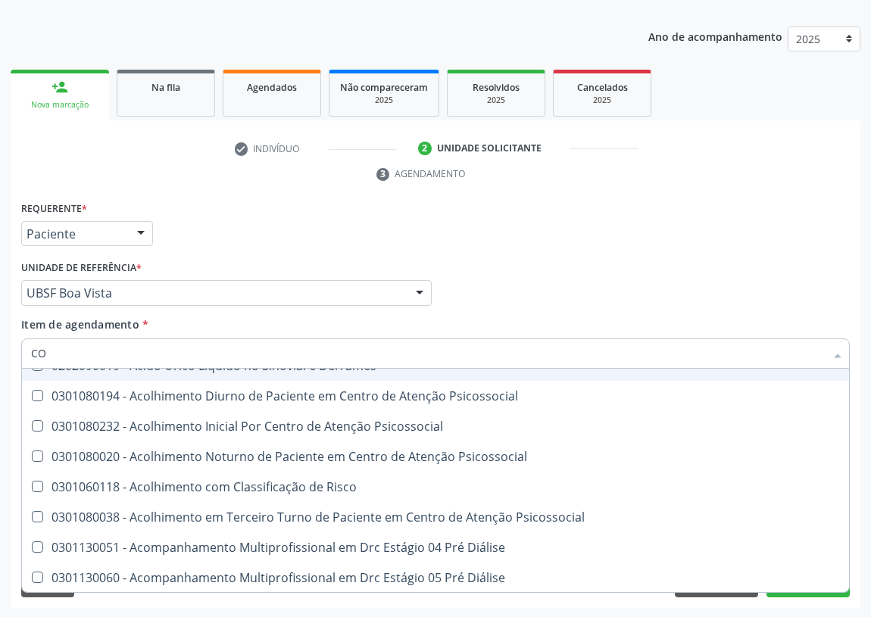
type input "COL"
checkbox Urina "false"
checkbox Vasos\) "true"
checkbox Aortico "true"
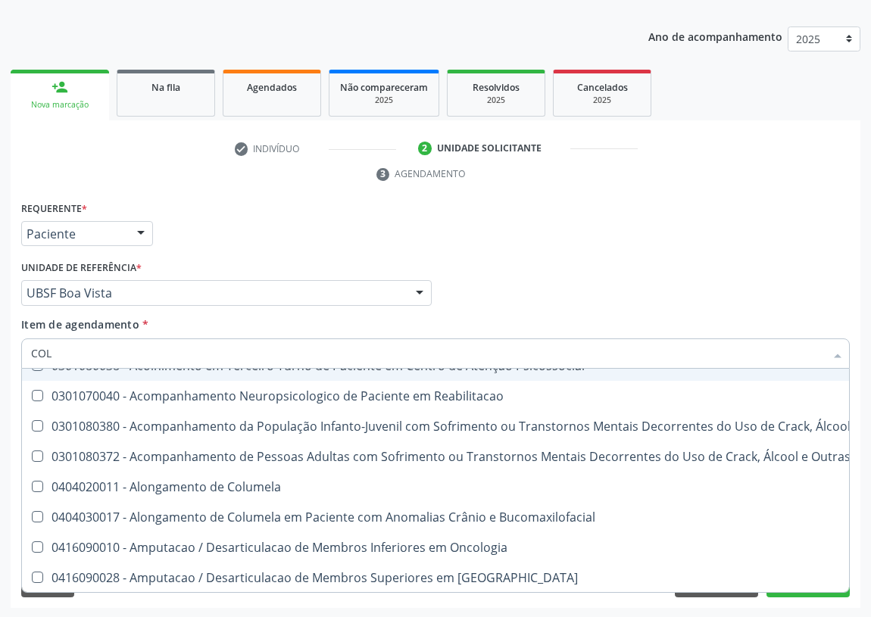
type input "COLE"
checkbox Mama "true"
checkbox Utero "true"
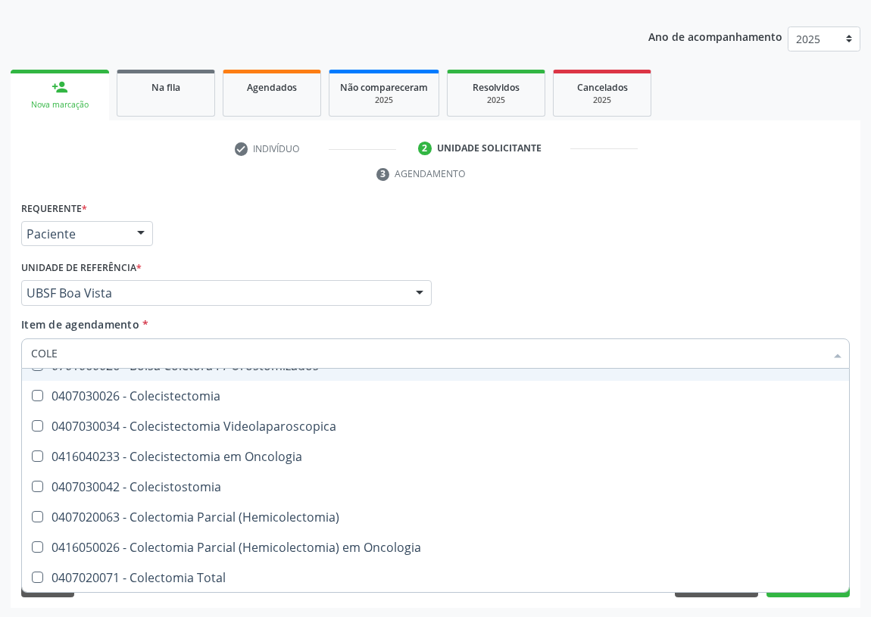
type input "COLES"
checkbox Gel "true"
checkbox Fluorado "true"
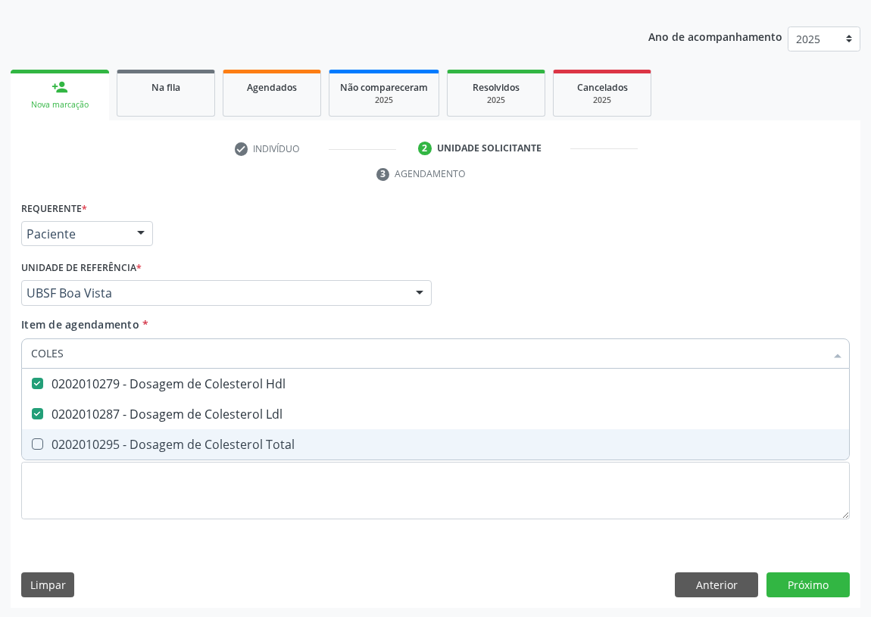
scroll to position [0, 0]
drag, startPoint x: 70, startPoint y: 349, endPoint x: 4, endPoint y: 348, distance: 65.9
click at [4, 348] on div "Acompanhamento Acompanhe a situação das marcações correntes e finalizadas Relat…" at bounding box center [435, 273] width 871 height 692
type input "H"
checkbox Hdl "false"
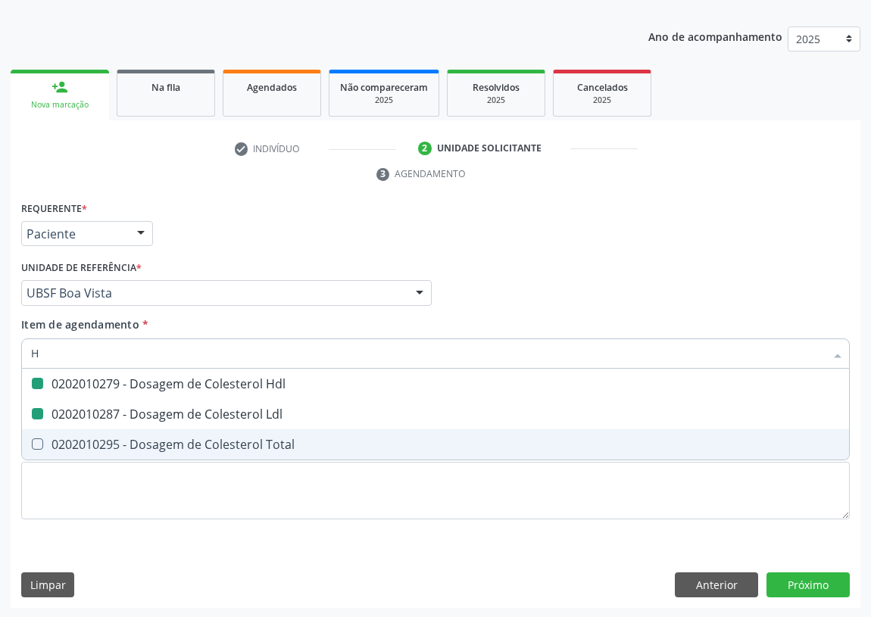
checkbox Ldl "false"
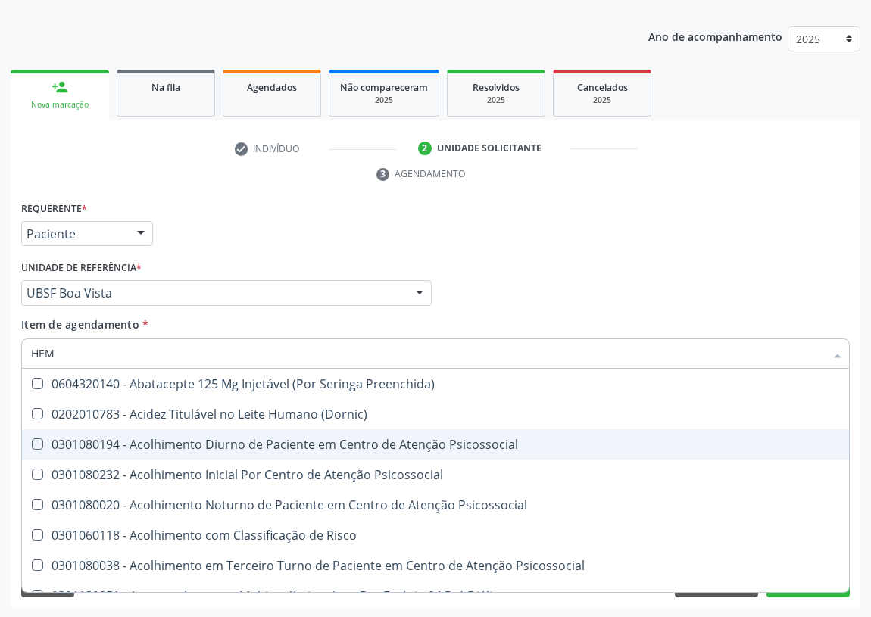
type input "HEMO"
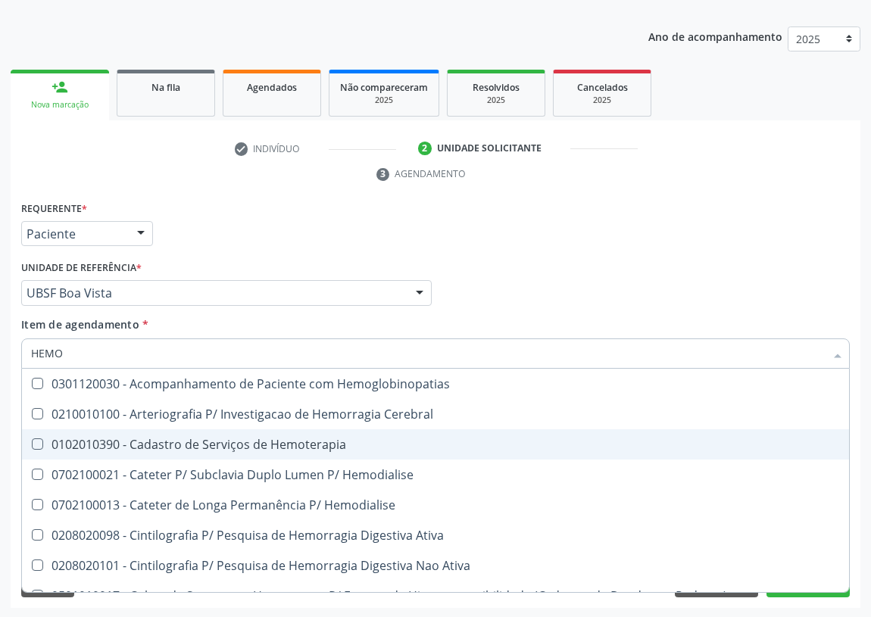
checkbox Glicosilada "true"
checkbox Semana\) "false"
checkbox Hemoterapia "false"
type input "HEMOG"
checkbox \(Confirmatorio\) "true"
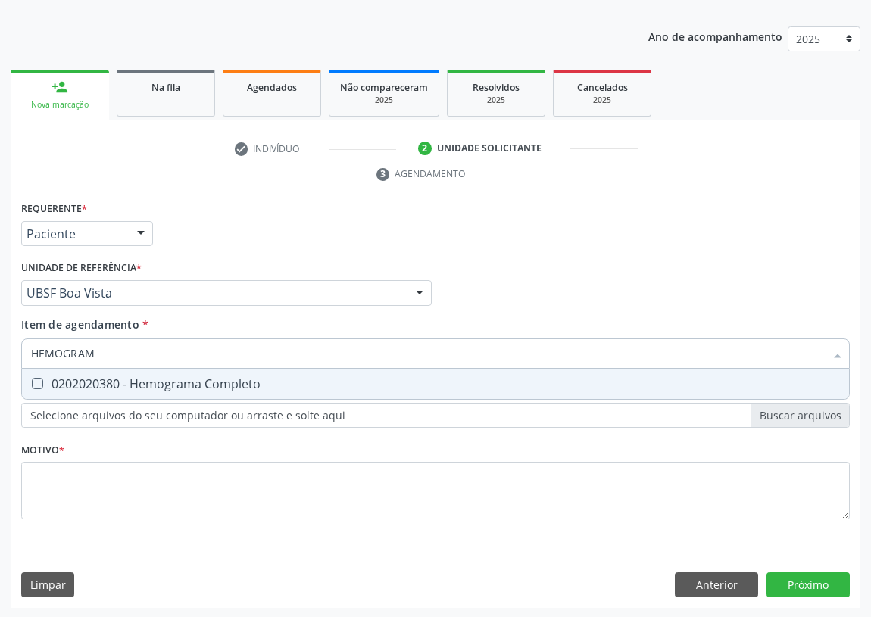
type input "HEMOGRAMA"
drag, startPoint x: 39, startPoint y: 384, endPoint x: 86, endPoint y: 356, distance: 54.1
click at [47, 378] on div "0202020380 - Hemograma Completo" at bounding box center [435, 384] width 809 height 12
checkbox Completo "true"
drag, startPoint x: 117, startPoint y: 356, endPoint x: 0, endPoint y: 340, distance: 117.8
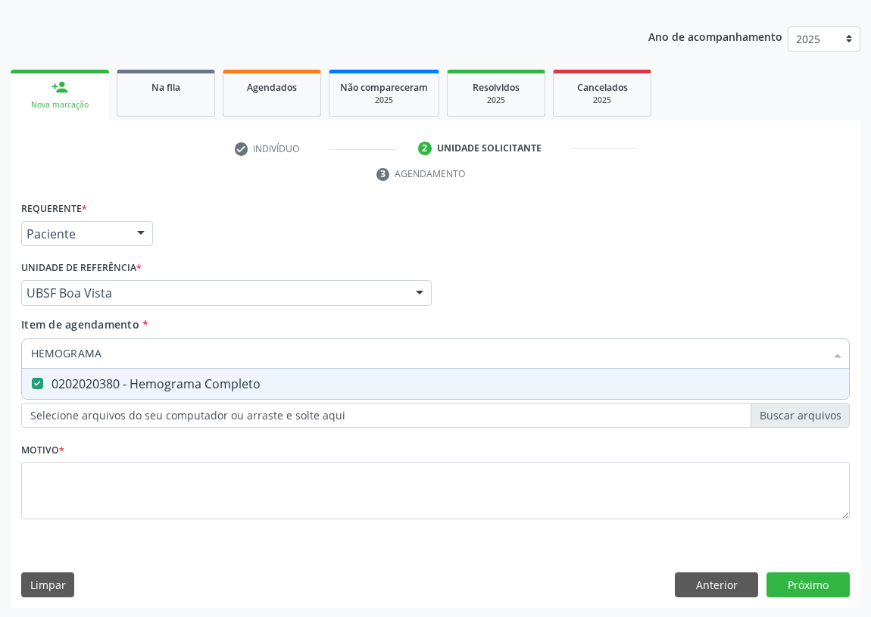
click at [0, 340] on div "Acompanhamento Acompanhe a situação das marcações correntes e finalizadas Relat…" at bounding box center [435, 273] width 871 height 692
type input "U"
checkbox Completo "false"
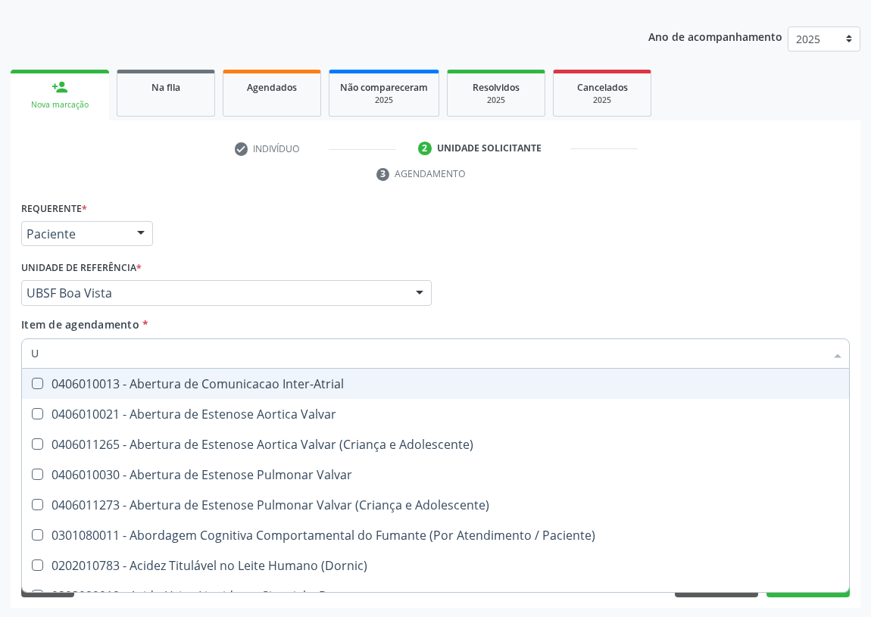
type input "UR"
checkbox Reabilitacao "true"
checkbox Urina "false"
checkbox C "true"
checkbox Dosagens\) "false"
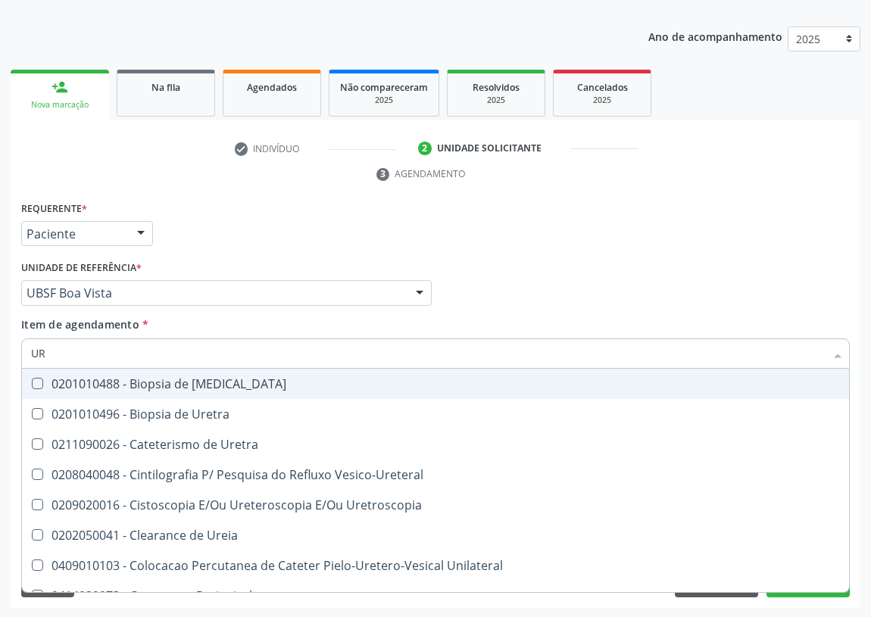
type input "URE"
checkbox Bubonica\) "false"
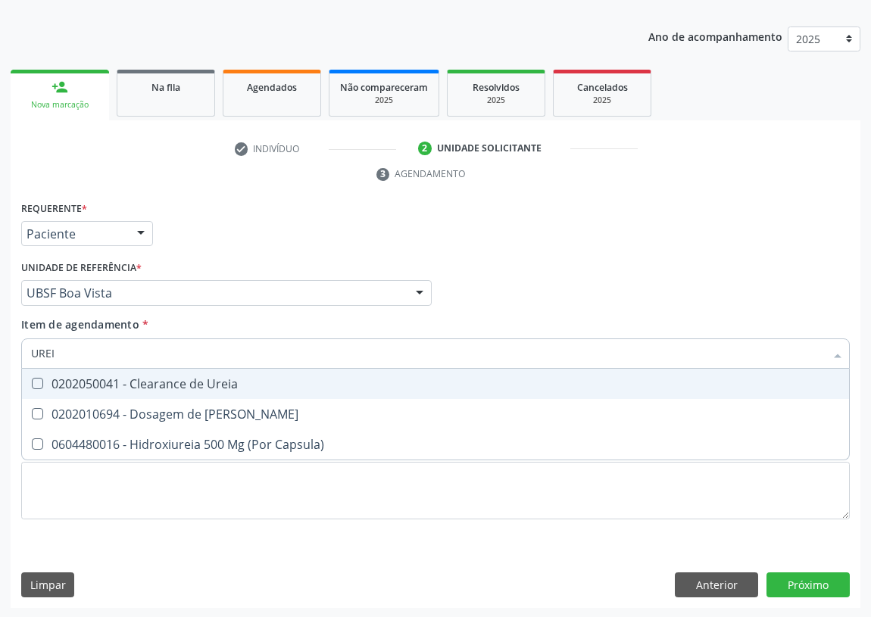
type input "UREIA"
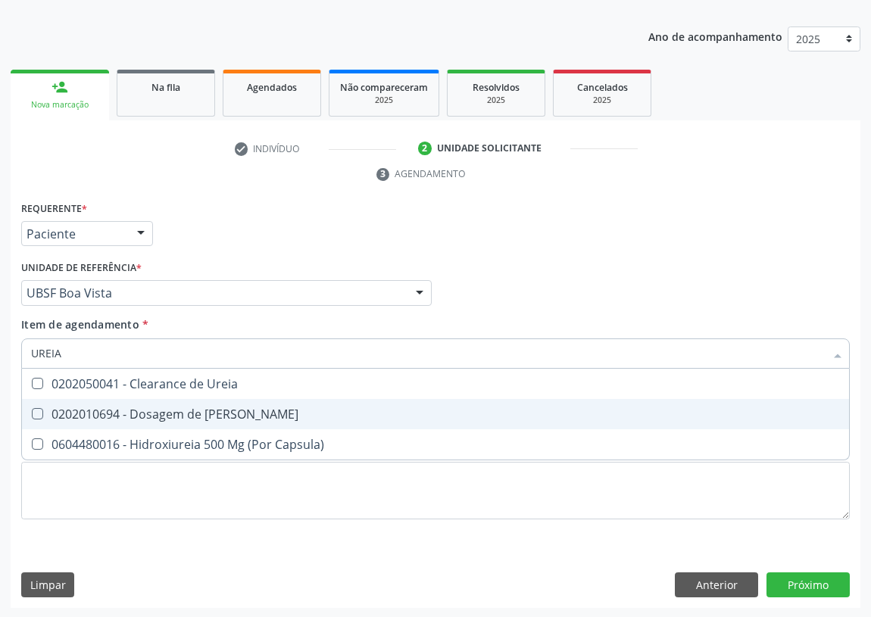
drag, startPoint x: 36, startPoint y: 408, endPoint x: 46, endPoint y: 383, distance: 26.5
click at [45, 395] on ul "Desfazer seleção 0202050041 - Clearance de Ureia 0202010694 - Dosagem de Ureia …" at bounding box center [435, 414] width 827 height 91
click at [39, 413] on Ureia at bounding box center [37, 413] width 11 height 11
click at [32, 413] on Ureia "checkbox" at bounding box center [27, 414] width 10 height 10
checkbox Ureia "true"
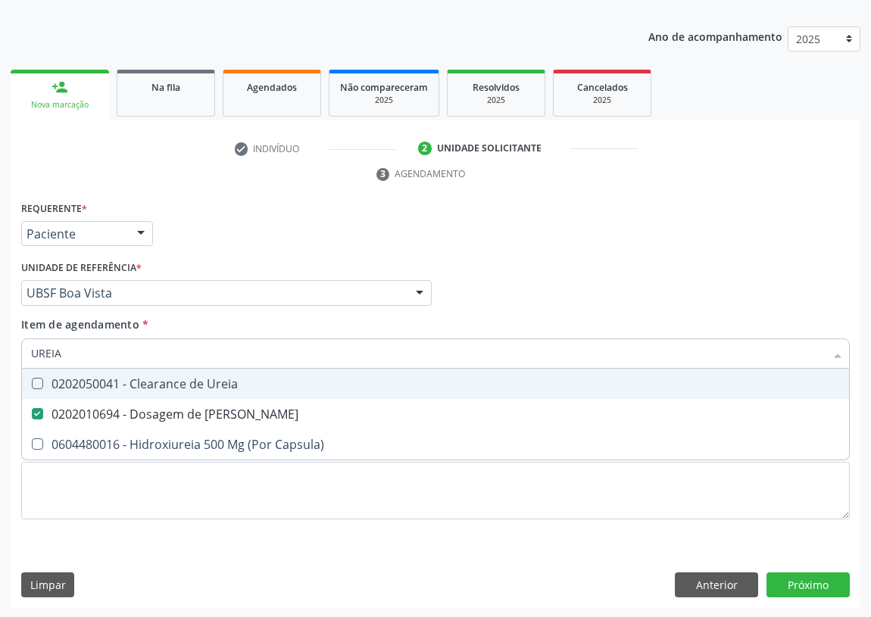
drag, startPoint x: 33, startPoint y: 349, endPoint x: 25, endPoint y: 349, distance: 8.3
click at [25, 349] on div "UREIA" at bounding box center [435, 354] width 829 height 30
type input "C"
checkbox Ureia "false"
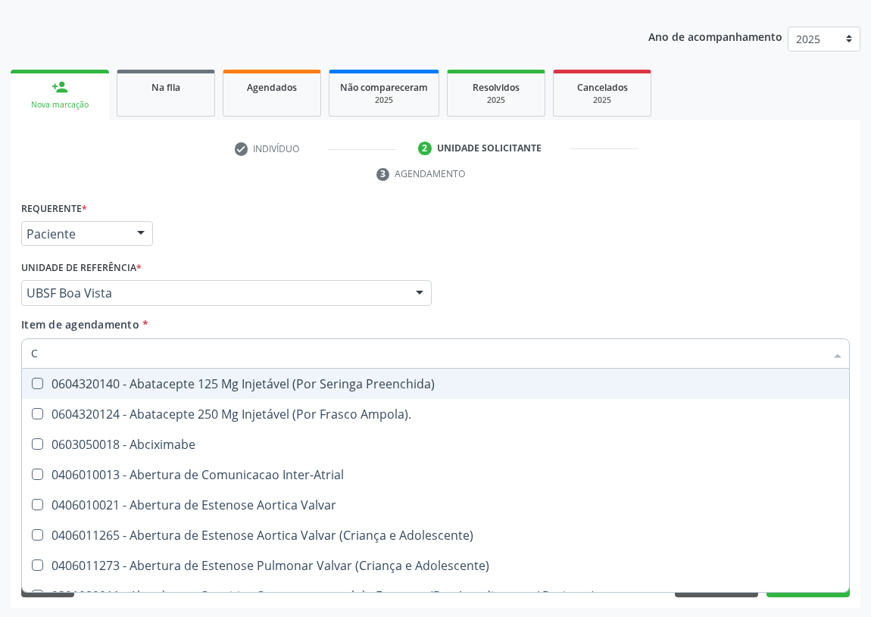
type input "CR"
checkbox Comprimido\) "true"
checkbox Urina "false"
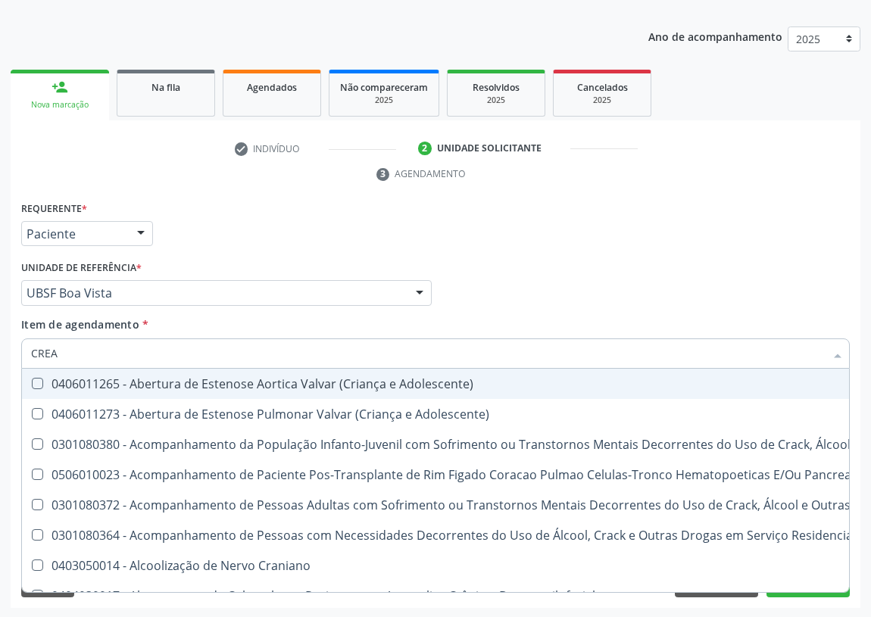
type input "CREAT"
checkbox \(Uai\)\ "true"
checkbox \(Uaa\)\ "false"
checkbox Crâniofacial "false"
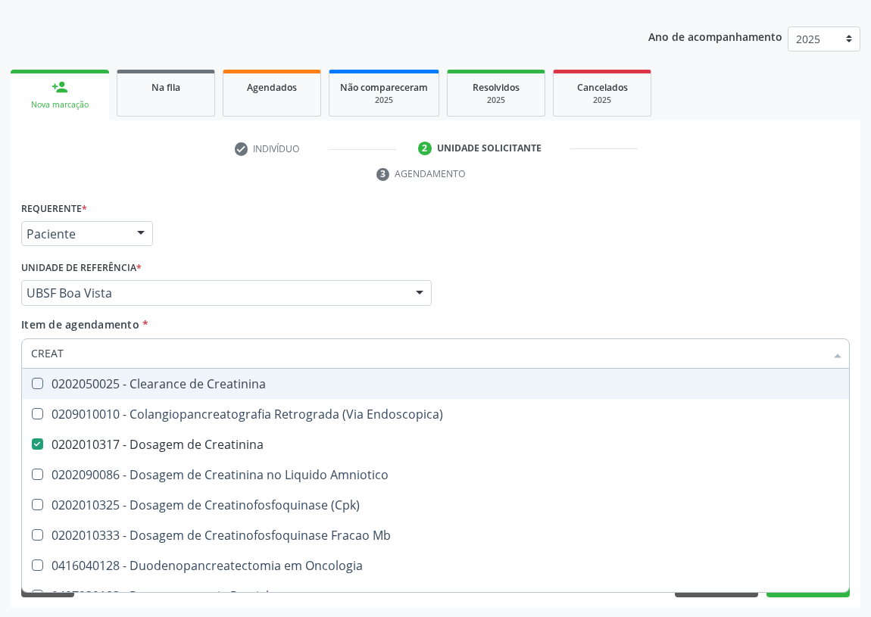
type input "CREATI"
checkbox Endoscopica\) "true"
checkbox Creatinina "false"
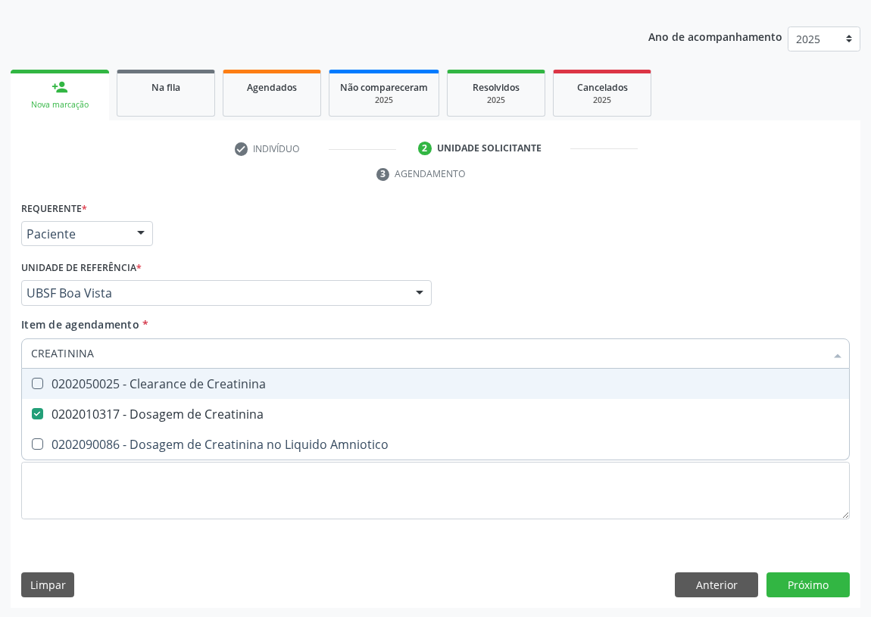
drag, startPoint x: 108, startPoint y: 351, endPoint x: 0, endPoint y: 355, distance: 107.7
click at [0, 355] on div "Acompanhamento Acompanhe a situação das marcações correntes e finalizadas Relat…" at bounding box center [435, 273] width 871 height 692
type input "D"
checkbox Creatinina "false"
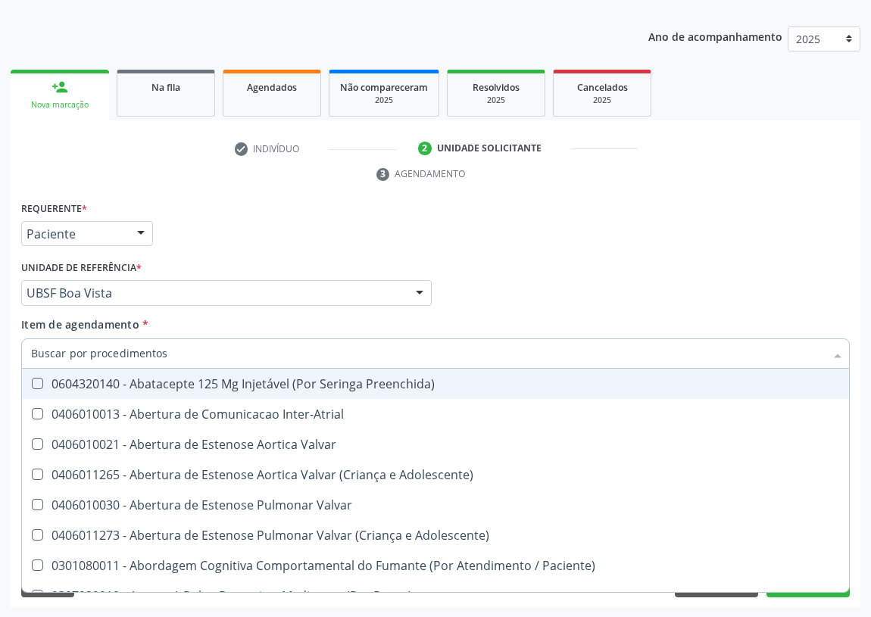
checkbox Urina "false"
checkbox Recoberto\) "true"
checkbox Dosagens\) "false"
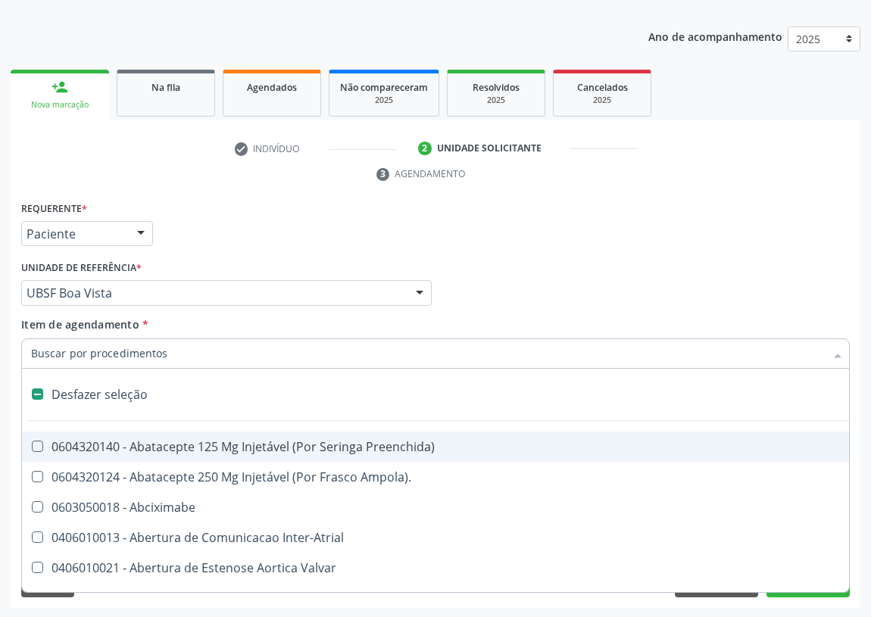
type input "S"
checkbox Revestido\) "true"
checkbox Urina "false"
checkbox Tuberculose "true"
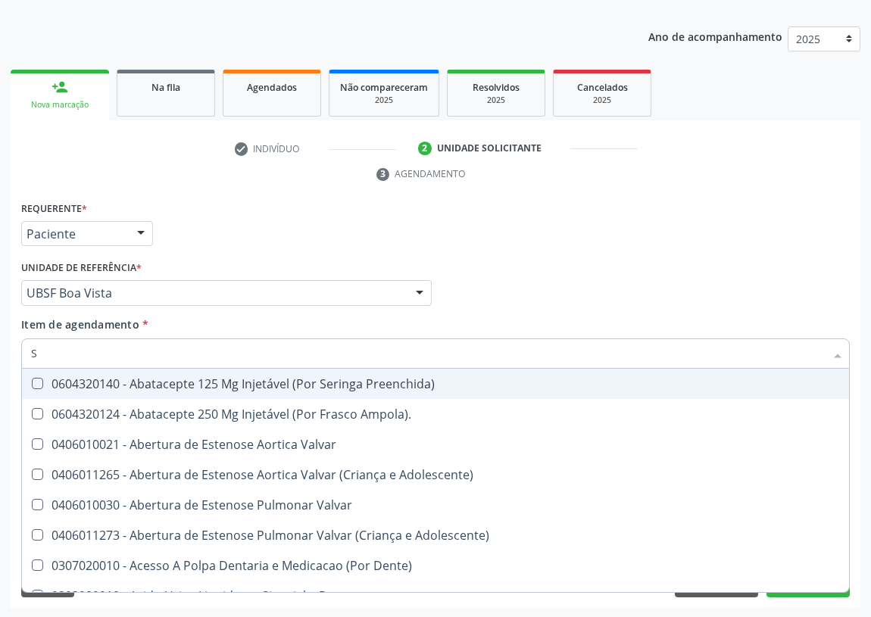
type input "SO"
checkbox Urina "false"
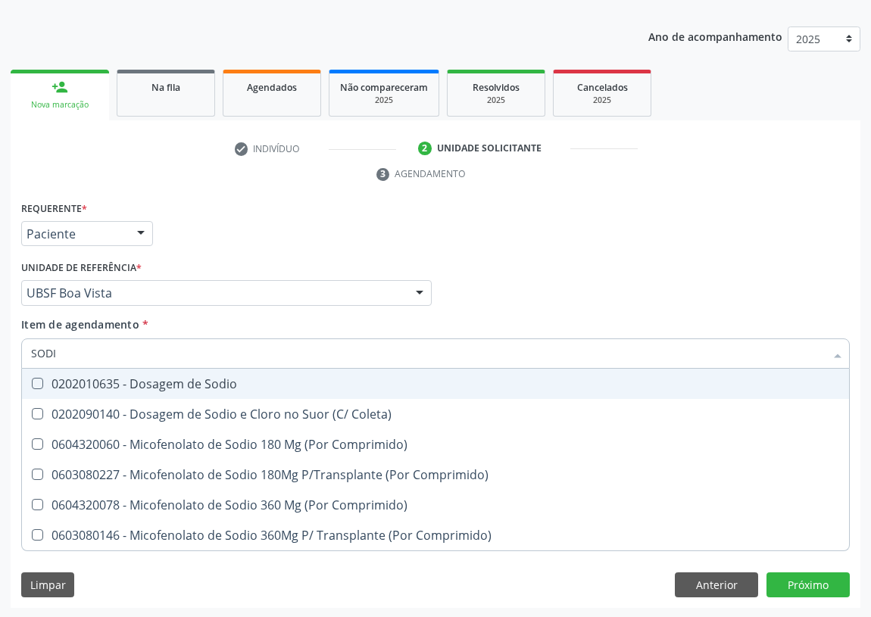
type input "SODIO"
click at [38, 378] on Sodio at bounding box center [37, 383] width 11 height 11
click at [32, 379] on Sodio "checkbox" at bounding box center [27, 384] width 10 height 10
checkbox Sodio "true"
drag, startPoint x: 72, startPoint y: 345, endPoint x: 0, endPoint y: 348, distance: 72.0
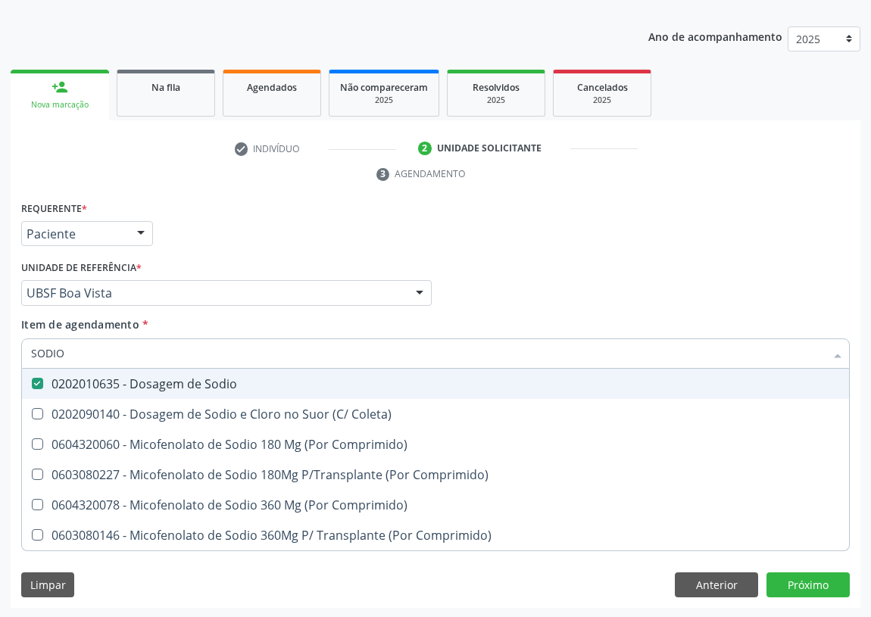
click at [0, 352] on div "Acompanhamento Acompanhe a situação das marcações correntes e finalizadas Relat…" at bounding box center [435, 273] width 871 height 692
type input "A"
checkbox Sodio "false"
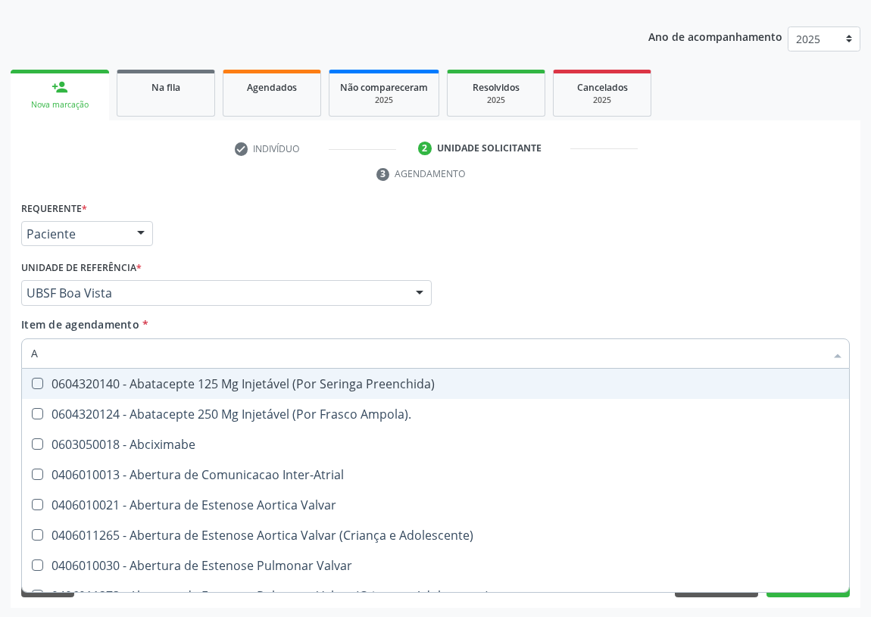
type input "AC"
checkbox Cnrac\) "true"
checkbox Urina "false"
checkbox Quadril "true"
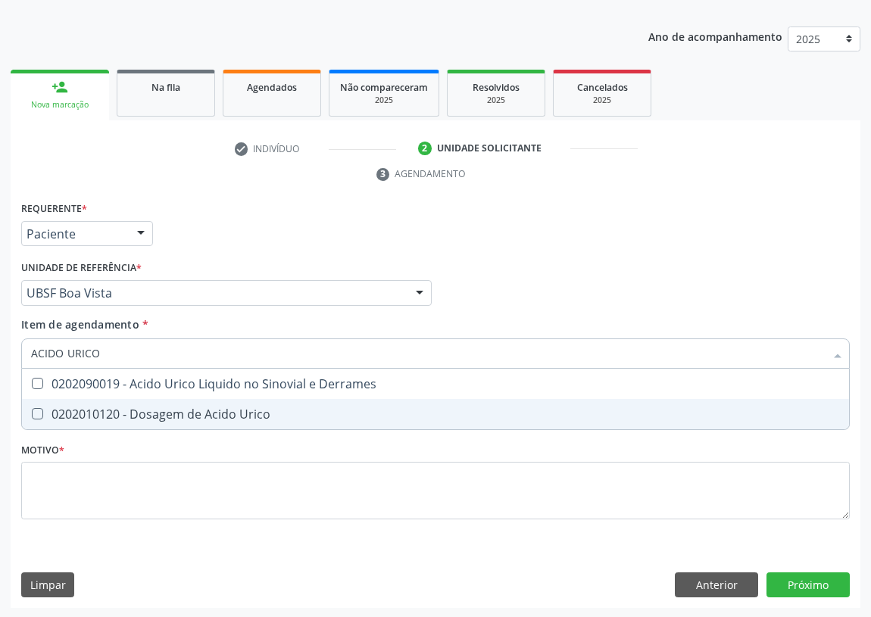
drag, startPoint x: 42, startPoint y: 413, endPoint x: 83, endPoint y: 349, distance: 75.9
click at [44, 409] on div "0202010120 - Dosagem de Acido Urico" at bounding box center [435, 414] width 809 height 12
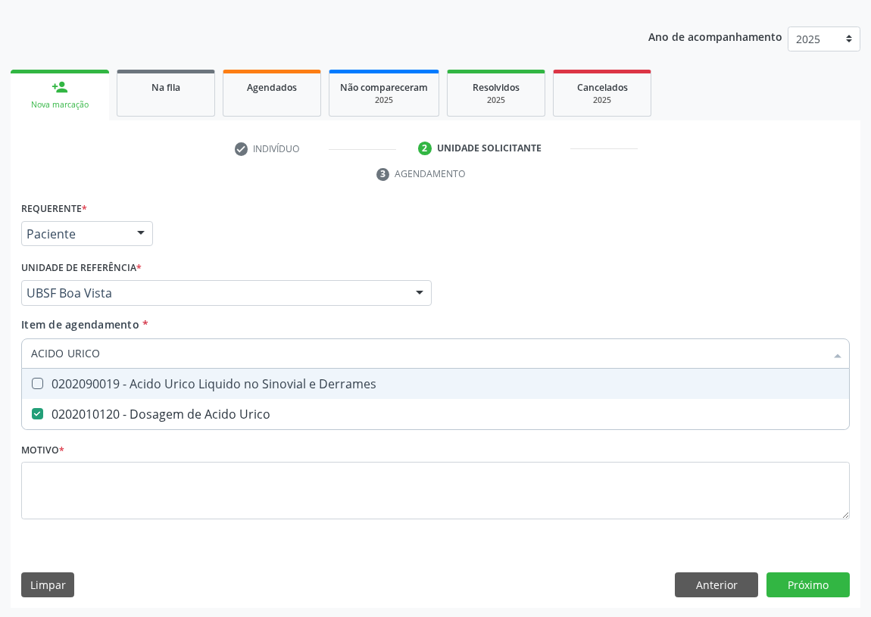
drag, startPoint x: 104, startPoint y: 355, endPoint x: 0, endPoint y: 348, distance: 104.0
click at [0, 351] on div "Acompanhamento Acompanhe a situação das marcações correntes e finalizadas Relat…" at bounding box center [435, 273] width 871 height 692
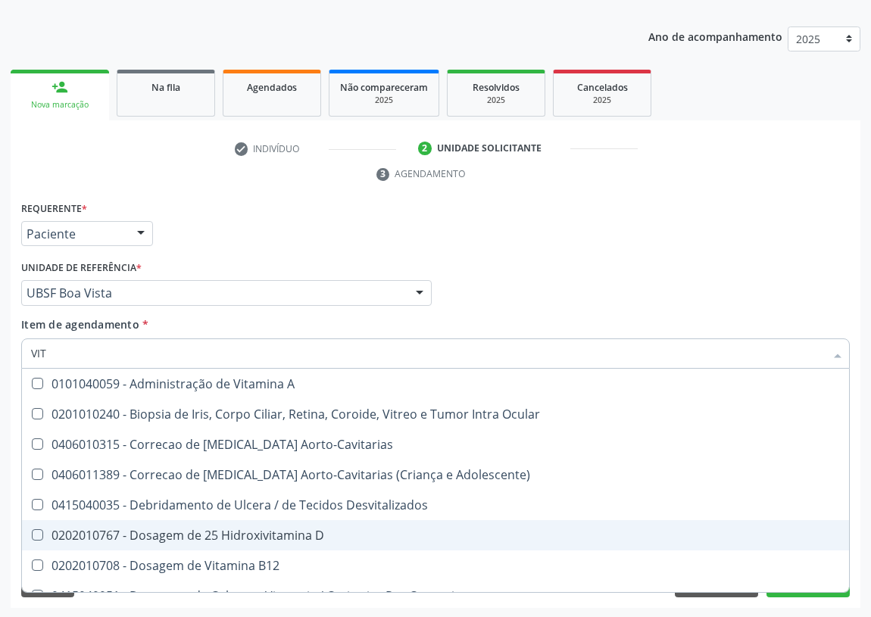
click at [273, 536] on div "0202010767 - Dosagem de 25 Hidroxivitamina D" at bounding box center [435, 536] width 809 height 12
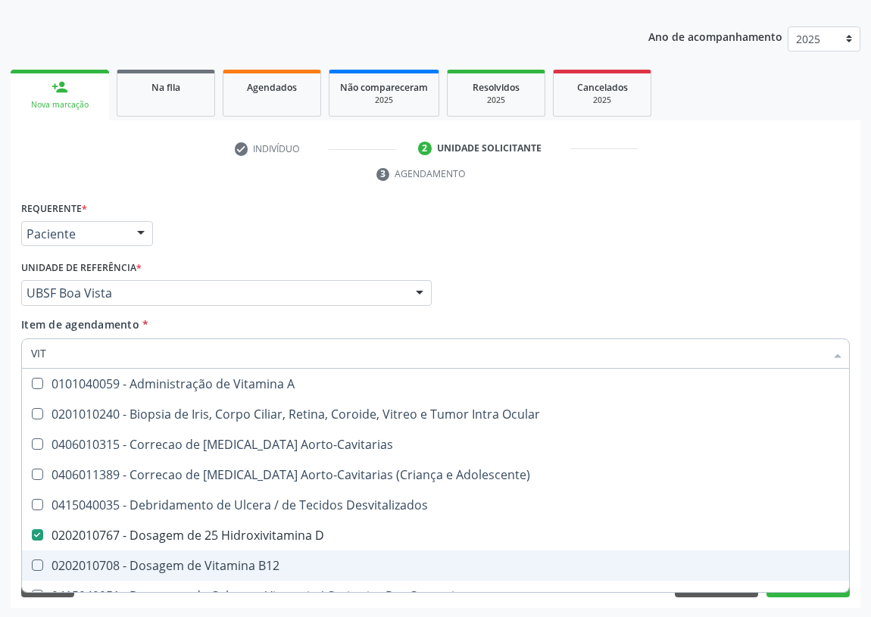
click at [245, 566] on div "0202010708 - Dosagem de Vitamina B12" at bounding box center [435, 566] width 809 height 12
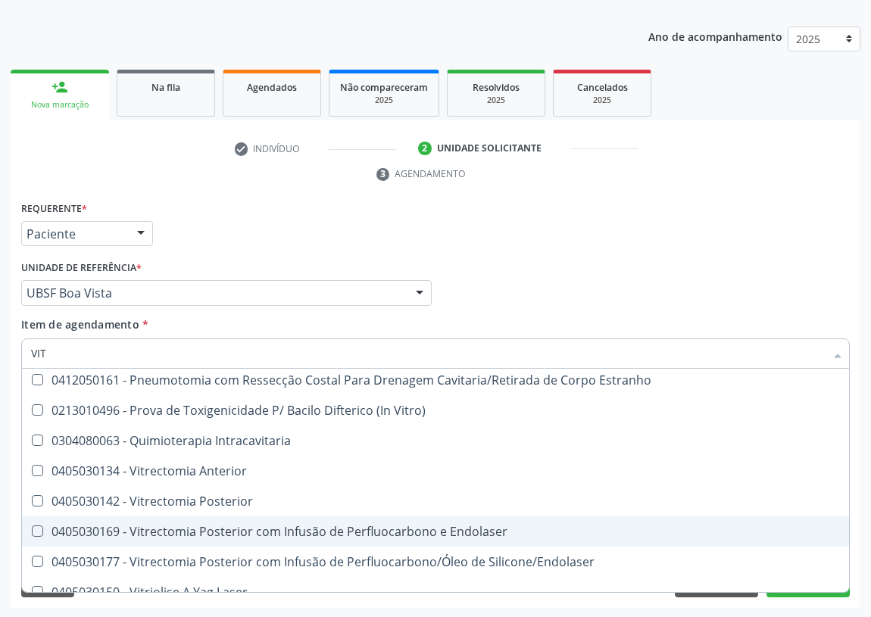
scroll to position [352, 0]
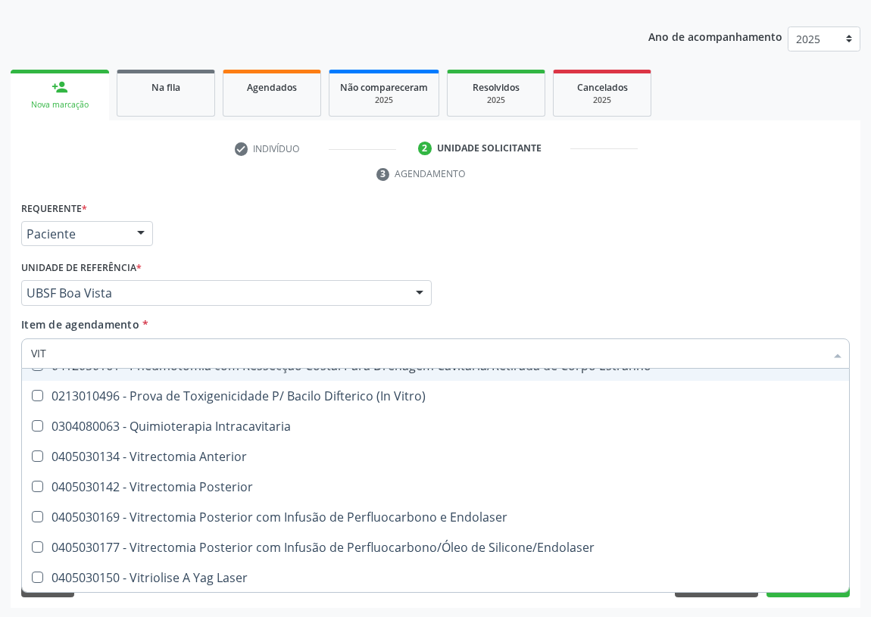
click at [618, 270] on div "Médico Solicitante Por favor, selecione a Unidade de Atendimento primeiro Nenhu…" at bounding box center [435, 286] width 836 height 59
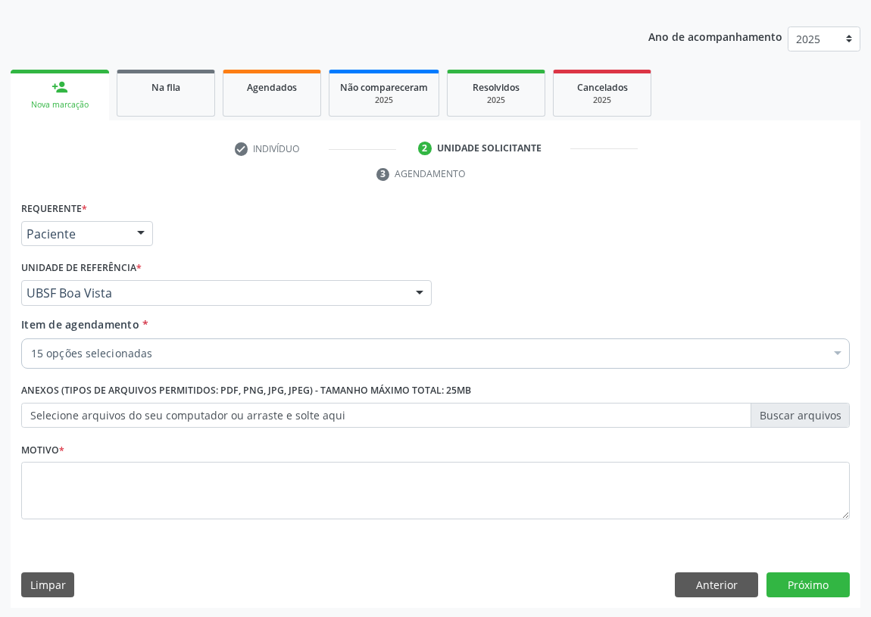
scroll to position [0, 0]
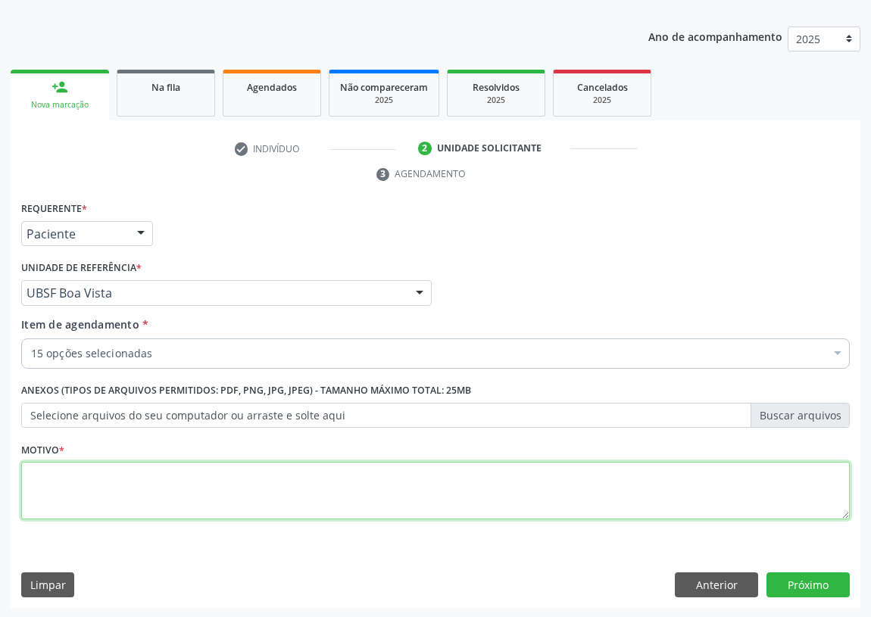
click at [64, 488] on textarea at bounding box center [435, 491] width 829 height 58
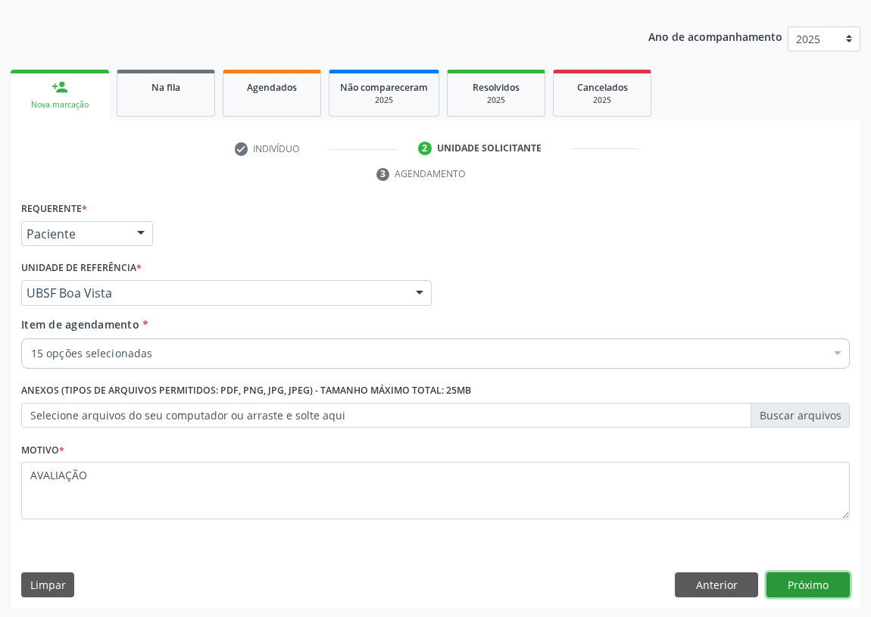
drag, startPoint x: 792, startPoint y: 579, endPoint x: 760, endPoint y: 558, distance: 38.5
click at [784, 567] on div "Requerente * Paciente Médico(a) Enfermeiro(a) Paciente Nenhum resultado encontr…" at bounding box center [436, 403] width 850 height 411
click at [818, 582] on button "Próximo" at bounding box center [808, 586] width 83 height 26
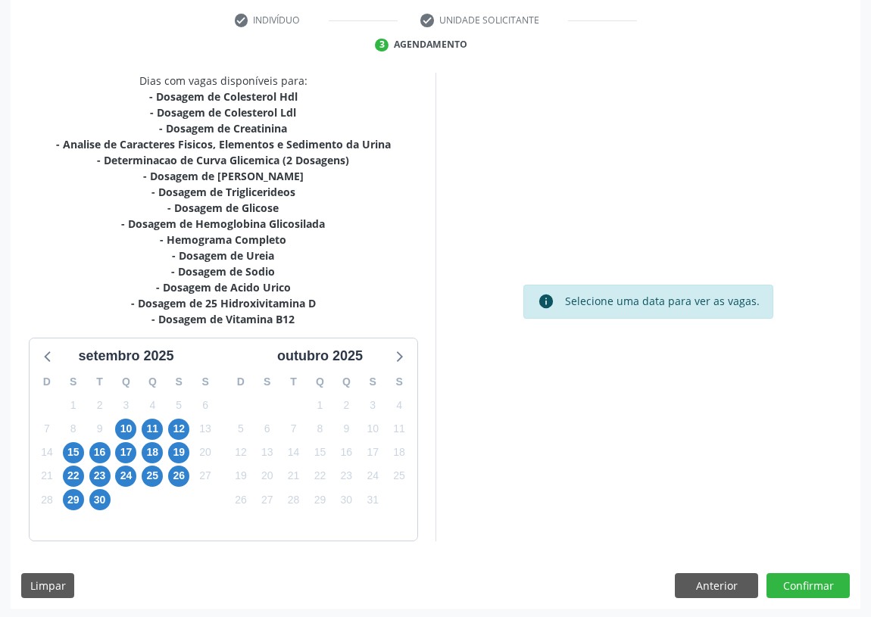
scroll to position [287, 0]
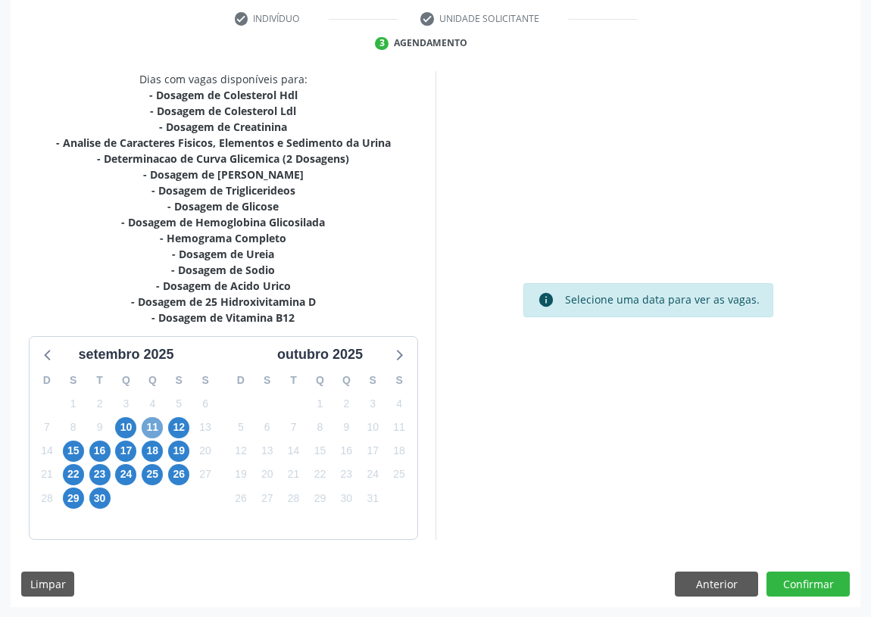
click at [149, 422] on span "11" at bounding box center [152, 427] width 21 height 21
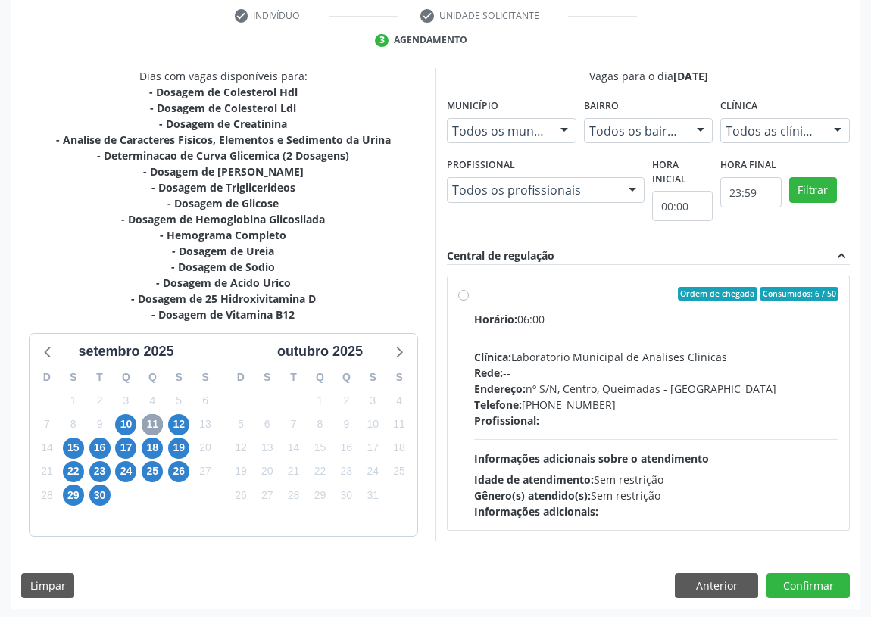
scroll to position [291, 0]
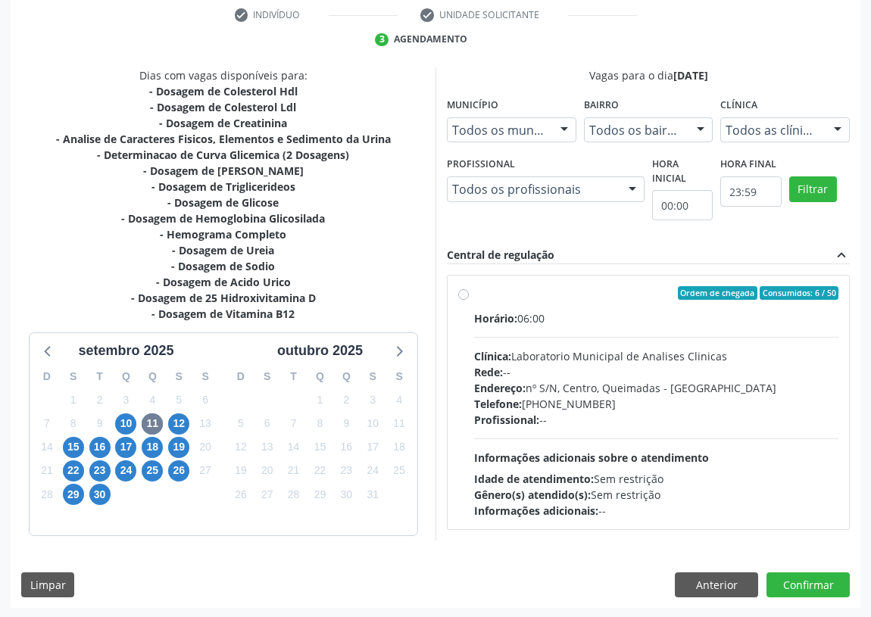
click at [474, 291] on label "Ordem de chegada Consumidos: 6 / 50 Horário: 06:00 Clínica: Laboratorio Municip…" at bounding box center [656, 402] width 364 height 233
click at [463, 291] on input "Ordem de chegada Consumidos: 6 / 50 Horário: 06:00 Clínica: Laboratorio Municip…" at bounding box center [463, 293] width 11 height 14
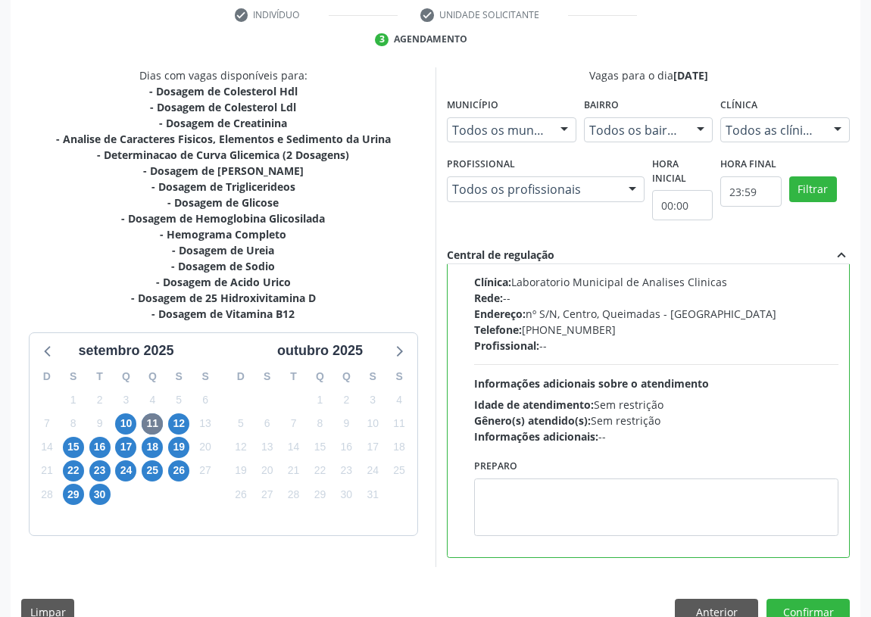
scroll to position [75, 0]
click at [520, 514] on textarea at bounding box center [656, 507] width 364 height 58
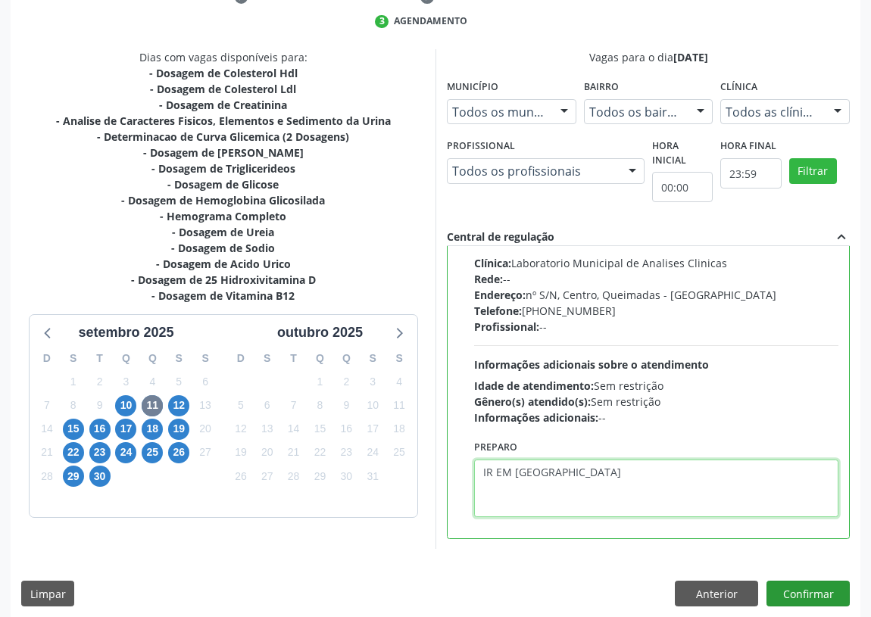
scroll to position [318, 0]
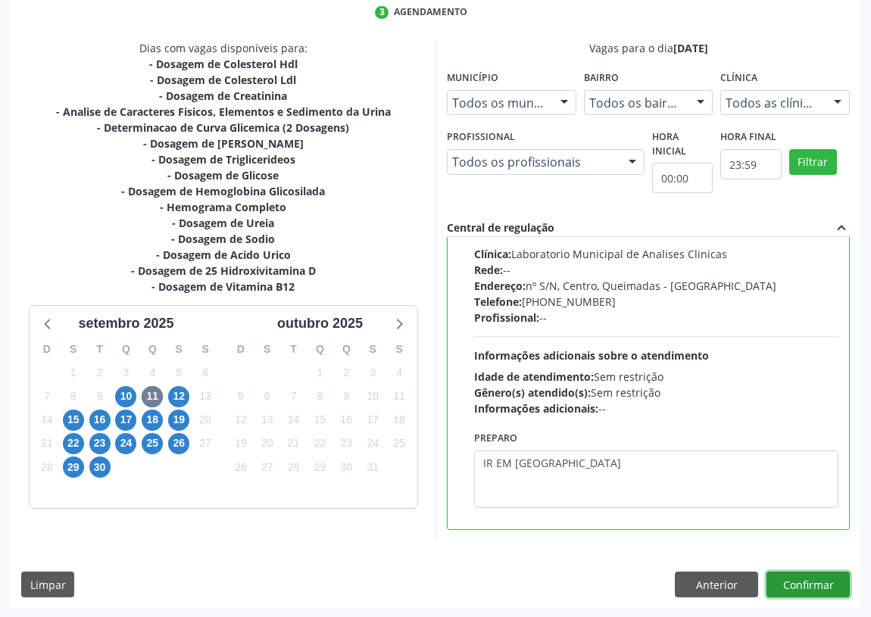
click at [824, 587] on button "Confirmar" at bounding box center [808, 585] width 83 height 26
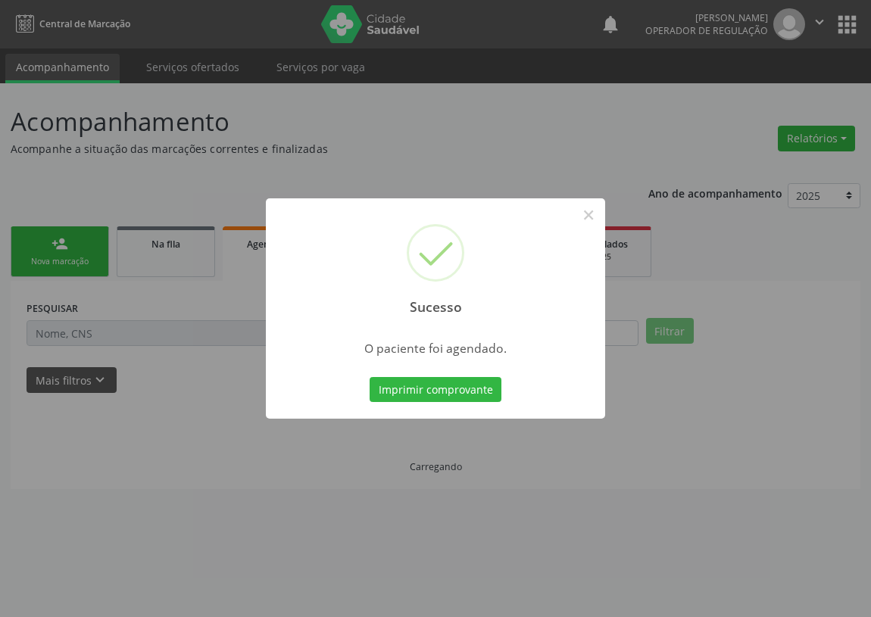
scroll to position [0, 0]
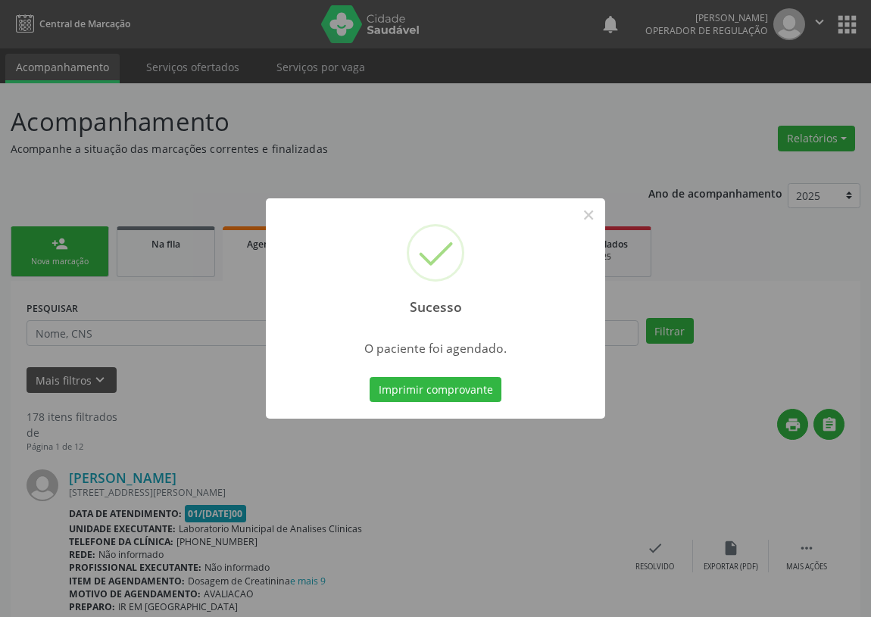
click at [419, 362] on div "Sucesso × O paciente foi agendado. Imprimir comprovante Cancel" at bounding box center [435, 308] width 339 height 221
click at [414, 394] on button "Imprimir comprovante" at bounding box center [436, 390] width 132 height 26
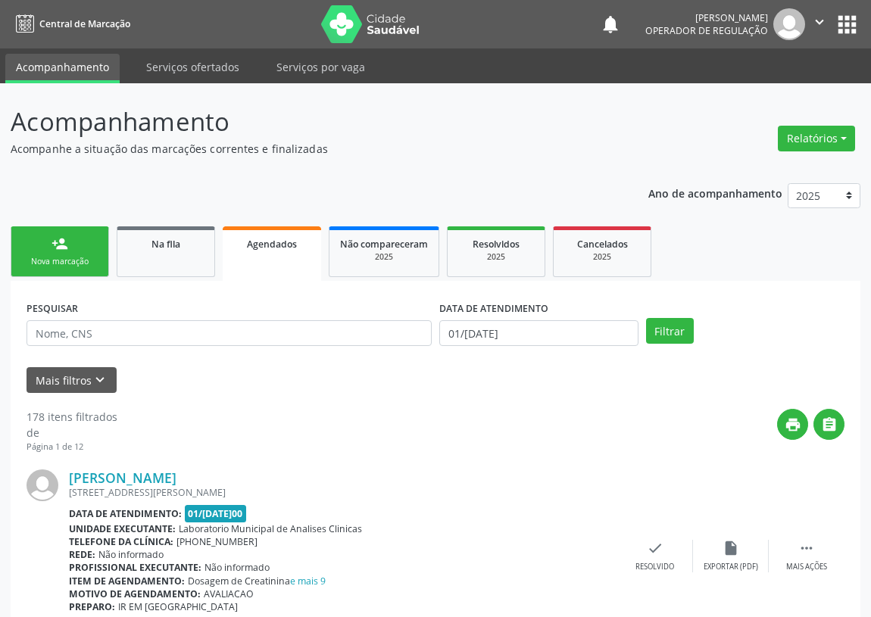
click at [73, 253] on link "person_add Nova marcação" at bounding box center [60, 252] width 98 height 51
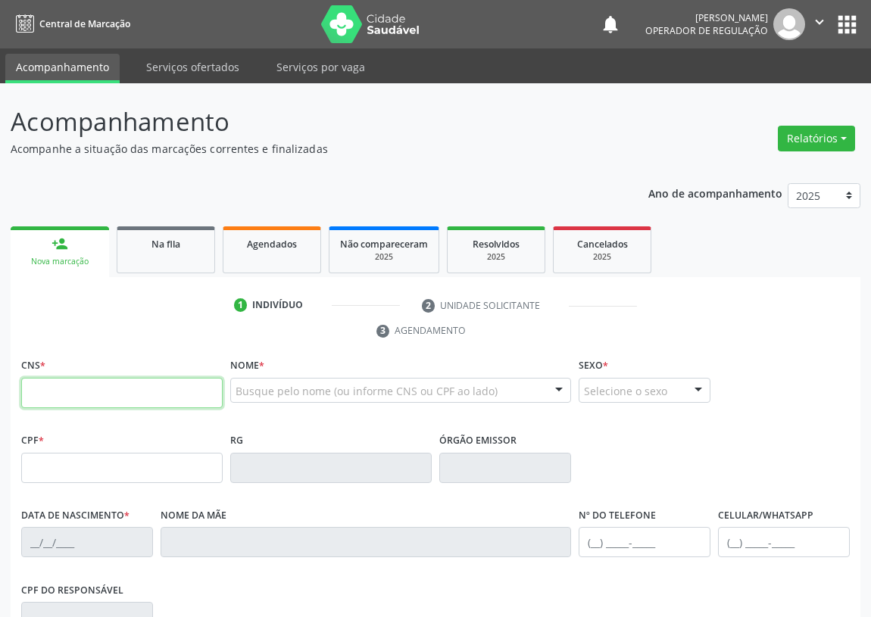
click at [36, 382] on input "text" at bounding box center [122, 393] width 202 height 30
click at [45, 400] on input "text" at bounding box center [122, 393] width 202 height 30
type input "700 5011 8350 5051"
type input "126.088.574-77"
type input "2[DATE]"
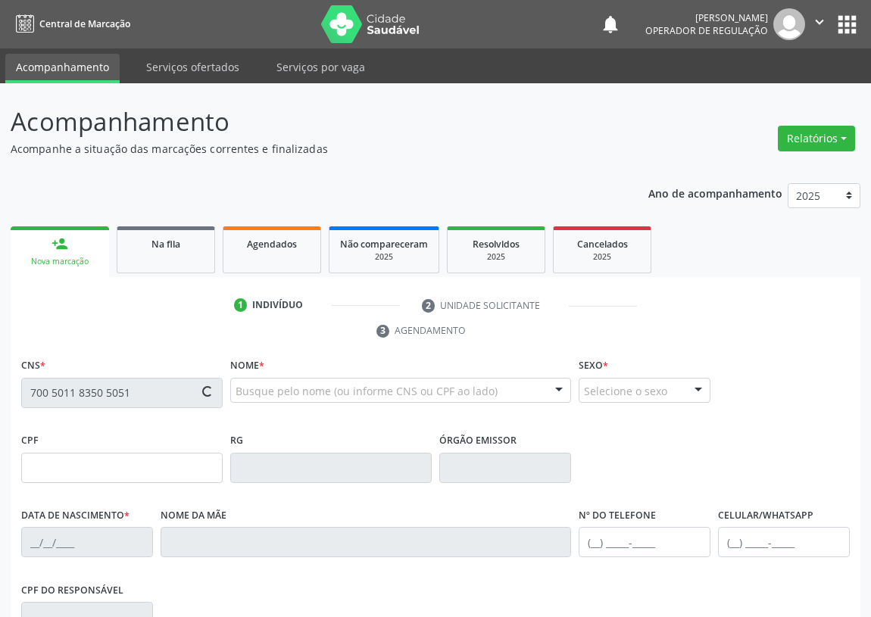
type input "Cicera [PERSON_NAME]"
type input "[PHONE_NUMBER]"
type input "23"
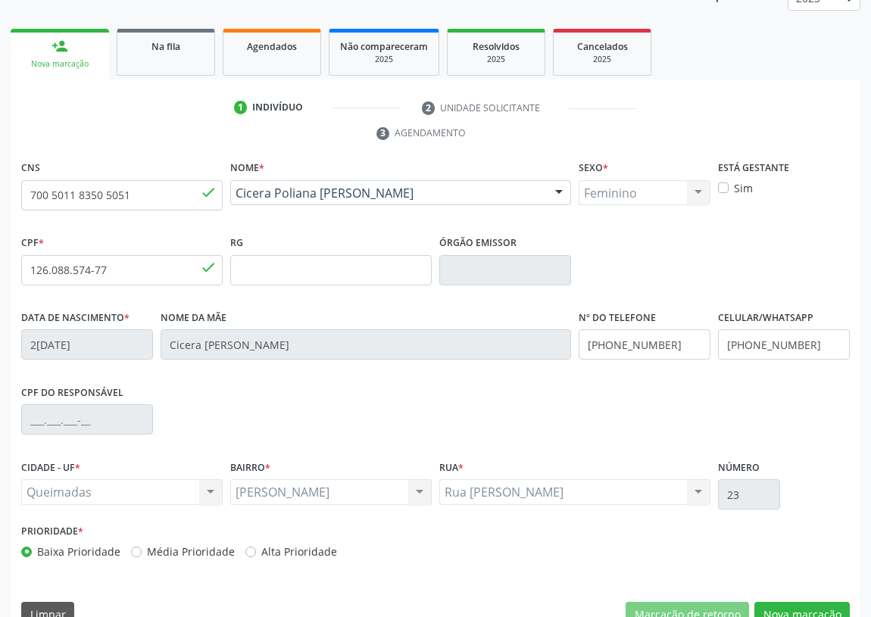
scroll to position [227, 0]
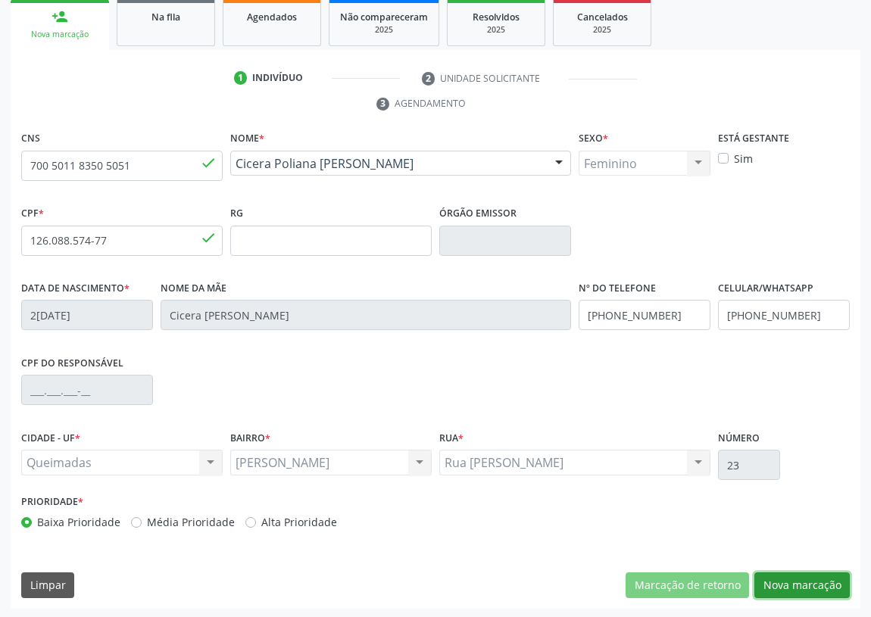
drag, startPoint x: 796, startPoint y: 581, endPoint x: 558, endPoint y: 530, distance: 243.4
click at [789, 579] on button "Nova marcação" at bounding box center [802, 586] width 95 height 26
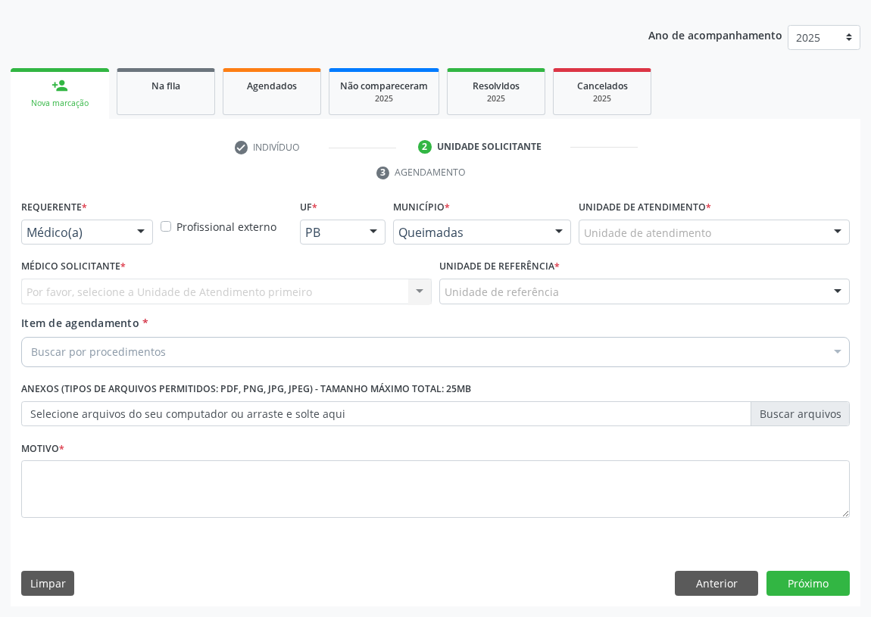
scroll to position [157, 0]
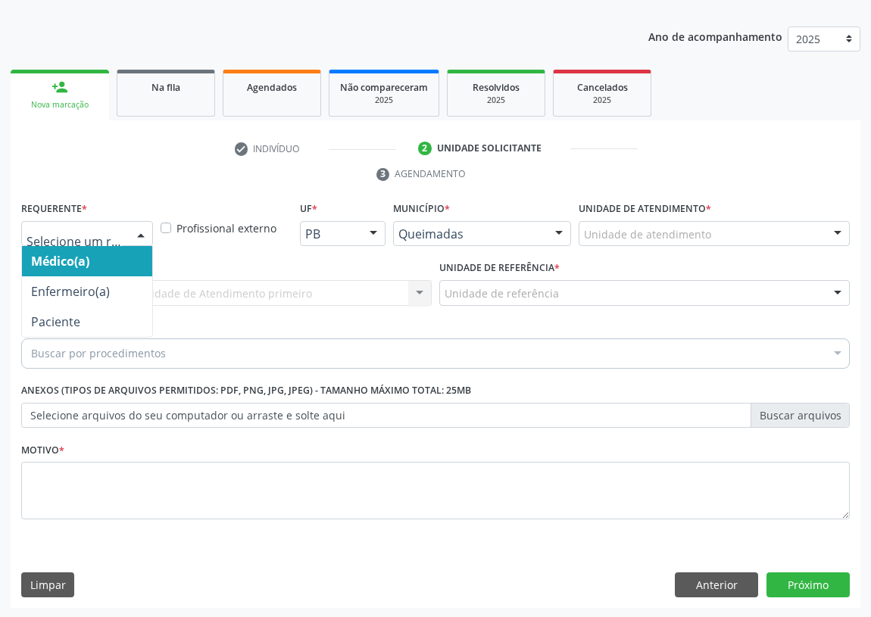
click at [140, 232] on div at bounding box center [141, 235] width 23 height 26
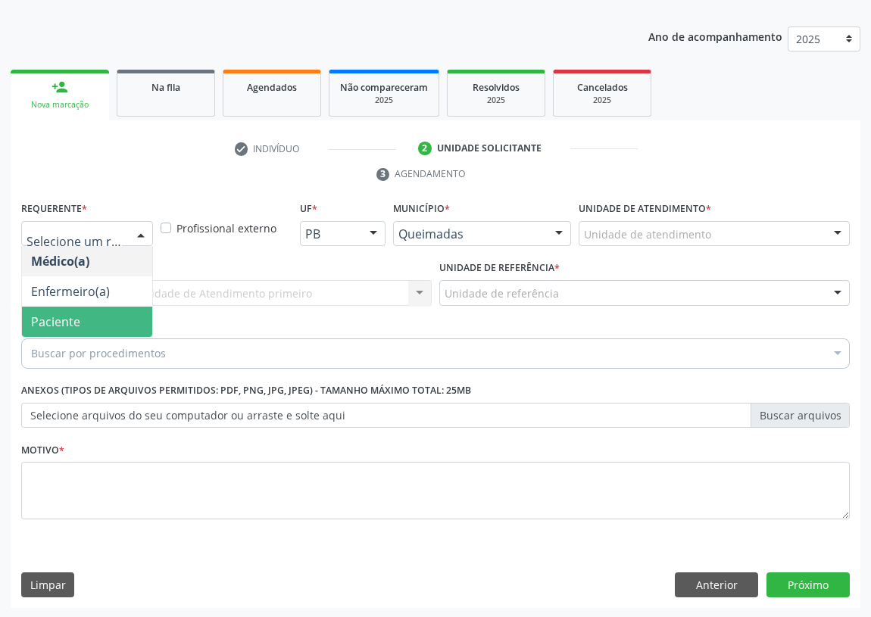
click at [121, 323] on span "Paciente" at bounding box center [87, 322] width 130 height 30
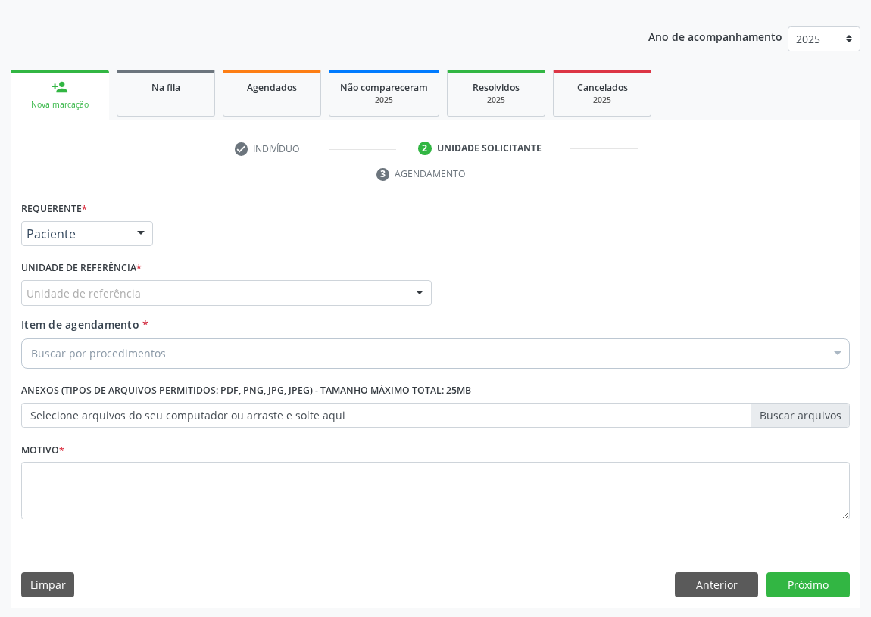
click at [396, 282] on div "Unidade de referência" at bounding box center [226, 293] width 411 height 26
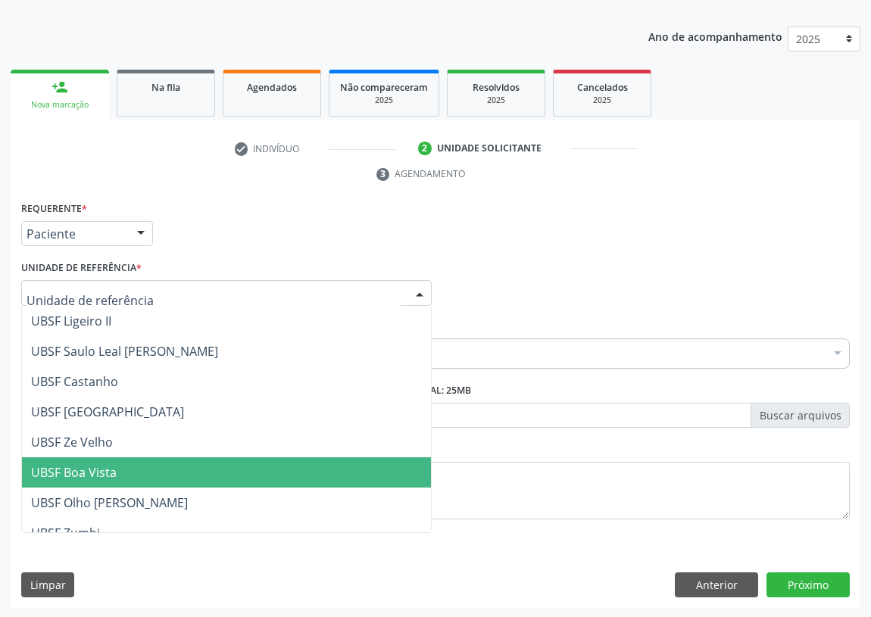
click at [86, 475] on span "UBSF Boa Vista" at bounding box center [74, 472] width 86 height 17
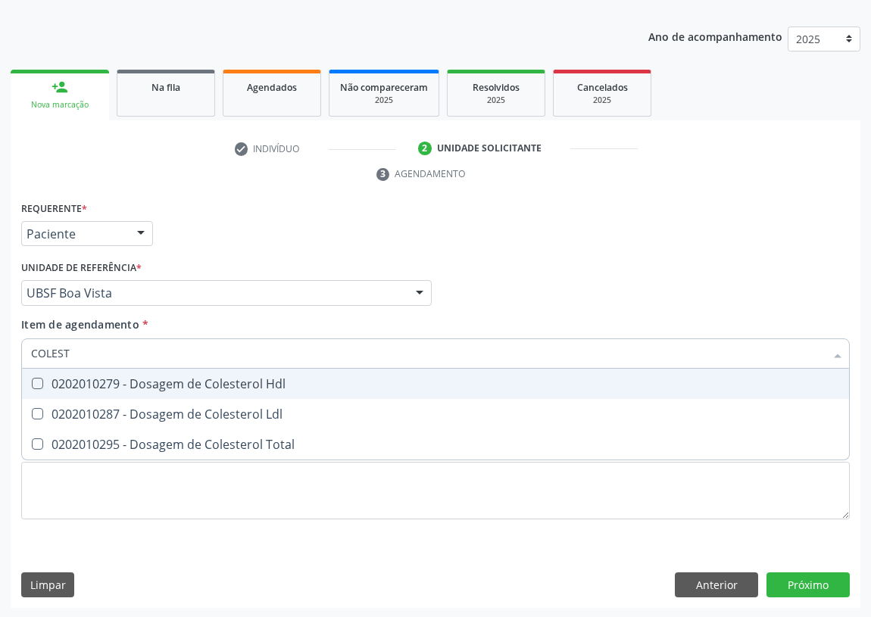
type input "COLESTE"
click at [38, 383] on Hdl at bounding box center [37, 383] width 11 height 11
click at [32, 383] on Hdl "checkbox" at bounding box center [27, 384] width 10 height 10
checkbox Hdl "true"
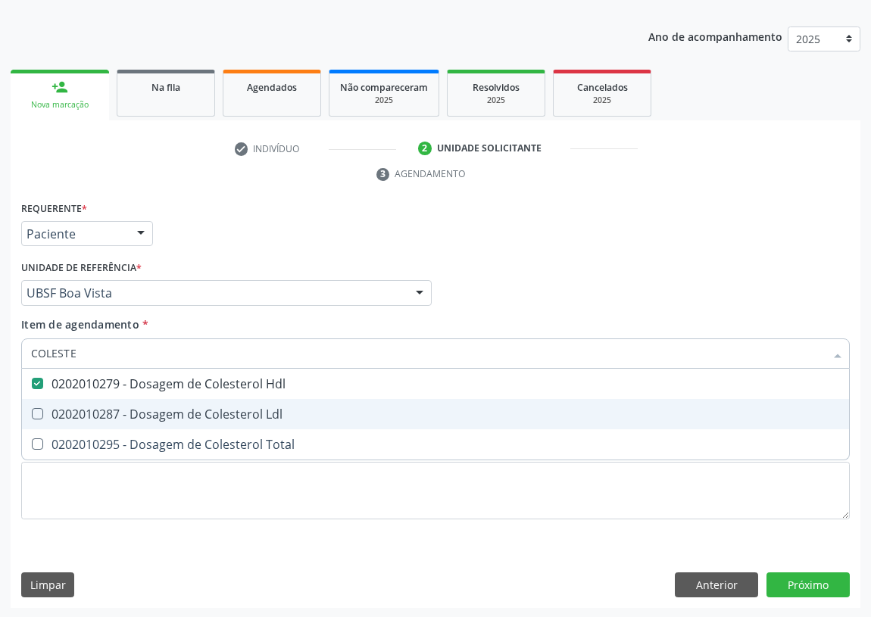
drag, startPoint x: 34, startPoint y: 419, endPoint x: 53, endPoint y: 362, distance: 59.9
click at [35, 411] on span "0202010287 - Dosagem de Colesterol Ldl" at bounding box center [435, 414] width 827 height 30
checkbox Ldl "true"
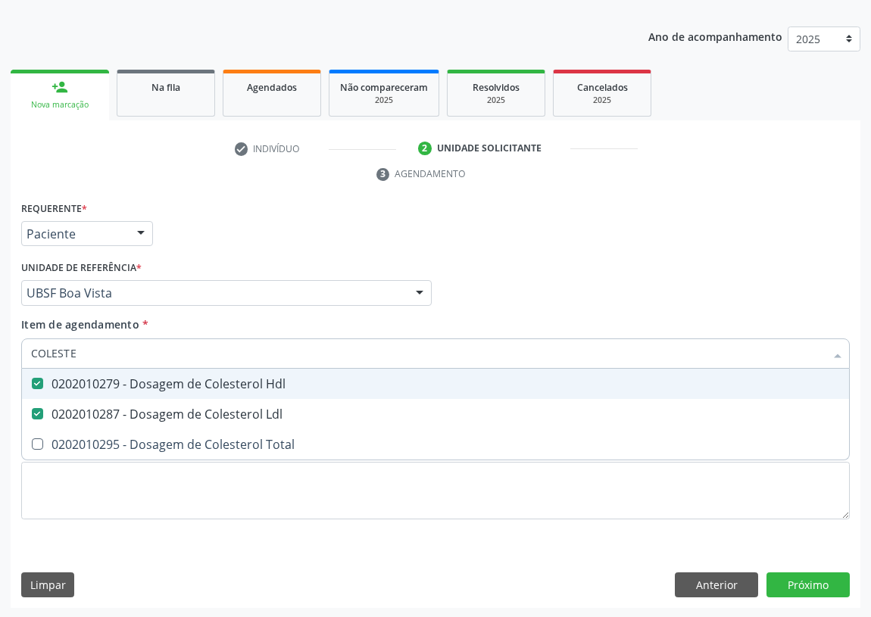
drag, startPoint x: 83, startPoint y: 351, endPoint x: 0, endPoint y: 368, distance: 84.4
click at [0, 368] on div "Acompanhamento Acompanhe a situação das marcações correntes e finalizadas Relat…" at bounding box center [435, 273] width 871 height 692
type input "C"
checkbox Hdl "false"
checkbox Ldl "false"
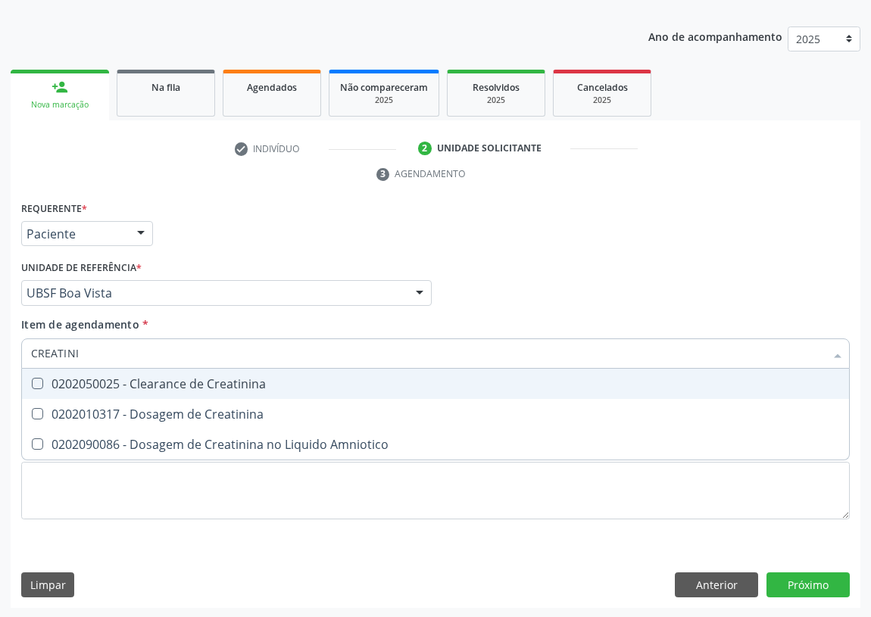
type input "CREATIN"
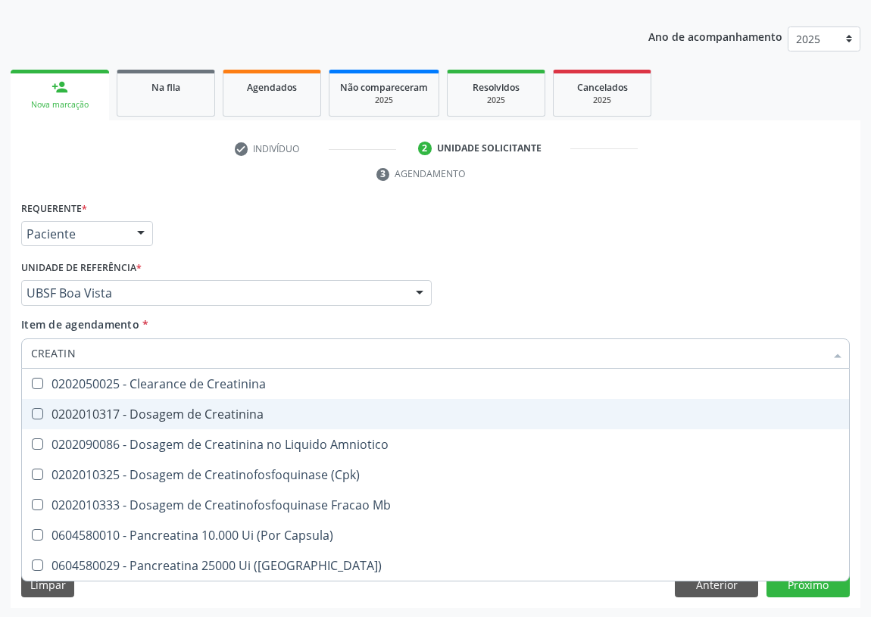
click at [38, 409] on Creatinina at bounding box center [37, 413] width 11 height 11
click at [32, 409] on Creatinina "checkbox" at bounding box center [27, 414] width 10 height 10
checkbox Creatinina "true"
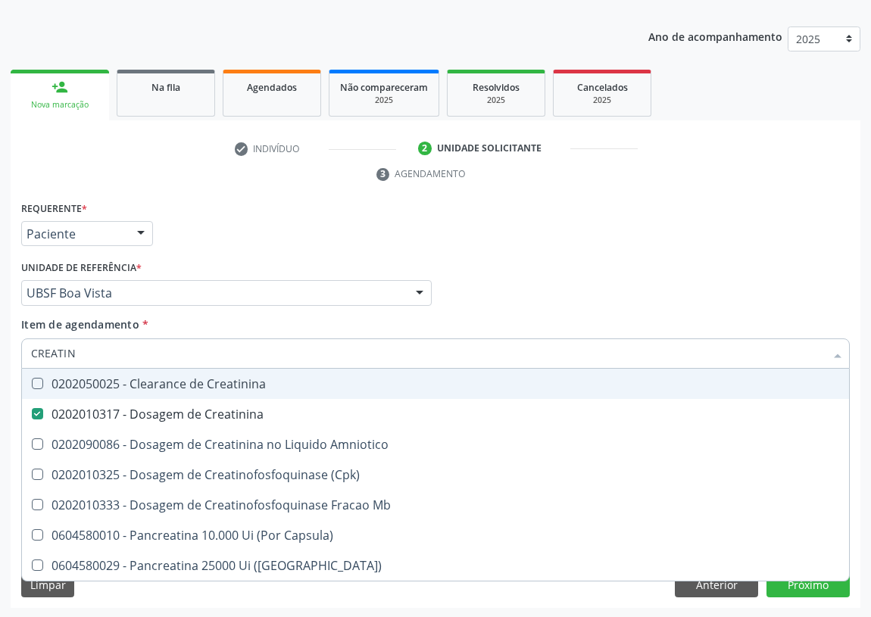
drag, startPoint x: 38, startPoint y: 352, endPoint x: 0, endPoint y: 352, distance: 37.9
click at [0, 352] on div "Acompanhamento Acompanhe a situação das marcações correntes e finalizadas Relat…" at bounding box center [435, 273] width 871 height 692
type input "0"
checkbox Creatinina "false"
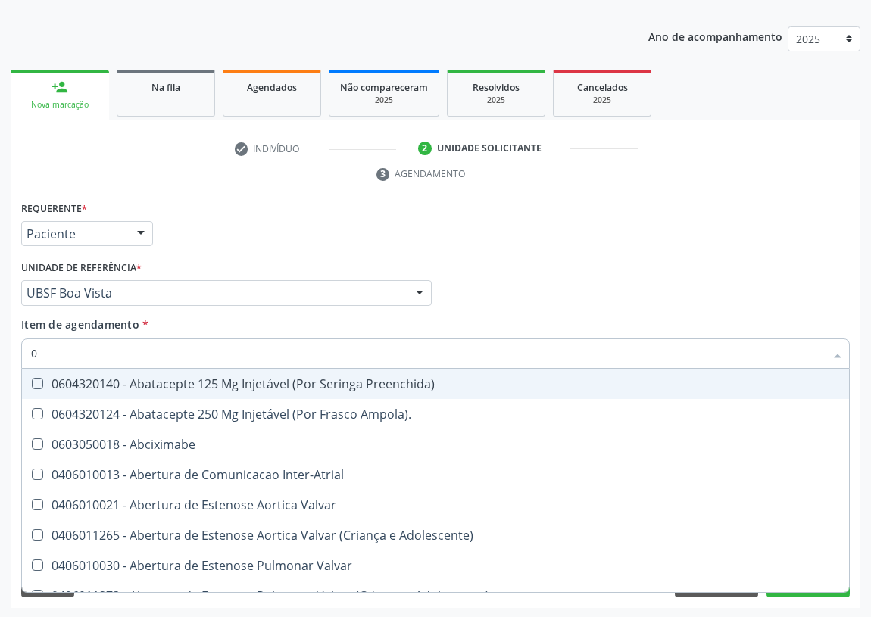
type input "02"
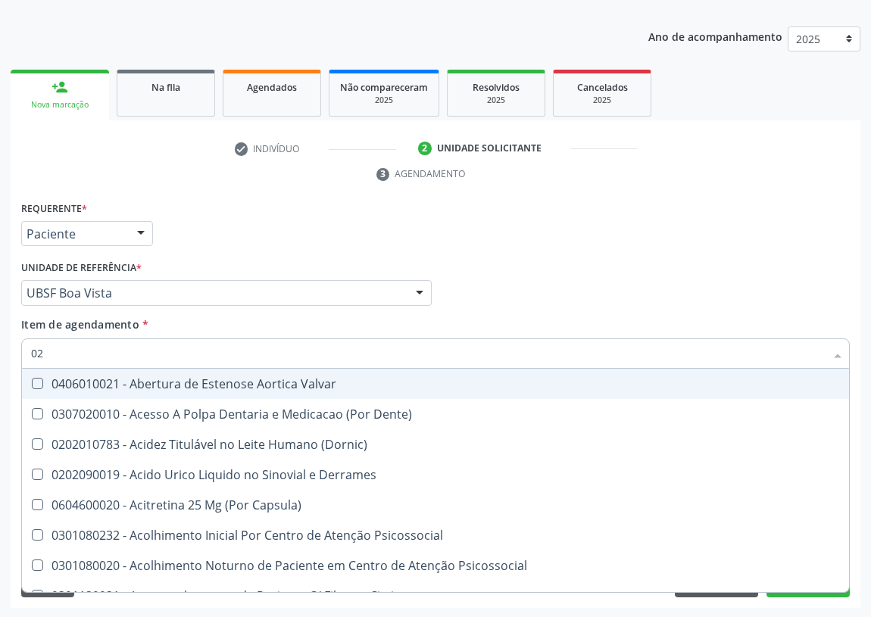
checkbox Hdl "true"
checkbox Ldl "true"
checkbox Creatinina "true"
type input "02020"
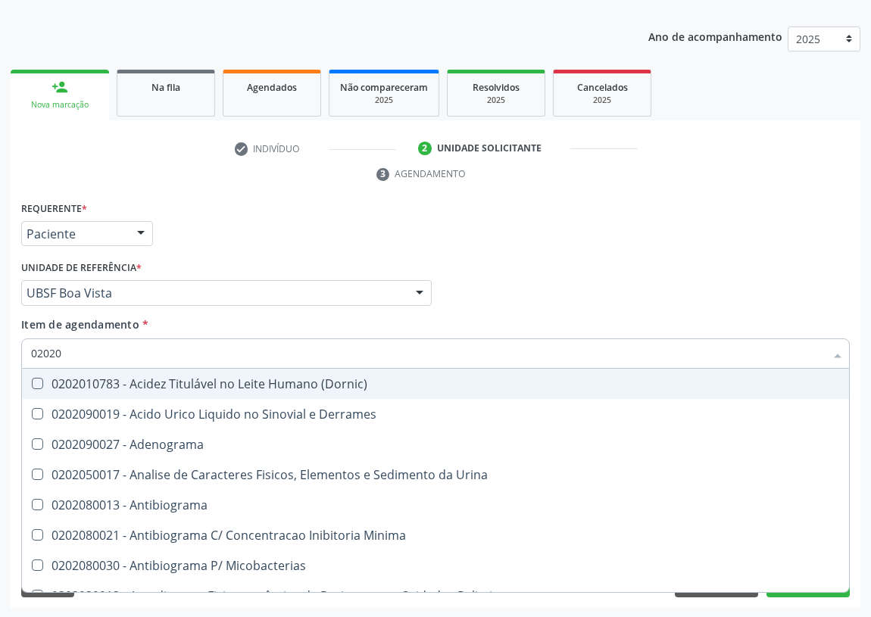
checkbox Hdl "true"
checkbox Ldl "true"
checkbox Creatinina "true"
checkbox Fecal "false"
checkbox Estradiol "false"
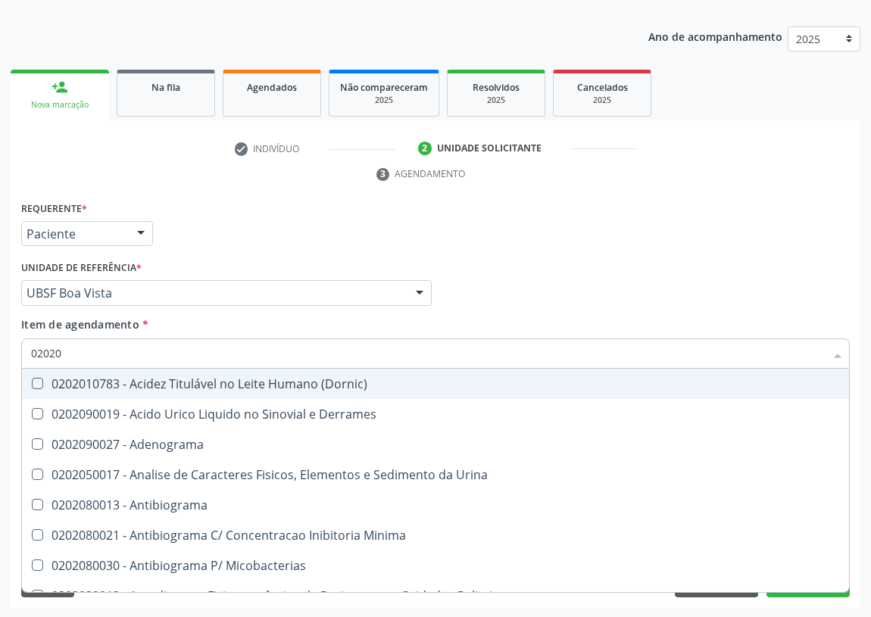
checkbox V "false"
type input "020201"
checkbox \(Qualitativo\) "true"
checkbox Molecular "true"
checkbox Ferro "true"
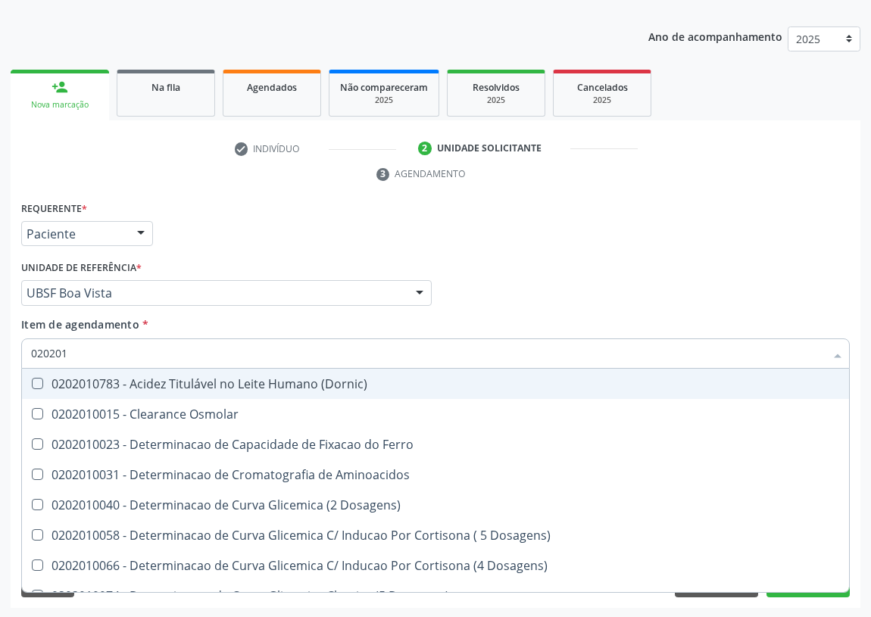
type input "0202010"
checkbox Fracoes "true"
checkbox Calcio "true"
checkbox Catecolaminas "true"
checkbox Hdl "false"
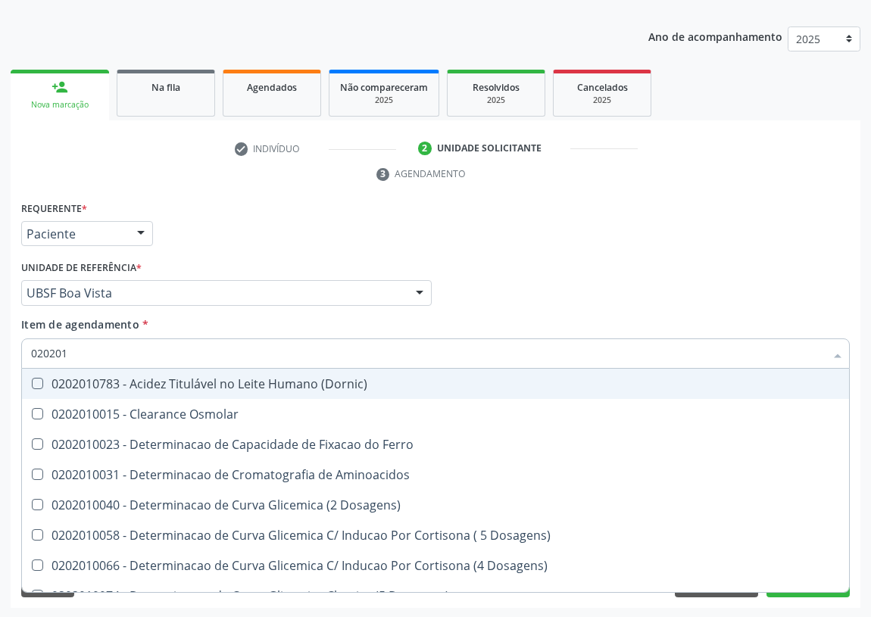
checkbox Ldl "false"
checkbox Creatinina "false"
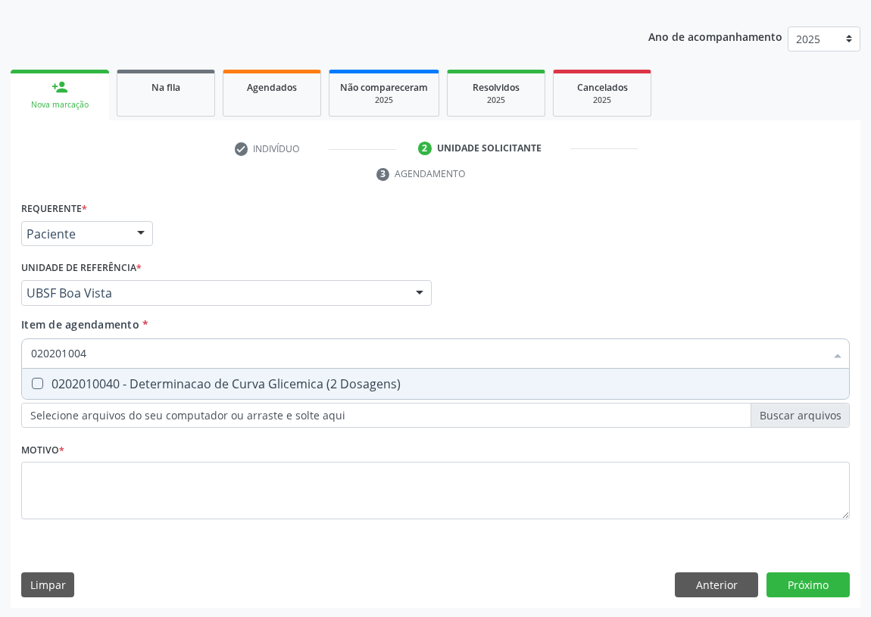
type input "0202010040"
drag, startPoint x: 38, startPoint y: 381, endPoint x: 76, endPoint y: 355, distance: 45.8
click at [41, 378] on Dosagens\) at bounding box center [37, 383] width 11 height 11
click at [32, 379] on Dosagens\) "checkbox" at bounding box center [27, 384] width 10 height 10
checkbox Dosagens\) "true"
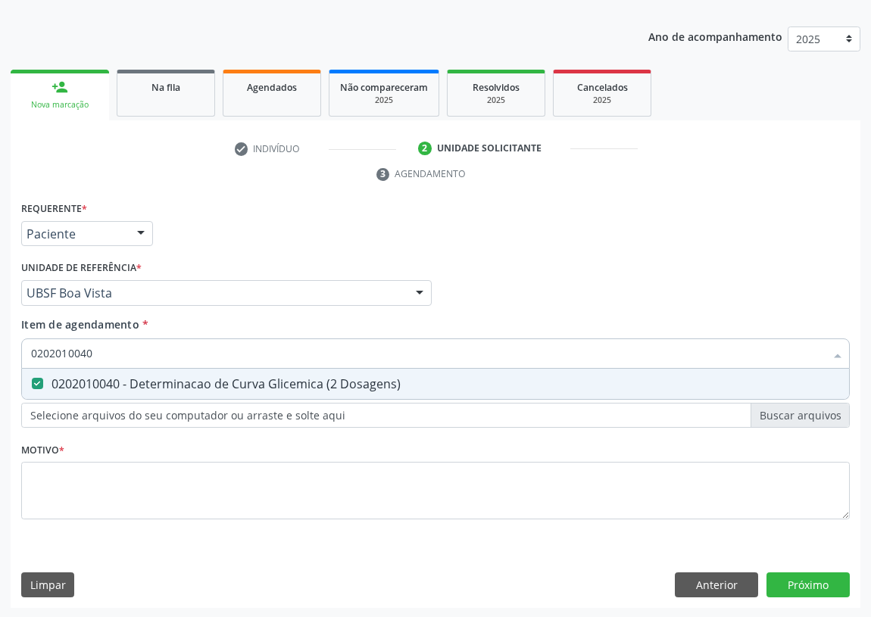
drag, startPoint x: 101, startPoint y: 345, endPoint x: 0, endPoint y: 355, distance: 101.2
click at [0, 355] on div "Acompanhamento Acompanhe a situação das marcações correntes e finalizadas Relat…" at bounding box center [435, 273] width 871 height 692
type input "P"
checkbox Dosagens\) "false"
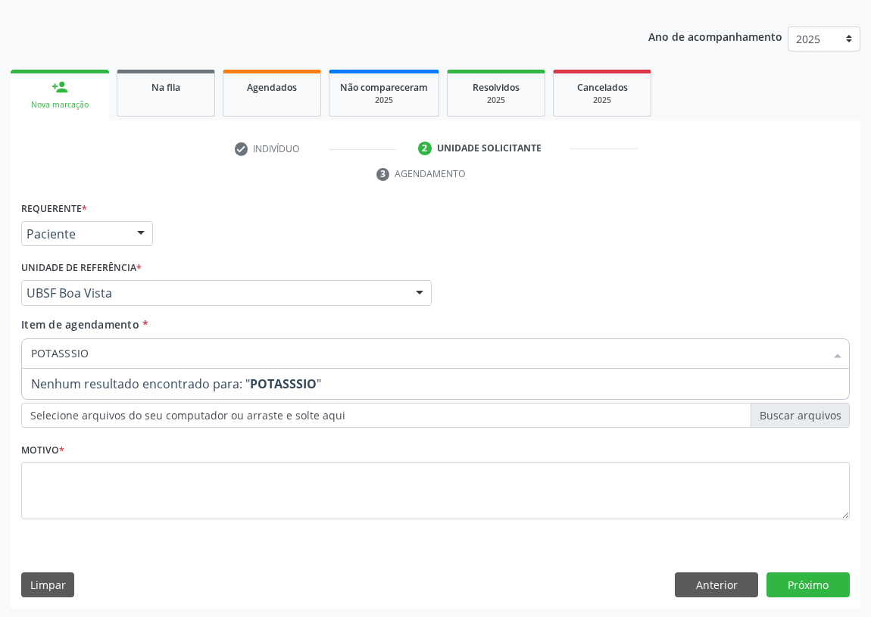
click at [70, 352] on input "POTASSSIO" at bounding box center [428, 354] width 794 height 30
type input "POTASSIO"
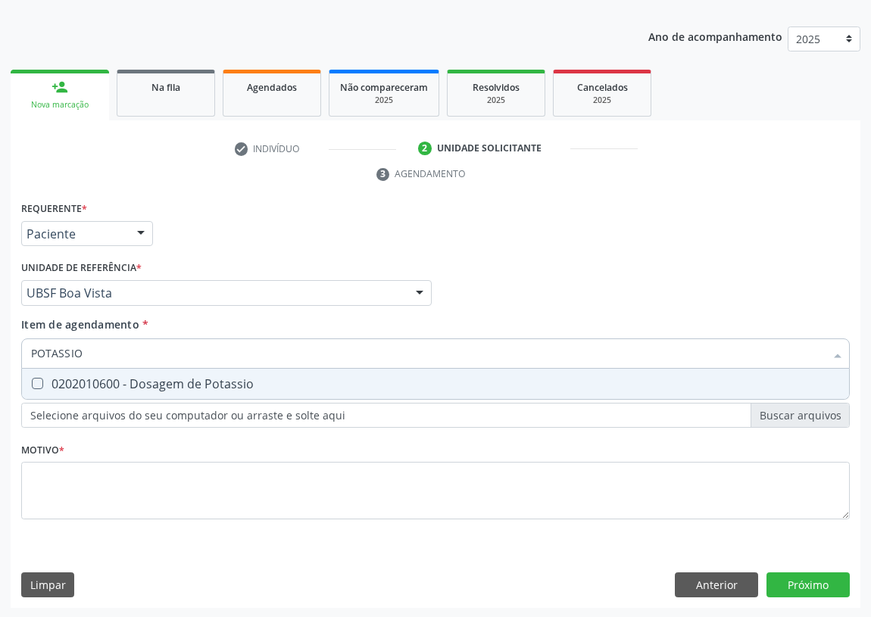
click at [37, 380] on Potassio at bounding box center [37, 383] width 11 height 11
click at [32, 380] on Potassio "checkbox" at bounding box center [27, 384] width 10 height 10
checkbox Potassio "true"
drag, startPoint x: 6, startPoint y: 352, endPoint x: 0, endPoint y: 341, distance: 12.2
click at [0, 343] on div "Acompanhamento Acompanhe a situação das marcações correntes e finalizadas Relat…" at bounding box center [435, 273] width 871 height 692
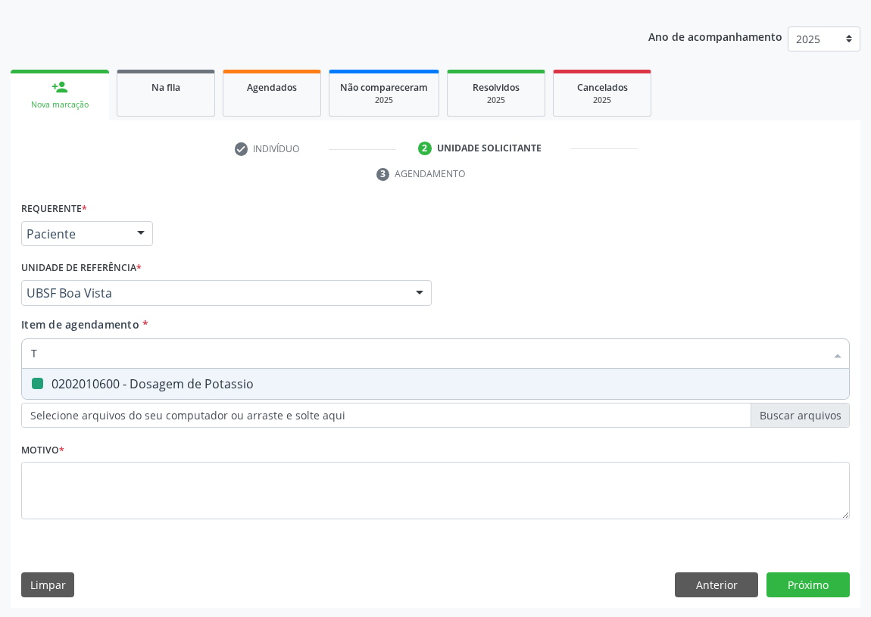
type input "TR"
checkbox Potassio "false"
type input "TRIGLI"
drag, startPoint x: 39, startPoint y: 383, endPoint x: 72, endPoint y: 339, distance: 54.6
click at [39, 375] on span "0202010678 - Dosagem de Triglicerideos" at bounding box center [435, 384] width 827 height 30
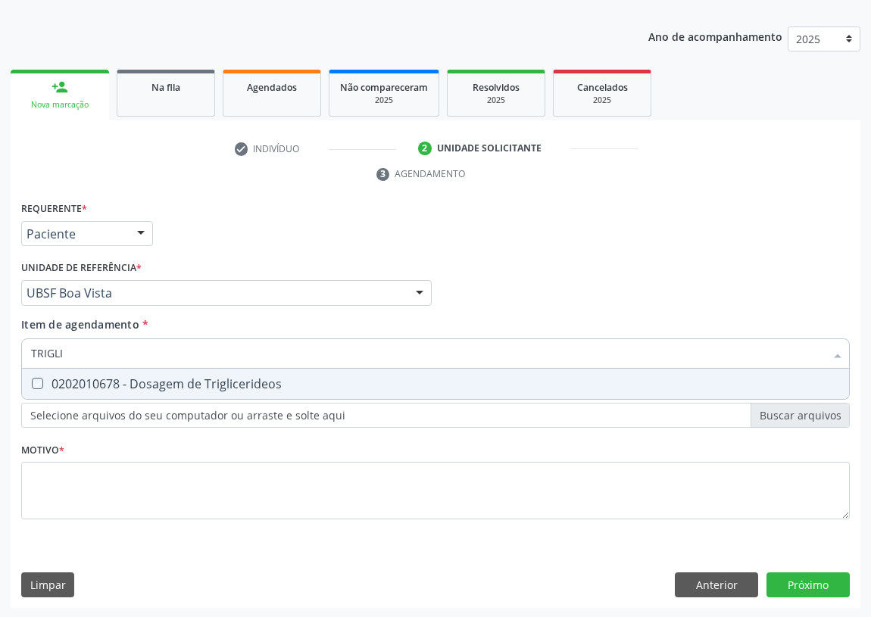
checkbox Triglicerideos "true"
drag, startPoint x: 70, startPoint y: 347, endPoint x: 0, endPoint y: 347, distance: 69.7
click at [0, 349] on div "Acompanhamento Acompanhe a situação das marcações correntes e finalizadas Relat…" at bounding box center [435, 273] width 871 height 692
type input "02"
checkbox Triglicerideos "false"
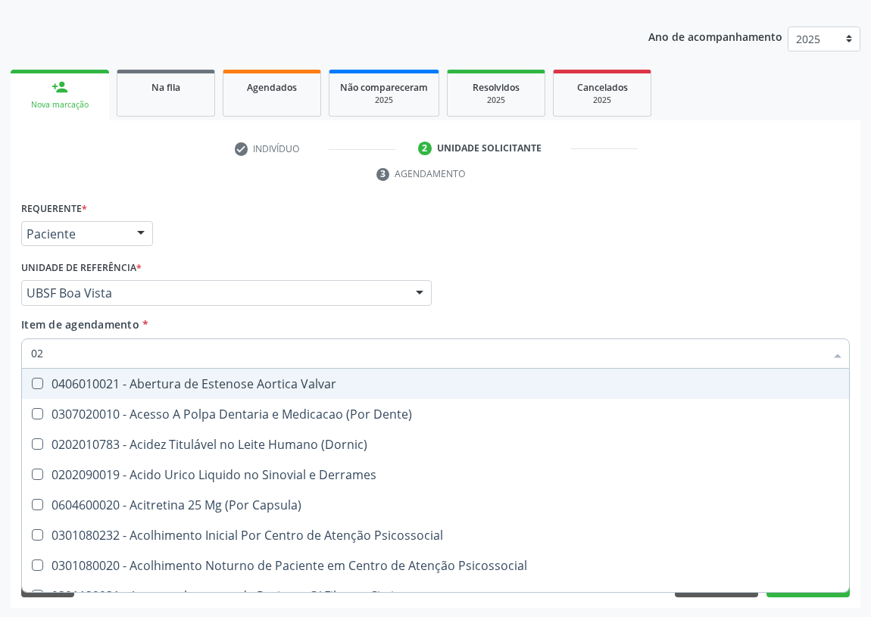
type input "020"
checkbox Tirofibana "true"
checkbox \(Pos-Pasteurização\) "true"
checkbox Debridamento "true"
checkbox Dacriocistografia "true"
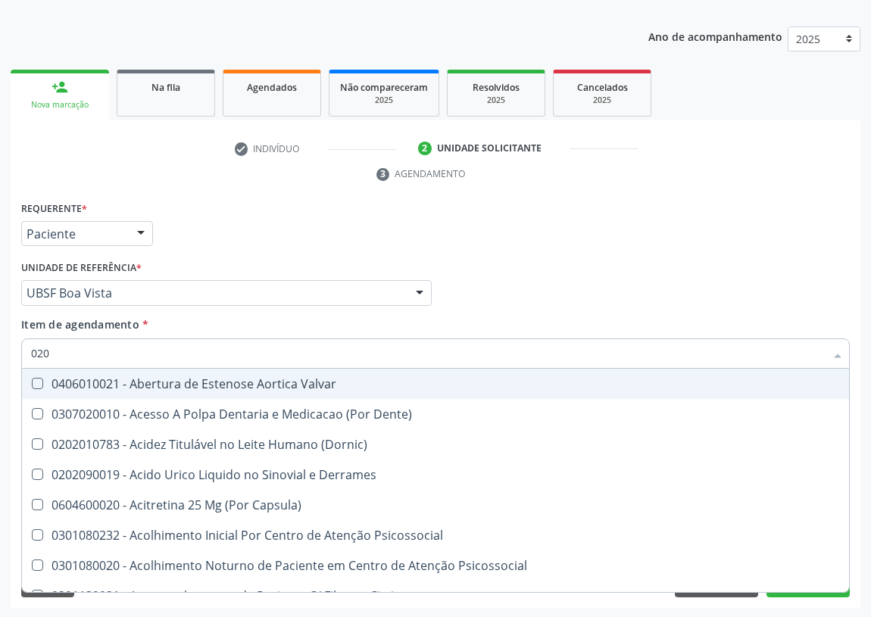
checkbox Dosagens\) "false"
checkbox Bloqueio "true"
checkbox Acetona "true"
checkbox Hdl "false"
checkbox Ldl "false"
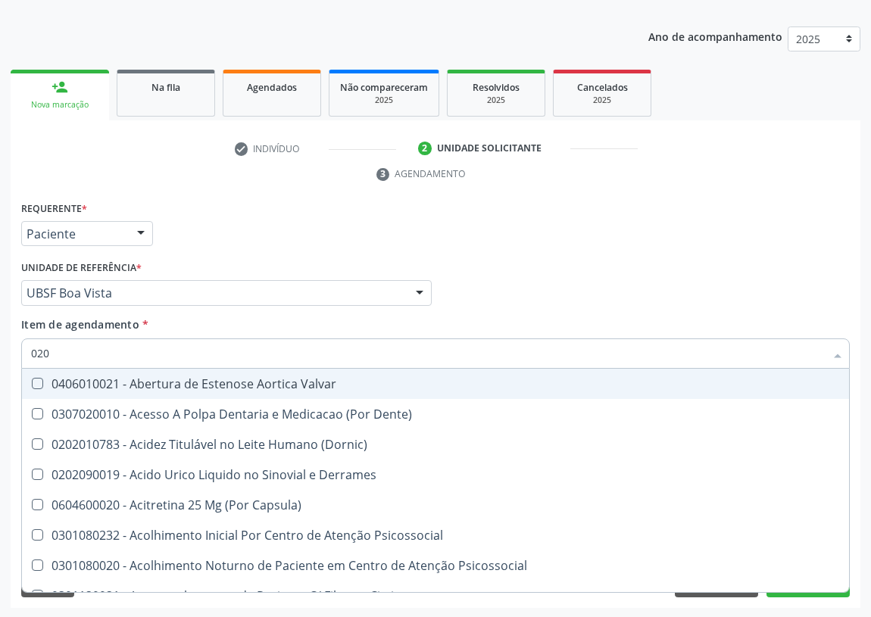
checkbox Creatinina "false"
checkbox Potassio "false"
checkbox Triglicerideos "false"
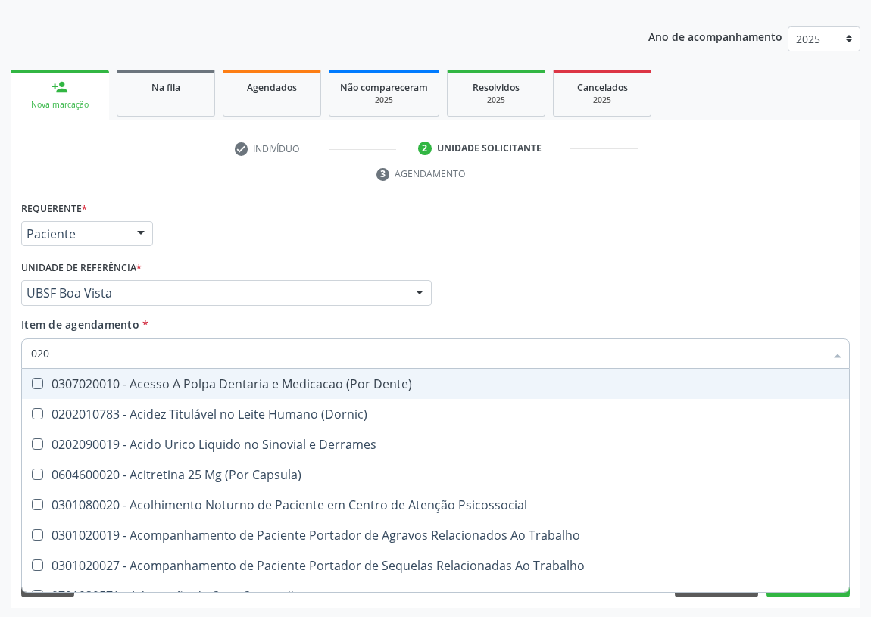
type input "0202"
checkbox Coluna "true"
checkbox Ocular "true"
checkbox Aberto\) "true"
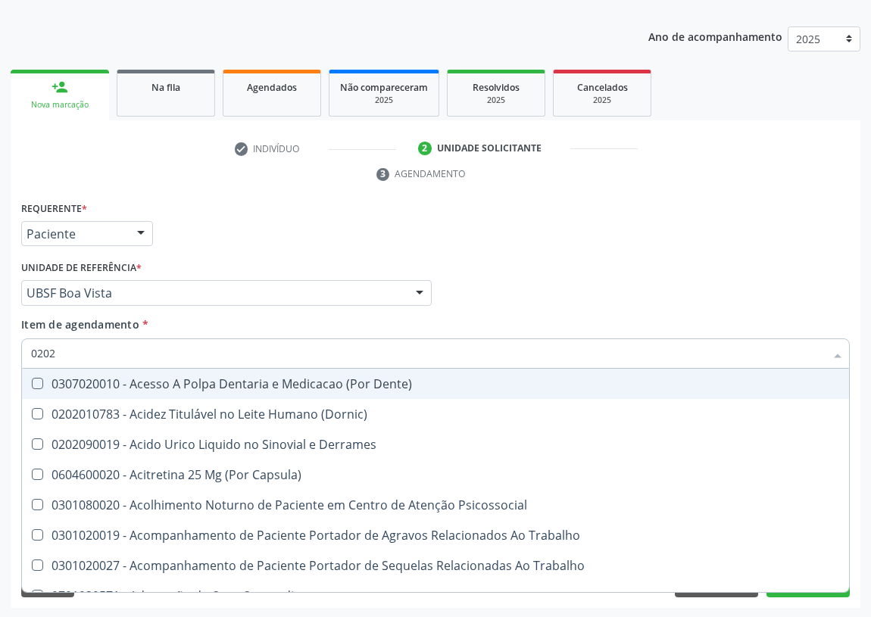
checkbox Gastro-Esofagico "true"
checkbox Projecoes\) "true"
checkbox Dosagens\) "false"
checkbox Hdl "false"
checkbox Ldl "false"
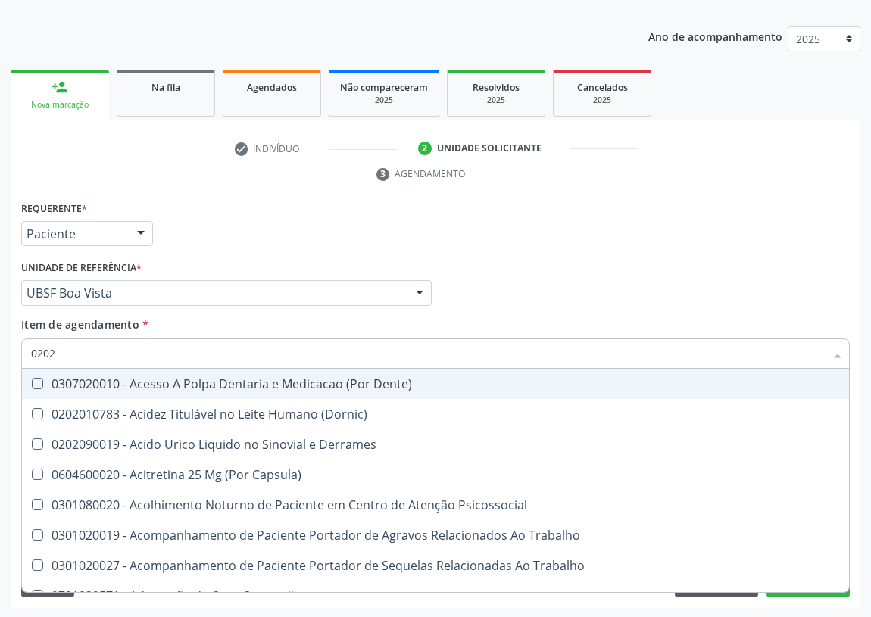
checkbox Creatinina "false"
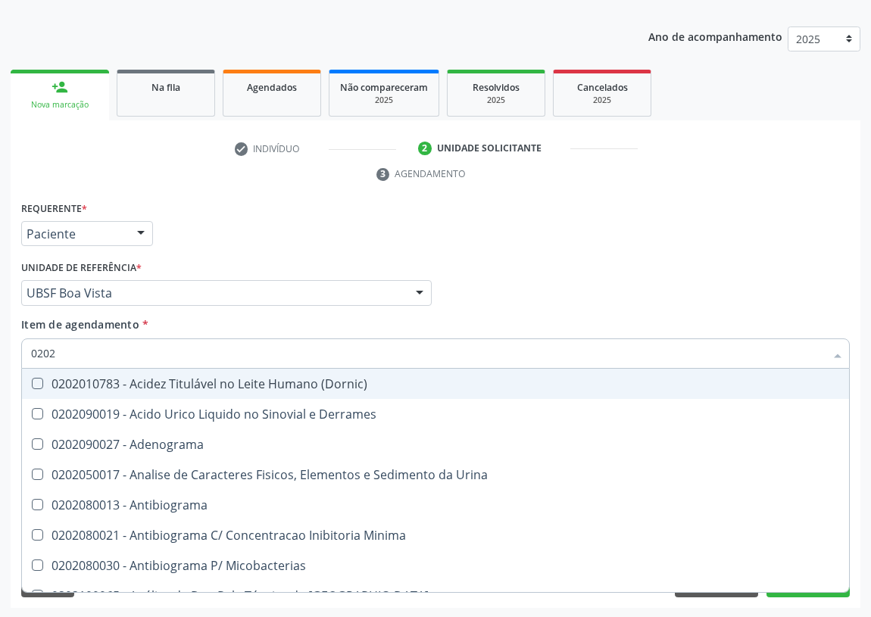
type input "02020"
checkbox Congênita "true"
checkbox Dosagens\) "false"
checkbox Barbituratos "true"
checkbox Benzodiazepinicos "true"
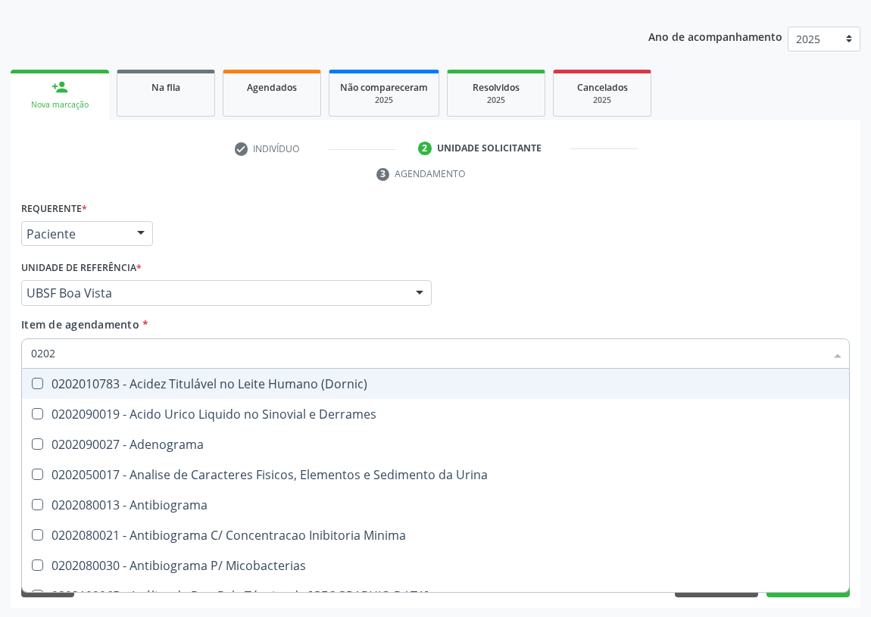
checkbox Calcitonina "true"
checkbox Hdl "false"
checkbox Ldl "false"
checkbox Creatinina "false"
checkbox \(Igm\) "true"
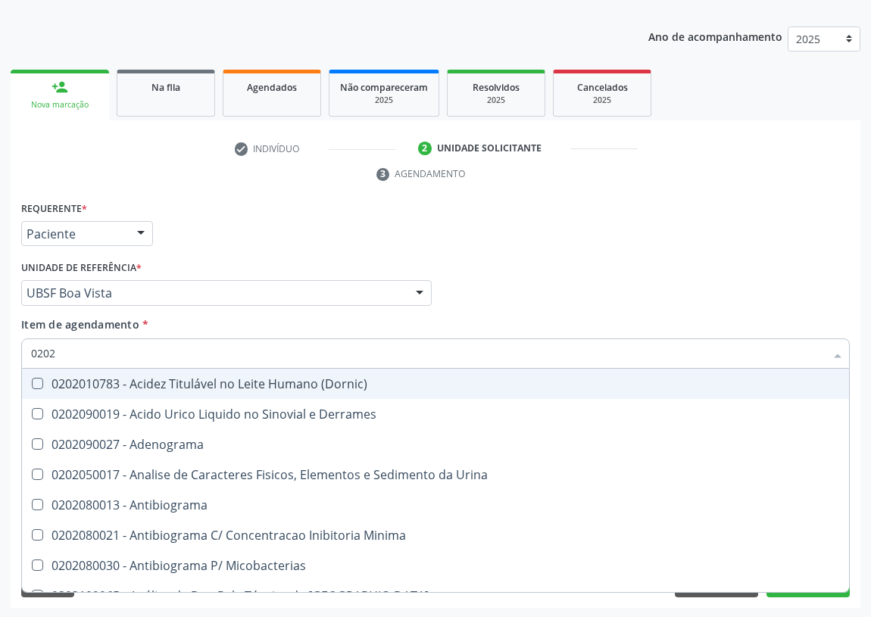
checkbox Potassio "false"
checkbox Horas\) "true"
checkbox Triglicerideos "false"
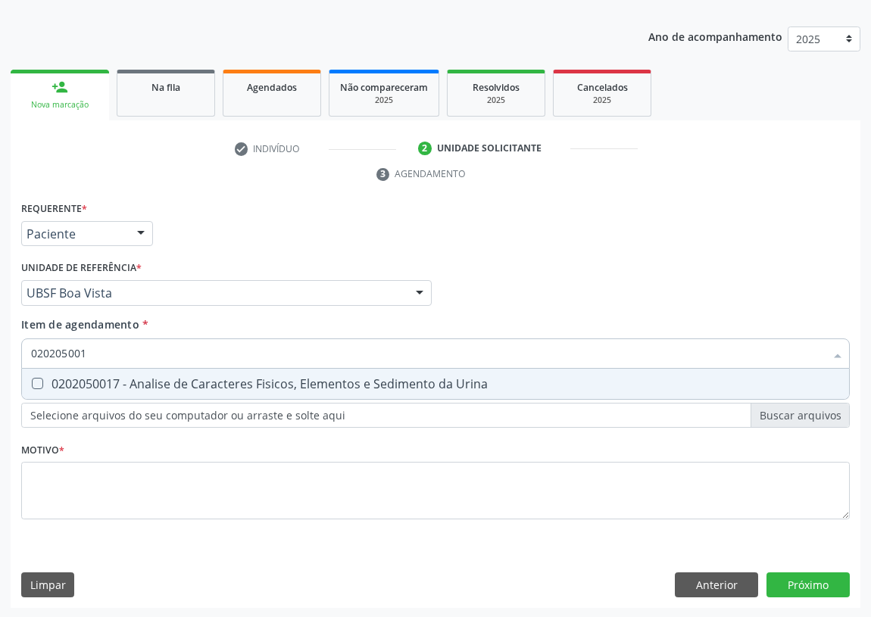
type input "0202050017"
click at [42, 383] on Urina at bounding box center [37, 383] width 11 height 11
click at [32, 383] on Urina "checkbox" at bounding box center [27, 384] width 10 height 10
checkbox Urina "true"
drag, startPoint x: 23, startPoint y: 363, endPoint x: 0, endPoint y: 353, distance: 24.8
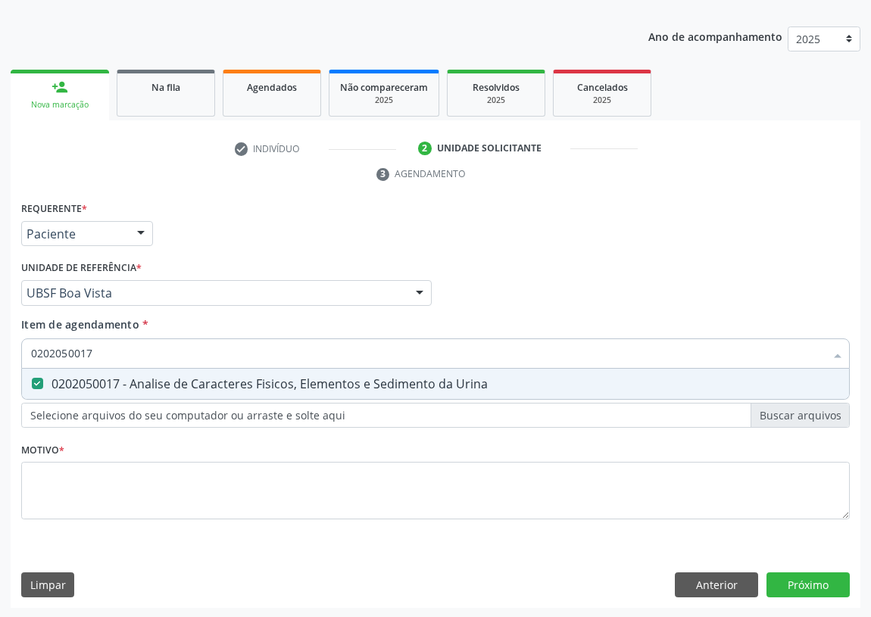
click at [0, 358] on div "Acompanhamento Acompanhe a situação das marcações correntes e finalizadas Relat…" at bounding box center [435, 273] width 871 height 692
type input "G"
checkbox Urina "false"
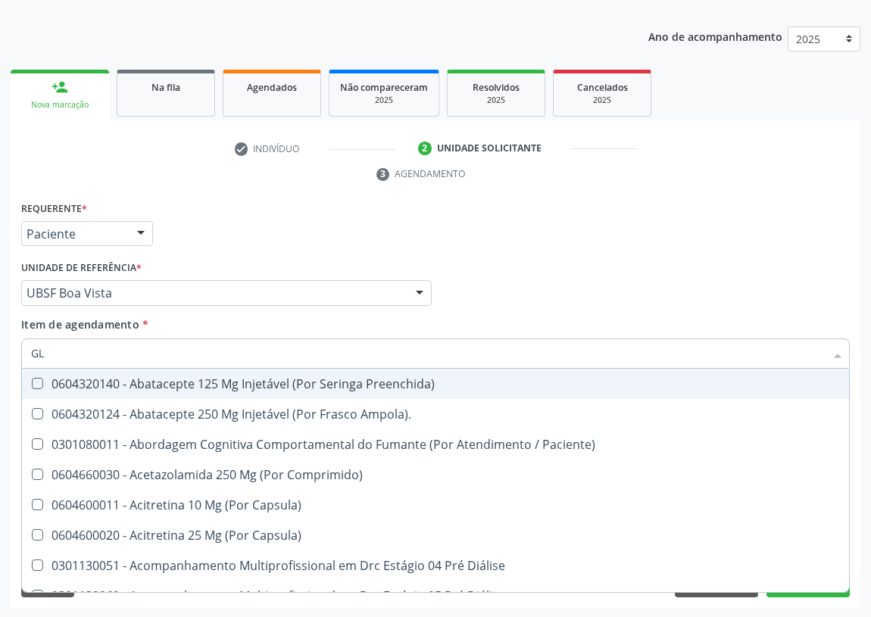
type input "GLI"
checkbox Capsula\) "true"
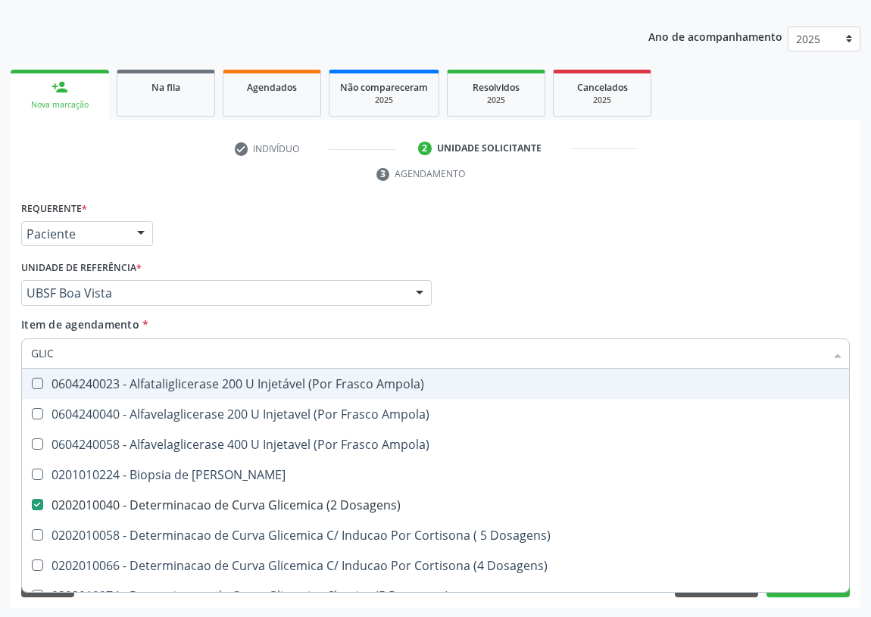
type input "GLICO"
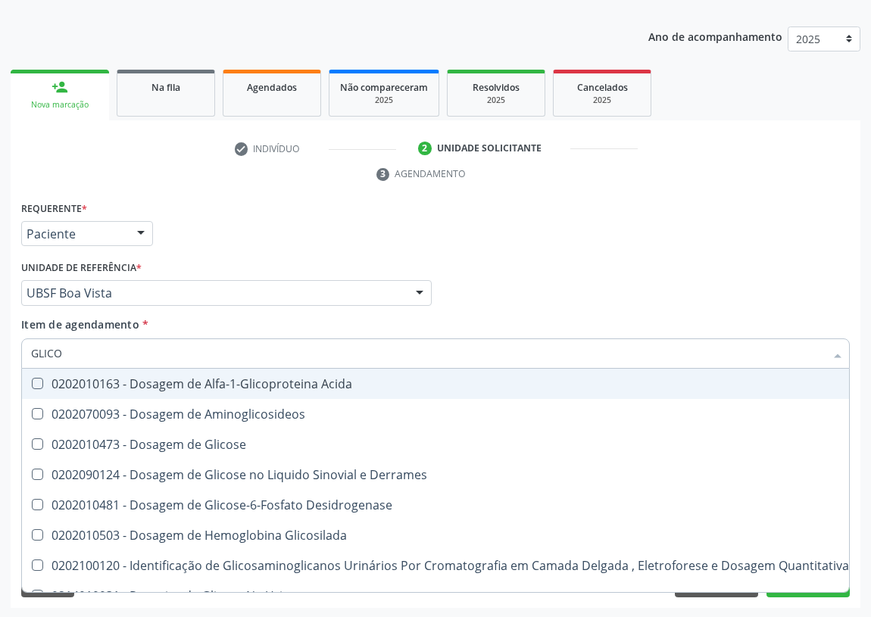
checkbox Derrames "false"
checkbox Desidrogenase "false"
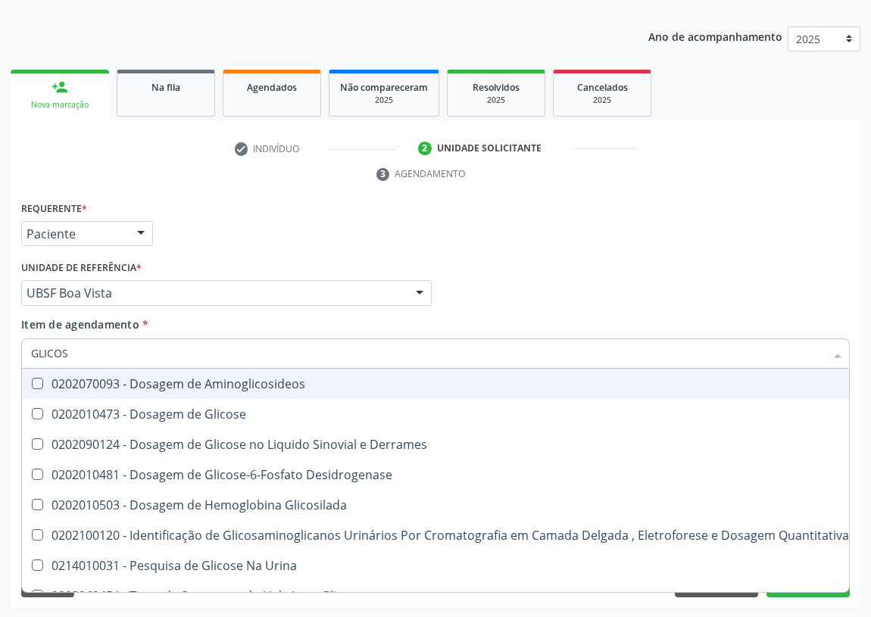
type input "GLICOSE"
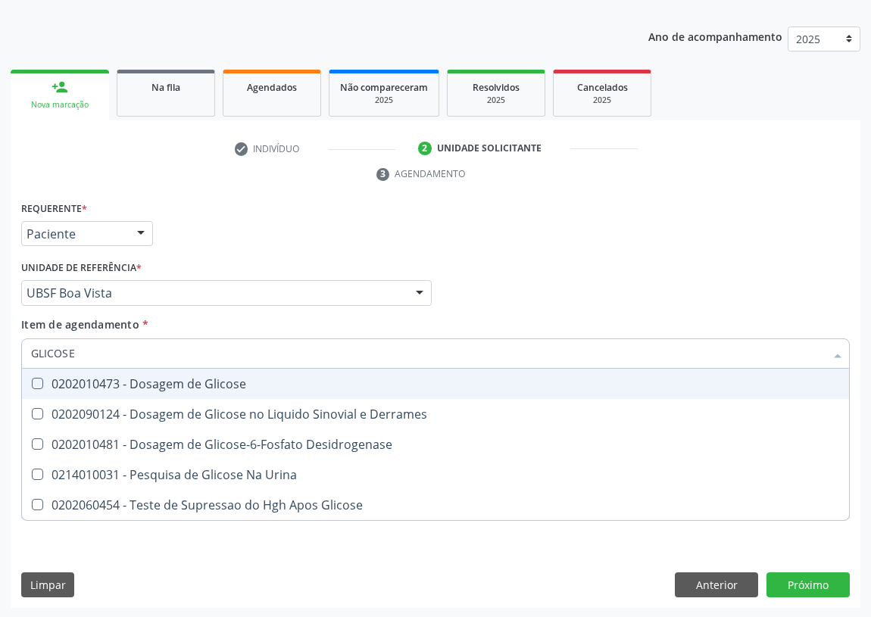
click at [39, 383] on Glicose at bounding box center [37, 383] width 11 height 11
click at [32, 383] on Glicose "checkbox" at bounding box center [27, 384] width 10 height 10
checkbox Glicose "true"
drag, startPoint x: 80, startPoint y: 346, endPoint x: 0, endPoint y: 345, distance: 80.3
click at [0, 345] on div "Acompanhamento Acompanhe a situação das marcações correntes e finalizadas Relat…" at bounding box center [435, 273] width 871 height 692
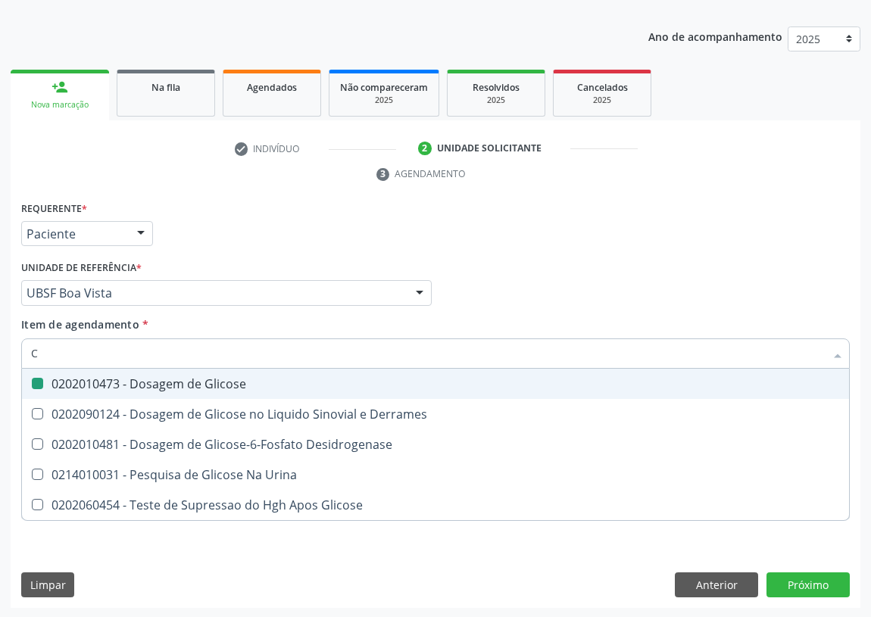
type input "CO"
checkbox Glicose "false"
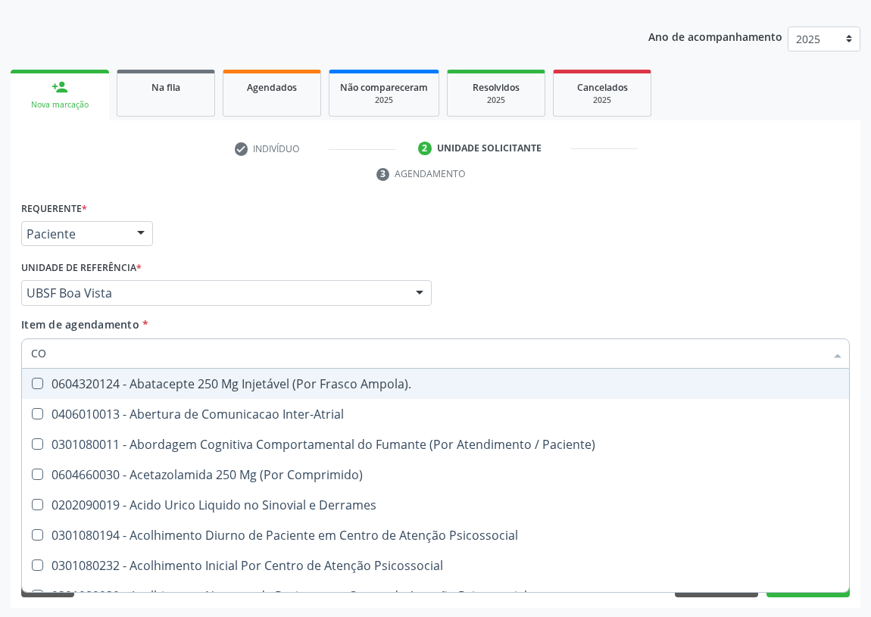
type input "COL"
checkbox Urina "false"
checkbox Vasos\) "true"
checkbox Aortico "true"
type input "COLE"
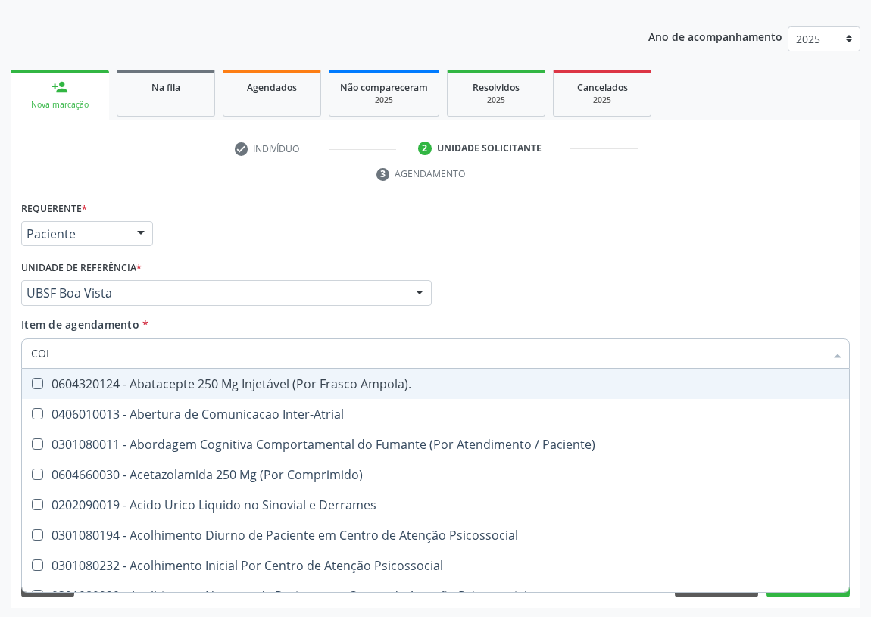
checkbox Terapeutica\) "true"
checkbox Nutricional "true"
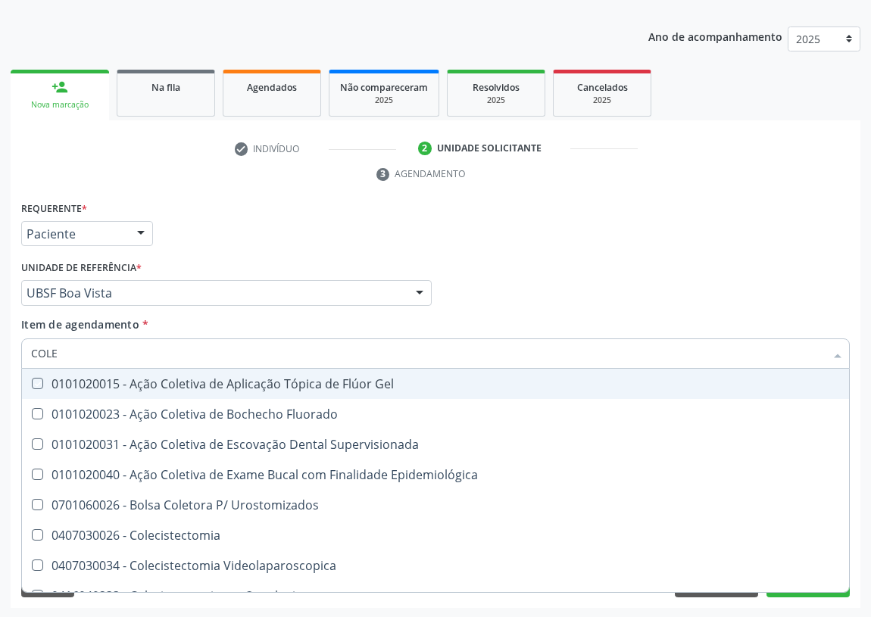
type input "COLES"
checkbox Gel "true"
checkbox Fluorado "true"
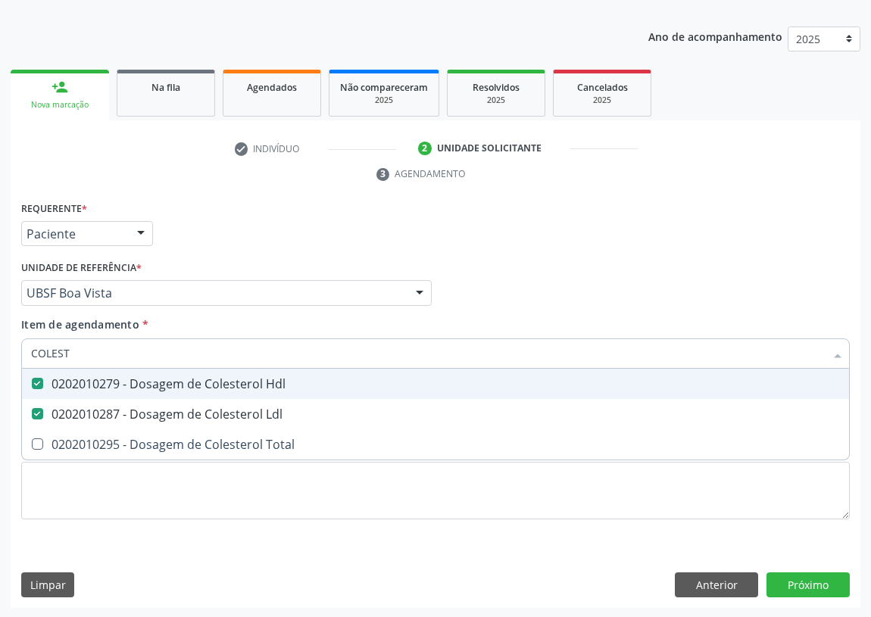
drag, startPoint x: 73, startPoint y: 352, endPoint x: 0, endPoint y: 350, distance: 73.5
click at [0, 350] on div "Acompanhamento Acompanhe a situação das marcações correntes e finalizadas Relat…" at bounding box center [435, 273] width 871 height 692
type input "H"
checkbox Hdl "false"
checkbox Ldl "false"
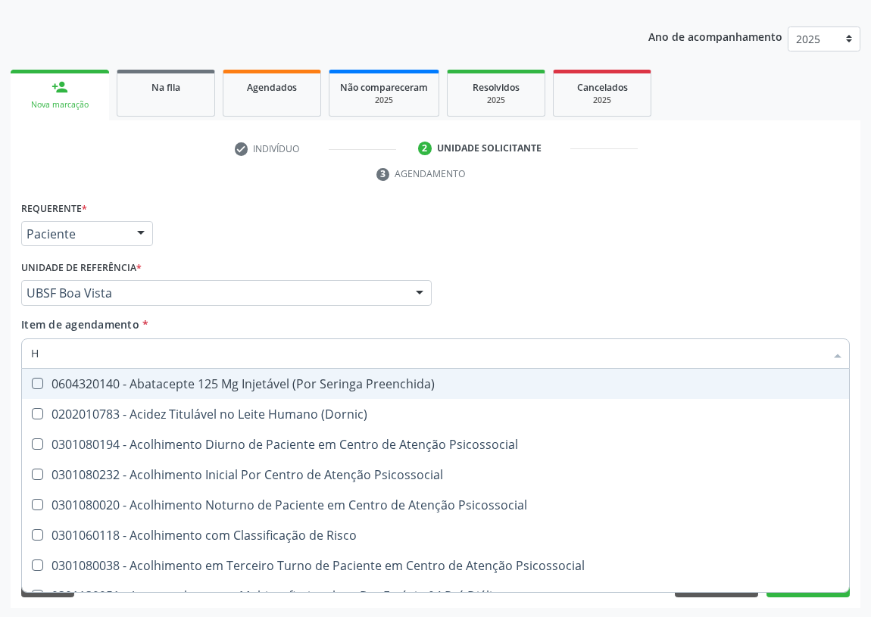
type input "HE"
checkbox Hdl "false"
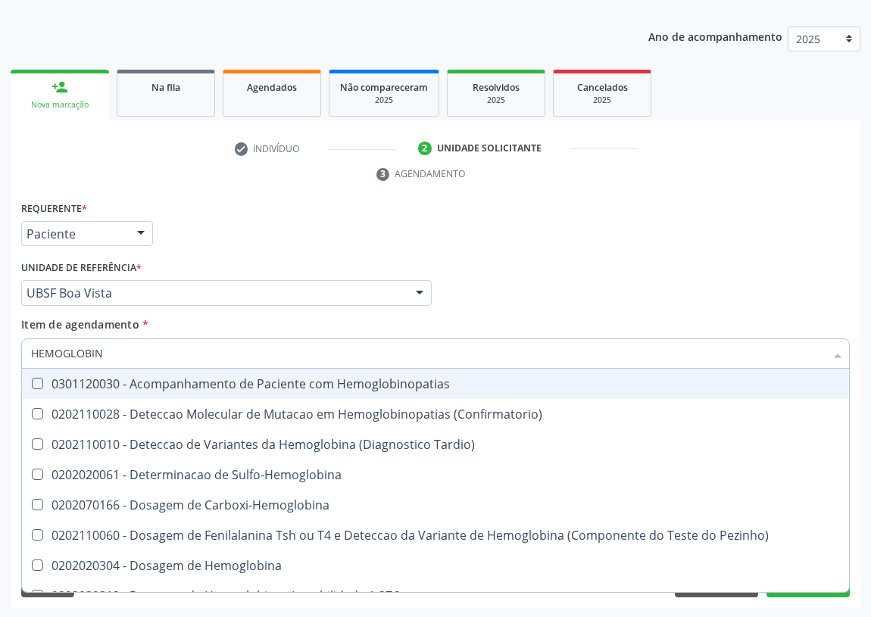
type input "HEMOGLOBINA"
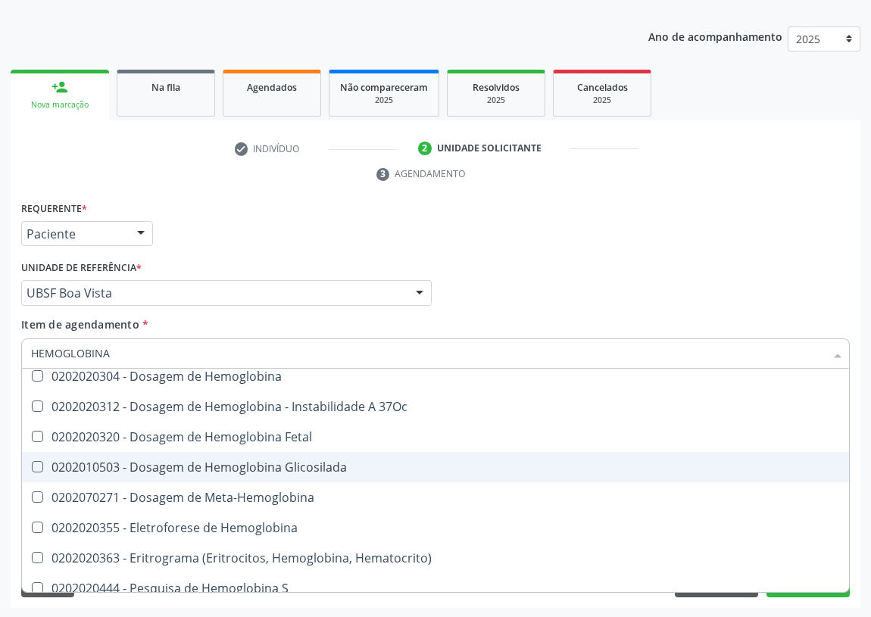
scroll to position [137, 0]
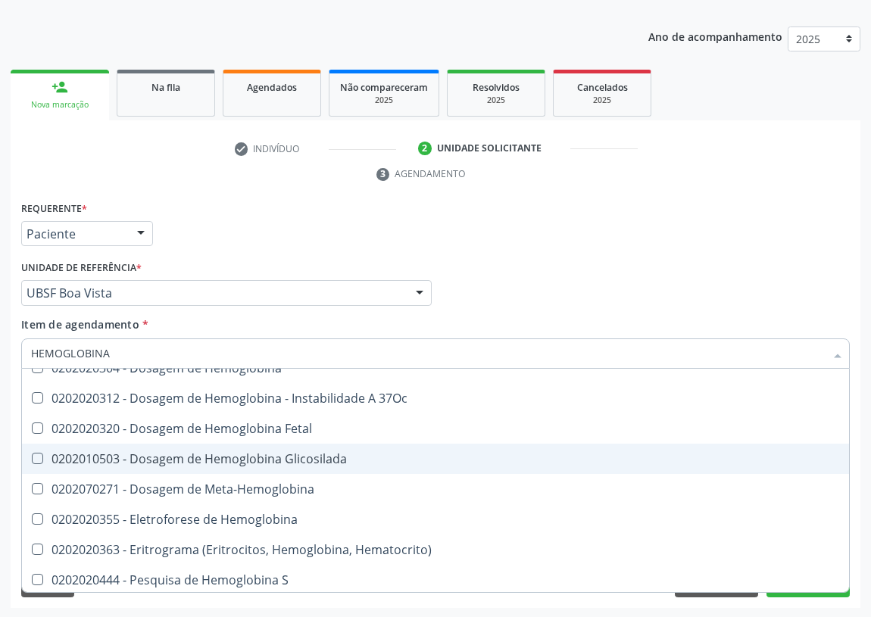
drag, startPoint x: 257, startPoint y: 454, endPoint x: 101, endPoint y: 418, distance: 160.1
click at [251, 454] on div "0202010503 - Dosagem de Hemoglobina Glicosilada" at bounding box center [435, 459] width 809 height 12
checkbox Glicosilada "true"
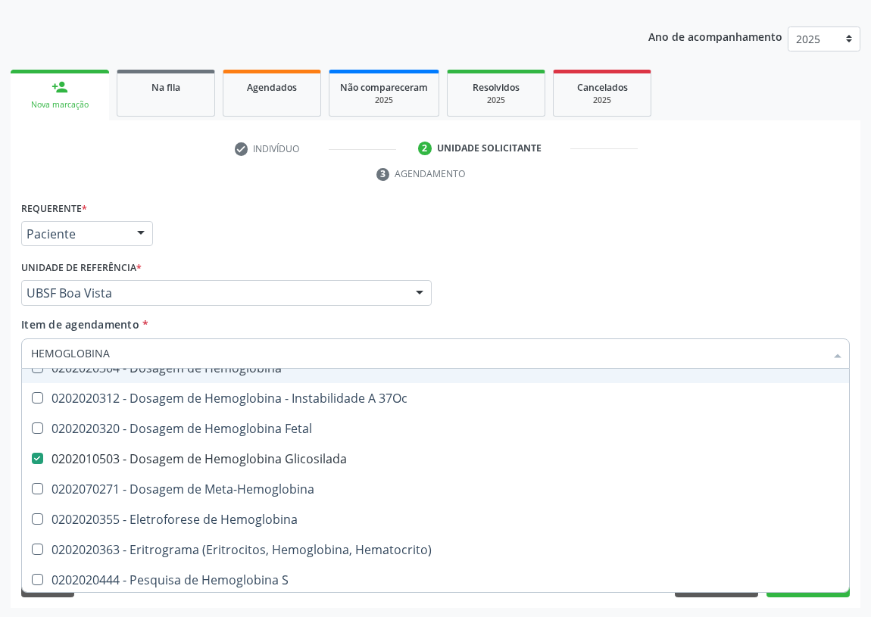
drag, startPoint x: 117, startPoint y: 355, endPoint x: 0, endPoint y: 336, distance: 118.2
click at [0, 346] on div "Acompanhamento Acompanhe a situação das marcações correntes e finalizadas Relat…" at bounding box center [435, 273] width 871 height 692
type input "HE"
checkbox Glicosilada "false"
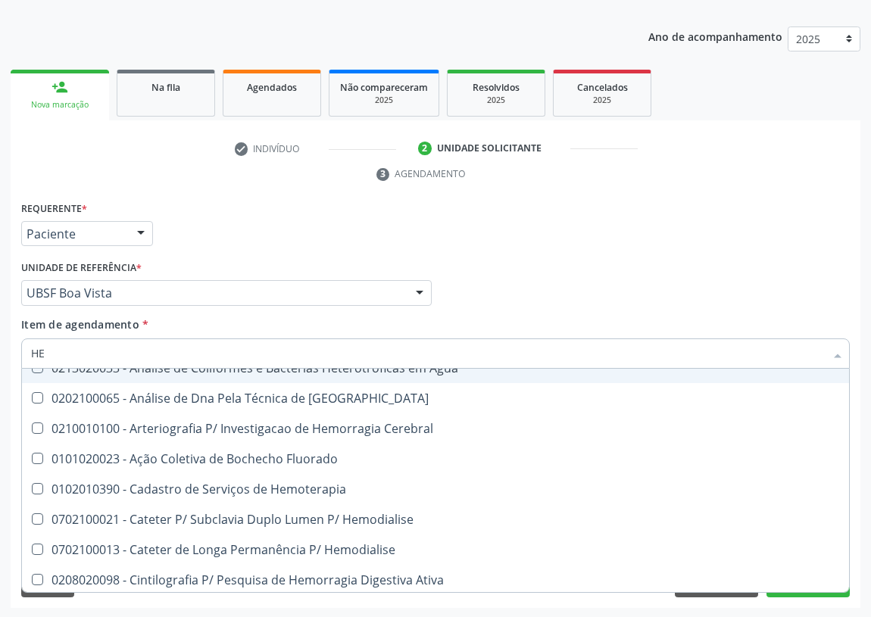
type input "HEM"
checkbox Radiosotopos\) "true"
checkbox Glicosilada "false"
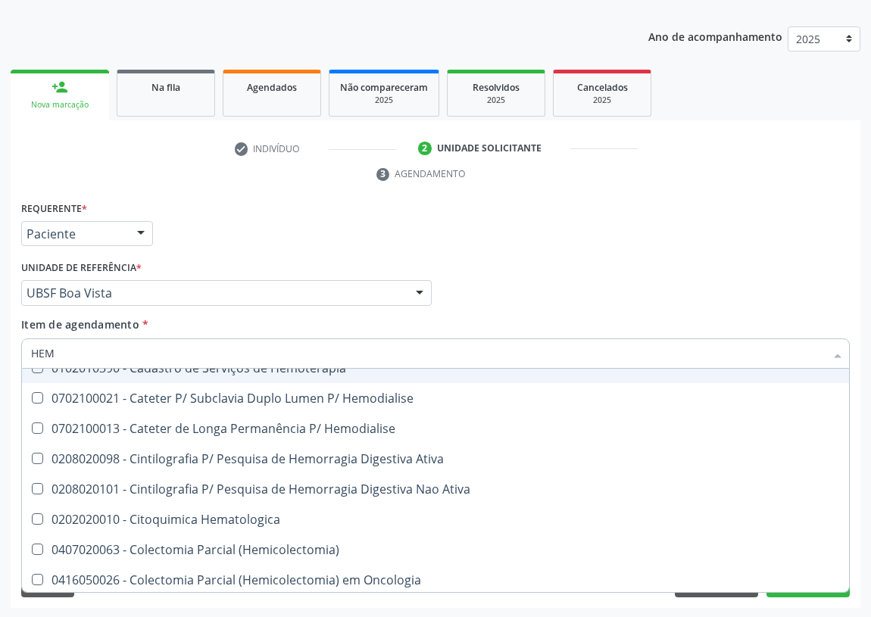
type input "HEMO"
checkbox Fase "true"
checkbox Glicosilada "false"
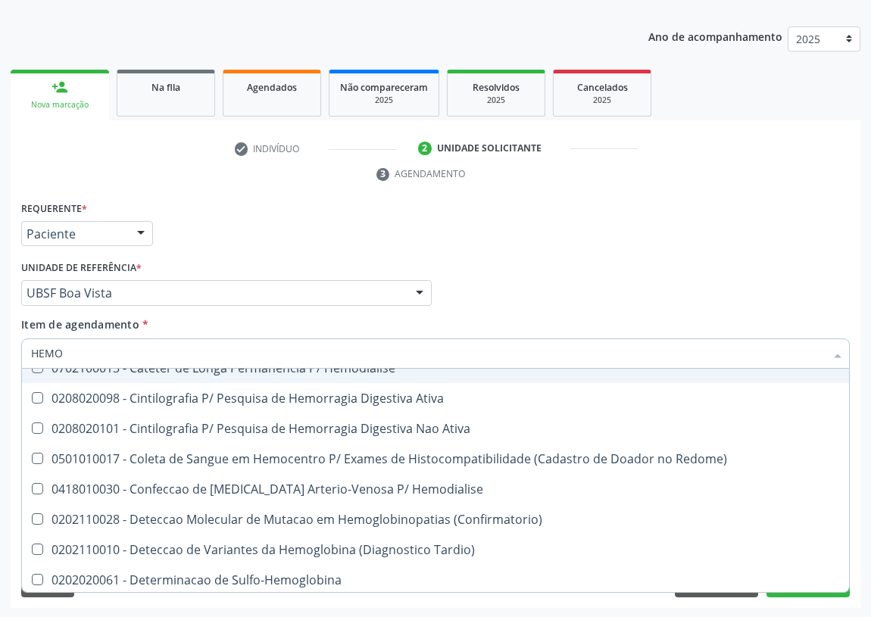
type input "HEMOG"
checkbox \(Confirmatorio\) "true"
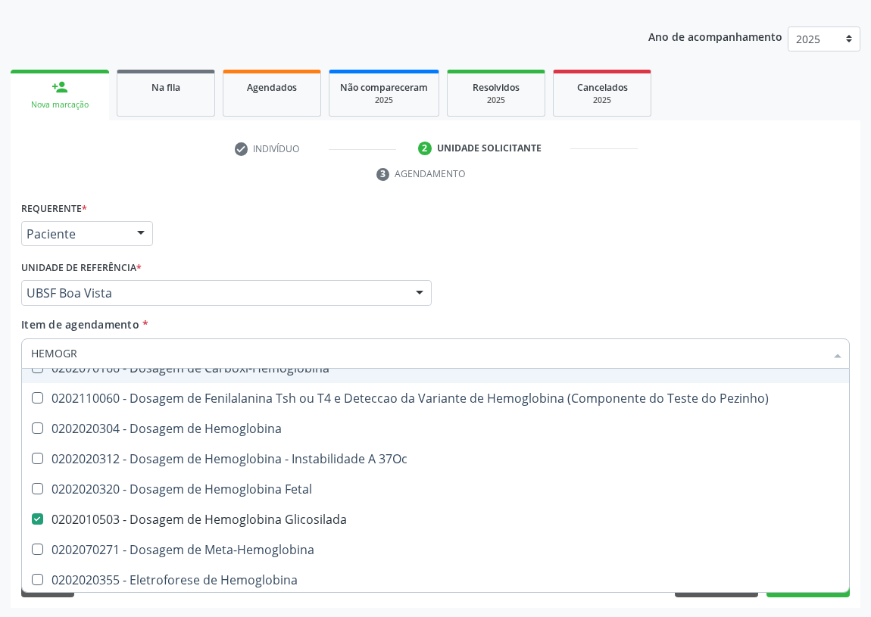
scroll to position [0, 0]
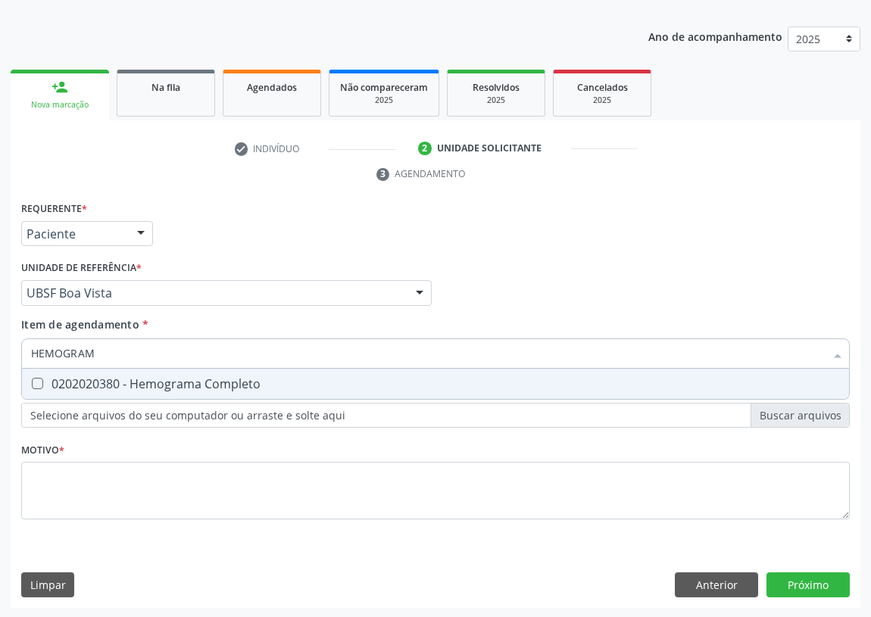
type input "HEMOGRAMA"
click at [40, 380] on Completo at bounding box center [37, 383] width 11 height 11
click at [32, 380] on Completo "checkbox" at bounding box center [27, 384] width 10 height 10
checkbox Completo "true"
drag, startPoint x: 21, startPoint y: 349, endPoint x: 0, endPoint y: 349, distance: 21.2
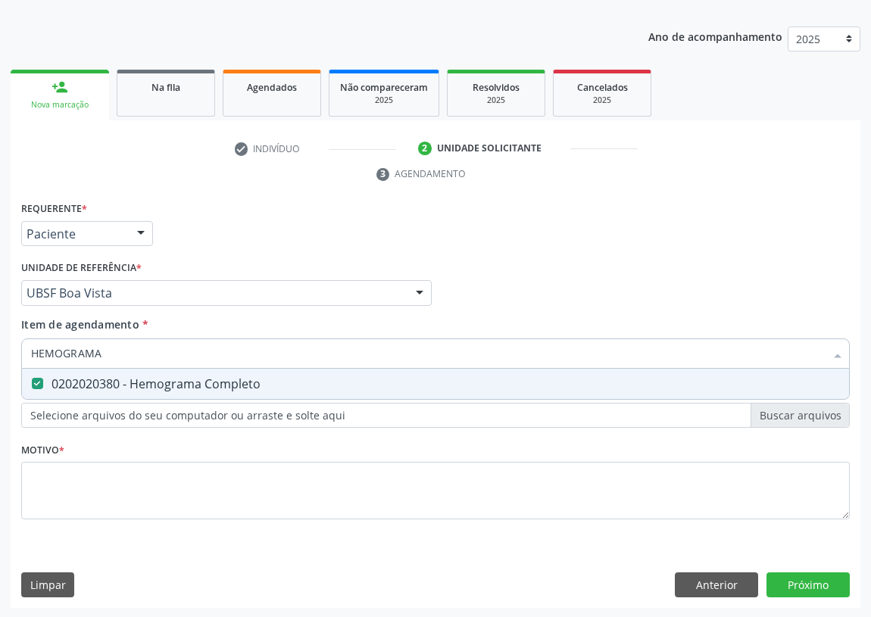
click at [0, 349] on div "Acompanhamento Acompanhe a situação das marcações correntes e finalizadas Relat…" at bounding box center [435, 273] width 871 height 692
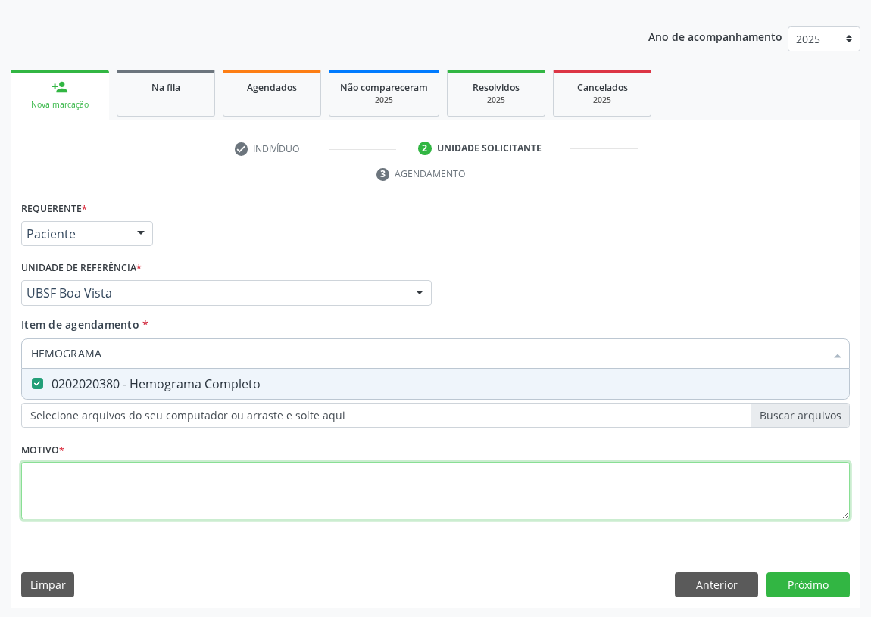
click at [37, 494] on div "Requerente * Paciente Médico(a) Enfermeiro(a) Paciente Nenhum resultado encontr…" at bounding box center [435, 369] width 829 height 343
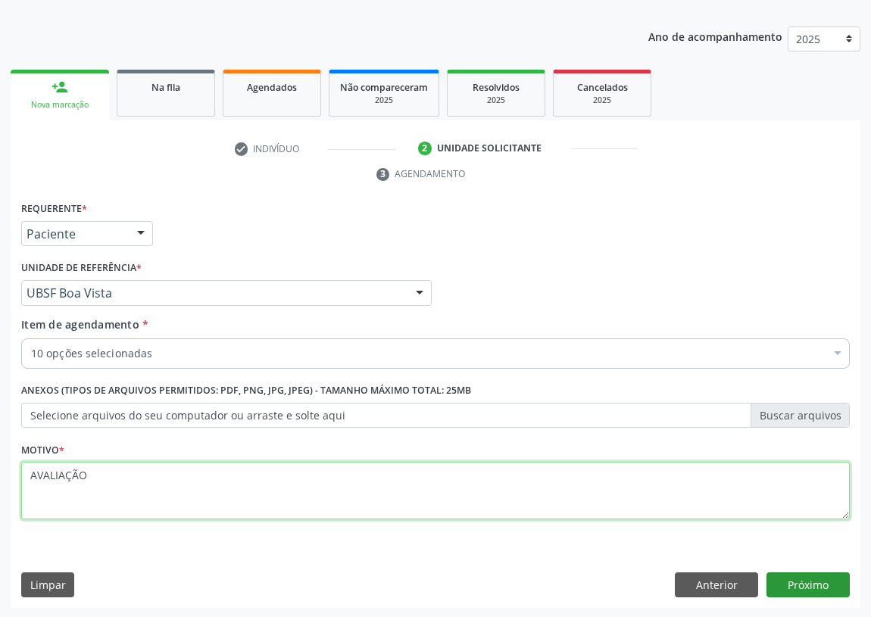
type textarea "AVALIAÇÃO"
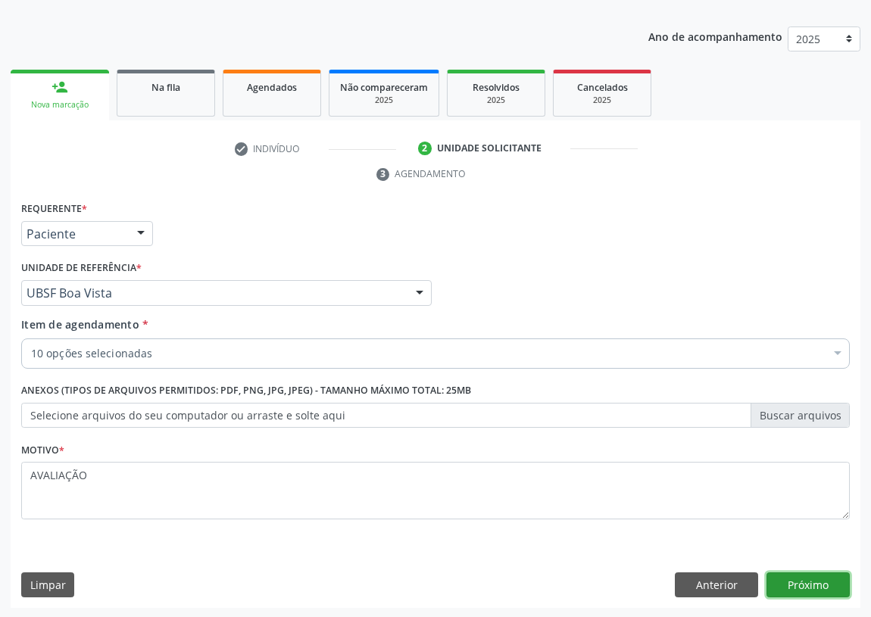
click at [813, 577] on button "Próximo" at bounding box center [808, 586] width 83 height 26
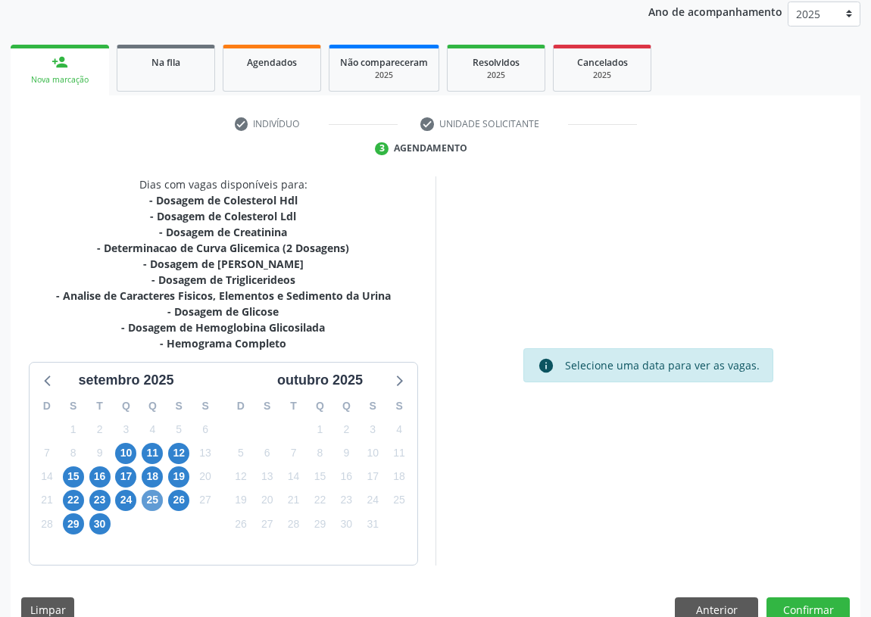
scroll to position [207, 0]
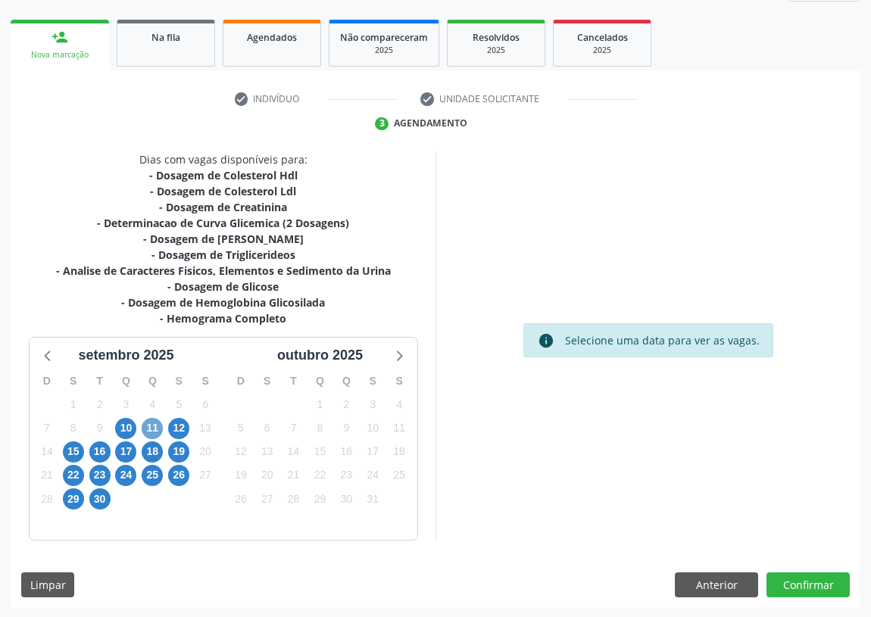
drag, startPoint x: 147, startPoint y: 427, endPoint x: 161, endPoint y: 414, distance: 19.3
click at [150, 425] on span "11" at bounding box center [152, 428] width 21 height 21
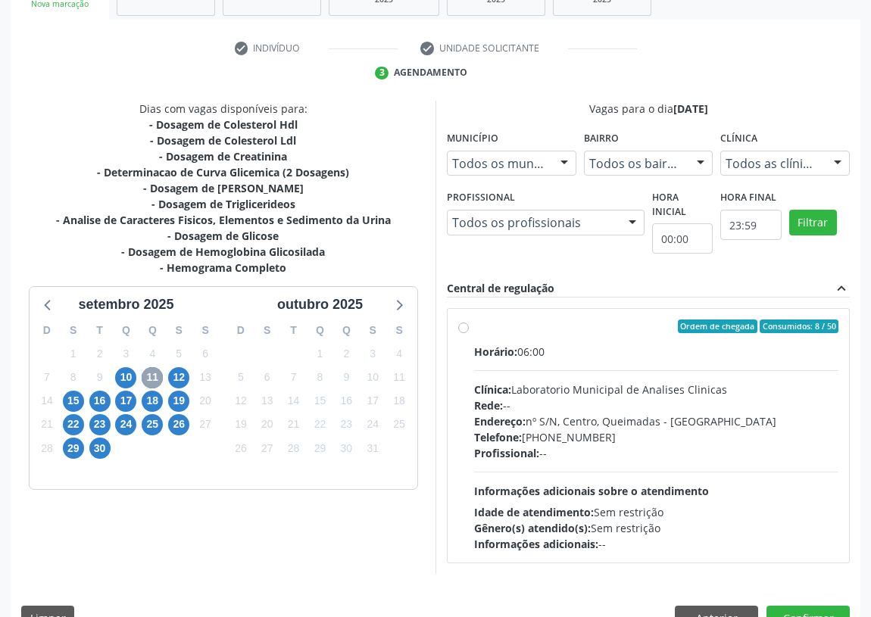
scroll to position [291, 0]
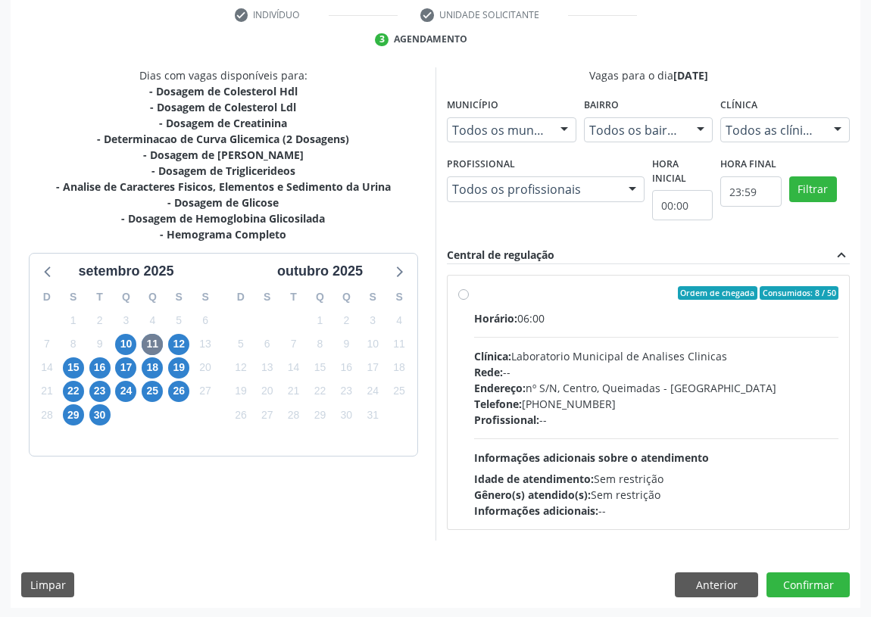
click at [474, 296] on label "Ordem de chegada Consumidos: 8 / 50 Horário: 06:00 Clínica: Laboratorio Municip…" at bounding box center [656, 402] width 364 height 233
click at [467, 296] on input "Ordem de chegada Consumidos: 8 / 50 Horário: 06:00 Clínica: Laboratorio Municip…" at bounding box center [463, 293] width 11 height 14
radio input "true"
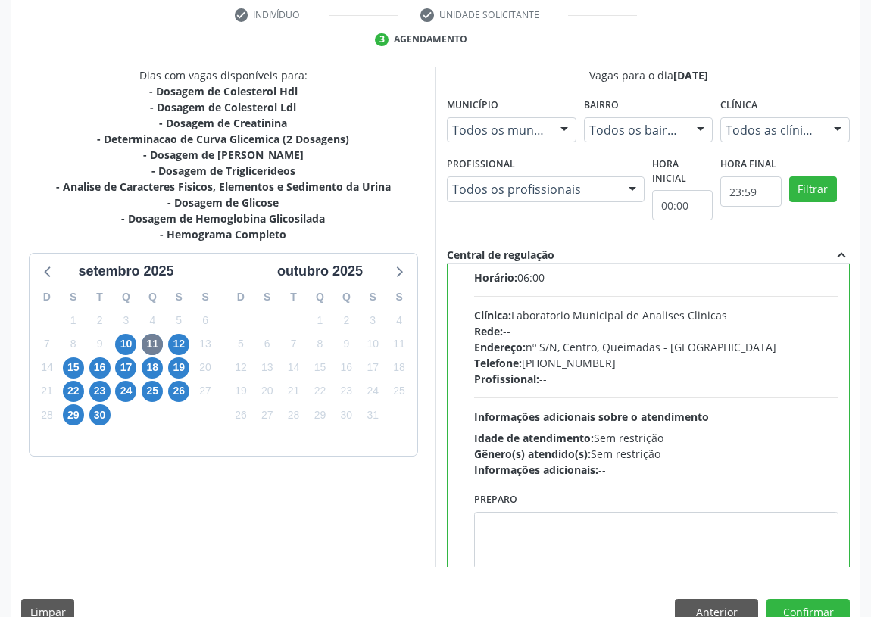
scroll to position [75, 0]
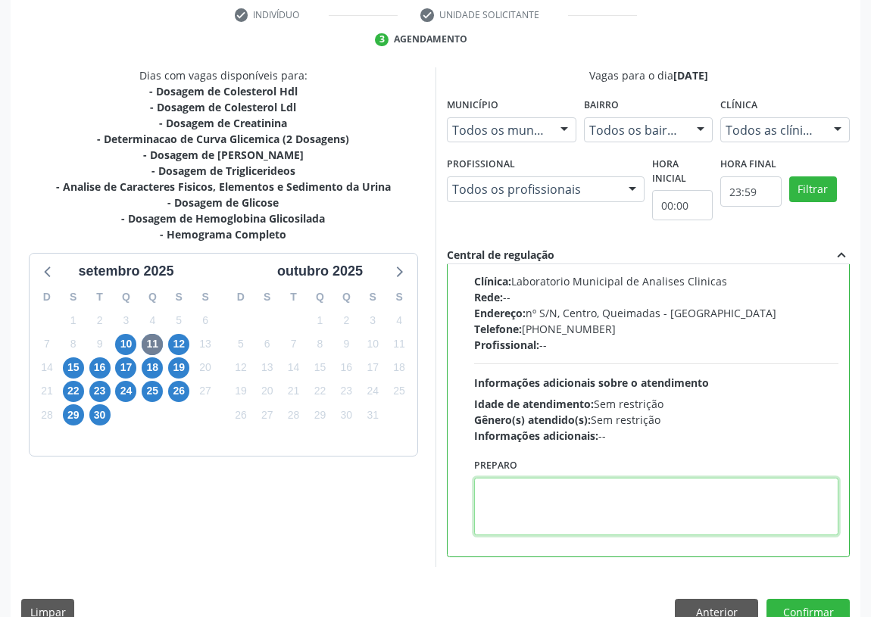
drag, startPoint x: 522, startPoint y: 504, endPoint x: 520, endPoint y: 491, distance: 13.1
click at [521, 503] on textarea at bounding box center [656, 507] width 364 height 58
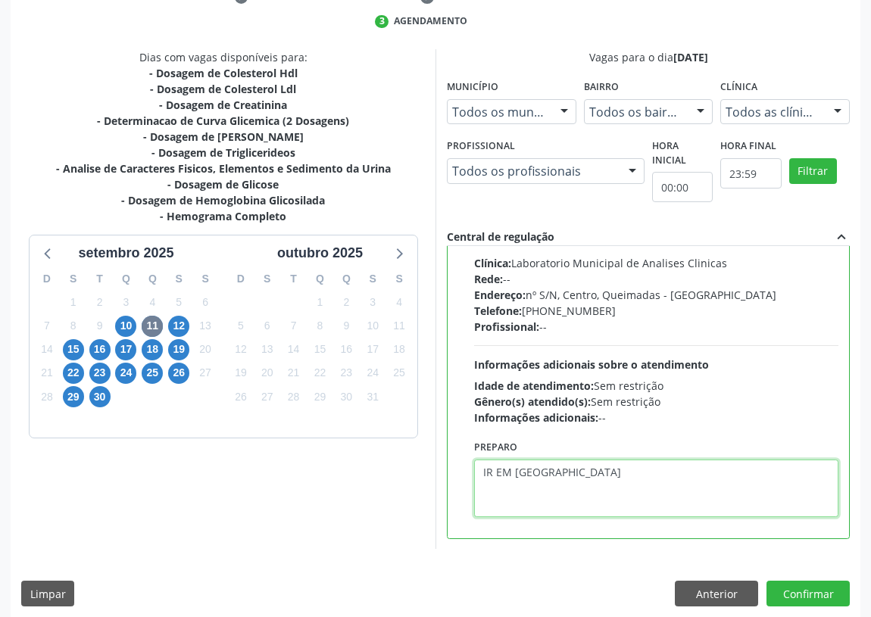
scroll to position [318, 0]
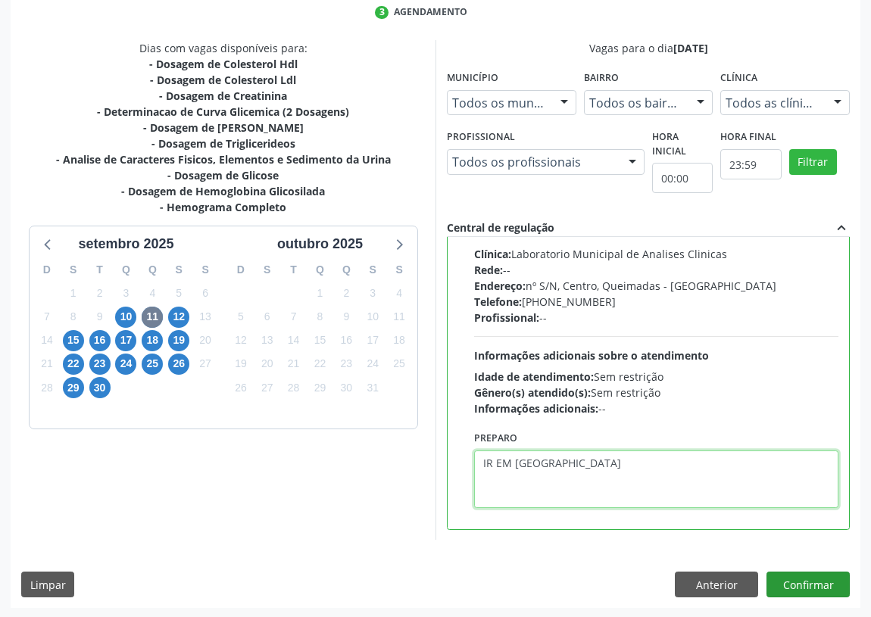
type textarea "IR EM [GEOGRAPHIC_DATA]"
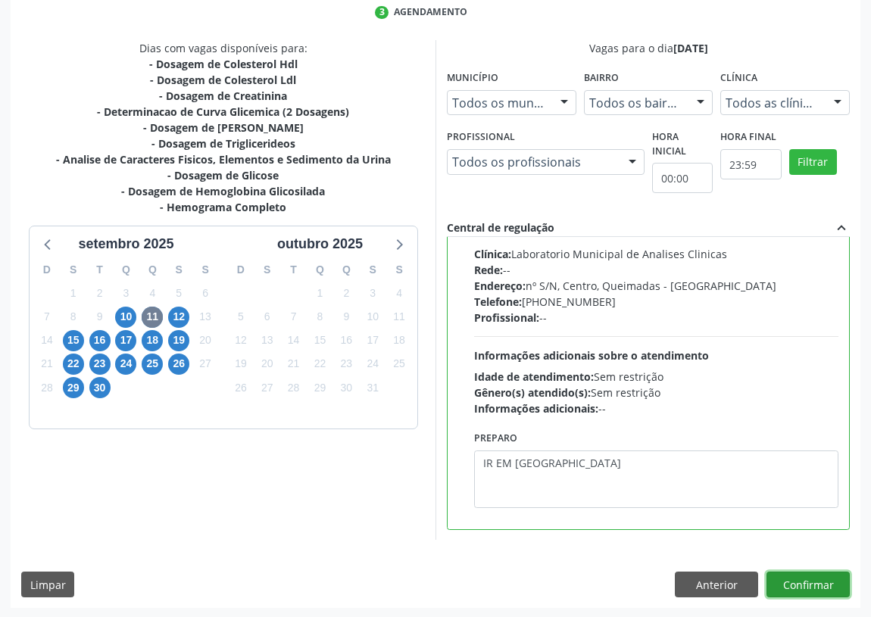
drag, startPoint x: 811, startPoint y: 578, endPoint x: 795, endPoint y: 568, distance: 18.1
click at [813, 575] on button "Confirmar" at bounding box center [808, 585] width 83 height 26
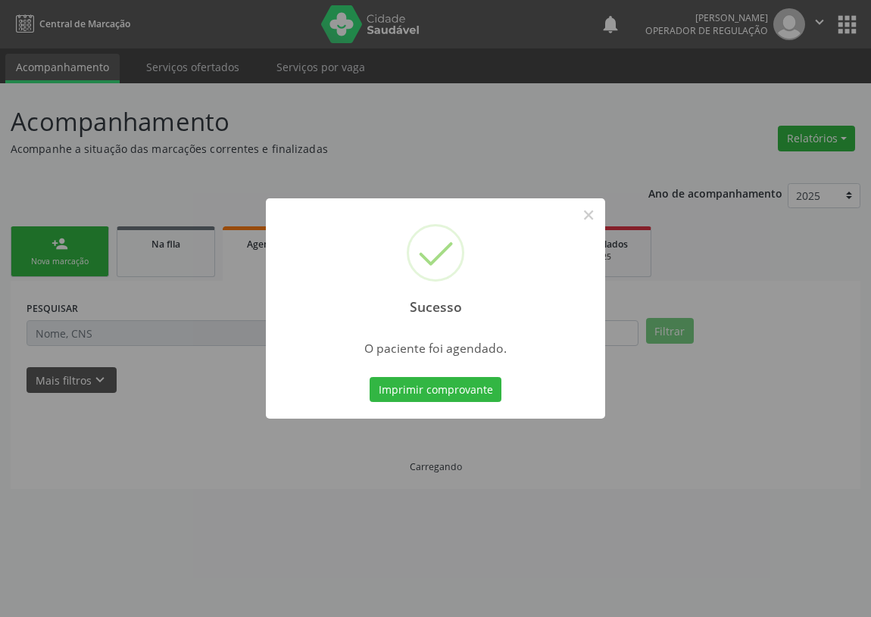
scroll to position [0, 0]
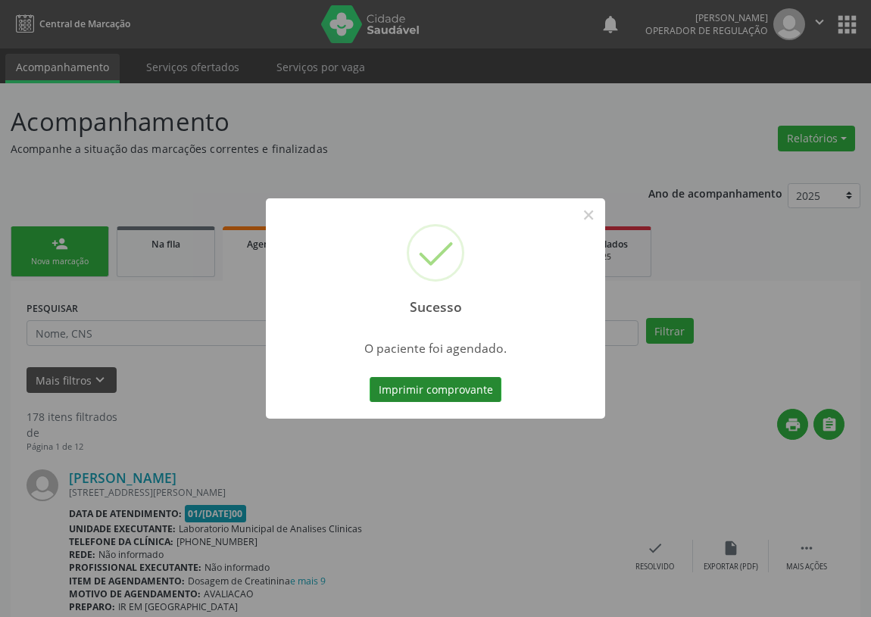
click at [448, 386] on button "Imprimir comprovante" at bounding box center [436, 390] width 132 height 26
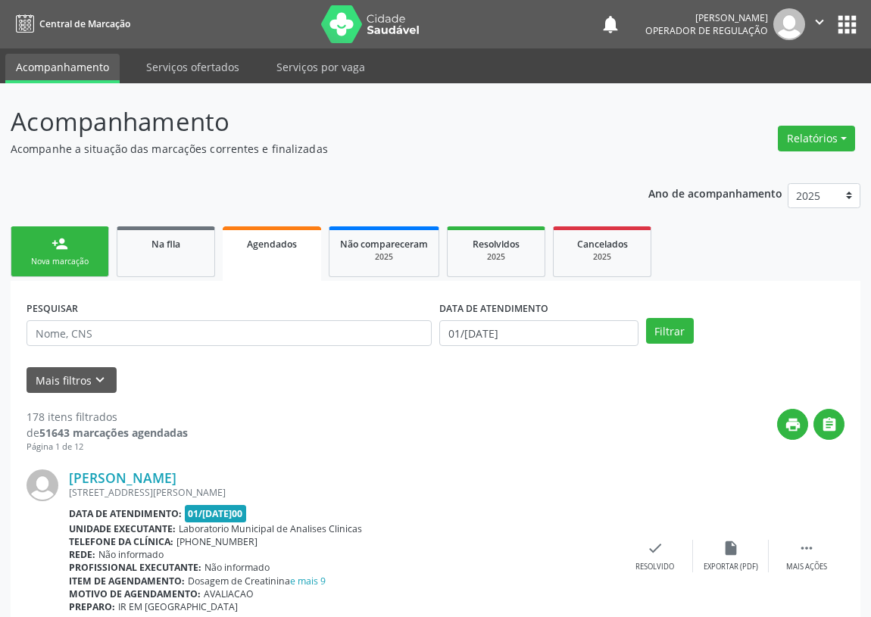
click at [67, 254] on link "person_add Nova marcação" at bounding box center [60, 252] width 98 height 51
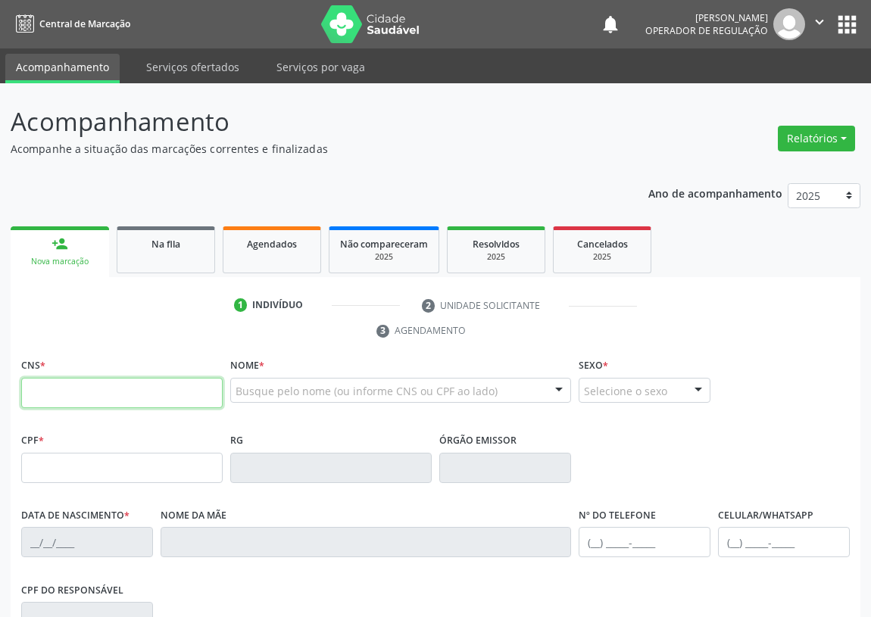
drag, startPoint x: 39, startPoint y: 388, endPoint x: 53, endPoint y: 362, distance: 29.5
click at [51, 370] on div "CNS *" at bounding box center [122, 382] width 202 height 54
type input "700 1049 9611 7617"
type input "657.858.274-68"
type input "05/04/1966"
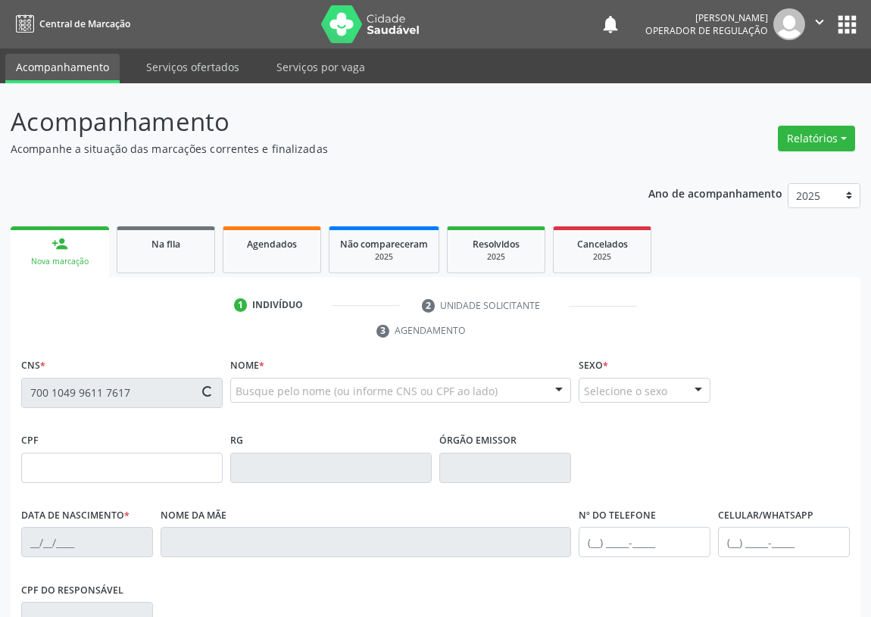
type input "Terezinha Simão da Silva Lima"
type input "(83) 99965-4274"
type input "570.025.334-87"
type input "S/N"
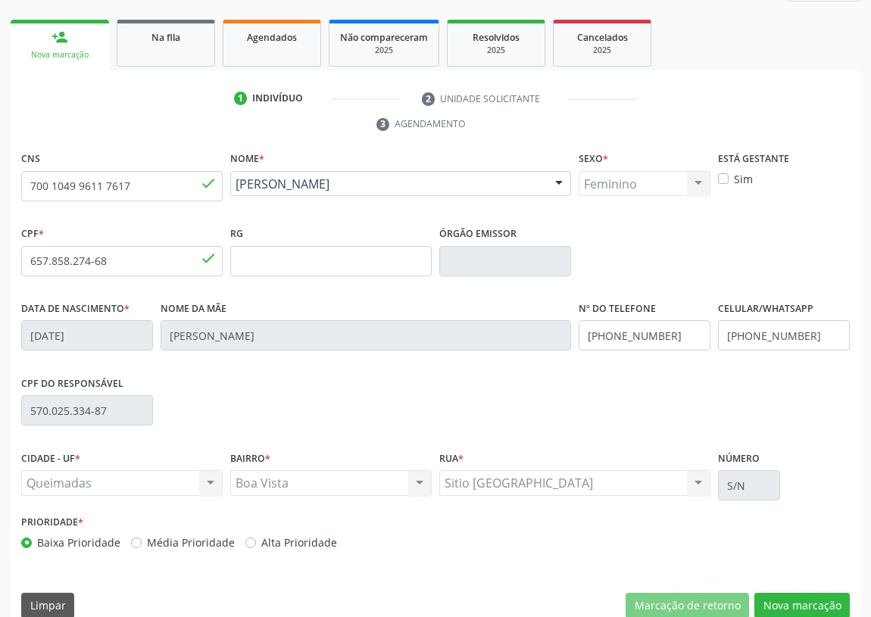
scroll to position [227, 0]
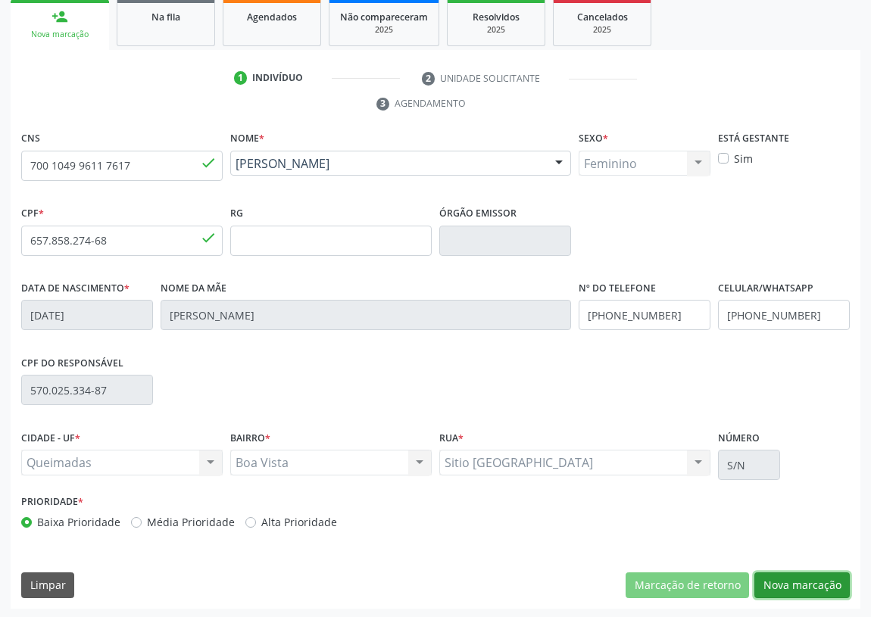
drag, startPoint x: 817, startPoint y: 576, endPoint x: 156, endPoint y: 449, distance: 673.5
click at [811, 573] on button "Nova marcação" at bounding box center [802, 586] width 95 height 26
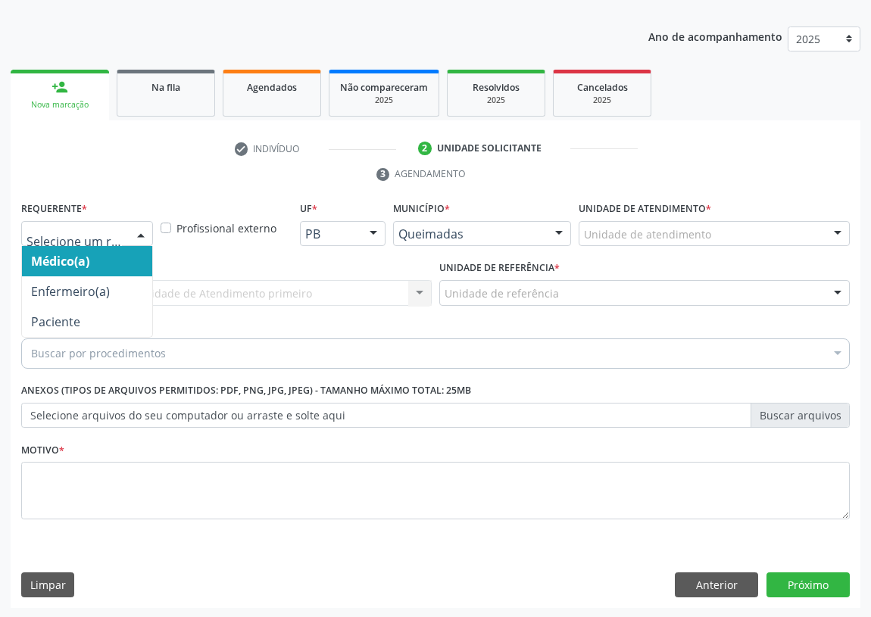
click at [137, 229] on div at bounding box center [141, 235] width 23 height 26
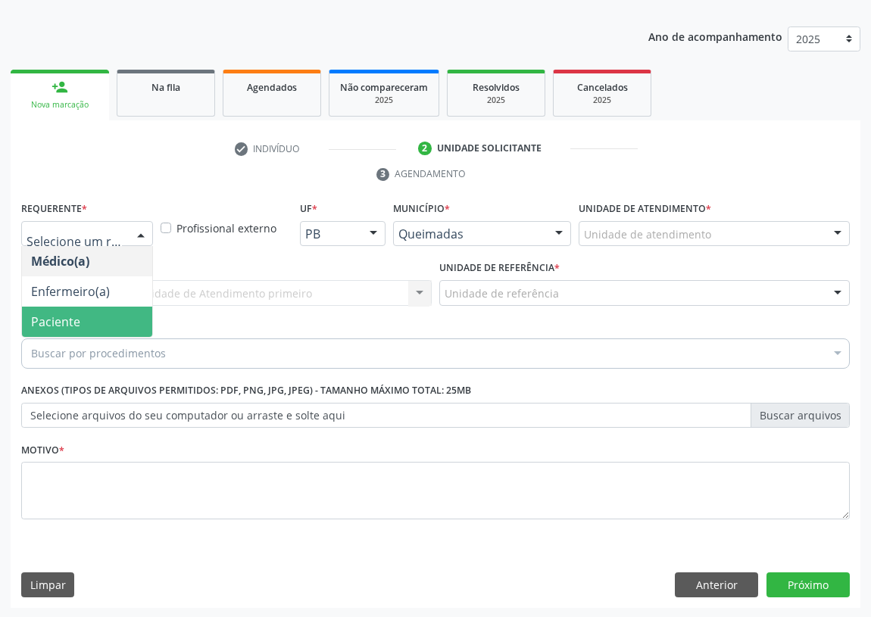
click at [98, 316] on span "Paciente" at bounding box center [87, 322] width 130 height 30
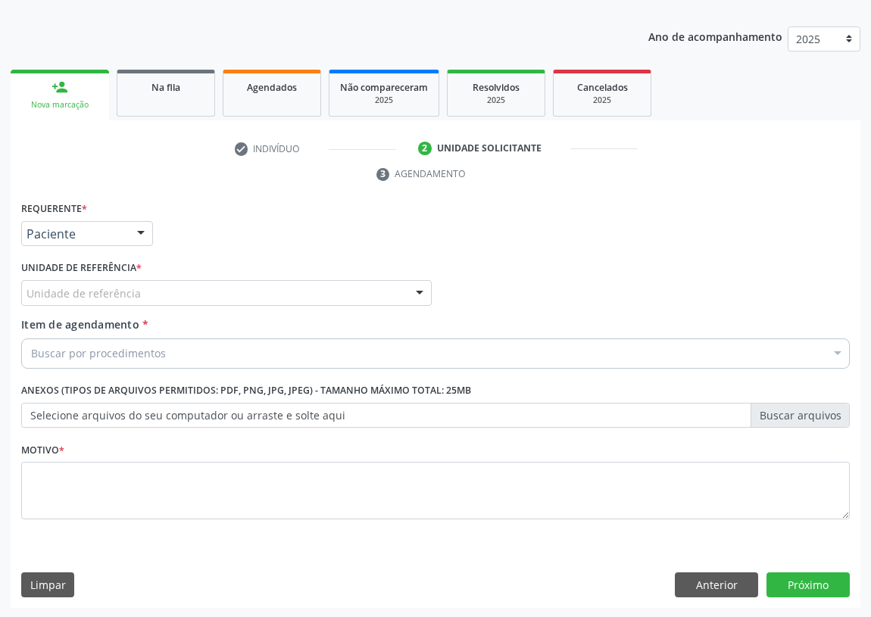
drag, startPoint x: 424, startPoint y: 294, endPoint x: 244, endPoint y: 336, distance: 184.5
click at [423, 293] on div at bounding box center [419, 294] width 23 height 26
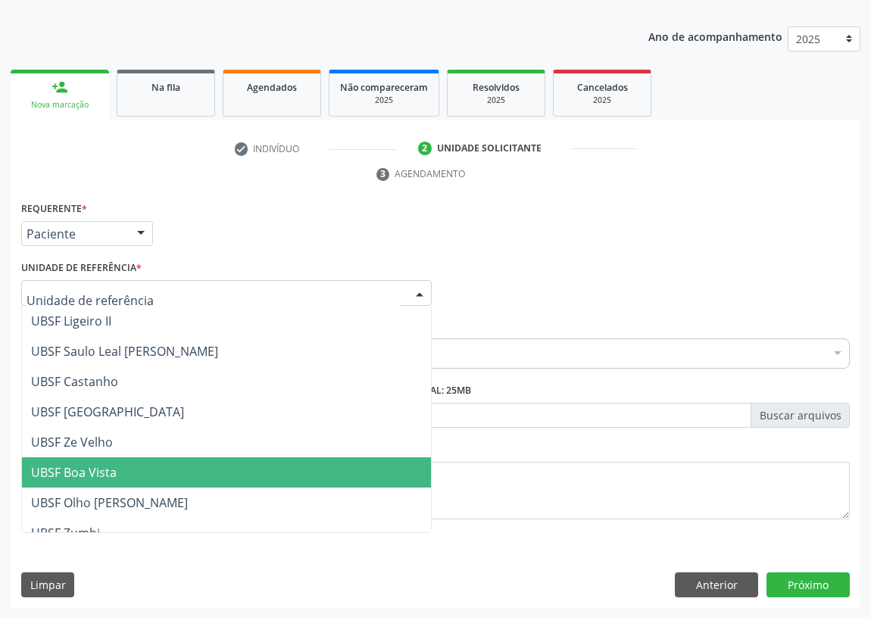
drag, startPoint x: 114, startPoint y: 470, endPoint x: 21, endPoint y: 421, distance: 104.4
click at [112, 467] on span "UBSF Boa Vista" at bounding box center [74, 472] width 86 height 17
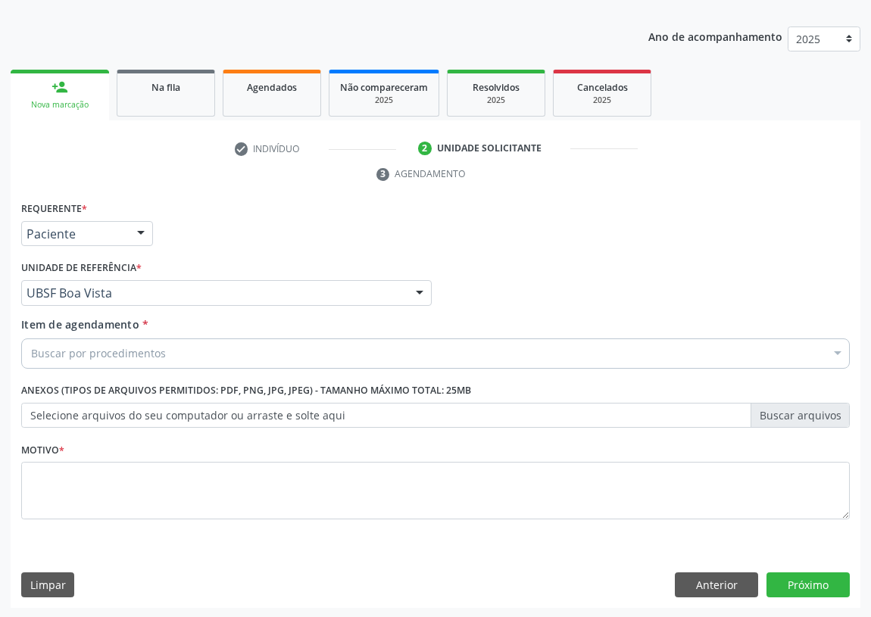
drag, startPoint x: 63, startPoint y: 354, endPoint x: 65, endPoint y: 333, distance: 21.3
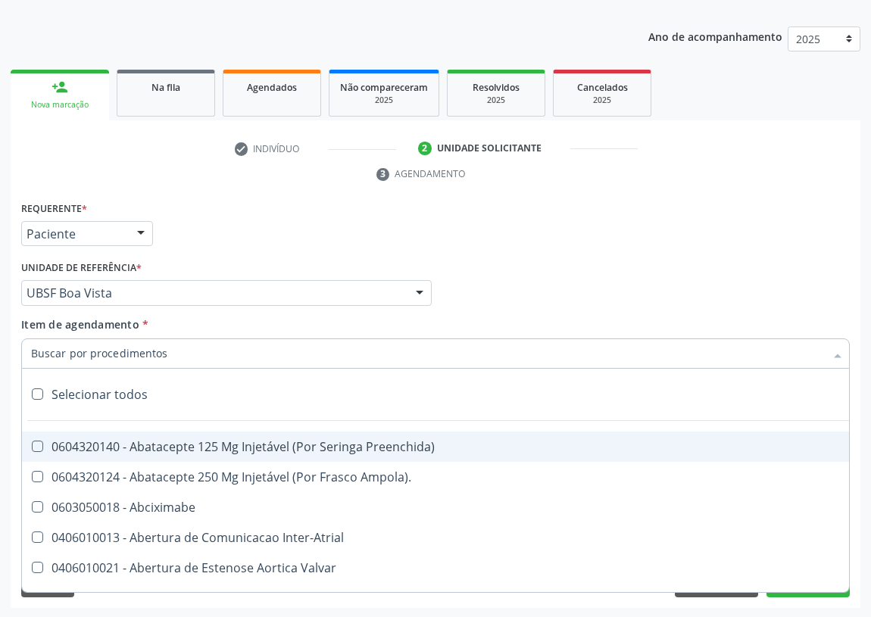
type input "7"
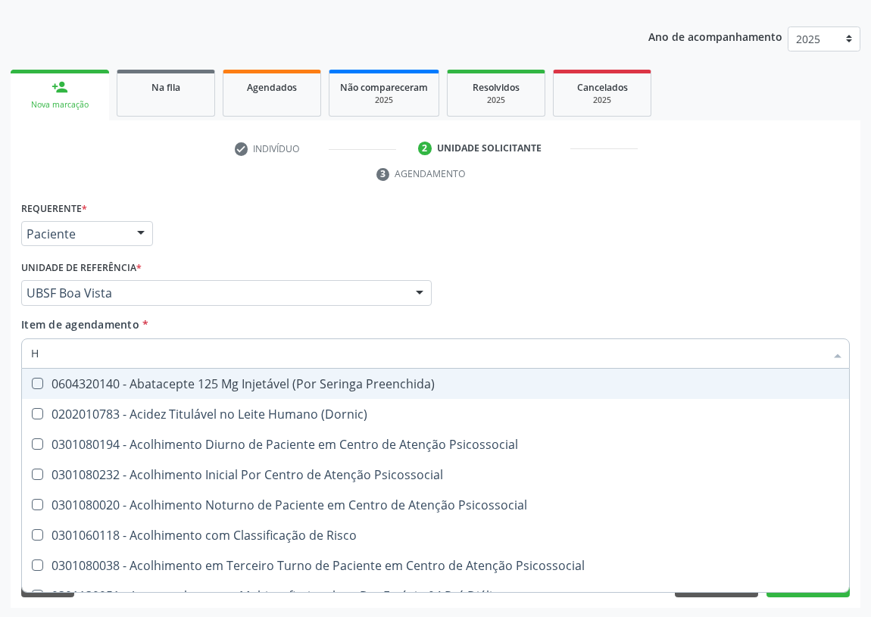
type input "HE"
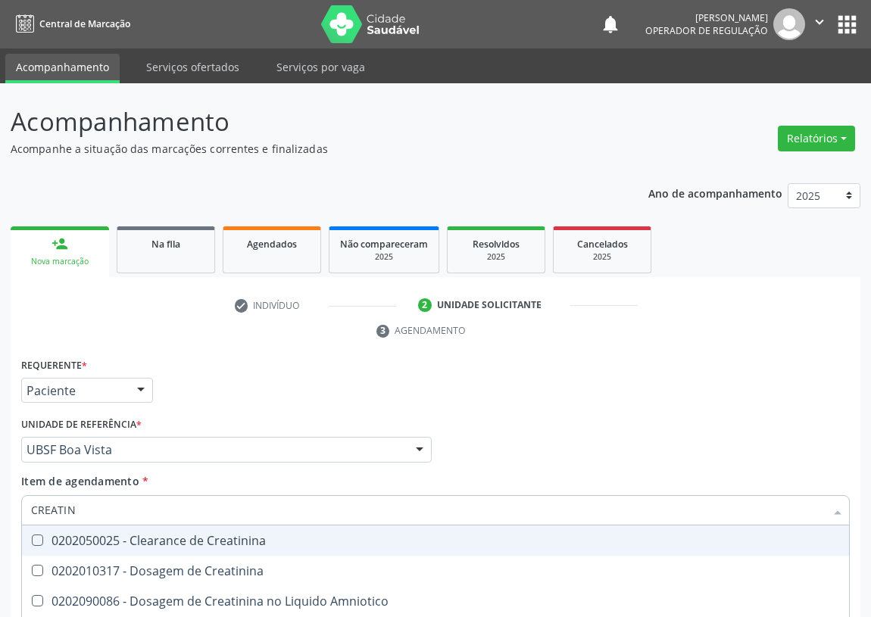
scroll to position [157, 0]
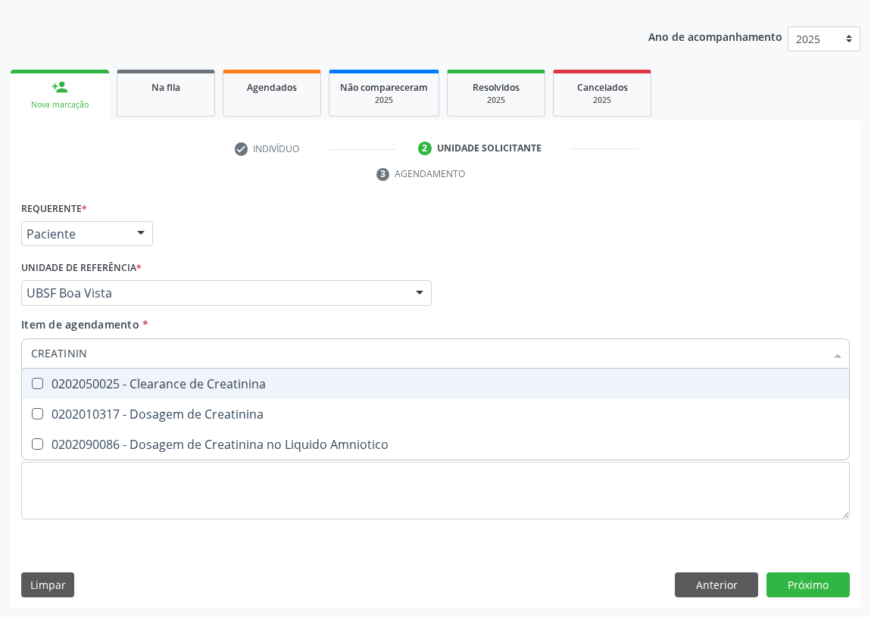
type input "CREATININA"
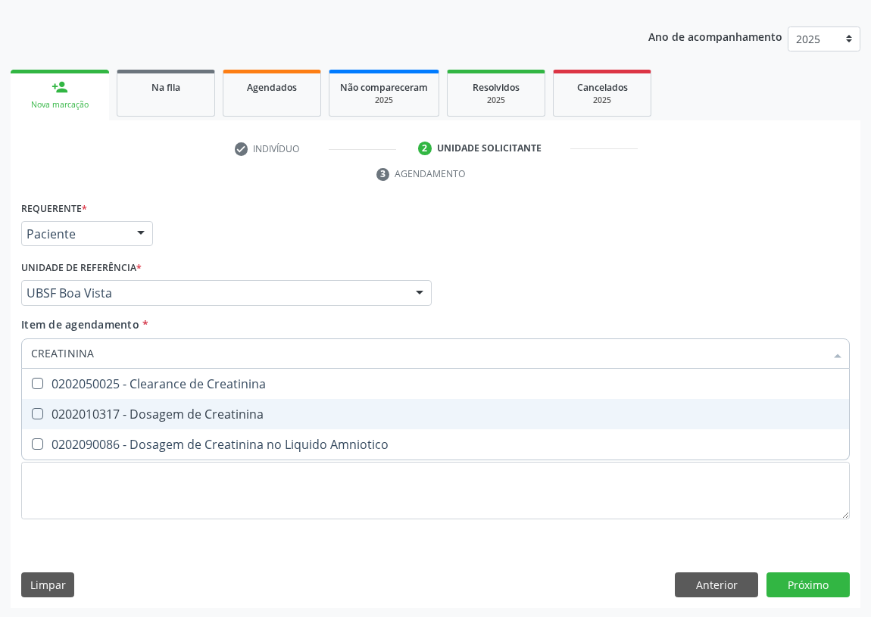
click at [34, 408] on Creatinina at bounding box center [37, 413] width 11 height 11
click at [32, 409] on Creatinina "checkbox" at bounding box center [27, 414] width 10 height 10
checkbox Creatinina "true"
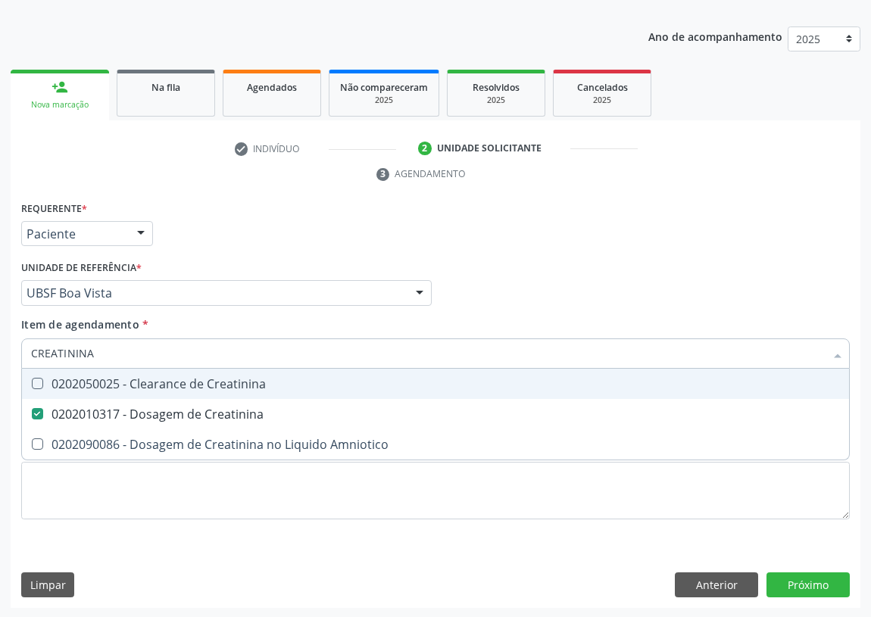
drag, startPoint x: 102, startPoint y: 344, endPoint x: 0, endPoint y: 348, distance: 102.3
click at [0, 348] on div "Acompanhamento Acompanhe a situação das marcações correntes e finalizadas Relat…" at bounding box center [435, 273] width 871 height 692
type input "VI"
checkbox Creatinina "false"
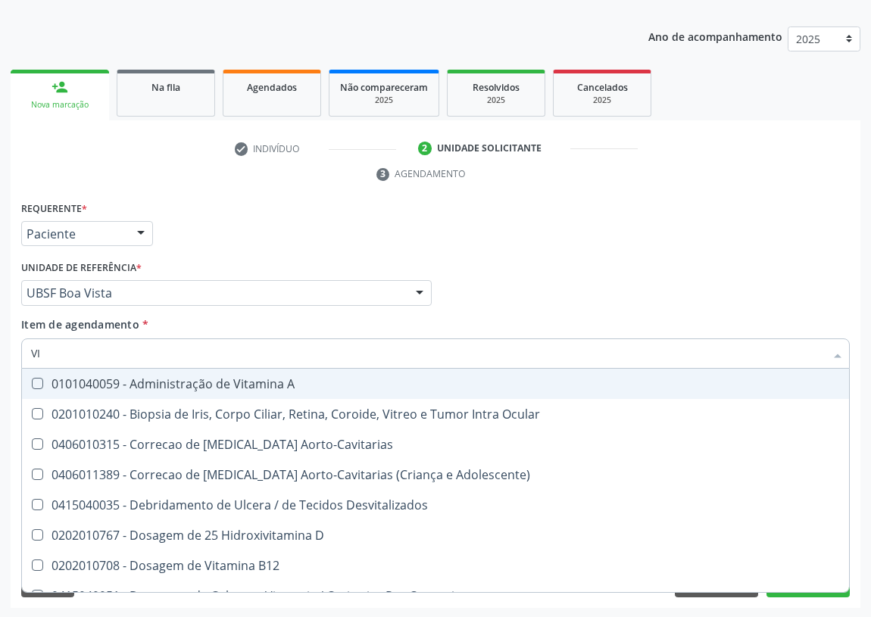
type input "VIT"
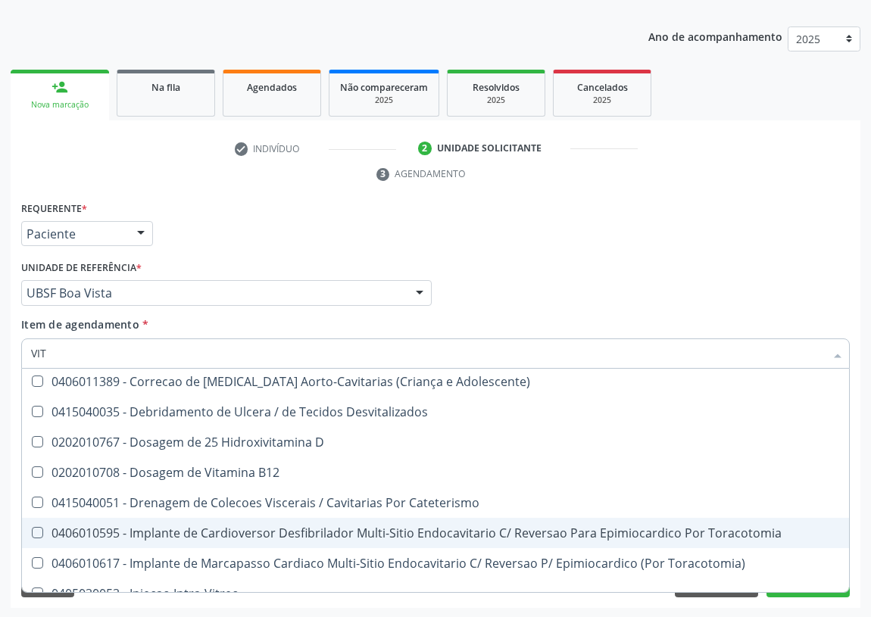
scroll to position [68, 0]
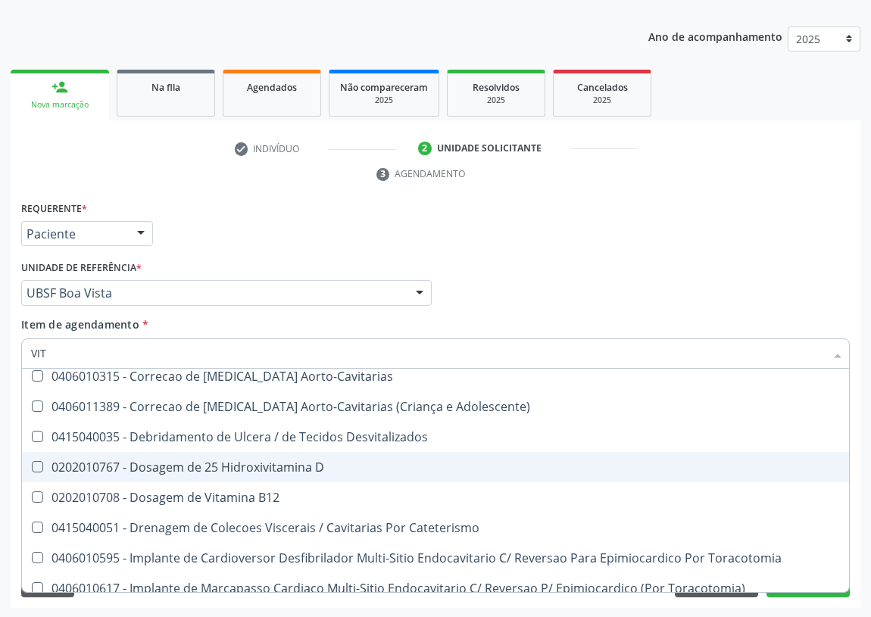
drag, startPoint x: 286, startPoint y: 466, endPoint x: 0, endPoint y: 392, distance: 295.1
click at [263, 466] on div "0202010767 - Dosagem de 25 Hidroxivitamina D" at bounding box center [435, 467] width 809 height 12
checkbox D "true"
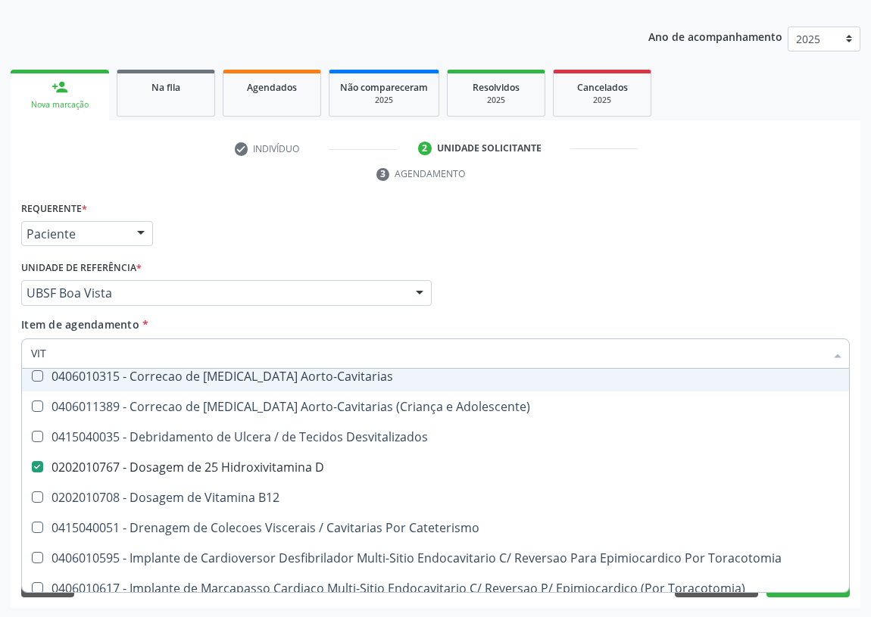
drag, startPoint x: 52, startPoint y: 349, endPoint x: 5, endPoint y: 358, distance: 47.8
click at [5, 358] on div "Acompanhamento Acompanhe a situação das marcações correntes e finalizadas Relat…" at bounding box center [435, 273] width 871 height 692
type input "CA"
checkbox D "false"
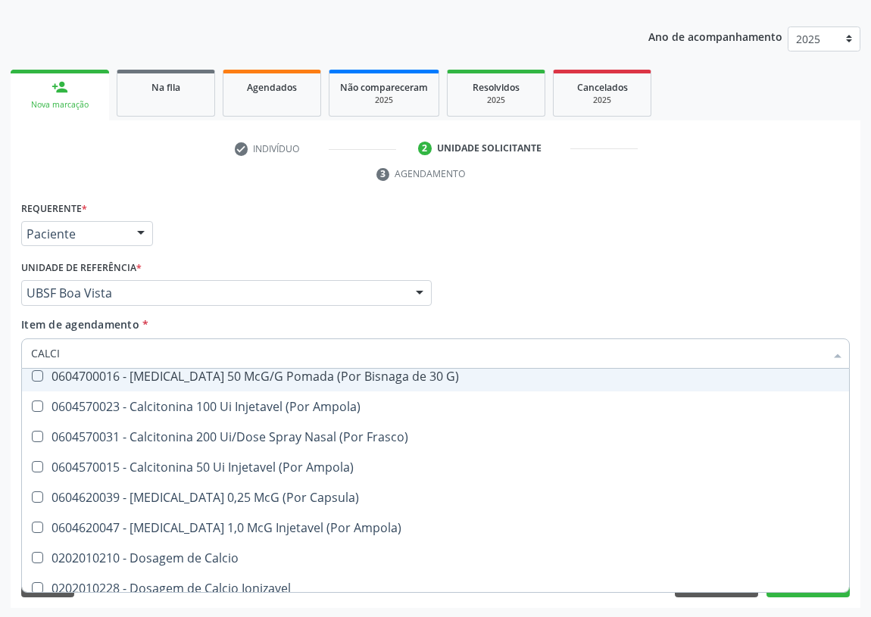
type input "CALCIO"
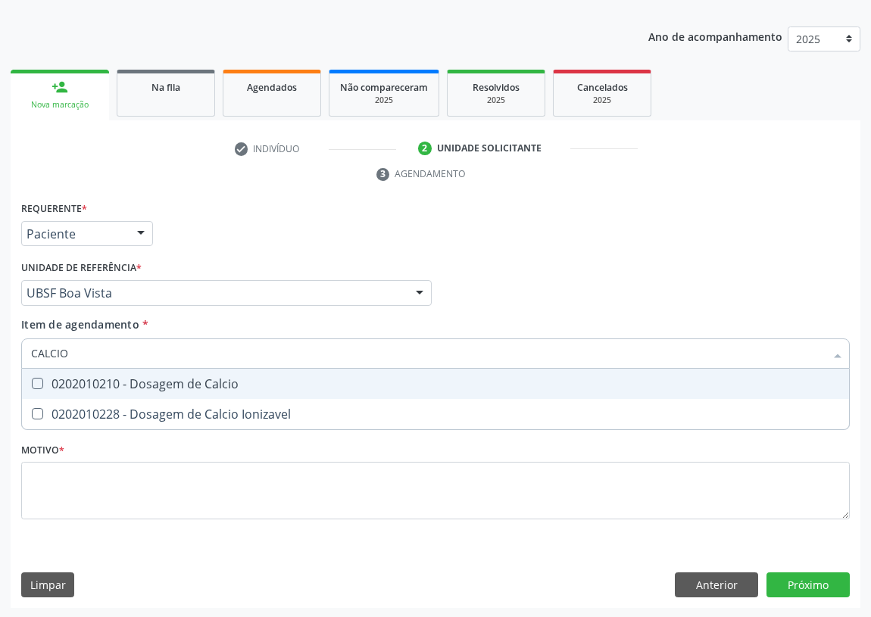
drag, startPoint x: 38, startPoint y: 381, endPoint x: 67, endPoint y: 351, distance: 42.3
click at [39, 379] on Calcio at bounding box center [37, 383] width 11 height 11
click at [32, 379] on Calcio "checkbox" at bounding box center [27, 384] width 10 height 10
checkbox Calcio "true"
drag, startPoint x: 71, startPoint y: 347, endPoint x: 0, endPoint y: 358, distance: 72.1
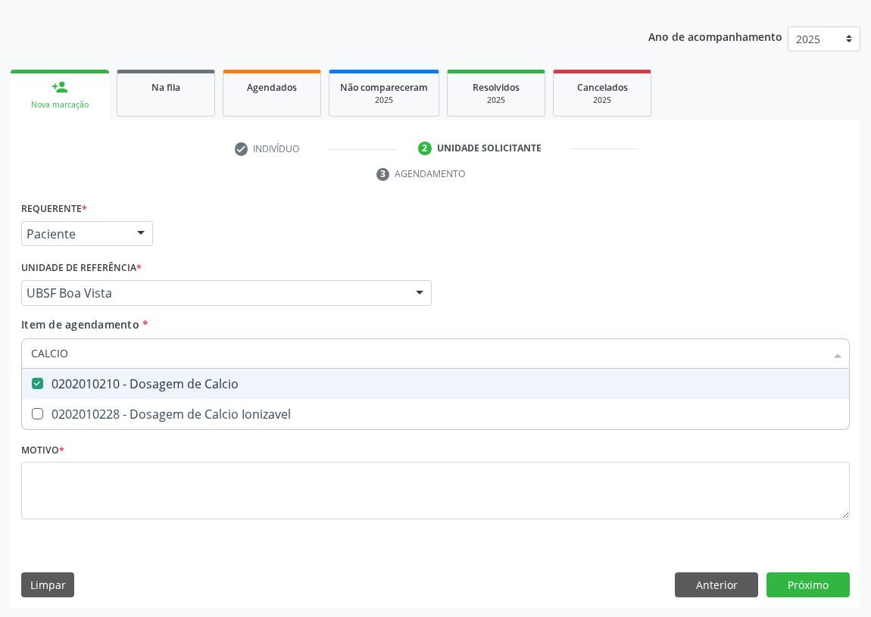
click at [0, 359] on div "Acompanhamento Acompanhe a situação das marcações correntes e finalizadas Relat…" at bounding box center [435, 273] width 871 height 692
type input "G"
checkbox Calcio "false"
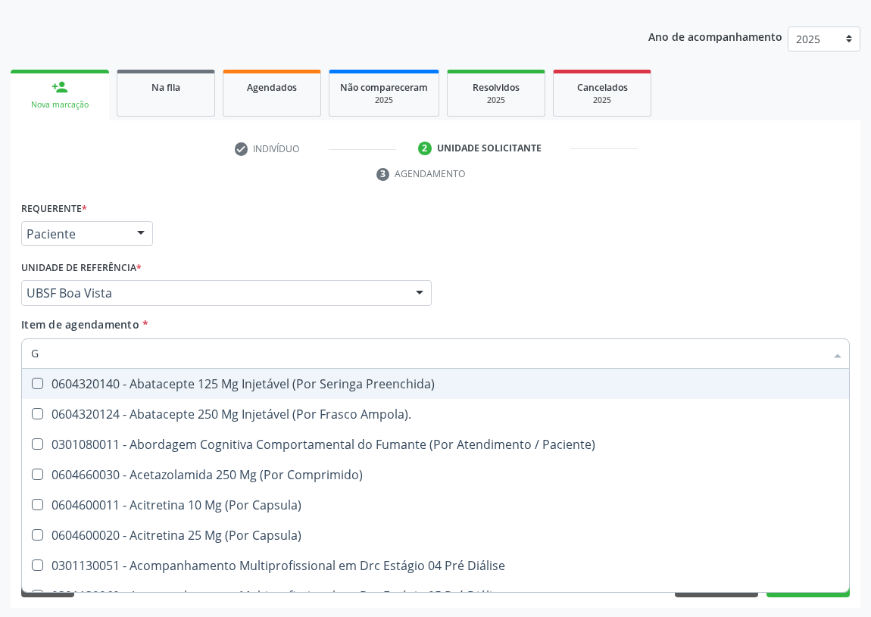
type input "GL"
checkbox Bucomaxilofacial "true"
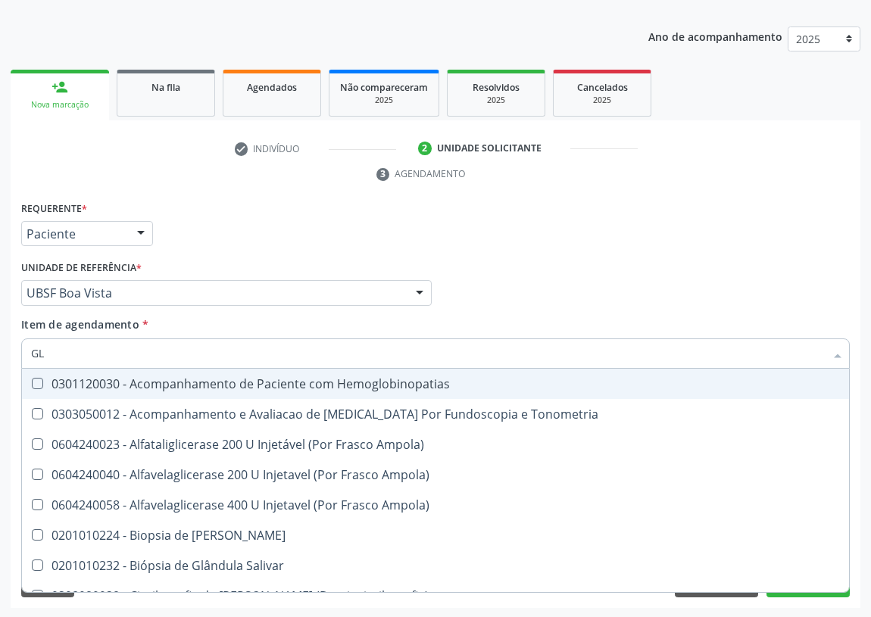
type input "GLI"
checkbox Dosagens\) "true"
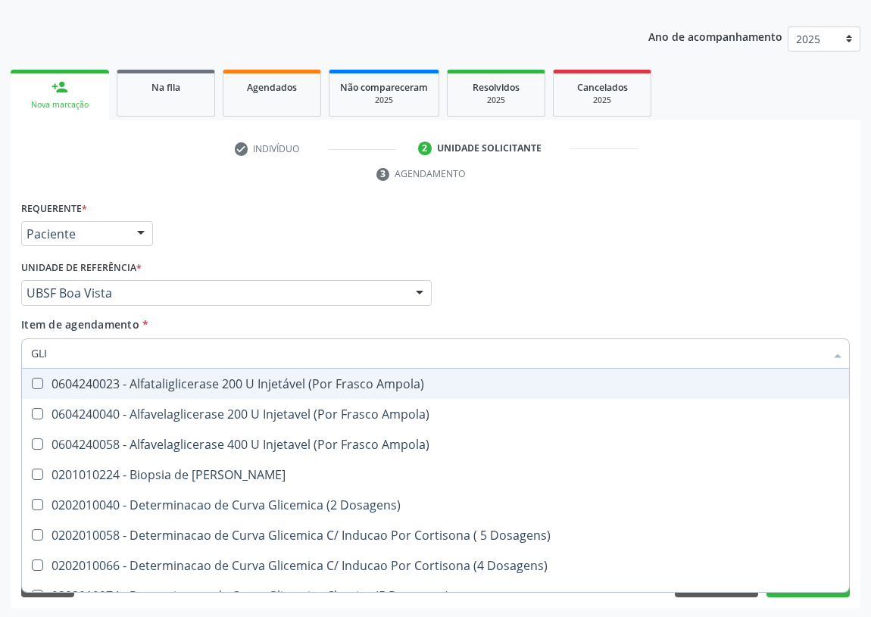
type input "GLIC"
checkbox Glicosilada "true"
checkbox Triglicerideos "false"
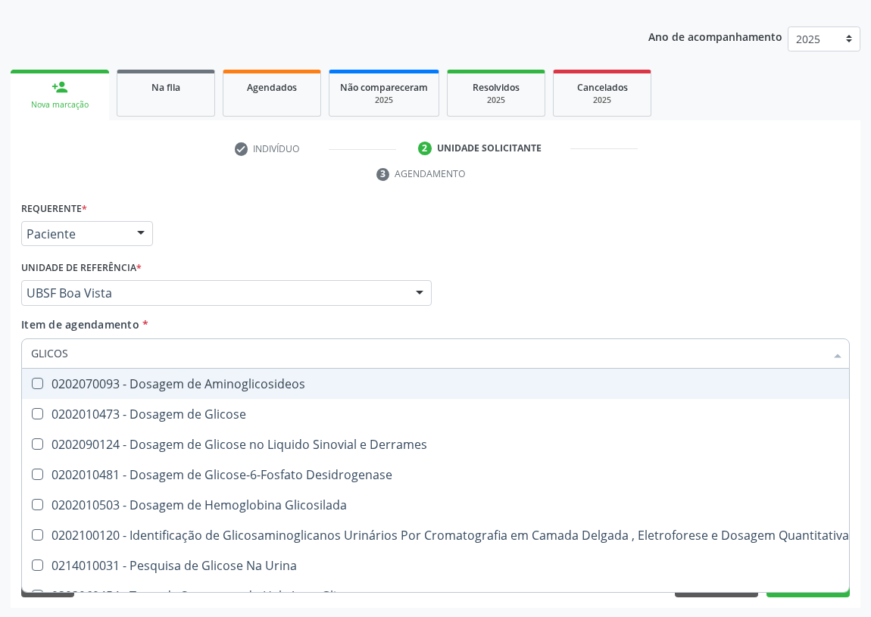
type input "GLICOSE"
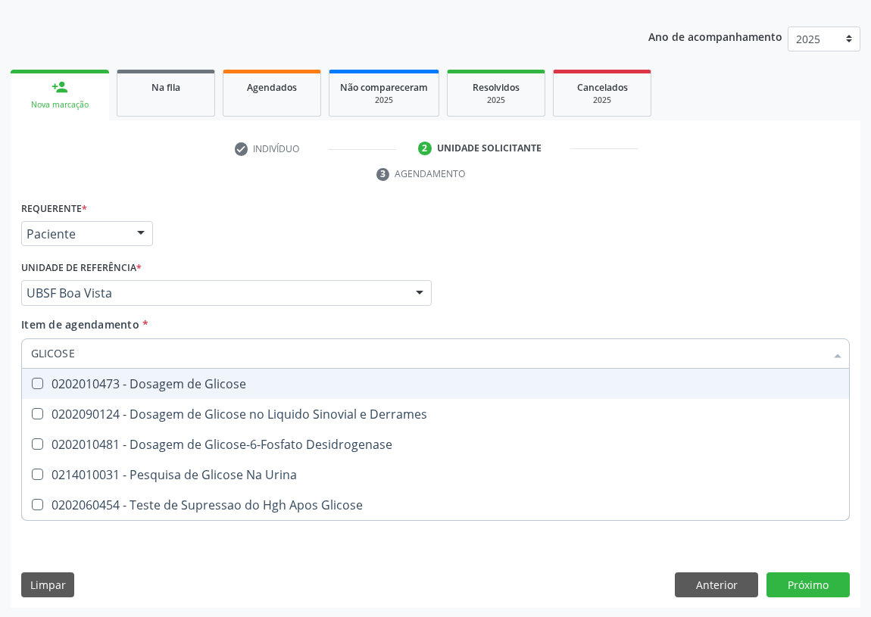
click at [37, 380] on Glicose at bounding box center [37, 383] width 11 height 11
click at [32, 380] on Glicose "checkbox" at bounding box center [27, 384] width 10 height 10
checkbox Glicose "true"
drag, startPoint x: 83, startPoint y: 354, endPoint x: 0, endPoint y: 354, distance: 82.6
click at [0, 354] on div "Acompanhamento Acompanhe a situação das marcações correntes e finalizadas Relat…" at bounding box center [435, 273] width 871 height 692
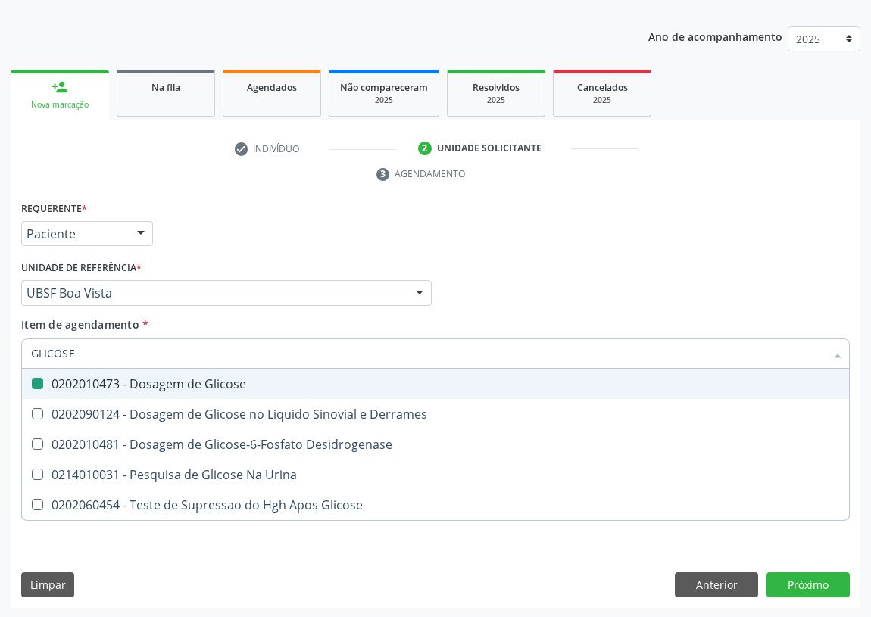
type input "H"
checkbox Glicose "false"
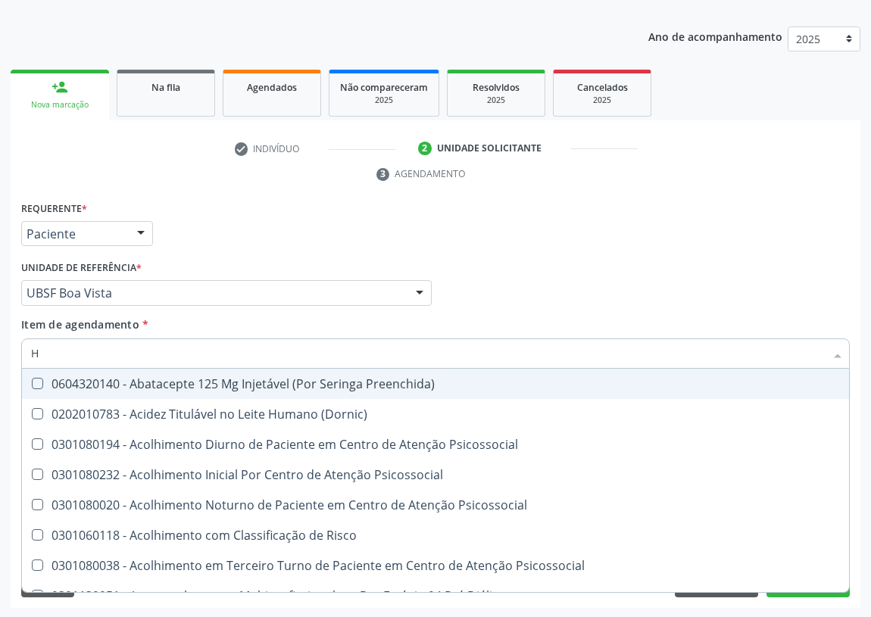
type input "HE"
checkbox C "true"
checkbox D "false"
checkbox Hdl "false"
checkbox \(Tsh\) "false"
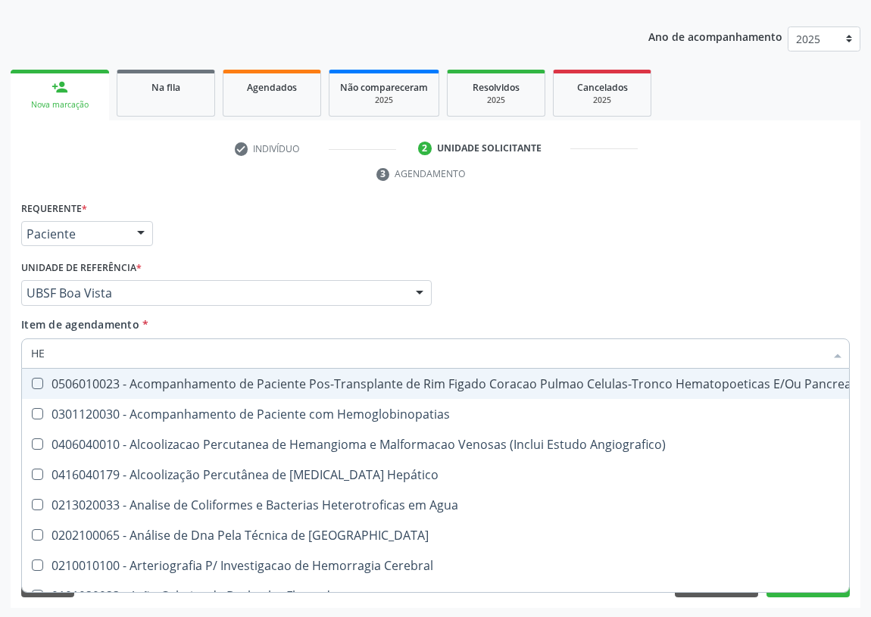
type input "HEM"
checkbox Transplante "true"
checkbox Completo "false"
type input "HEMO"
checkbox Retro-Retal "true"
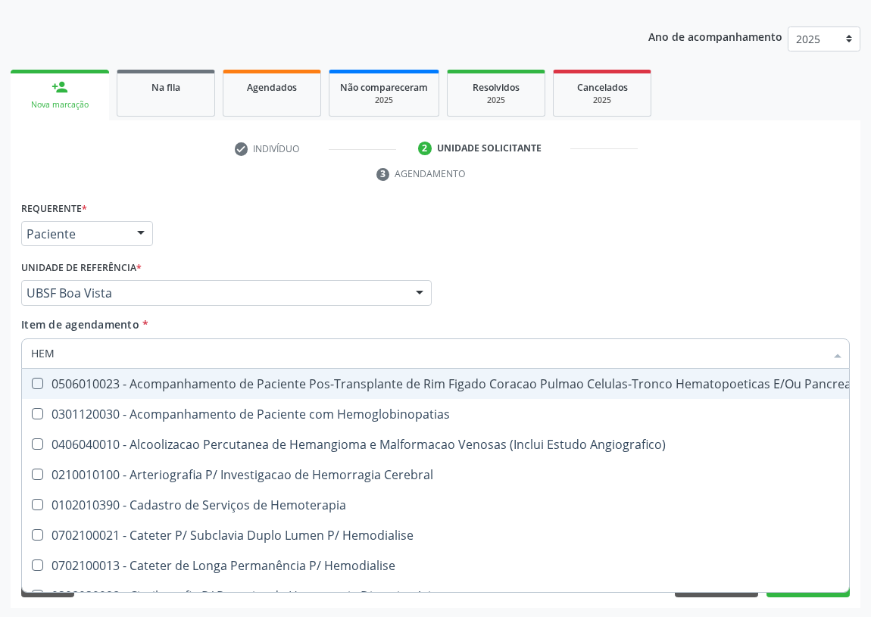
checkbox Completo "false"
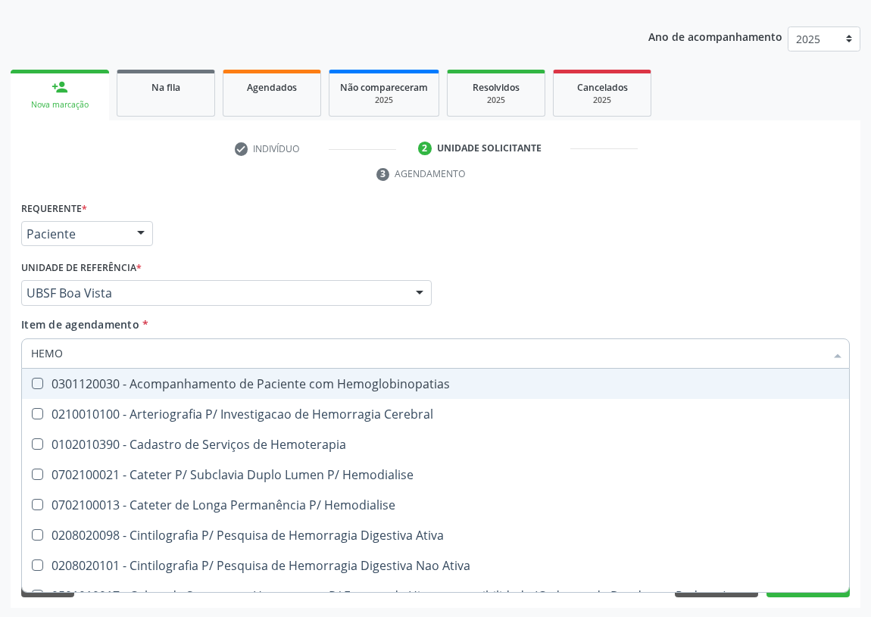
type input "HEMOG"
checkbox Carboxi-Hemoglobina "true"
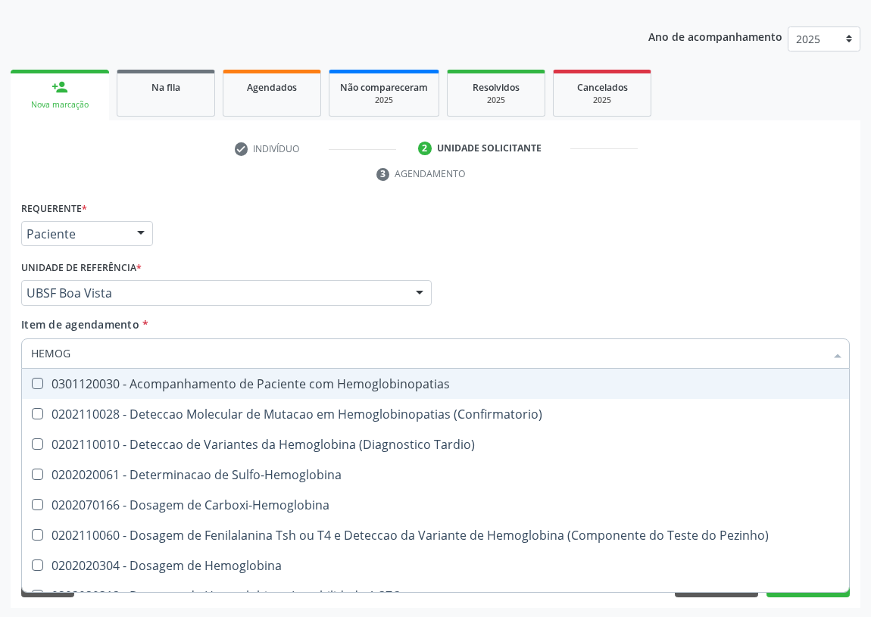
type input "HEMOGL"
checkbox Completo "false"
type input "HEMOGLOBINA"
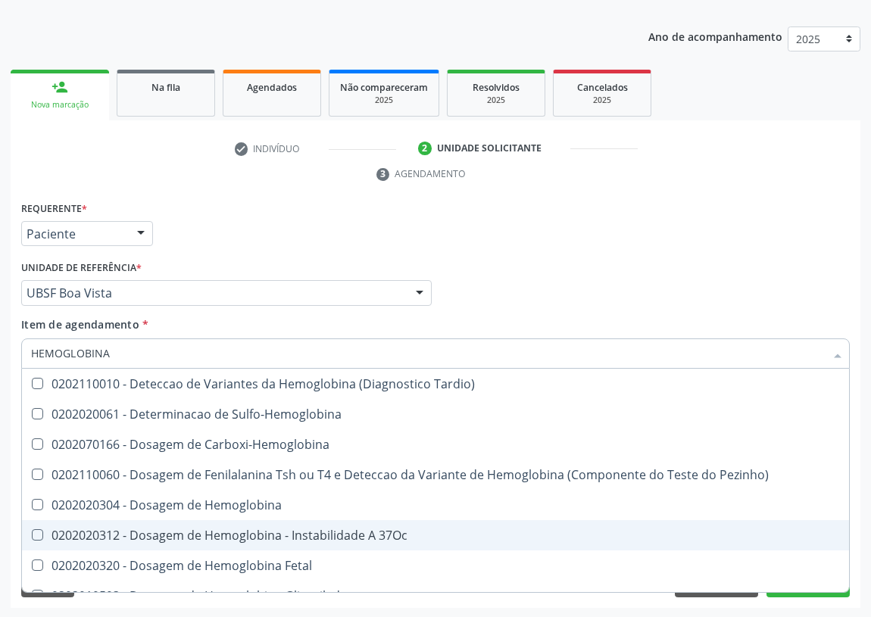
scroll to position [68, 0]
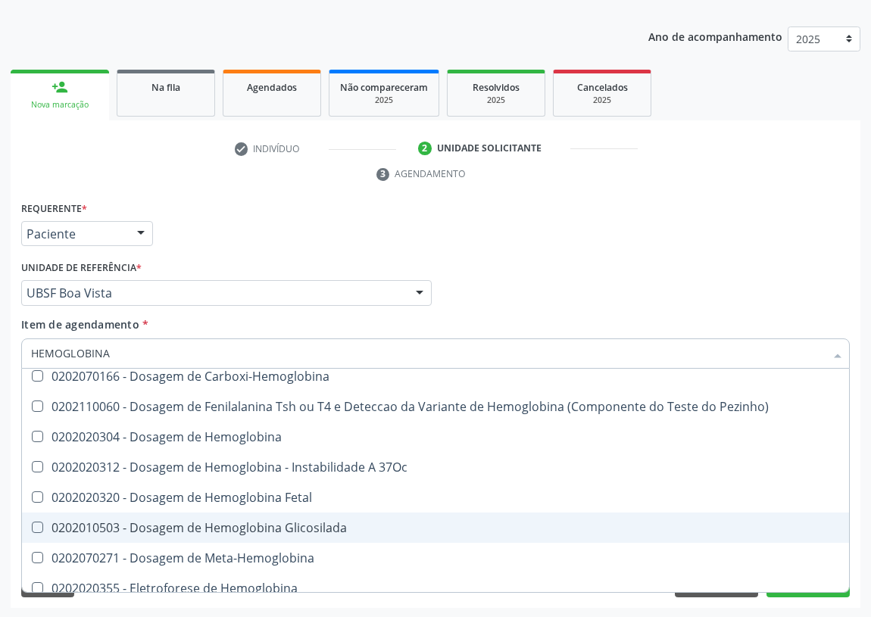
click at [304, 529] on div "0202010503 - Dosagem de Hemoglobina Glicosilada" at bounding box center [435, 528] width 809 height 12
checkbox Glicosilada "true"
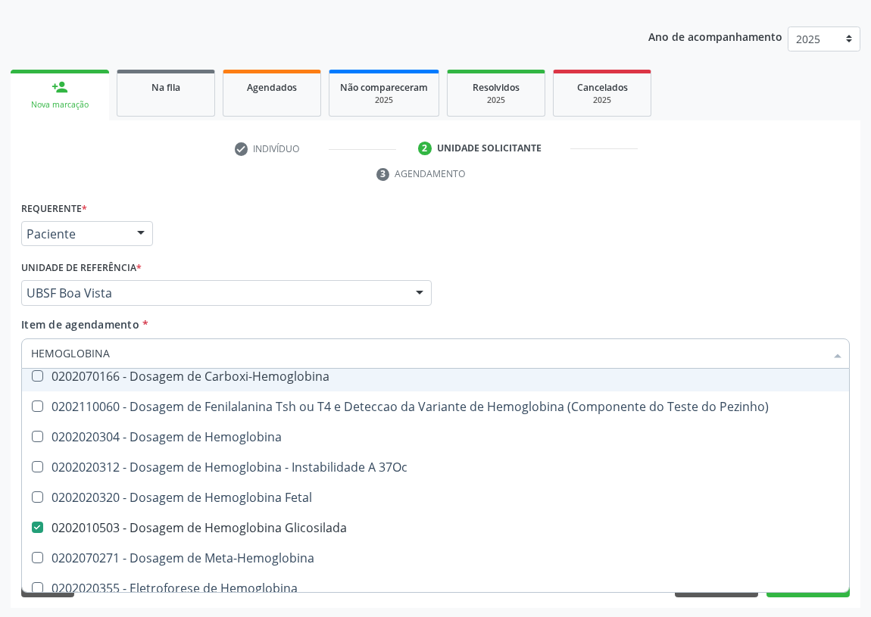
drag, startPoint x: 114, startPoint y: 355, endPoint x: 0, endPoint y: 340, distance: 114.6
click at [0, 353] on div "Acompanhamento Acompanhe a situação das marcações correntes e finalizadas Relat…" at bounding box center [435, 273] width 871 height 692
type input "G"
checkbox Glicosilada "false"
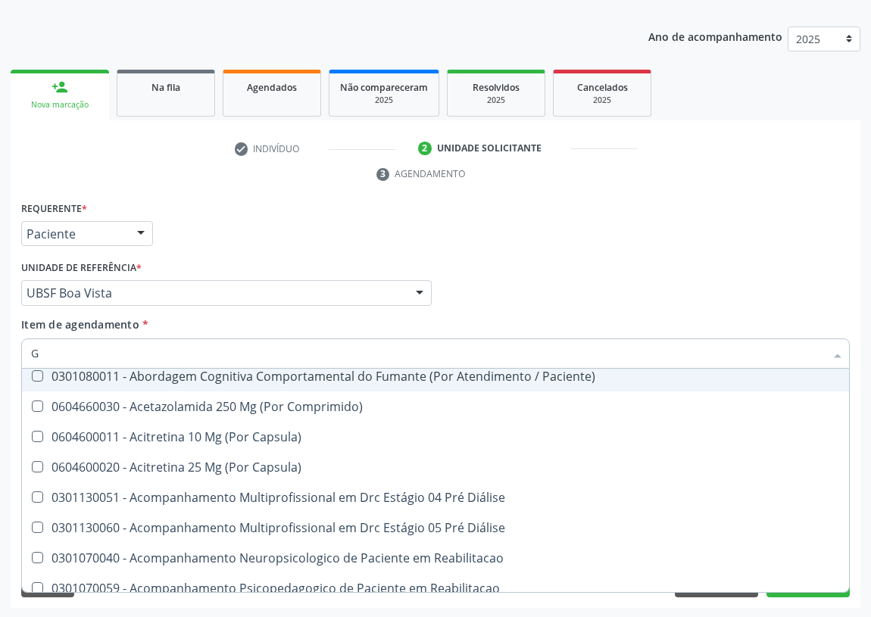
type input "GL"
checkbox Vaginal "true"
checkbox Frasco-Ampola\) "true"
checkbox Bucomaxilofacial "true"
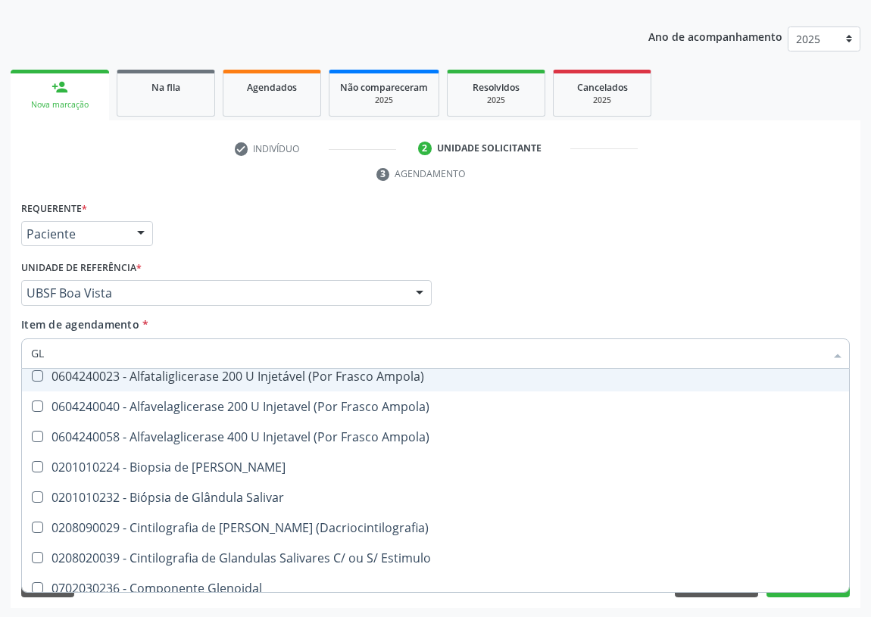
type input "GLI"
checkbox Campimetria\) "true"
checkbox Tardio\) "true"
checkbox Dosagens\) "true"
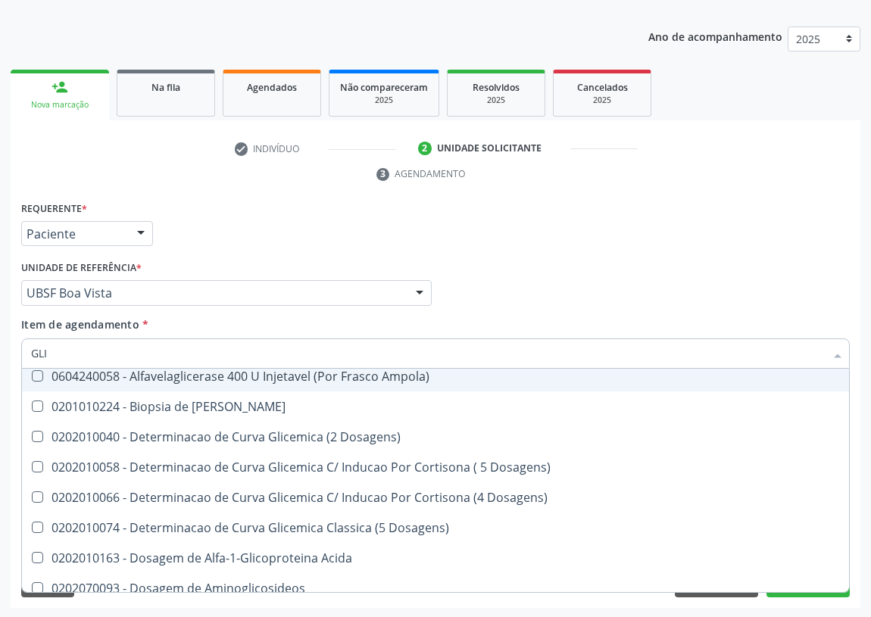
type input "GLIC"
checkbox Aminoglicosideos "true"
checkbox Glicose "false"
checkbox Desidrogenase "true"
checkbox Triglicerideos "false"
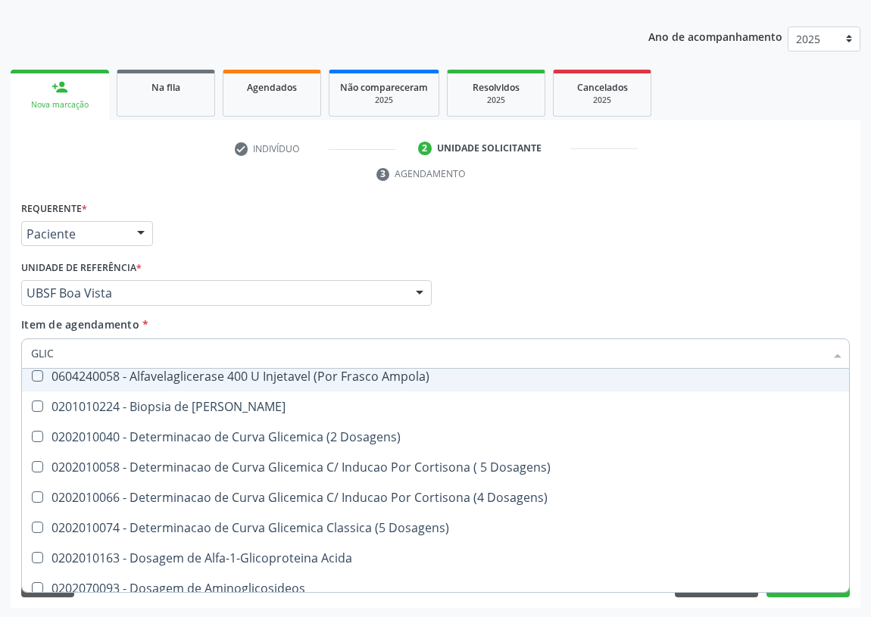
type input "GLICO"
checkbox Ampola\) "true"
checkbox Dosagens\) "true"
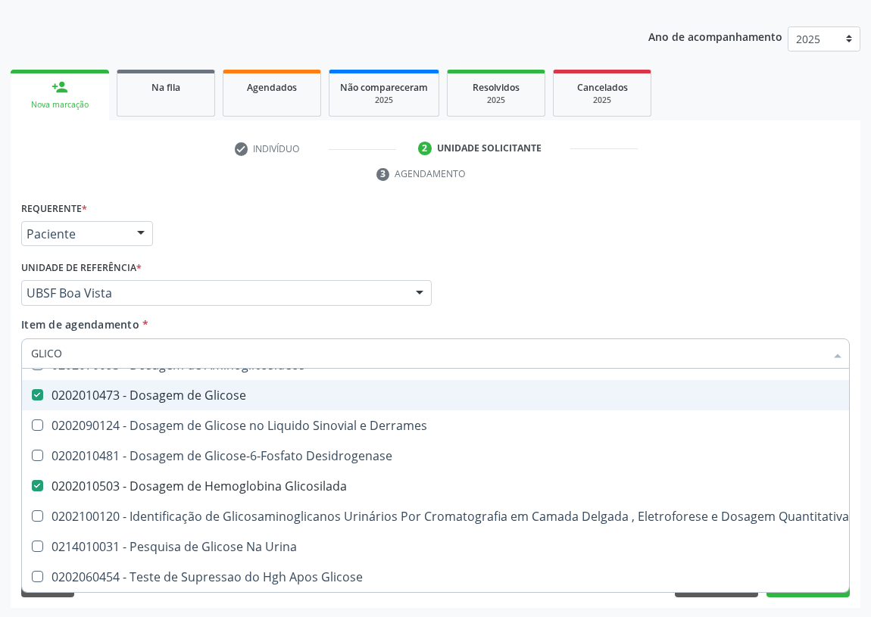
type input "GLICOS"
checkbox Aminoglicosideos "true"
checkbox Glicose "false"
checkbox Desidrogenase "true"
checkbox Glicosilada "false"
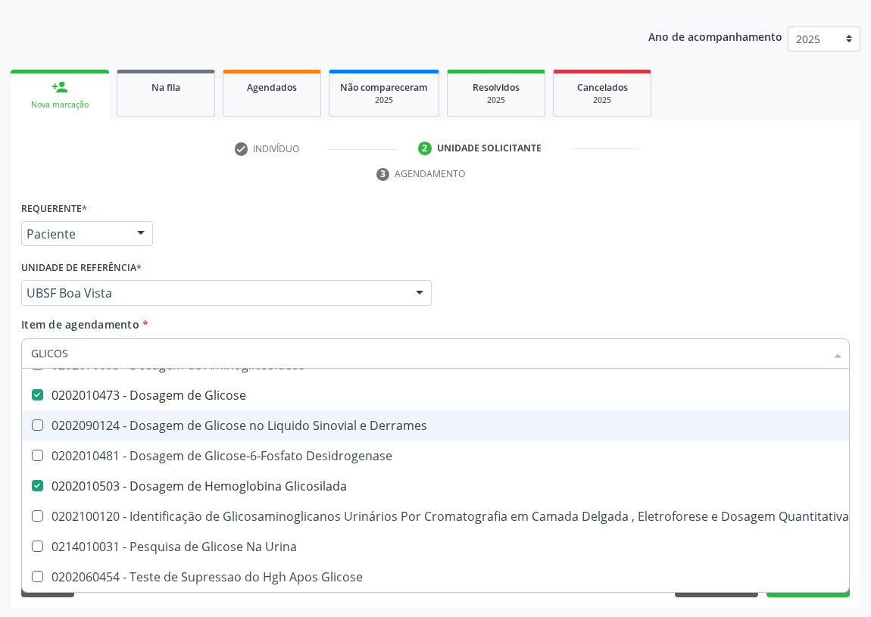
scroll to position [29, 0]
type input "GLICOSE"
checkbox Aminoglicosideos "true"
checkbox Glicose "false"
checkbox Glicosilada "false"
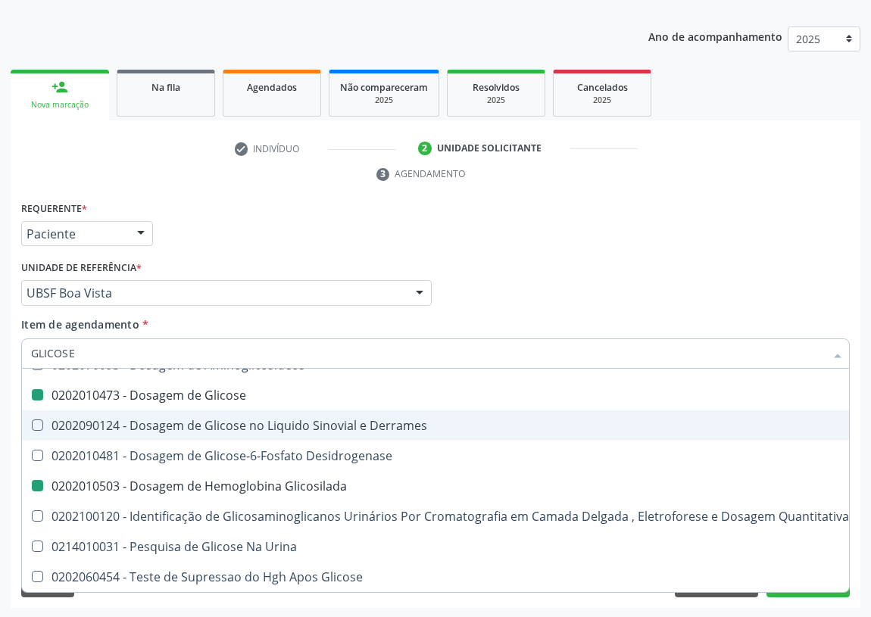
scroll to position [0, 0]
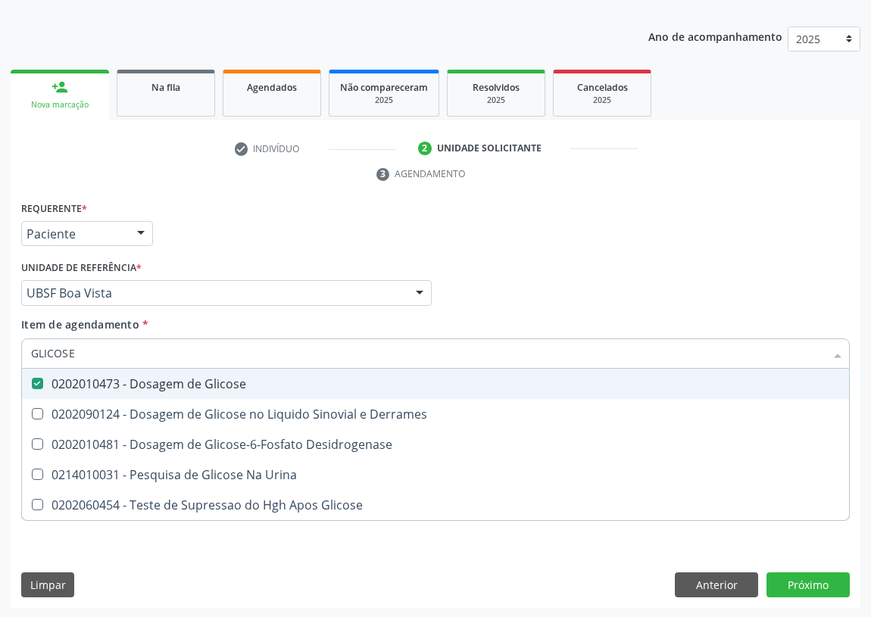
click at [626, 236] on div "Requerente * Paciente Médico(a) Enfermeiro(a) Paciente Nenhum resultado encontr…" at bounding box center [435, 227] width 836 height 59
checkbox Derrames "true"
checkbox Desidrogenase "true"
checkbox Urina "true"
checkbox Glicose "true"
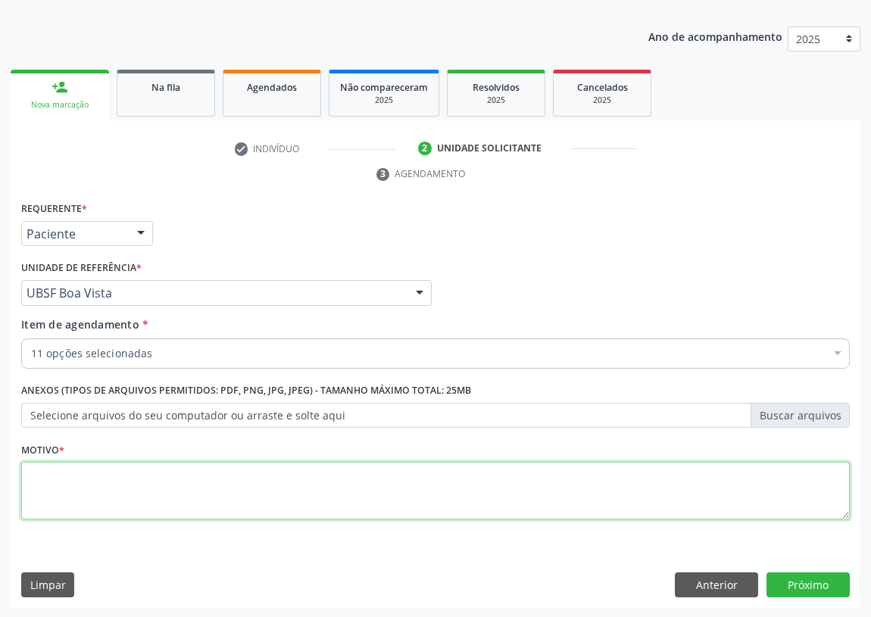
click at [87, 499] on textarea at bounding box center [435, 491] width 829 height 58
type textarea "AVALIAÇÃO"
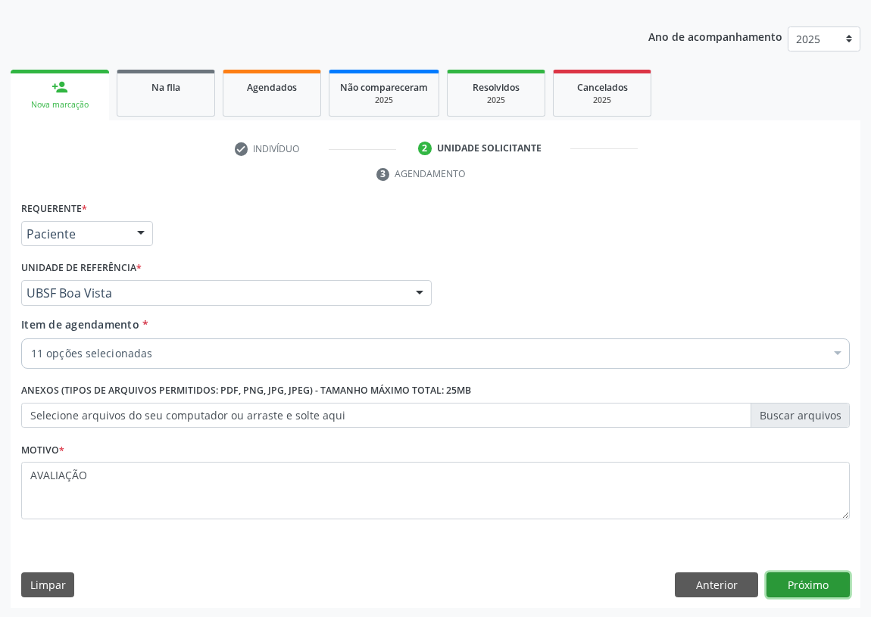
click at [804, 585] on button "Próximo" at bounding box center [808, 586] width 83 height 26
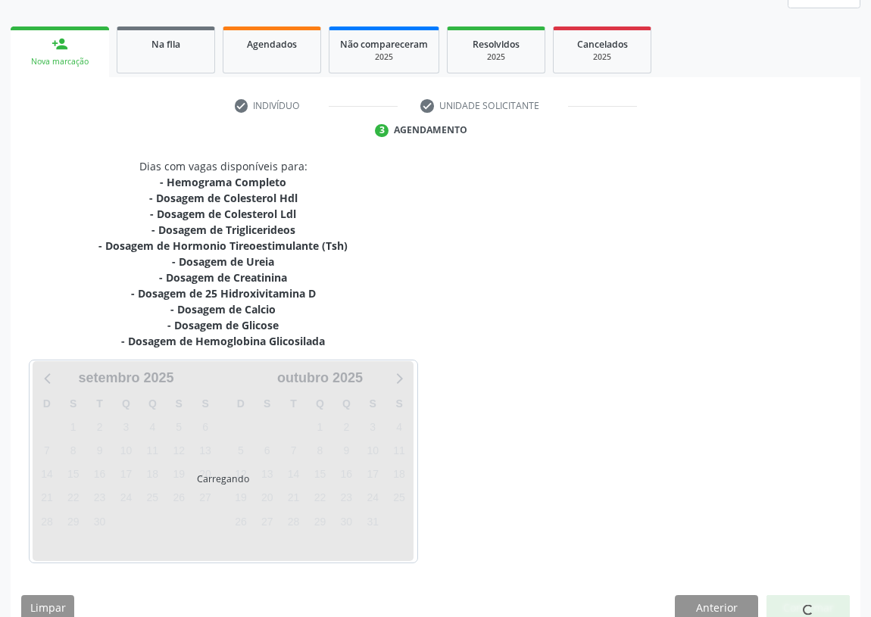
scroll to position [223, 0]
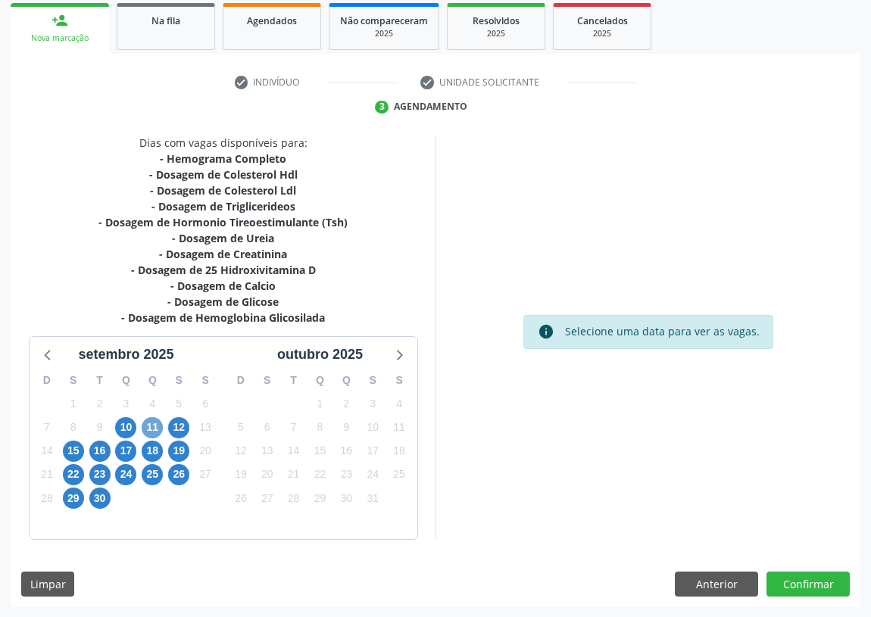
click at [152, 427] on span "11" at bounding box center [152, 427] width 21 height 21
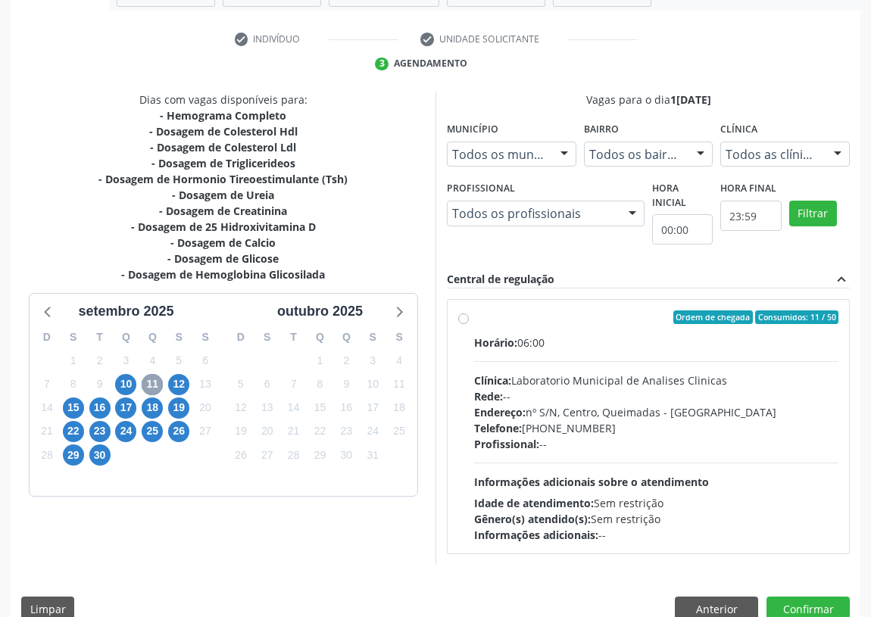
scroll to position [291, 0]
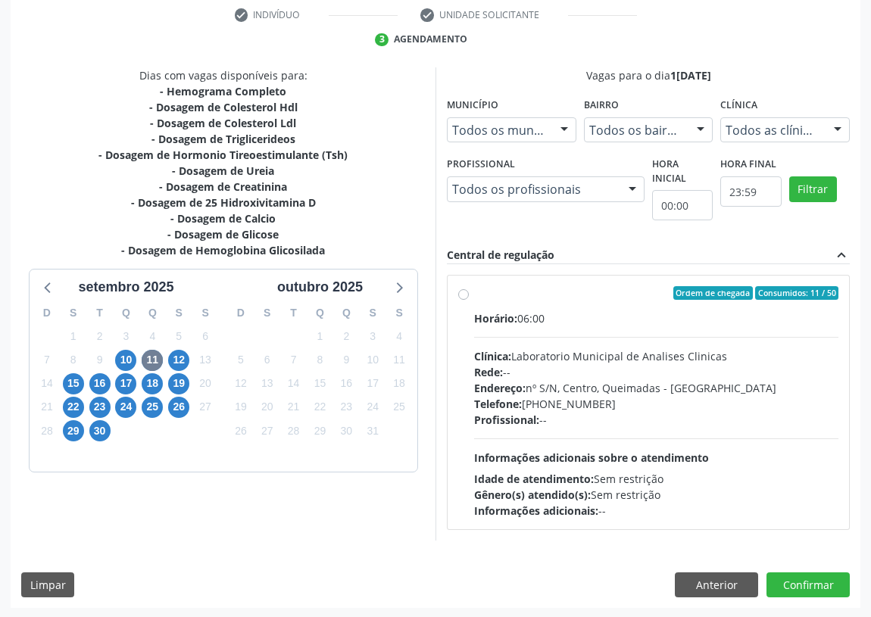
click at [474, 292] on label "Ordem de chegada Consumidos: 11 / 50 Horário: 06:00 Clínica: Laboratorio Munici…" at bounding box center [656, 402] width 364 height 233
click at [467, 292] on input "Ordem de chegada Consumidos: 11 / 50 Horário: 06:00 Clínica: Laboratorio Munici…" at bounding box center [463, 293] width 11 height 14
radio input "true"
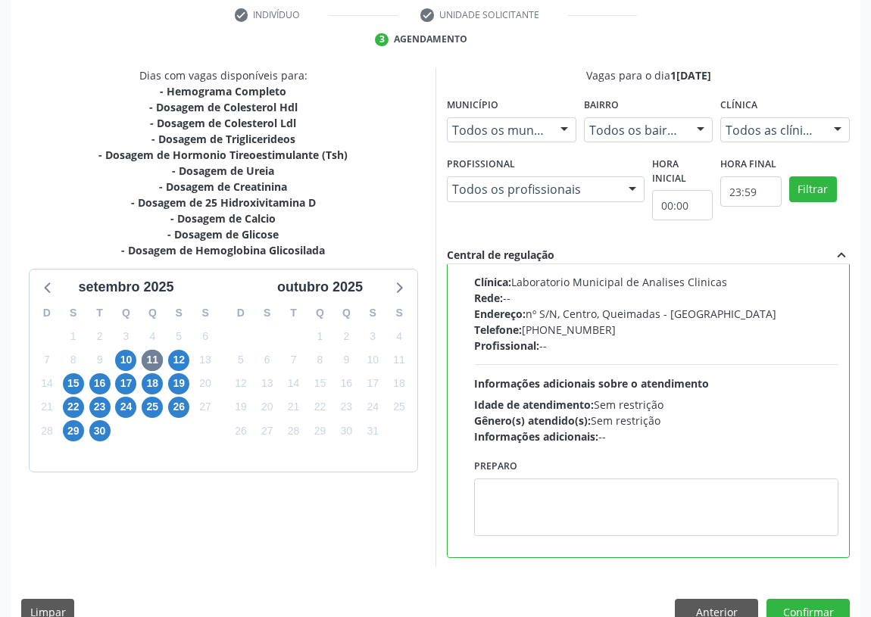
scroll to position [75, 0]
click at [489, 510] on textarea at bounding box center [656, 507] width 364 height 58
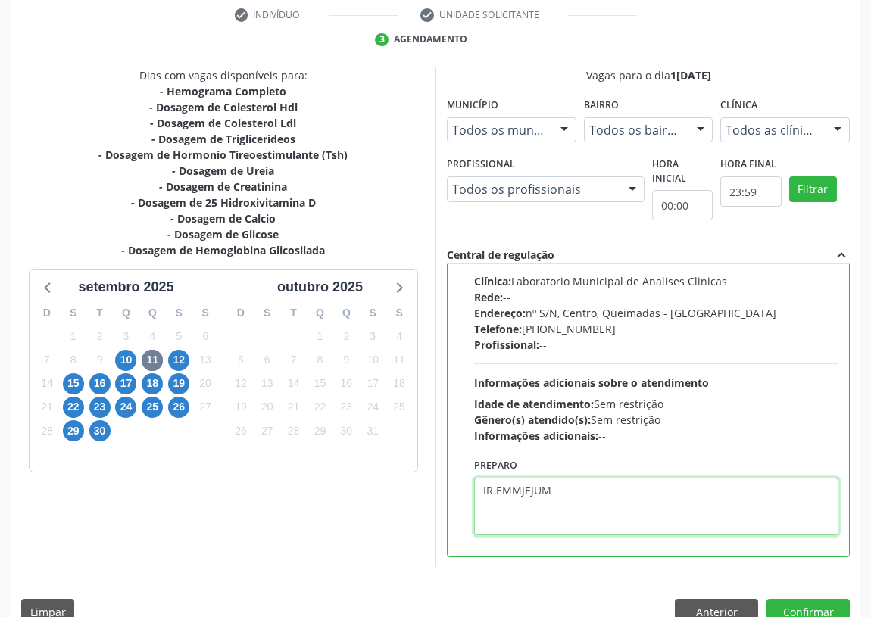
click at [517, 488] on textarea "IR EMMJEJUM" at bounding box center [656, 507] width 364 height 58
type textarea "IR EM [GEOGRAPHIC_DATA]"
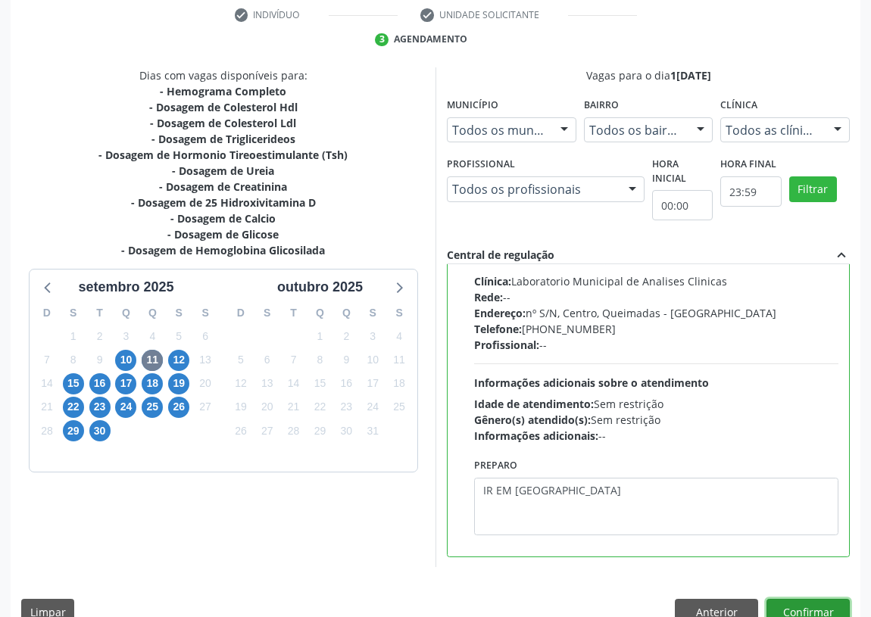
click at [809, 602] on button "Confirmar" at bounding box center [808, 612] width 83 height 26
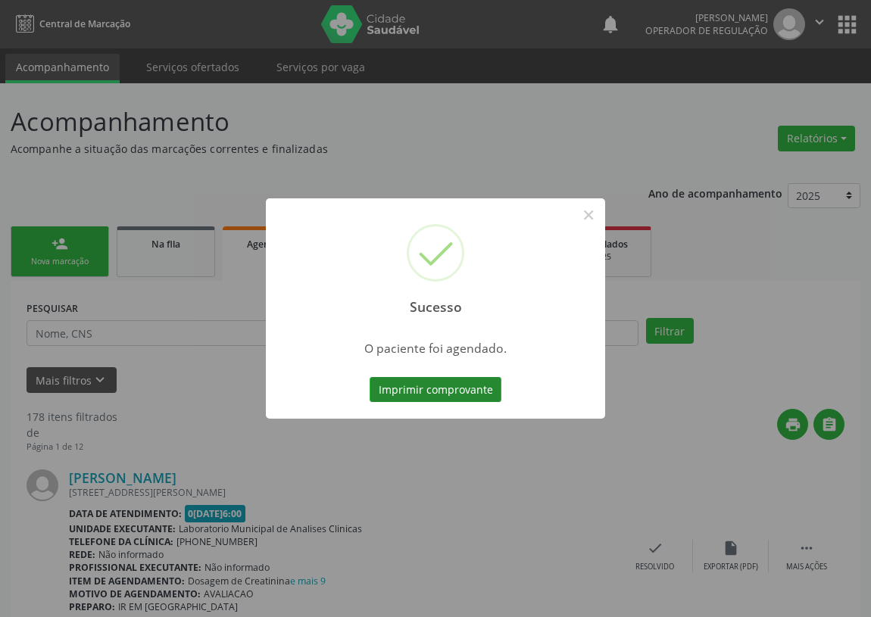
click at [461, 386] on button "Imprimir comprovante" at bounding box center [436, 390] width 132 height 26
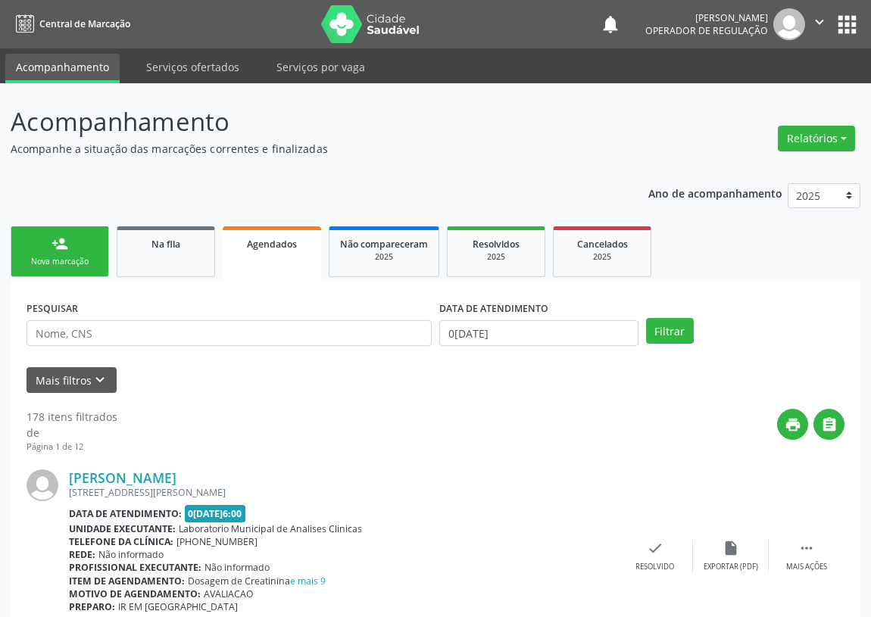
click at [58, 261] on div "Nova marcação" at bounding box center [60, 261] width 76 height 11
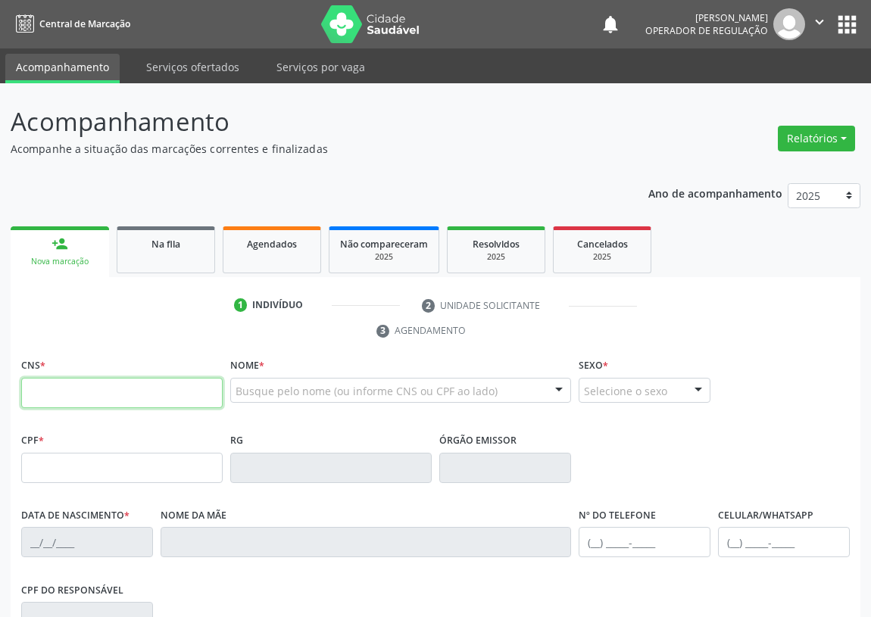
click at [38, 376] on div "CNS *" at bounding box center [122, 382] width 202 height 54
type input "706 4046 7547 8883"
type input "602.869.384-72"
type input "2[DATE]"
type input "[PERSON_NAME]"
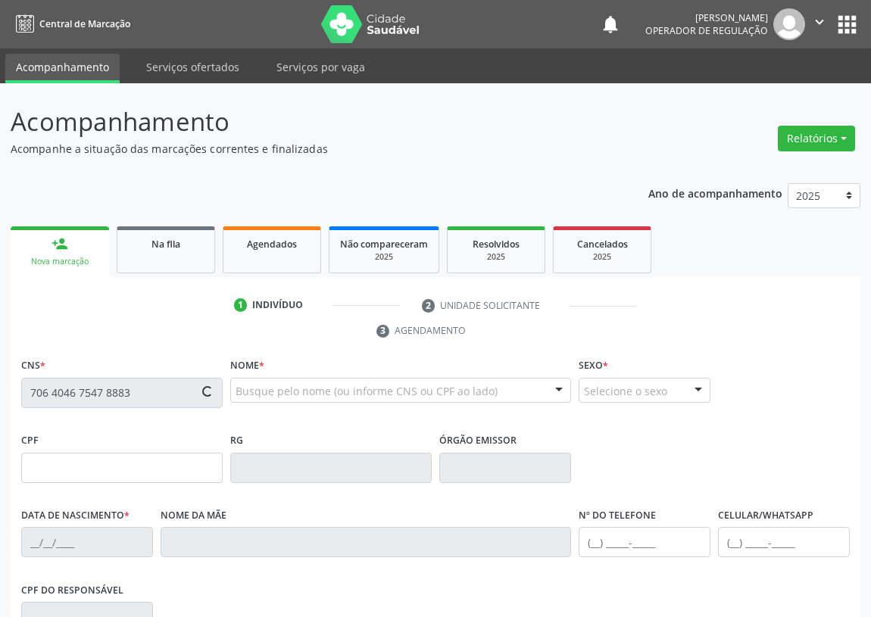
type input "[PHONE_NUMBER]"
type input "42"
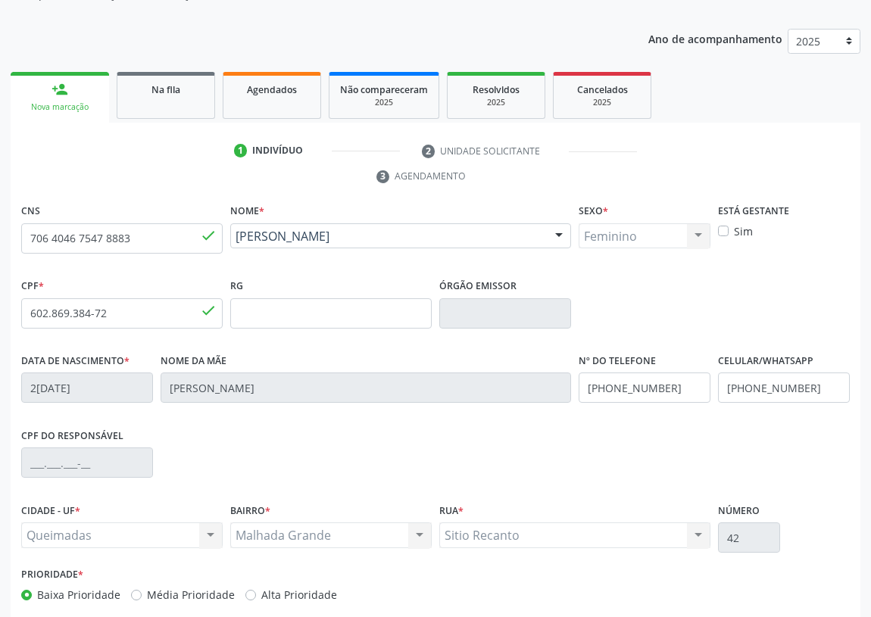
scroll to position [227, 0]
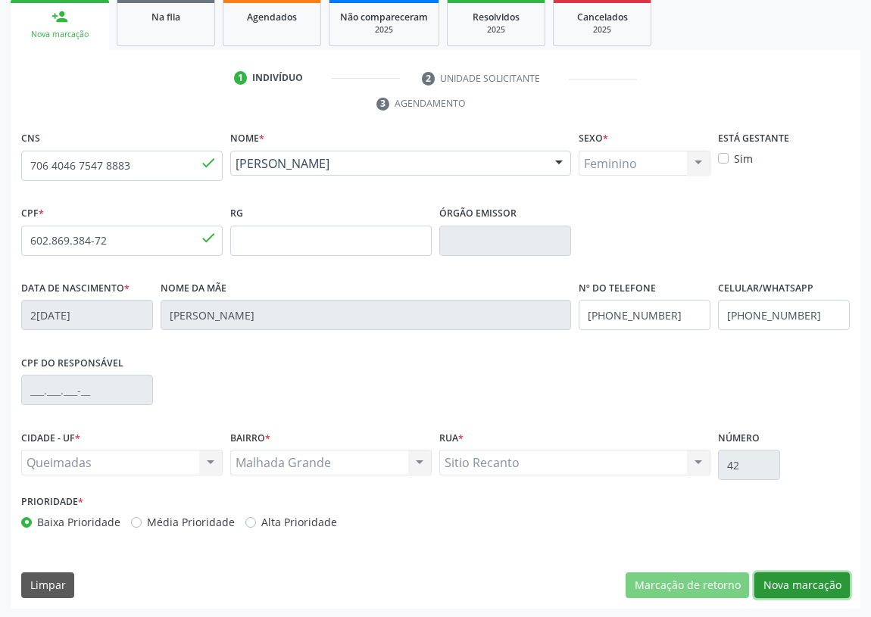
drag, startPoint x: 790, startPoint y: 584, endPoint x: 145, endPoint y: 433, distance: 663.0
click at [780, 582] on button "Nova marcação" at bounding box center [802, 586] width 95 height 26
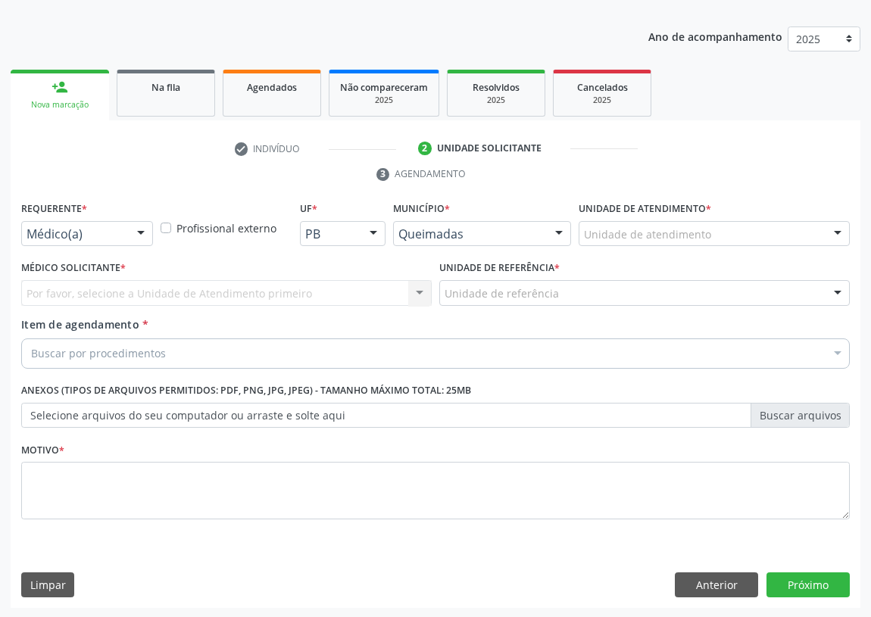
click at [139, 231] on div at bounding box center [141, 235] width 23 height 26
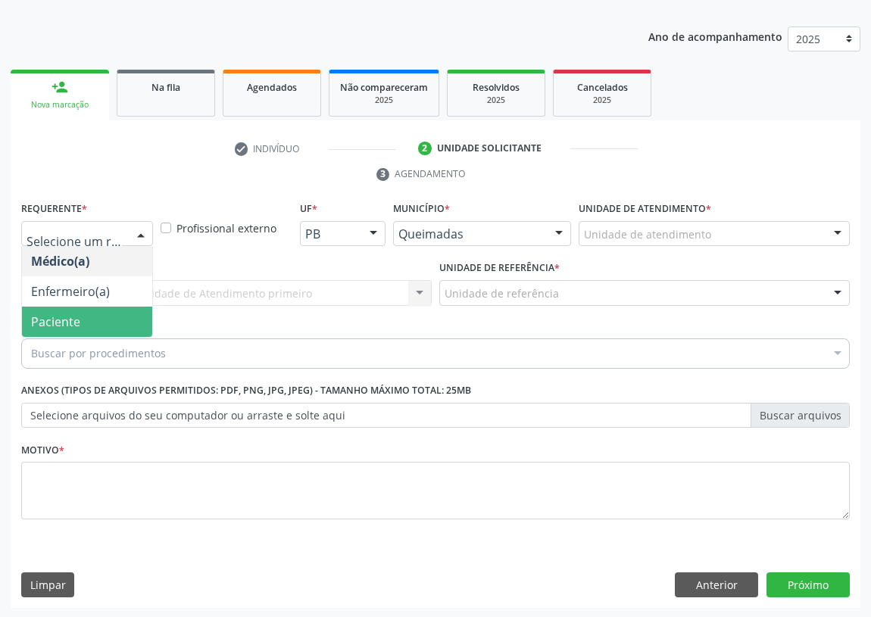
click at [133, 319] on span "Paciente" at bounding box center [87, 322] width 130 height 30
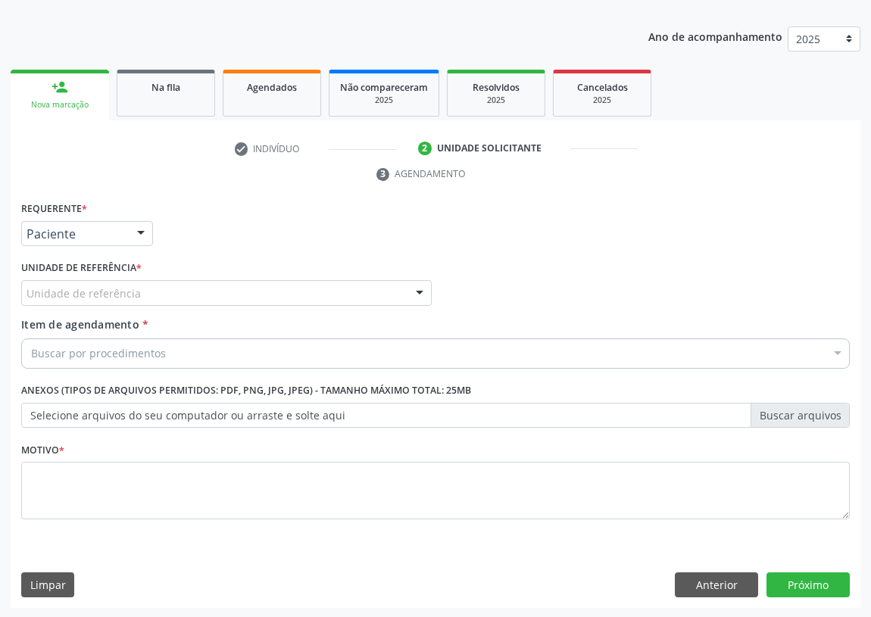
click at [418, 283] on div at bounding box center [419, 294] width 23 height 26
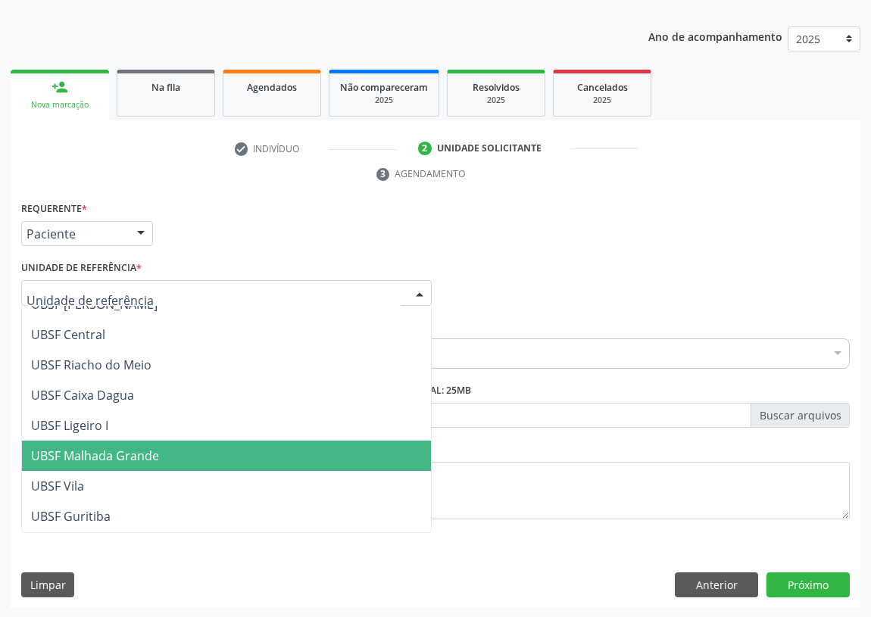
scroll to position [344, 0]
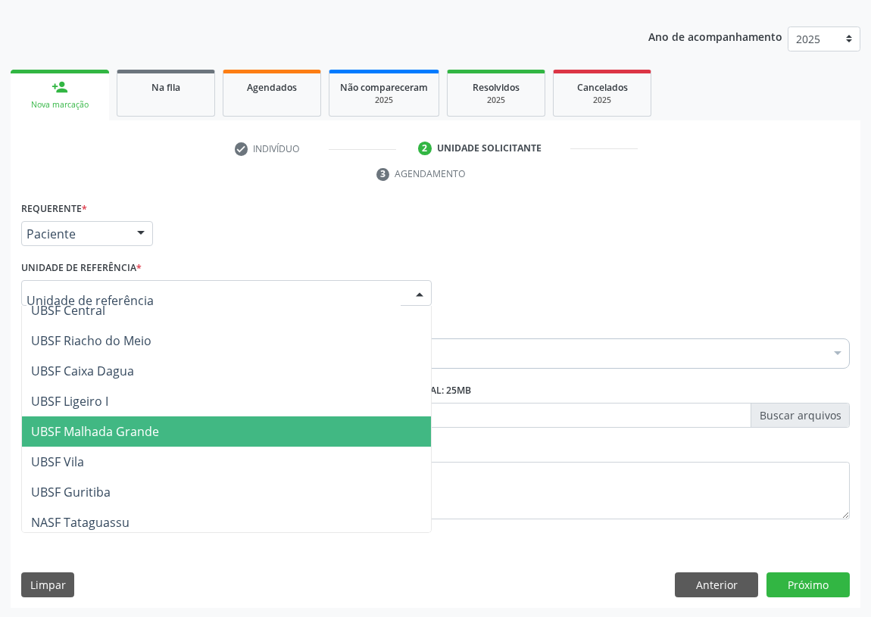
click at [139, 434] on span "UBSF Malhada Grande" at bounding box center [95, 432] width 128 height 17
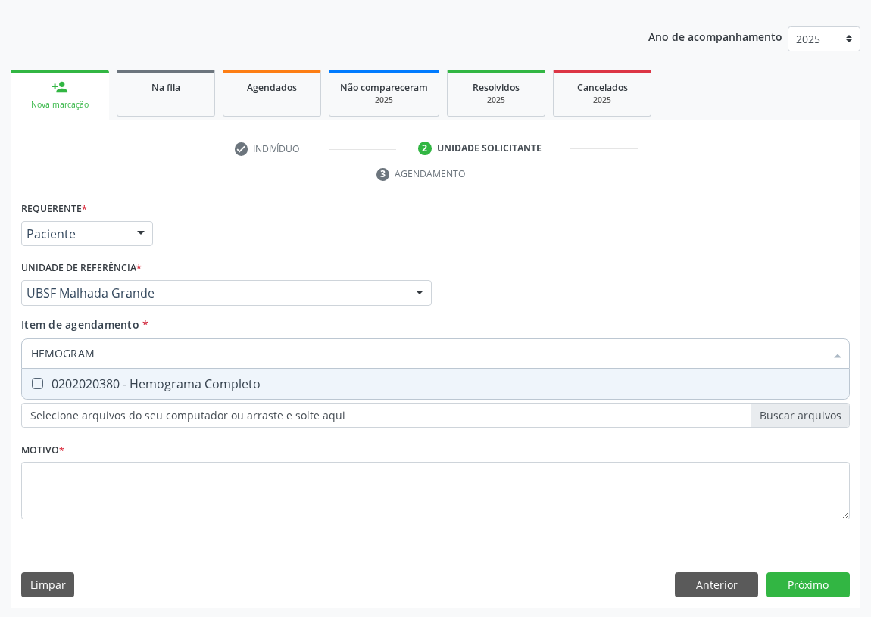
type input "HEMOGRAMA"
drag, startPoint x: 33, startPoint y: 381, endPoint x: 82, endPoint y: 360, distance: 52.9
click at [36, 379] on Completo at bounding box center [37, 383] width 11 height 11
click at [32, 379] on Completo "checkbox" at bounding box center [27, 384] width 10 height 10
checkbox Completo "true"
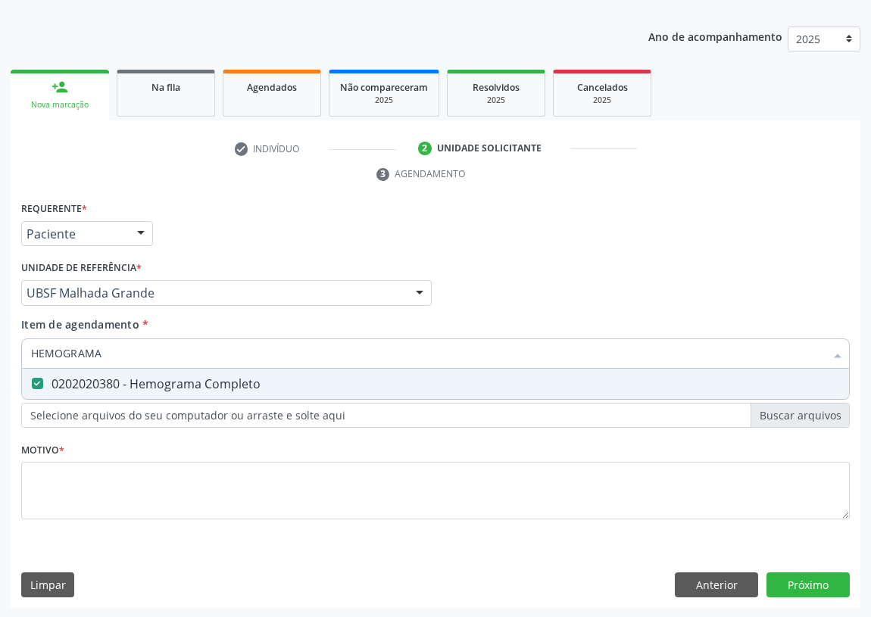
drag, startPoint x: 105, startPoint y: 351, endPoint x: 0, endPoint y: 345, distance: 105.5
click at [0, 349] on div "Acompanhamento Acompanhe a situação das marcações correntes e finalizadas Relat…" at bounding box center [435, 273] width 871 height 692
type input "G"
checkbox Completo "false"
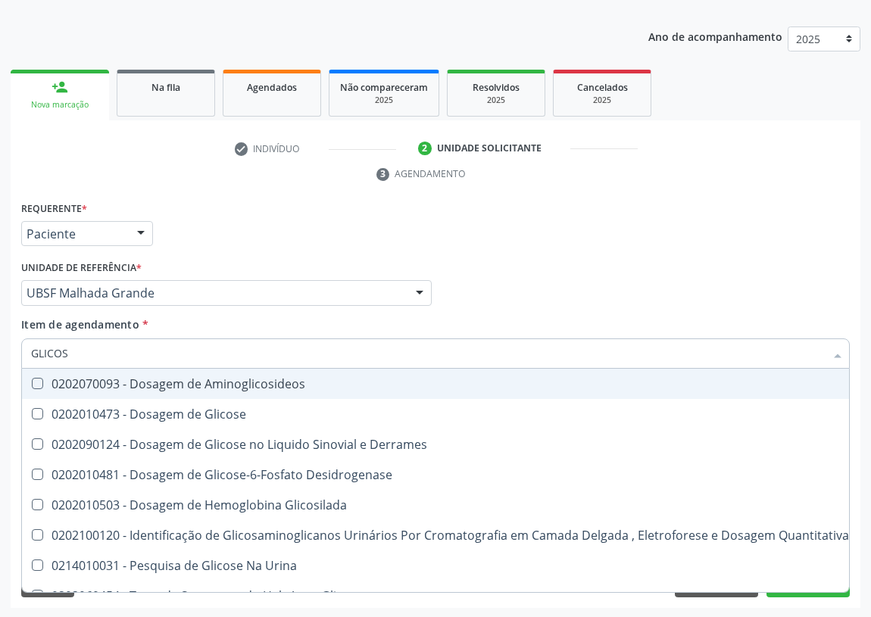
type input "GLICOSE"
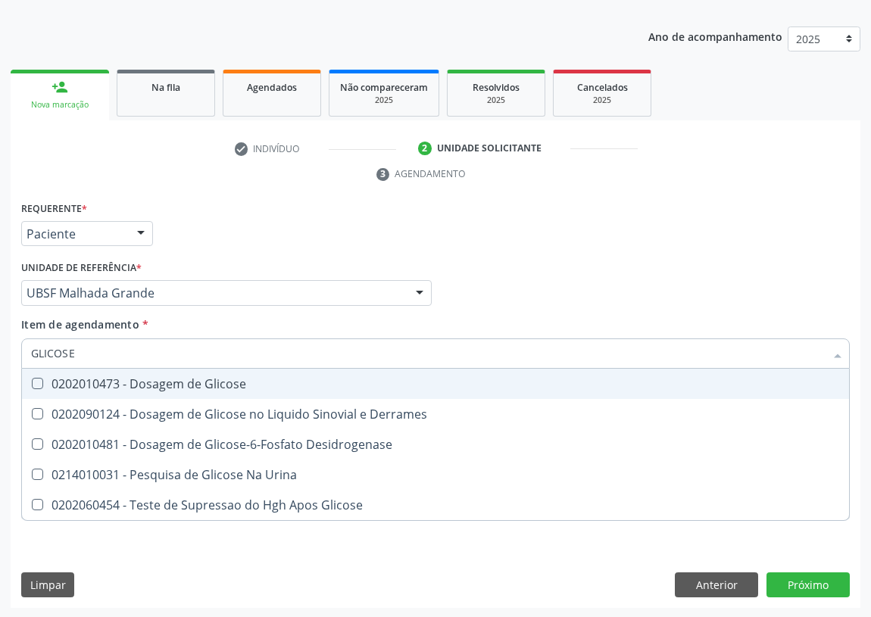
drag, startPoint x: 36, startPoint y: 384, endPoint x: 76, endPoint y: 347, distance: 54.1
click at [38, 383] on Glicose at bounding box center [37, 383] width 11 height 11
click at [32, 383] on Glicose "checkbox" at bounding box center [27, 384] width 10 height 10
checkbox Glicose "true"
drag, startPoint x: 70, startPoint y: 354, endPoint x: 0, endPoint y: 355, distance: 69.7
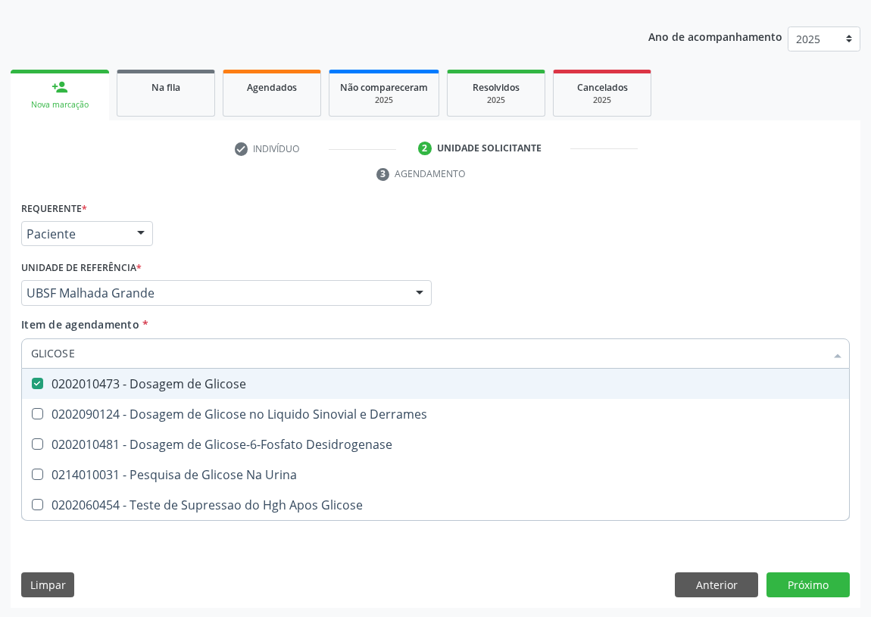
click at [0, 357] on div "Acompanhamento Acompanhe a situação das marcações correntes e finalizadas Relat…" at bounding box center [435, 273] width 871 height 692
type input "HE"
checkbox Glicose "false"
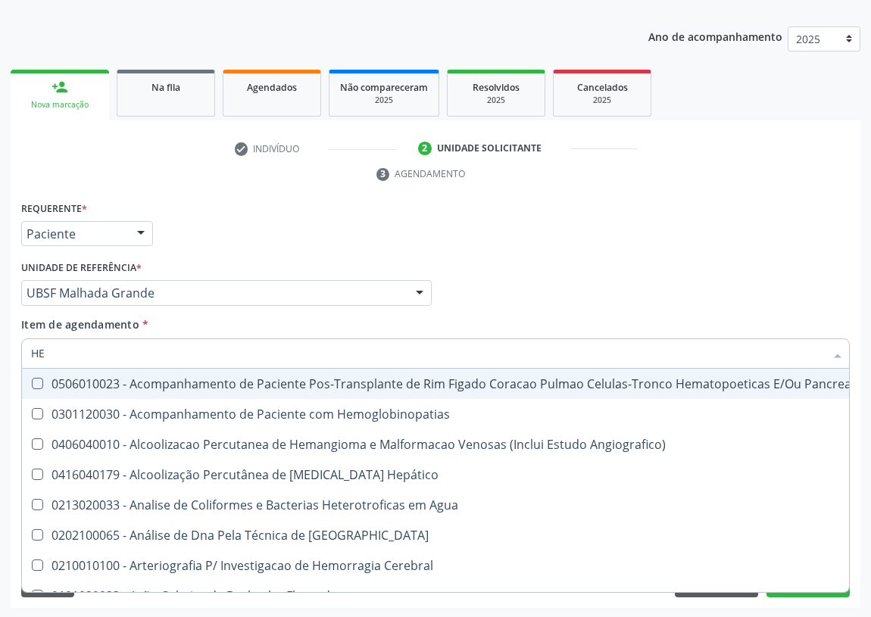
type input "HEM"
checkbox Transplante "true"
checkbox Completo "false"
type input "HEMO"
checkbox Retro-Retal "true"
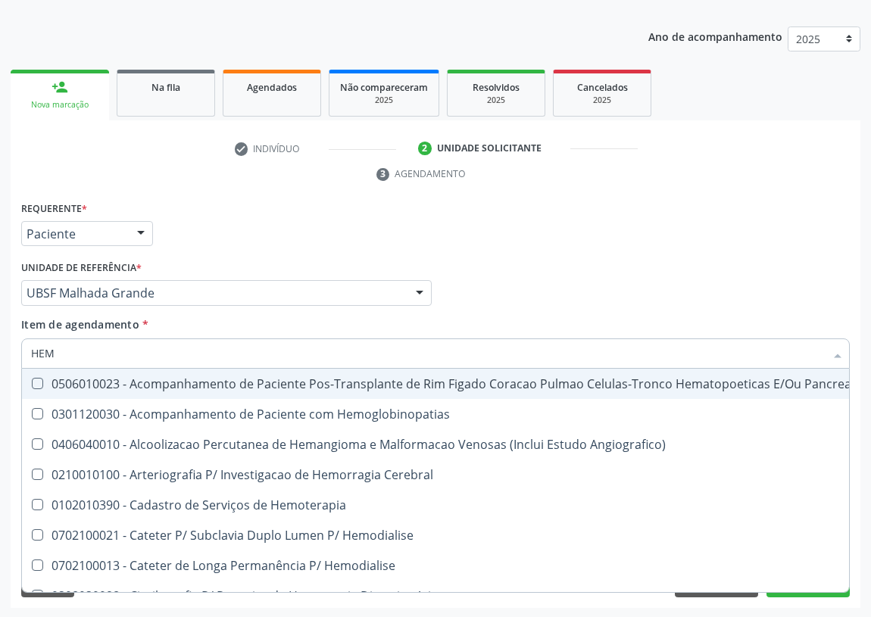
checkbox Completo "false"
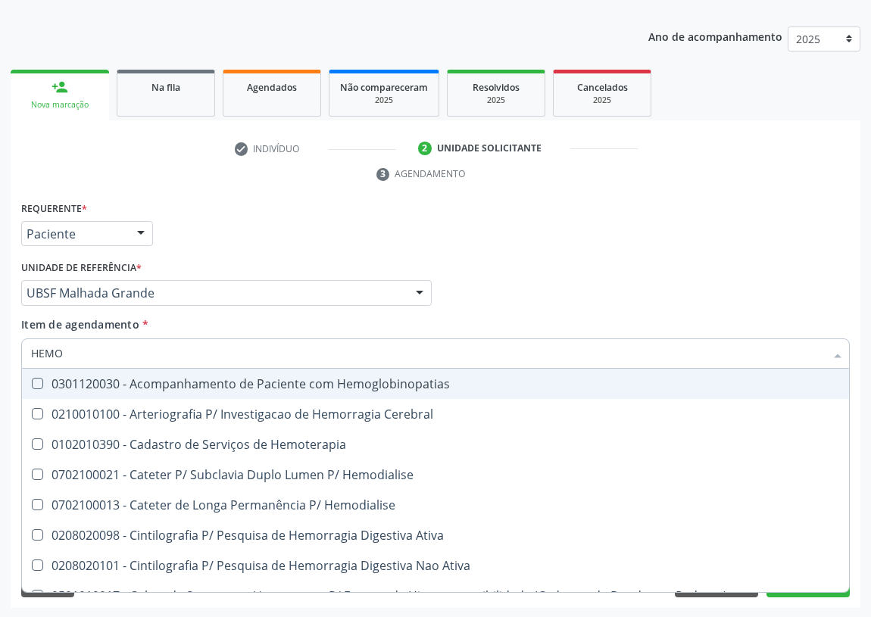
type input "HEMOG"
checkbox Carboxi-Hemoglobina "true"
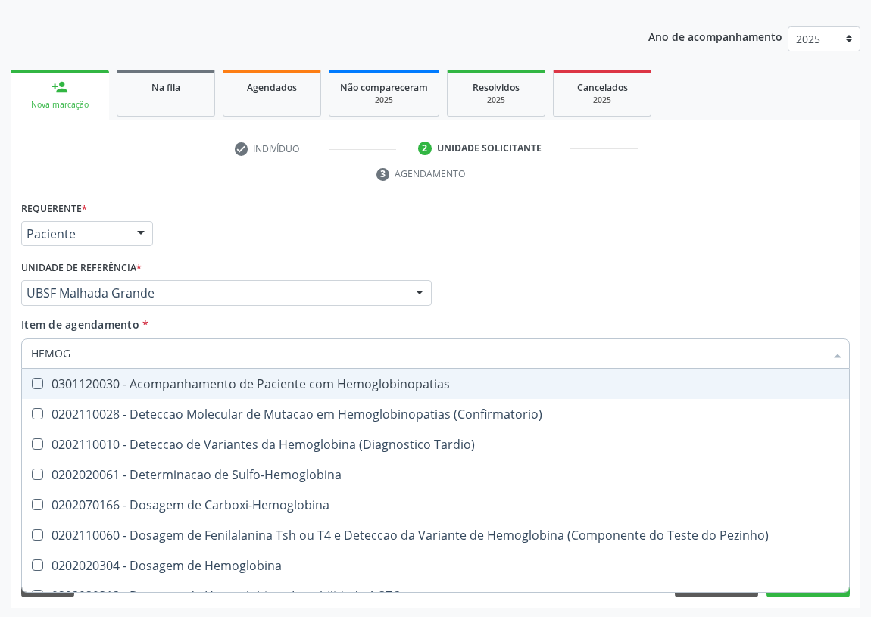
type input "HEMOGL"
checkbox Completo "false"
type input "HEMOGLOBINA"
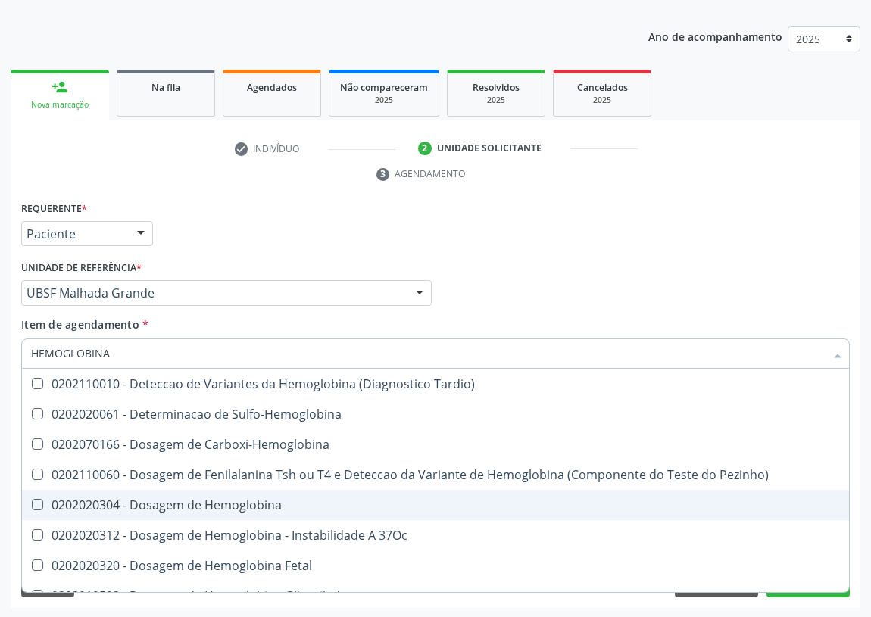
scroll to position [68, 0]
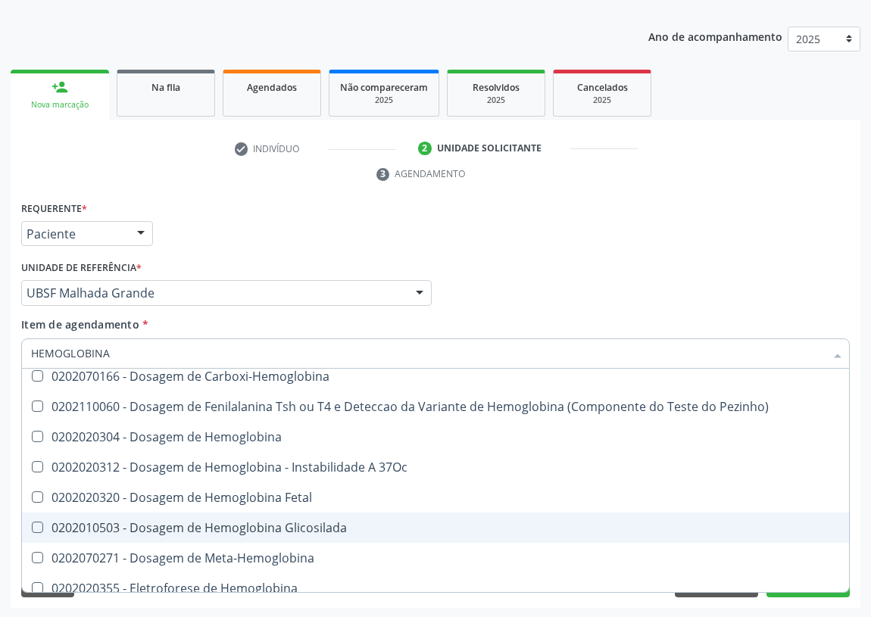
drag, startPoint x: 271, startPoint y: 529, endPoint x: 167, endPoint y: 467, distance: 121.0
click at [270, 527] on div "0202010503 - Dosagem de Hemoglobina Glicosilada" at bounding box center [435, 528] width 809 height 12
checkbox Glicosilada "true"
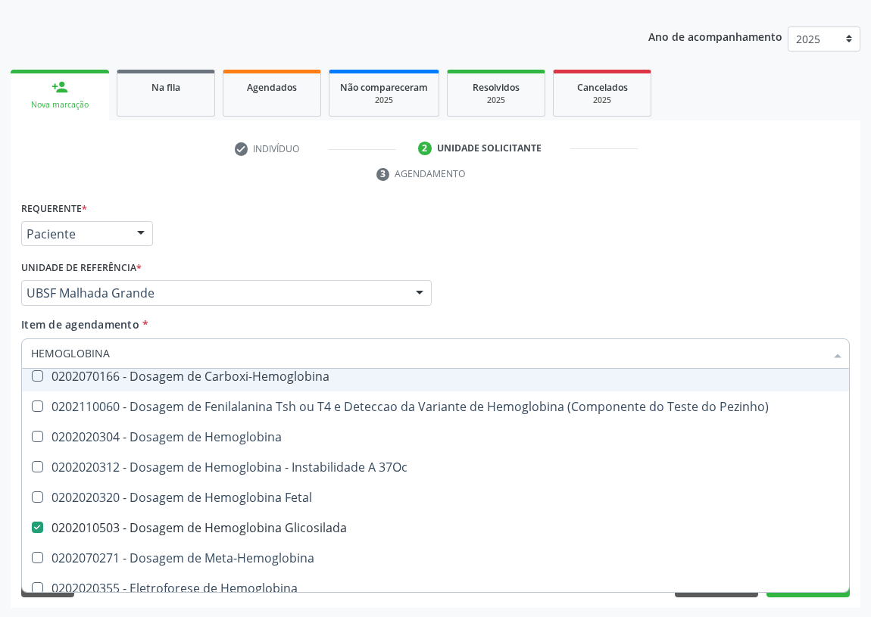
drag, startPoint x: 7, startPoint y: 352, endPoint x: 0, endPoint y: 340, distance: 13.3
click at [0, 349] on div "Acompanhamento Acompanhe a situação das marcações correntes e finalizadas Relat…" at bounding box center [435, 273] width 871 height 692
type input "U"
checkbox Glicosilada "false"
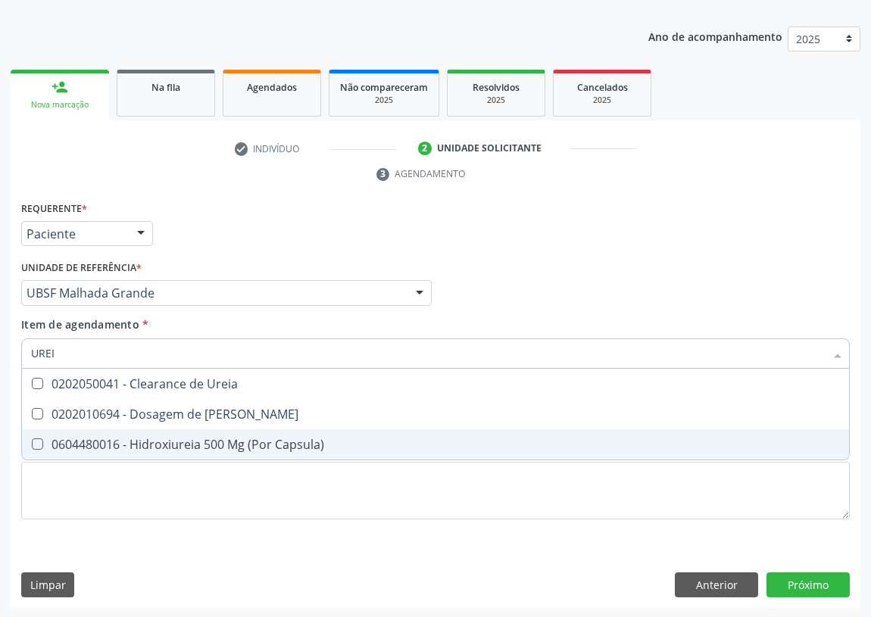
type input "UREIA"
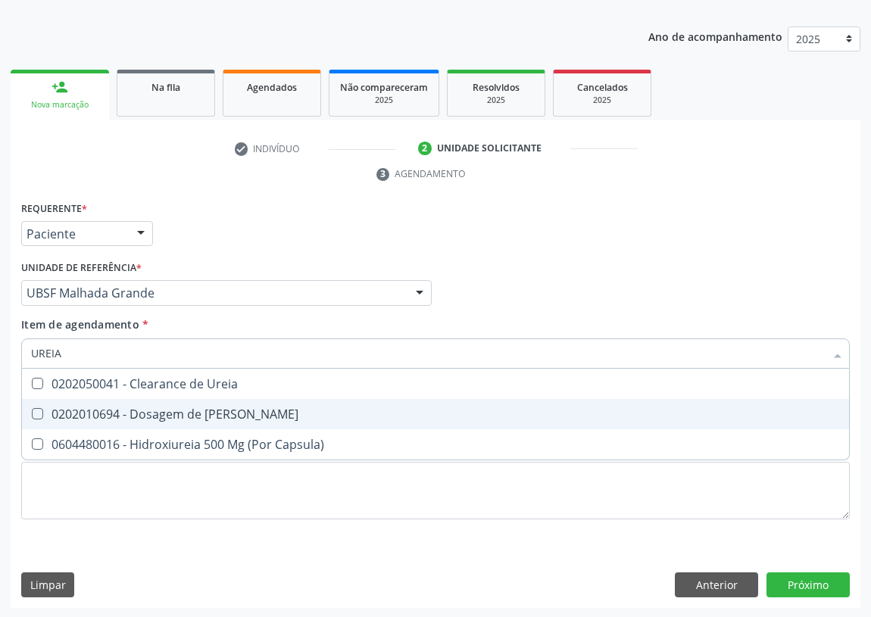
click at [36, 414] on Ureia at bounding box center [37, 413] width 11 height 11
click at [32, 414] on Ureia "checkbox" at bounding box center [27, 414] width 10 height 10
checkbox Ureia "true"
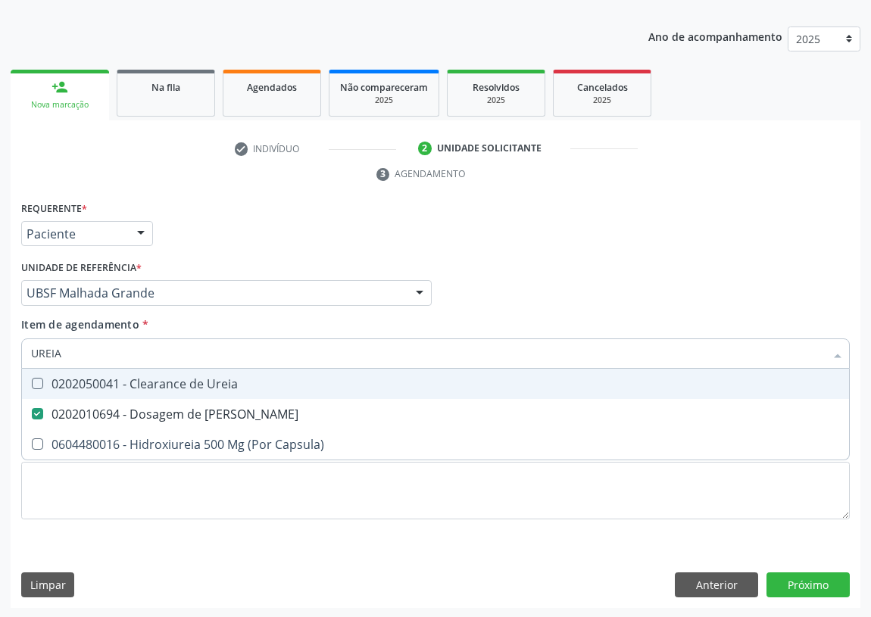
drag, startPoint x: 69, startPoint y: 352, endPoint x: 0, endPoint y: 320, distance: 75.6
click at [0, 336] on div "Acompanhamento Acompanhe a situação das marcações correntes e finalizadas Relat…" at bounding box center [435, 273] width 871 height 692
type input "C"
checkbox Ureia "false"
type input "CREATININA"
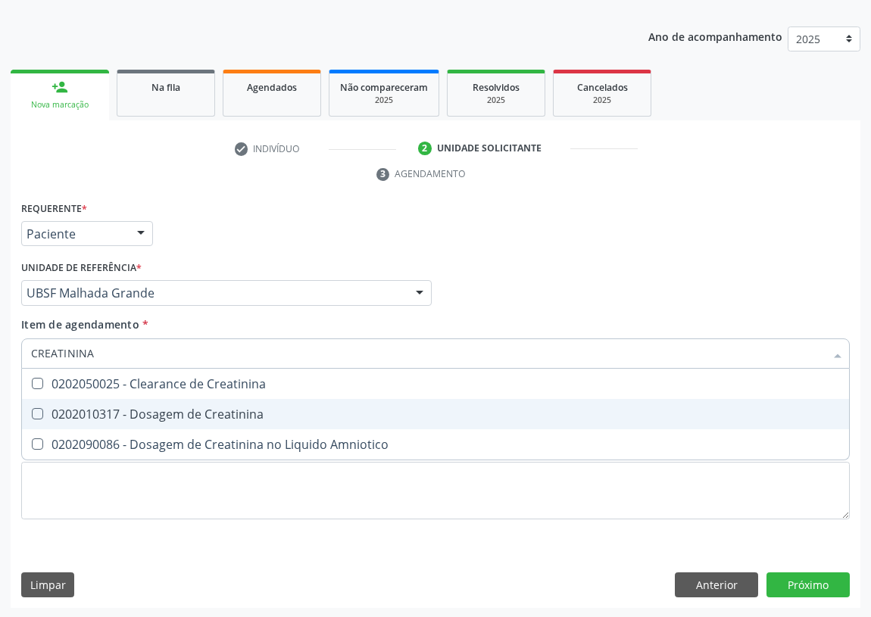
click at [36, 407] on span "0202010317 - Dosagem de Creatinina" at bounding box center [435, 414] width 827 height 30
checkbox Creatinina "true"
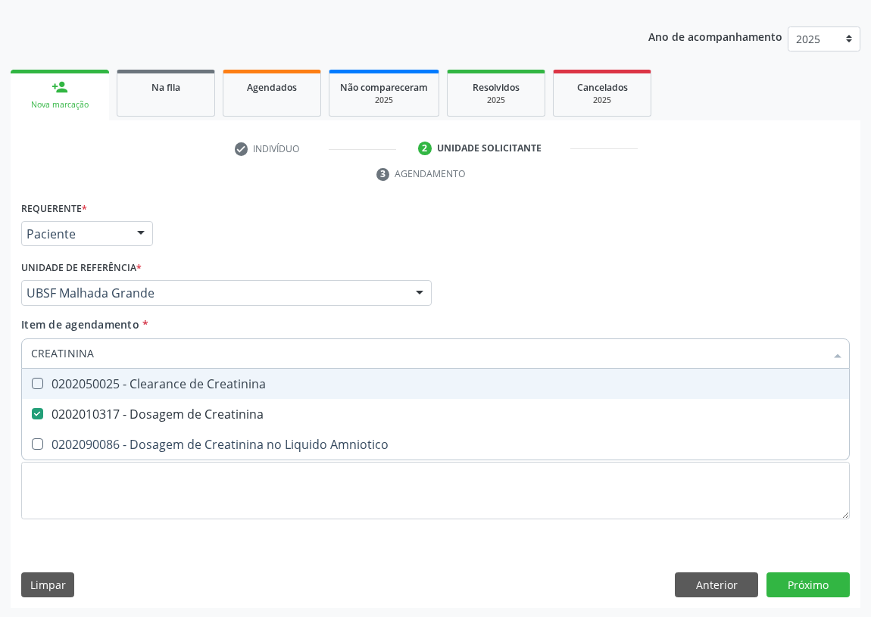
drag, startPoint x: 98, startPoint y: 352, endPoint x: 0, endPoint y: 352, distance: 98.5
click at [0, 353] on div "Acompanhamento Acompanhe a situação das marcações correntes e finalizadas Relat…" at bounding box center [435, 273] width 871 height 692
type input "A"
checkbox Creatinina "false"
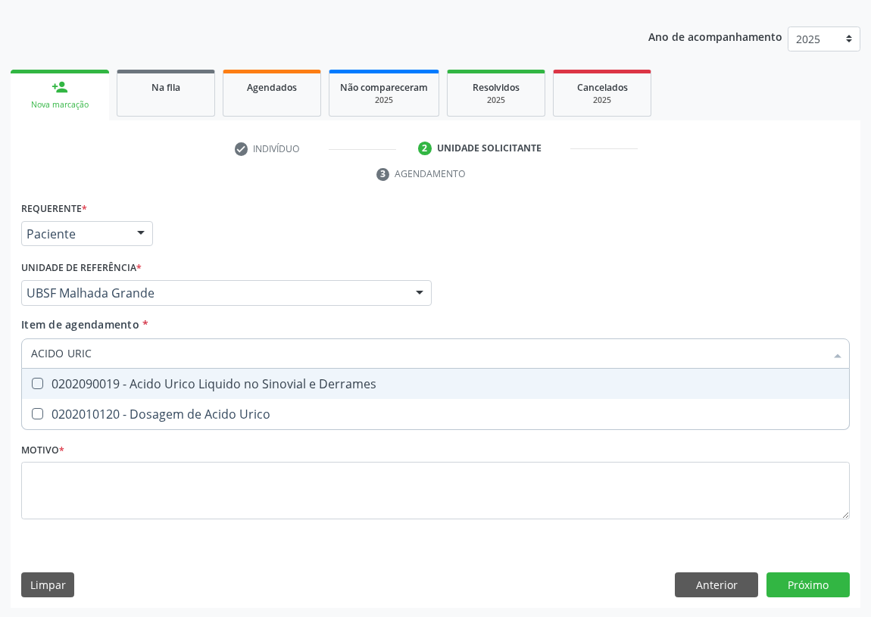
type input "ACIDO URICO"
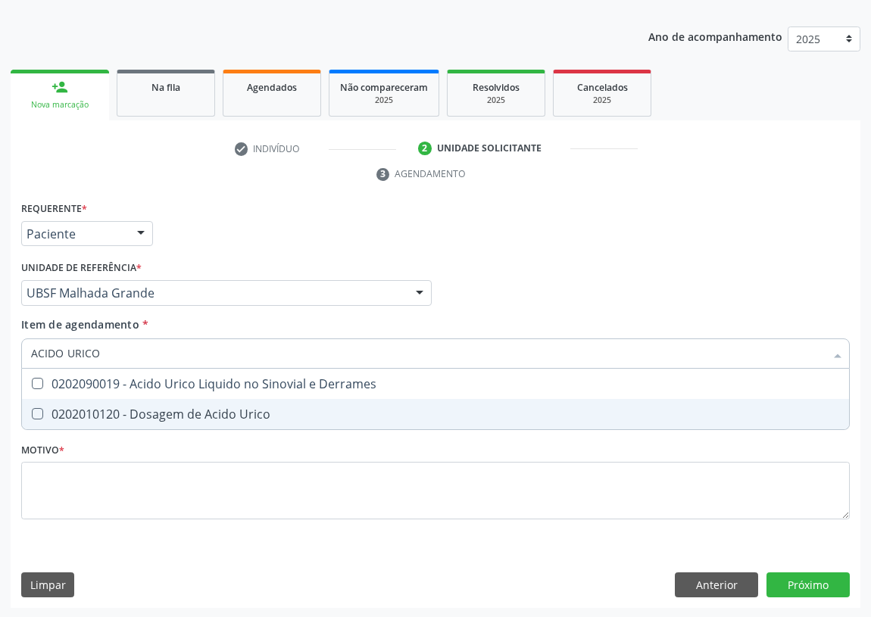
click at [38, 412] on Urico at bounding box center [37, 413] width 11 height 11
click at [32, 412] on Urico "checkbox" at bounding box center [27, 414] width 10 height 10
checkbox Urico "true"
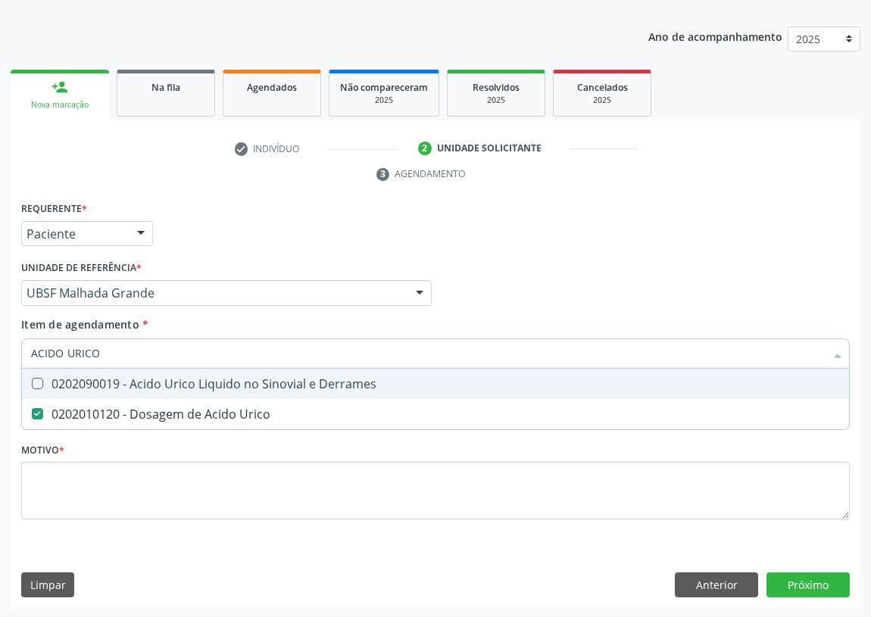
drag, startPoint x: 95, startPoint y: 354, endPoint x: 0, endPoint y: 330, distance: 98.5
click at [0, 342] on div "Acompanhamento Acompanhe a situação das marcações correntes e finalizadas Relat…" at bounding box center [435, 273] width 871 height 692
type input "02020"
checkbox Urico "false"
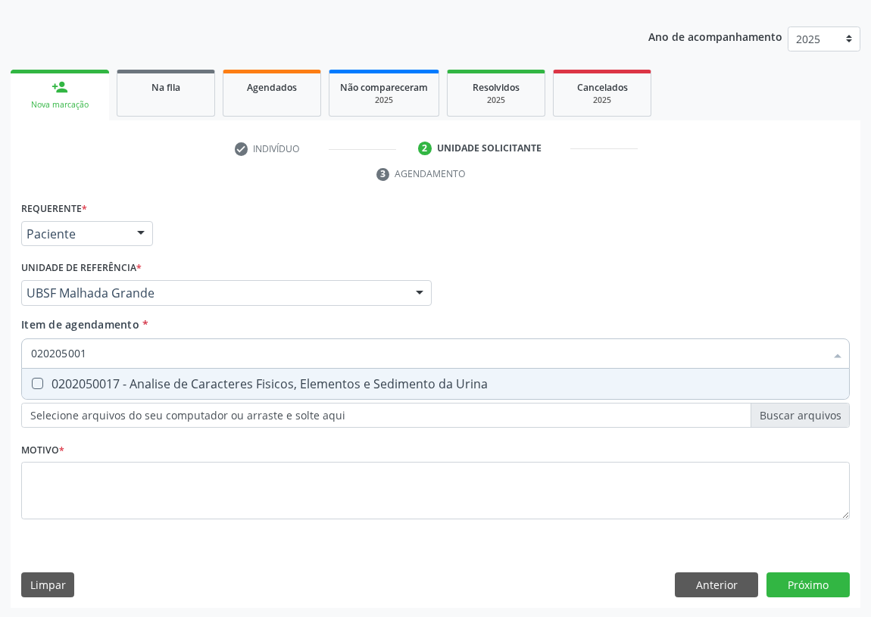
type input "0202050017"
drag, startPoint x: 38, startPoint y: 382, endPoint x: 74, endPoint y: 365, distance: 40.0
click at [43, 378] on div "0202050017 - Analise de Caracteres Fisicos, Elementos e Sedimento da Urina" at bounding box center [435, 384] width 809 height 12
checkbox Urina "true"
drag, startPoint x: 102, startPoint y: 351, endPoint x: 0, endPoint y: 355, distance: 102.3
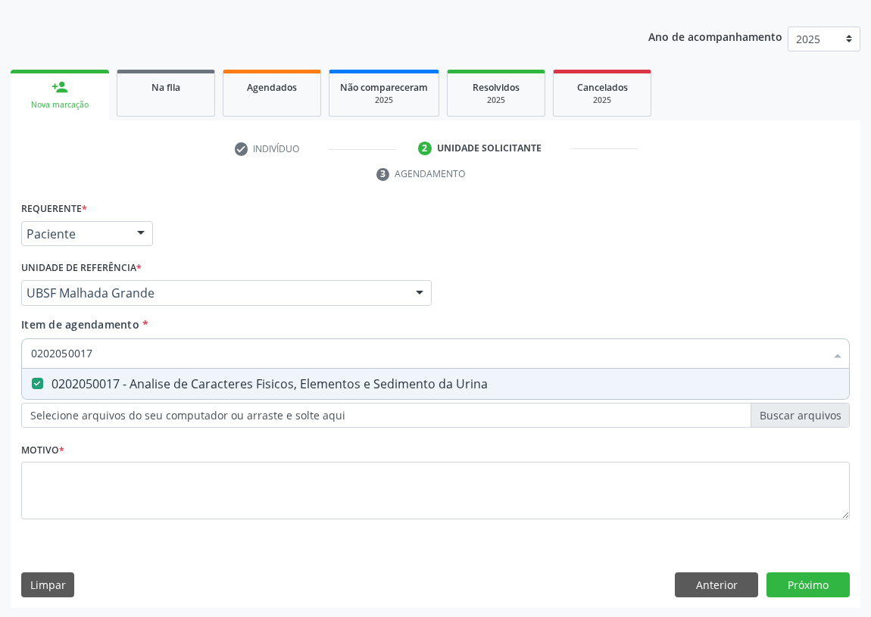
click at [0, 355] on div "Acompanhamento Acompanhe a situação das marcações correntes e finalizadas Relat…" at bounding box center [435, 273] width 871 height 692
type input "CO"
checkbox Urina "false"
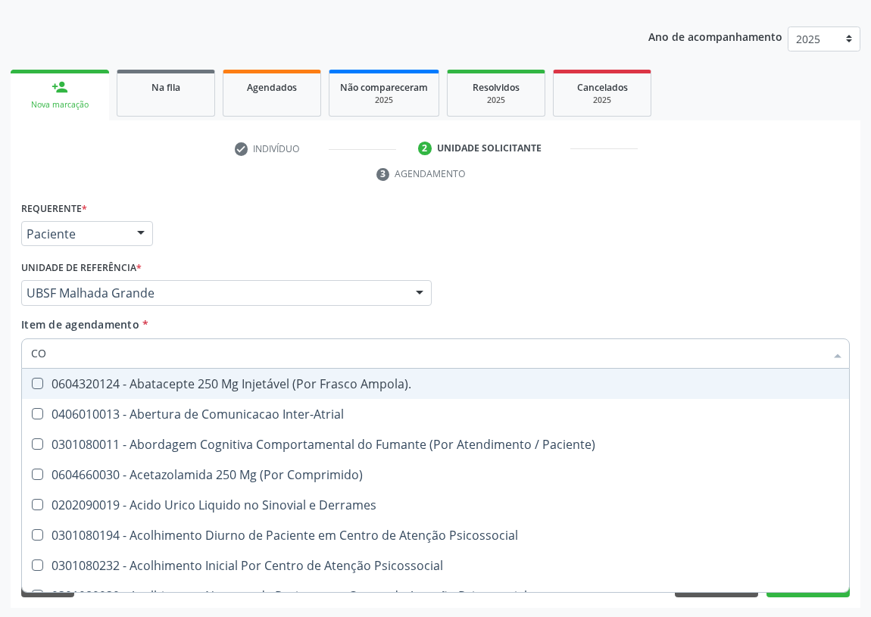
type input "COL"
checkbox Urina "false"
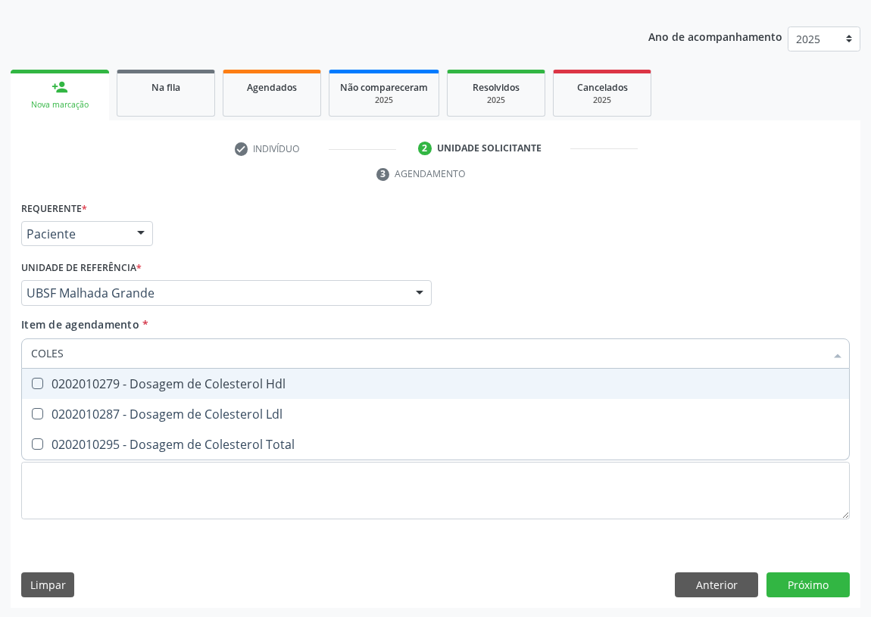
type input "COLEST"
drag, startPoint x: 44, startPoint y: 379, endPoint x: 33, endPoint y: 389, distance: 15.0
click at [41, 383] on div "0202010279 - Dosagem de Colesterol Hdl" at bounding box center [435, 384] width 809 height 12
checkbox Hdl "true"
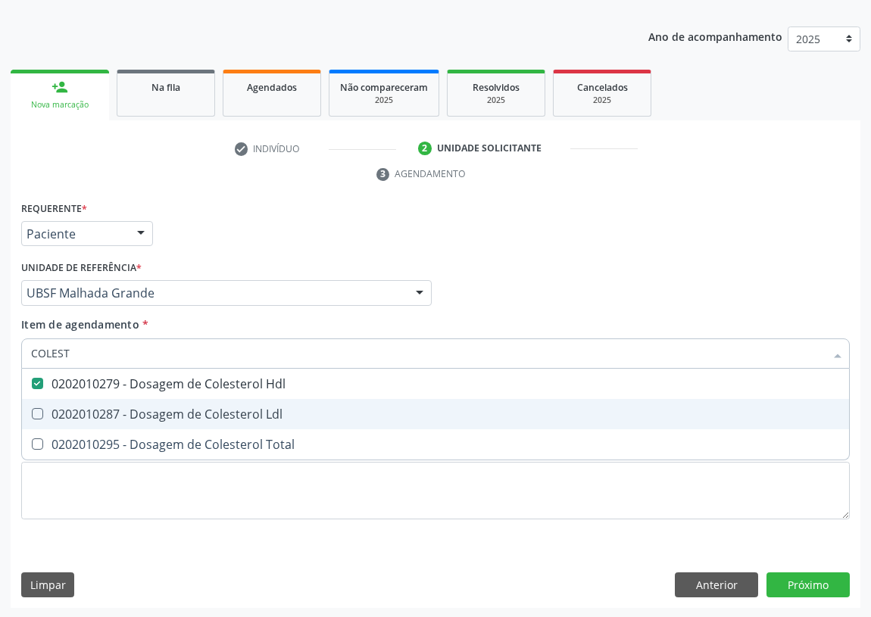
drag, startPoint x: 36, startPoint y: 414, endPoint x: 54, endPoint y: 361, distance: 55.8
click at [41, 410] on Ldl at bounding box center [37, 413] width 11 height 11
click at [32, 410] on Ldl "checkbox" at bounding box center [27, 414] width 10 height 10
checkbox Ldl "true"
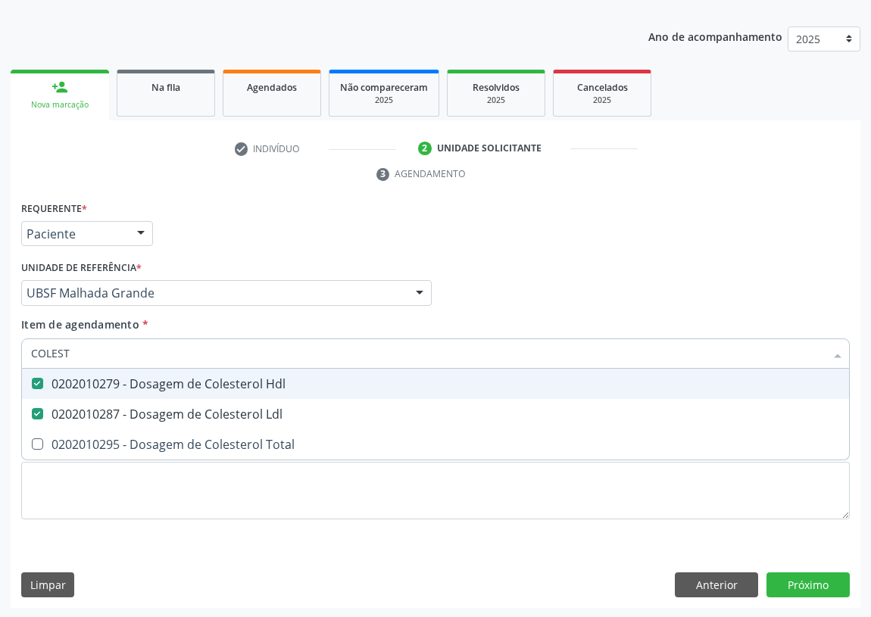
drag, startPoint x: 89, startPoint y: 352, endPoint x: 0, endPoint y: 345, distance: 89.7
click at [0, 348] on div "Acompanhamento Acompanhe a situação das marcações correntes e finalizadas Relat…" at bounding box center [435, 273] width 871 height 692
type input "V"
checkbox Hdl "false"
checkbox Ldl "false"
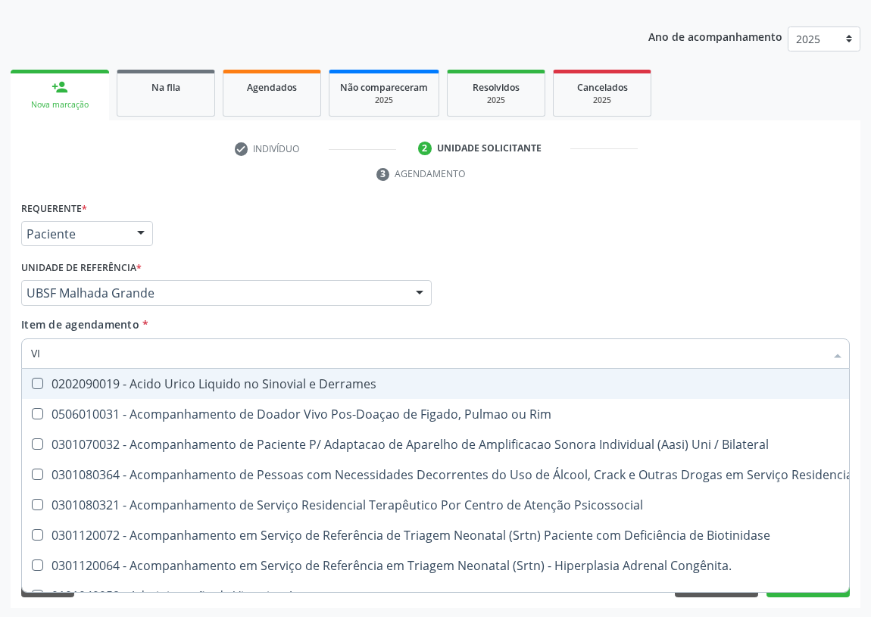
type input "VIT"
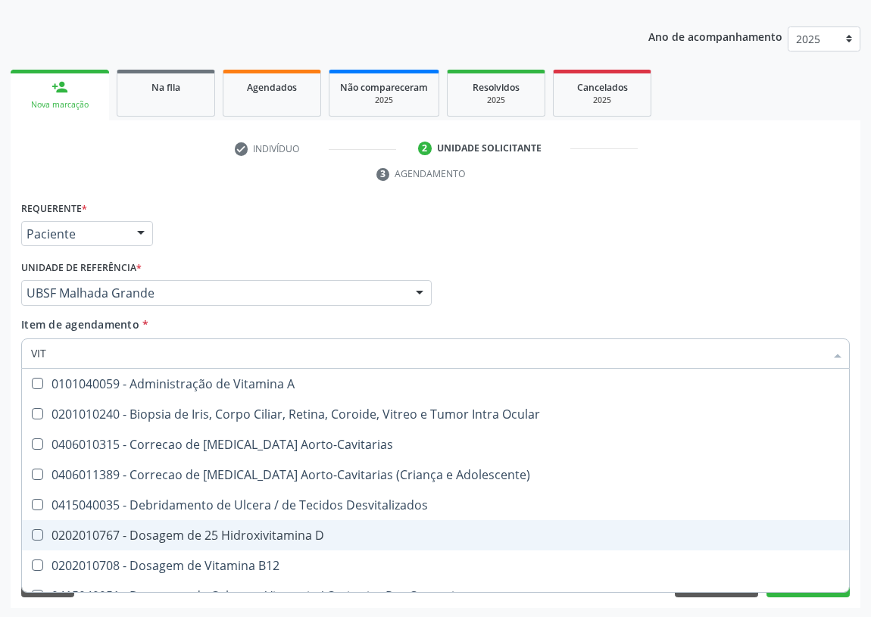
drag, startPoint x: 265, startPoint y: 536, endPoint x: 198, endPoint y: 474, distance: 91.6
click at [264, 533] on div "0202010767 - Dosagem de 25 Hidroxivitamina D" at bounding box center [435, 536] width 809 height 12
checkbox D "true"
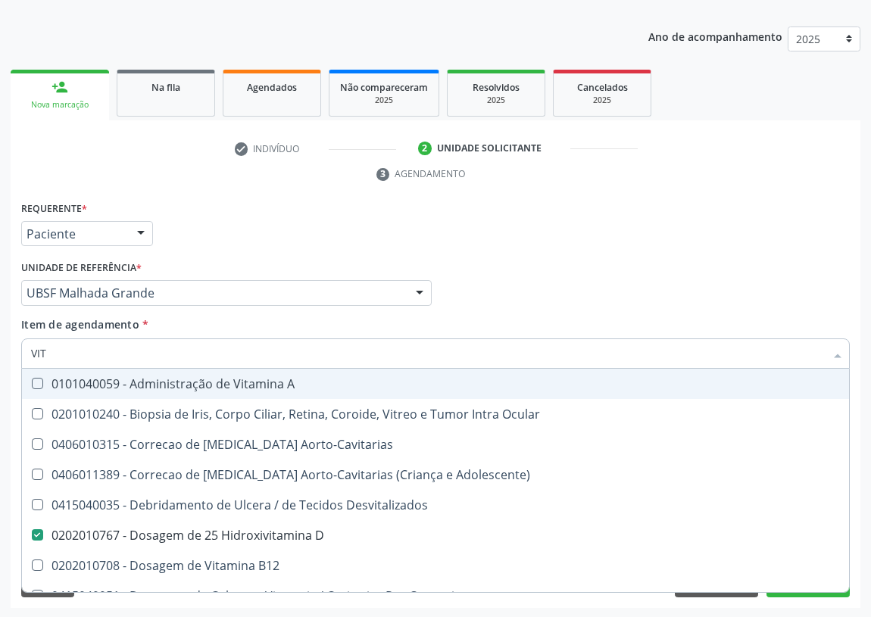
click at [0, 349] on div "Acompanhamento Acompanhe a situação das marcações correntes e finalizadas Relat…" at bounding box center [435, 273] width 871 height 692
type input "T"
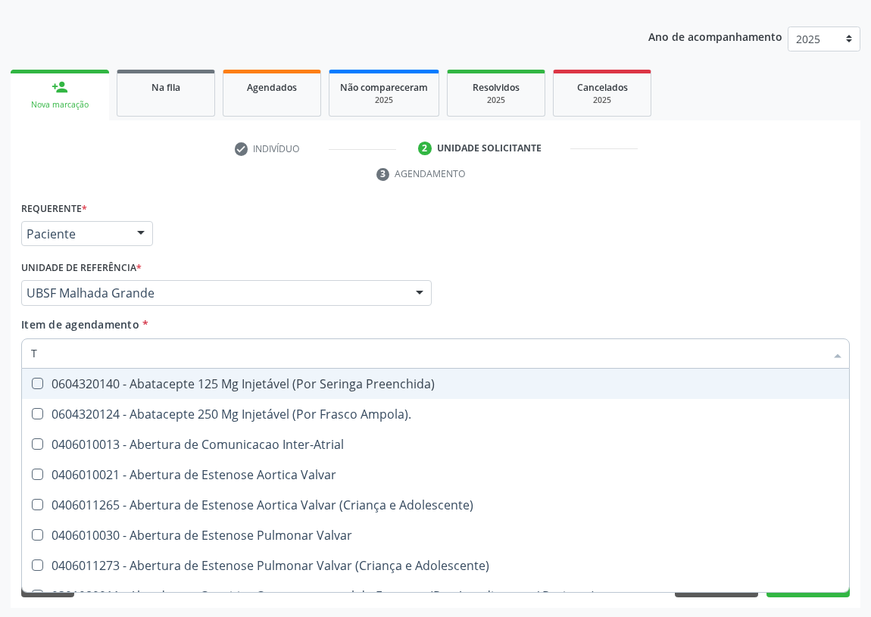
checkbox Valvar "false"
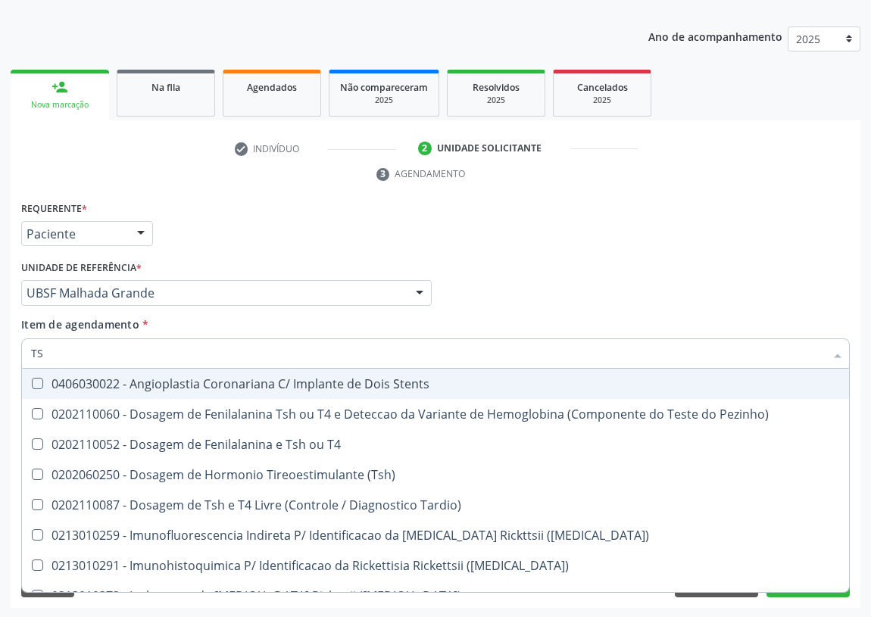
type input "TSH"
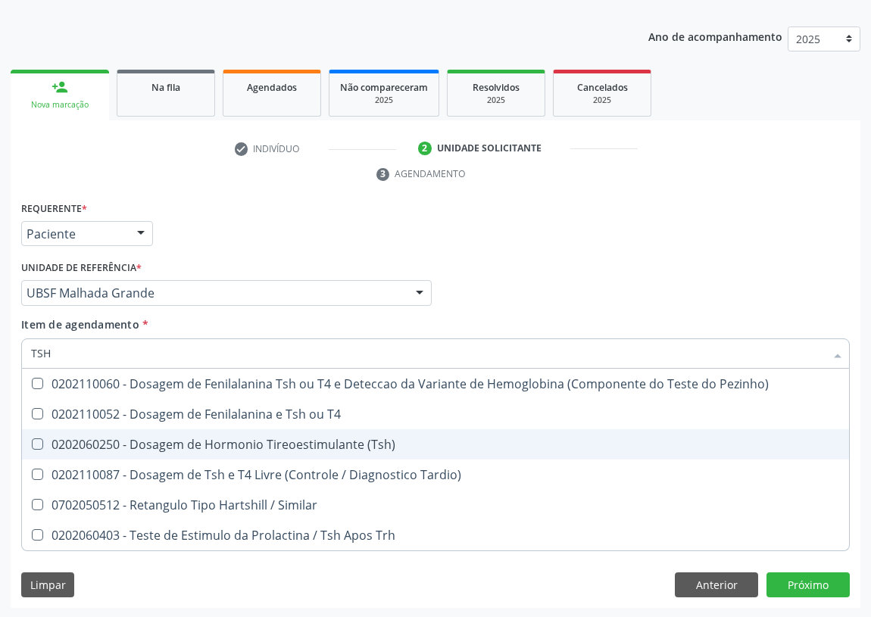
drag, startPoint x: 330, startPoint y: 442, endPoint x: 90, endPoint y: 441, distance: 240.2
click at [324, 442] on div "0202060250 - Dosagem de Hormonio Tireoestimulante (Tsh)" at bounding box center [435, 445] width 809 height 12
checkbox \(Tsh\) "true"
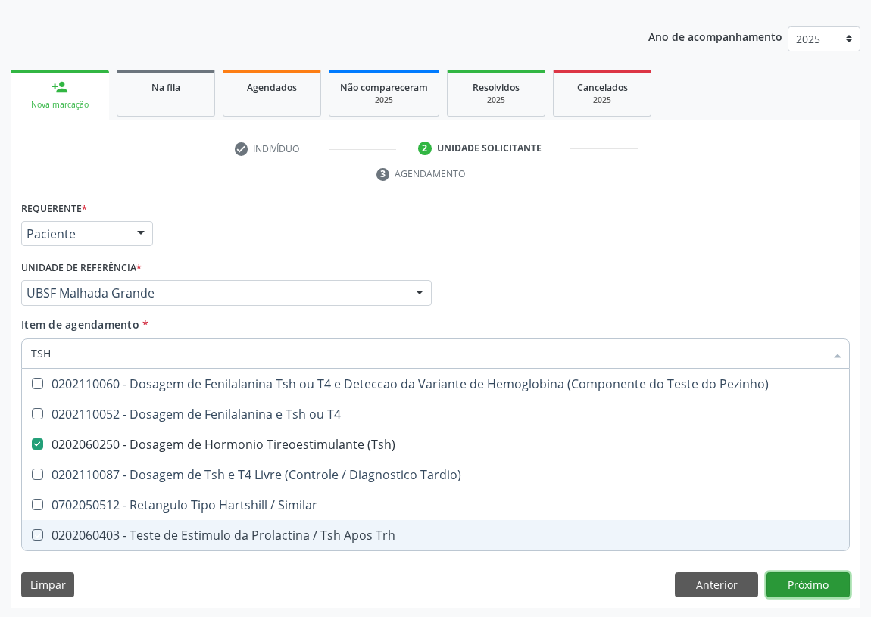
drag, startPoint x: 807, startPoint y: 576, endPoint x: 131, endPoint y: 399, distance: 698.7
click at [802, 569] on div "Requerente * Paciente Médico(a) Enfermeiro(a) Paciente Nenhum resultado encontr…" at bounding box center [436, 403] width 850 height 411
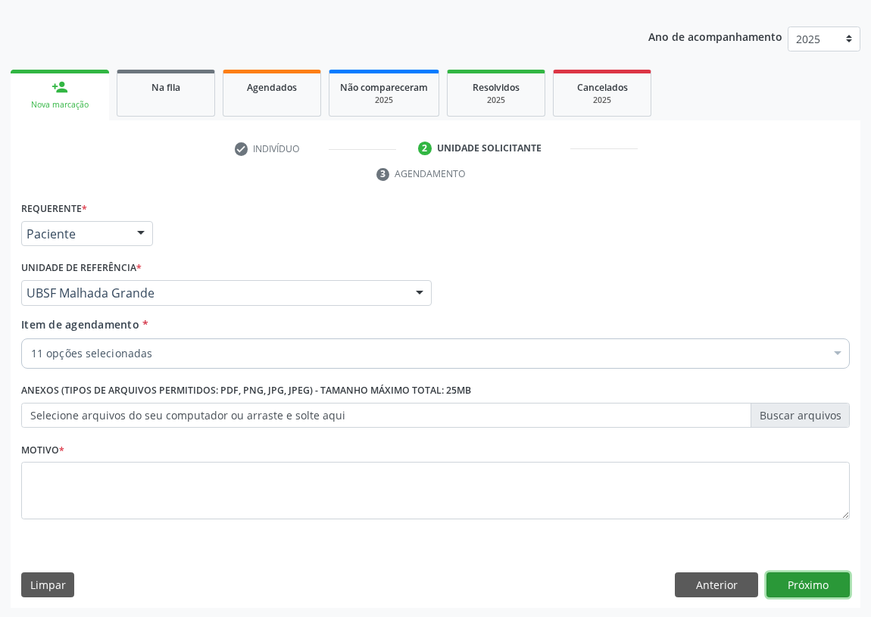
checkbox Completo "true"
checkbox Glicosilada "true"
checkbox Ureia "true"
checkbox Creatinina "true"
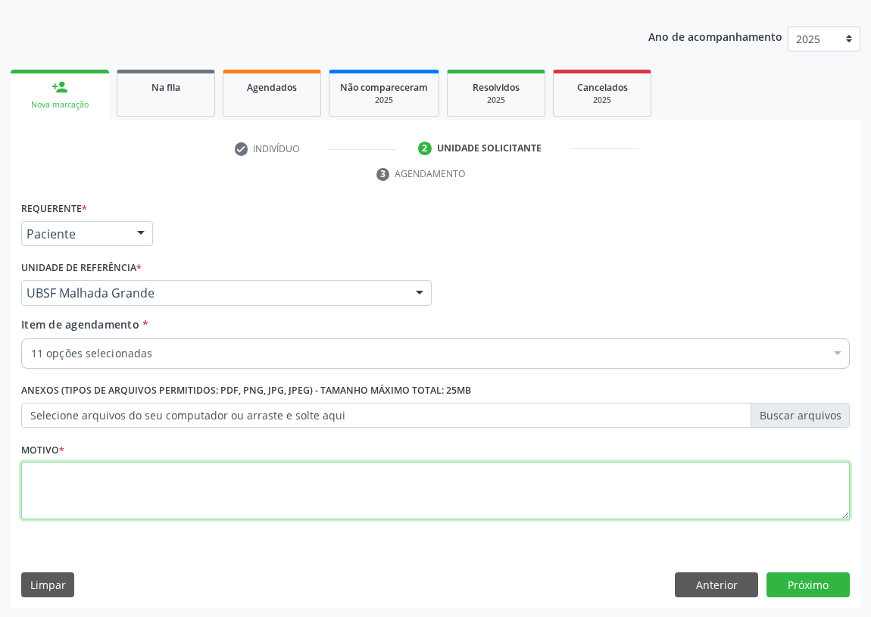
drag, startPoint x: 46, startPoint y: 487, endPoint x: 59, endPoint y: 479, distance: 15.3
click at [53, 483] on textarea at bounding box center [435, 491] width 829 height 58
type textarea "AVALIAÇÃO"
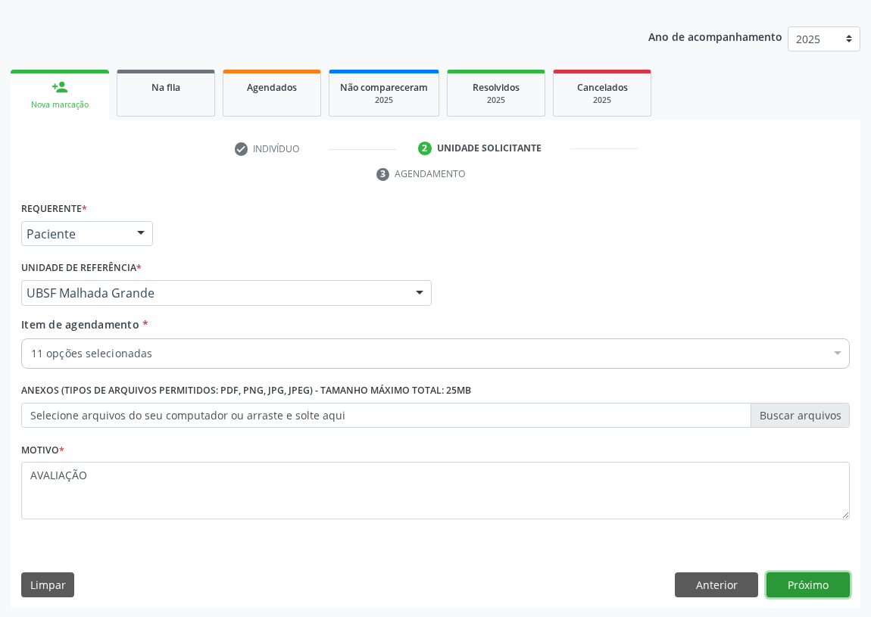
drag, startPoint x: 831, startPoint y: 580, endPoint x: 818, endPoint y: 576, distance: 13.7
click at [818, 576] on button "Próximo" at bounding box center [808, 586] width 83 height 26
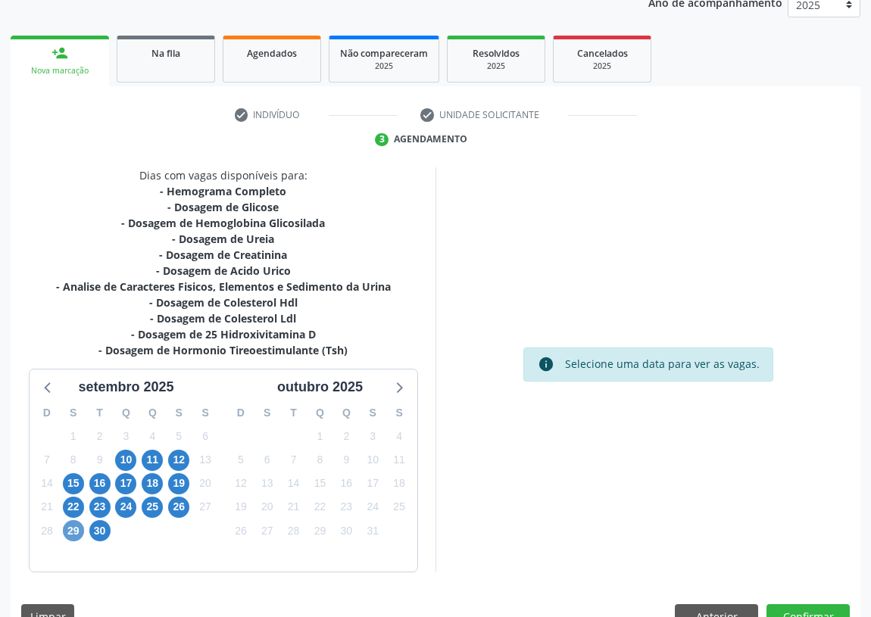
scroll to position [223, 0]
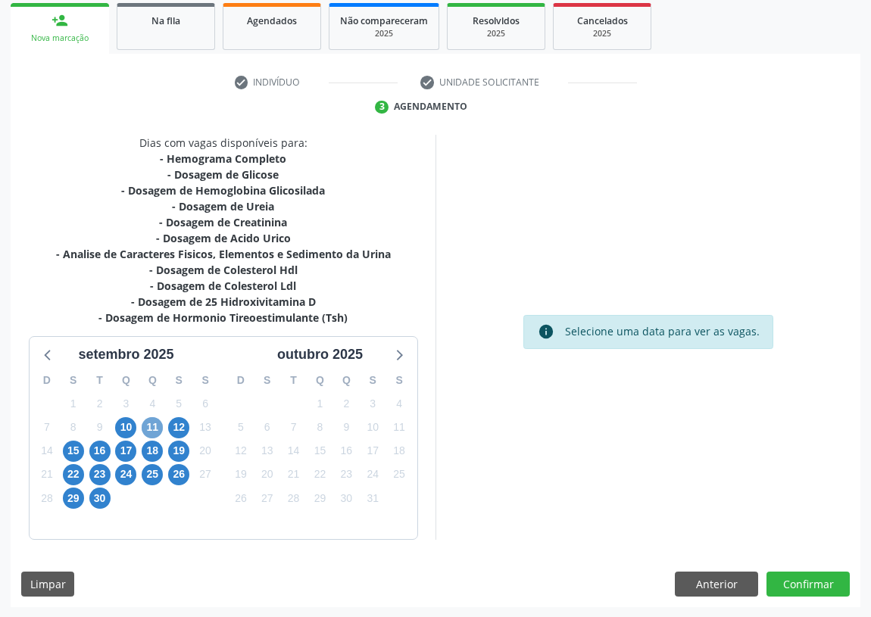
drag, startPoint x: 146, startPoint y: 421, endPoint x: 253, endPoint y: 356, distance: 125.1
click at [147, 421] on span "11" at bounding box center [152, 427] width 21 height 21
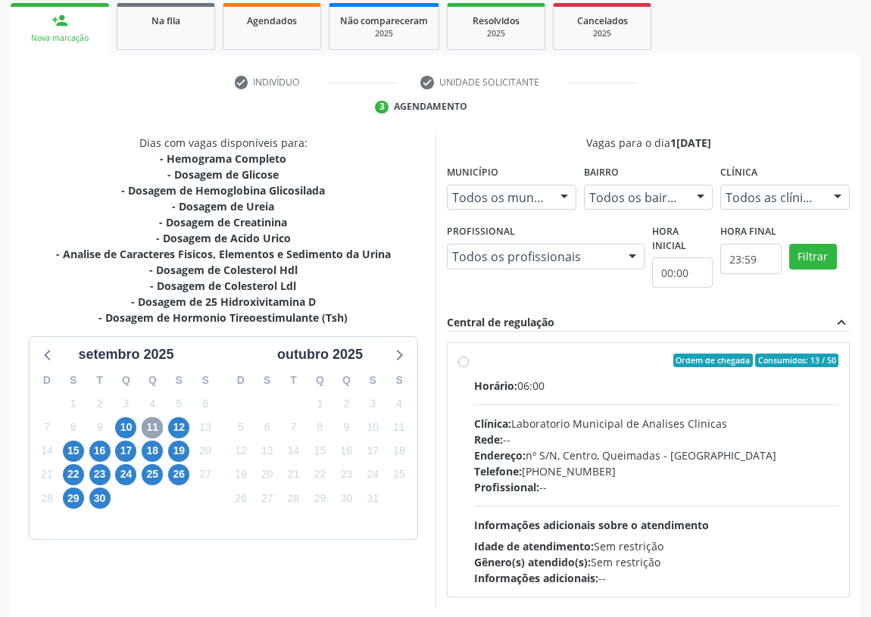
scroll to position [291, 0]
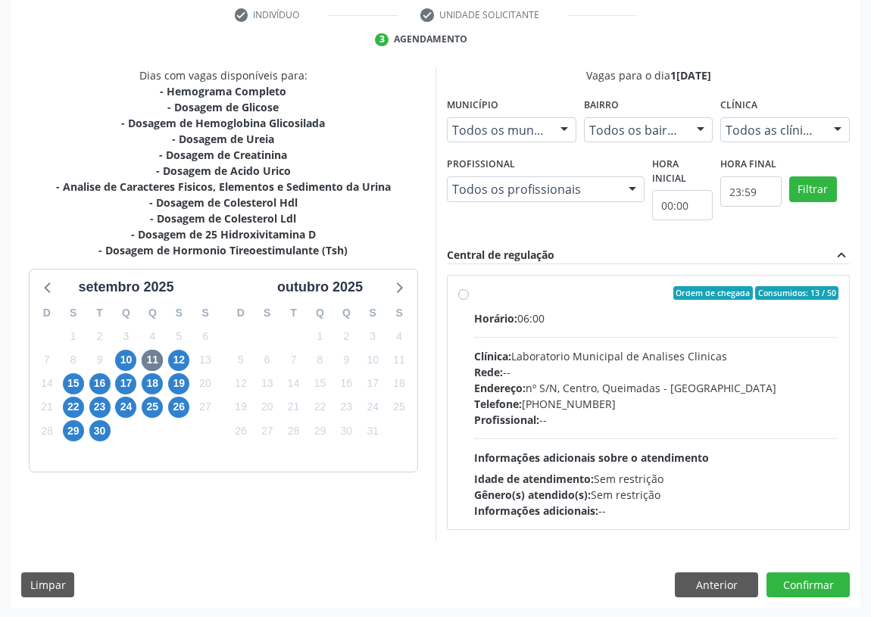
click at [474, 289] on label "Ordem de chegada Consumidos: 13 / 50 Horário: 06:00 Clínica: Laboratorio Munici…" at bounding box center [656, 402] width 364 height 233
click at [464, 289] on input "Ordem de chegada Consumidos: 13 / 50 Horário: 06:00 Clínica: Laboratorio Munici…" at bounding box center [463, 293] width 11 height 14
radio input "true"
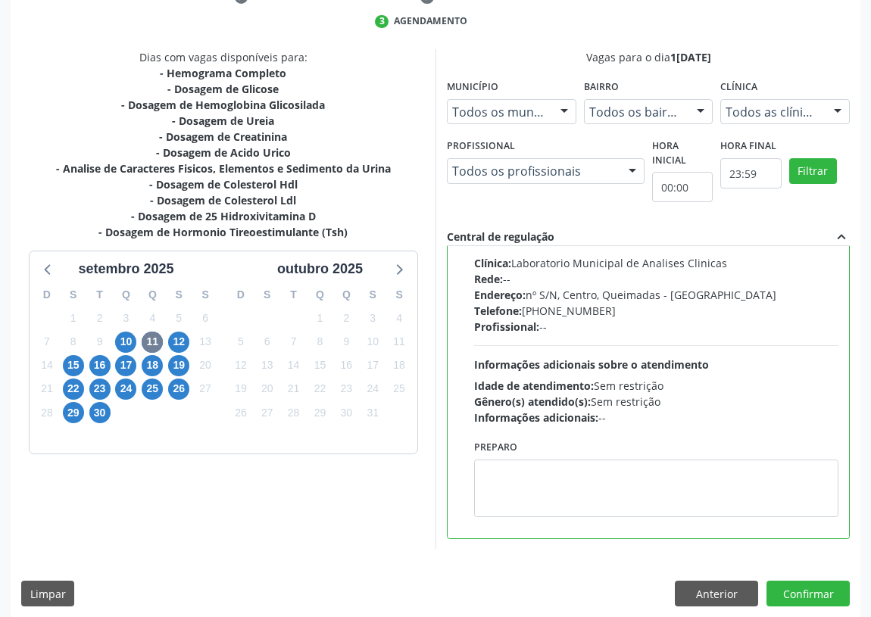
scroll to position [318, 0]
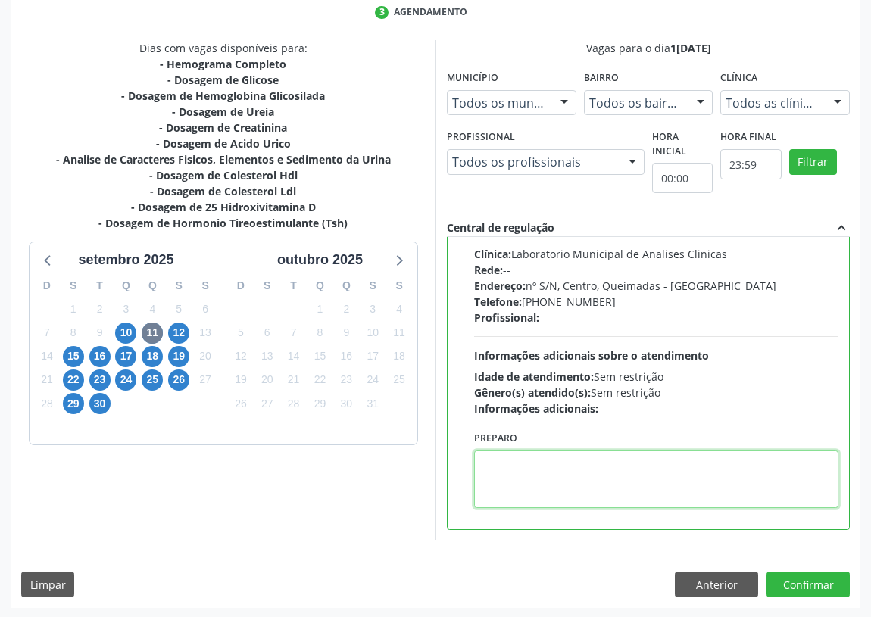
drag, startPoint x: 488, startPoint y: 467, endPoint x: 483, endPoint y: 455, distance: 12.2
click at [485, 462] on textarea at bounding box center [656, 480] width 364 height 58
click at [510, 459] on textarea "IR EMJEJUM" at bounding box center [656, 480] width 364 height 58
type textarea "IR EM [GEOGRAPHIC_DATA]"
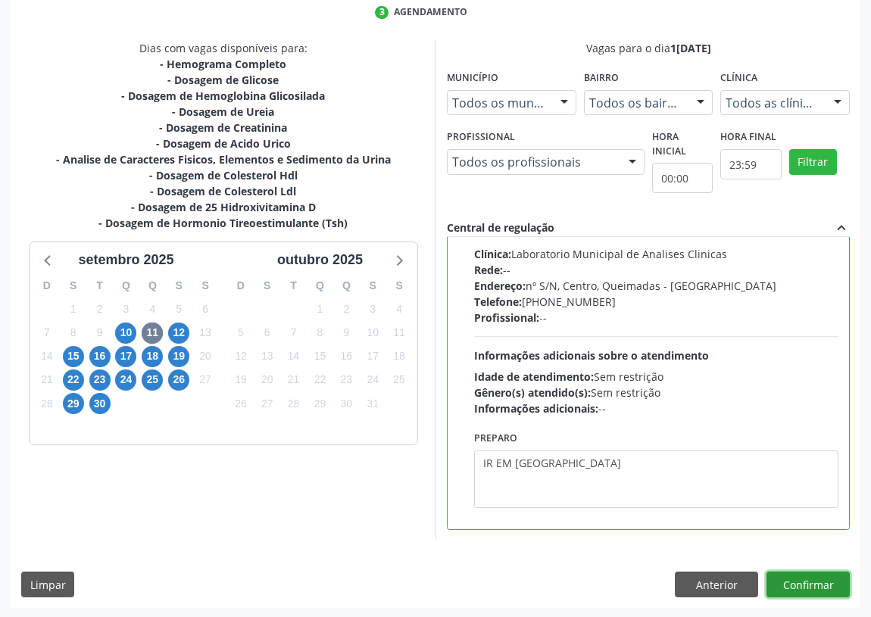
click at [812, 578] on button "Confirmar" at bounding box center [808, 585] width 83 height 26
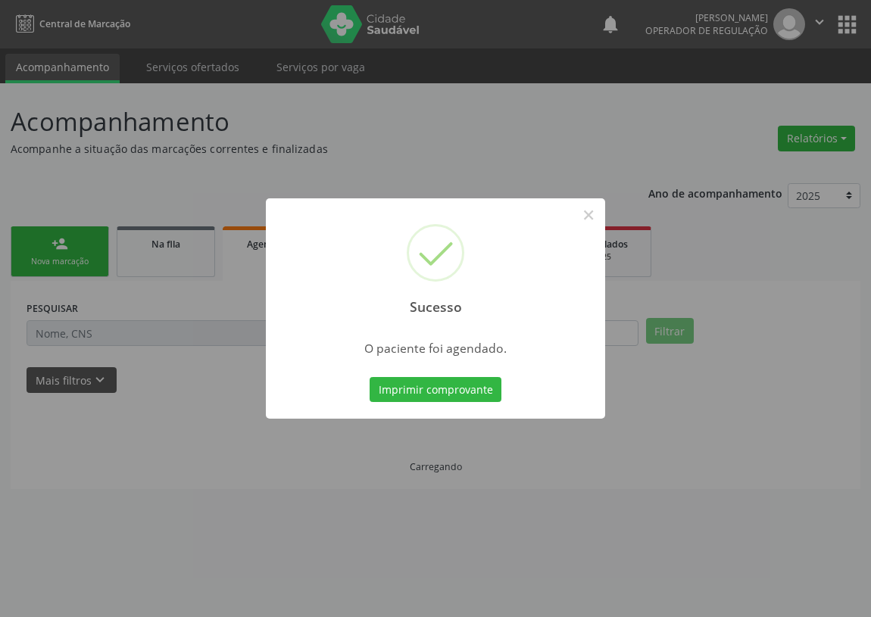
scroll to position [0, 0]
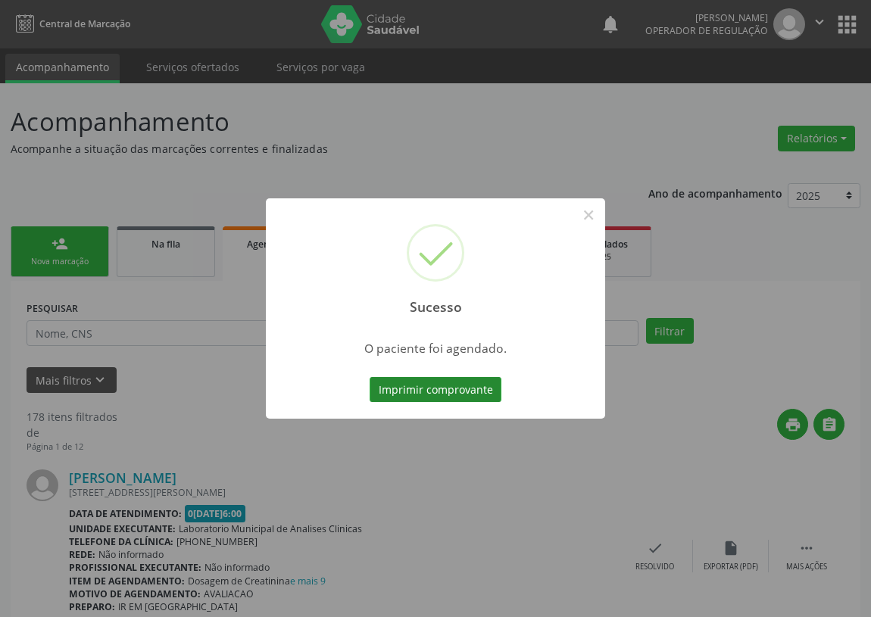
click at [421, 389] on button "Imprimir comprovante" at bounding box center [436, 390] width 132 height 26
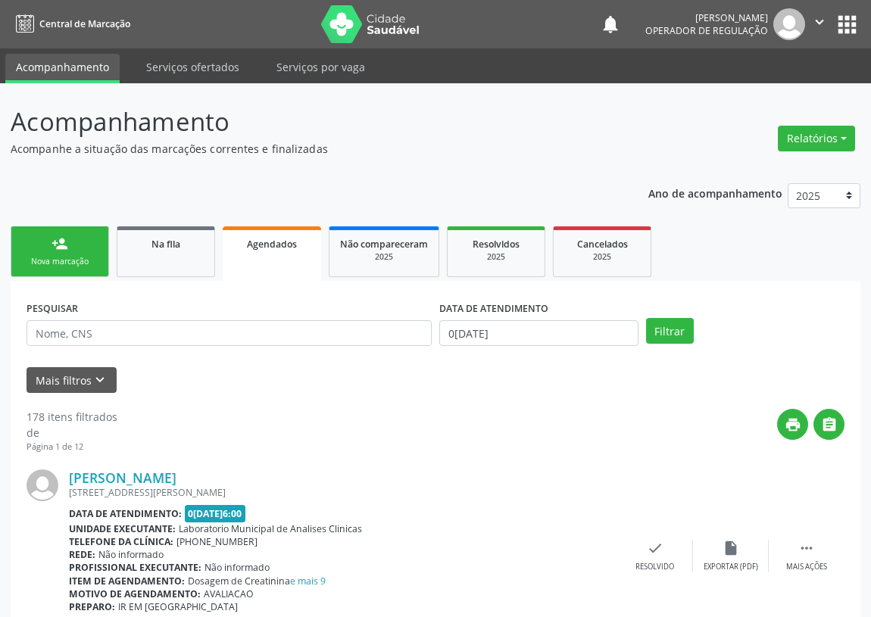
click at [77, 251] on link "person_add Nova marcação" at bounding box center [60, 252] width 98 height 51
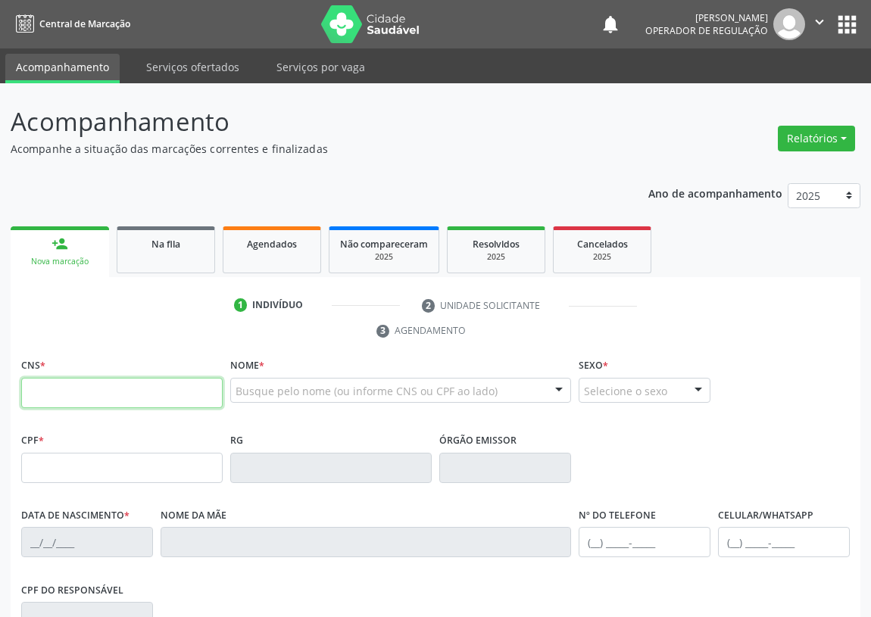
click at [55, 387] on input "text" at bounding box center [122, 393] width 202 height 30
type input "708 1005 5448 2036"
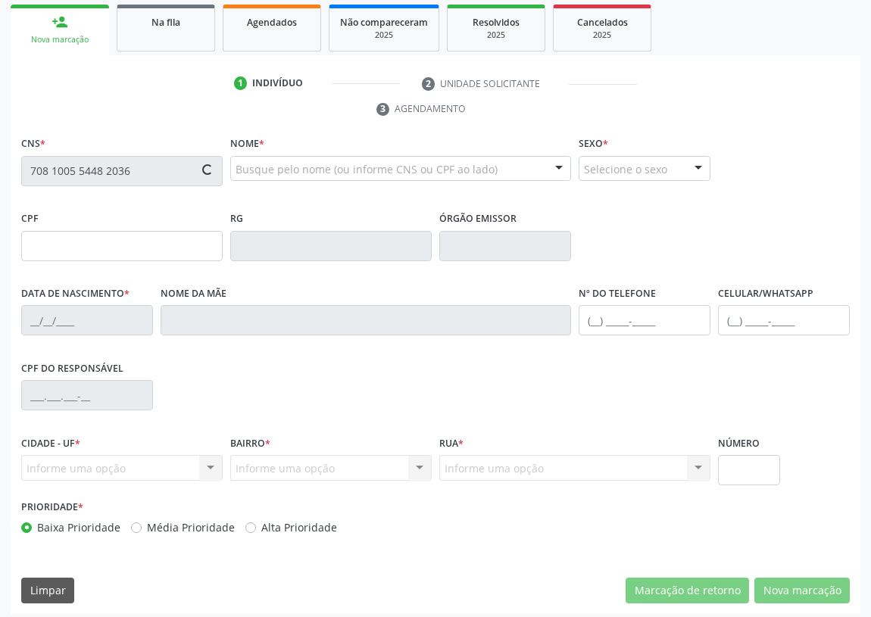
scroll to position [227, 0]
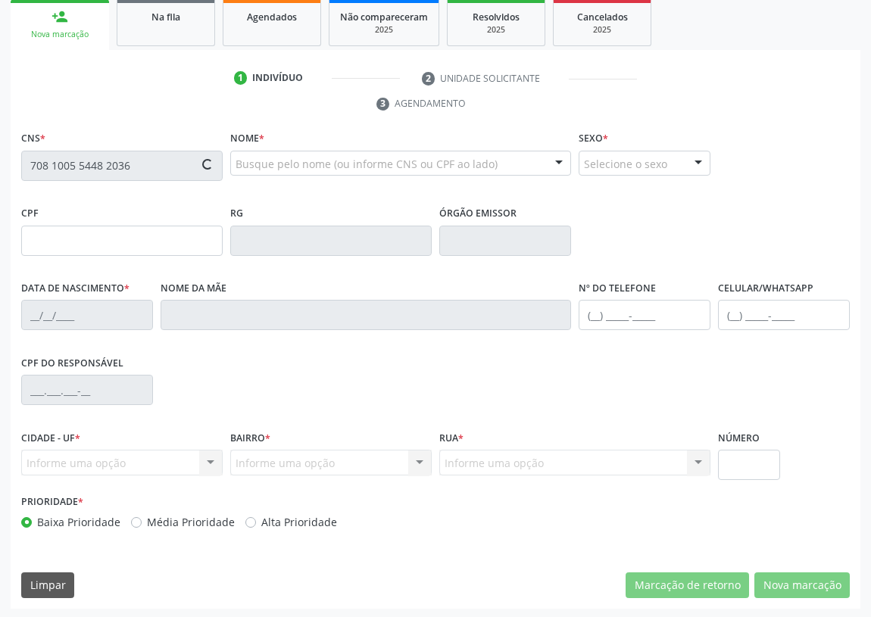
type input "114.896.604-88"
type input "0[DATE]"
type input "[PERSON_NAME]"
type input "[PHONE_NUMBER]"
type input "106.745.264-81"
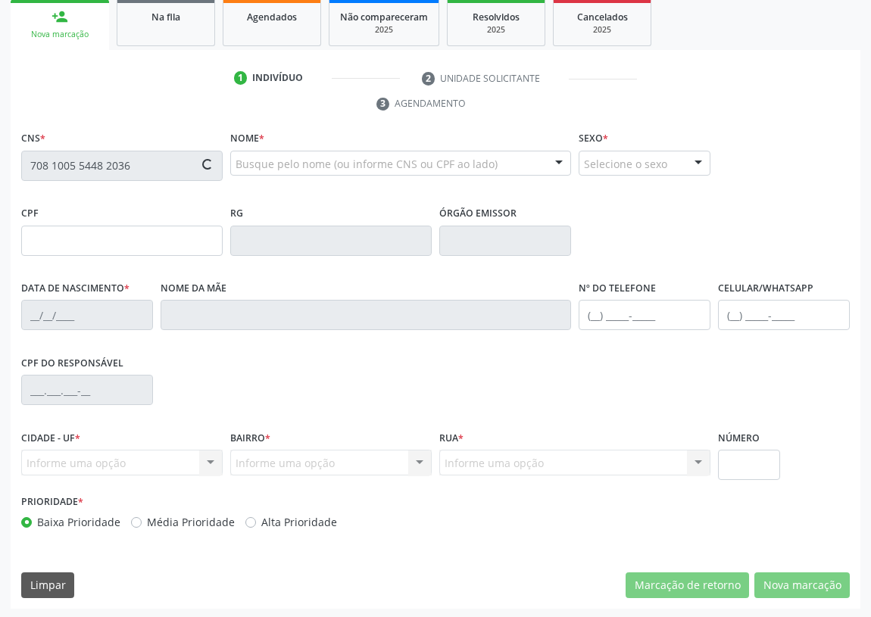
type input "1"
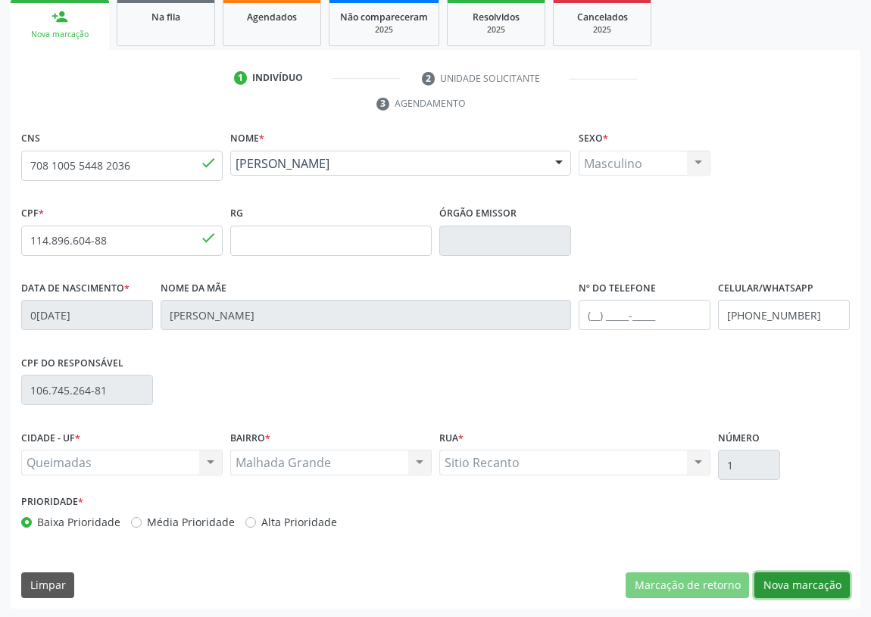
drag, startPoint x: 805, startPoint y: 586, endPoint x: 397, endPoint y: 443, distance: 432.5
click at [802, 583] on button "Nova marcação" at bounding box center [802, 586] width 95 height 26
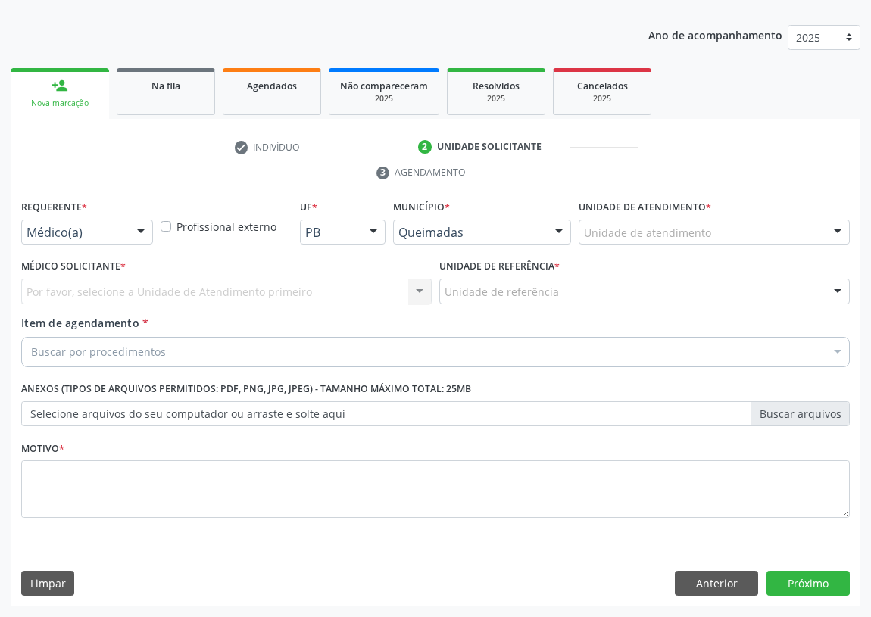
scroll to position [157, 0]
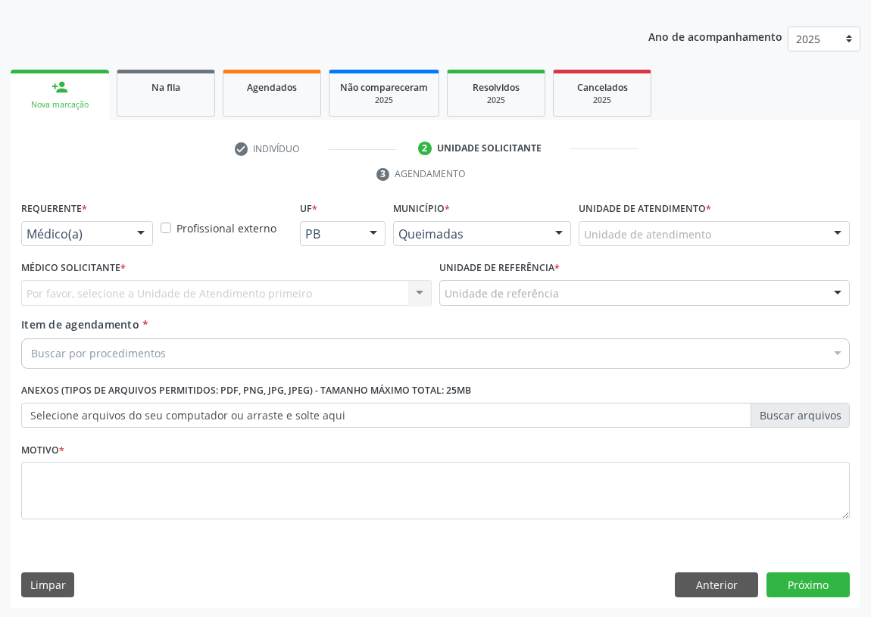
click at [145, 230] on div at bounding box center [141, 235] width 23 height 26
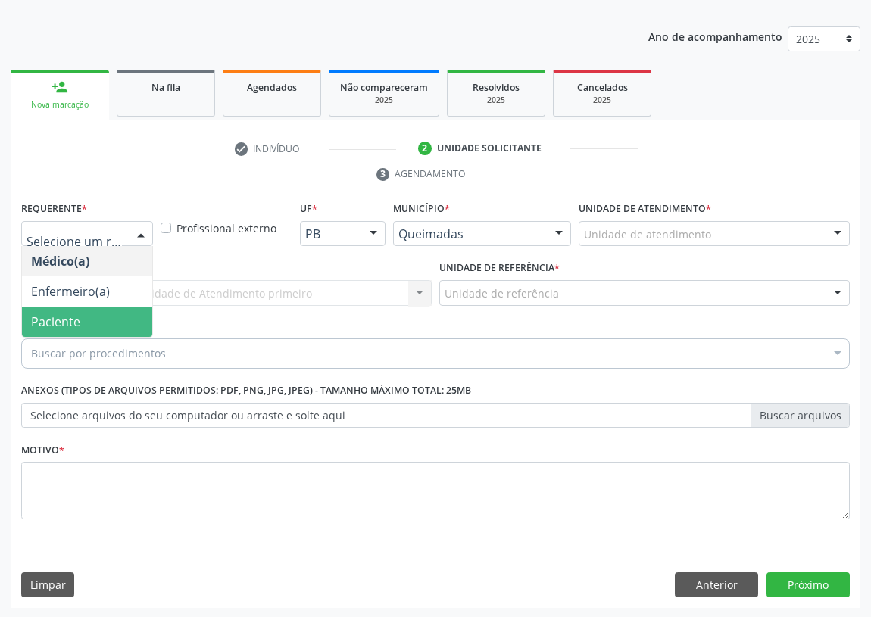
drag, startPoint x: 116, startPoint y: 321, endPoint x: 274, endPoint y: 317, distance: 158.4
click at [125, 320] on span "Paciente" at bounding box center [87, 322] width 130 height 30
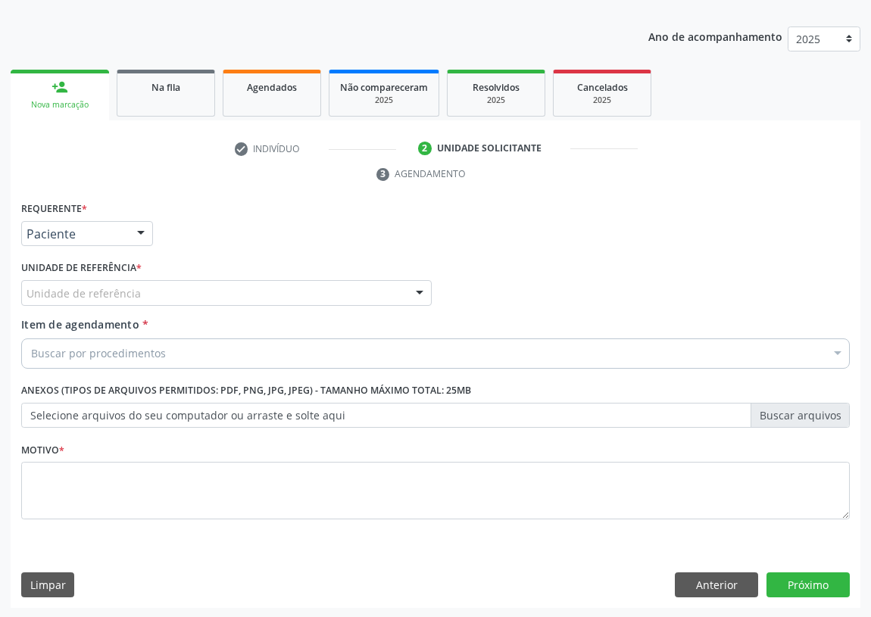
click at [377, 295] on div "Unidade de referência" at bounding box center [226, 293] width 411 height 26
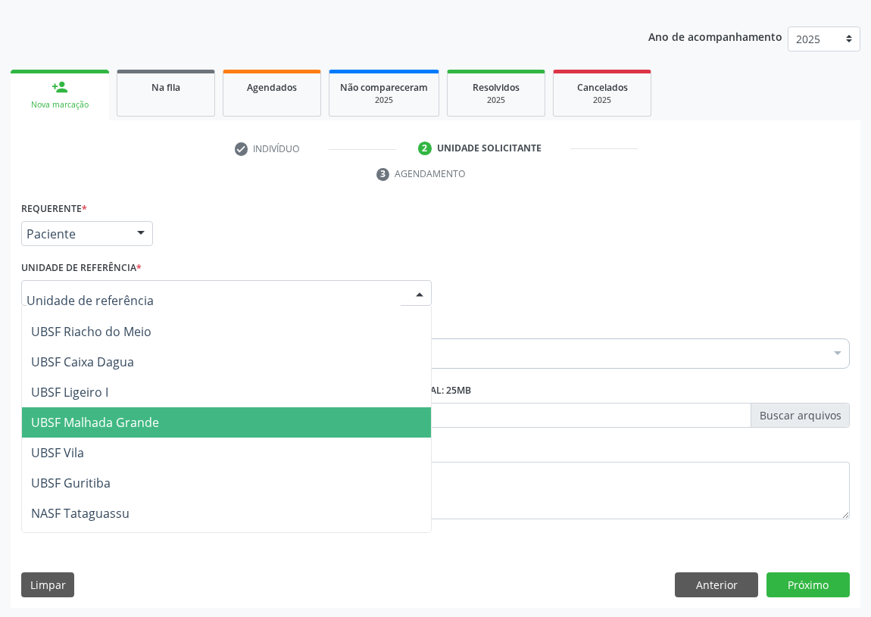
scroll to position [379, 0]
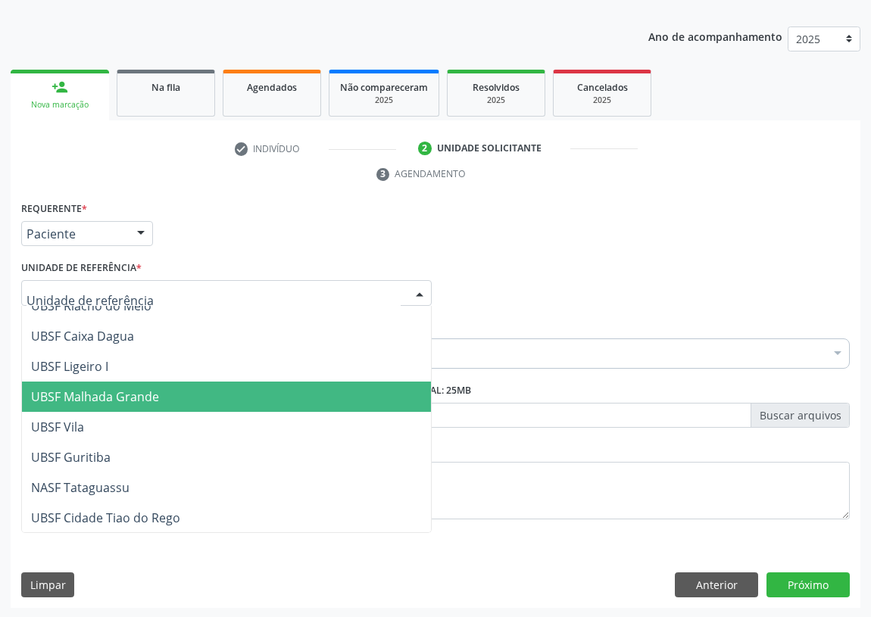
drag, startPoint x: 128, startPoint y: 394, endPoint x: 0, endPoint y: 367, distance: 130.8
click at [122, 394] on span "UBSF Malhada Grande" at bounding box center [95, 397] width 128 height 17
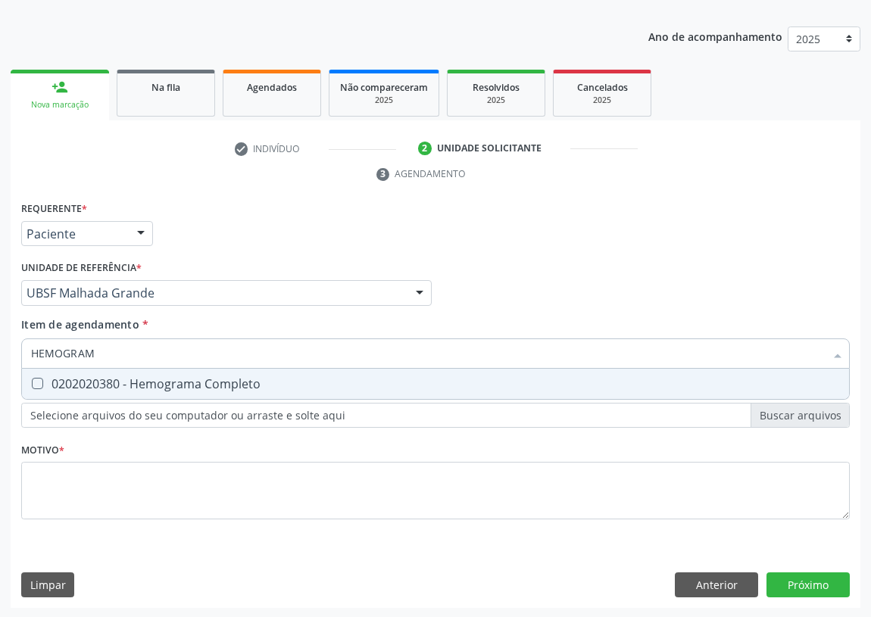
type input "HEMOGRAMA"
drag, startPoint x: 38, startPoint y: 383, endPoint x: 89, endPoint y: 342, distance: 65.7
click at [43, 376] on span "0202020380 - Hemograma Completo" at bounding box center [435, 384] width 827 height 30
checkbox Completo "true"
drag, startPoint x: 95, startPoint y: 355, endPoint x: 0, endPoint y: 362, distance: 95.8
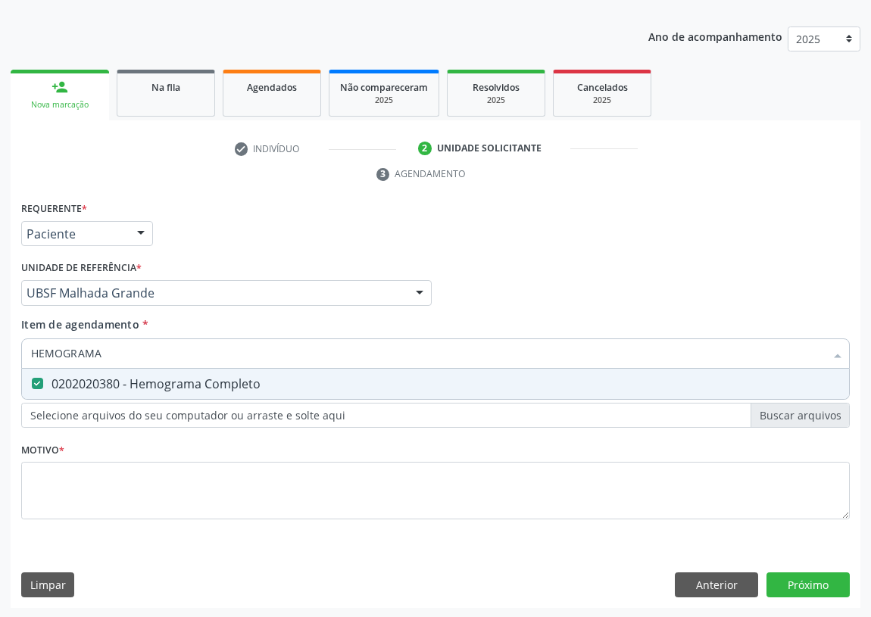
click at [0, 362] on div "Acompanhamento Acompanhe a situação das marcações correntes e finalizadas Relat…" at bounding box center [435, 273] width 871 height 692
type input "U"
checkbox Completo "false"
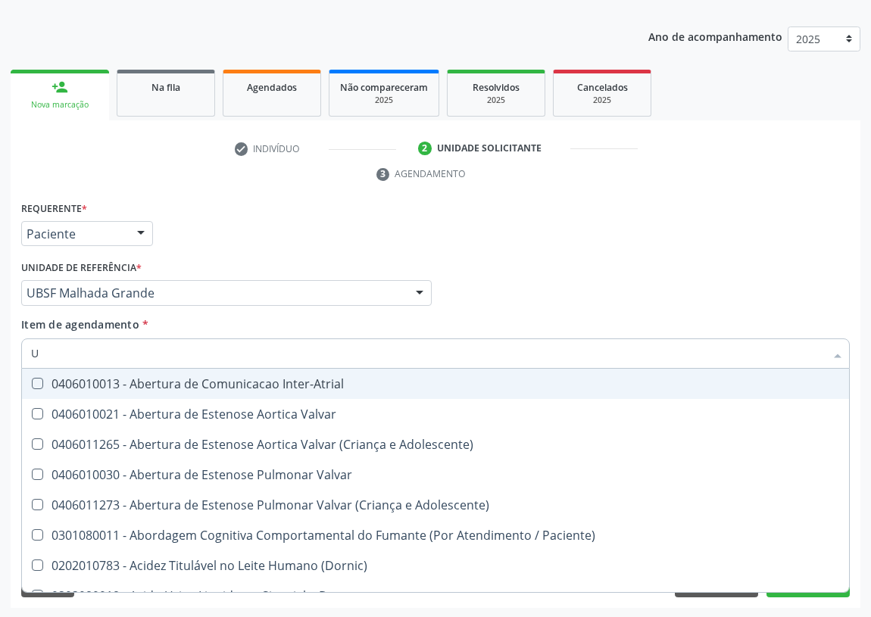
type input "UR"
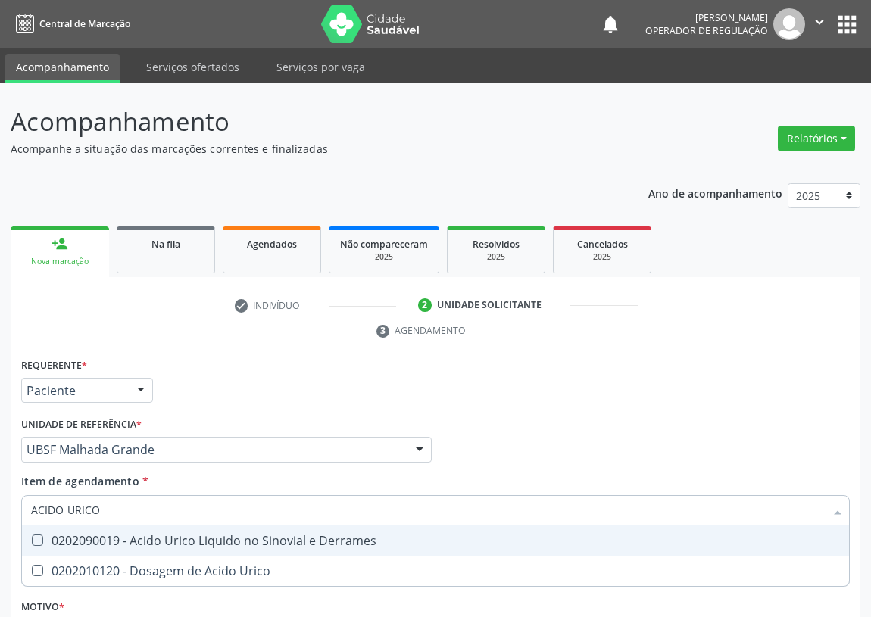
scroll to position [157, 0]
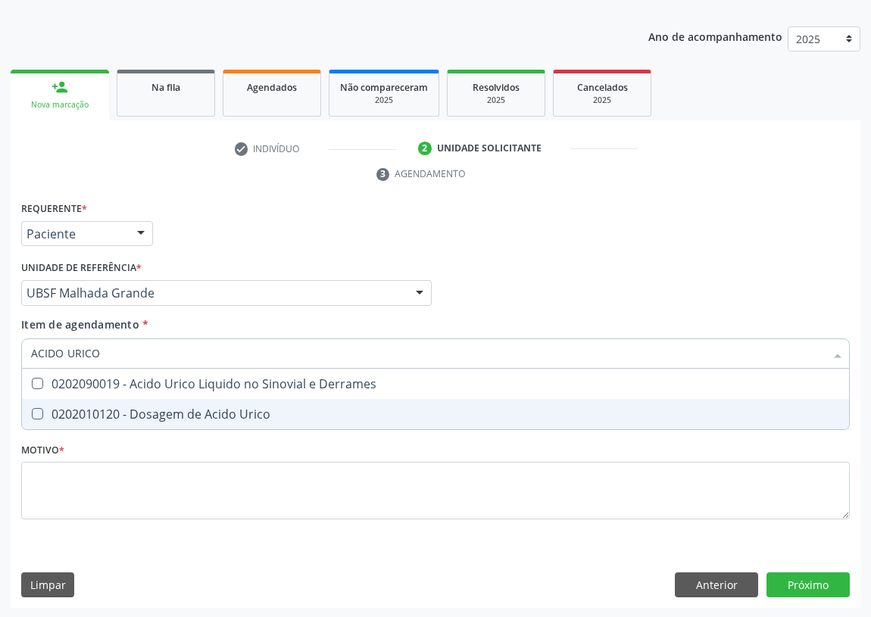
drag, startPoint x: 38, startPoint y: 417, endPoint x: 48, endPoint y: 379, distance: 39.3
click at [38, 416] on Urico at bounding box center [37, 413] width 11 height 11
click at [32, 416] on Urico "checkbox" at bounding box center [27, 414] width 10 height 10
checkbox Urico "true"
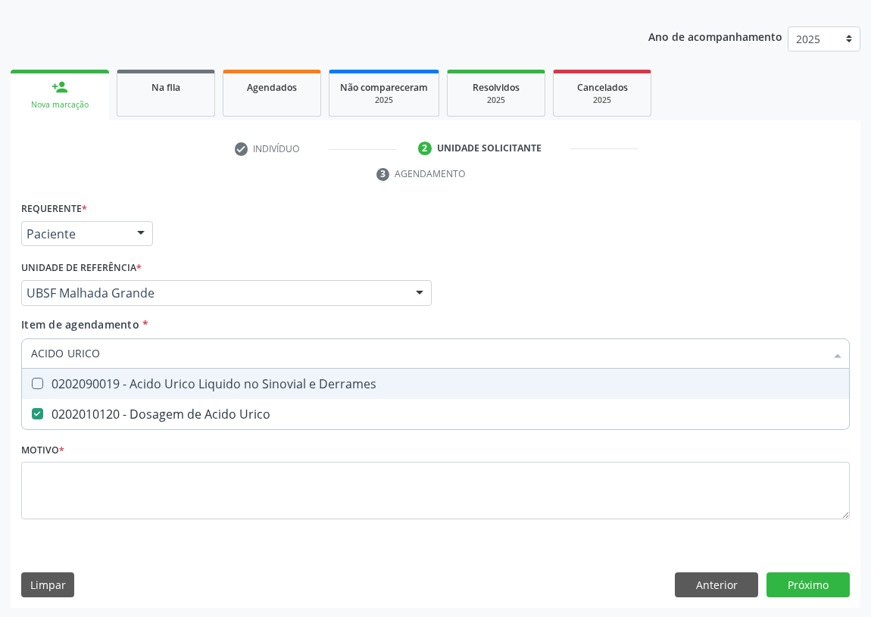
drag, startPoint x: 35, startPoint y: 359, endPoint x: 27, endPoint y: 361, distance: 7.9
click at [27, 361] on div "ACIDO URICO" at bounding box center [435, 354] width 829 height 30
type input "TS"
checkbox Urico "false"
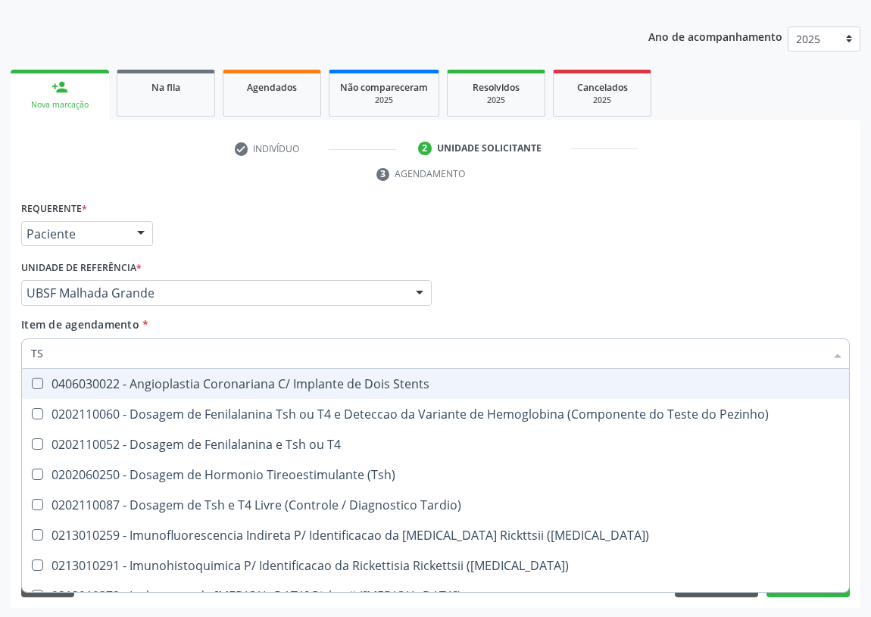
type input "TSH"
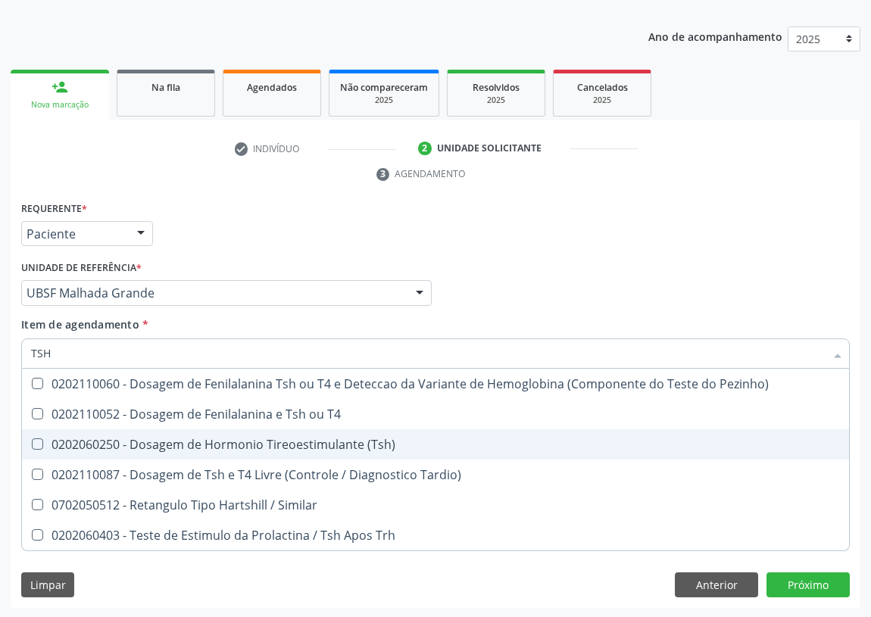
drag, startPoint x: 295, startPoint y: 437, endPoint x: 0, endPoint y: 360, distance: 305.4
click at [276, 439] on div "0202060250 - Dosagem de Hormonio Tireoestimulante (Tsh)" at bounding box center [435, 445] width 809 height 12
checkbox \(Tsh\) "true"
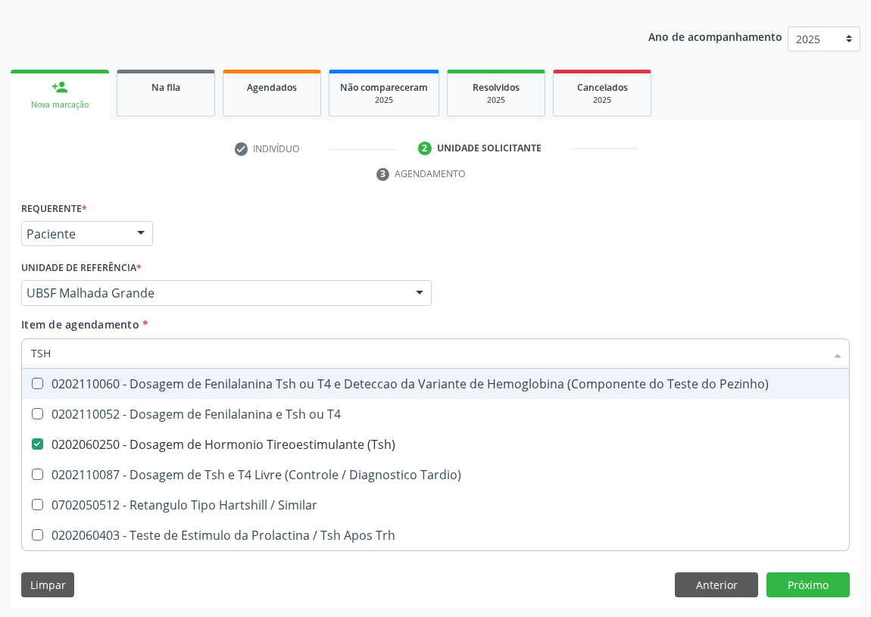
drag, startPoint x: 59, startPoint y: 349, endPoint x: 0, endPoint y: 353, distance: 59.2
click at [0, 359] on div "Acompanhamento Acompanhe a situação das marcações correntes e finalizadas Relat…" at bounding box center [435, 273] width 871 height 692
type input "T"
checkbox \(Tsh\) "false"
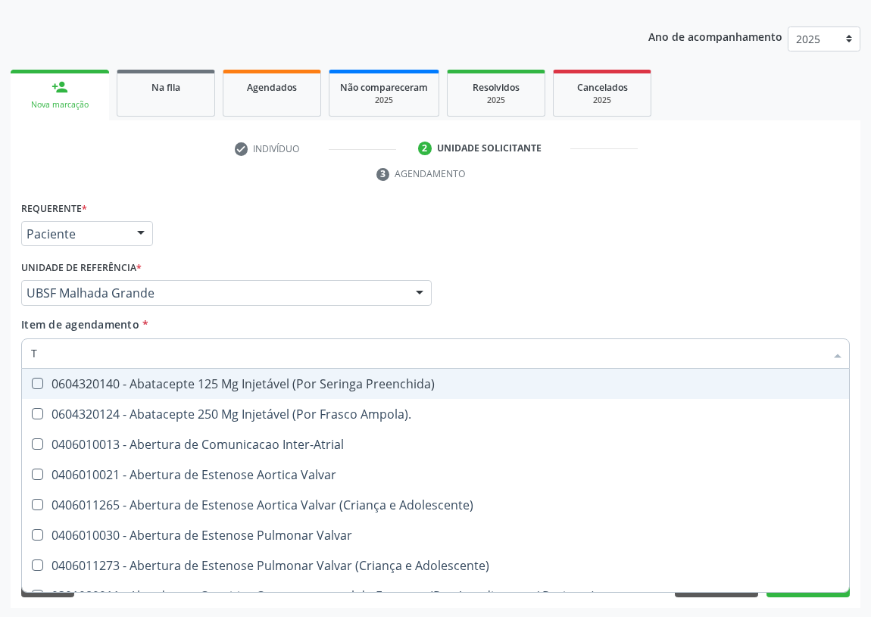
type input "T4"
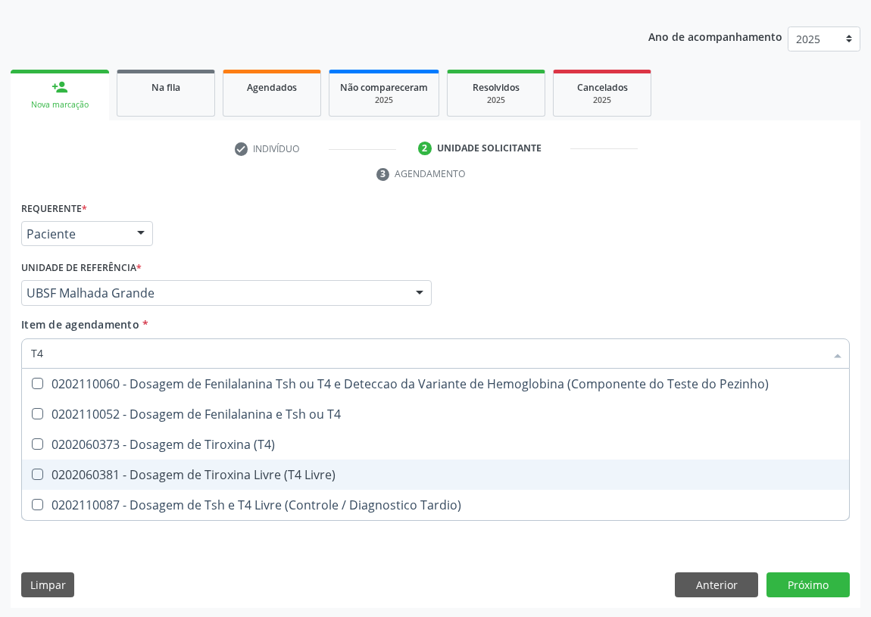
click at [38, 472] on Livre\) at bounding box center [37, 474] width 11 height 11
click at [32, 472] on Livre\) "checkbox" at bounding box center [27, 475] width 10 height 10
checkbox Livre\) "true"
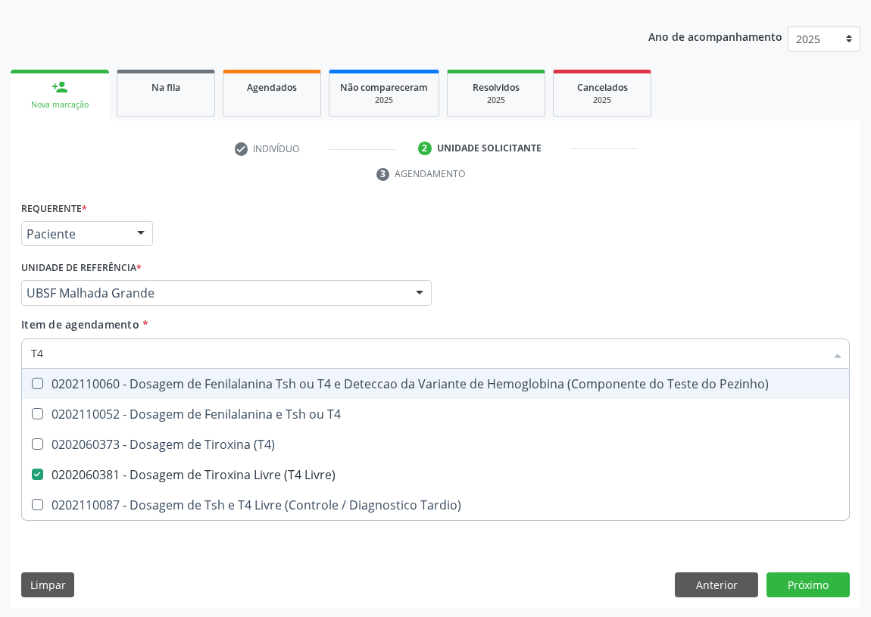
drag, startPoint x: 47, startPoint y: 349, endPoint x: 13, endPoint y: 355, distance: 34.8
click at [13, 355] on div "Requerente * Paciente Médico(a) Enfermeiro(a) Paciente Nenhum resultado encontr…" at bounding box center [436, 403] width 850 height 411
type input "V"
checkbox Livre\) "false"
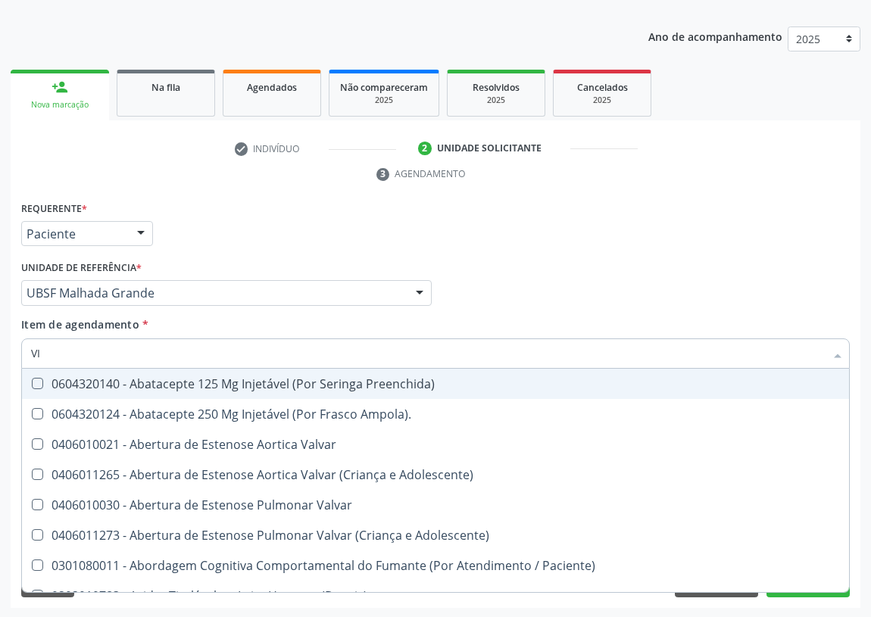
type input "VIT"
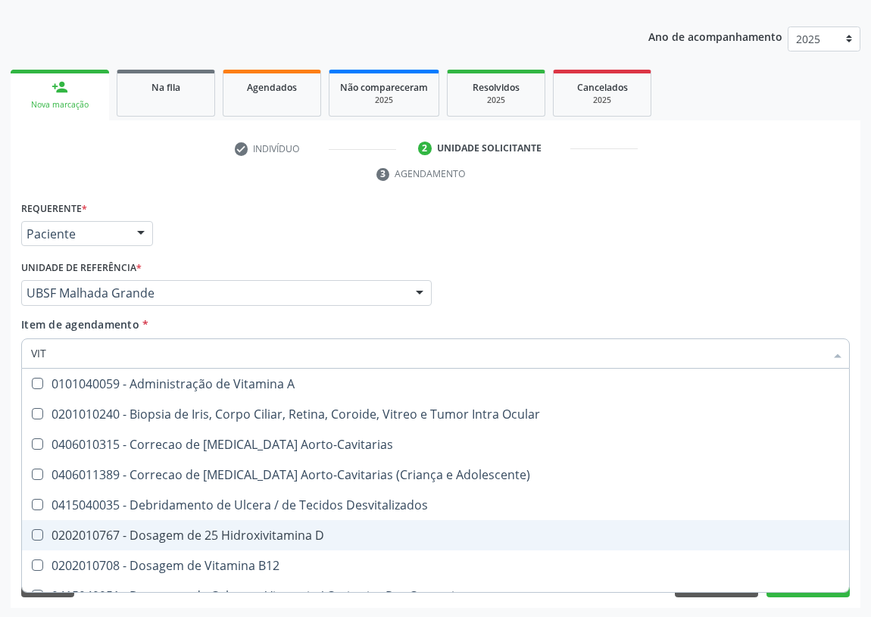
click at [301, 530] on div "0202010767 - Dosagem de 25 Hidroxivitamina D" at bounding box center [435, 536] width 809 height 12
checkbox D "true"
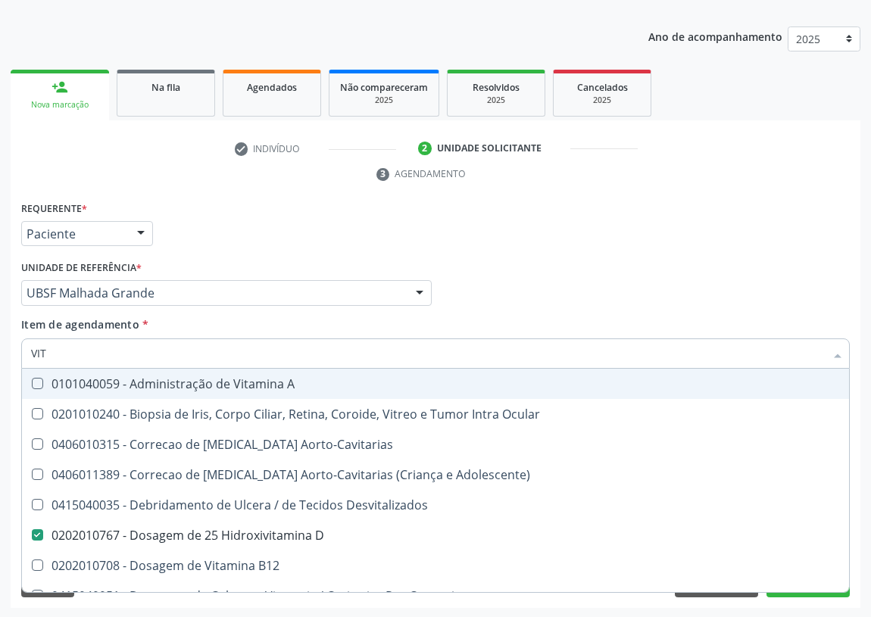
click at [714, 235] on div "Requerente * Paciente Médico(a) Enfermeiro(a) Paciente Nenhum resultado encontr…" at bounding box center [435, 227] width 836 height 59
checkbox Ocular "true"
checkbox Aorto-Cavitarias "true"
checkbox Adolescente\) "true"
checkbox Desvitalizados "true"
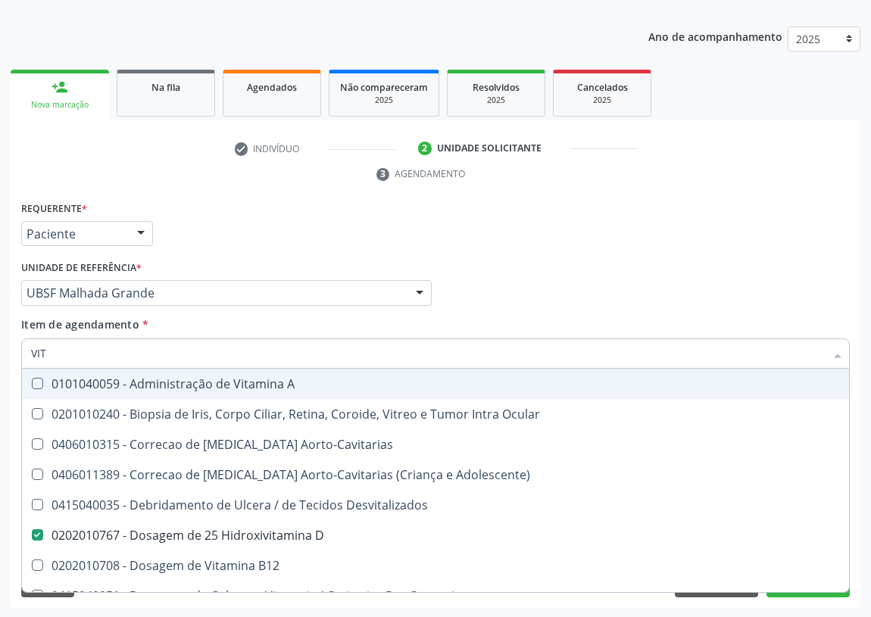
checkbox B12 "true"
checkbox Cateterismo "true"
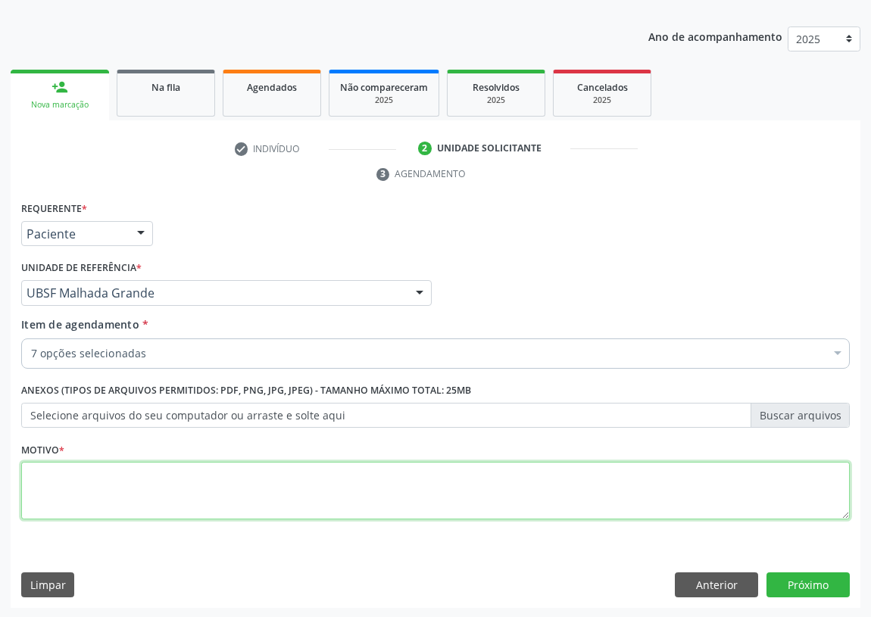
click at [77, 492] on textarea at bounding box center [435, 491] width 829 height 58
type textarea "AVALIAÇÃO"
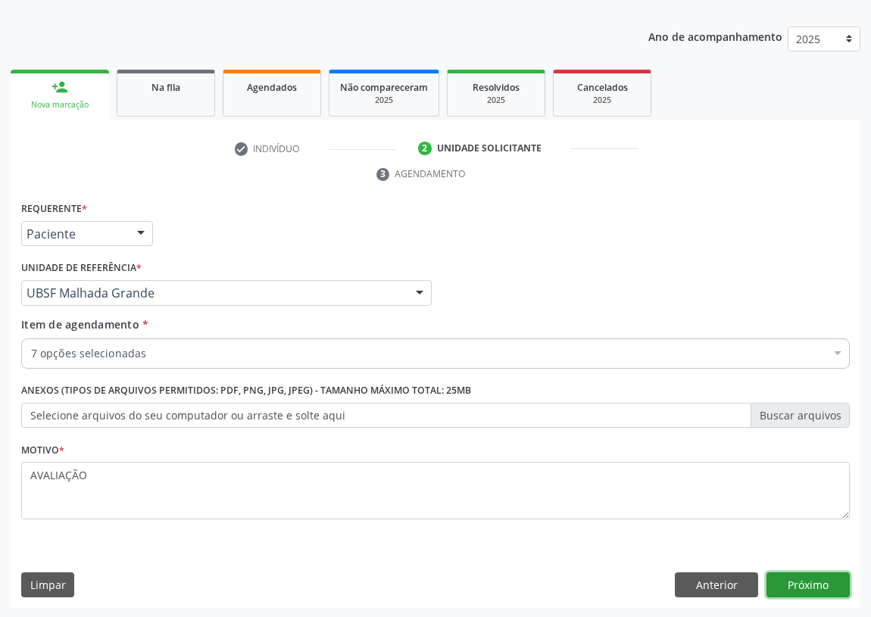
click at [814, 583] on button "Próximo" at bounding box center [808, 586] width 83 height 26
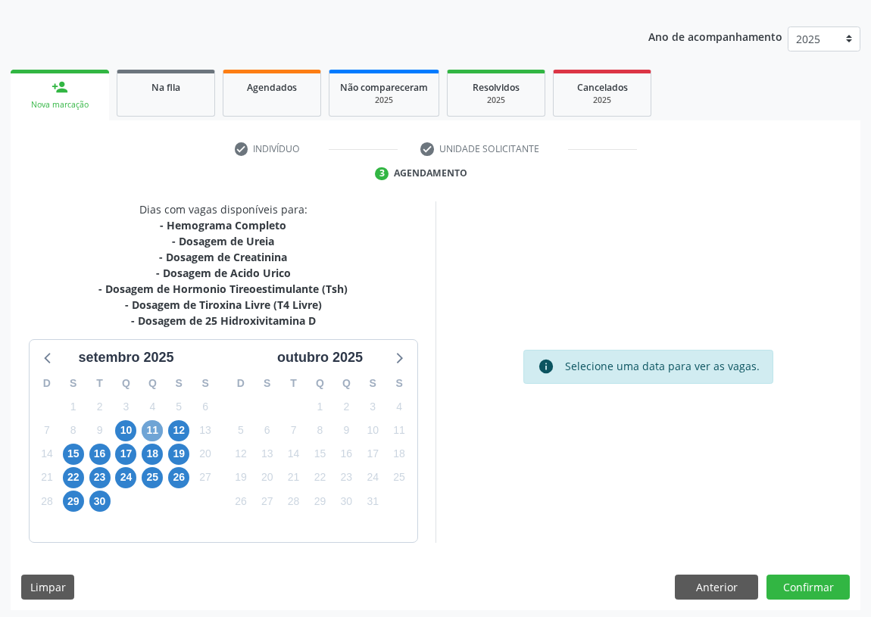
click at [152, 430] on span "11" at bounding box center [152, 430] width 21 height 21
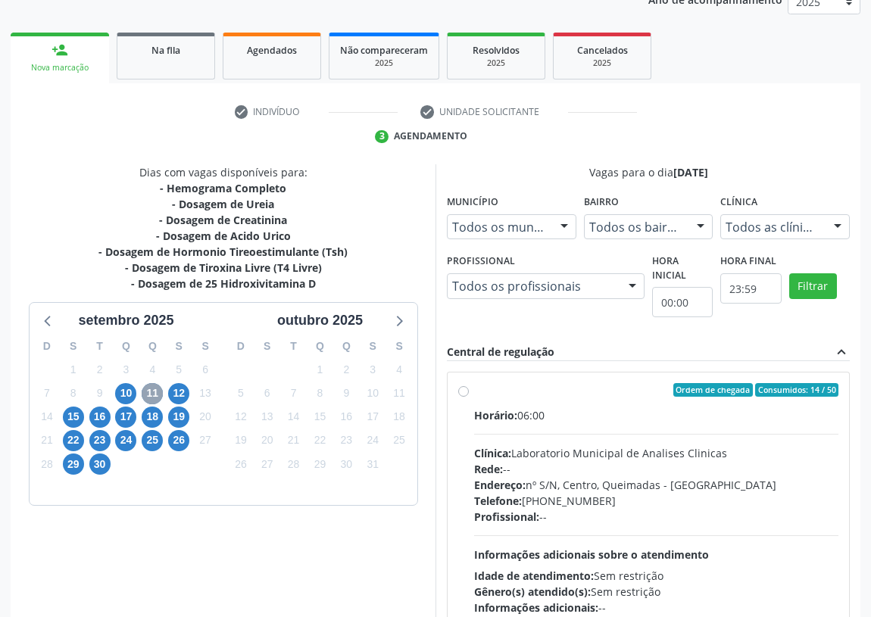
scroll to position [291, 0]
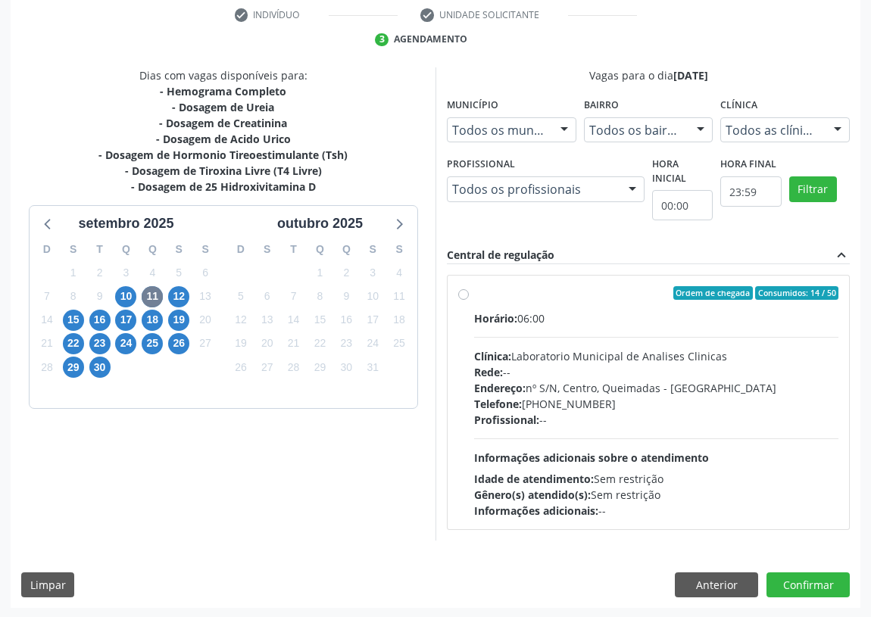
click at [474, 291] on label "Ordem de chegada Consumidos: 14 / 50 Horário: 06:00 Clínica: Laboratorio Munici…" at bounding box center [656, 402] width 364 height 233
click at [467, 291] on input "Ordem de chegada Consumidos: 14 / 50 Horário: 06:00 Clínica: Laboratorio Munici…" at bounding box center [463, 293] width 11 height 14
radio input "true"
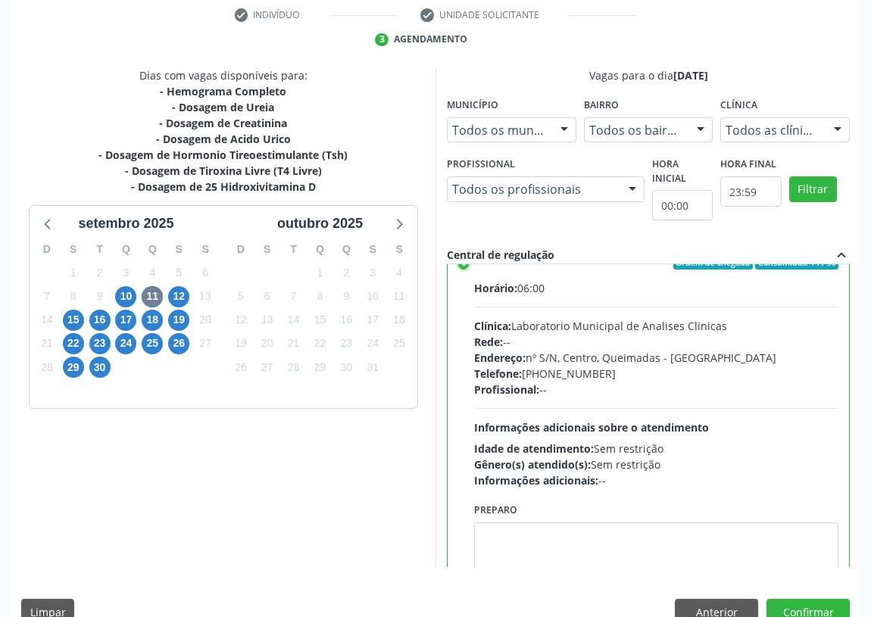
scroll to position [75, 0]
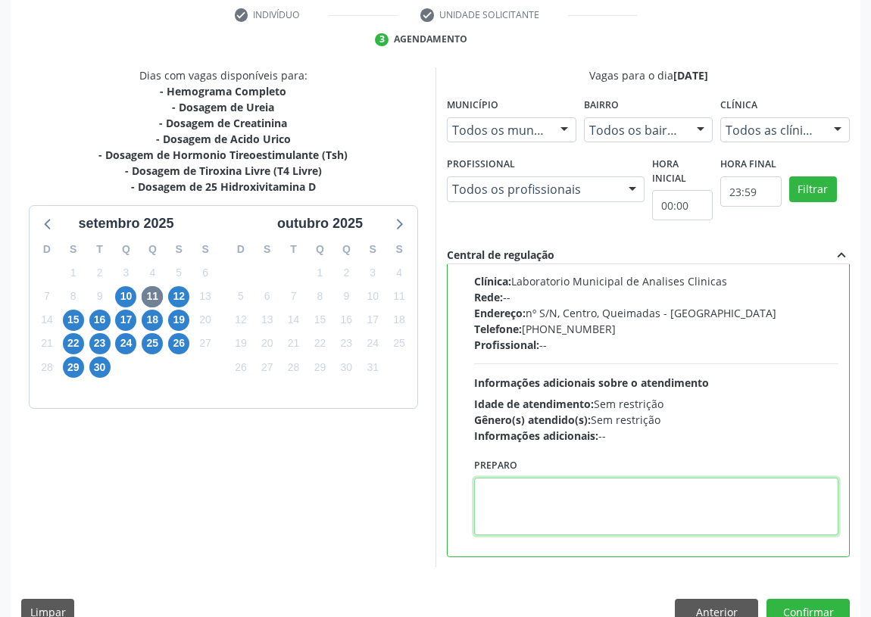
drag, startPoint x: 533, startPoint y: 509, endPoint x: 542, endPoint y: 494, distance: 18.1
click at [534, 505] on textarea at bounding box center [656, 507] width 364 height 58
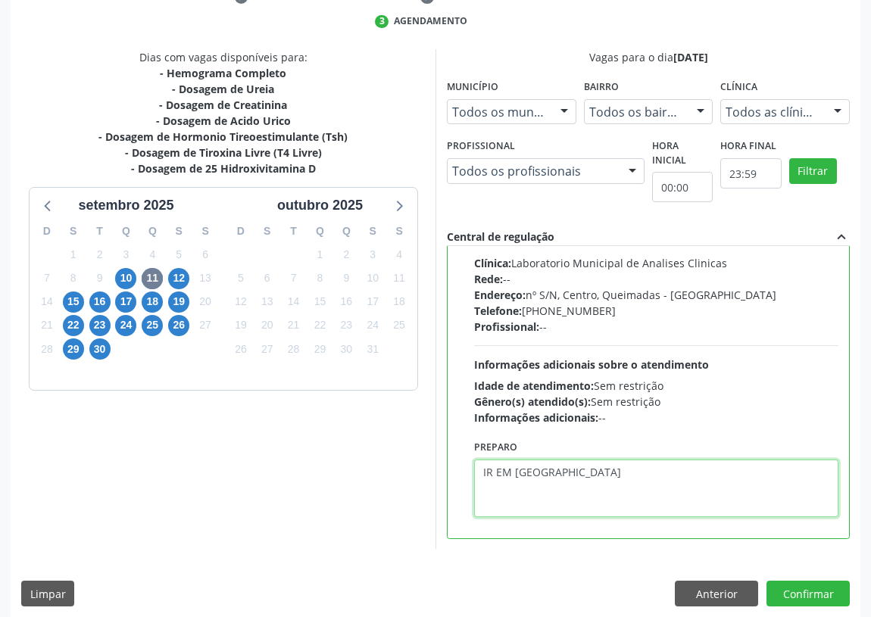
scroll to position [318, 0]
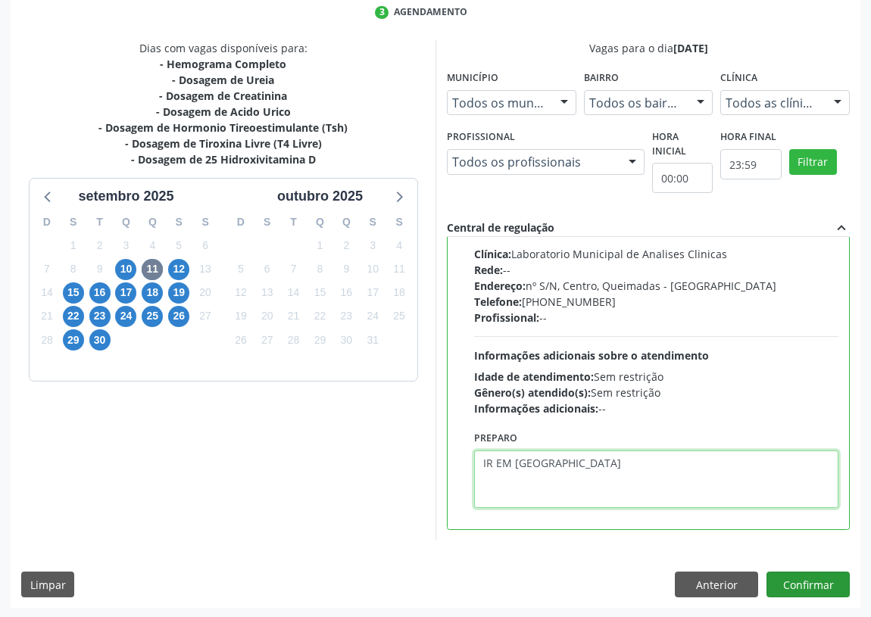
type textarea "IR EM [GEOGRAPHIC_DATA]"
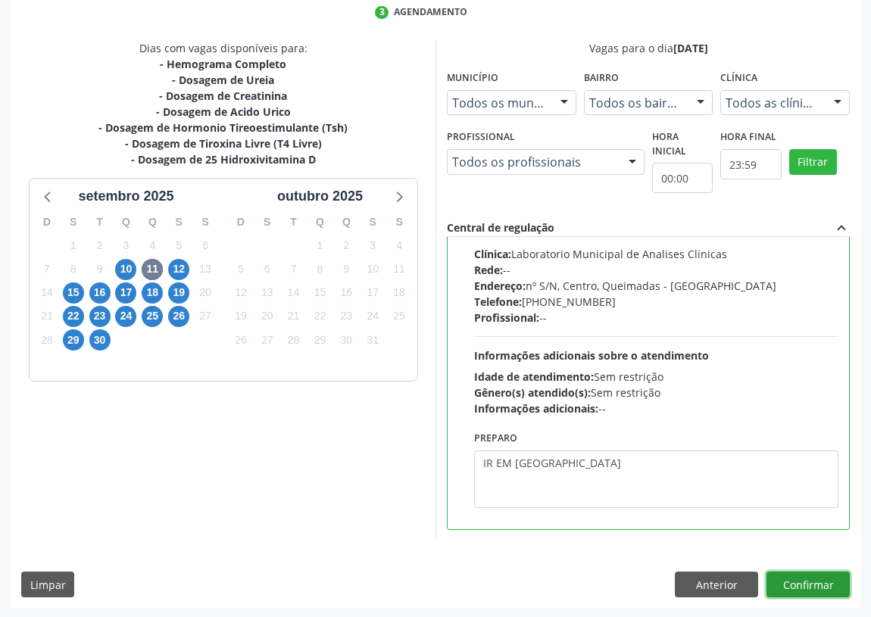
drag, startPoint x: 811, startPoint y: 582, endPoint x: 448, endPoint y: 552, distance: 364.2
click at [808, 580] on button "Confirmar" at bounding box center [808, 585] width 83 height 26
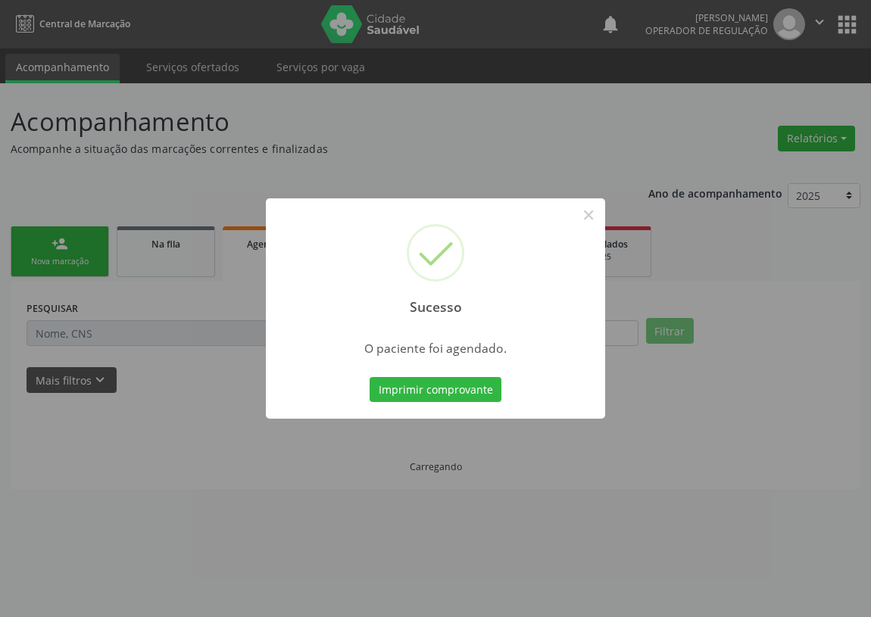
scroll to position [0, 0]
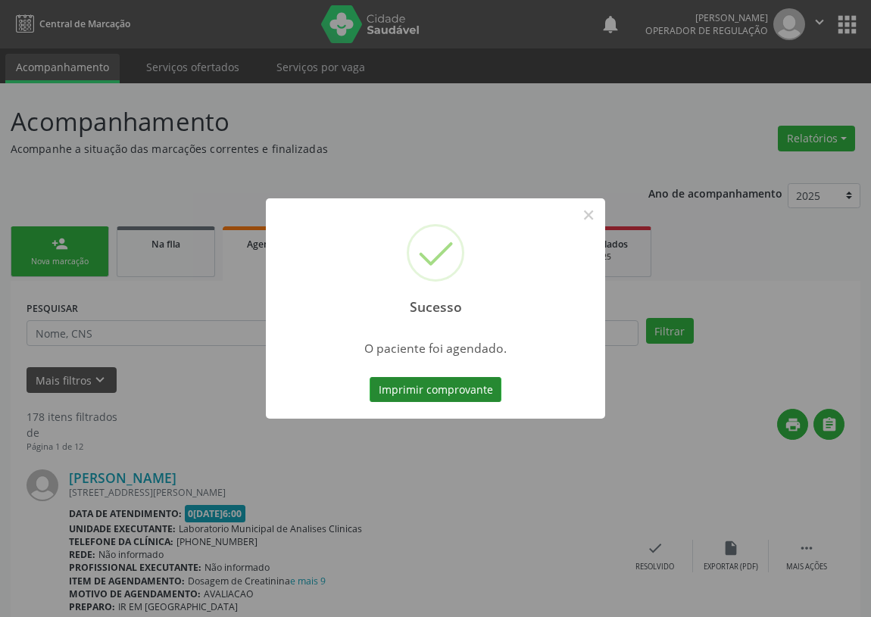
click at [435, 392] on button "Imprimir comprovante" at bounding box center [436, 390] width 132 height 26
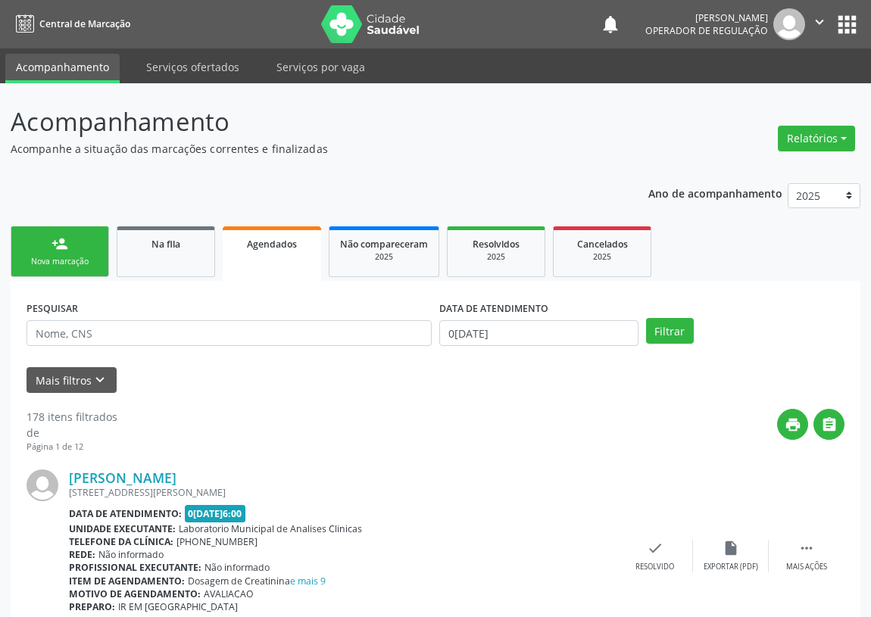
click at [92, 264] on div "Nova marcação" at bounding box center [60, 261] width 76 height 11
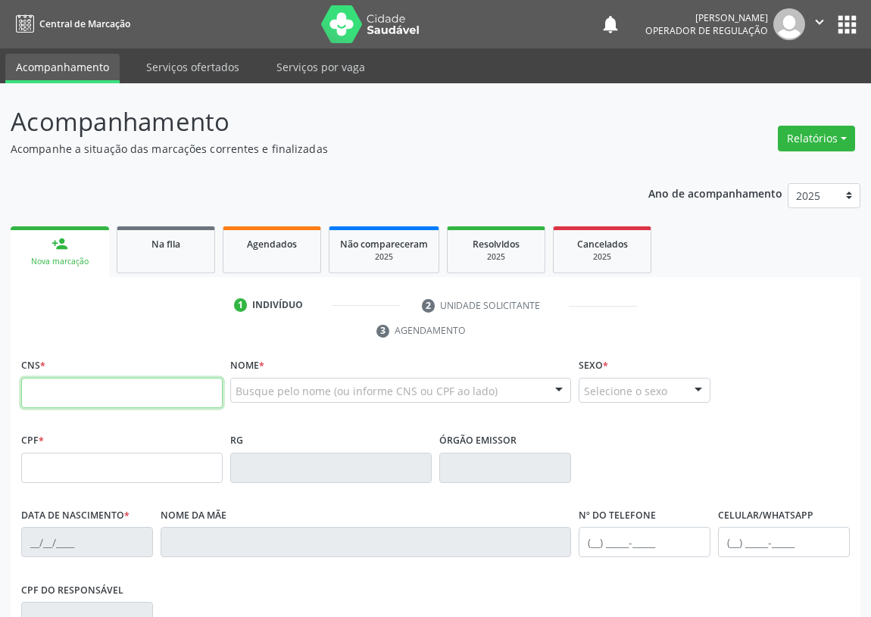
drag, startPoint x: 47, startPoint y: 393, endPoint x: 92, endPoint y: 325, distance: 81.5
click at [93, 349] on div "1 Indivíduo 2 Unidade solicitante 3 Agendamento CNS * Nome * Busque pelo nome (…" at bounding box center [436, 564] width 850 height 543
type input "706 0053 4289 7142"
type input "100.569.544-09"
type input "29/04/1982"
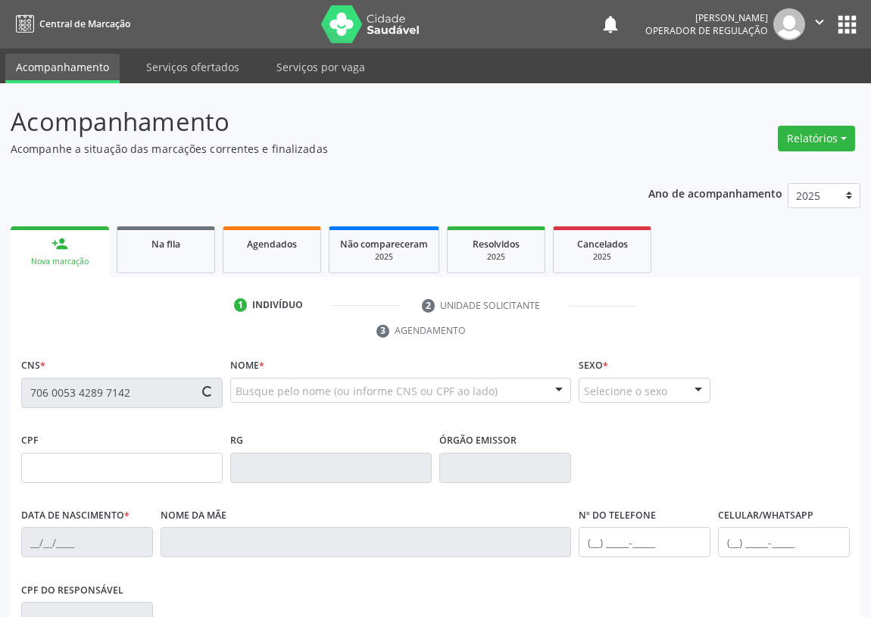
type input "Jose Alves de Lima"
type input "(83) 99395-3116"
type input "(83) 99186-7038"
type input "98"
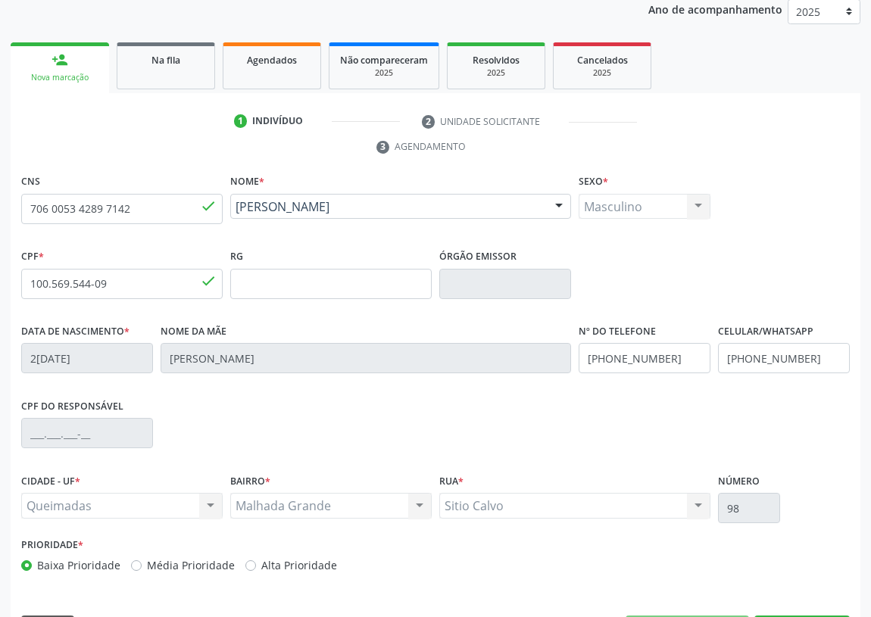
scroll to position [206, 0]
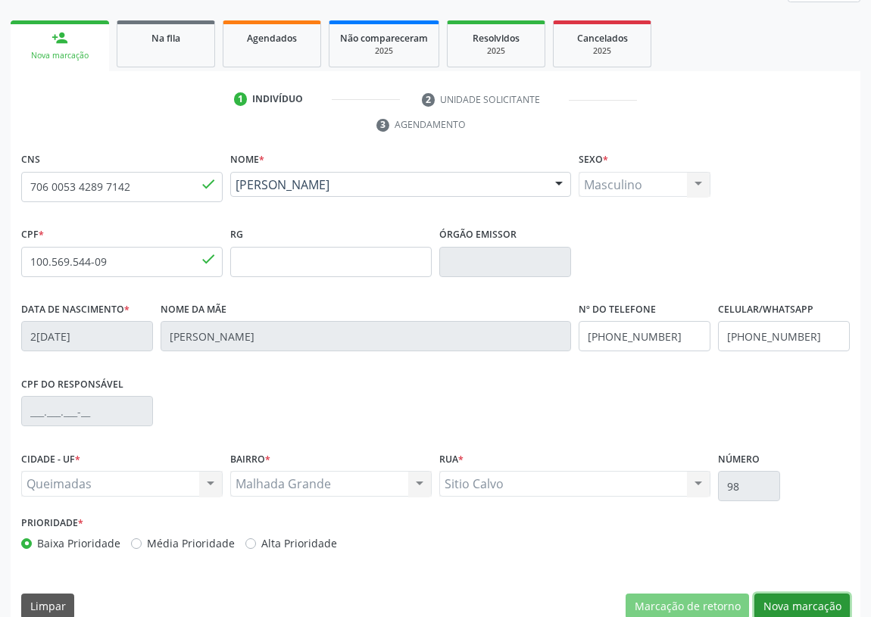
drag, startPoint x: 803, startPoint y: 603, endPoint x: 492, endPoint y: 467, distance: 339.9
click at [795, 599] on button "Nova marcação" at bounding box center [802, 607] width 95 height 26
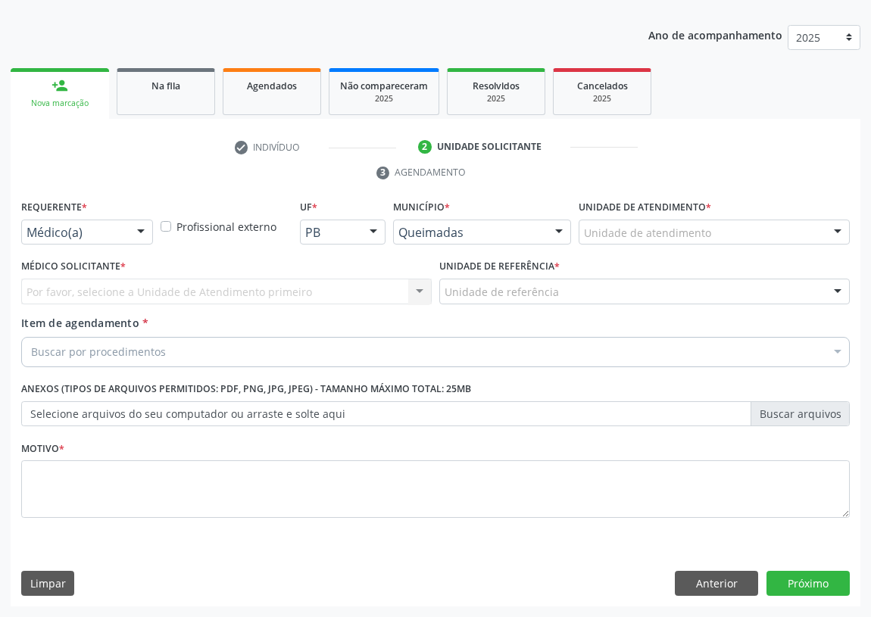
scroll to position [157, 0]
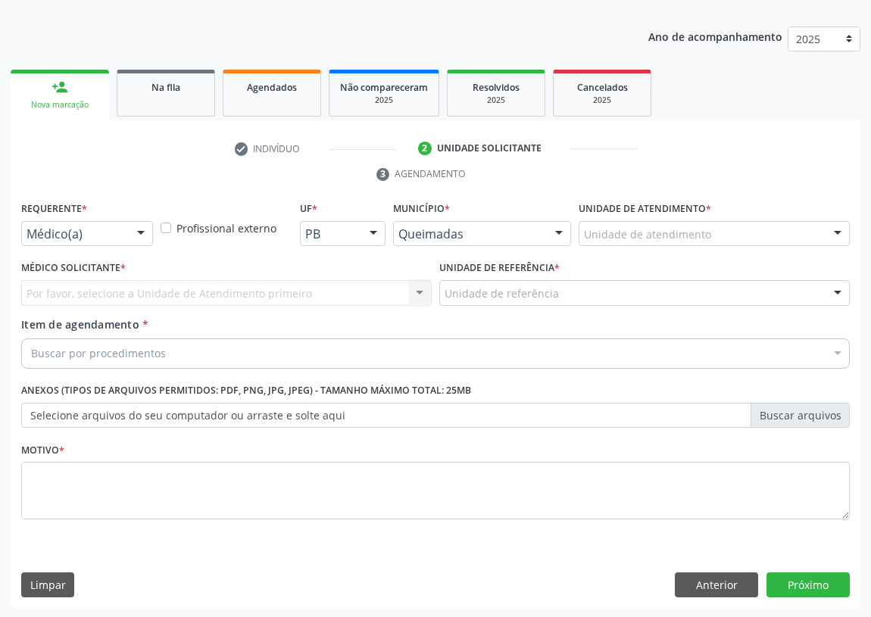
click at [141, 227] on div at bounding box center [141, 235] width 23 height 26
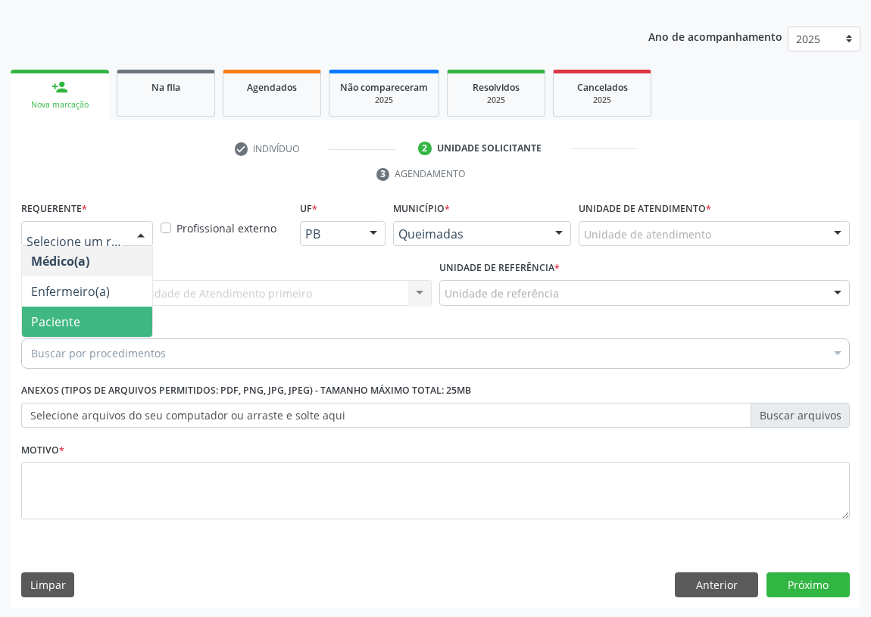
drag, startPoint x: 121, startPoint y: 317, endPoint x: 267, endPoint y: 304, distance: 146.0
click at [126, 317] on span "Paciente" at bounding box center [87, 322] width 130 height 30
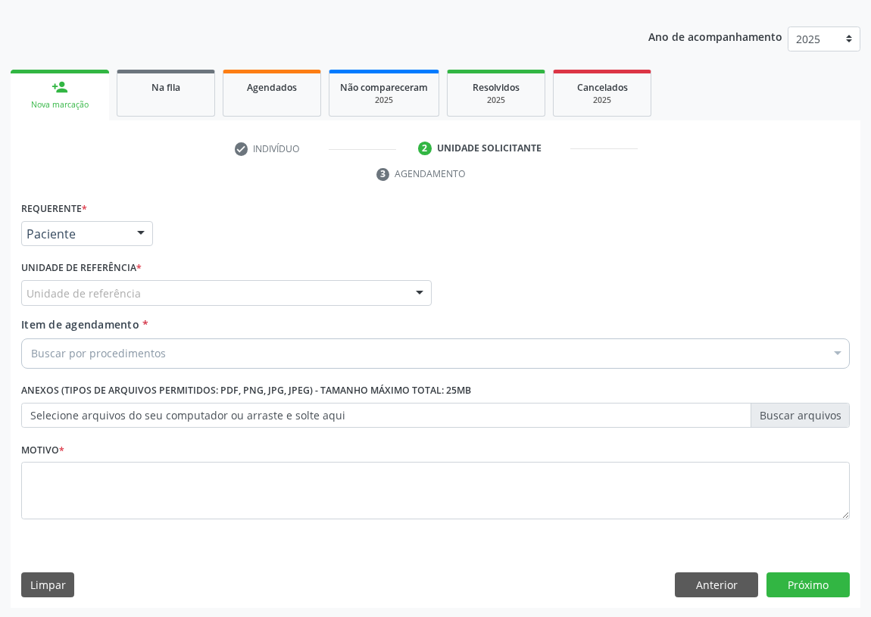
drag, startPoint x: 359, startPoint y: 282, endPoint x: 220, endPoint y: 346, distance: 153.6
click at [358, 284] on div "Unidade de referência" at bounding box center [226, 293] width 411 height 26
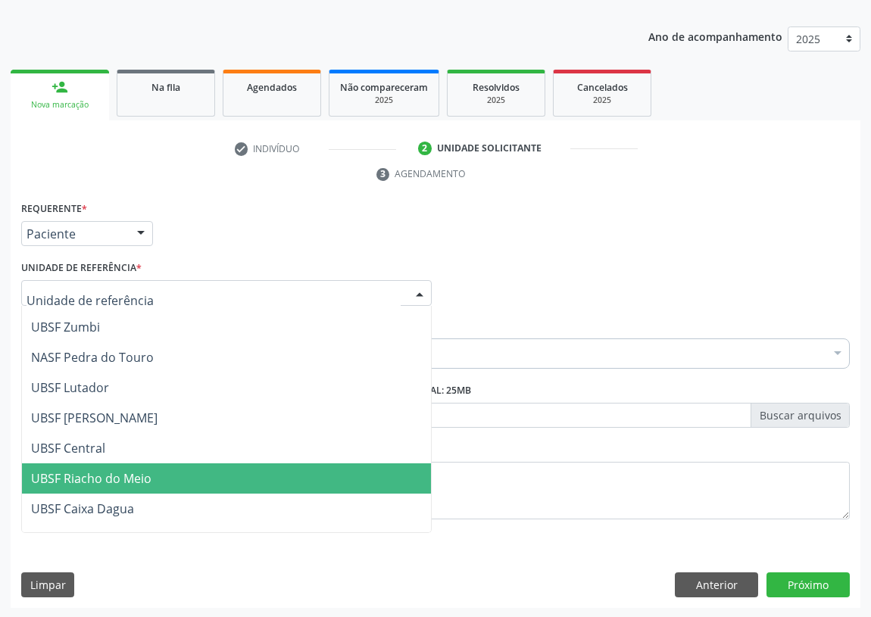
scroll to position [275, 0]
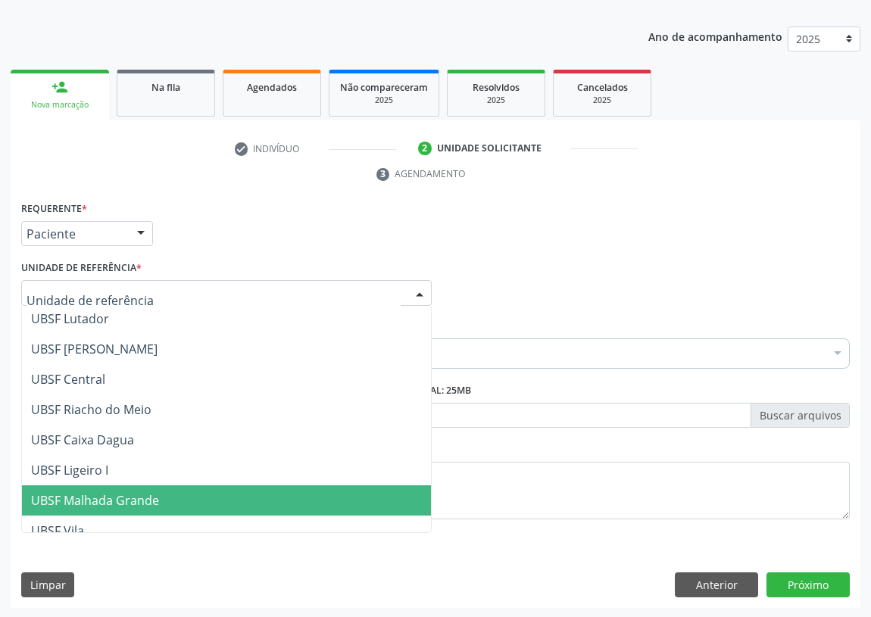
drag, startPoint x: 121, startPoint y: 489, endPoint x: 47, endPoint y: 457, distance: 81.1
click at [120, 489] on span "UBSF Malhada Grande" at bounding box center [226, 501] width 409 height 30
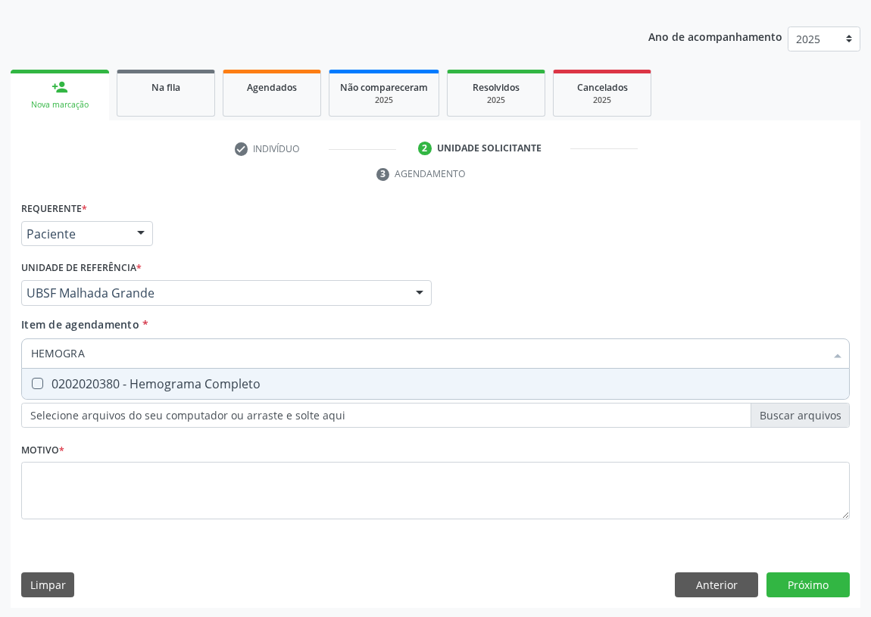
type input "HEMOGRAM"
drag, startPoint x: 36, startPoint y: 377, endPoint x: 173, endPoint y: 376, distance: 136.4
click at [47, 378] on div "0202020380 - Hemograma Completo" at bounding box center [435, 384] width 809 height 12
checkbox Completo "true"
drag, startPoint x: 98, startPoint y: 355, endPoint x: 0, endPoint y: 355, distance: 97.7
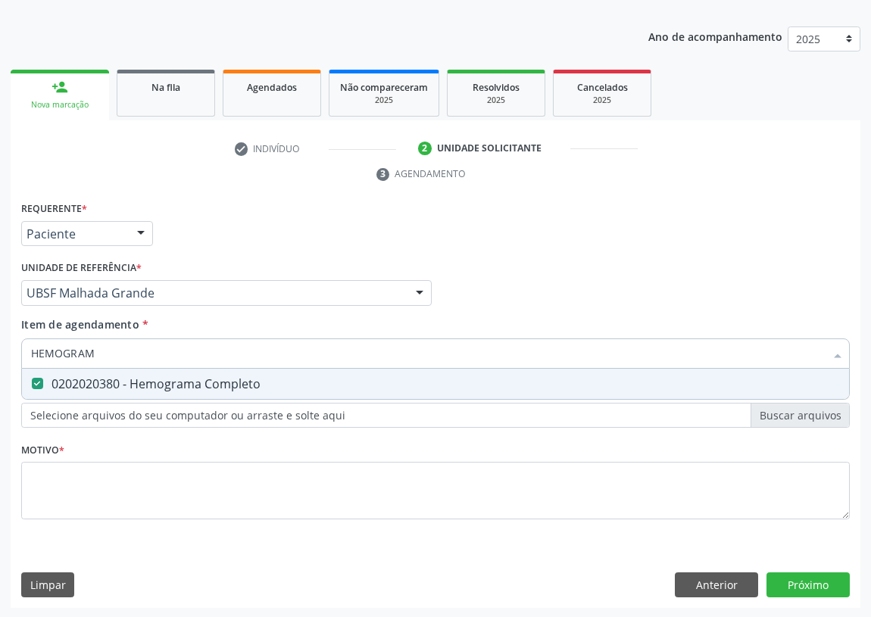
click at [0, 355] on div "Acompanhamento Acompanhe a situação das marcações correntes e finalizadas Relat…" at bounding box center [435, 273] width 871 height 692
type input "U"
checkbox Completo "false"
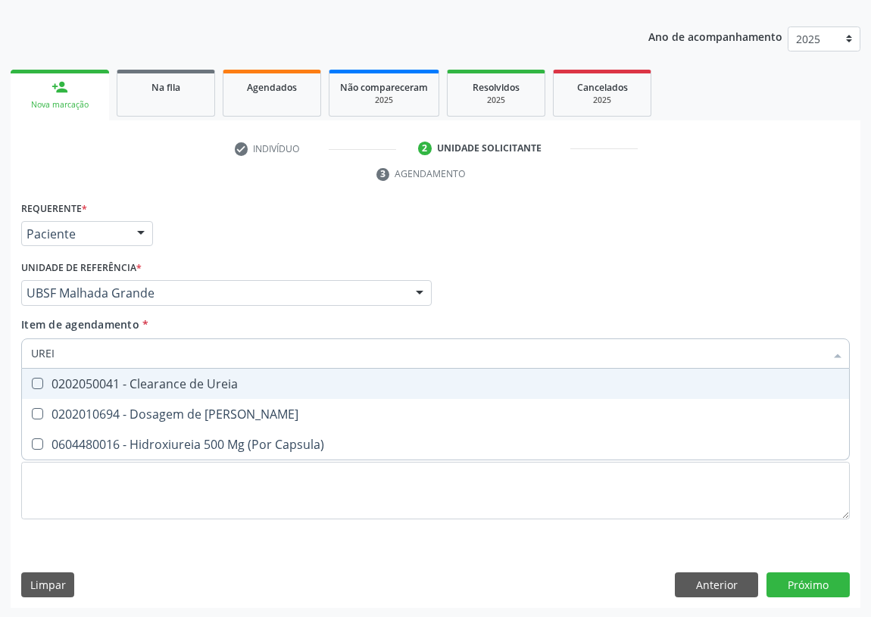
type input "UREIA"
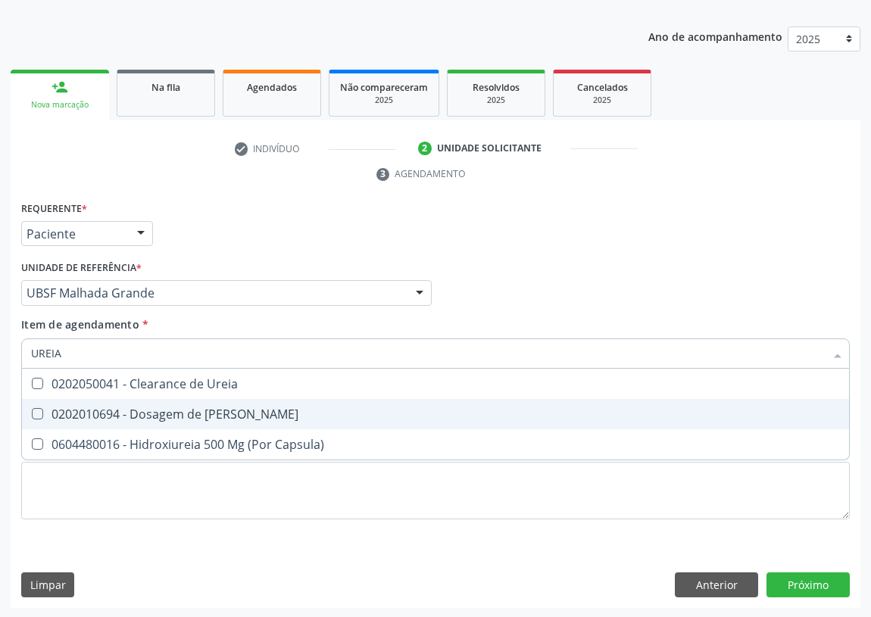
drag, startPoint x: 38, startPoint y: 414, endPoint x: 73, endPoint y: 368, distance: 57.3
click at [41, 412] on Ureia at bounding box center [37, 413] width 11 height 11
click at [32, 412] on Ureia "checkbox" at bounding box center [27, 414] width 10 height 10
checkbox Ureia "true"
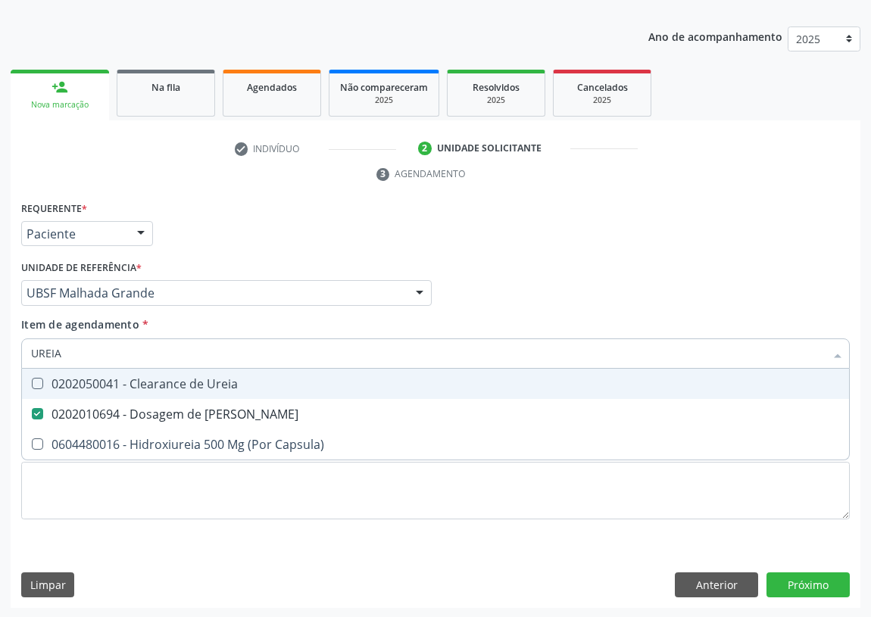
drag, startPoint x: 66, startPoint y: 350, endPoint x: 0, endPoint y: 341, distance: 66.5
click at [0, 342] on div "Acompanhamento Acompanhe a situação das marcações correntes e finalizadas Relat…" at bounding box center [435, 273] width 871 height 692
type input "CR"
checkbox Ureia "false"
type input "CREATININA"
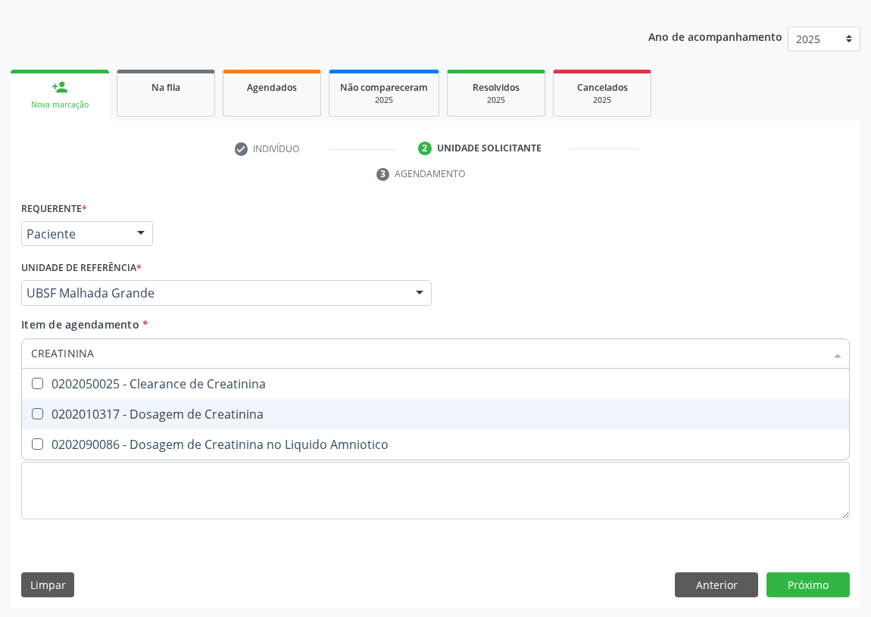
drag, startPoint x: 36, startPoint y: 410, endPoint x: 49, endPoint y: 389, distance: 25.2
click at [36, 408] on Creatinina at bounding box center [37, 413] width 11 height 11
click at [32, 409] on Creatinina "checkbox" at bounding box center [27, 414] width 10 height 10
checkbox Creatinina "true"
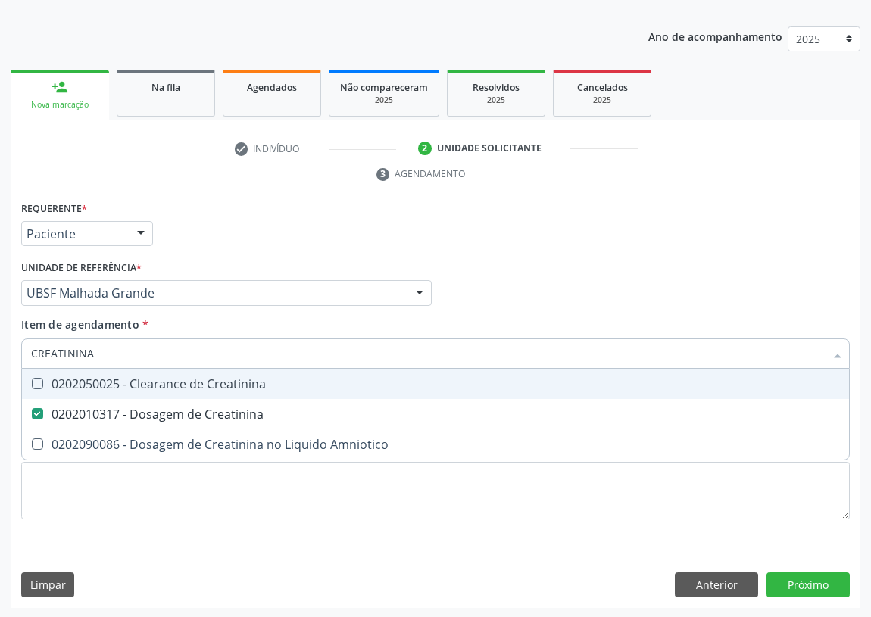
drag, startPoint x: 103, startPoint y: 355, endPoint x: 0, endPoint y: 348, distance: 103.3
click at [0, 356] on div "Acompanhamento Acompanhe a situação das marcações correntes e finalizadas Relat…" at bounding box center [435, 273] width 871 height 692
type input "0"
checkbox Creatinina "false"
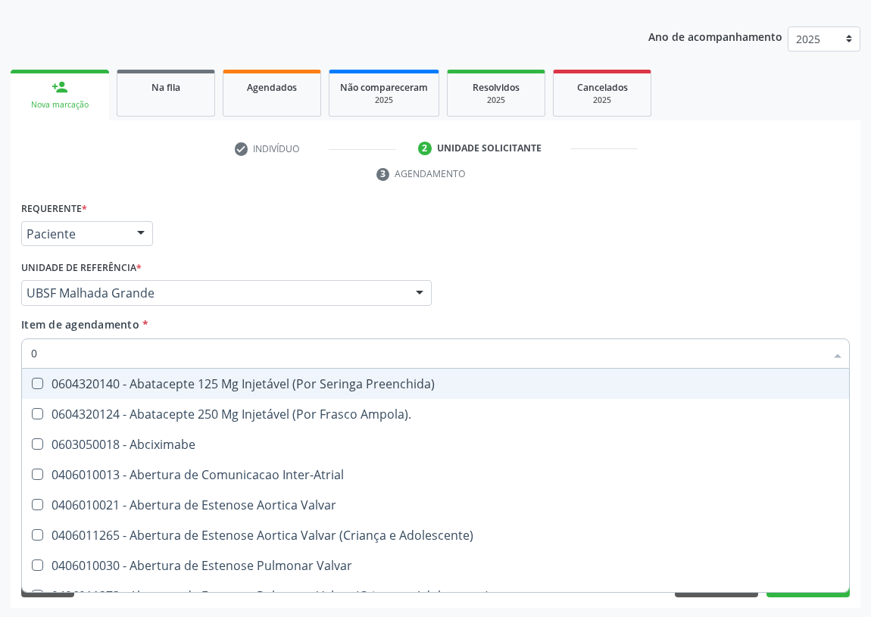
type input "02"
checkbox 67 "true"
checkbox Revisao "true"
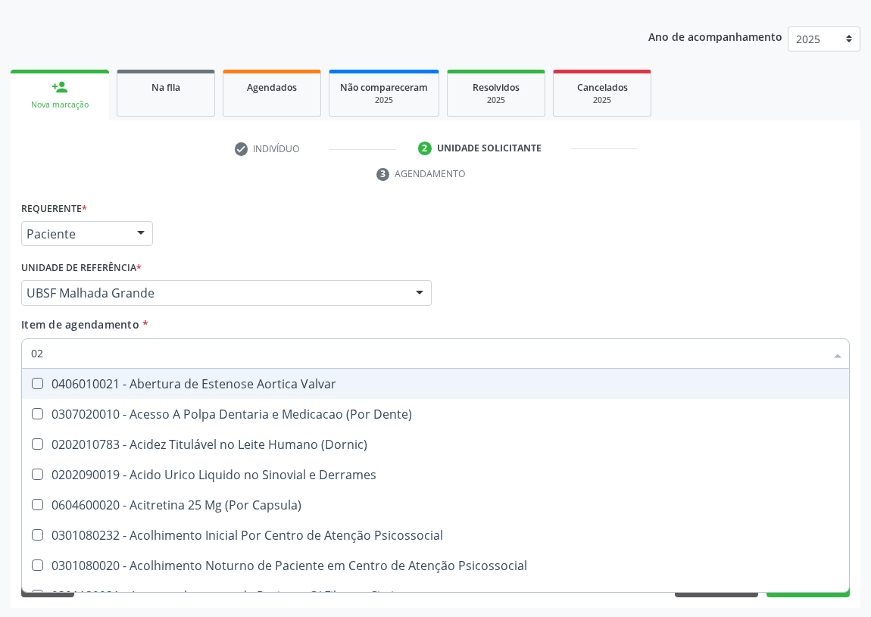
type input "020"
checkbox Dacriocistografia "true"
checkbox Metil-Hipurico "true"
checkbox Creatinina "false"
checkbox Ureia "false"
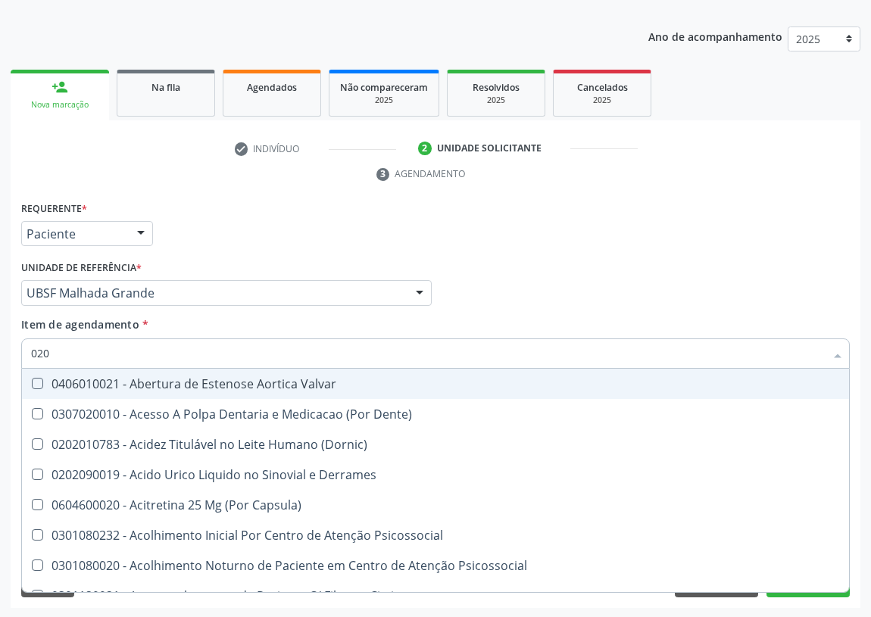
checkbox Eletro-Oculografia "true"
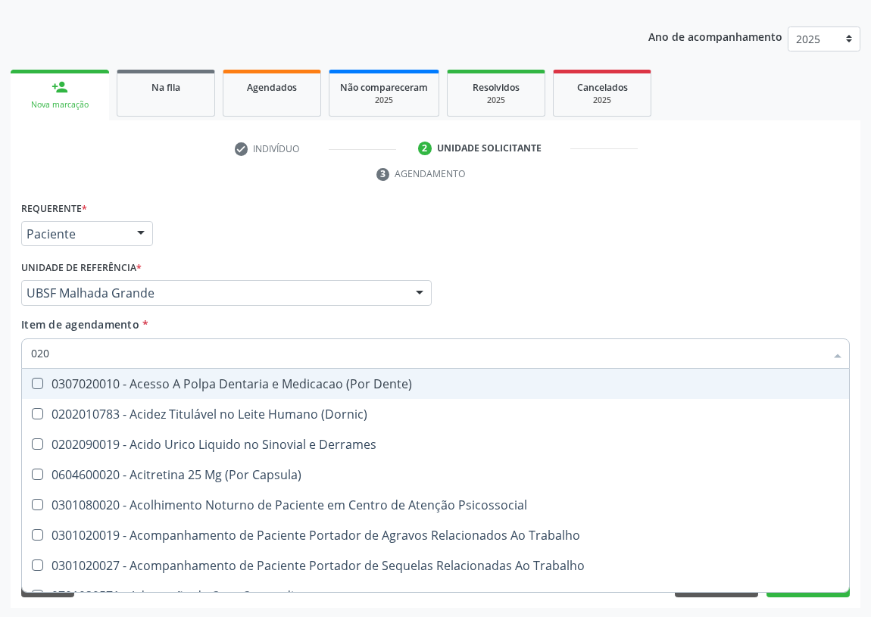
type input "0202"
checkbox Aberto\) "true"
checkbox Captacao "true"
checkbox Revisao "true"
checkbox Creatinina "false"
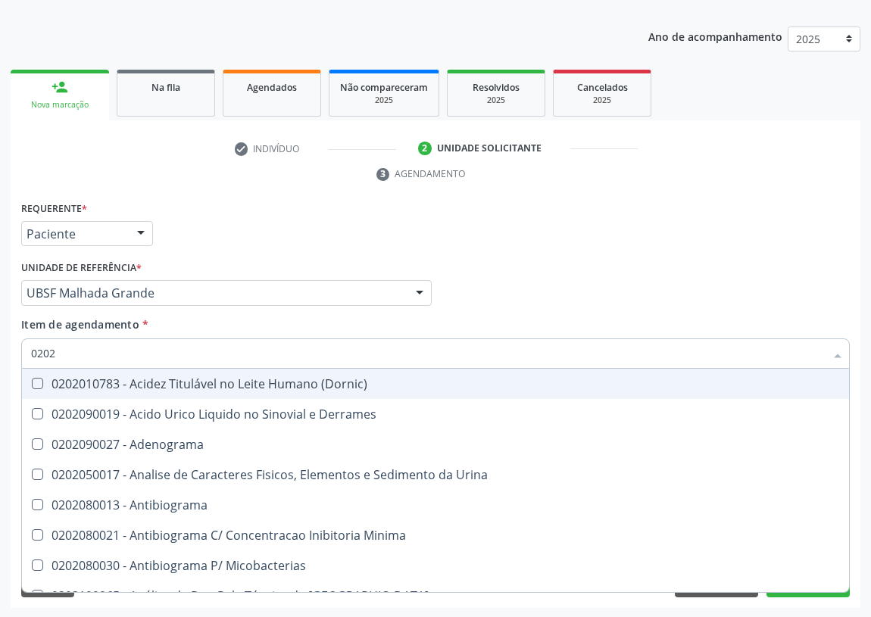
type input "02020"
checkbox Calcitonina "true"
checkbox Creatinina "false"
checkbox Quinidina "true"
checkbox Ureia "false"
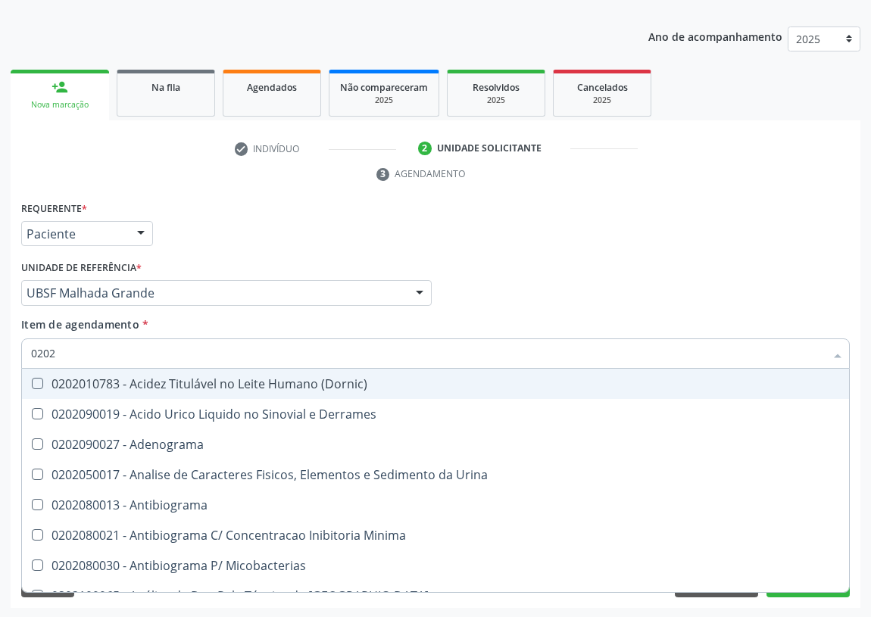
checkbox Zinco "true"
checkbox Completo "false"
type input "020203"
checkbox Molecular "true"
checkbox Creatinina "false"
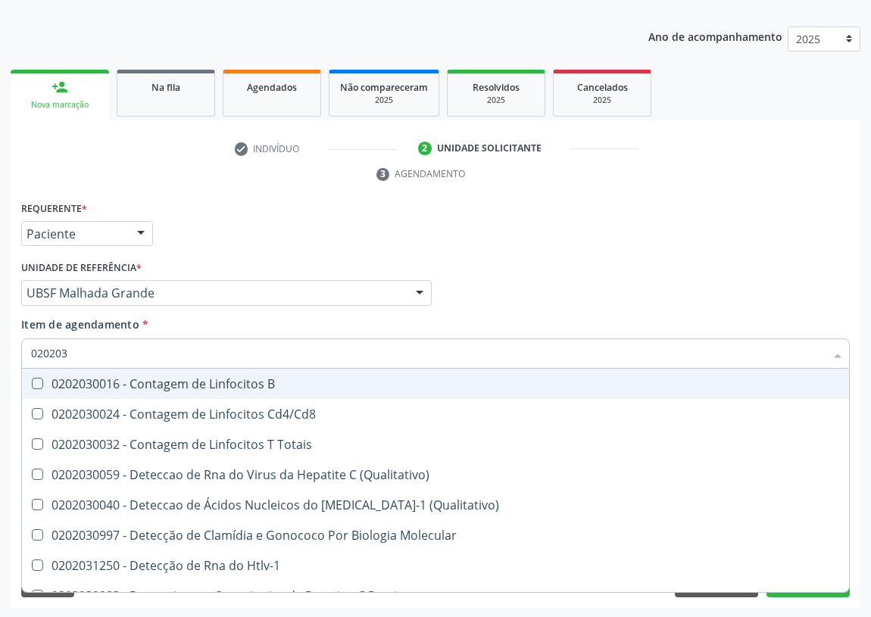
type input "0202030"
checkbox Completo "false"
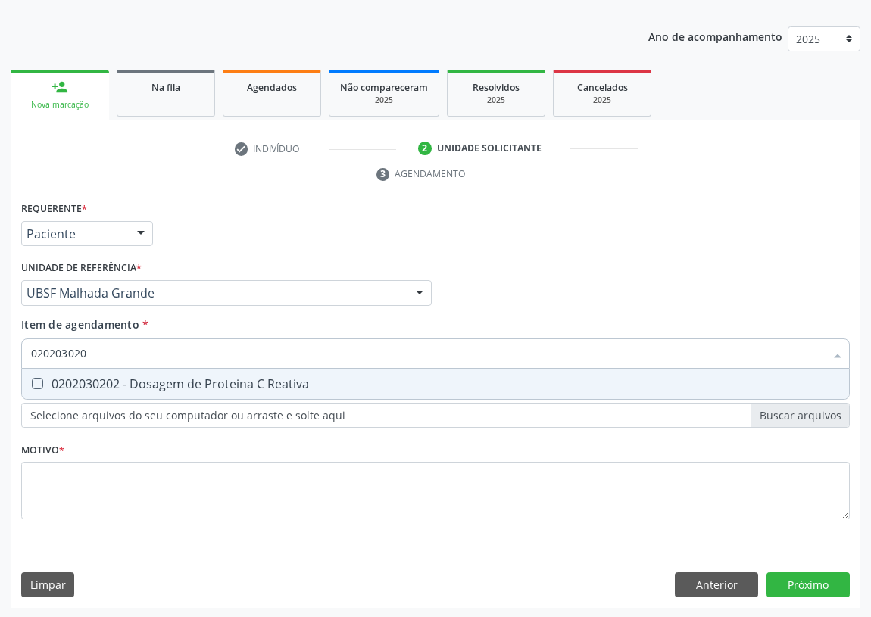
type input "0202030202"
drag, startPoint x: 38, startPoint y: 383, endPoint x: 48, endPoint y: 359, distance: 26.2
click at [40, 378] on Reativa at bounding box center [37, 383] width 11 height 11
click at [32, 379] on Reativa "checkbox" at bounding box center [27, 384] width 10 height 10
checkbox Reativa "true"
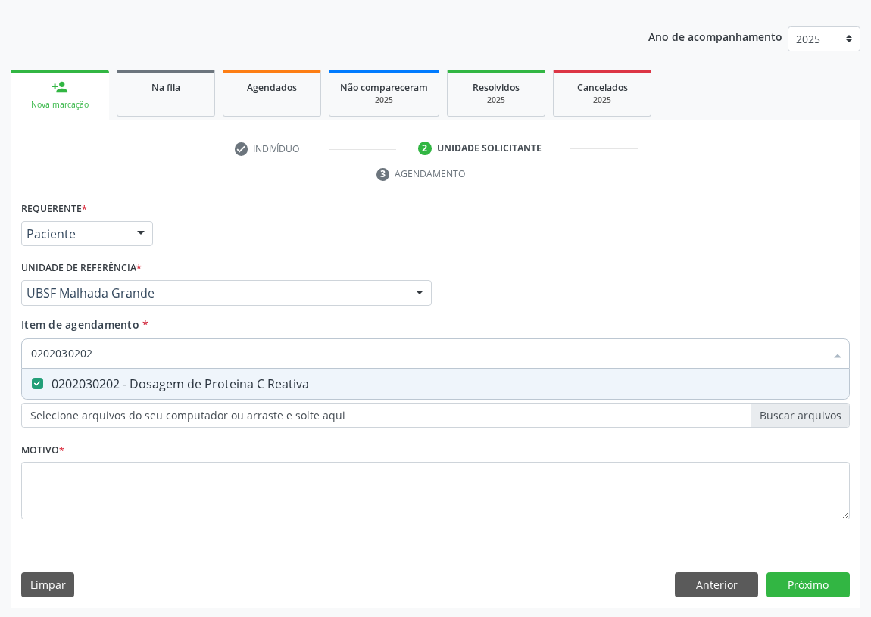
drag, startPoint x: 98, startPoint y: 343, endPoint x: 0, endPoint y: 358, distance: 99.5
click at [0, 359] on div "Acompanhamento Acompanhe a situação das marcações correntes e finalizadas Relat…" at bounding box center [435, 273] width 871 height 692
type input "HE"
checkbox Reativa "false"
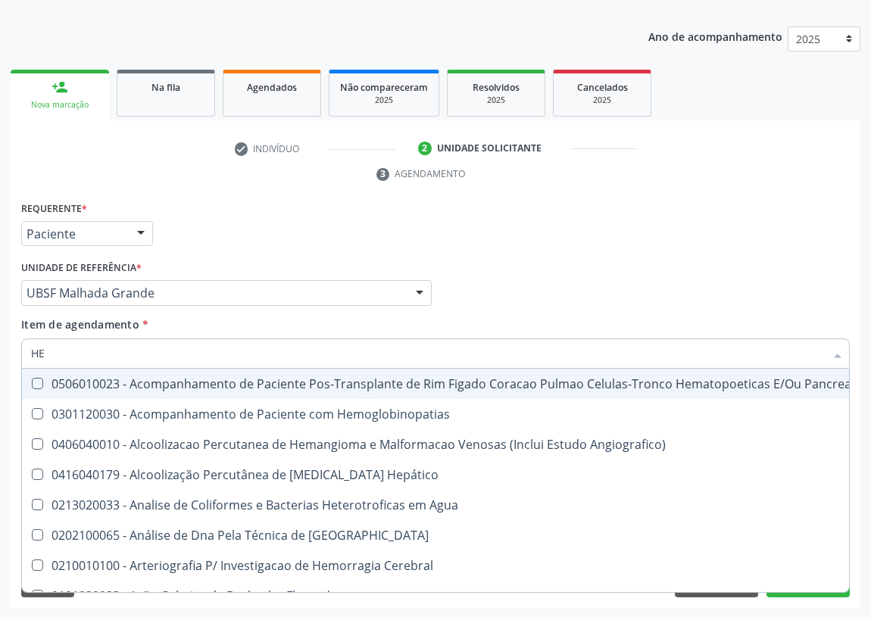
type input "HEM"
checkbox Transplante "true"
checkbox Completo "false"
type input "HEMO"
checkbox Retro-Retal "true"
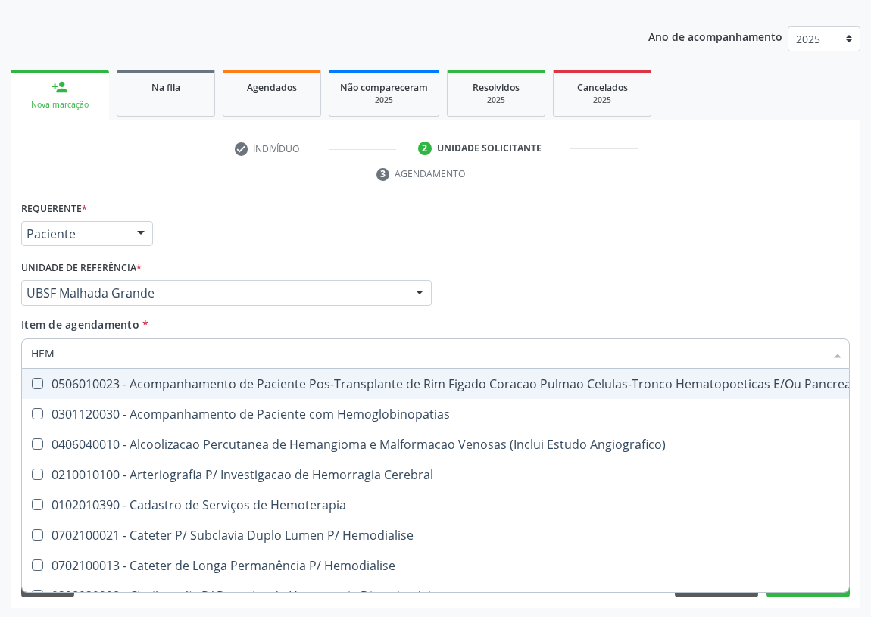
checkbox Completo "false"
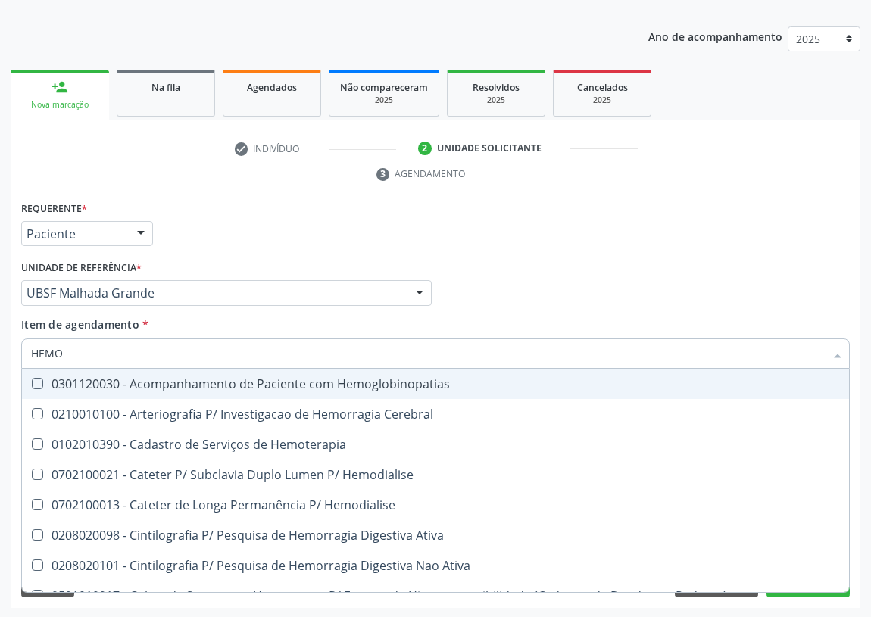
type input "HEMOG"
checkbox Carboxi-Hemoglobina "true"
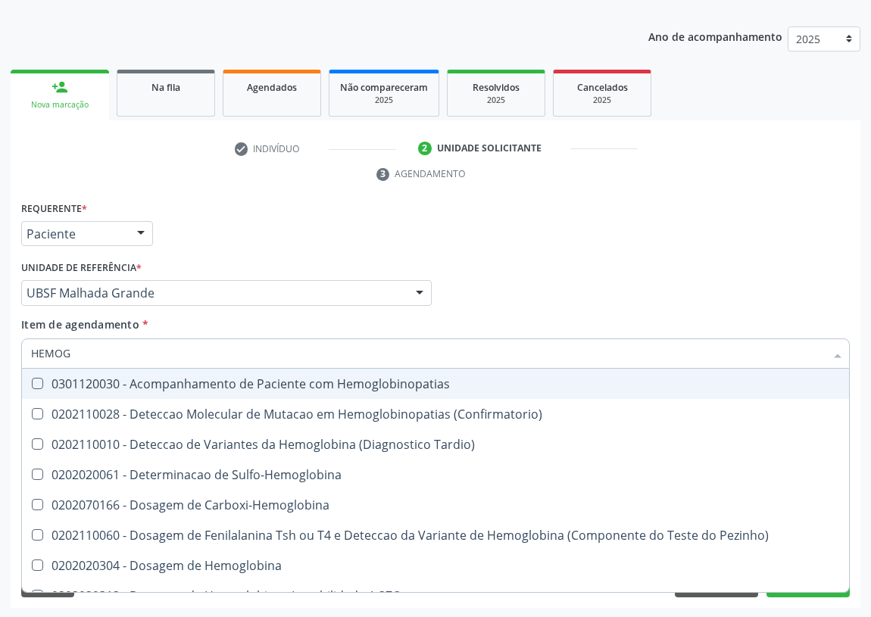
type input "HEMOGL"
checkbox Completo "false"
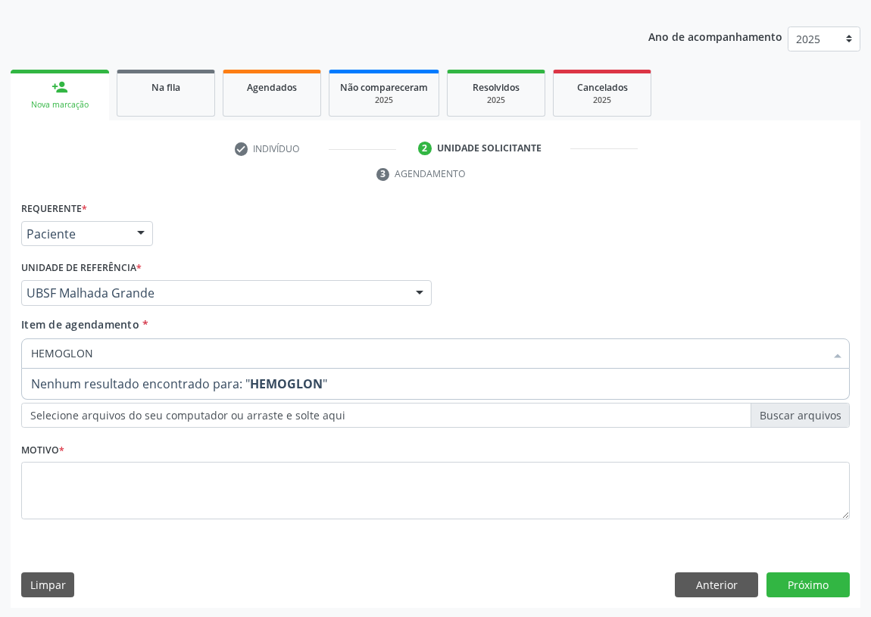
type input "HEMOGLO"
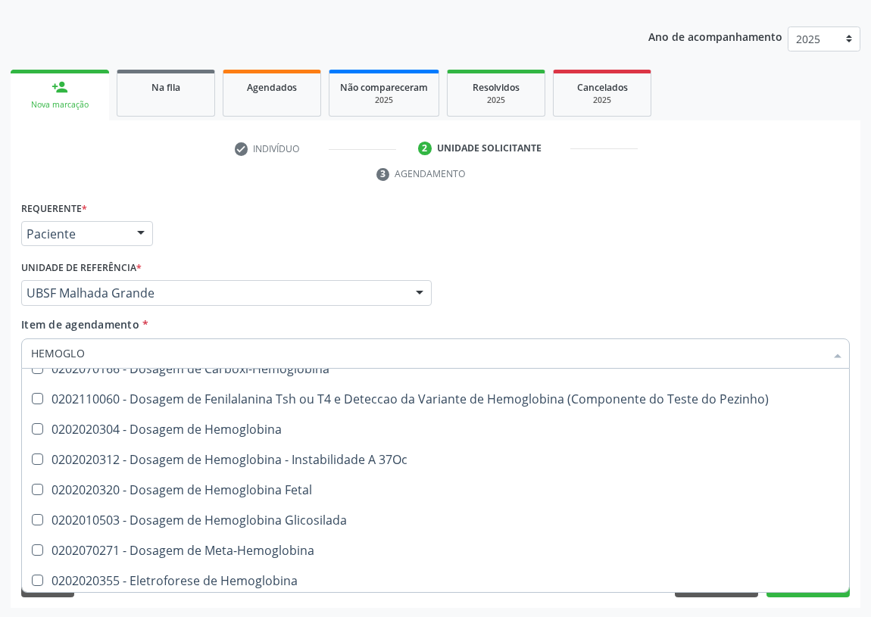
scroll to position [137, 0]
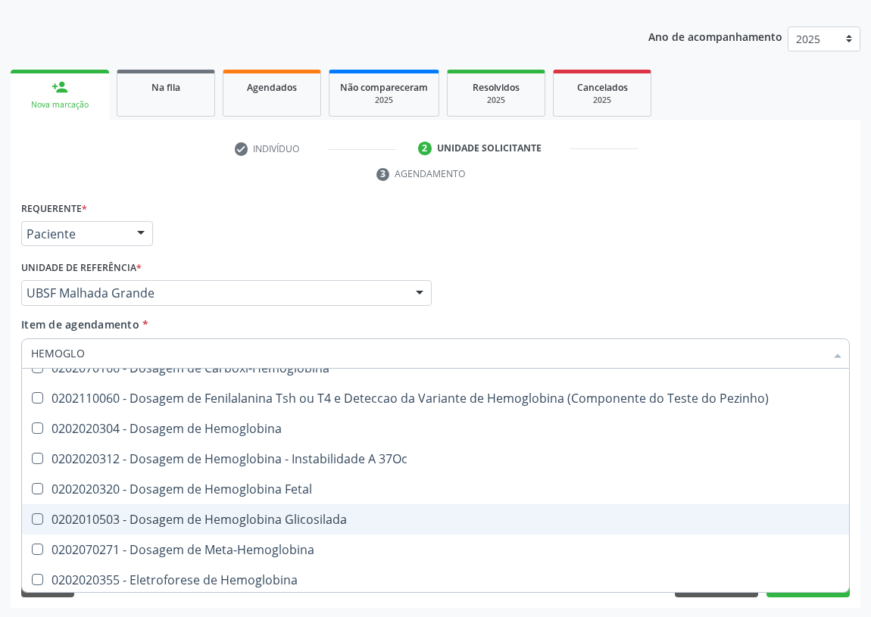
drag, startPoint x: 320, startPoint y: 524, endPoint x: 75, endPoint y: 467, distance: 251.2
click at [286, 517] on div "0202010503 - Dosagem de Hemoglobina Glicosilada" at bounding box center [435, 520] width 809 height 12
checkbox Glicosilada "true"
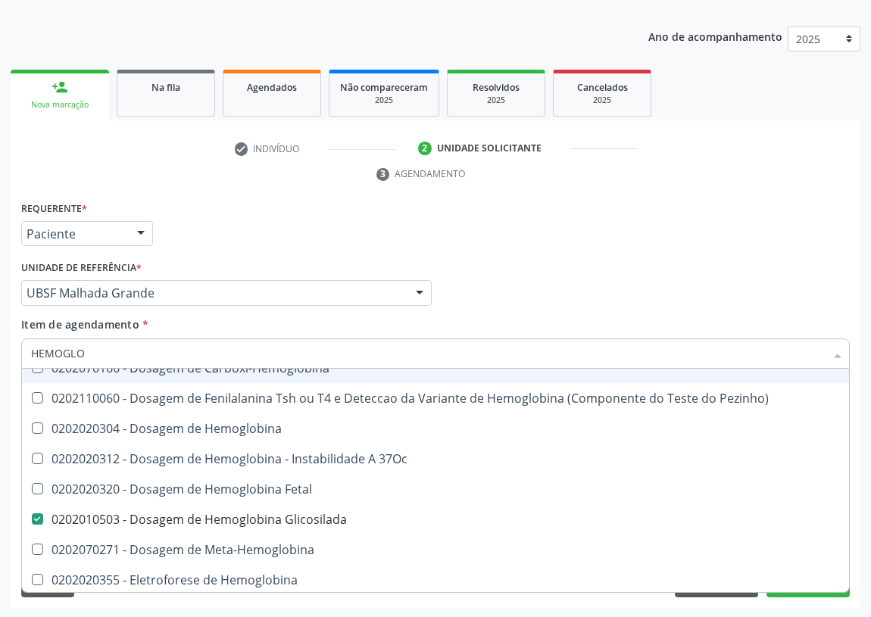
drag, startPoint x: 104, startPoint y: 355, endPoint x: 1, endPoint y: 351, distance: 103.1
click at [1, 351] on div "Acompanhamento Acompanhe a situação das marcações correntes e finalizadas Relat…" at bounding box center [435, 273] width 871 height 692
type input "02"
checkbox Glicosilada "false"
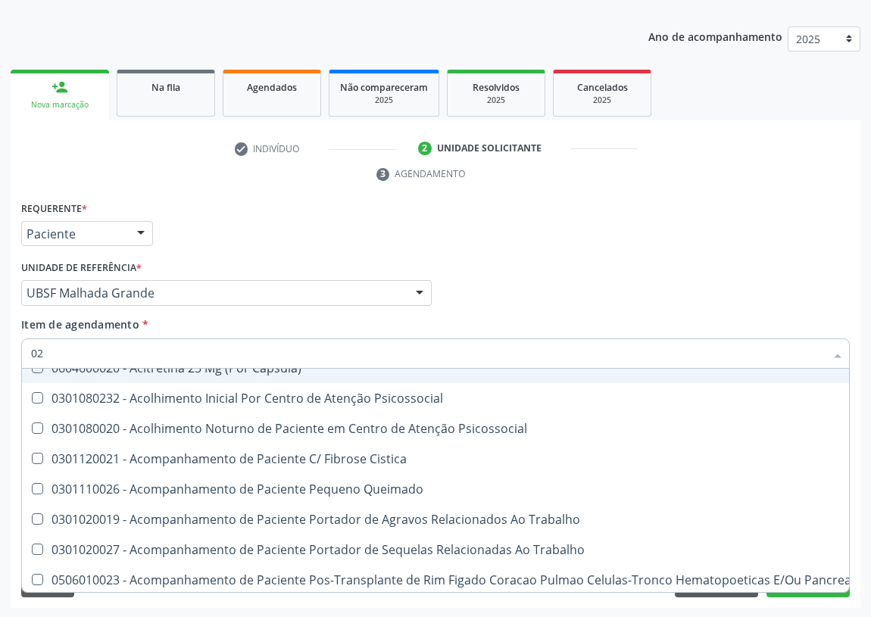
type input "020"
checkbox Dacriocistografia "true"
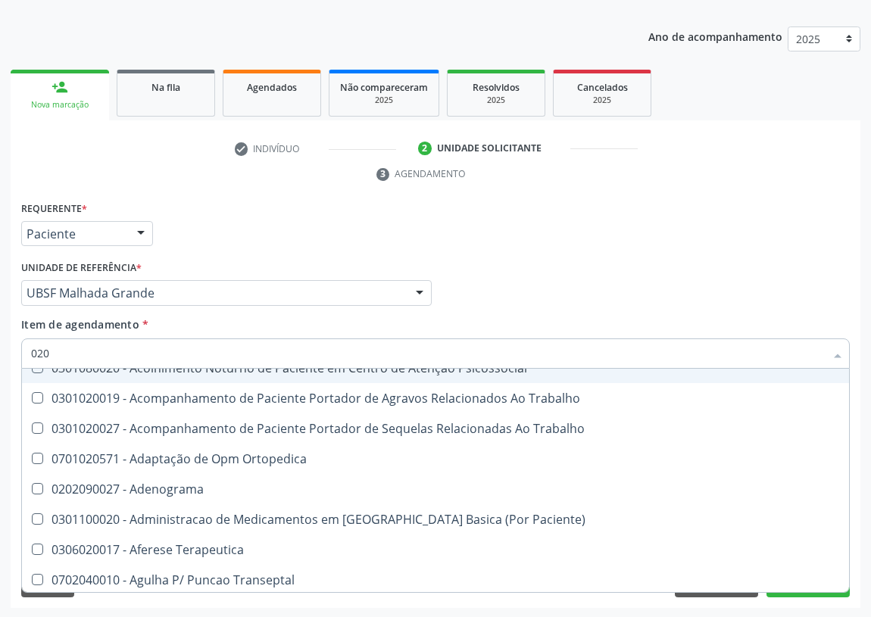
type input "0202"
checkbox Aberto\) "true"
checkbox Drogas "true"
checkbox Extracardiaco "true"
checkbox Captacao "true"
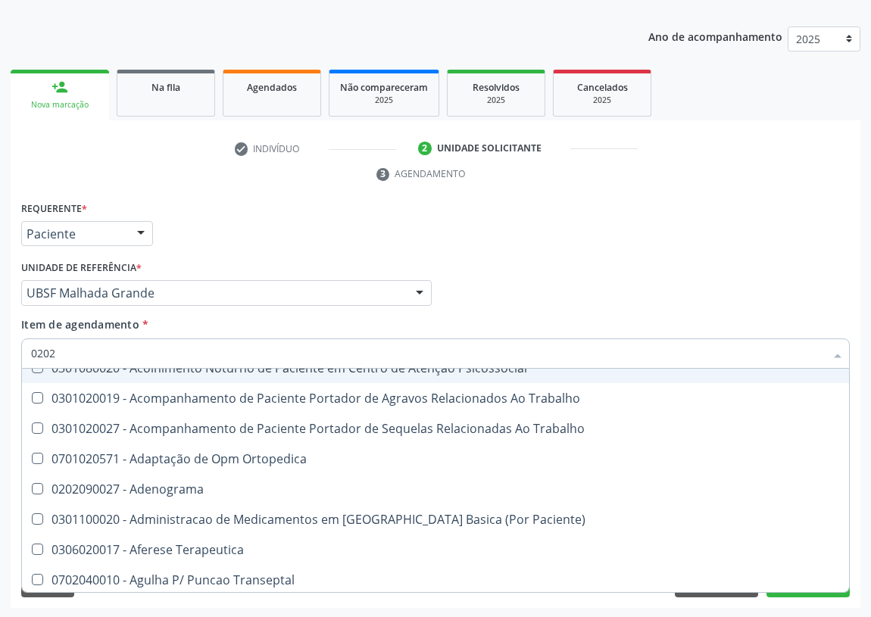
checkbox Revisao "true"
checkbox Creatinina "false"
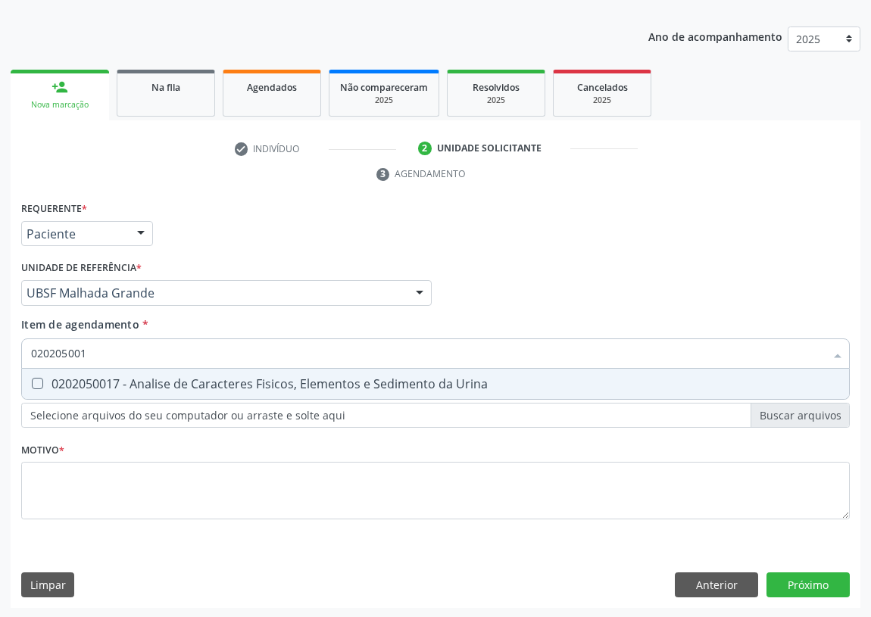
scroll to position [0, 0]
type input "0202050017"
drag, startPoint x: 39, startPoint y: 383, endPoint x: 60, endPoint y: 360, distance: 31.6
click at [52, 370] on span "0202050017 - Analise de Caracteres Fisicos, Elementos e Sedimento da Urina" at bounding box center [435, 384] width 827 height 30
checkbox Urina "true"
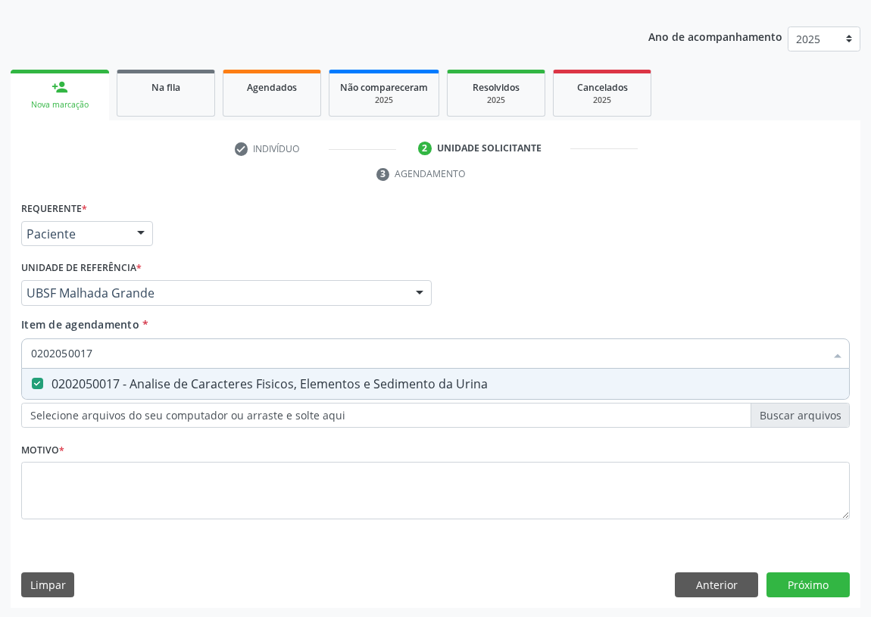
drag, startPoint x: 106, startPoint y: 348, endPoint x: 0, endPoint y: 327, distance: 108.0
click at [0, 336] on div "Acompanhamento Acompanhe a situação das marcações correntes e finalizadas Relat…" at bounding box center [435, 273] width 871 height 692
type input "02"
checkbox Urina "false"
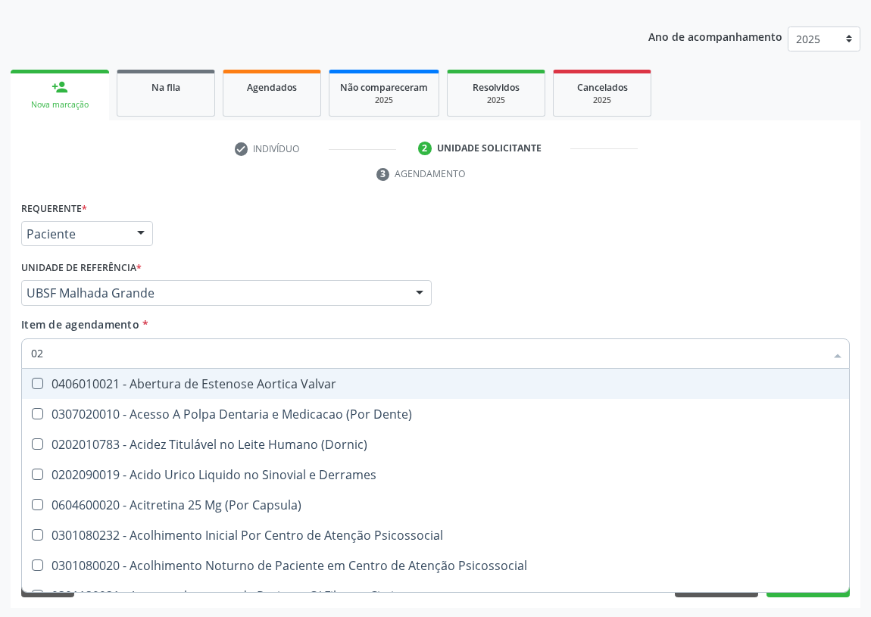
type input "020"
checkbox Frasco-Ampola\) "true"
checkbox Urina "false"
checkbox Dacriocistografia "true"
checkbox Ivy "true"
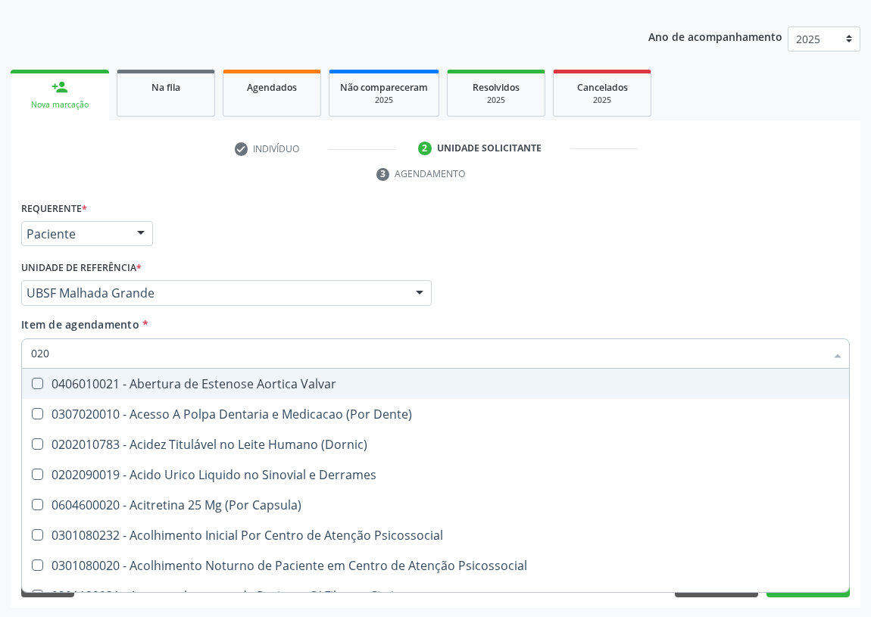
checkbox Maior "true"
checkbox Metil-Hipurico "true"
checkbox Creatinina "false"
checkbox Glicosilada "false"
checkbox Reativa "false"
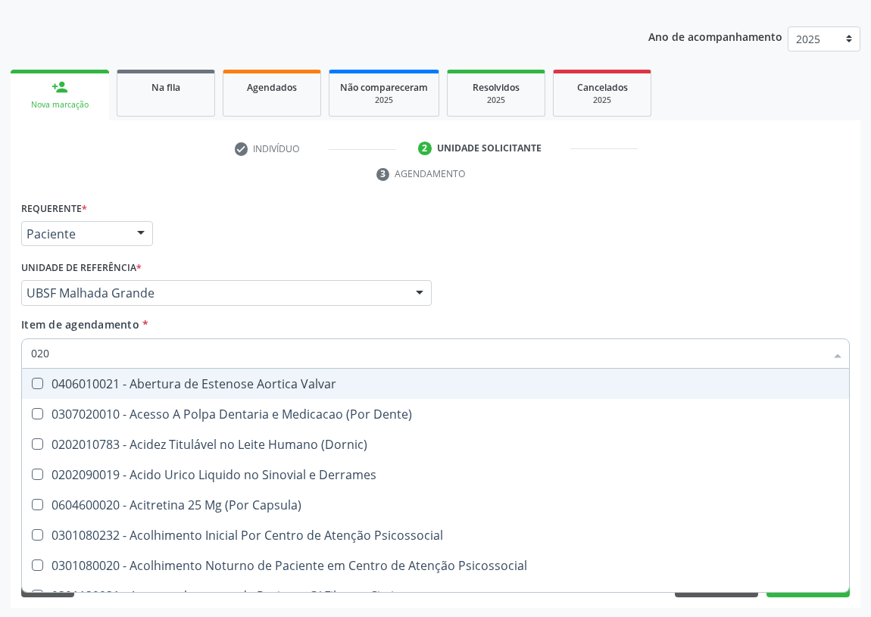
checkbox Ureia "false"
checkbox Eletro-Oculografia "true"
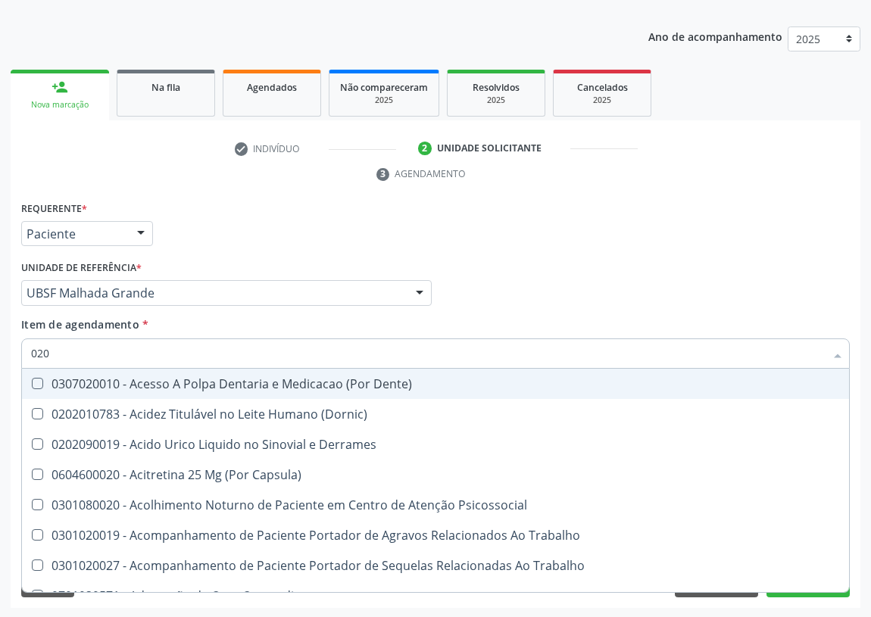
type input "0202"
checkbox Capsula\) "true"
checkbox Urina "false"
checkbox Aberto\) "true"
checkbox Drogas "true"
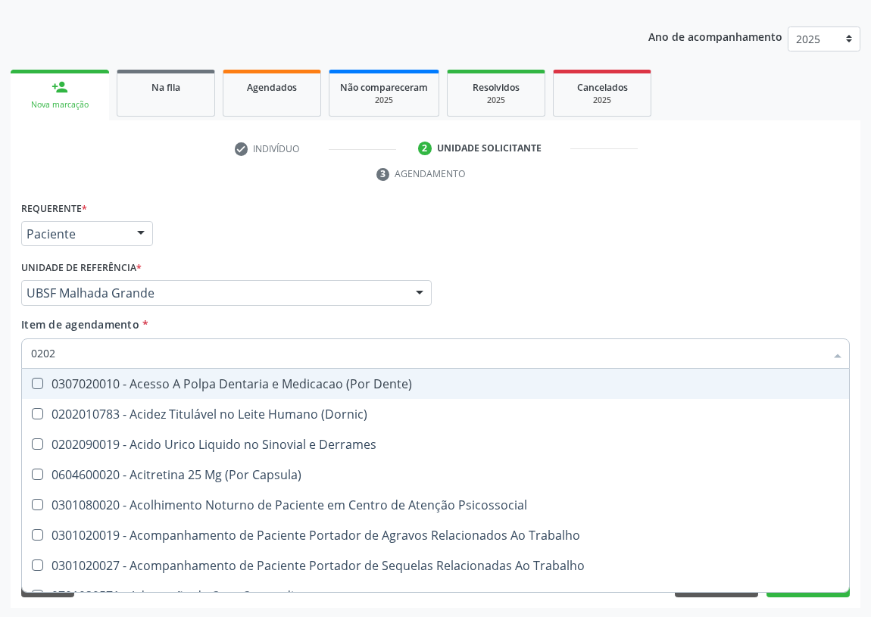
checkbox Extracardiaco "true"
checkbox Captacao "true"
checkbox Revisao "true"
checkbox Creatinina "false"
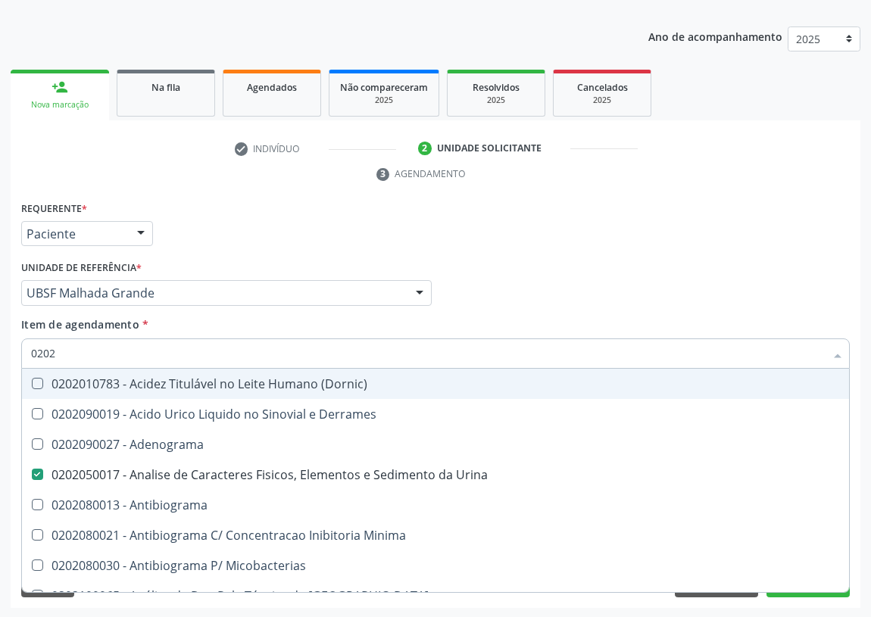
type input "02020"
checkbox Calcitonina "true"
checkbox Creatinina "false"
checkbox Formaldeido "true"
checkbox Glicosilada "false"
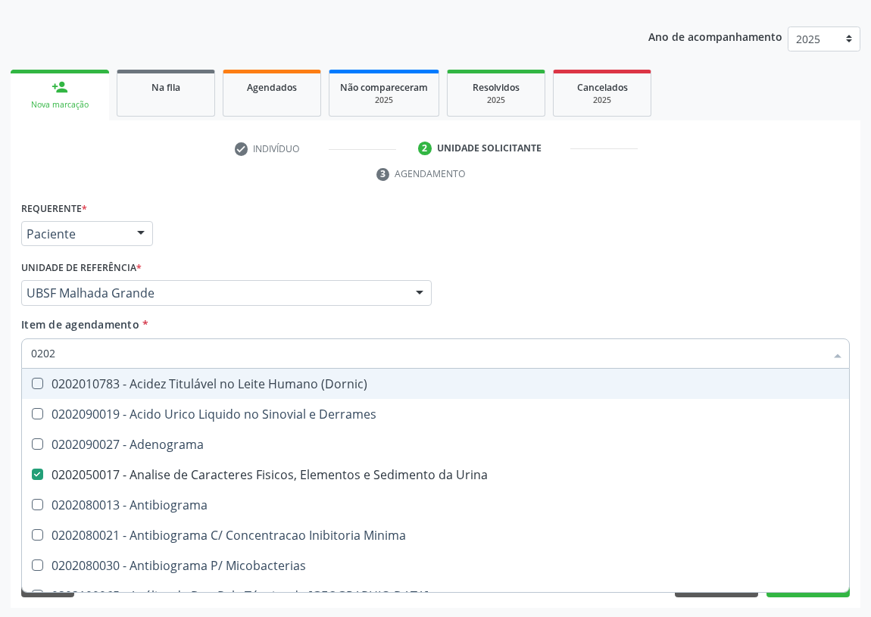
checkbox Insulina "true"
checkbox Reativa "false"
checkbox Quinidina "true"
checkbox Ureia "false"
checkbox Zinco "true"
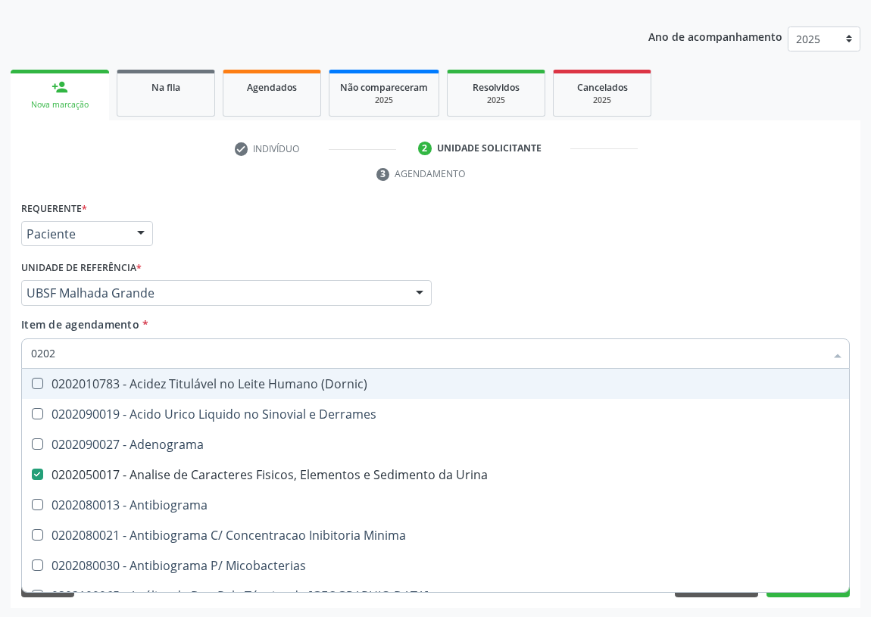
checkbox Completo "false"
type input "020204"
checkbox Urina "false"
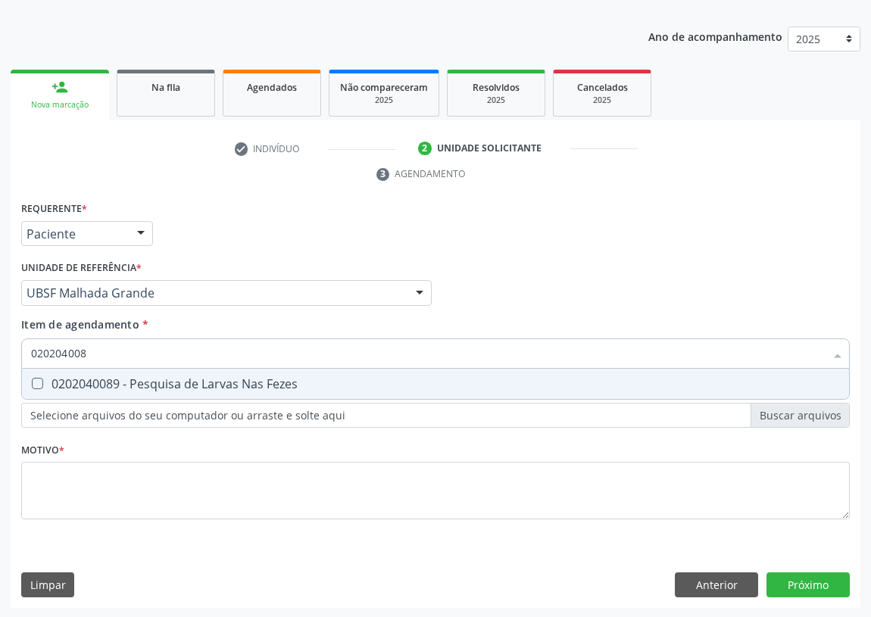
type input "0202040089"
drag, startPoint x: 42, startPoint y: 379, endPoint x: 85, endPoint y: 356, distance: 48.8
click at [42, 378] on div "0202040089 - Pesquisa de Larvas Nas Fezes" at bounding box center [435, 384] width 809 height 12
checkbox Fezes "true"
drag, startPoint x: 98, startPoint y: 355, endPoint x: 5, endPoint y: 363, distance: 92.7
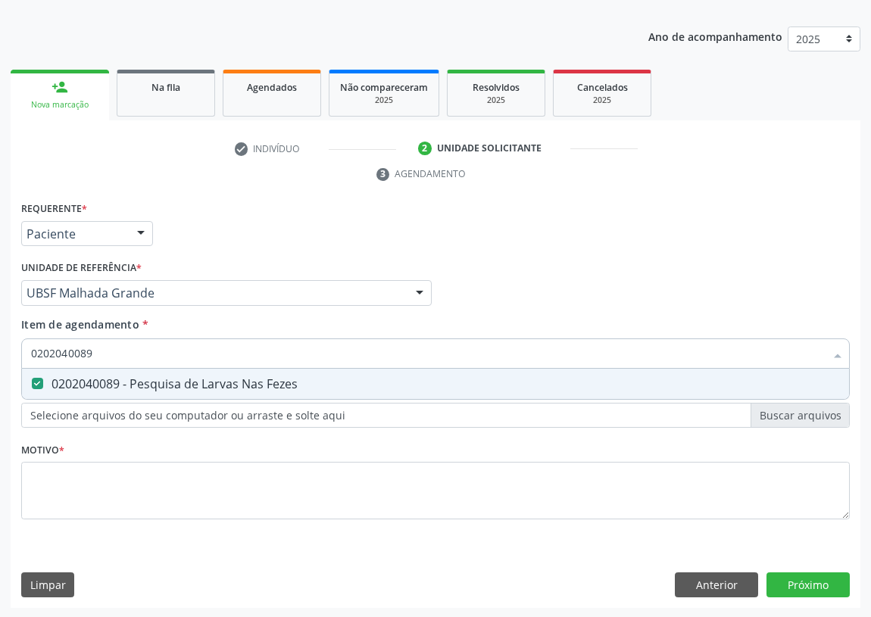
click at [8, 364] on div "Acompanhamento Acompanhe a situação das marcações correntes e finalizadas Relat…" at bounding box center [435, 273] width 871 height 692
type input "TR"
checkbox Fezes "false"
type input "TRIGLI"
click at [36, 383] on Triglicerideos at bounding box center [37, 383] width 11 height 11
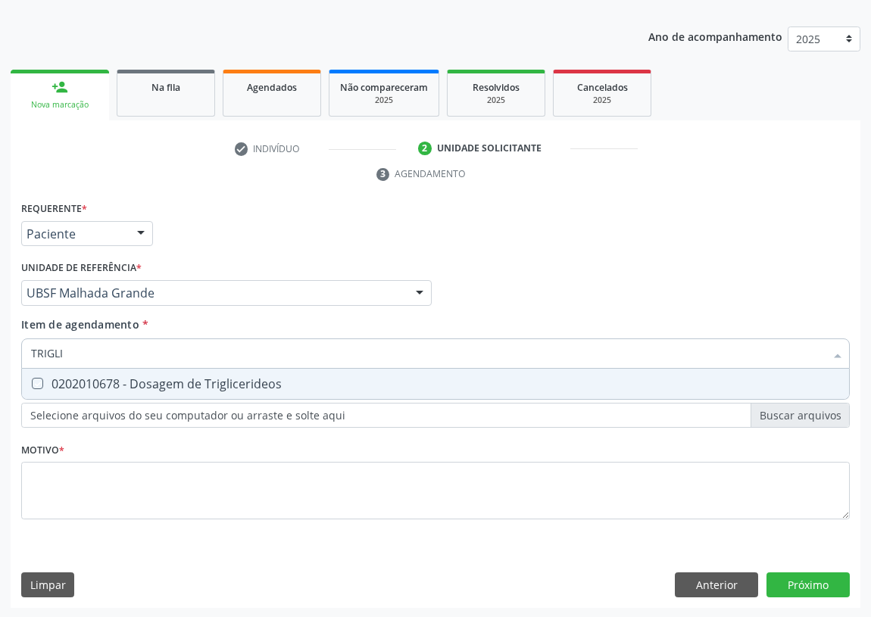
click at [32, 383] on Triglicerideos "checkbox" at bounding box center [27, 384] width 10 height 10
checkbox Triglicerideos "true"
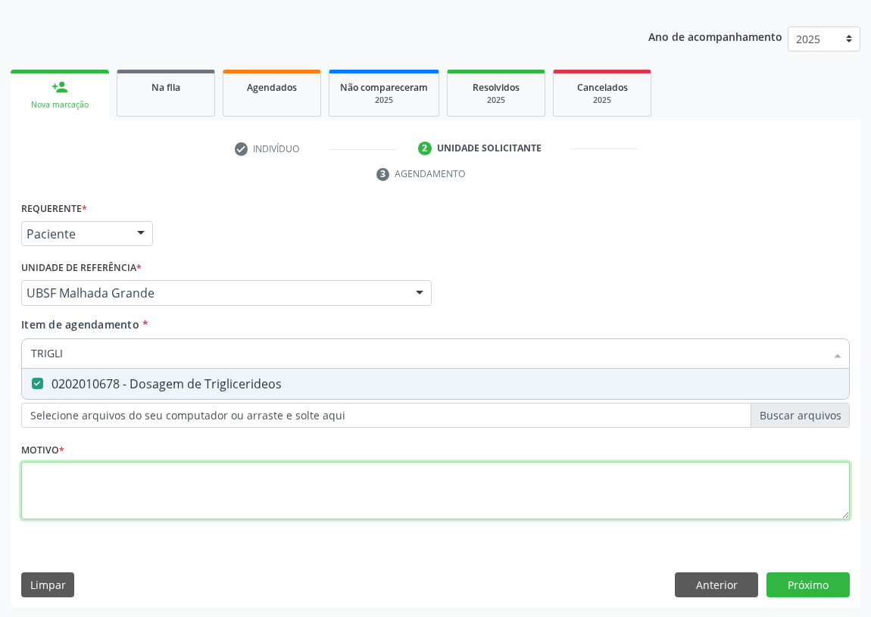
click at [38, 471] on div "Requerente * Paciente Médico(a) Enfermeiro(a) Paciente Nenhum resultado encontr…" at bounding box center [435, 369] width 829 height 343
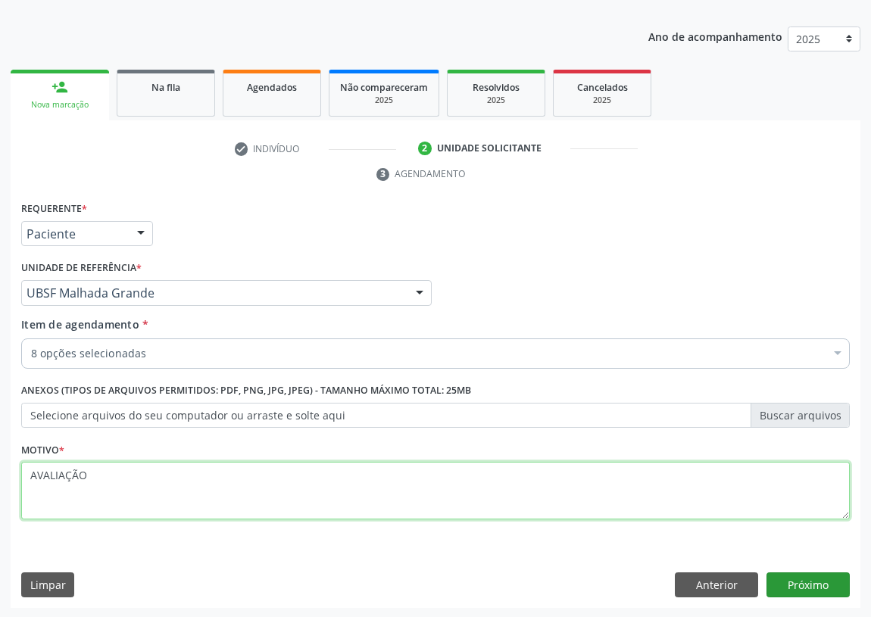
type textarea "AVALIAÇÃO"
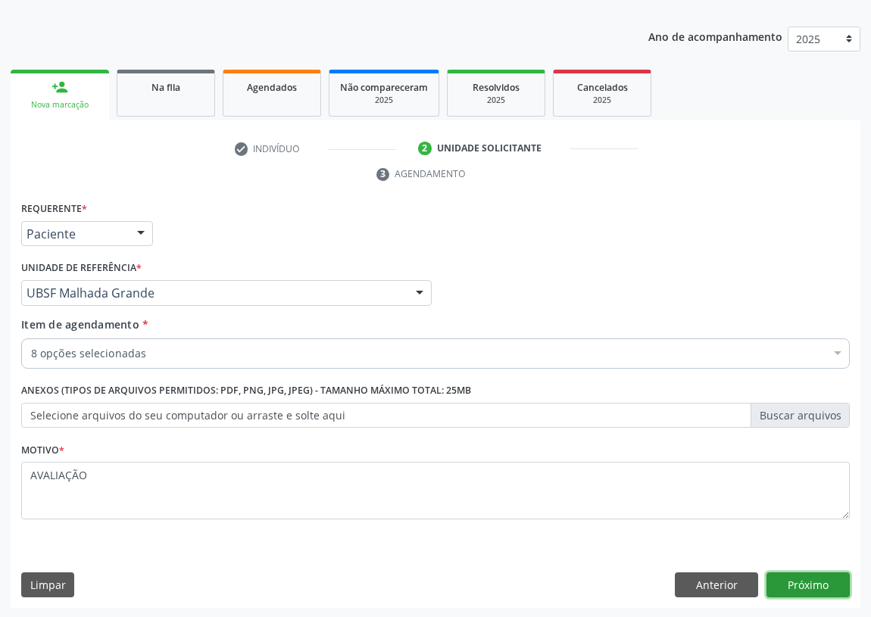
drag, startPoint x: 814, startPoint y: 575, endPoint x: 106, endPoint y: 380, distance: 733.9
click at [782, 563] on div "Requerente * Paciente Médico(a) Enfermeiro(a) Paciente Nenhum resultado encontr…" at bounding box center [436, 403] width 850 height 411
drag, startPoint x: 820, startPoint y: 578, endPoint x: 811, endPoint y: 572, distance: 10.9
click at [811, 573] on button "Próximo" at bounding box center [808, 586] width 83 height 26
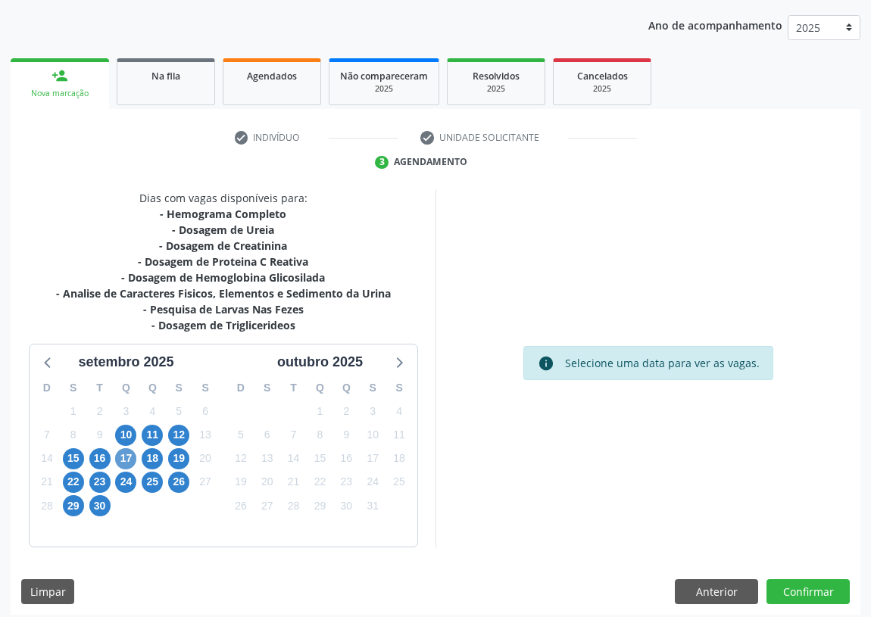
scroll to position [175, 0]
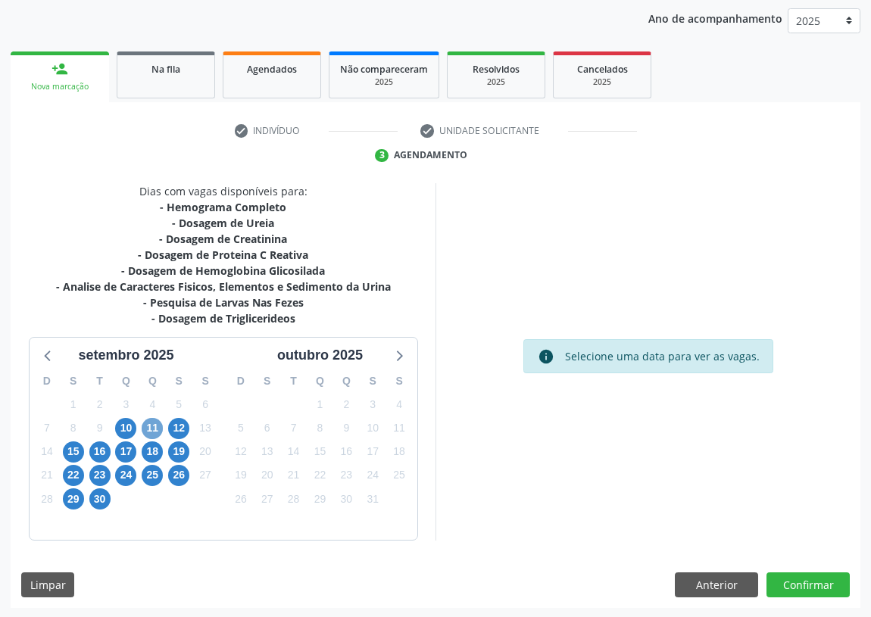
drag, startPoint x: 153, startPoint y: 427, endPoint x: 283, endPoint y: 302, distance: 180.0
click at [154, 427] on span "11" at bounding box center [152, 428] width 21 height 21
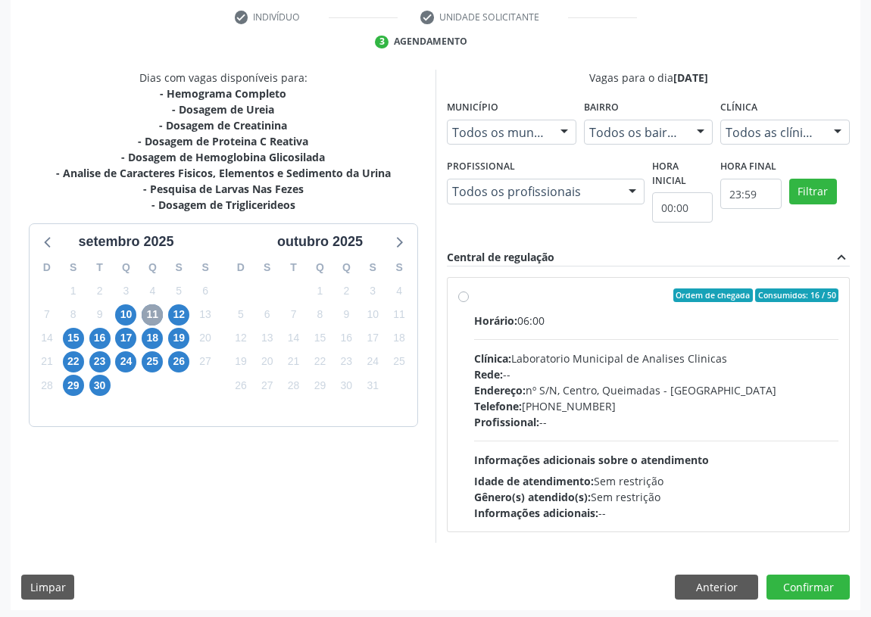
scroll to position [291, 0]
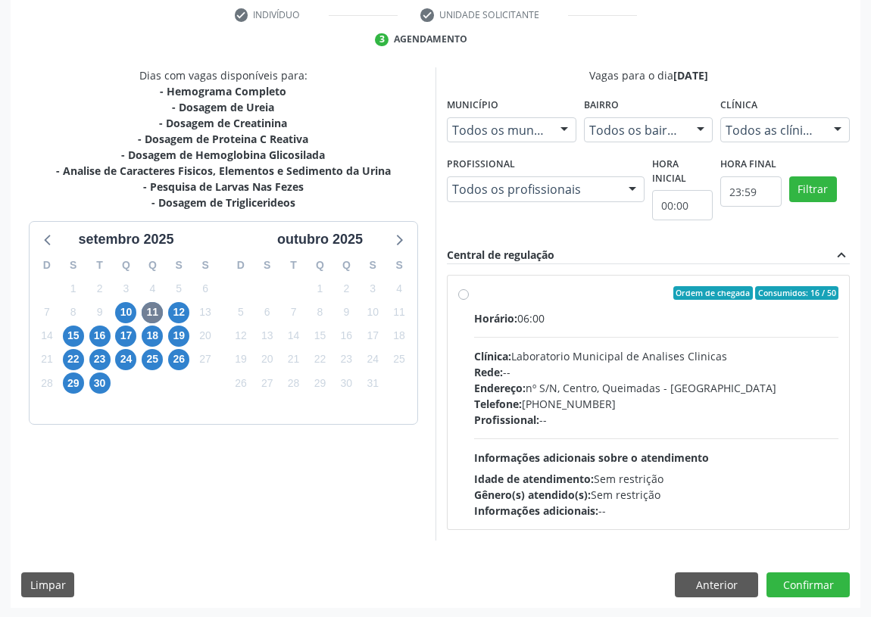
drag, startPoint x: 457, startPoint y: 283, endPoint x: 470, endPoint y: 301, distance: 21.7
click at [461, 286] on div "Ordem de chegada Consumidos: 16 / 50 Horário: 06:00 Clínica: Laboratorio Munici…" at bounding box center [649, 403] width 402 height 254
radio input "true"
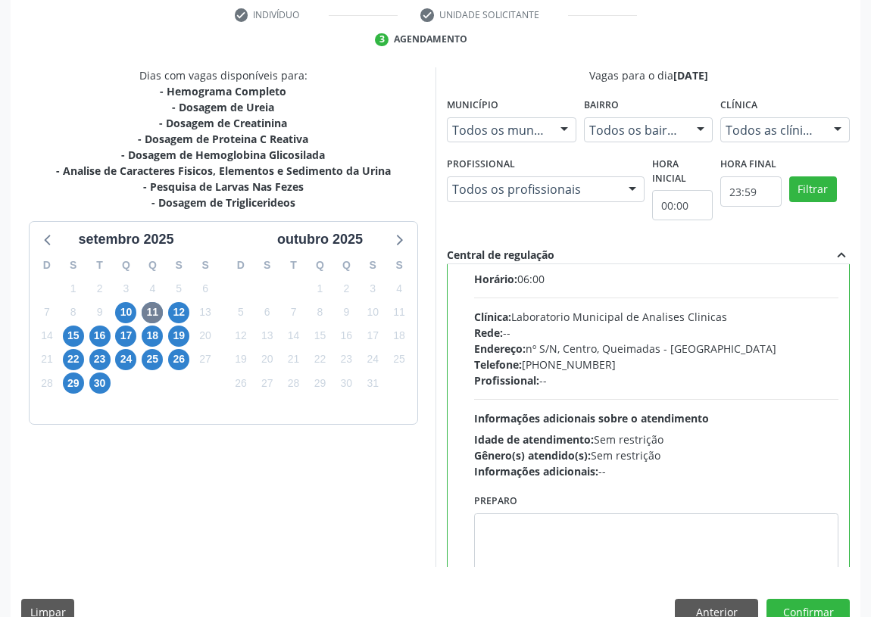
scroll to position [75, 0]
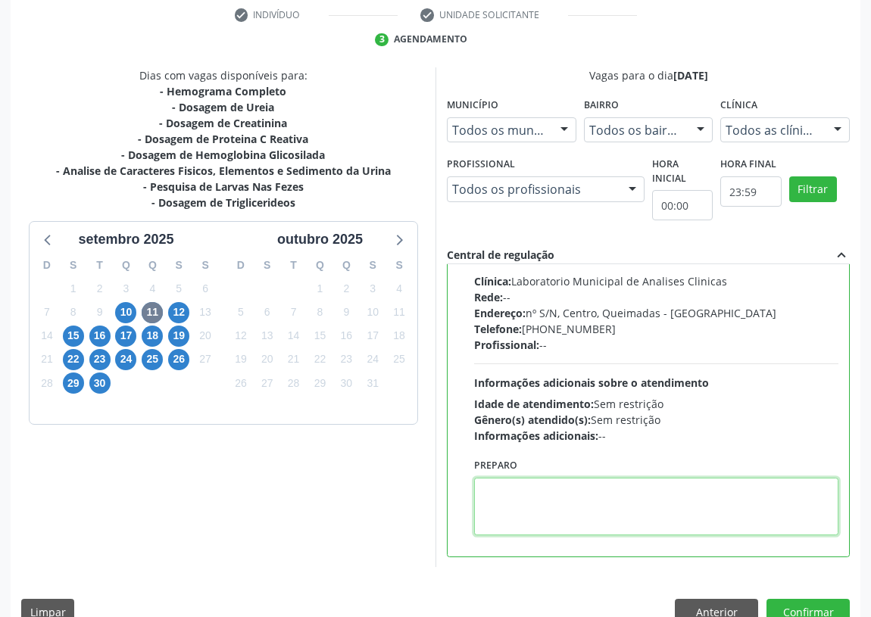
drag, startPoint x: 527, startPoint y: 512, endPoint x: 522, endPoint y: 489, distance: 23.2
click at [527, 500] on textarea at bounding box center [656, 507] width 364 height 58
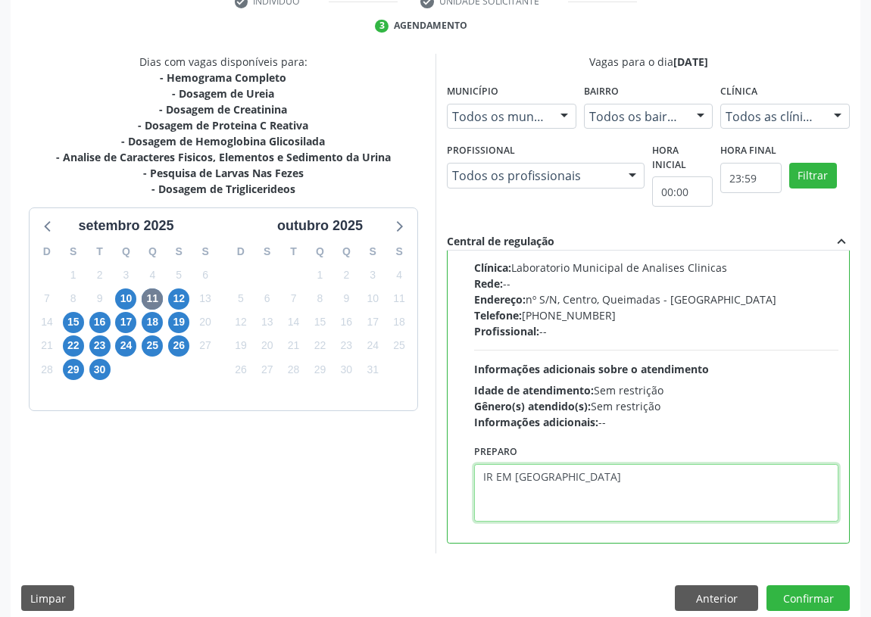
scroll to position [318, 0]
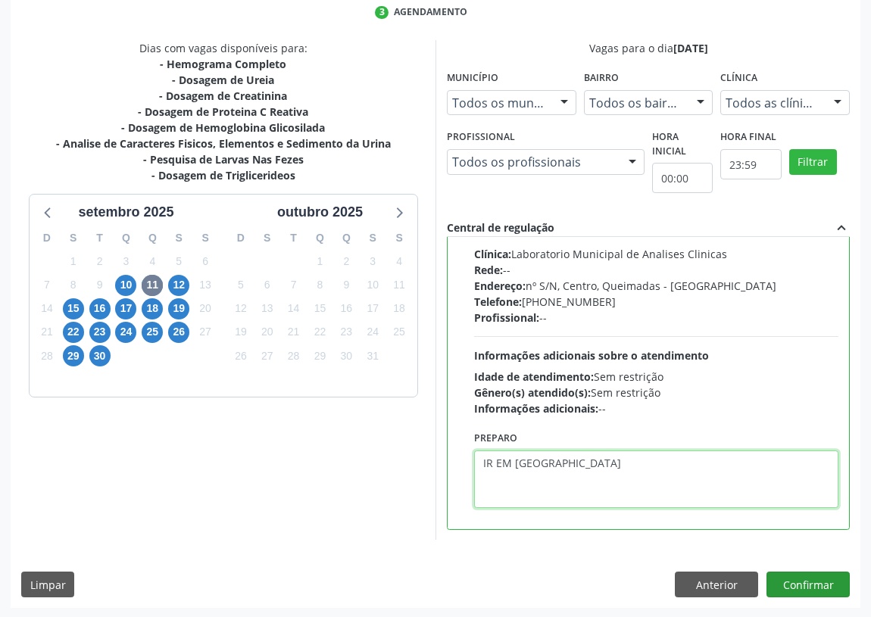
type textarea "IR EM [GEOGRAPHIC_DATA]"
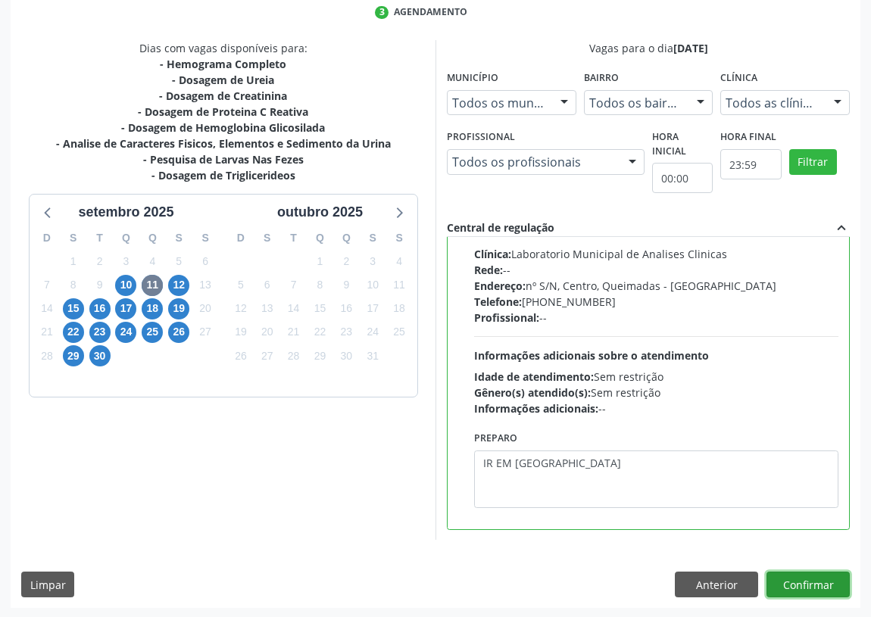
drag, startPoint x: 797, startPoint y: 576, endPoint x: 764, endPoint y: 566, distance: 34.0
click at [795, 573] on button "Confirmar" at bounding box center [808, 585] width 83 height 26
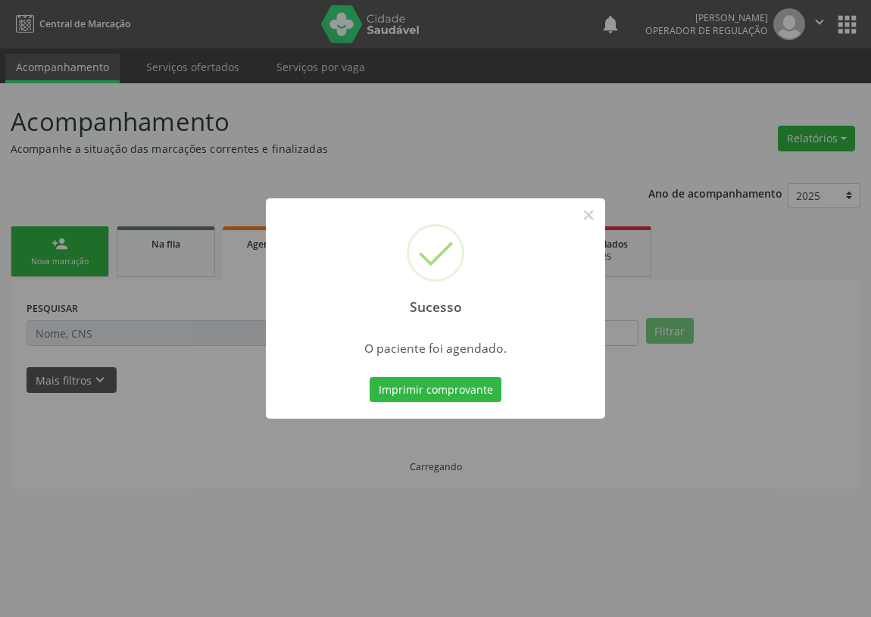
scroll to position [0, 0]
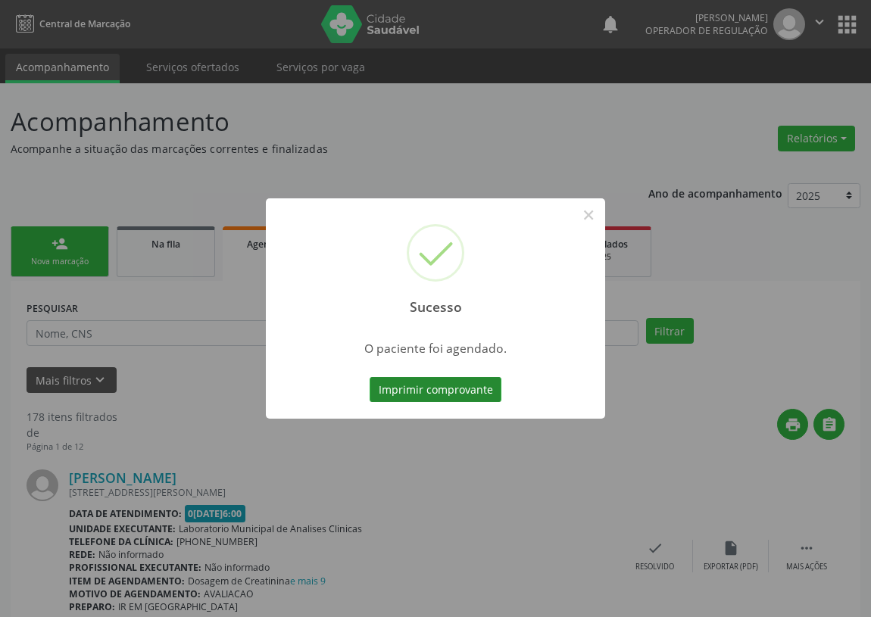
click at [407, 389] on button "Imprimir comprovante" at bounding box center [436, 390] width 132 height 26
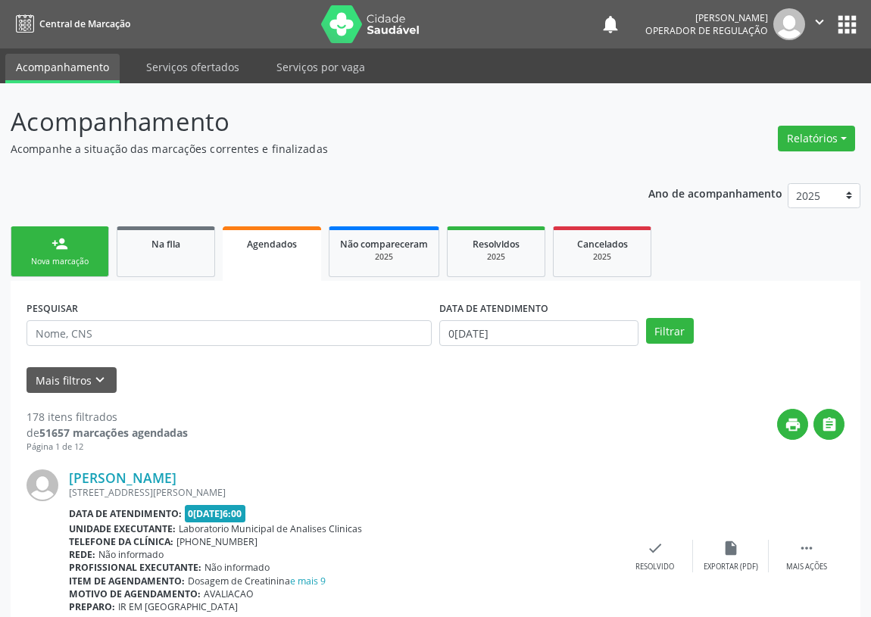
click at [61, 239] on div "person_add" at bounding box center [60, 244] width 17 height 17
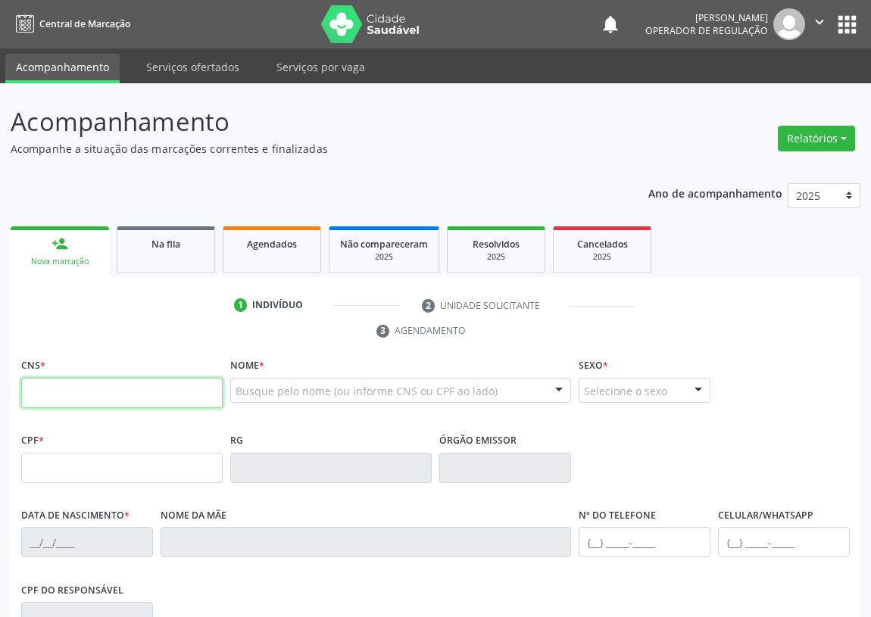
click at [36, 386] on input "text" at bounding box center [122, 393] width 202 height 30
type input "702 0057 6352 2290"
type input "033.328.224-89"
type input "23/08/1980"
type input "Maria do Carmo Vidal da Nóbrega"
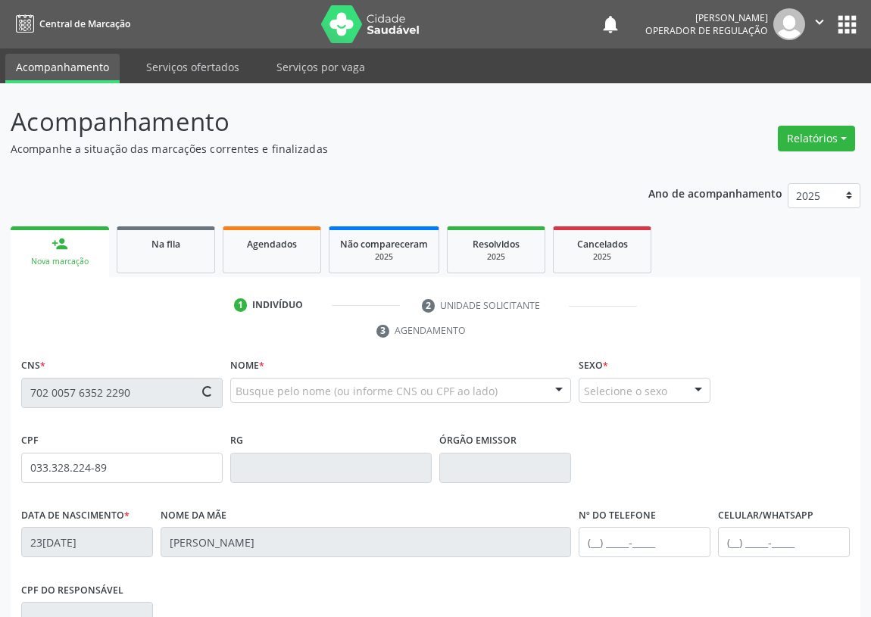
type input "(83) 99304-6643"
type input "S/N"
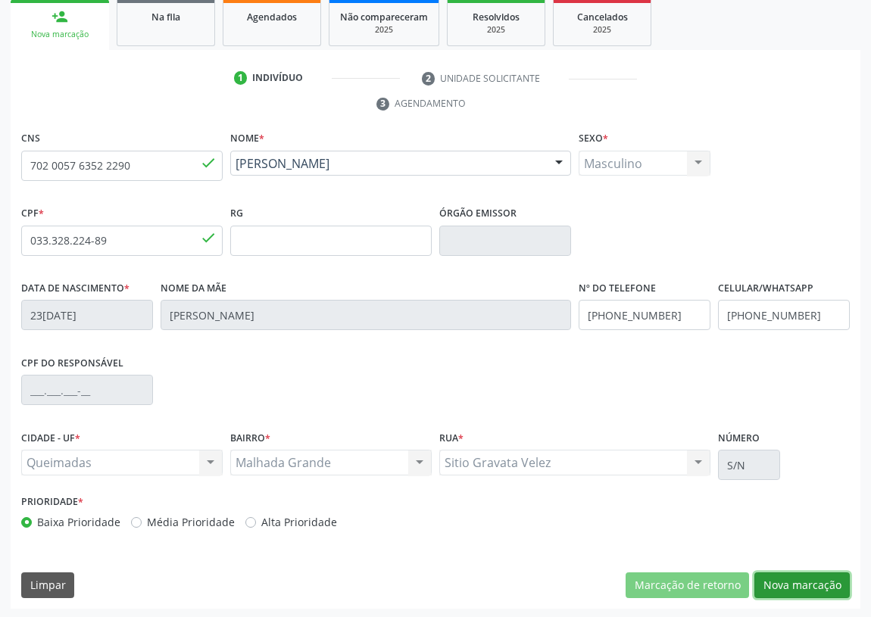
drag, startPoint x: 799, startPoint y: 585, endPoint x: 392, endPoint y: 455, distance: 427.2
click at [788, 584] on button "Nova marcação" at bounding box center [802, 586] width 95 height 26
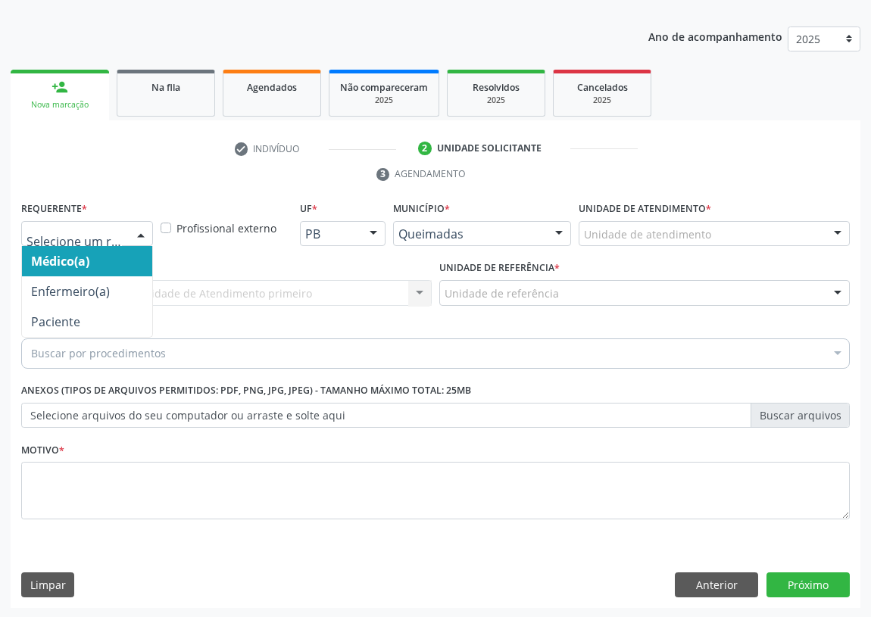
click at [146, 233] on div at bounding box center [141, 235] width 23 height 26
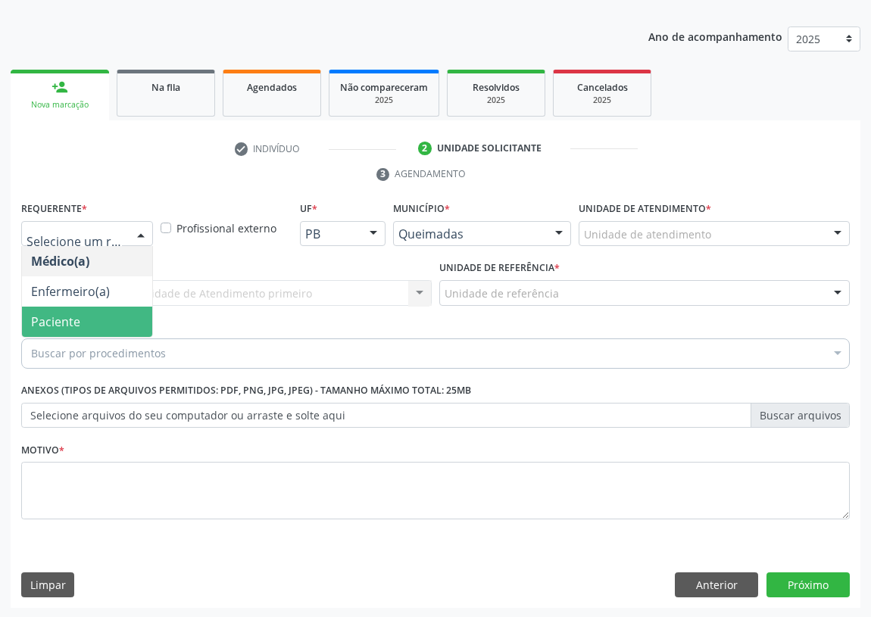
drag, startPoint x: 114, startPoint y: 311, endPoint x: 220, endPoint y: 289, distance: 108.3
click at [114, 312] on span "Paciente" at bounding box center [87, 322] width 130 height 30
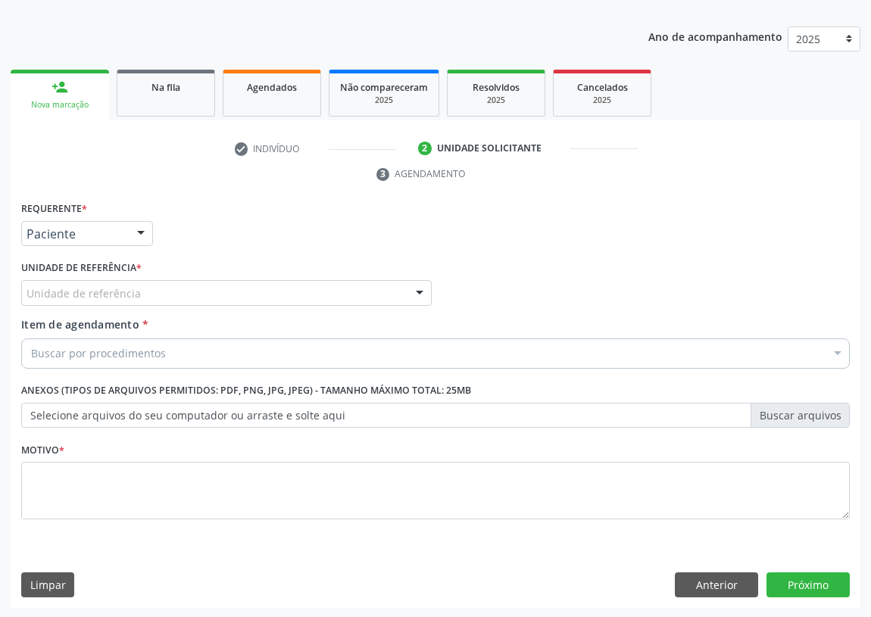
click at [406, 294] on div "Unidade de referência UBSF Ligeiro II UBSF Saulo Leal [PERSON_NAME] UBSF Castan…" at bounding box center [226, 293] width 411 height 26
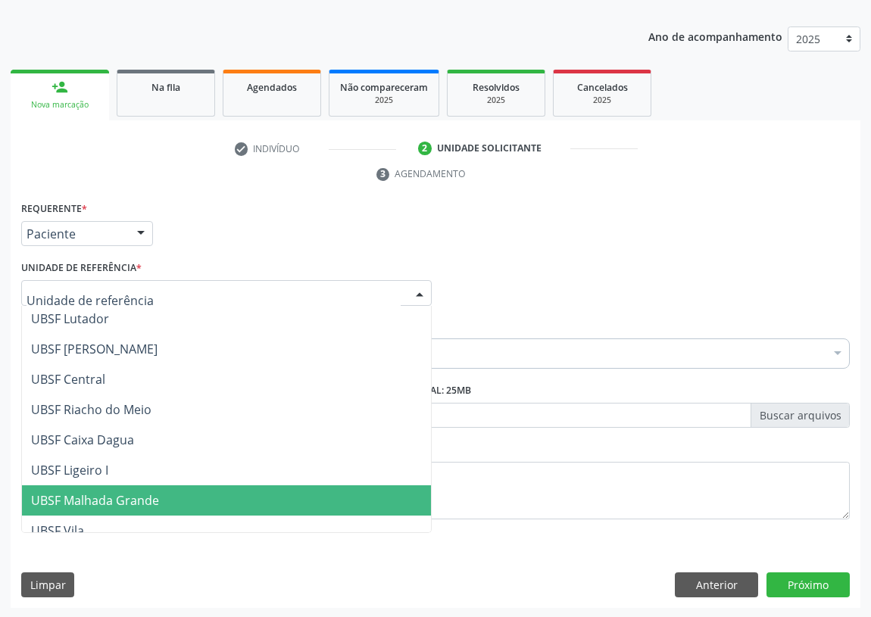
scroll to position [344, 0]
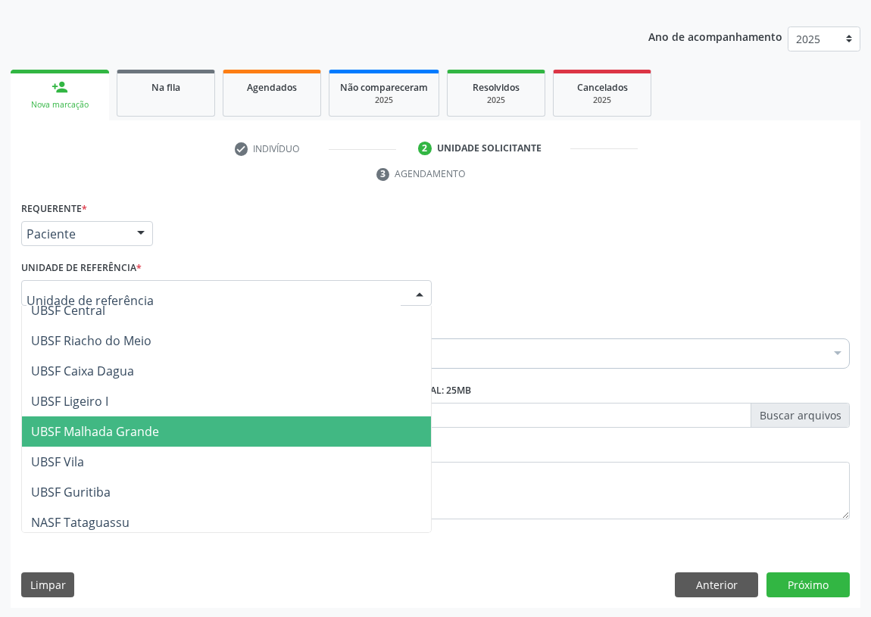
click at [129, 424] on span "UBSF Malhada Grande" at bounding box center [95, 432] width 128 height 17
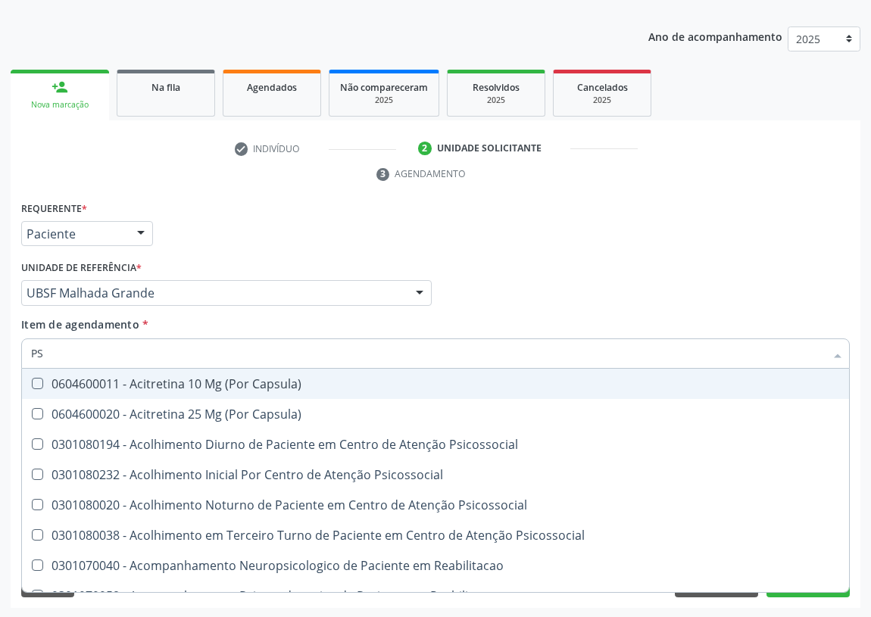
type input "PSA"
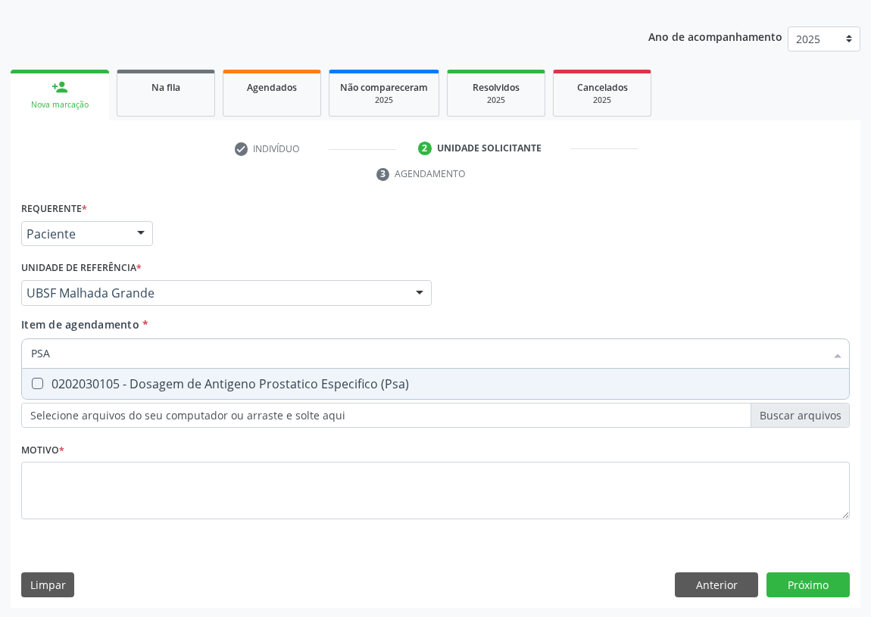
click at [40, 378] on \(Psa\) at bounding box center [37, 383] width 11 height 11
click at [32, 379] on \(Psa\) "checkbox" at bounding box center [27, 384] width 10 height 10
checkbox \(Psa\) "true"
drag, startPoint x: 38, startPoint y: 350, endPoint x: 6, endPoint y: 356, distance: 32.4
click at [6, 356] on div "Acompanhamento Acompanhe a situação das marcações correntes e finalizadas Relat…" at bounding box center [435, 273] width 871 height 692
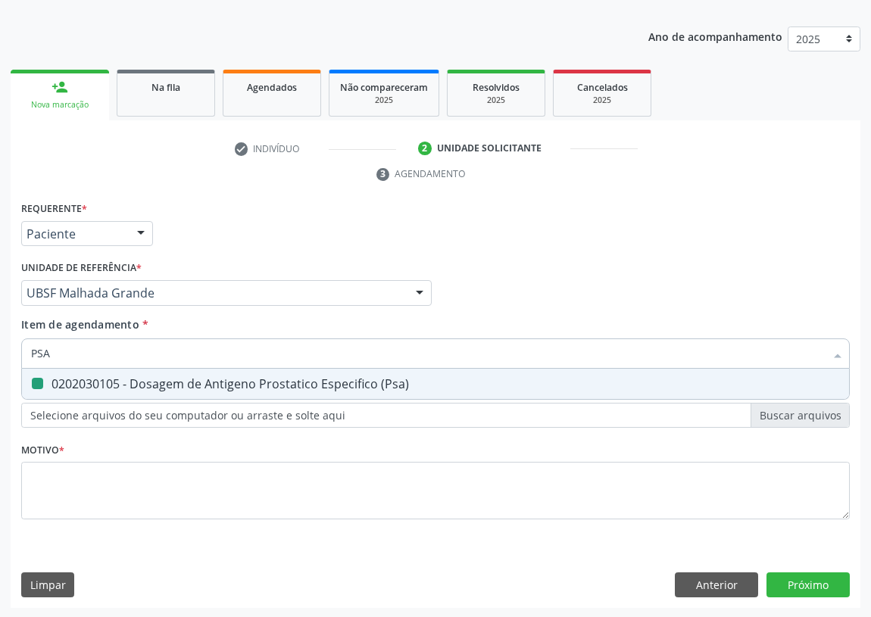
type input "C"
checkbox \(Psa\) "false"
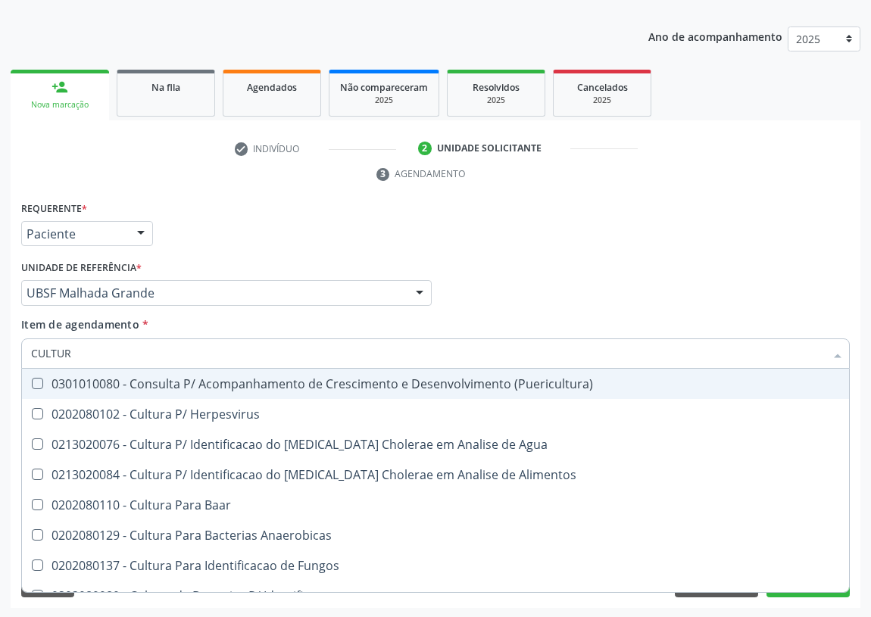
type input "CULTURA"
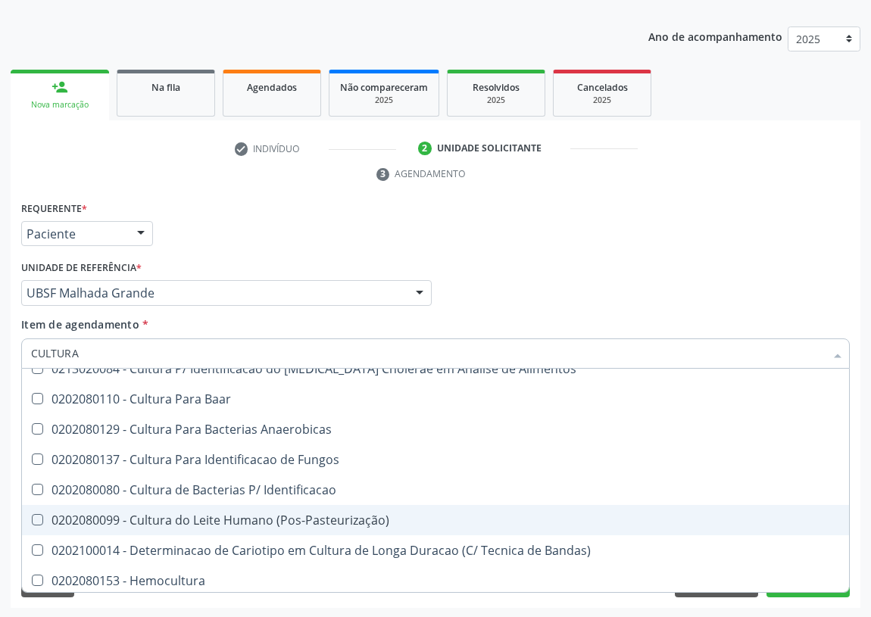
scroll to position [109, 0]
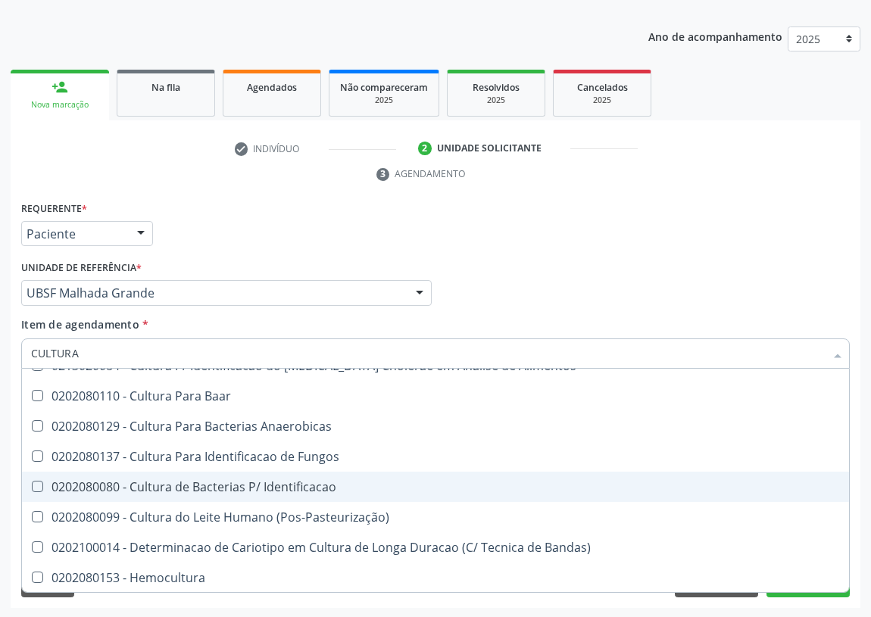
click at [30, 483] on div at bounding box center [27, 487] width 11 height 12
checkbox Identificacao "true"
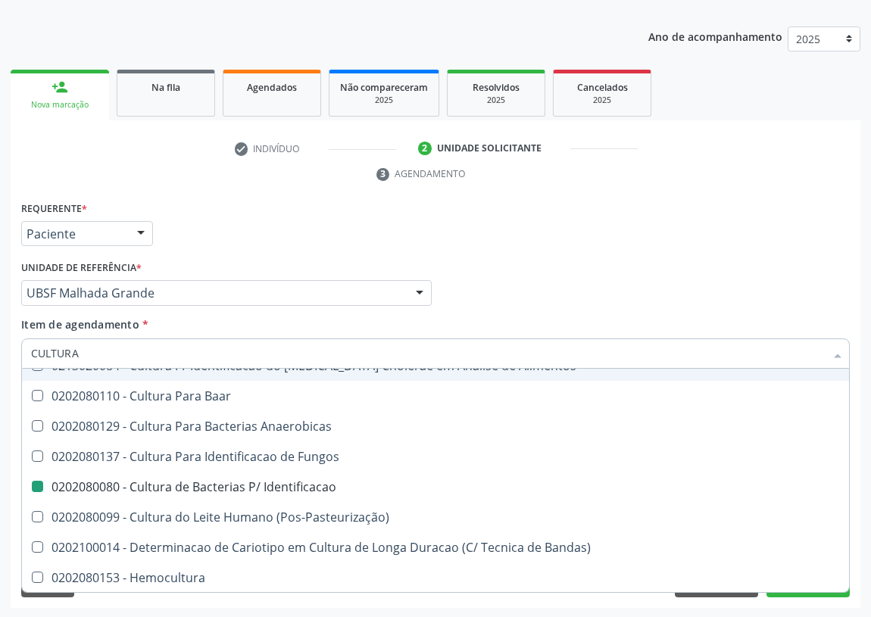
click at [569, 273] on div "Médico Solicitante Por favor, selecione a Unidade de Atendimento primeiro Nenhu…" at bounding box center [435, 286] width 836 height 59
checkbox Herpesvirus "true"
checkbox Agua "true"
checkbox Identificacao "false"
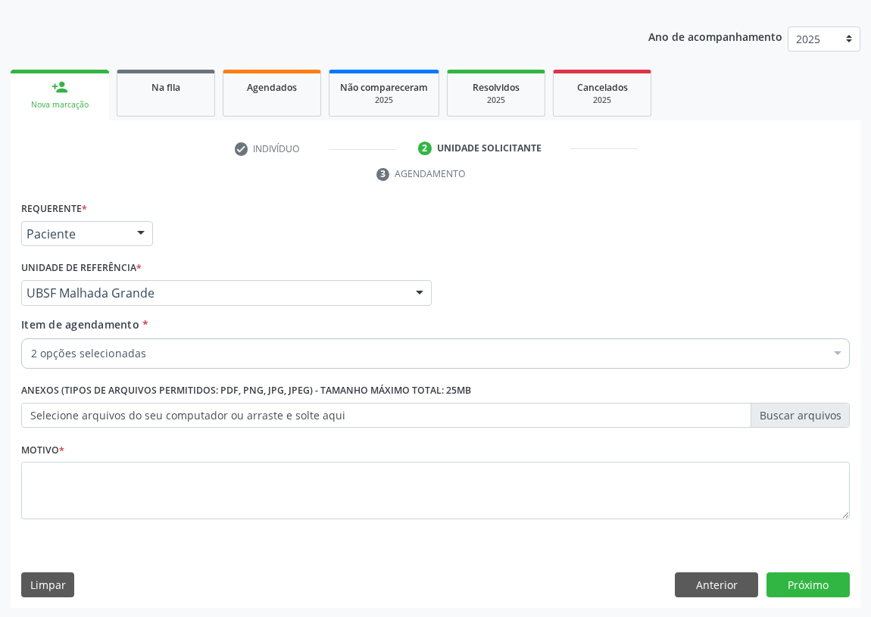
scroll to position [0, 0]
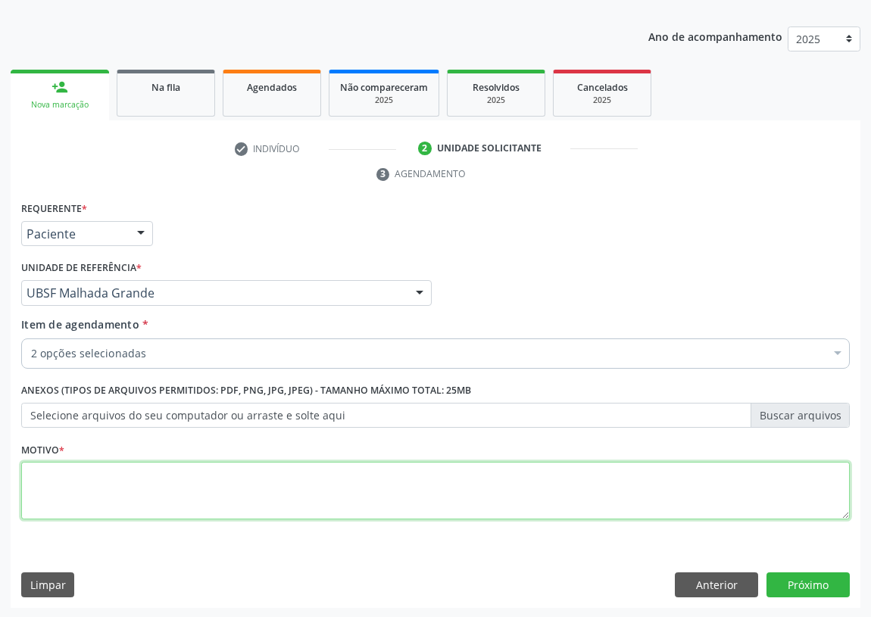
click at [70, 508] on textarea at bounding box center [435, 491] width 829 height 58
type textarea "AVALIAÇÃO"
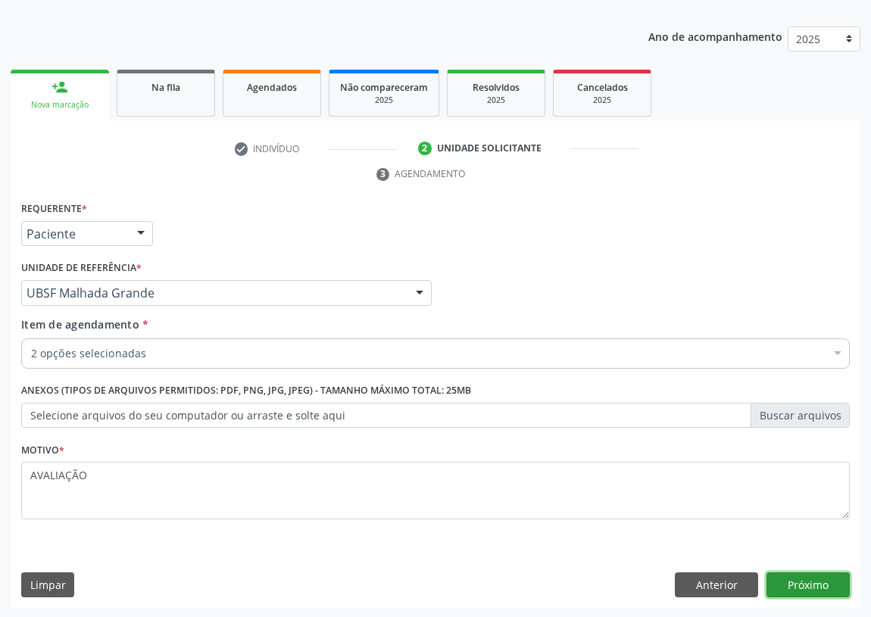
click at [811, 578] on button "Próximo" at bounding box center [808, 586] width 83 height 26
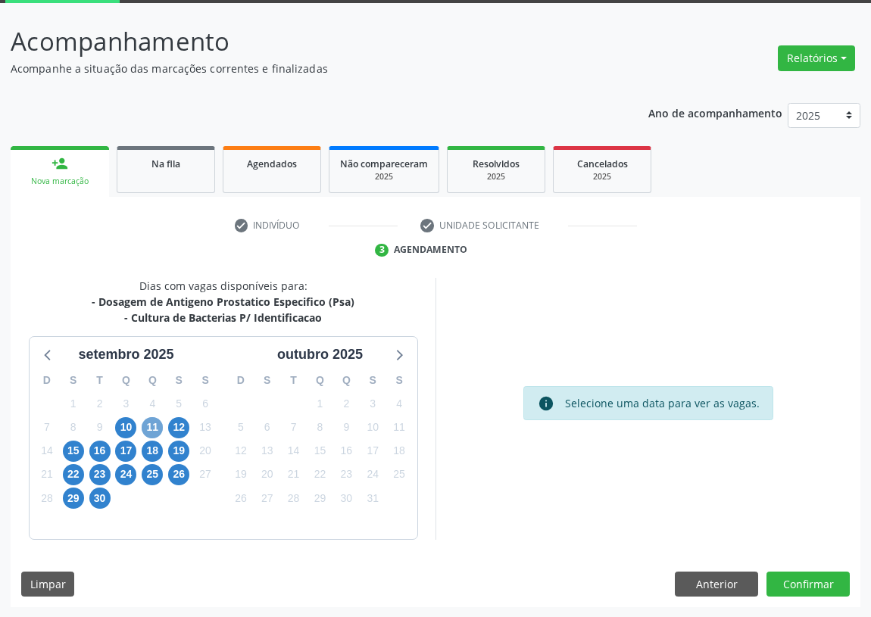
click at [147, 426] on span "11" at bounding box center [152, 427] width 21 height 21
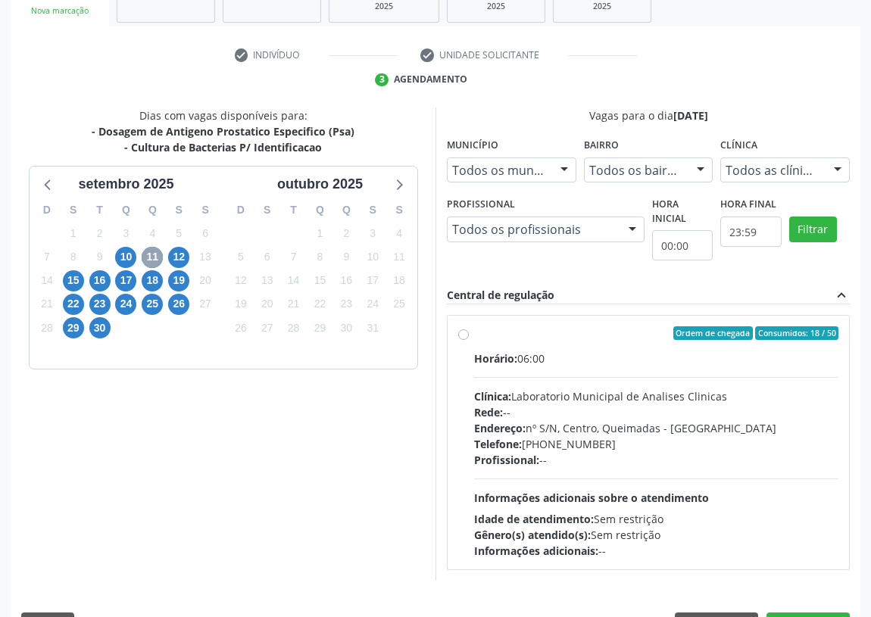
scroll to position [291, 0]
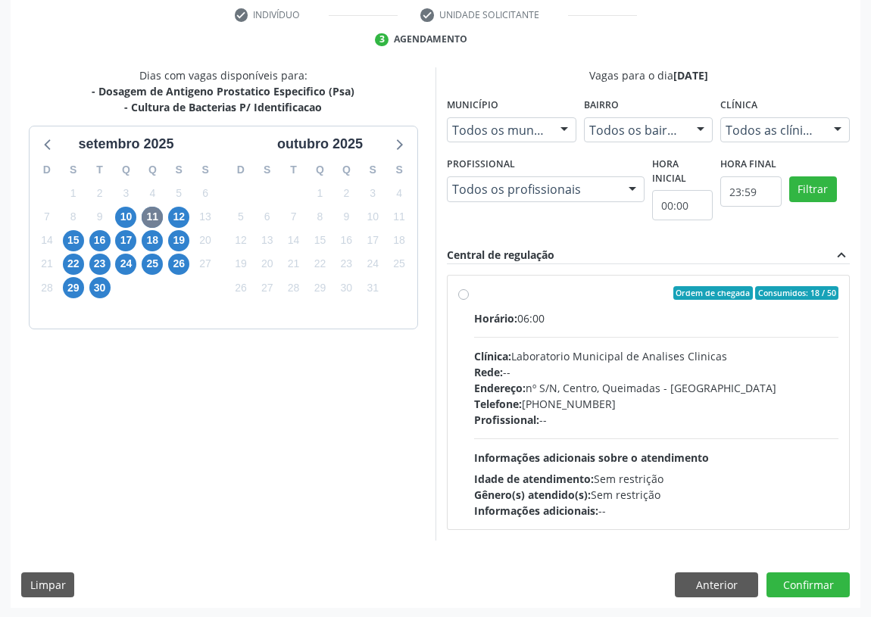
click at [474, 295] on label "Ordem de chegada Consumidos: 18 / 50 Horário: 06:00 Clínica: Laboratorio Munici…" at bounding box center [656, 402] width 364 height 233
click at [460, 295] on input "Ordem de chegada Consumidos: 18 / 50 Horário: 06:00 Clínica: Laboratorio Munici…" at bounding box center [463, 293] width 11 height 14
radio input "true"
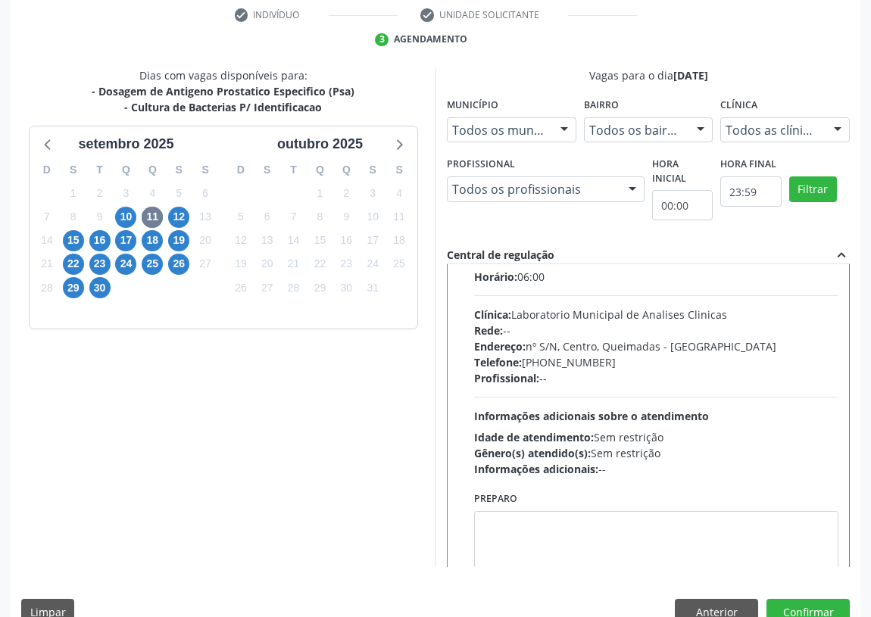
scroll to position [75, 0]
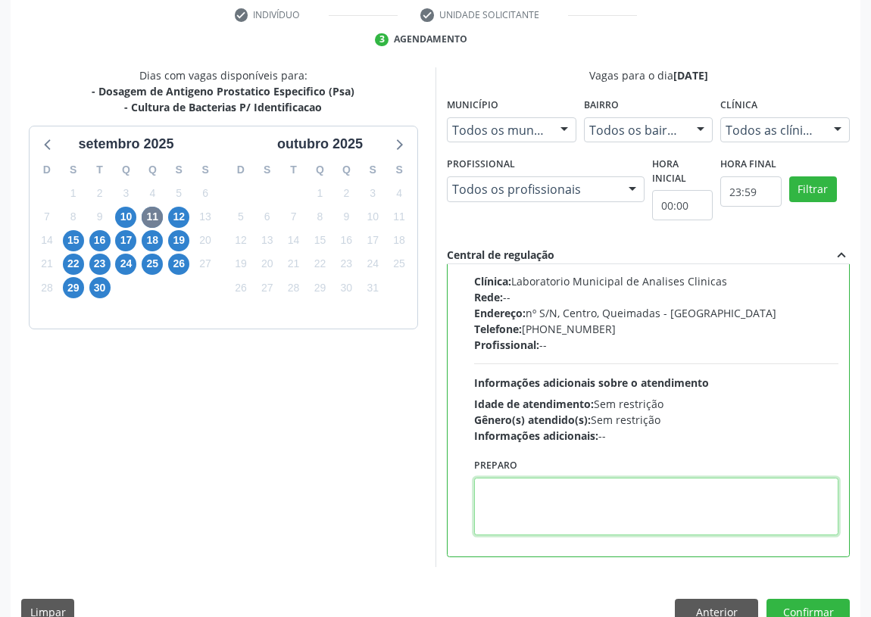
drag, startPoint x: 524, startPoint y: 499, endPoint x: 528, endPoint y: 490, distance: 10.2
click at [527, 491] on textarea at bounding box center [656, 507] width 364 height 58
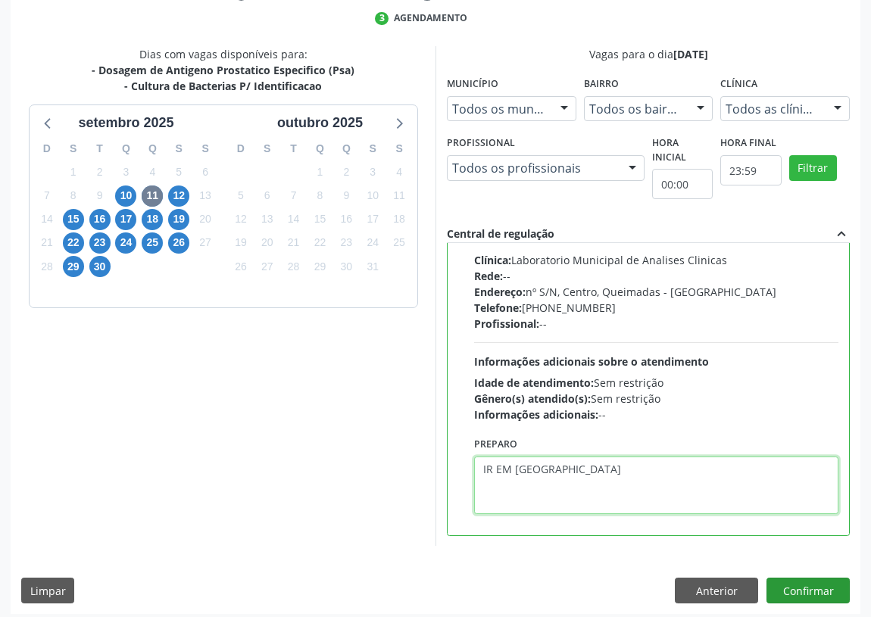
scroll to position [318, 0]
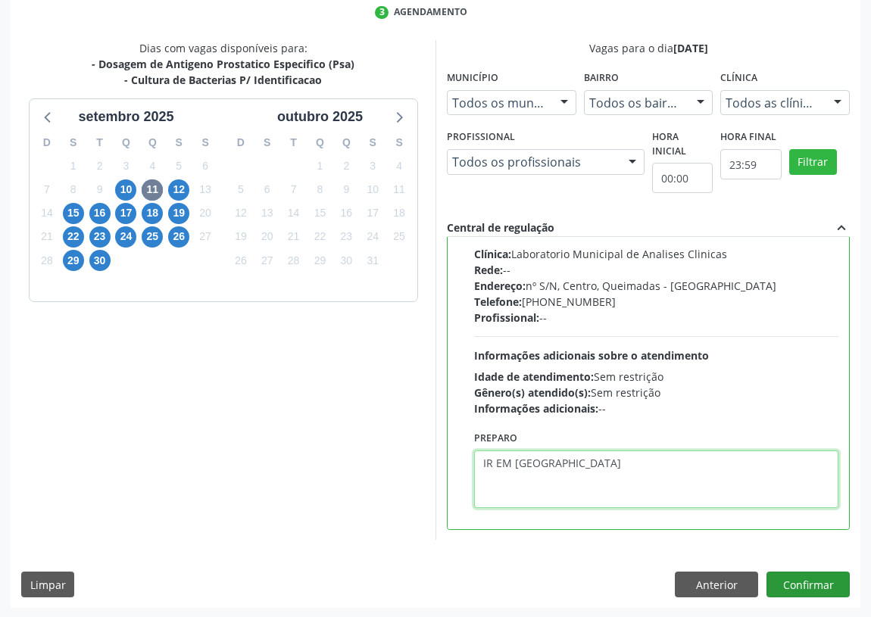
type textarea "IR EM [GEOGRAPHIC_DATA]"
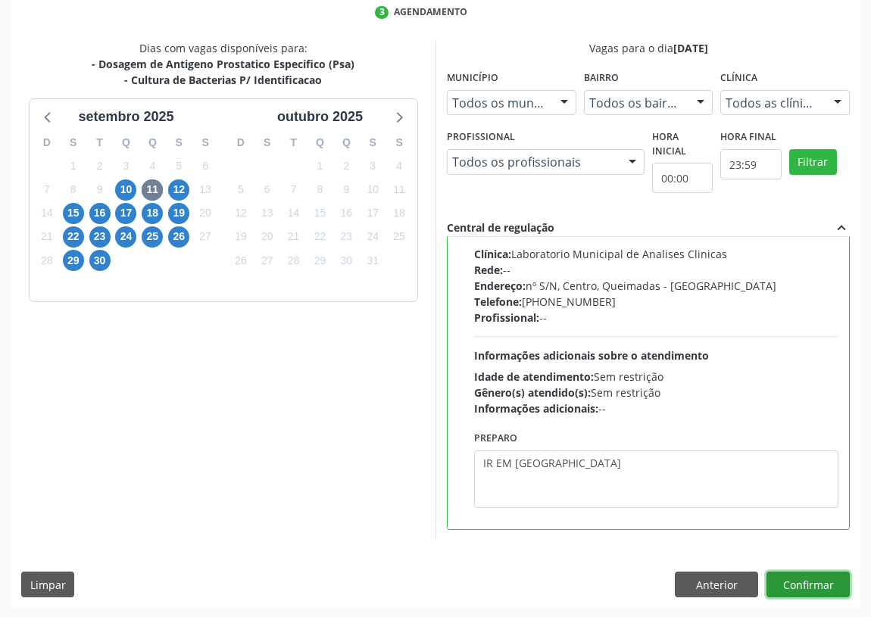
click at [808, 585] on button "Confirmar" at bounding box center [808, 585] width 83 height 26
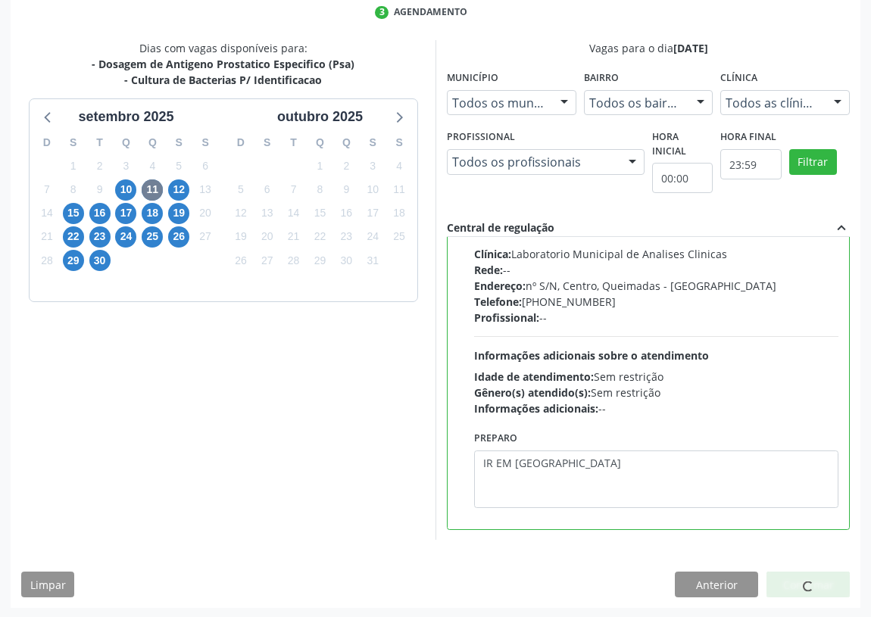
scroll to position [0, 0]
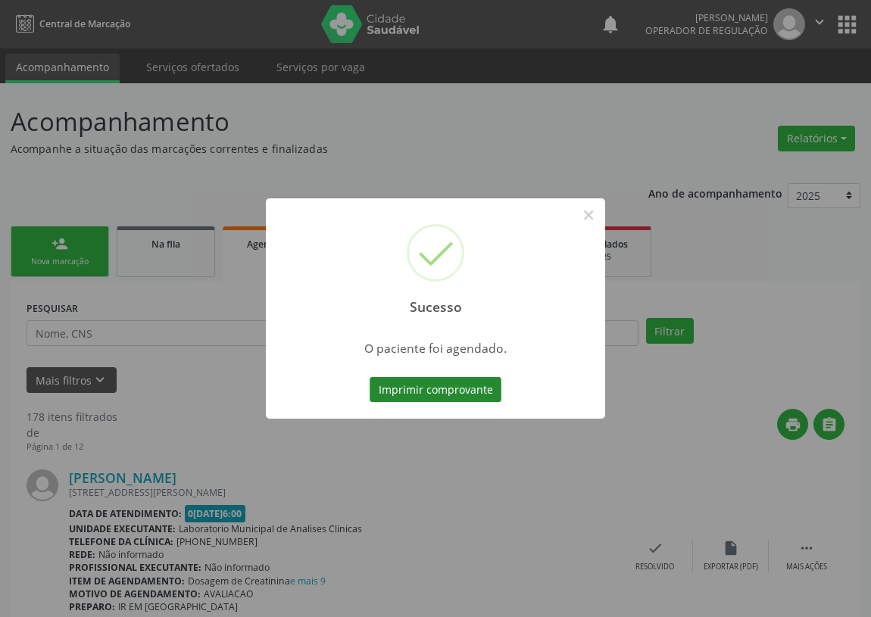
click at [455, 389] on button "Imprimir comprovante" at bounding box center [436, 390] width 132 height 26
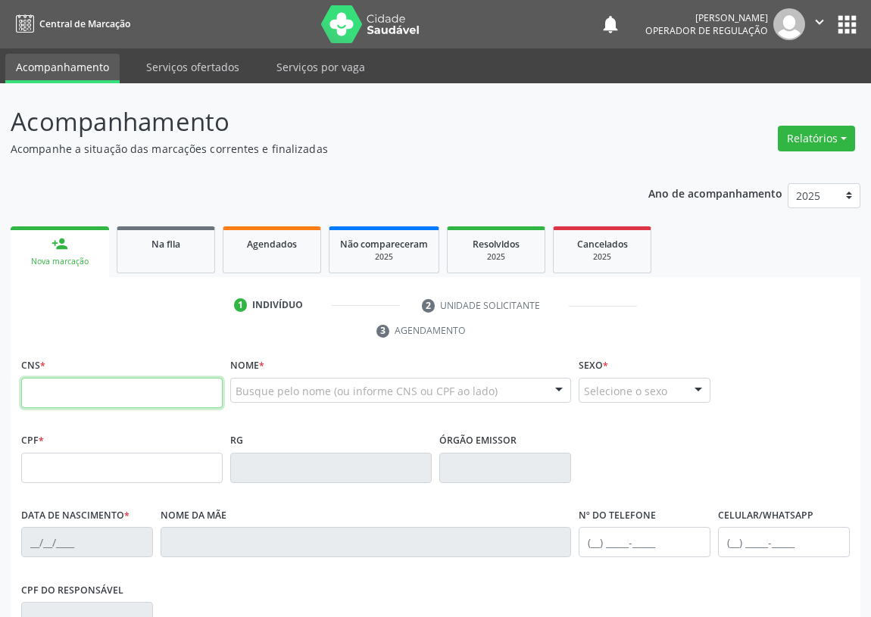
click at [31, 384] on input "text" at bounding box center [122, 393] width 202 height 30
click at [61, 405] on input "text" at bounding box center [122, 393] width 202 height 30
type input "706 3087 4904 1577"
type input "024.469.224-65"
type input "[DATE]"
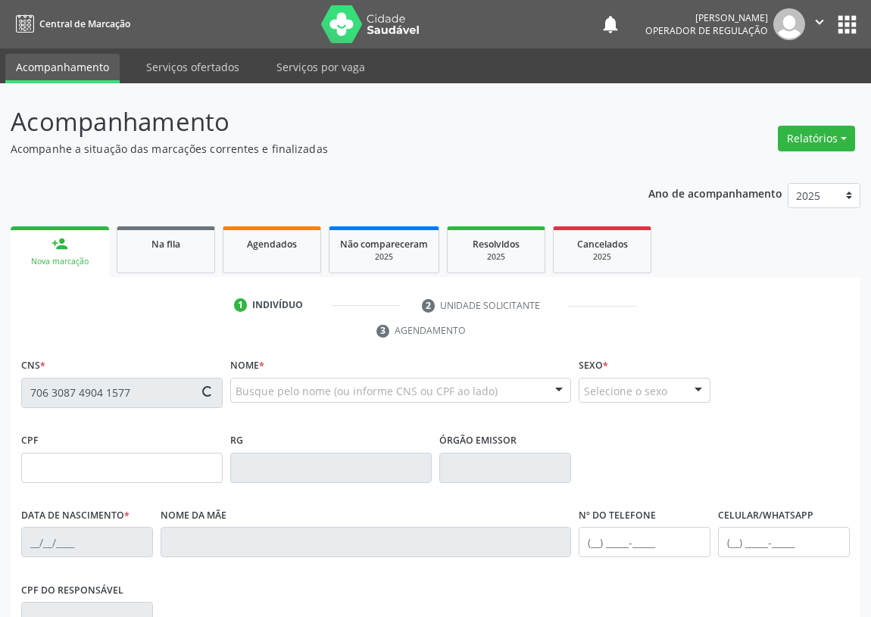
type input "[PERSON_NAME]"
type input "[PHONE_NUMBER]"
type input "10"
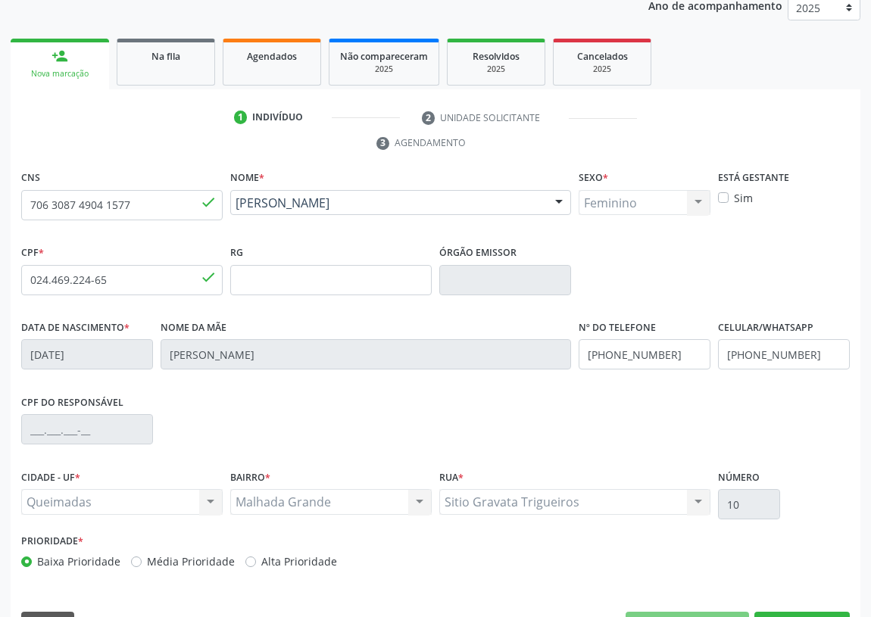
scroll to position [227, 0]
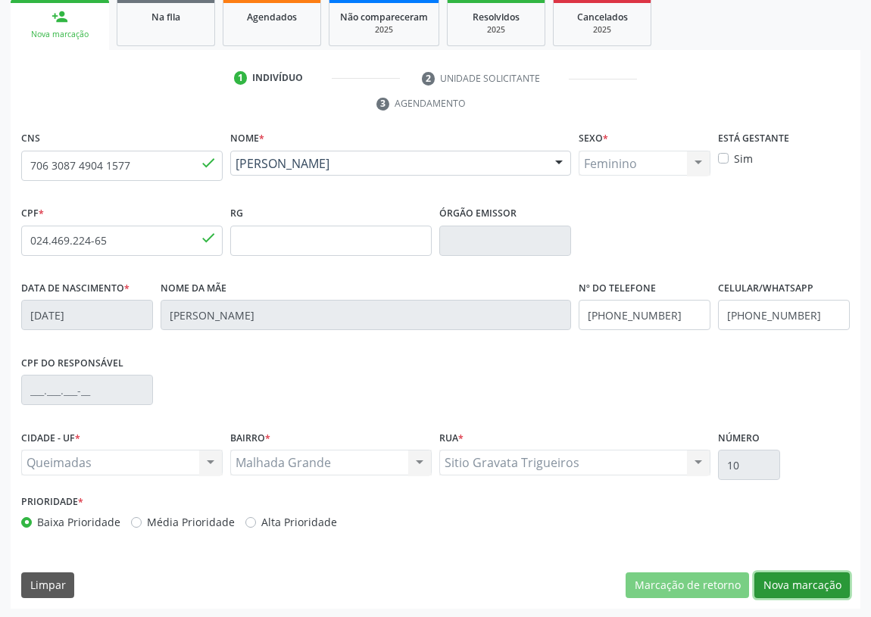
click at [816, 577] on button "Nova marcação" at bounding box center [802, 586] width 95 height 26
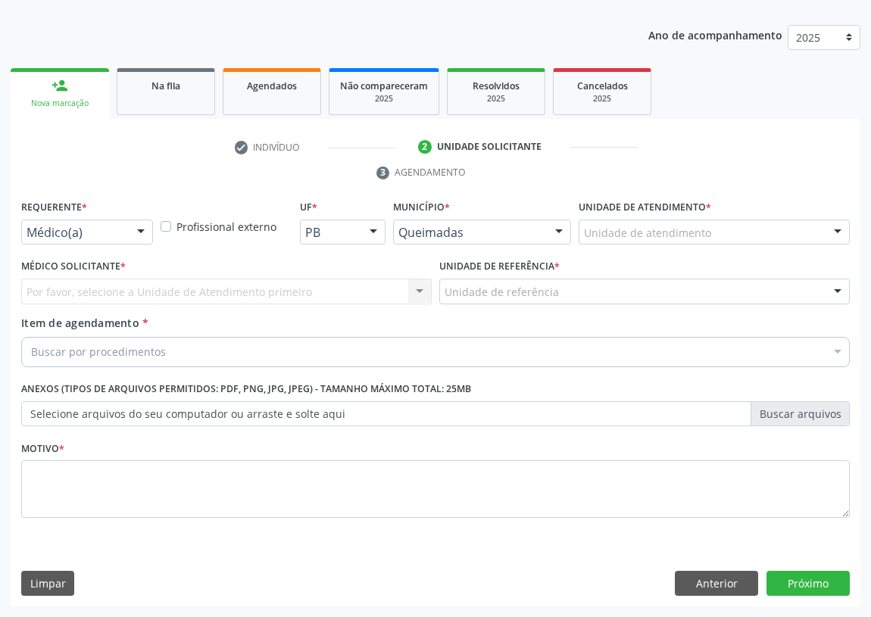
scroll to position [157, 0]
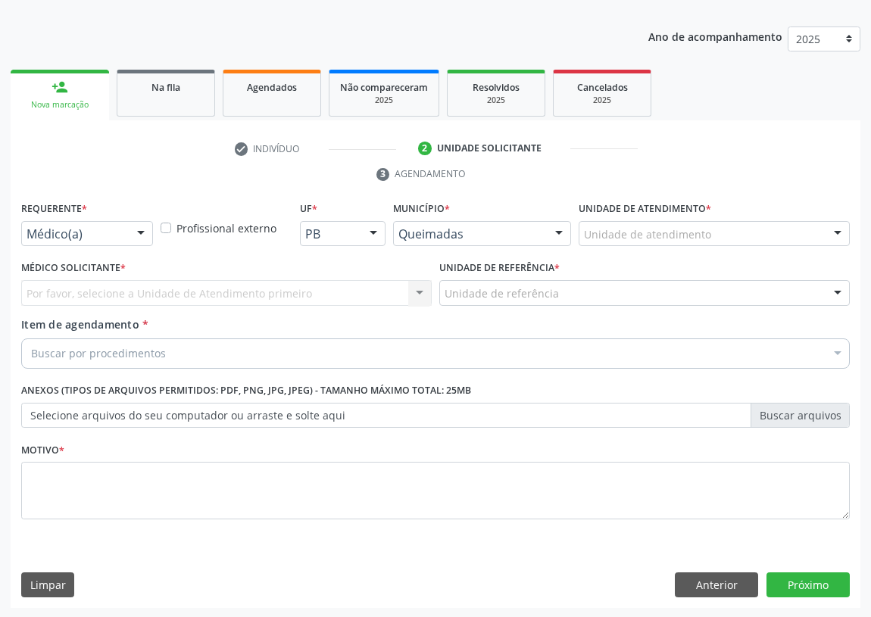
drag, startPoint x: 142, startPoint y: 226, endPoint x: 123, endPoint y: 288, distance: 64.9
click at [142, 230] on div at bounding box center [141, 235] width 23 height 26
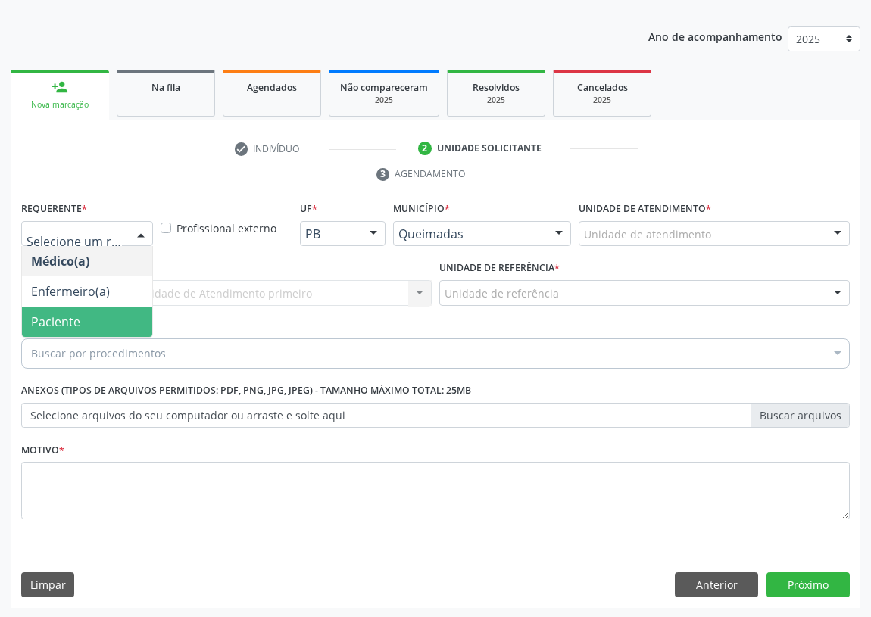
click at [126, 317] on span "Paciente" at bounding box center [87, 322] width 130 height 30
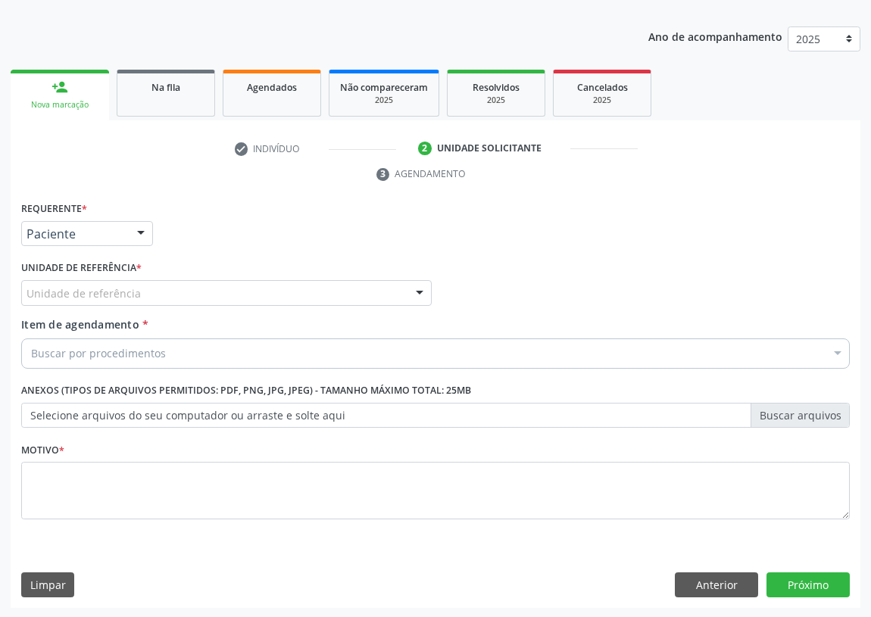
click at [397, 281] on div "Unidade de referência" at bounding box center [226, 293] width 411 height 26
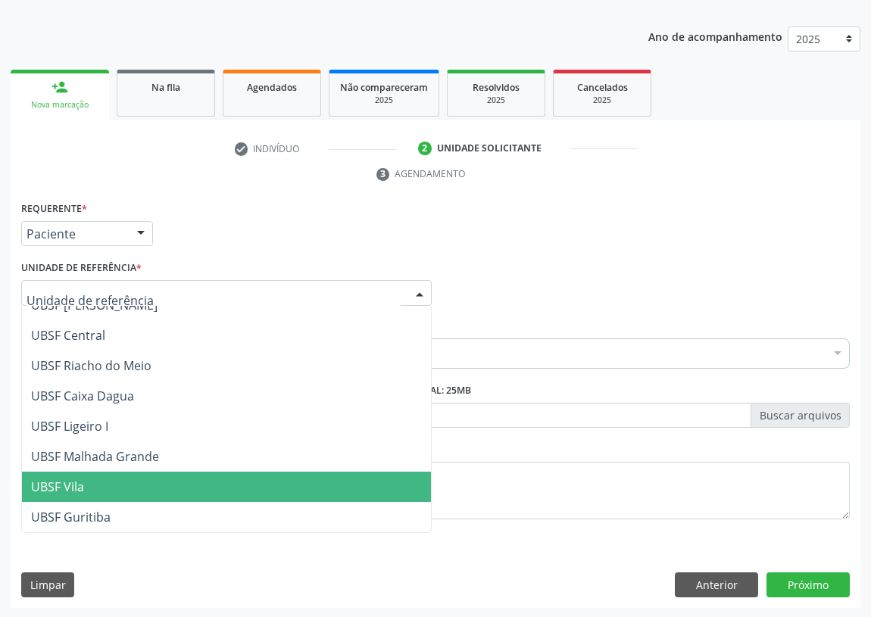
scroll to position [344, 0]
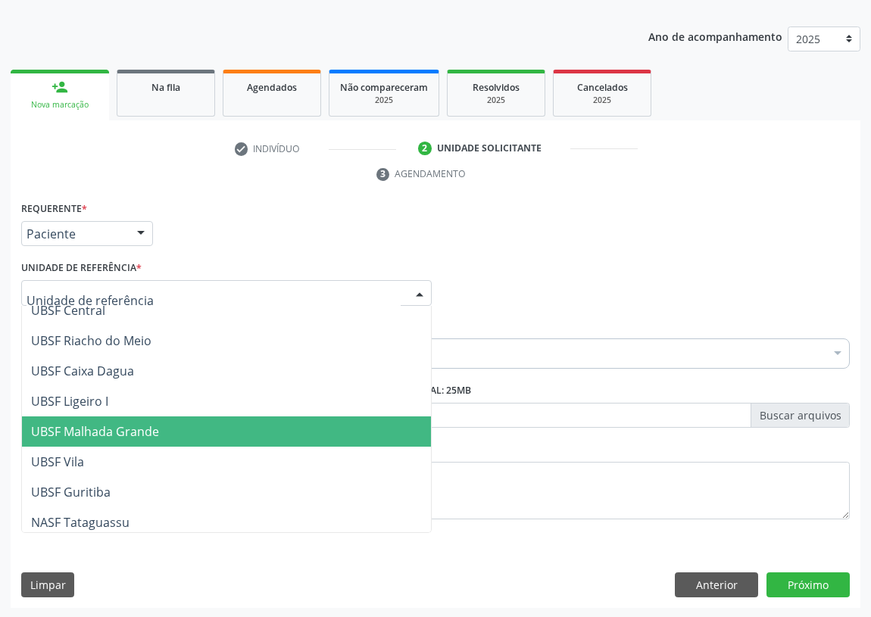
click at [147, 432] on span "UBSF Malhada Grande" at bounding box center [95, 432] width 128 height 17
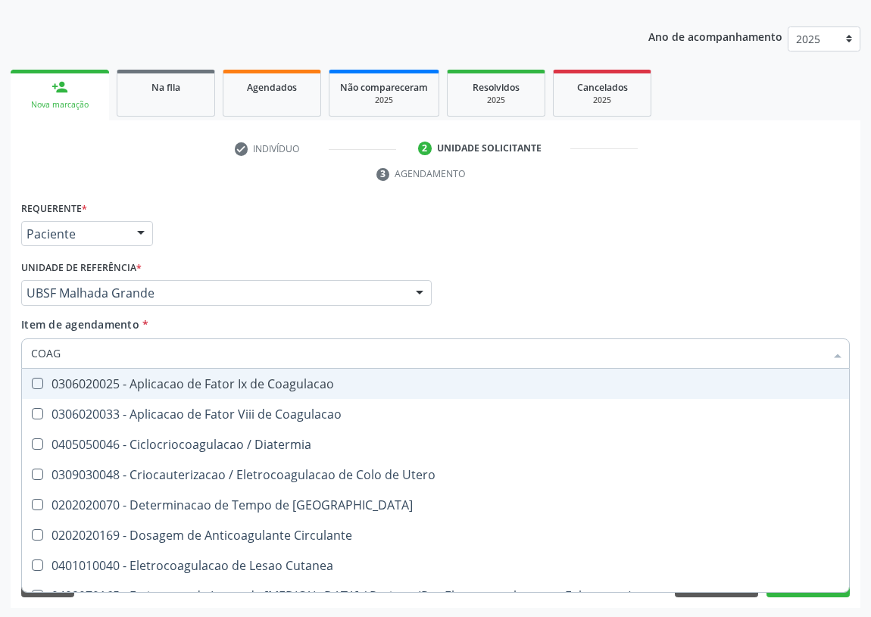
type input "COAGU"
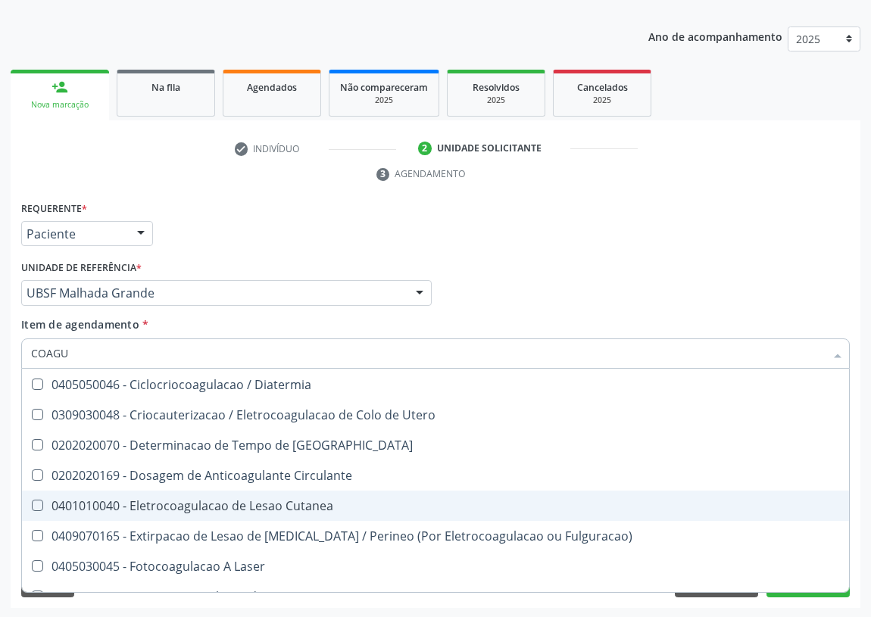
scroll to position [68, 0]
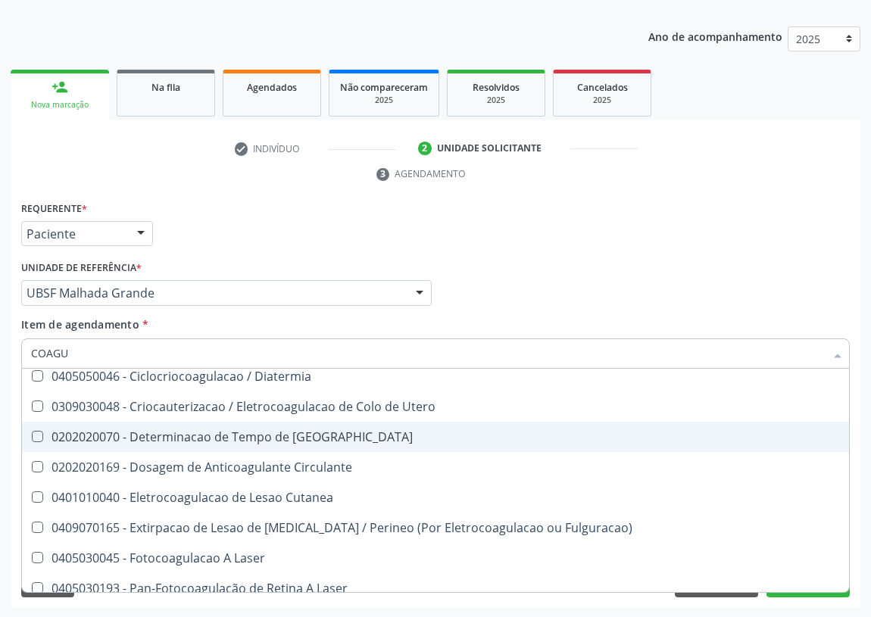
drag, startPoint x: 257, startPoint y: 425, endPoint x: 238, endPoint y: 426, distance: 19.0
click at [252, 425] on span "0202020070 - Determinacao de Tempo de [GEOGRAPHIC_DATA]" at bounding box center [435, 437] width 827 height 30
checkbox Coagulacao "true"
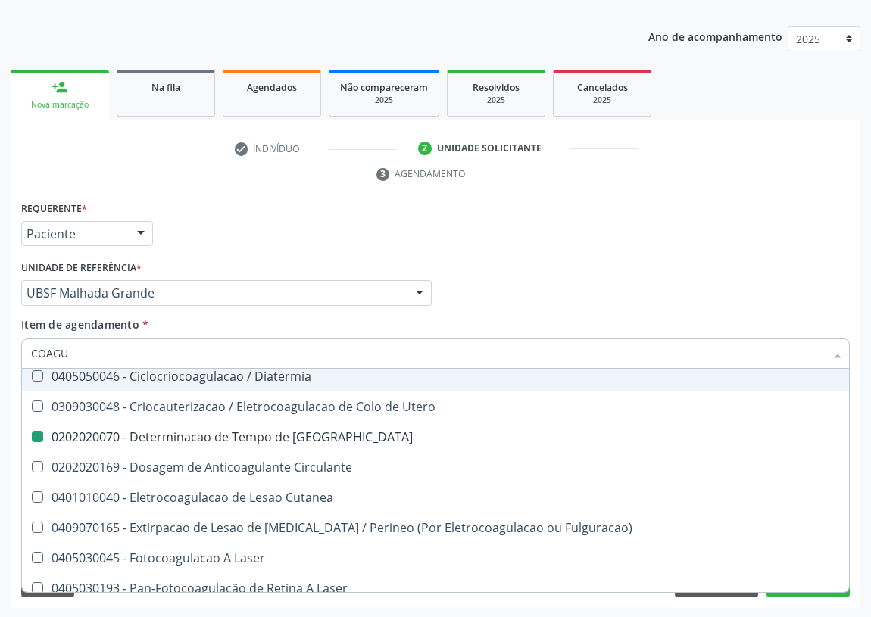
click at [547, 221] on div "Requerente * Paciente Médico(a) Enfermeiro(a) Paciente Nenhum resultado encontr…" at bounding box center [435, 227] width 836 height 59
checkbox Coagulacao "true"
checkbox Coagulacao "false"
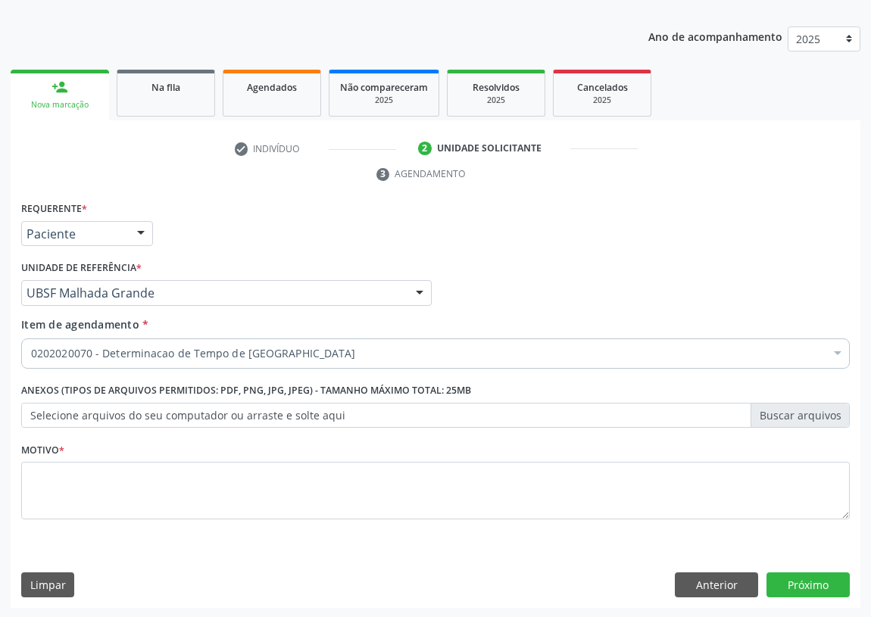
scroll to position [0, 0]
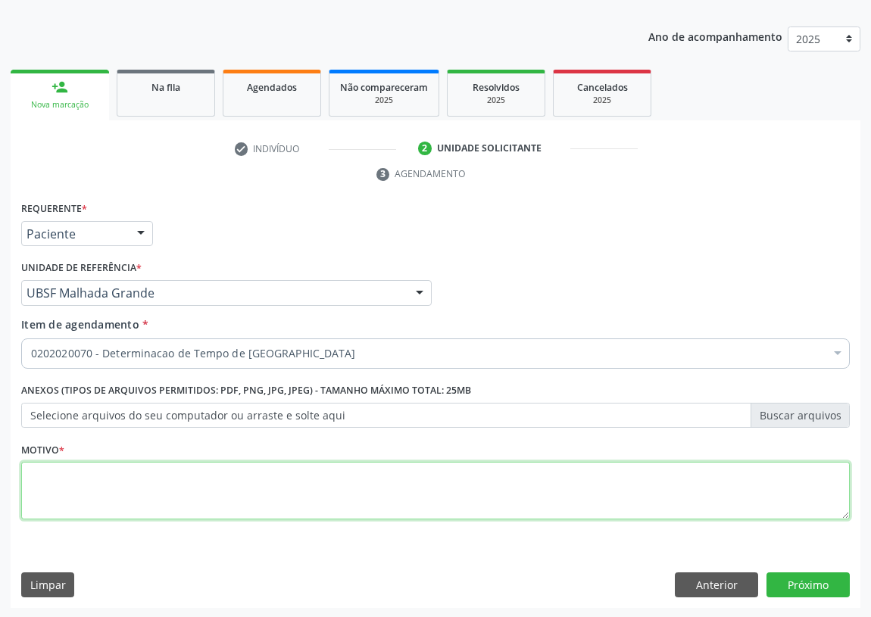
click at [62, 488] on textarea at bounding box center [435, 491] width 829 height 58
type textarea "AVALIAÇÃO"
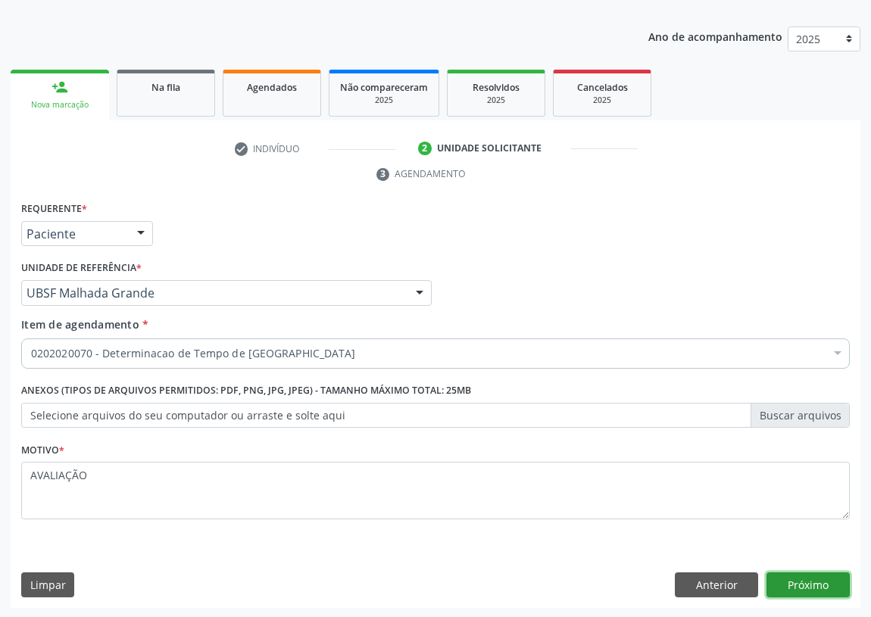
click at [813, 583] on button "Próximo" at bounding box center [808, 586] width 83 height 26
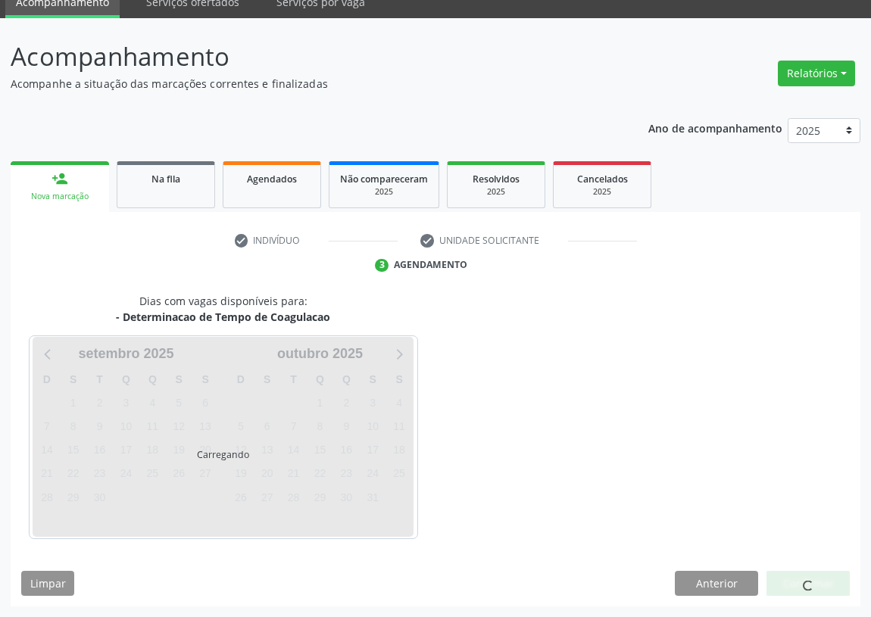
scroll to position [64, 0]
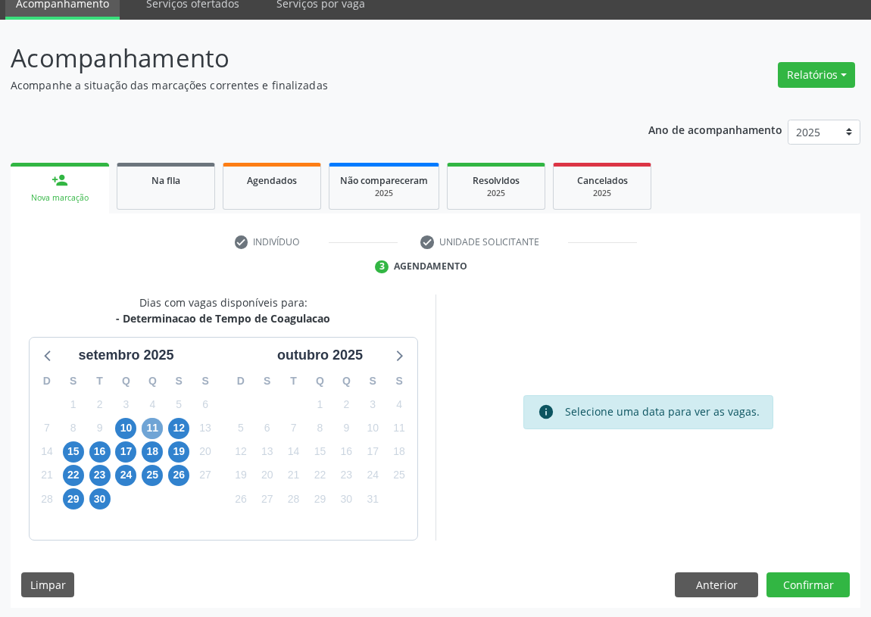
click at [149, 424] on span "11" at bounding box center [152, 428] width 21 height 21
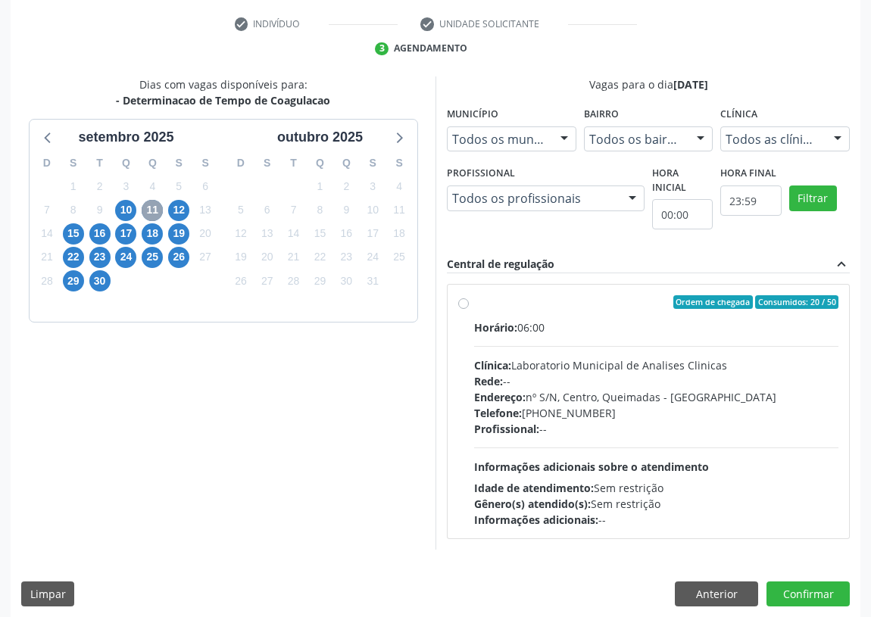
scroll to position [291, 0]
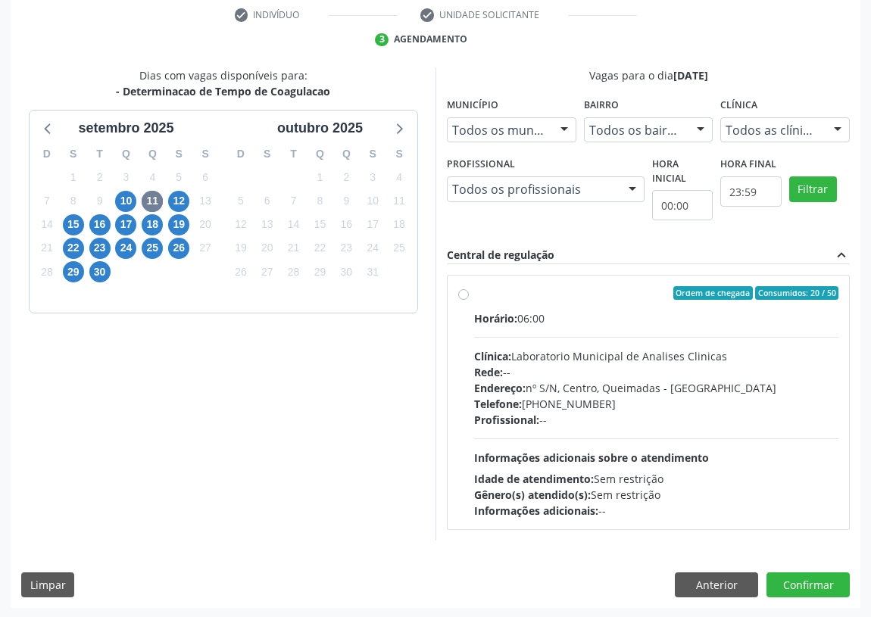
click at [474, 290] on label "Ordem de chegada Consumidos: 20 / 50 Horário: 06:00 Clínica: Laboratorio Munici…" at bounding box center [656, 402] width 364 height 233
click at [463, 290] on input "Ordem de chegada Consumidos: 20 / 50 Horário: 06:00 Clínica: Laboratorio Munici…" at bounding box center [463, 293] width 11 height 14
radio input "true"
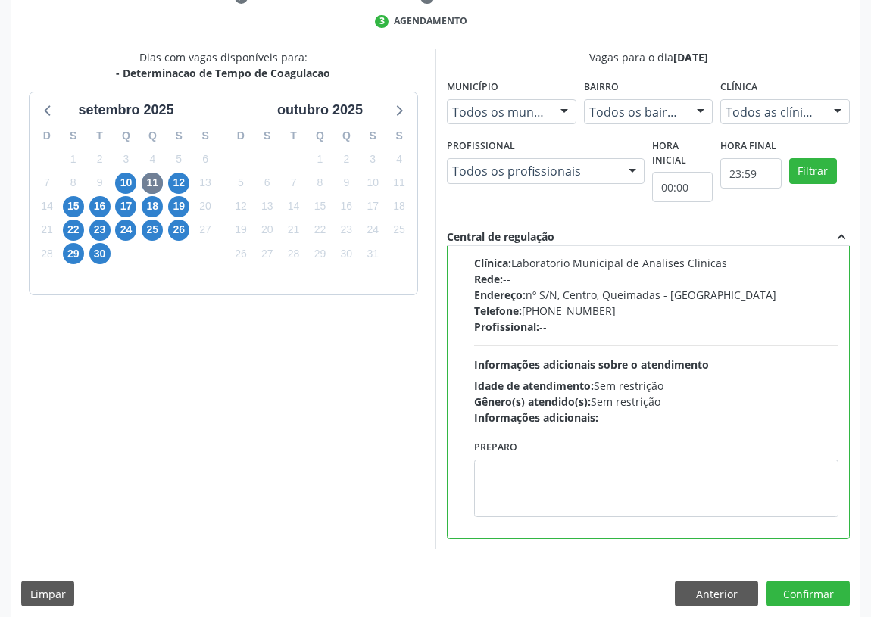
scroll to position [318, 0]
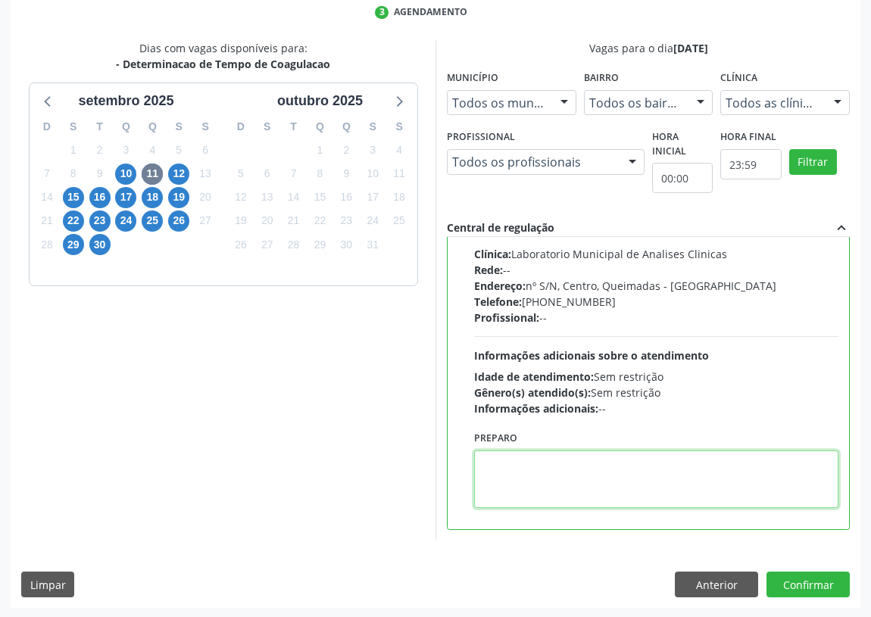
drag, startPoint x: 518, startPoint y: 492, endPoint x: 516, endPoint y: 471, distance: 21.3
click at [519, 490] on textarea at bounding box center [656, 480] width 364 height 58
type textarea "IR EM [GEOGRAPHIC_DATA]"
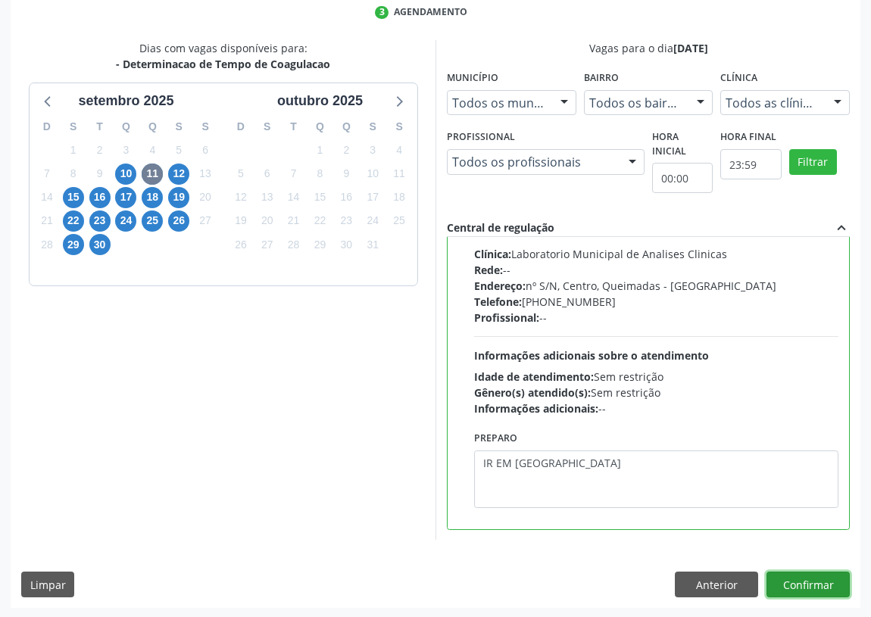
click at [795, 583] on button "Confirmar" at bounding box center [808, 585] width 83 height 26
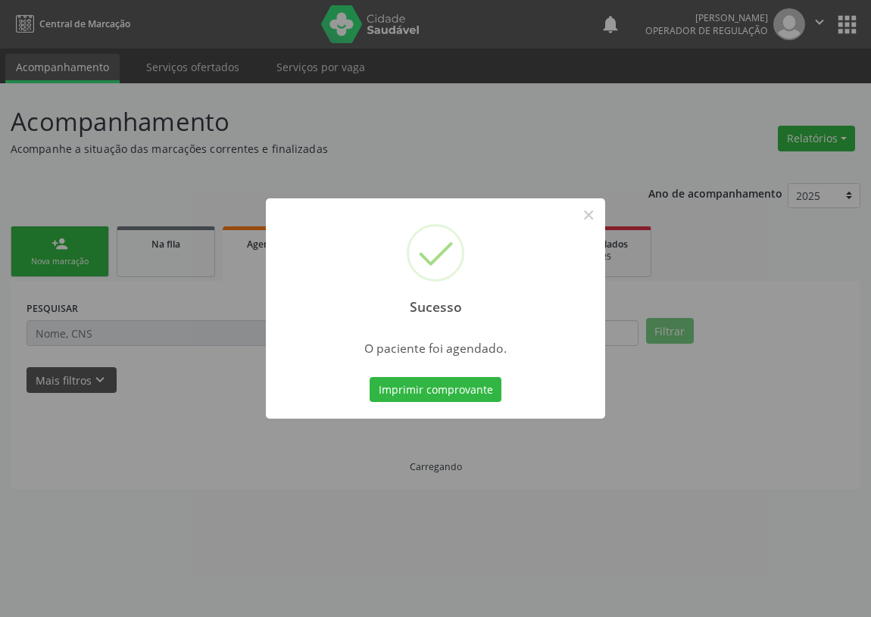
scroll to position [0, 0]
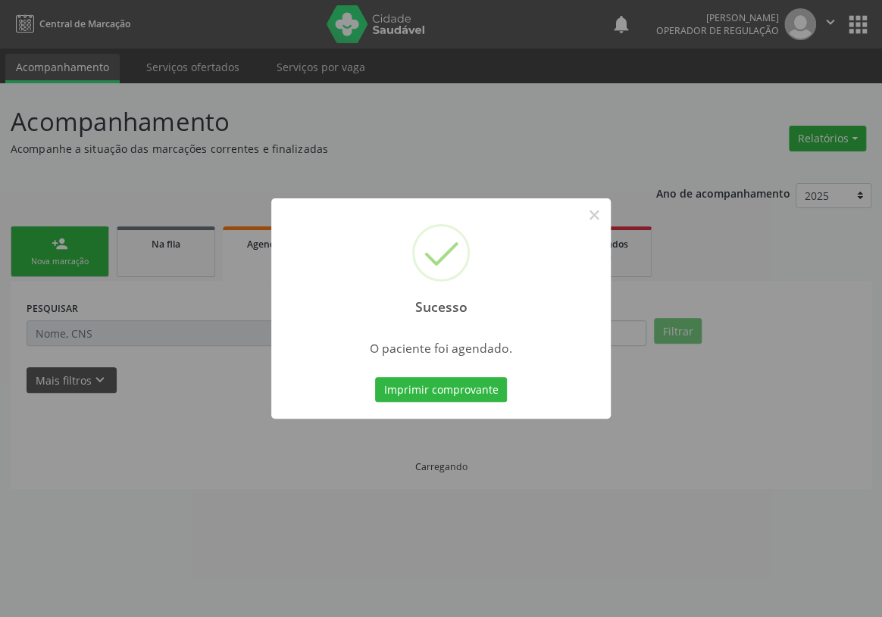
click at [429, 383] on button "Imprimir comprovante" at bounding box center [441, 390] width 132 height 26
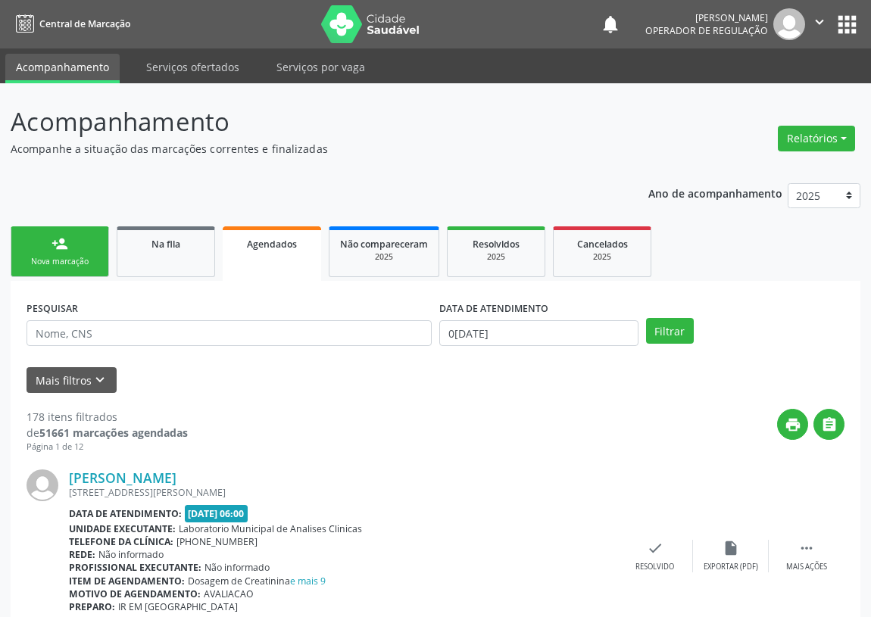
click at [46, 238] on link "person_add Nova marcação" at bounding box center [60, 252] width 98 height 51
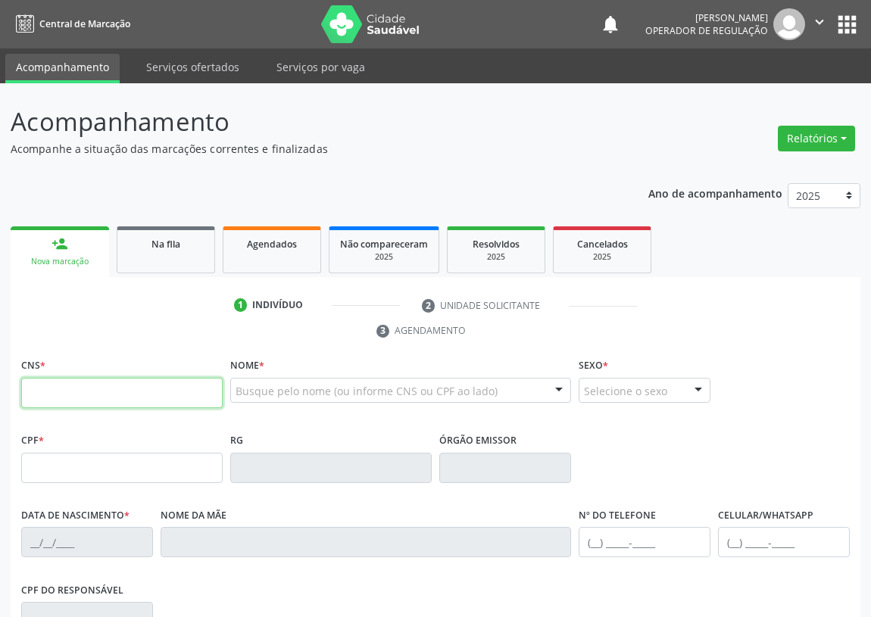
click at [42, 386] on input "text" at bounding box center [122, 393] width 202 height 30
click at [28, 370] on label "CNS *" at bounding box center [33, 366] width 24 height 23
drag, startPoint x: 36, startPoint y: 380, endPoint x: 36, endPoint y: 370, distance: 9.8
click at [36, 380] on input "text" at bounding box center [122, 393] width 202 height 30
type input "704 2072 0933 3385"
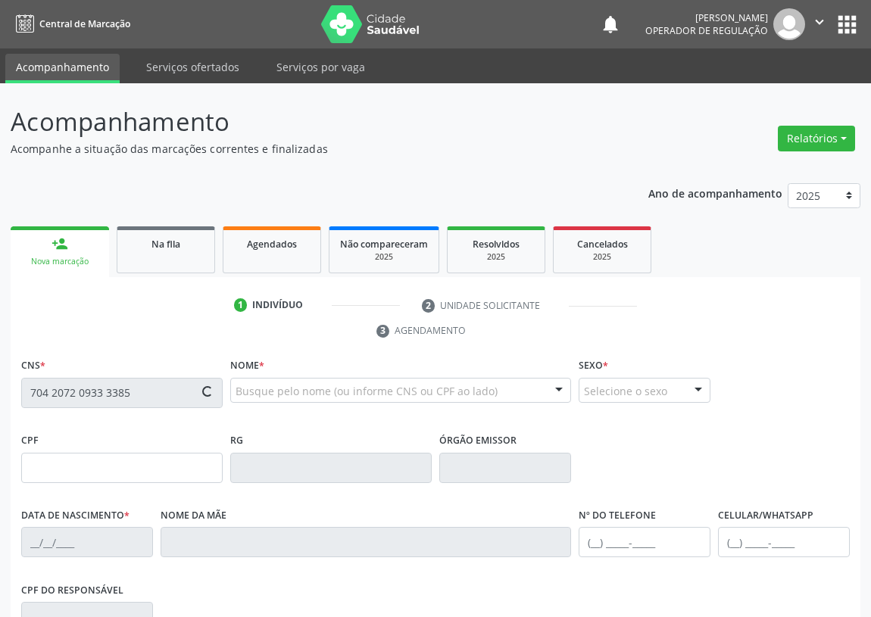
type input "071.201.194-35"
type input "[DATE]"
type input "[PERSON_NAME]"
type input "[PHONE_NUMBER]"
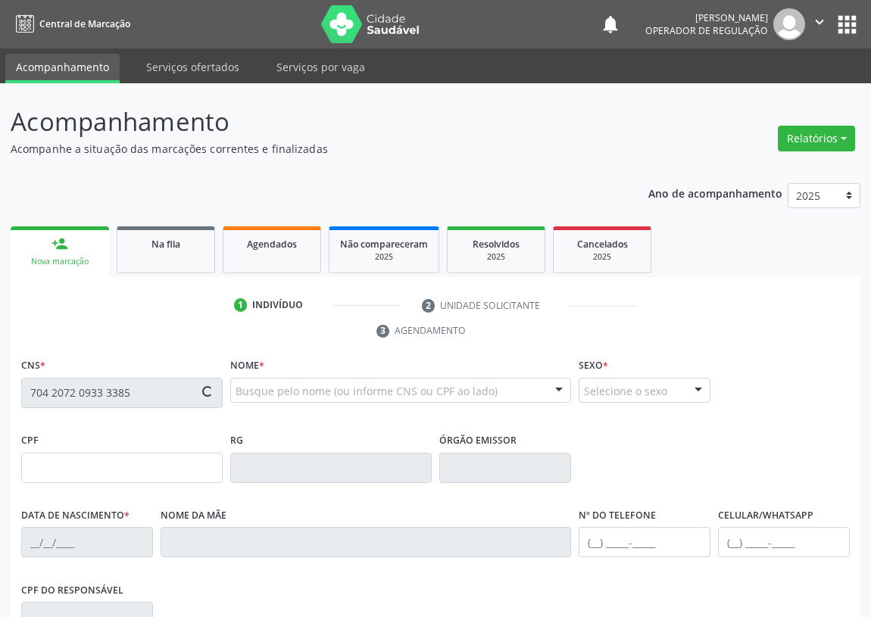
type input "86"
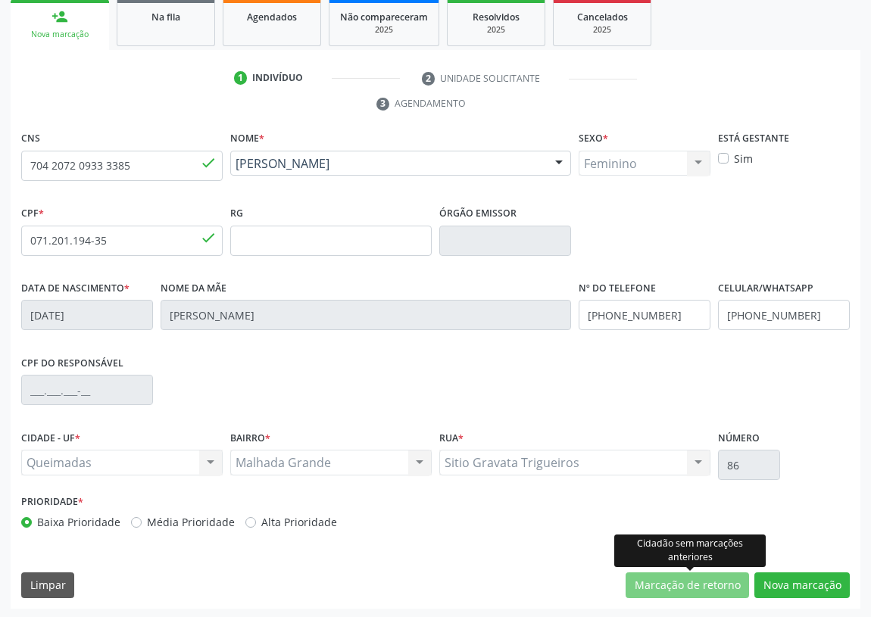
scroll to position [227, 0]
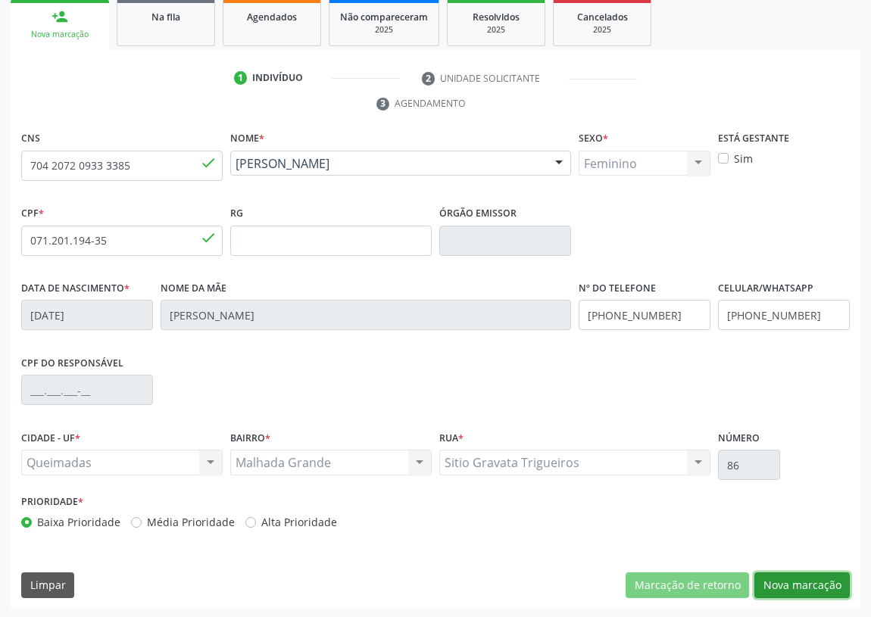
drag, startPoint x: 818, startPoint y: 577, endPoint x: 622, endPoint y: 541, distance: 199.6
click at [814, 576] on button "Nova marcação" at bounding box center [802, 586] width 95 height 26
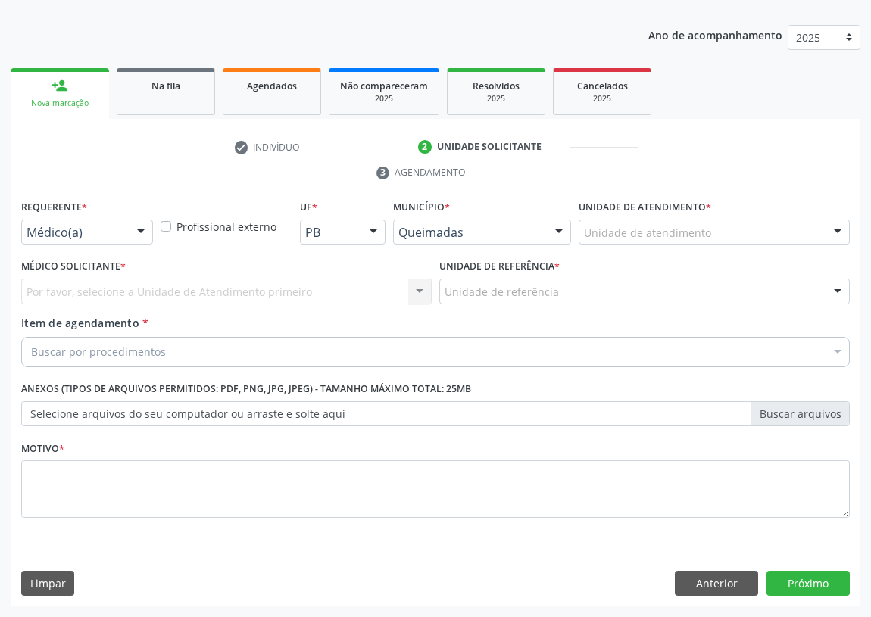
scroll to position [157, 0]
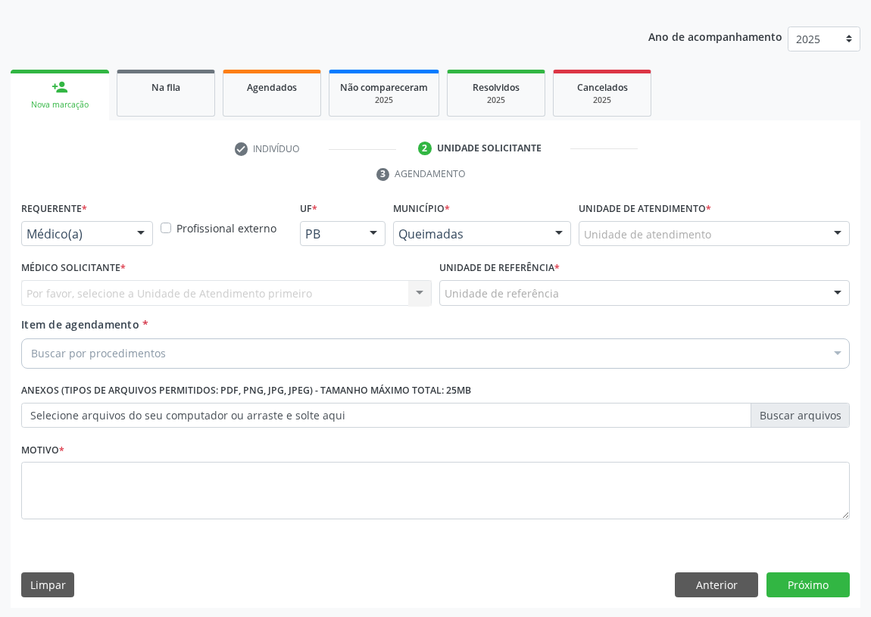
click at [142, 231] on div at bounding box center [141, 235] width 23 height 26
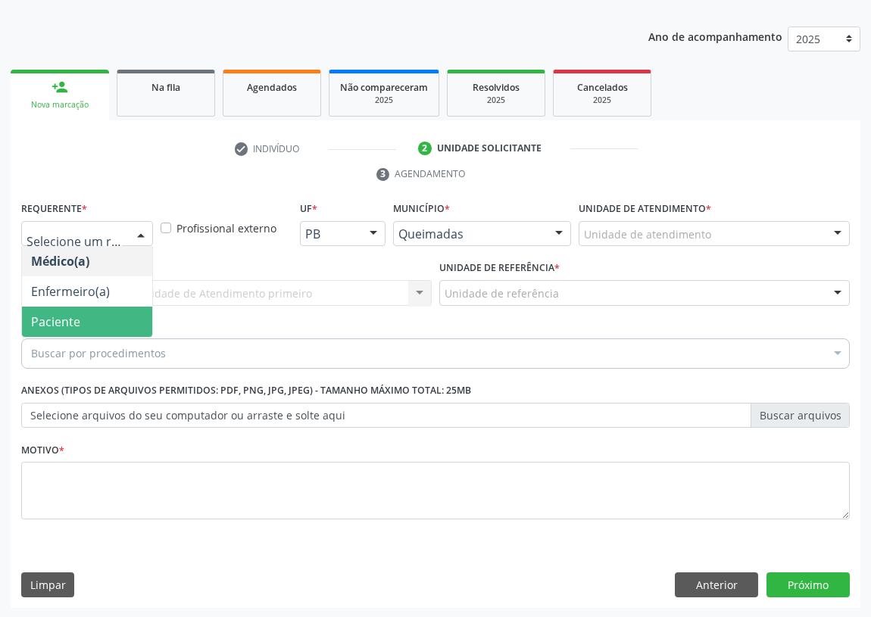
click at [123, 318] on span "Paciente" at bounding box center [87, 322] width 130 height 30
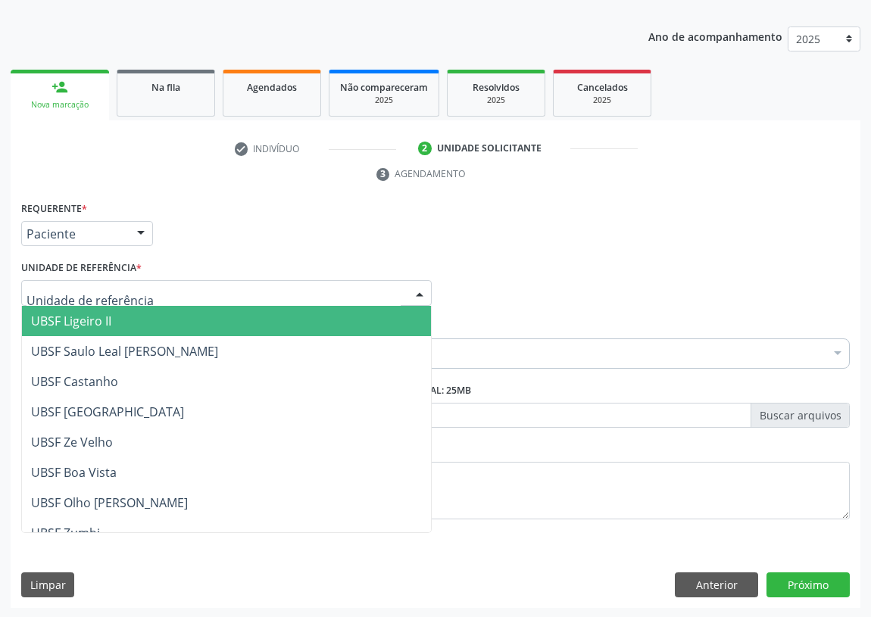
click at [379, 289] on div at bounding box center [226, 293] width 411 height 26
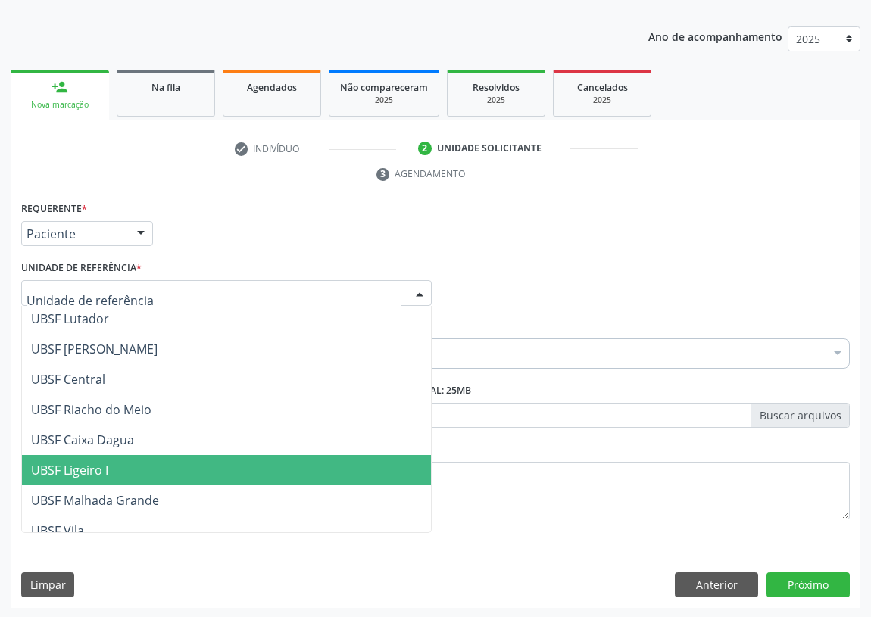
scroll to position [344, 0]
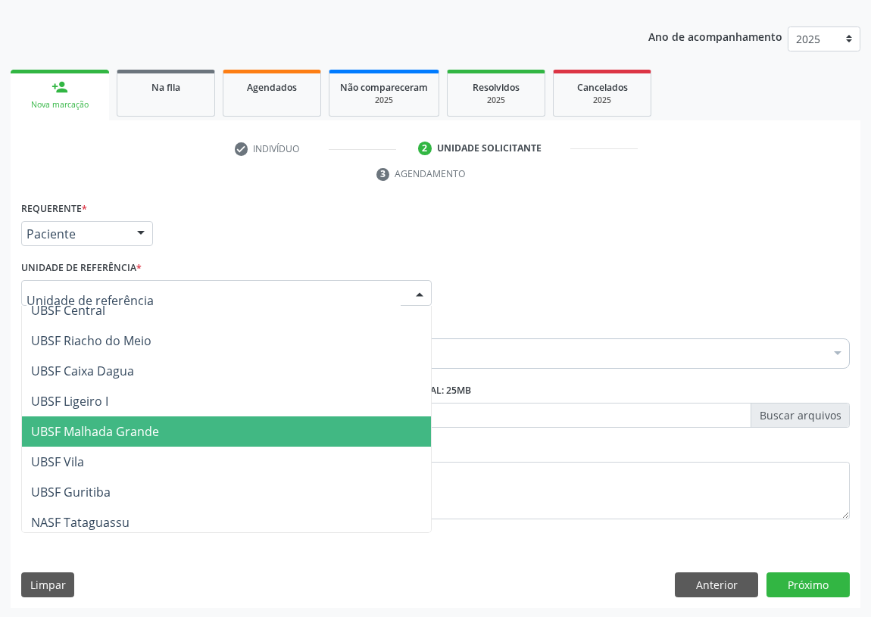
drag, startPoint x: 132, startPoint y: 428, endPoint x: 64, endPoint y: 362, distance: 94.3
click at [130, 427] on span "UBSF Malhada Grande" at bounding box center [95, 432] width 128 height 17
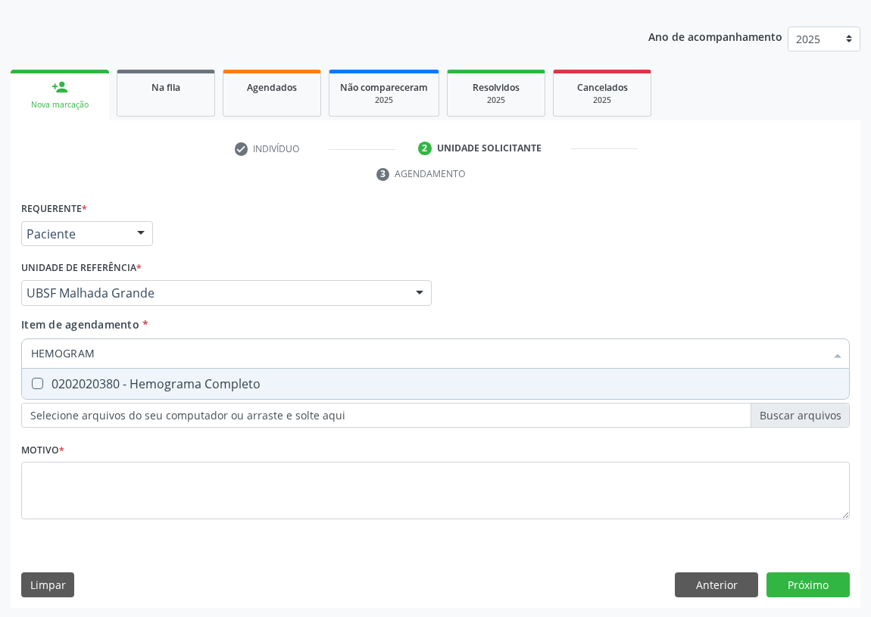
type input "HEMOGRAMA"
click at [39, 380] on Completo at bounding box center [37, 383] width 11 height 11
click at [32, 380] on Completo "checkbox" at bounding box center [27, 384] width 10 height 10
checkbox Completo "true"
drag, startPoint x: 48, startPoint y: 351, endPoint x: 0, endPoint y: 346, distance: 48.7
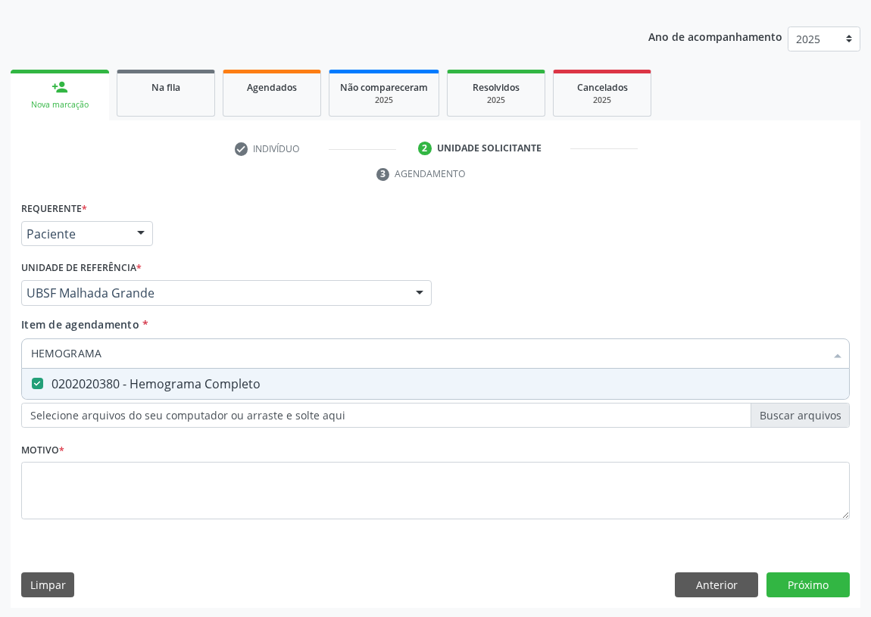
click at [0, 346] on div "Acompanhamento Acompanhe a situação das marcações correntes e finalizadas Relat…" at bounding box center [435, 273] width 871 height 692
type input "C"
checkbox Completo "false"
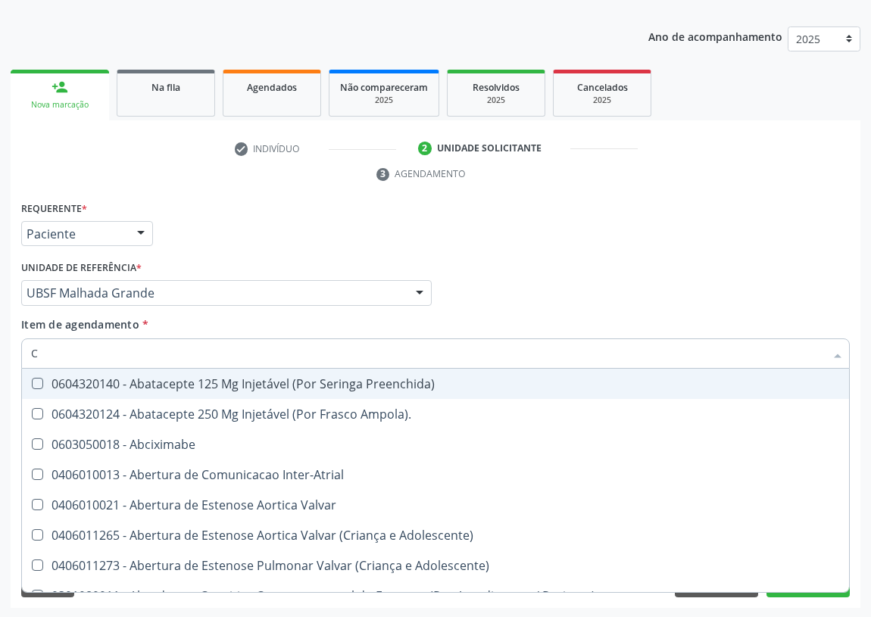
type input "CO"
checkbox Osseo "true"
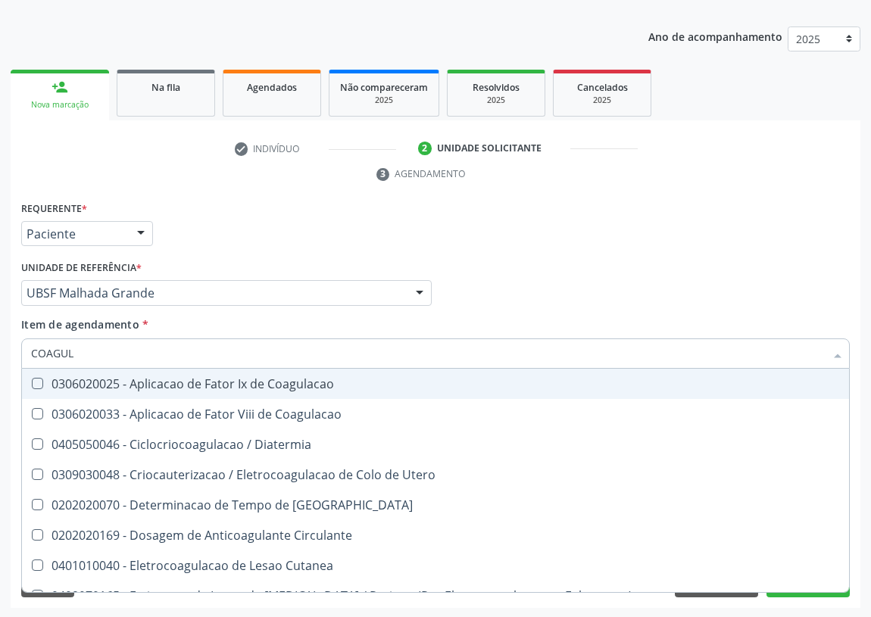
type input "COAGU"
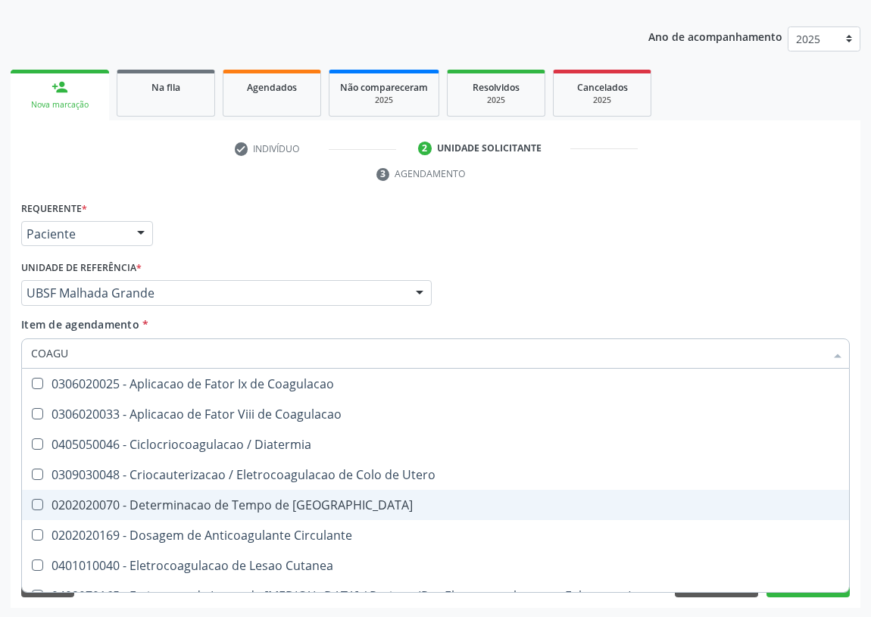
drag, startPoint x: 305, startPoint y: 505, endPoint x: 201, endPoint y: 470, distance: 110.2
click at [305, 505] on div "0202020070 - Determinacao de Tempo de [GEOGRAPHIC_DATA]" at bounding box center [435, 505] width 809 height 12
checkbox Coagulacao "true"
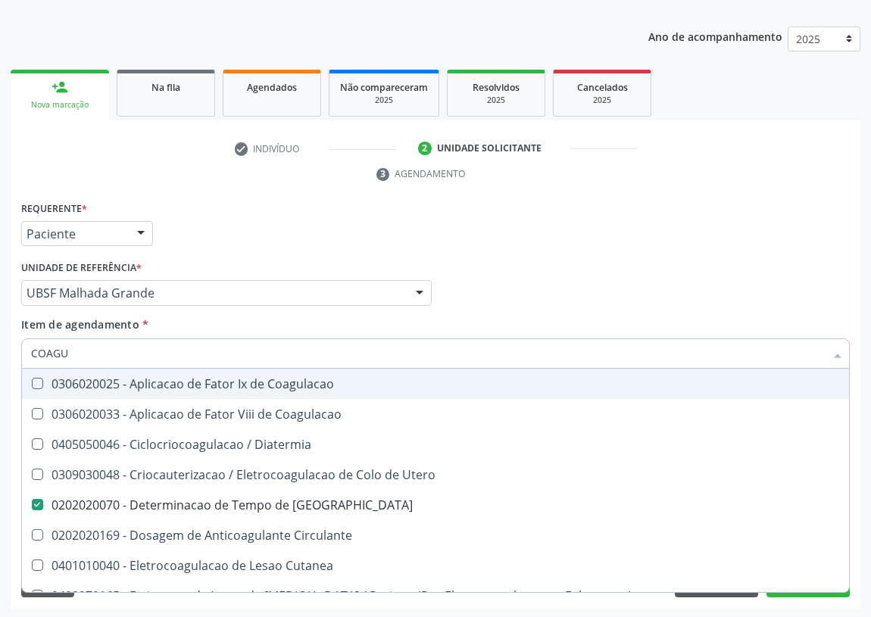
drag, startPoint x: 92, startPoint y: 358, endPoint x: 0, endPoint y: 348, distance: 93.0
click at [0, 351] on div "Acompanhamento Acompanhe a situação das marcações correntes e finalizadas Relat…" at bounding box center [435, 273] width 871 height 692
type input "U"
checkbox Coagulacao "false"
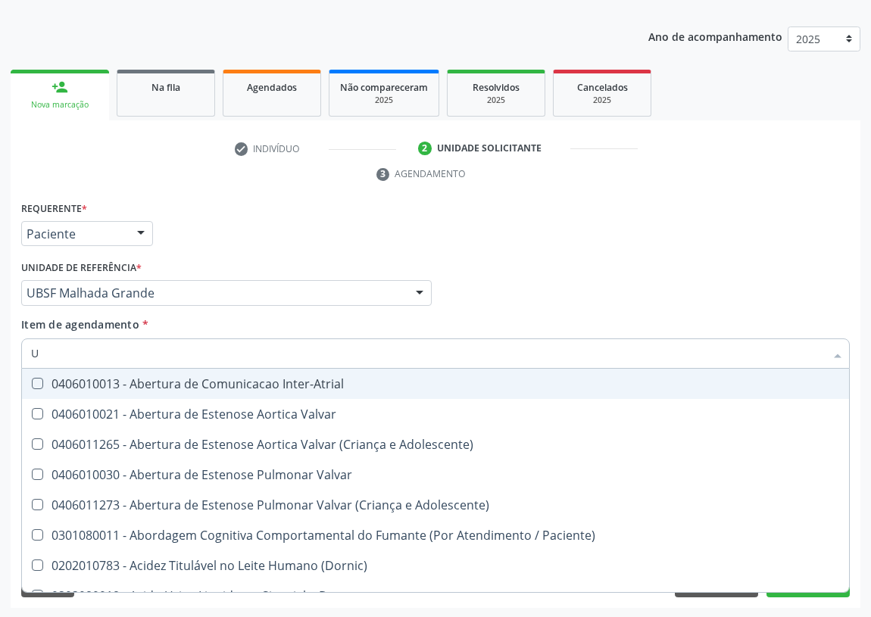
type input "UR"
checkbox Ureterocistoneostomia "false"
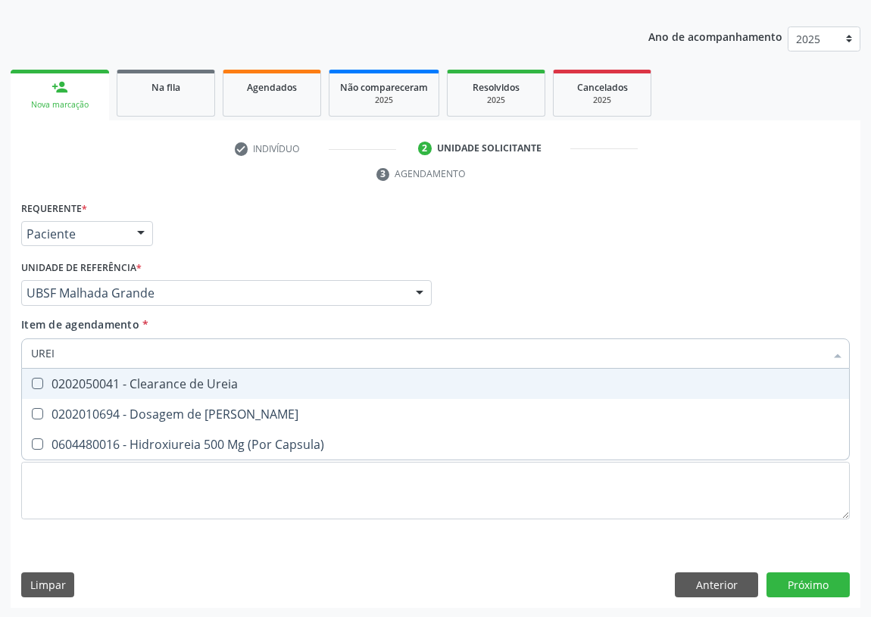
type input "UREIA"
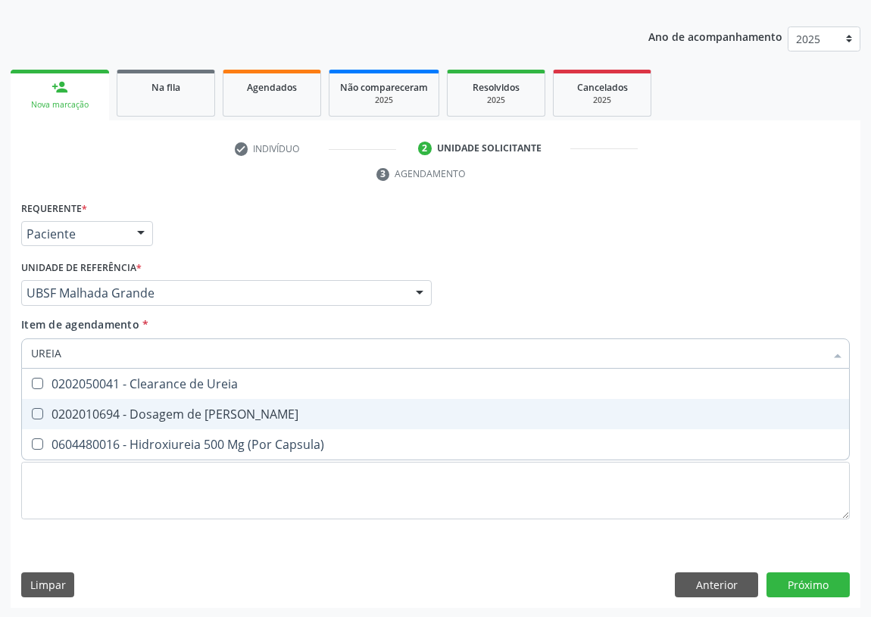
click at [36, 405] on span "0202010694 - Dosagem de [PERSON_NAME]" at bounding box center [435, 414] width 827 height 30
checkbox Ureia "true"
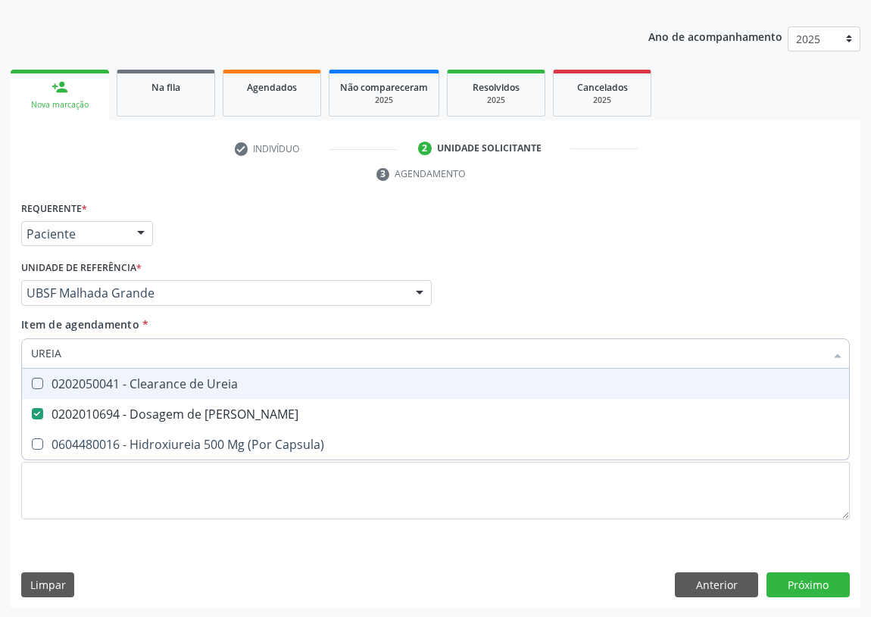
drag, startPoint x: 26, startPoint y: 343, endPoint x: 5, endPoint y: 343, distance: 20.5
click at [8, 343] on div "Acompanhamento Acompanhe a situação das marcações correntes e finalizadas Relat…" at bounding box center [435, 273] width 871 height 692
type input "C"
checkbox Ureia "false"
type input "CREATININA"
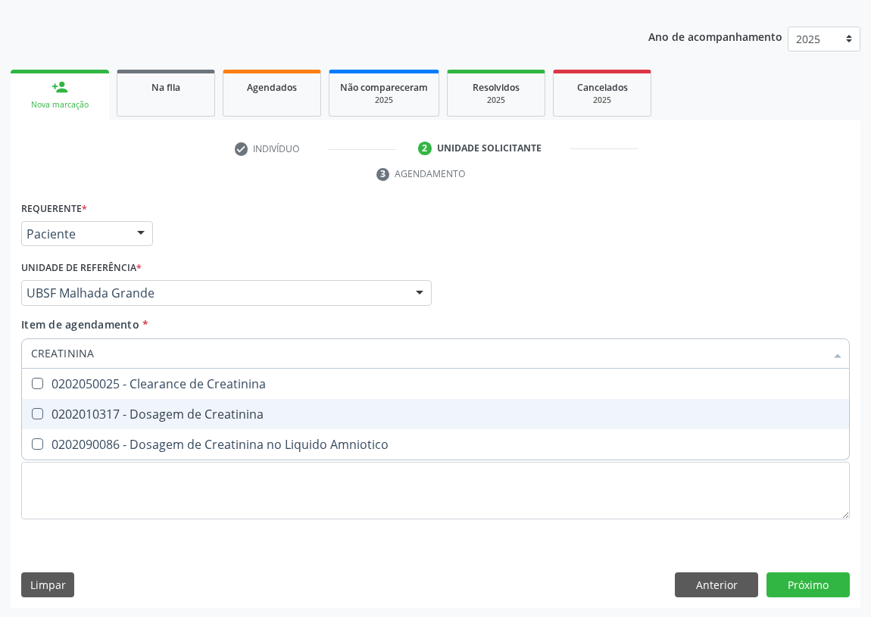
drag, startPoint x: 38, startPoint y: 407, endPoint x: 73, endPoint y: 370, distance: 50.9
click at [39, 405] on span "0202010317 - Dosagem de Creatinina" at bounding box center [435, 414] width 827 height 30
checkbox Creatinina "true"
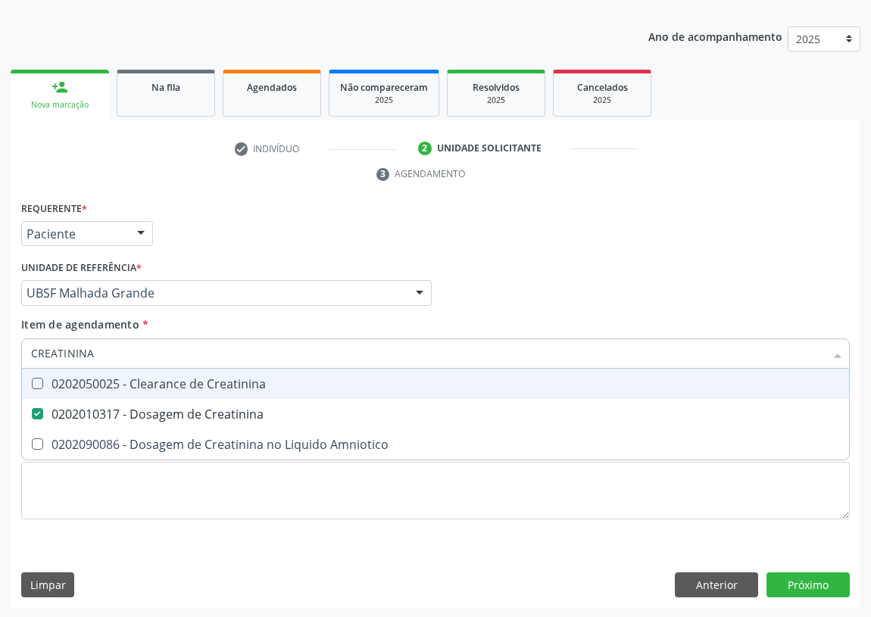
drag, startPoint x: 95, startPoint y: 352, endPoint x: 0, endPoint y: 358, distance: 94.9
click at [0, 358] on div "Acompanhamento Acompanhe a situação das marcações correntes e finalizadas Relat…" at bounding box center [435, 273] width 871 height 692
type input "T"
checkbox Creatinina "false"
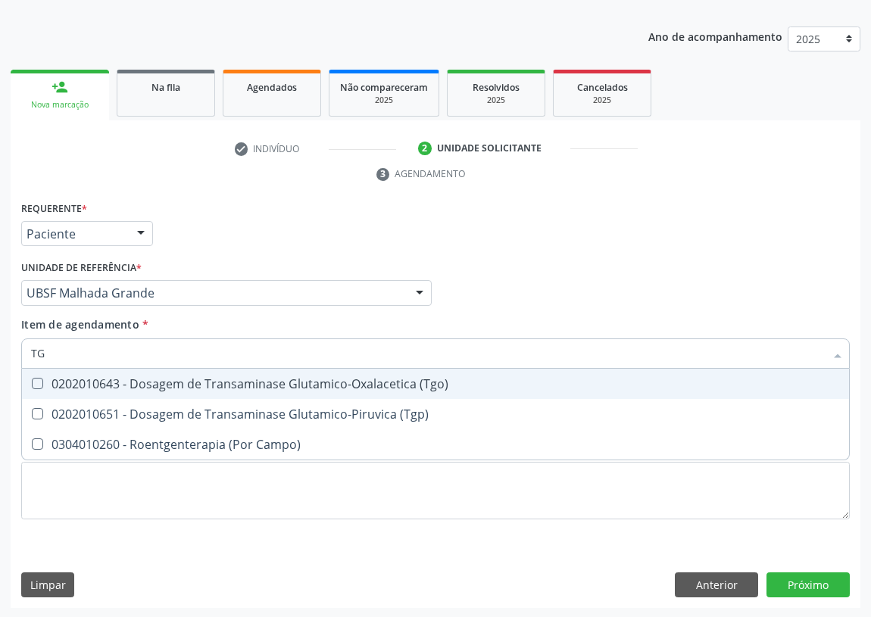
type input "TGO"
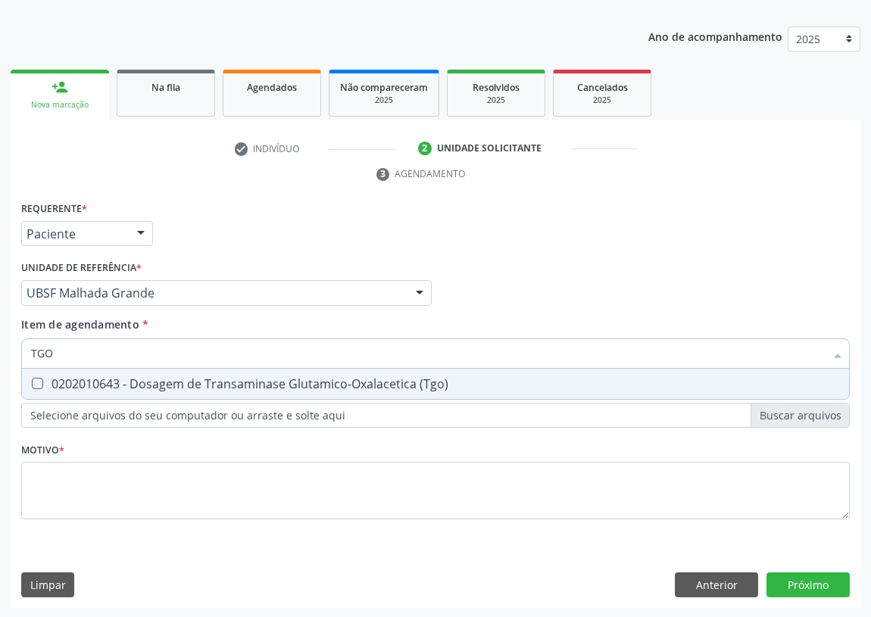
drag, startPoint x: 36, startPoint y: 378, endPoint x: 64, endPoint y: 355, distance: 36.1
click at [41, 375] on span "0202010643 - Dosagem de Transaminase Glutamico-Oxalacetica (Tgo)" at bounding box center [435, 384] width 827 height 30
checkbox \(Tgo\) "true"
drag, startPoint x: 69, startPoint y: 354, endPoint x: 0, endPoint y: 300, distance: 87.4
click at [0, 331] on div "Acompanhamento Acompanhe a situação das marcações correntes e finalizadas Relat…" at bounding box center [435, 273] width 871 height 692
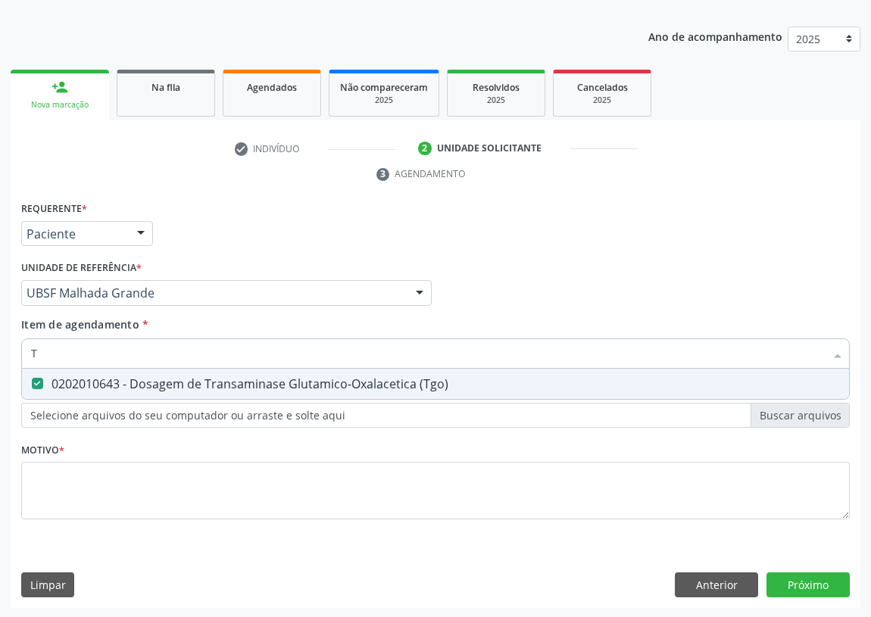
type input "TG"
checkbox \(Tgo\) "true"
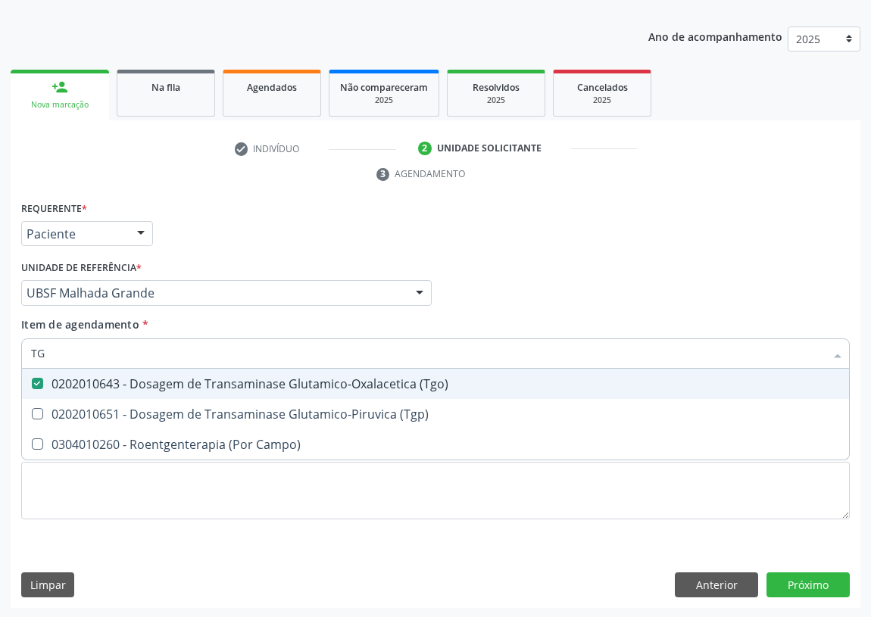
type input "TGP"
checkbox \(Tgo\) "false"
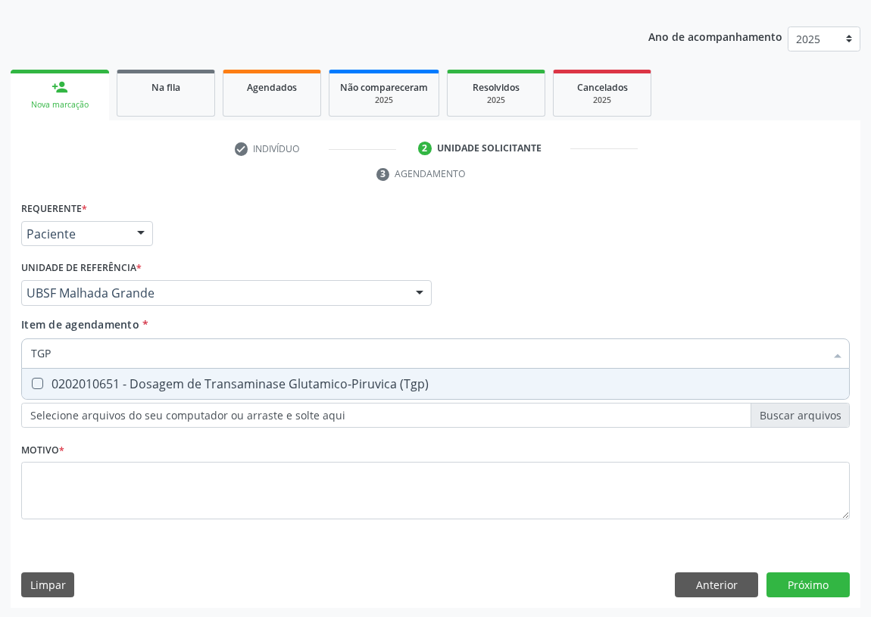
drag, startPoint x: 38, startPoint y: 378, endPoint x: 31, endPoint y: 460, distance: 82.1
click at [37, 399] on div "Requerente * Paciente Médico(a) Enfermeiro(a) Paciente Nenhum resultado encontr…" at bounding box center [435, 369] width 829 height 343
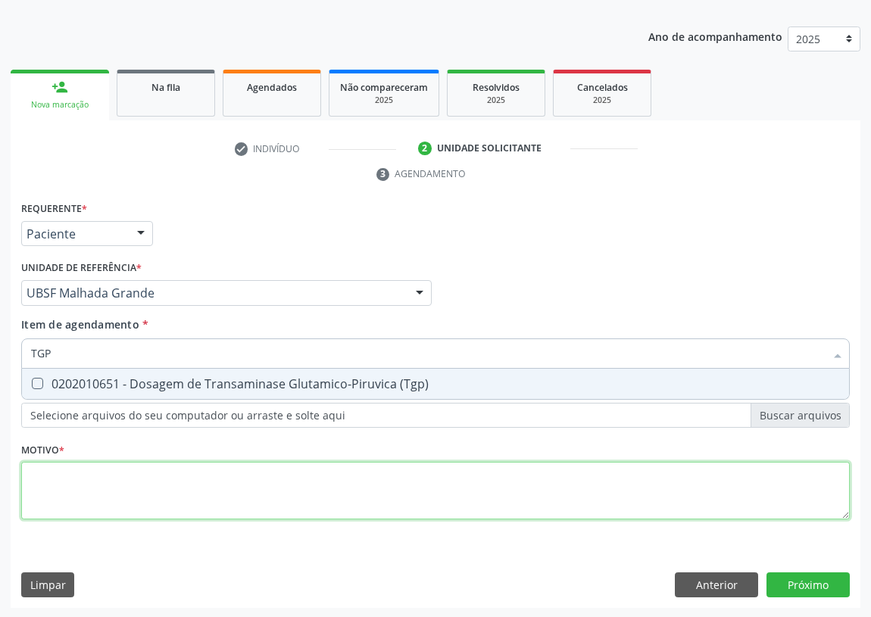
click at [42, 455] on div "Requerente * Paciente Médico(a) Enfermeiro(a) Paciente Nenhum resultado encontr…" at bounding box center [435, 369] width 829 height 343
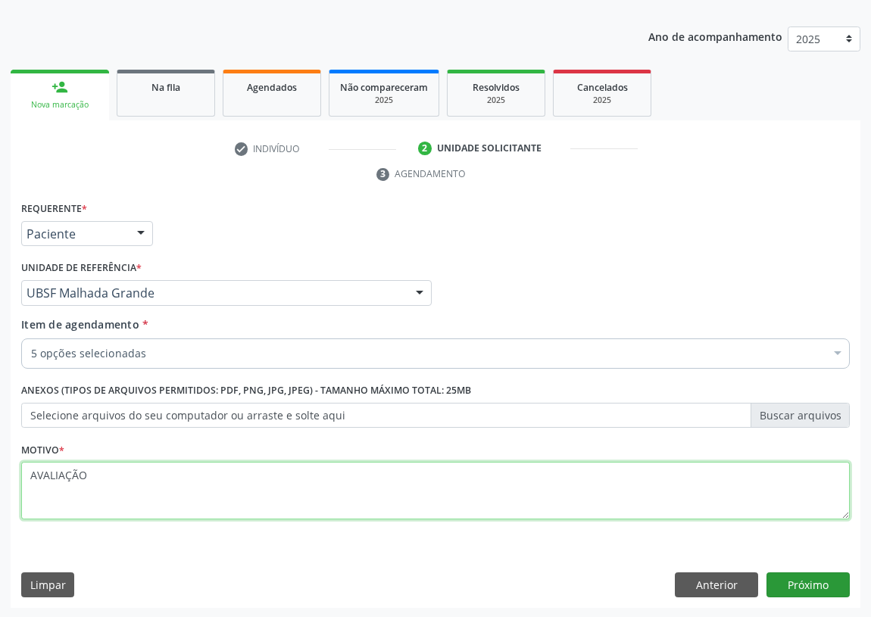
type textarea "AVALIAÇÃO"
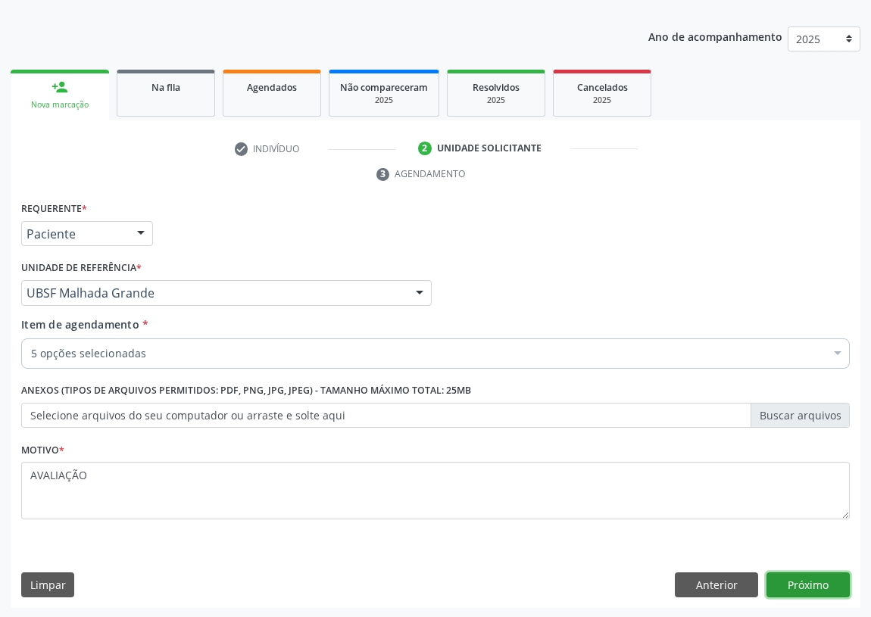
drag, startPoint x: 824, startPoint y: 583, endPoint x: 811, endPoint y: 583, distance: 13.6
click at [811, 583] on button "Próximo" at bounding box center [808, 586] width 83 height 26
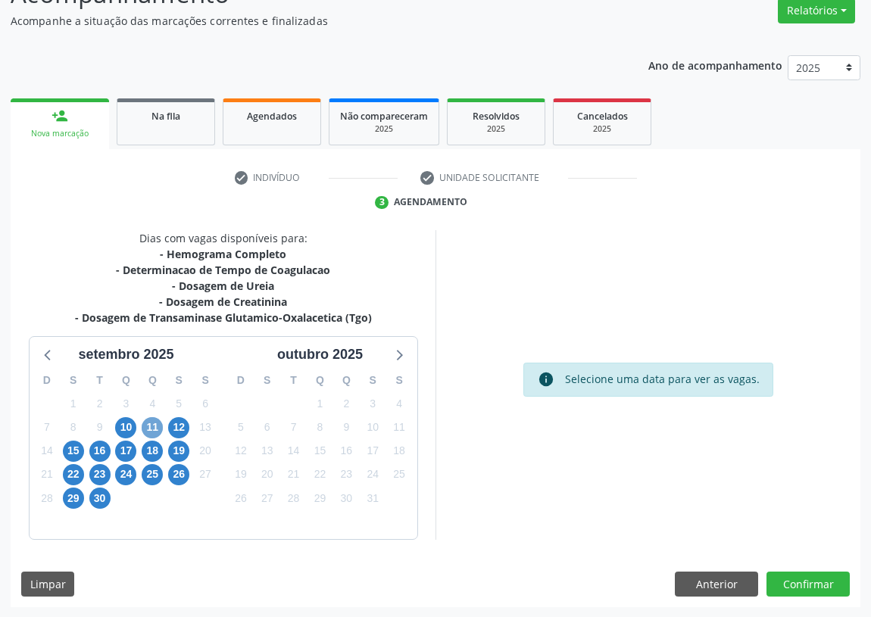
drag, startPoint x: 148, startPoint y: 429, endPoint x: 461, endPoint y: 374, distance: 317.7
click at [149, 429] on span "11" at bounding box center [152, 427] width 21 height 21
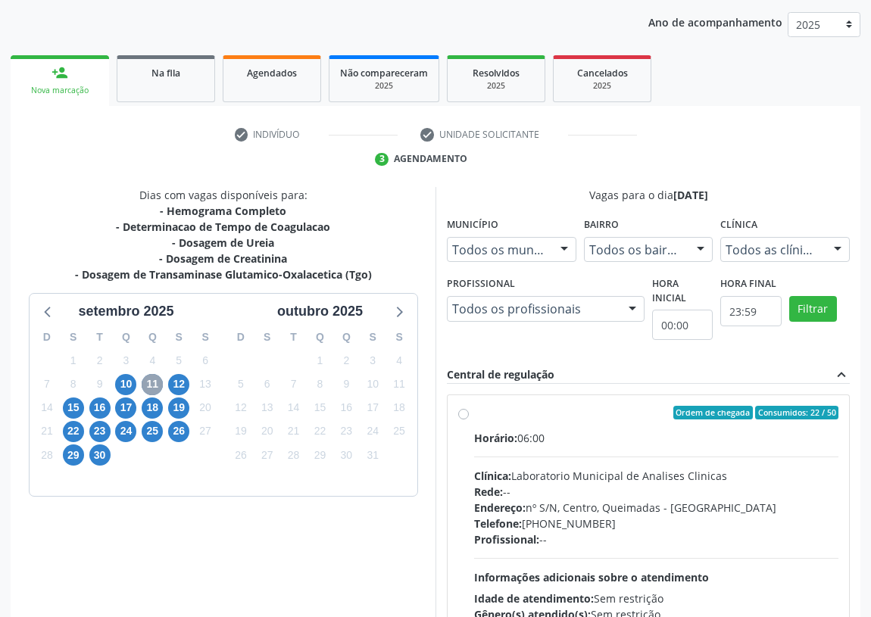
scroll to position [291, 0]
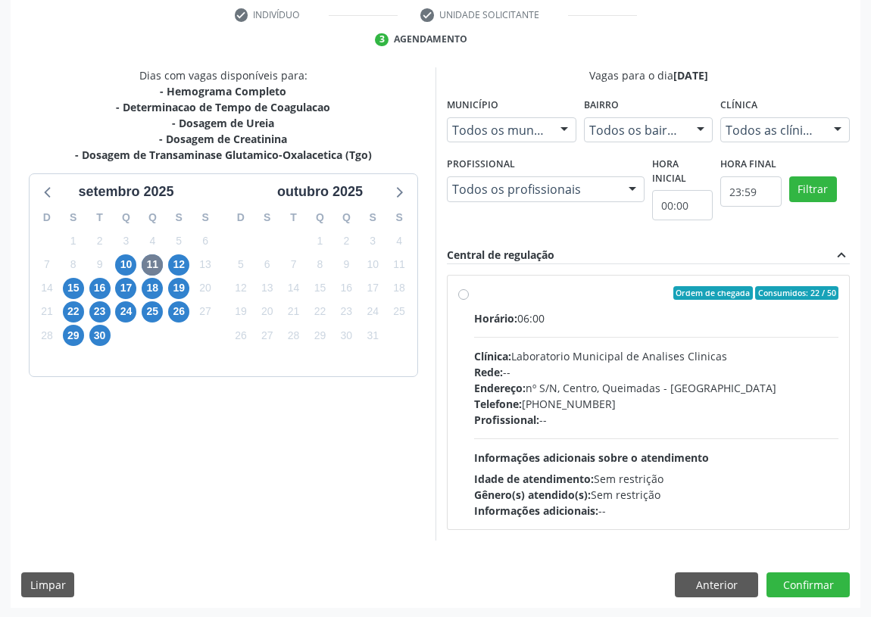
click at [470, 293] on div "Ordem de chegada Consumidos: 22 / 50 Horário: 06:00 Clínica: Laboratorio Munici…" at bounding box center [648, 402] width 380 height 233
radio input "true"
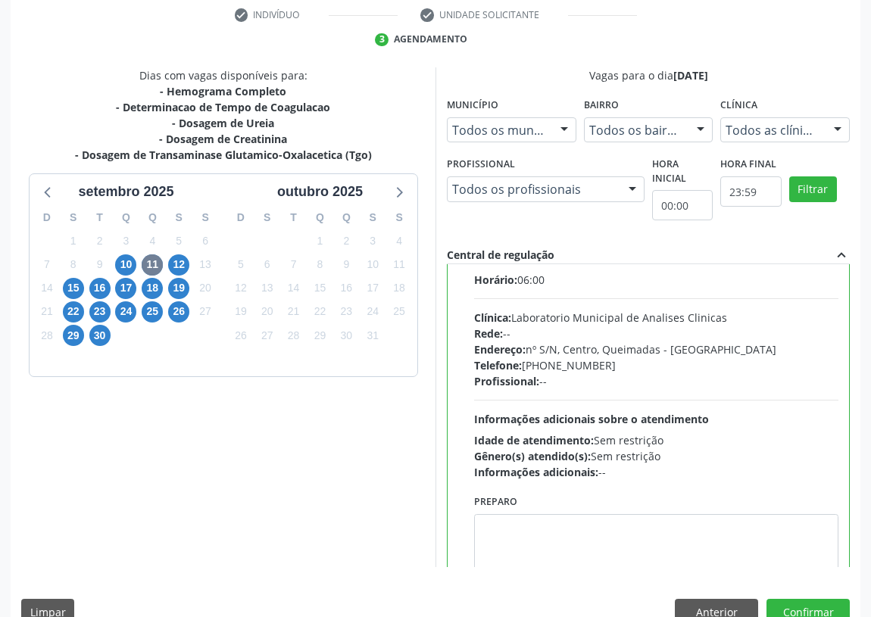
scroll to position [75, 0]
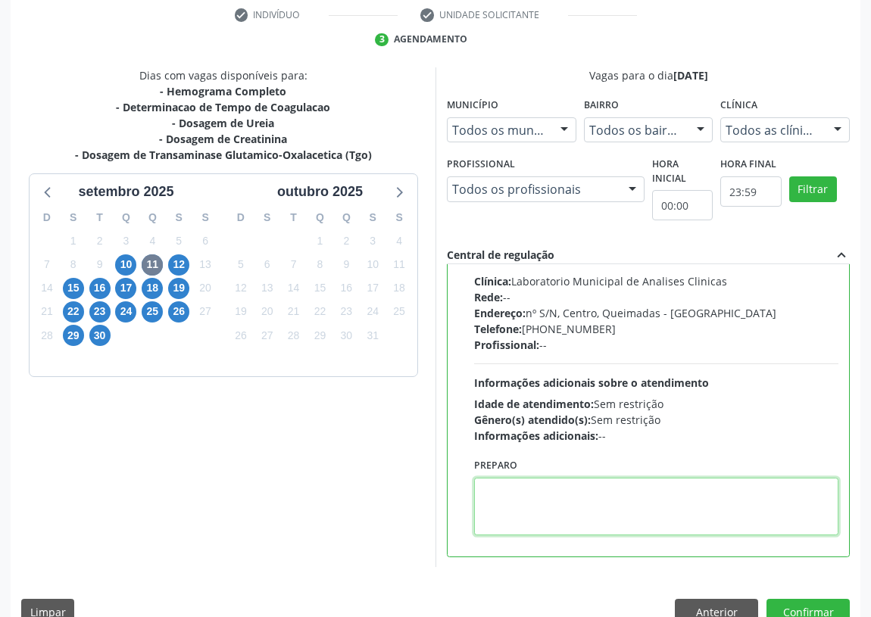
click at [514, 511] on textarea at bounding box center [656, 507] width 364 height 58
click at [509, 486] on textarea "IR EMJEJUM" at bounding box center [656, 507] width 364 height 58
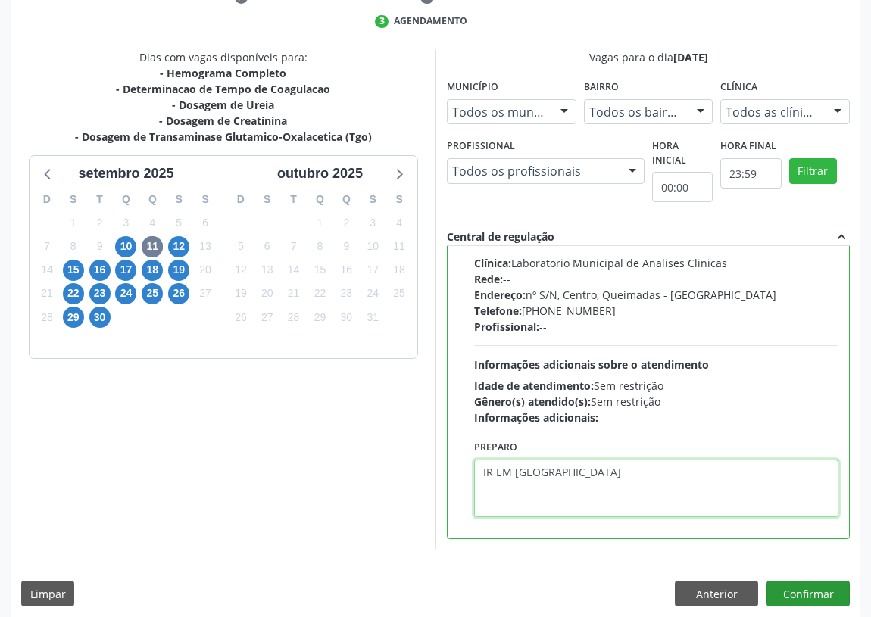
scroll to position [318, 0]
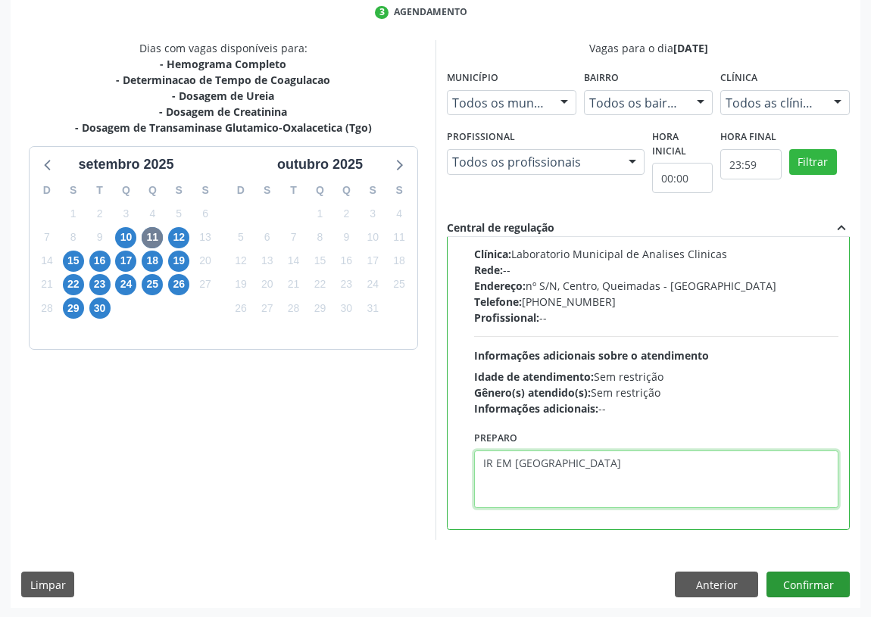
type textarea "IR EM [GEOGRAPHIC_DATA]"
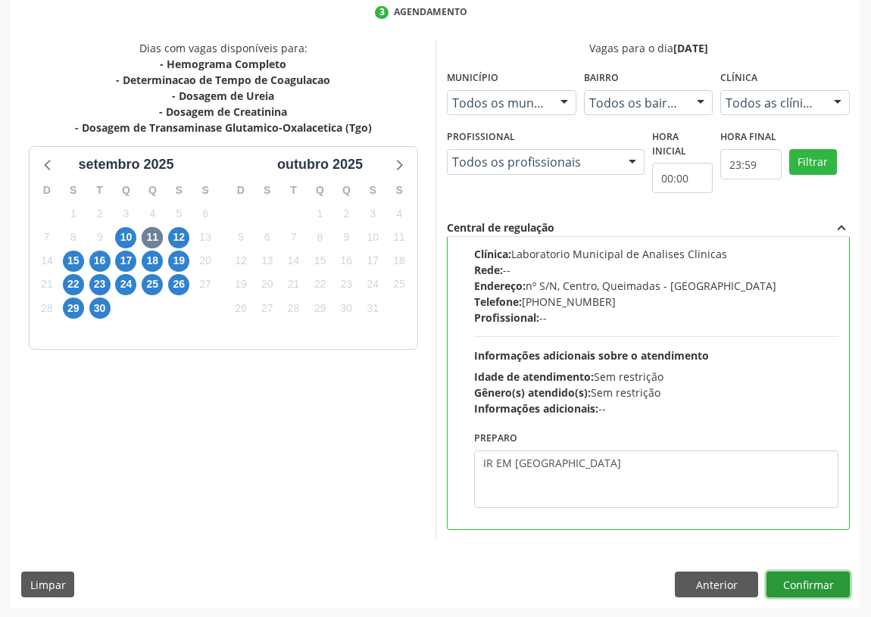
click at [820, 585] on button "Confirmar" at bounding box center [808, 585] width 83 height 26
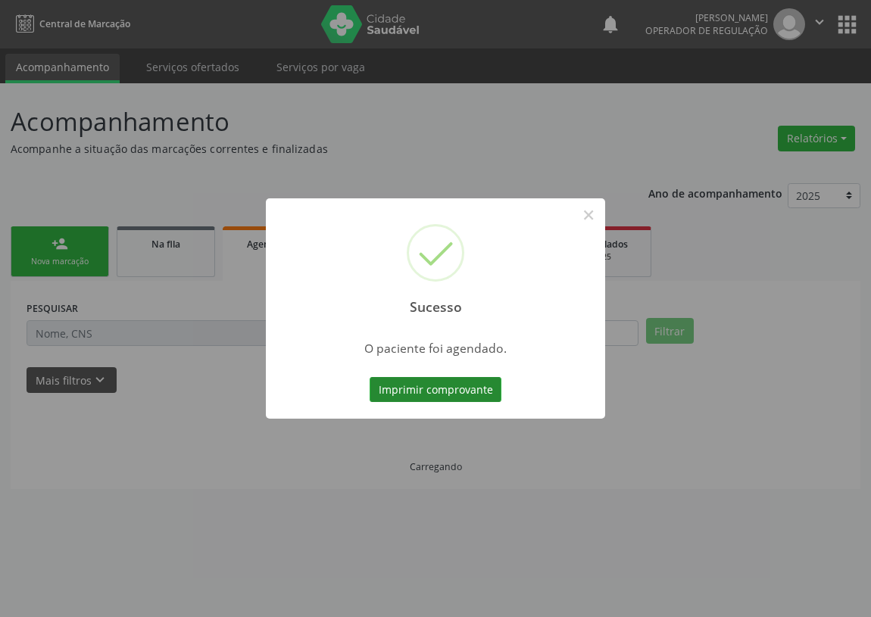
scroll to position [0, 0]
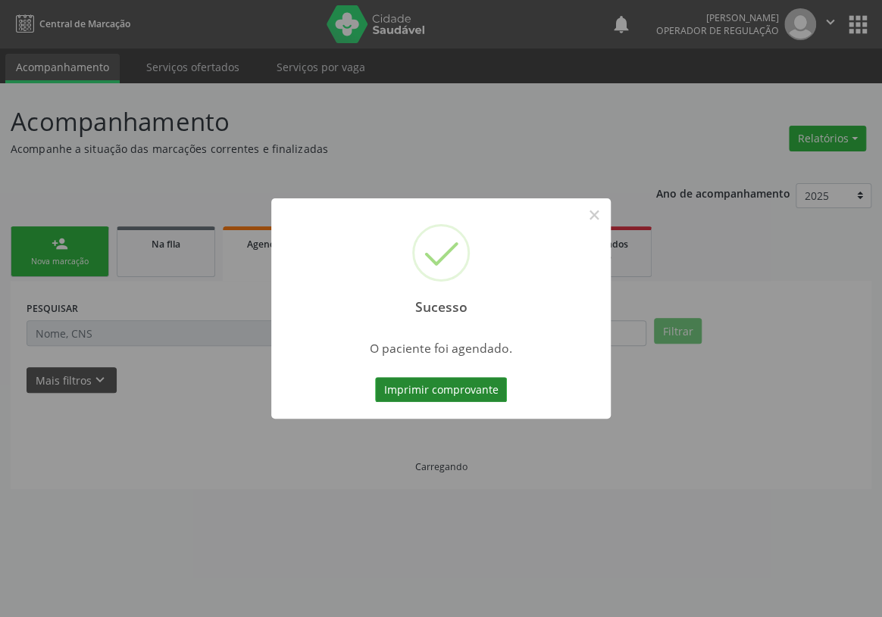
click at [485, 389] on button "Imprimir comprovante" at bounding box center [441, 390] width 132 height 26
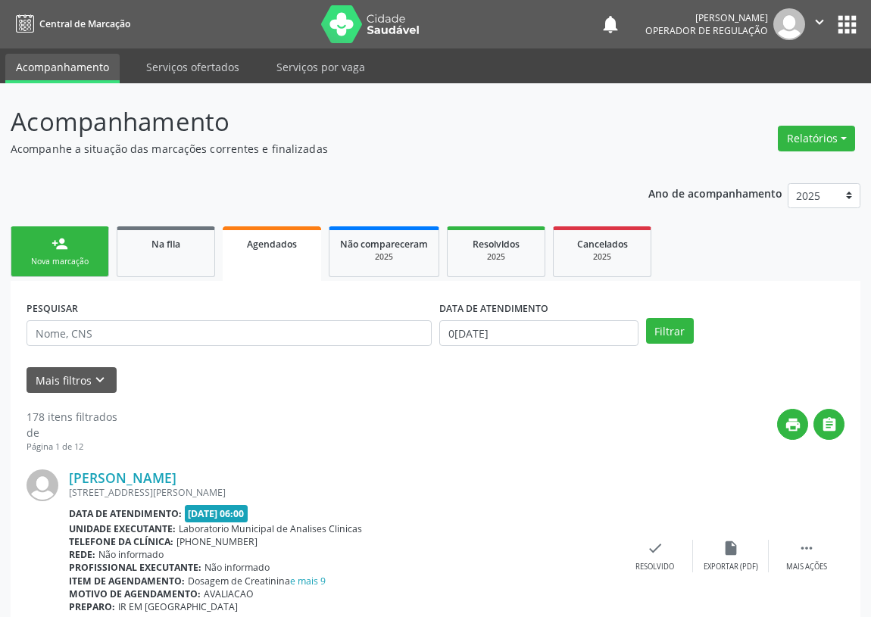
click at [54, 255] on div "Sucesso × O paciente foi agendado. Imprimir comprovante Cancel" at bounding box center [435, 308] width 871 height 617
click at [60, 258] on div "Sucesso × O paciente foi agendado. Imprimir comprovante Cancel" at bounding box center [435, 308] width 871 height 617
click at [53, 263] on div "Sucesso × O paciente foi agendado. Imprimir comprovante Cancel" at bounding box center [435, 308] width 871 height 617
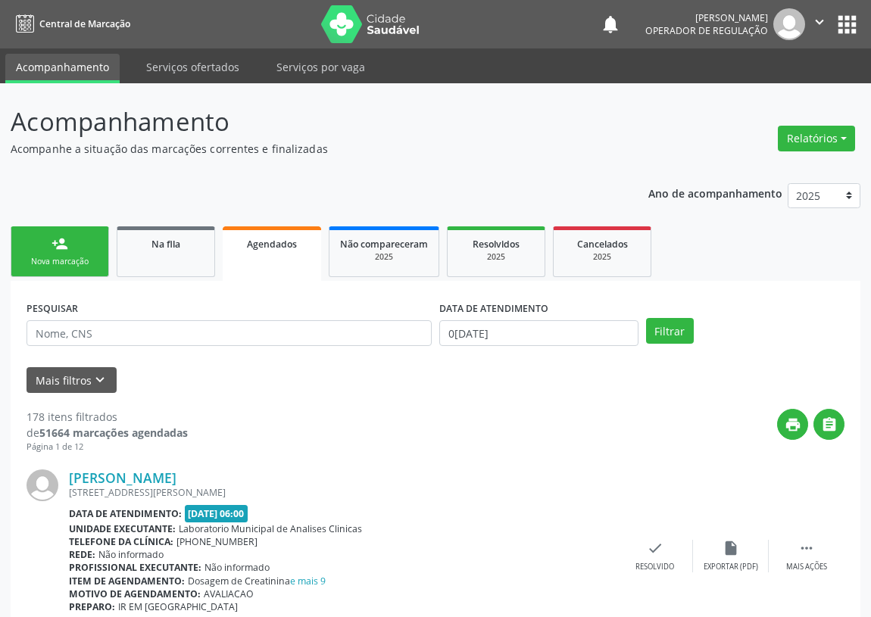
click at [53, 263] on div "Sucesso × O paciente foi agendado. Imprimir comprovante Cancel" at bounding box center [435, 308] width 871 height 617
click at [90, 262] on div "Sucesso × O paciente foi agendado. Imprimir comprovante Cancel" at bounding box center [435, 308] width 871 height 617
click at [83, 259] on div "Sucesso × O paciente foi agendado. Imprimir comprovante Cancel" at bounding box center [435, 308] width 871 height 617
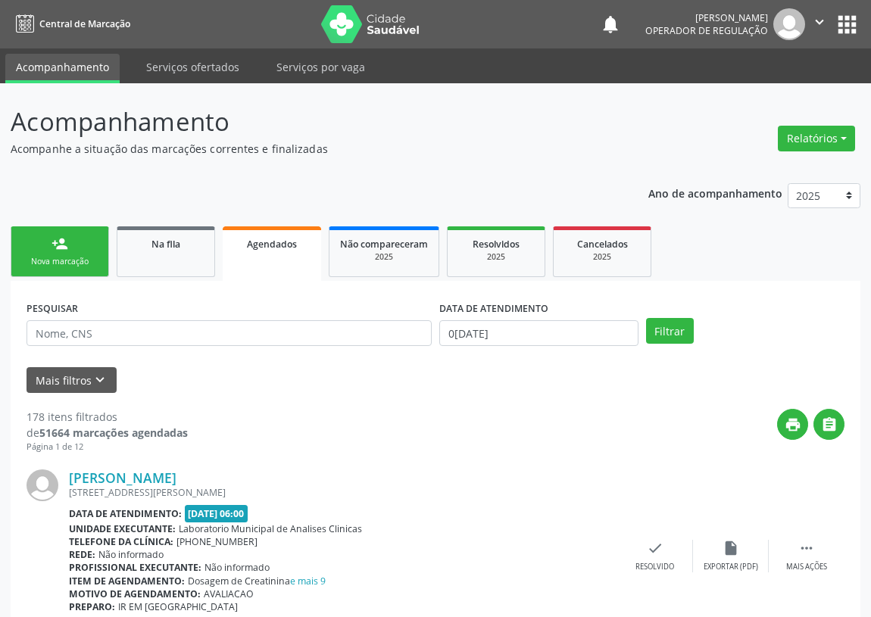
click at [83, 259] on div "Sucesso × O paciente foi agendado. Imprimir comprovante Cancel" at bounding box center [435, 308] width 871 height 617
click at [79, 250] on div "Sucesso × O paciente foi agendado. Imprimir comprovante Cancel" at bounding box center [435, 308] width 871 height 617
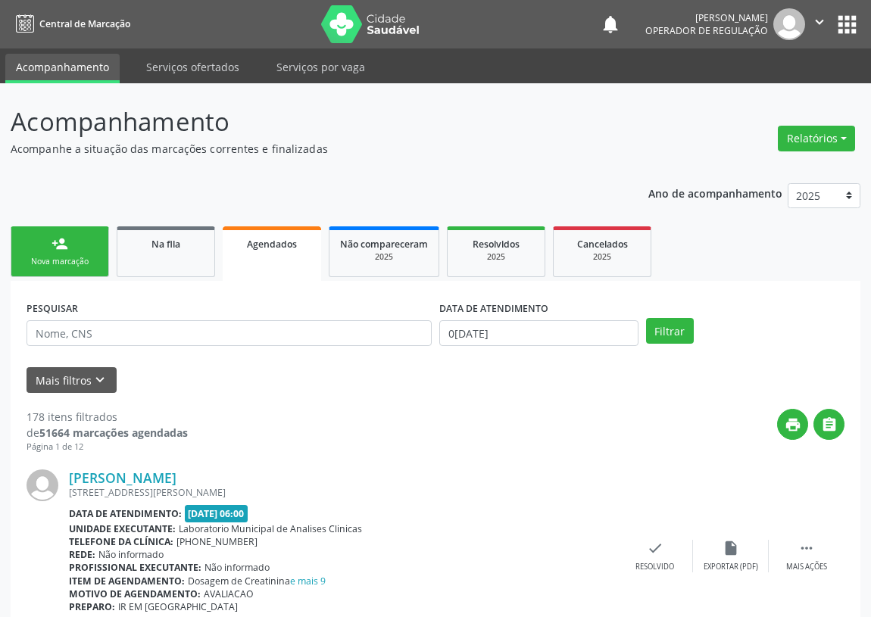
click at [79, 250] on div "Sucesso × O paciente foi agendado. Imprimir comprovante Cancel" at bounding box center [435, 308] width 871 height 617
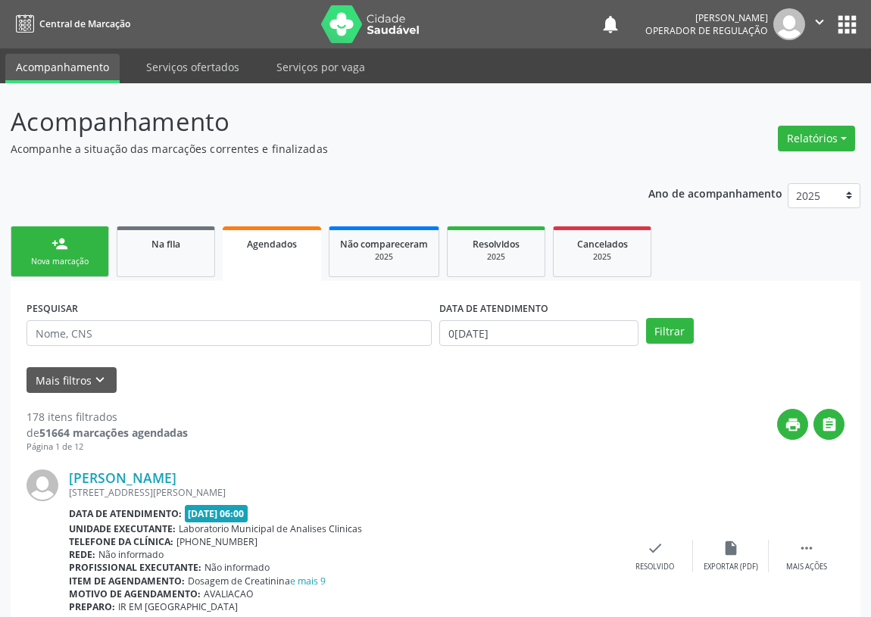
click at [79, 250] on div "Sucesso × O paciente foi agendado. Imprimir comprovante Cancel" at bounding box center [435, 308] width 871 height 617
click at [79, 252] on div "Sucesso × O paciente foi agendado. Imprimir comprovante Cancel" at bounding box center [435, 308] width 871 height 617
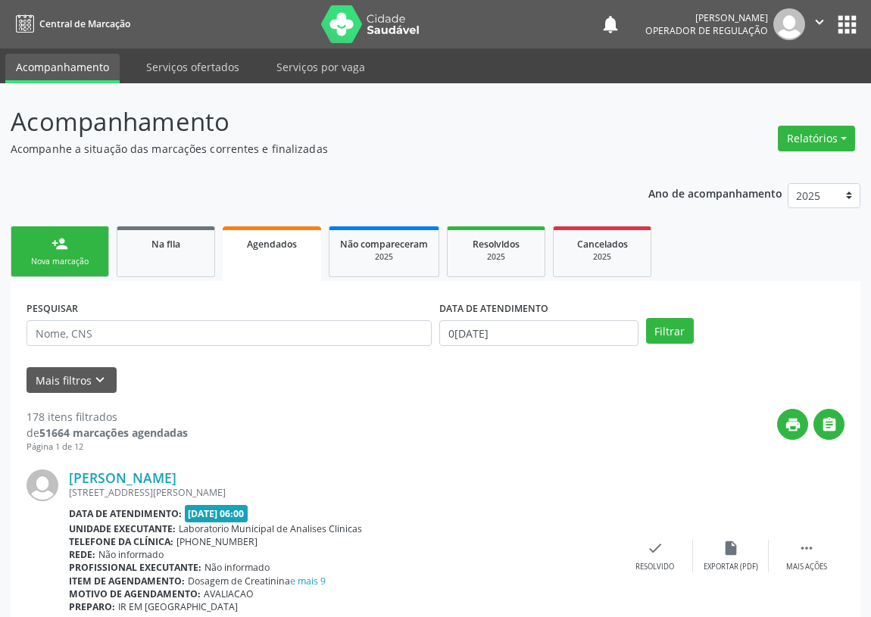
click at [108, 223] on div "Sucesso × O paciente foi agendado. Imprimir comprovante Cancel" at bounding box center [435, 308] width 871 height 617
